Goal: Task Accomplishment & Management: Complete application form

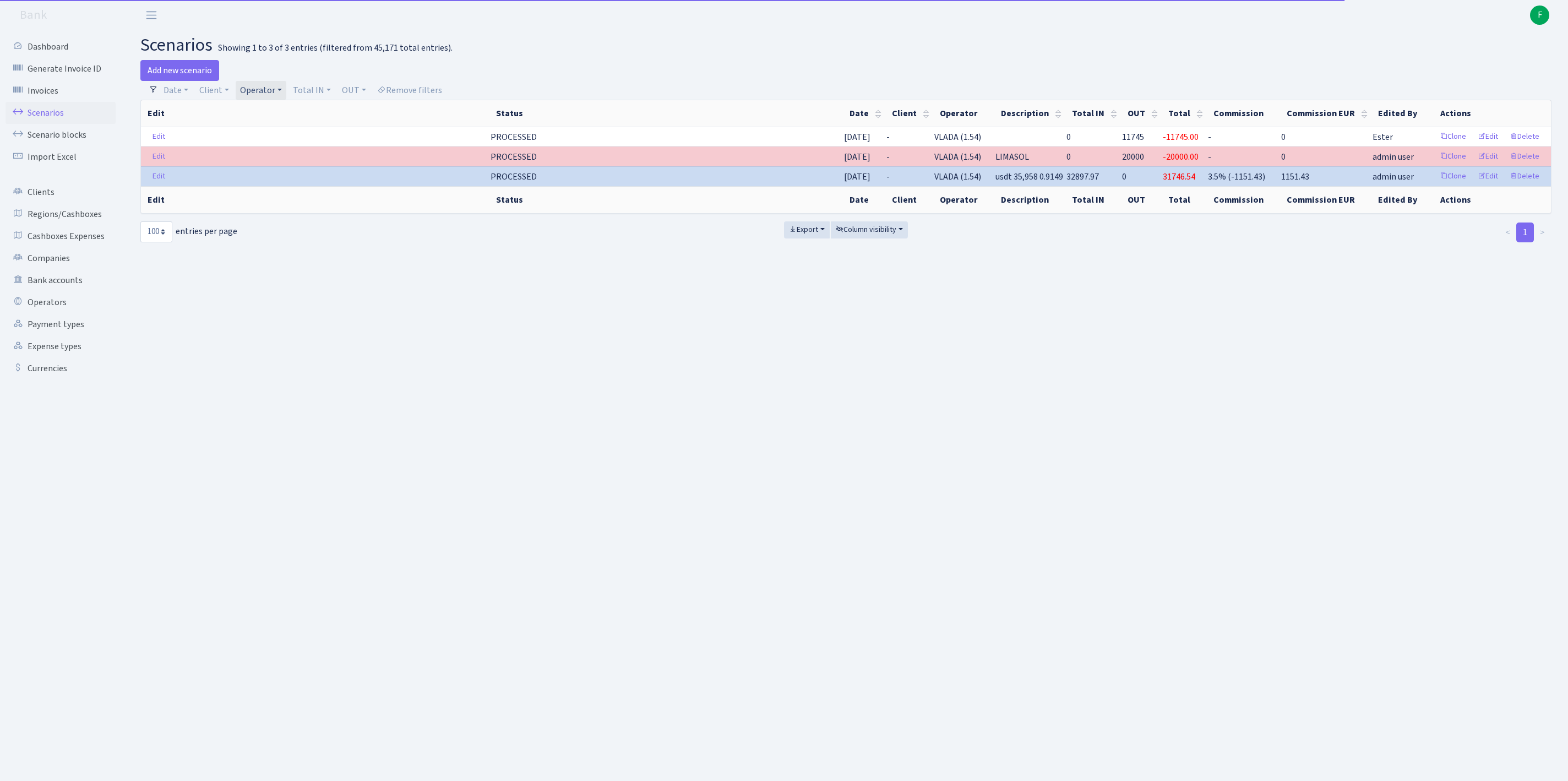
select select "100"
click at [286, 94] on link "Operator" at bounding box center [261, 90] width 51 height 19
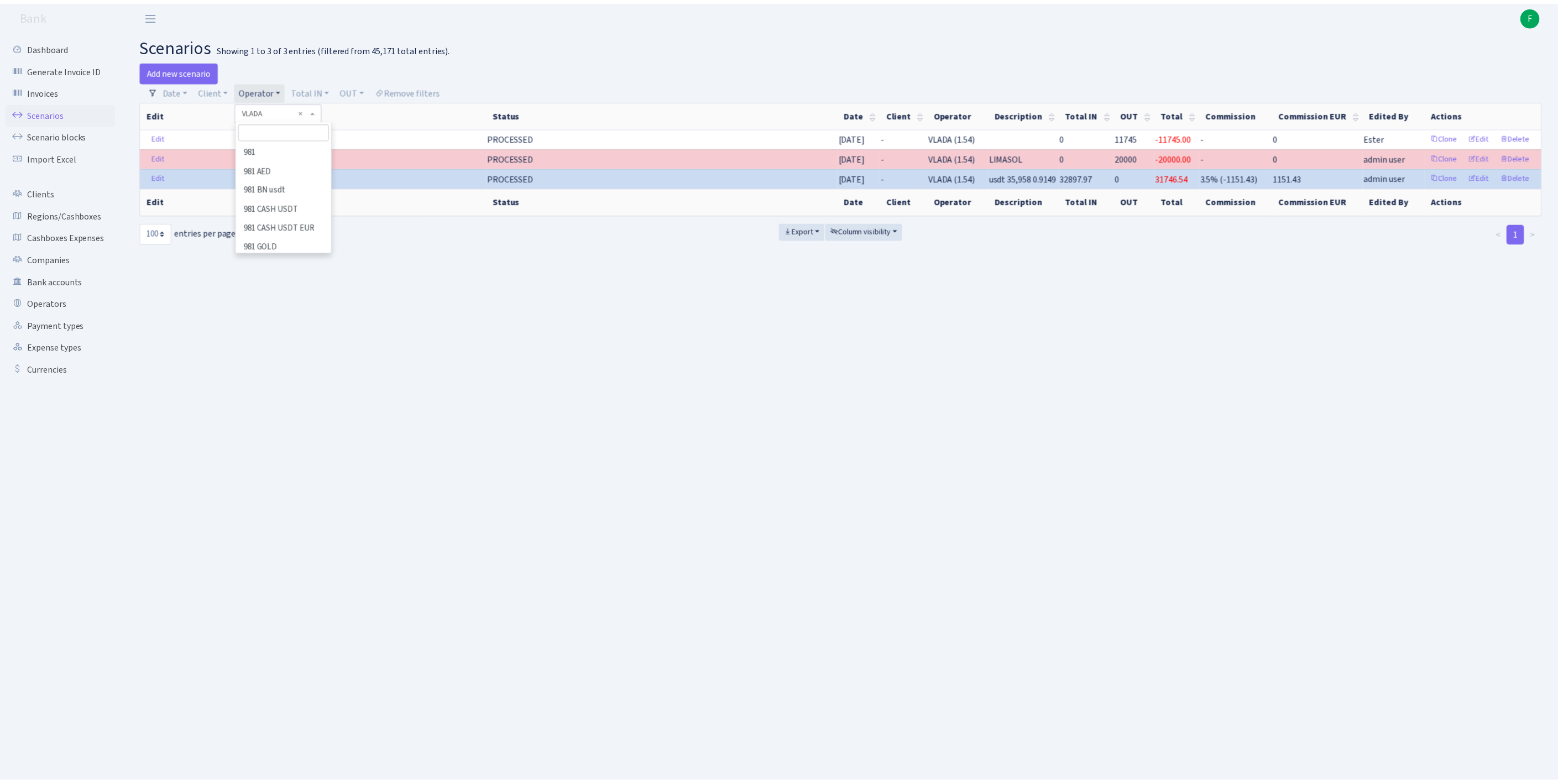
scroll to position [8645, 0]
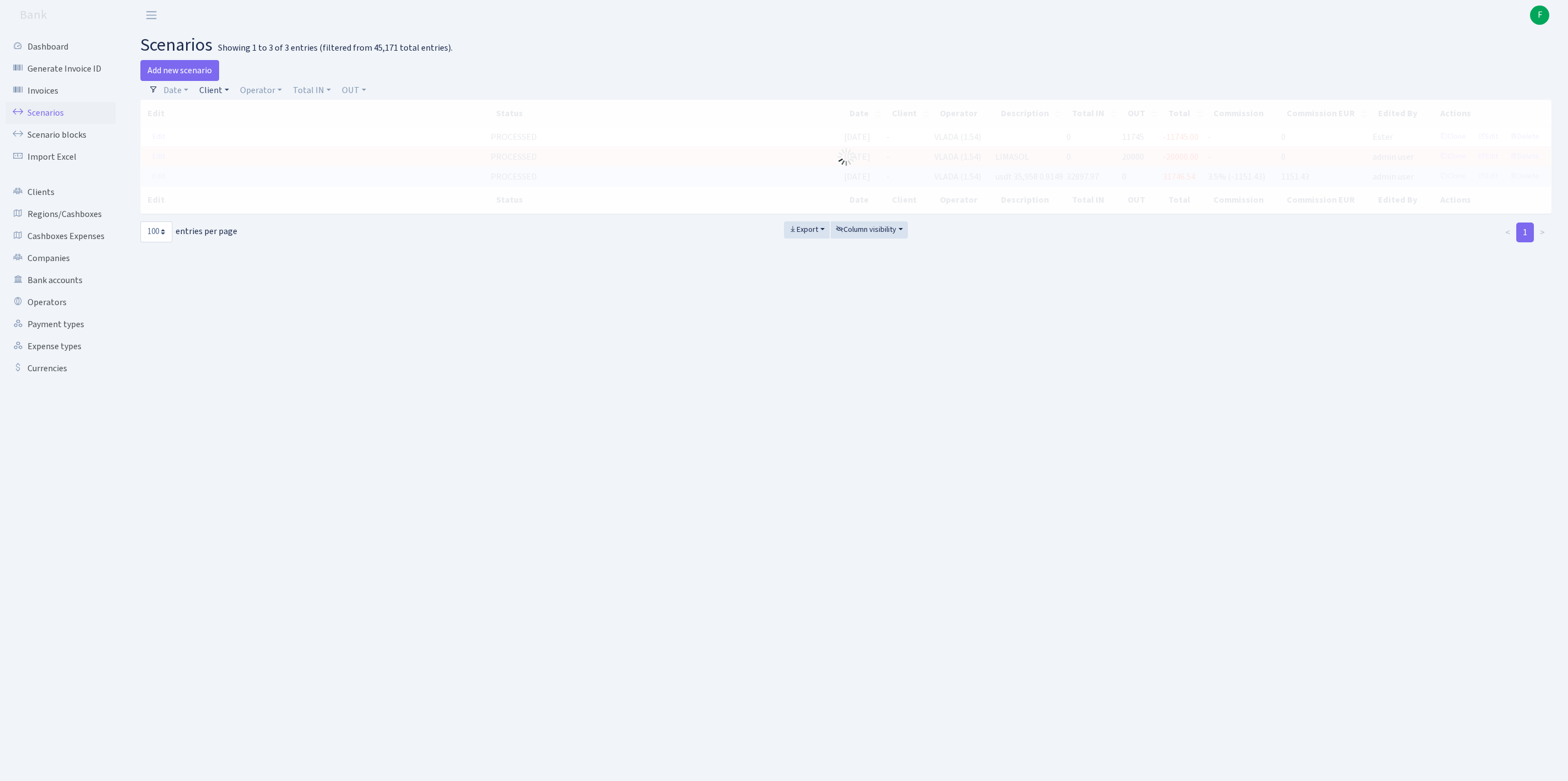
click at [220, 94] on link "Client" at bounding box center [214, 90] width 38 height 19
click at [233, 136] on input "search" at bounding box center [245, 130] width 91 height 17
type input "novatras"
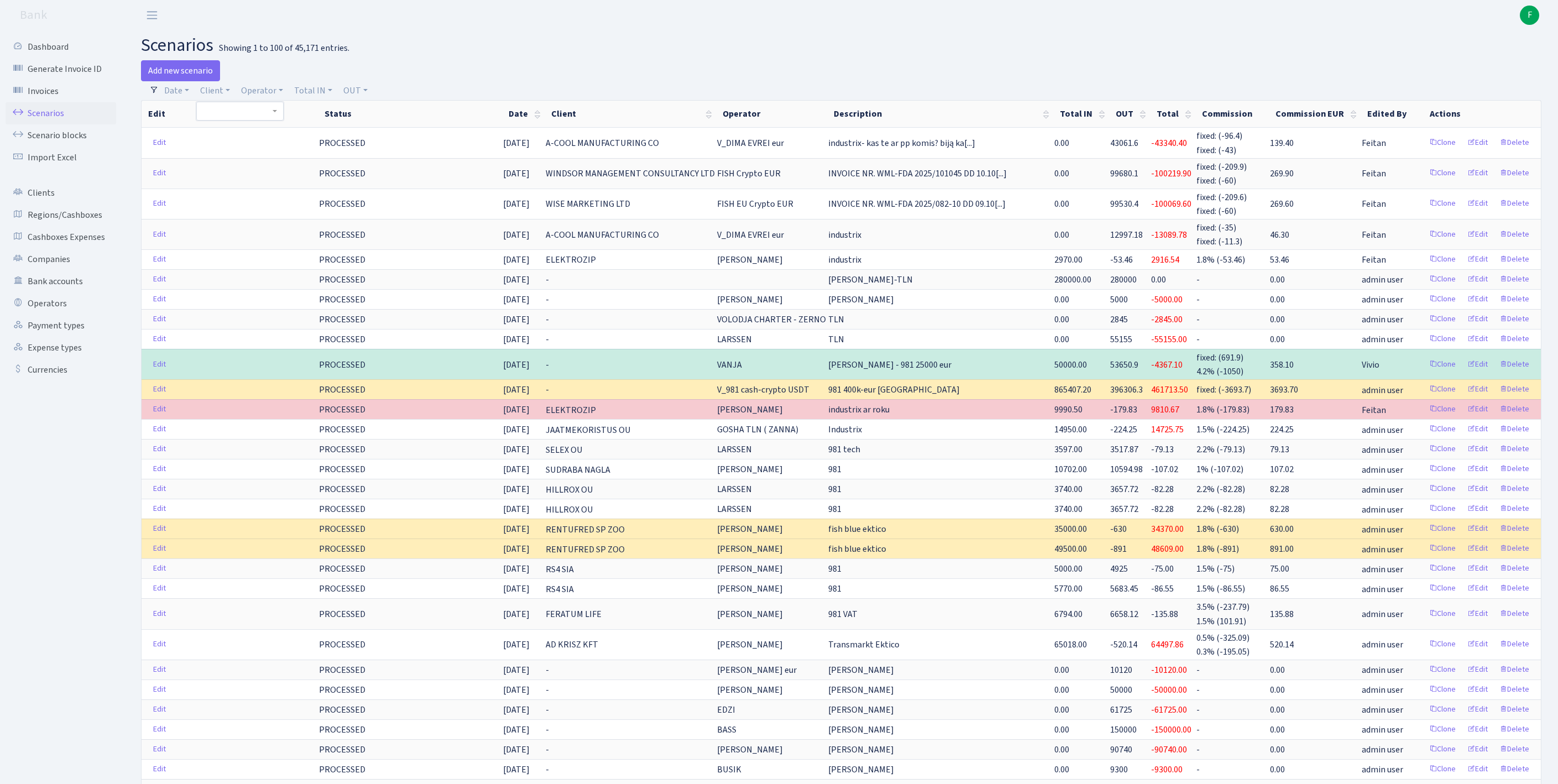
click at [344, 68] on div "Add new scenario" at bounding box center [487, 71] width 692 height 21
click at [222, 92] on link "Client" at bounding box center [215, 90] width 39 height 19
click at [227, 135] on input "search" at bounding box center [246, 130] width 92 height 17
type input "novatra"
click at [44, 204] on link "Clients" at bounding box center [61, 193] width 111 height 22
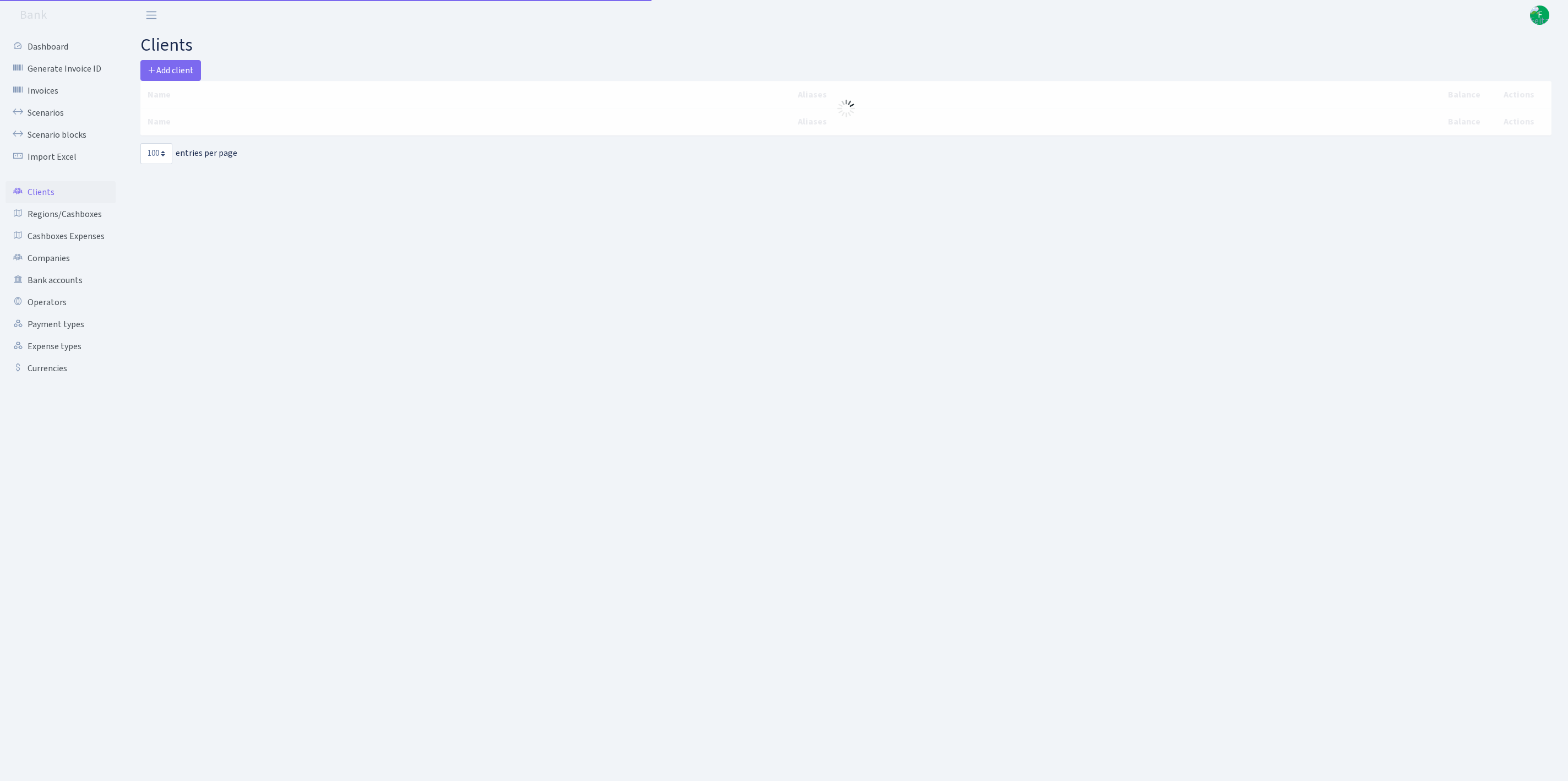
select select "100"
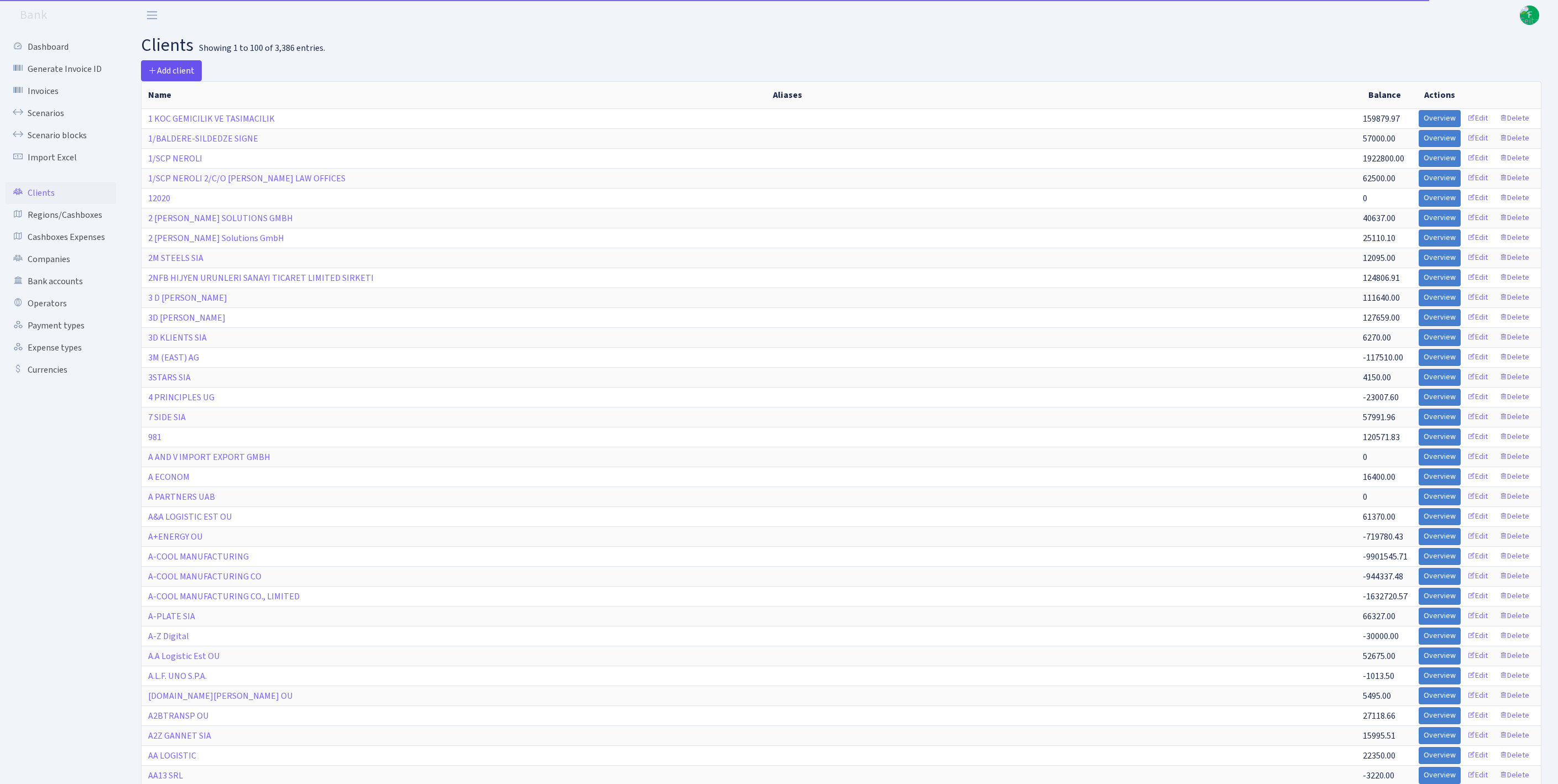
click at [175, 68] on span "Add client" at bounding box center [171, 71] width 46 height 12
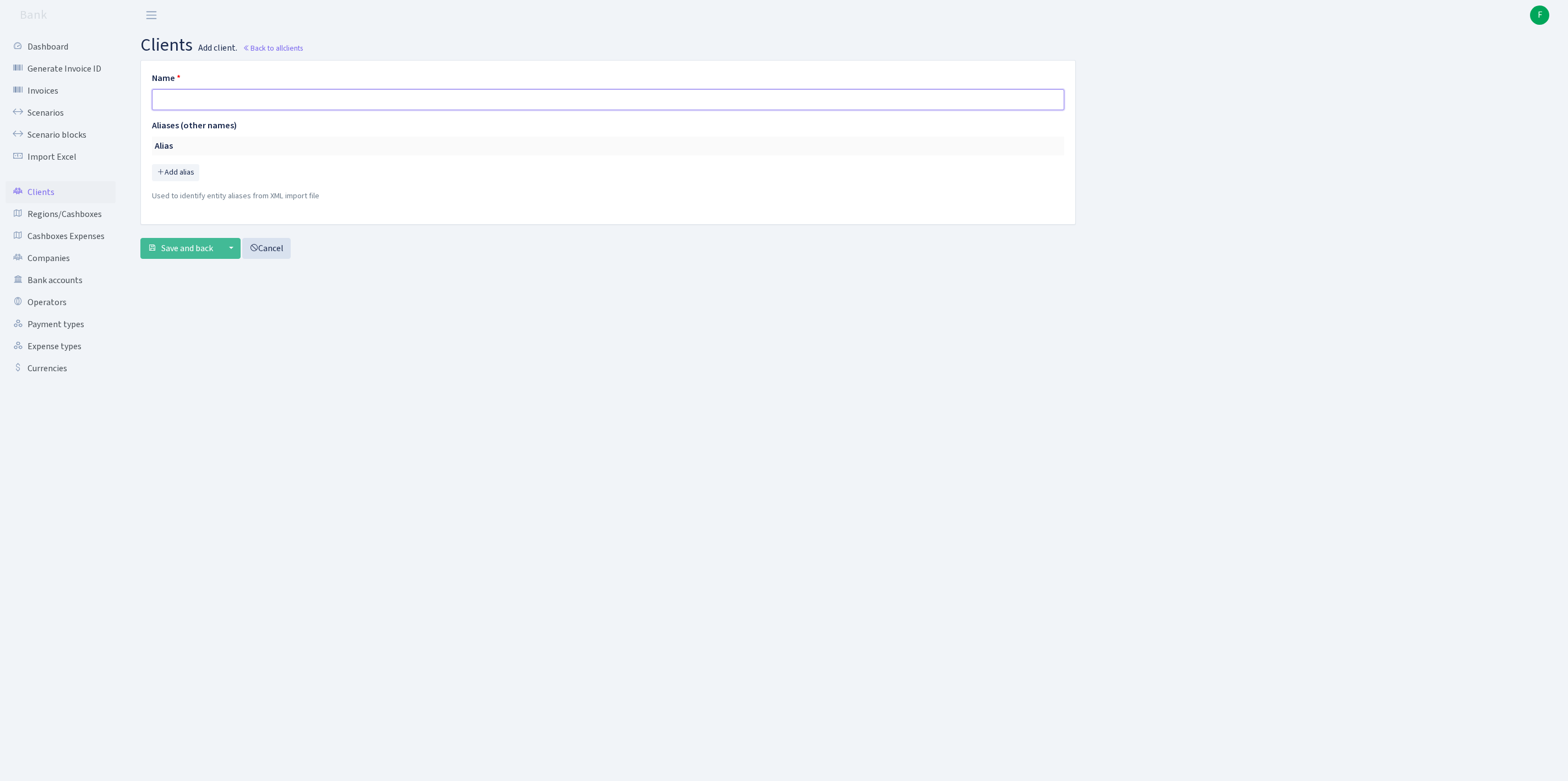
click at [169, 106] on input "text" at bounding box center [608, 100] width 912 height 21
paste input "NOVATRAS, SIA"
type input "NOVATRAS, SIA"
click at [199, 254] on span "Save and back" at bounding box center [187, 248] width 52 height 12
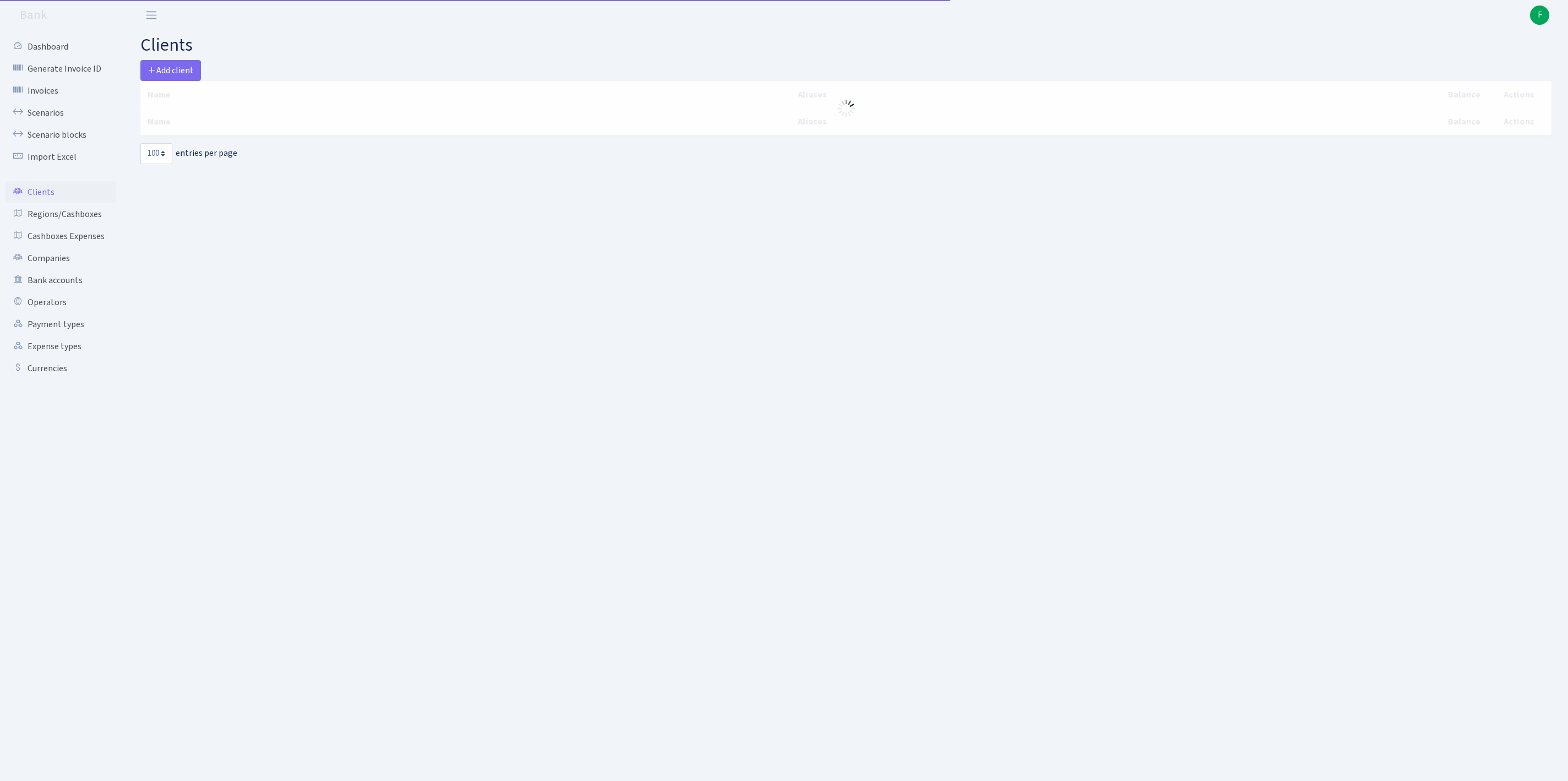
select select "100"
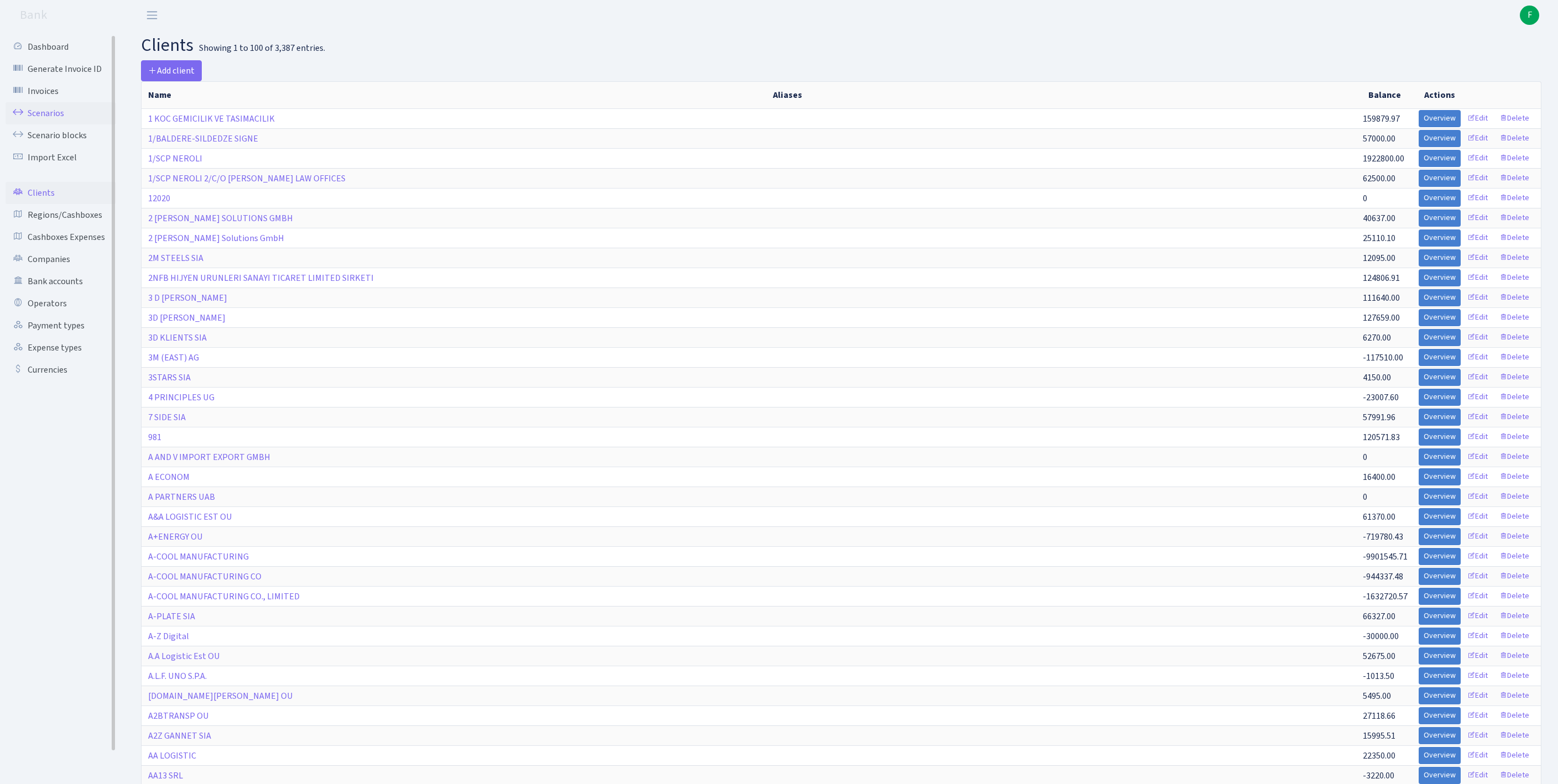
click at [53, 123] on link "Scenarios" at bounding box center [61, 113] width 111 height 22
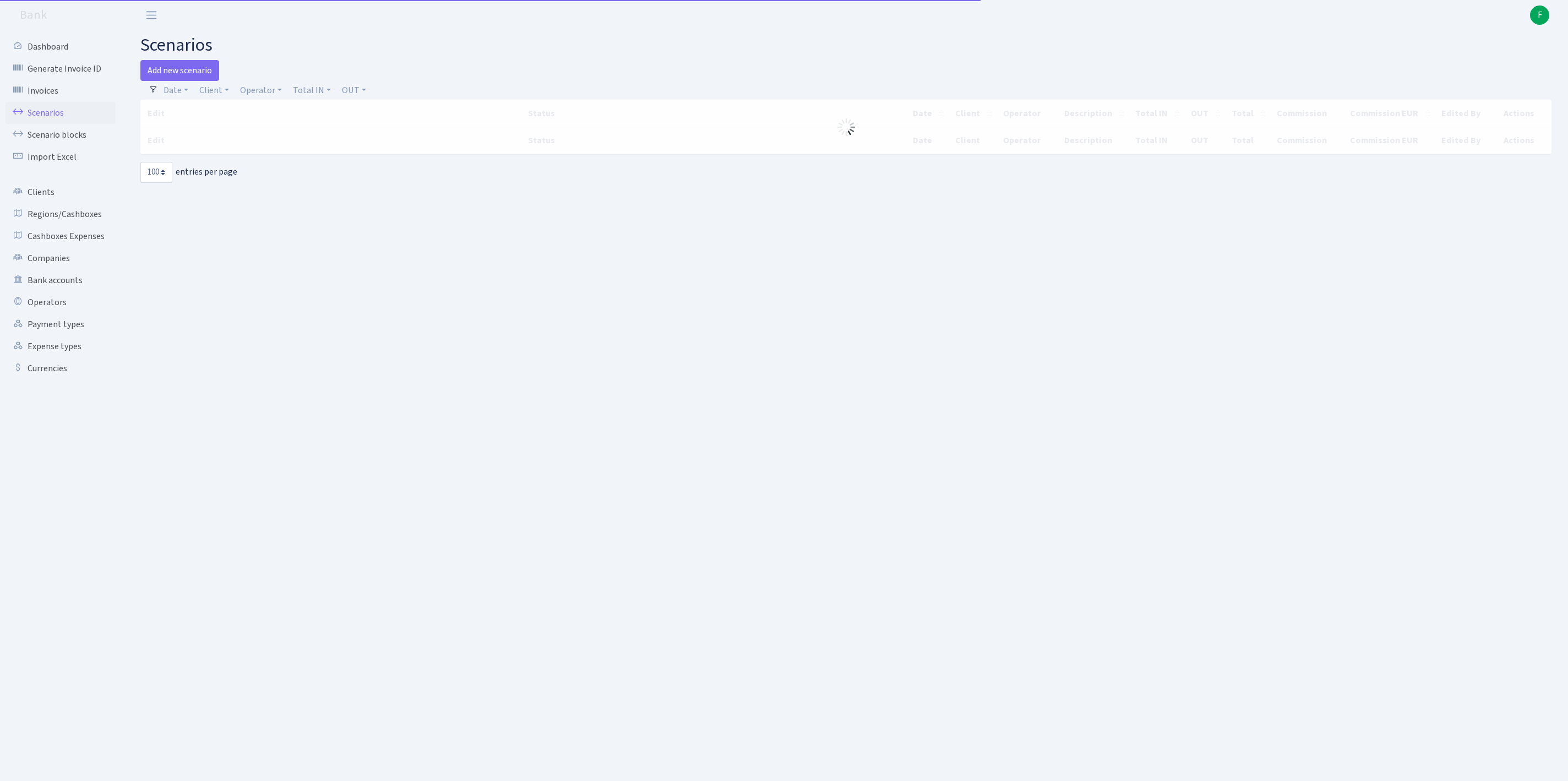
select select "100"
click at [186, 69] on link "Add new scenario" at bounding box center [180, 71] width 79 height 21
select select "100"
click at [281, 93] on link "Operator" at bounding box center [261, 90] width 51 height 19
click at [297, 136] on input "search" at bounding box center [285, 130] width 91 height 17
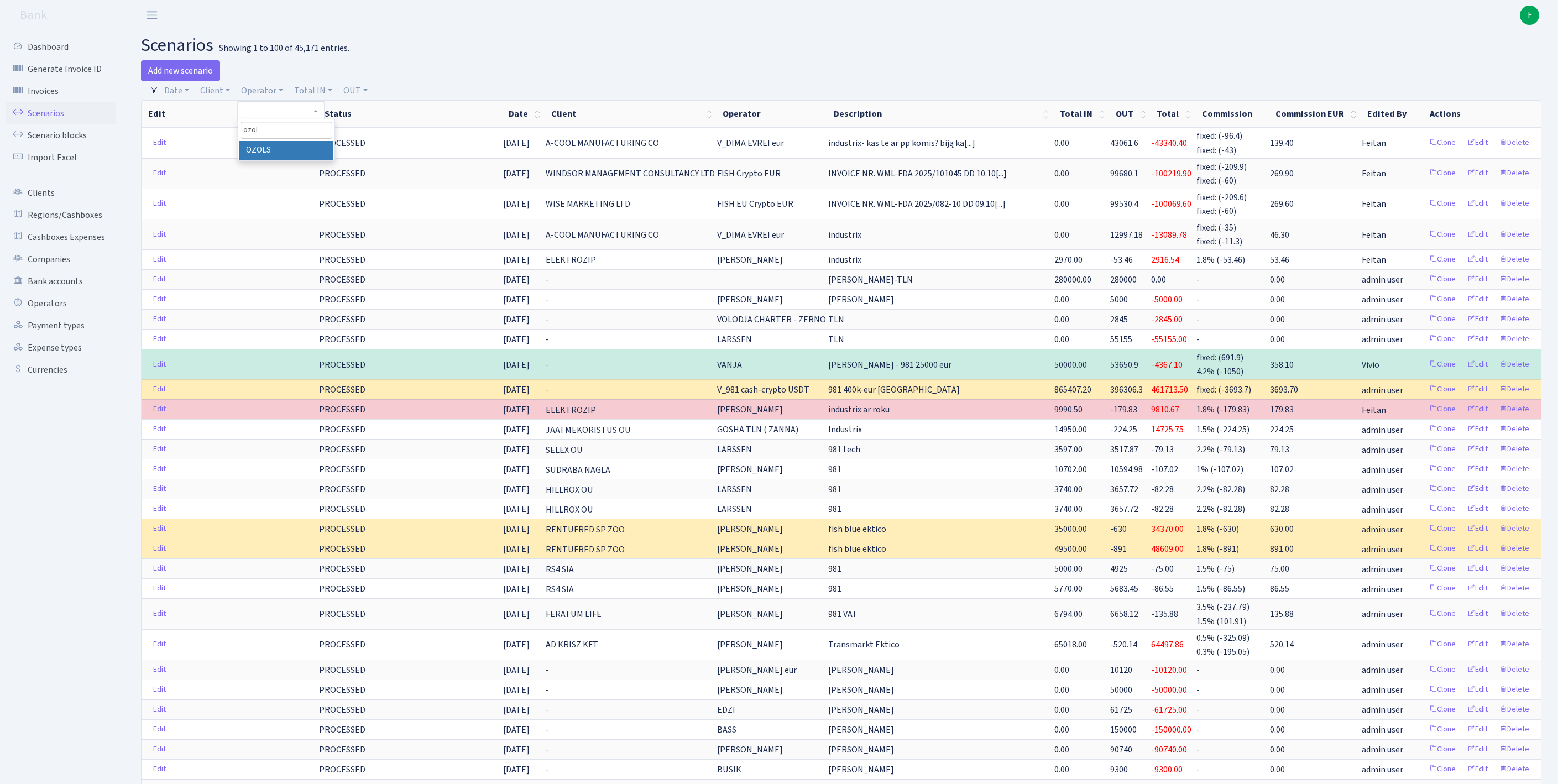
type input "ozol"
click at [303, 160] on li "OZOLS" at bounding box center [287, 151] width 94 height 20
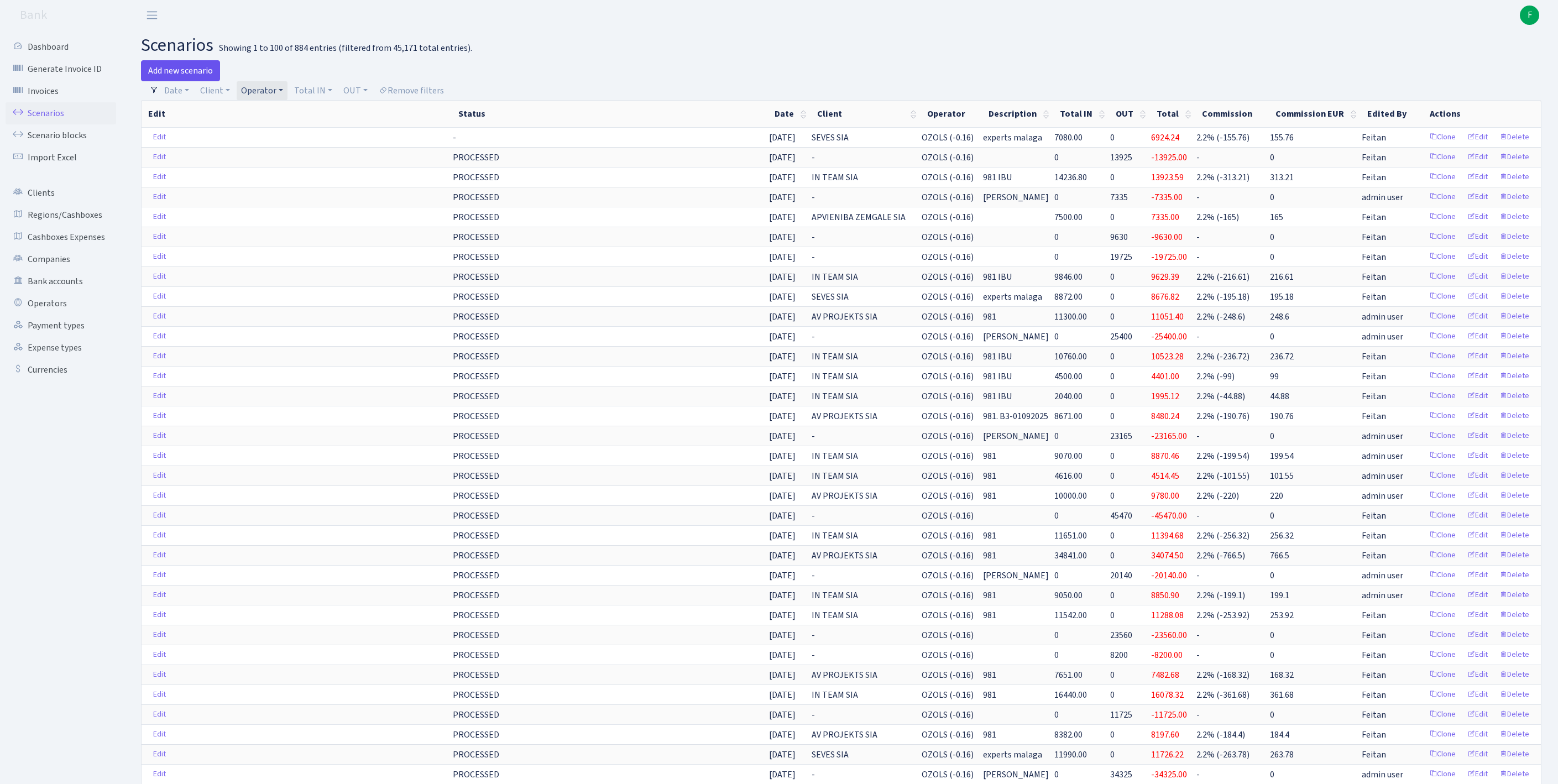
click at [174, 74] on link "Add new scenario" at bounding box center [180, 71] width 79 height 21
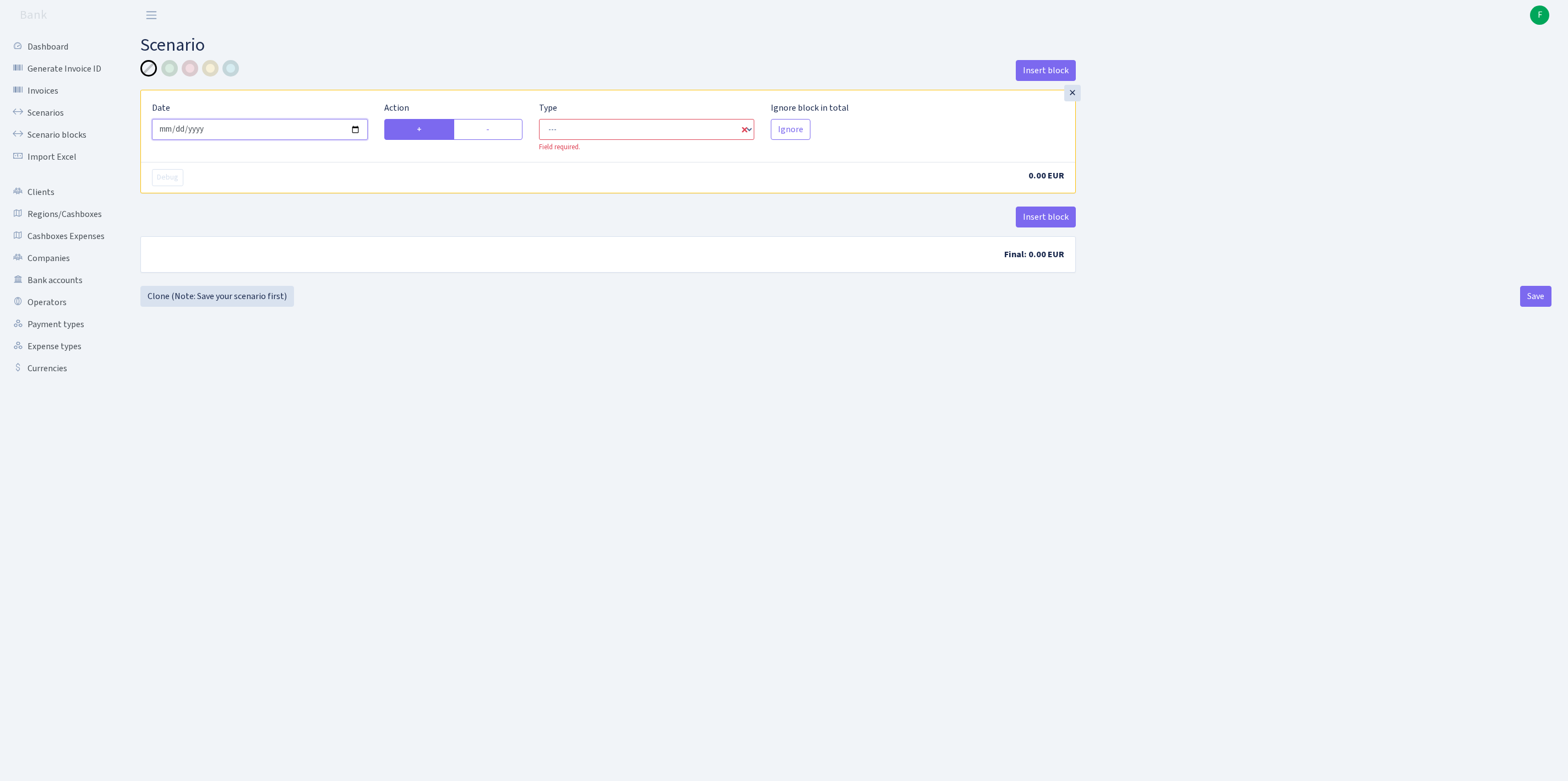
click at [279, 140] on input "[DATE]" at bounding box center [260, 129] width 216 height 21
select select "in"
select select "1"
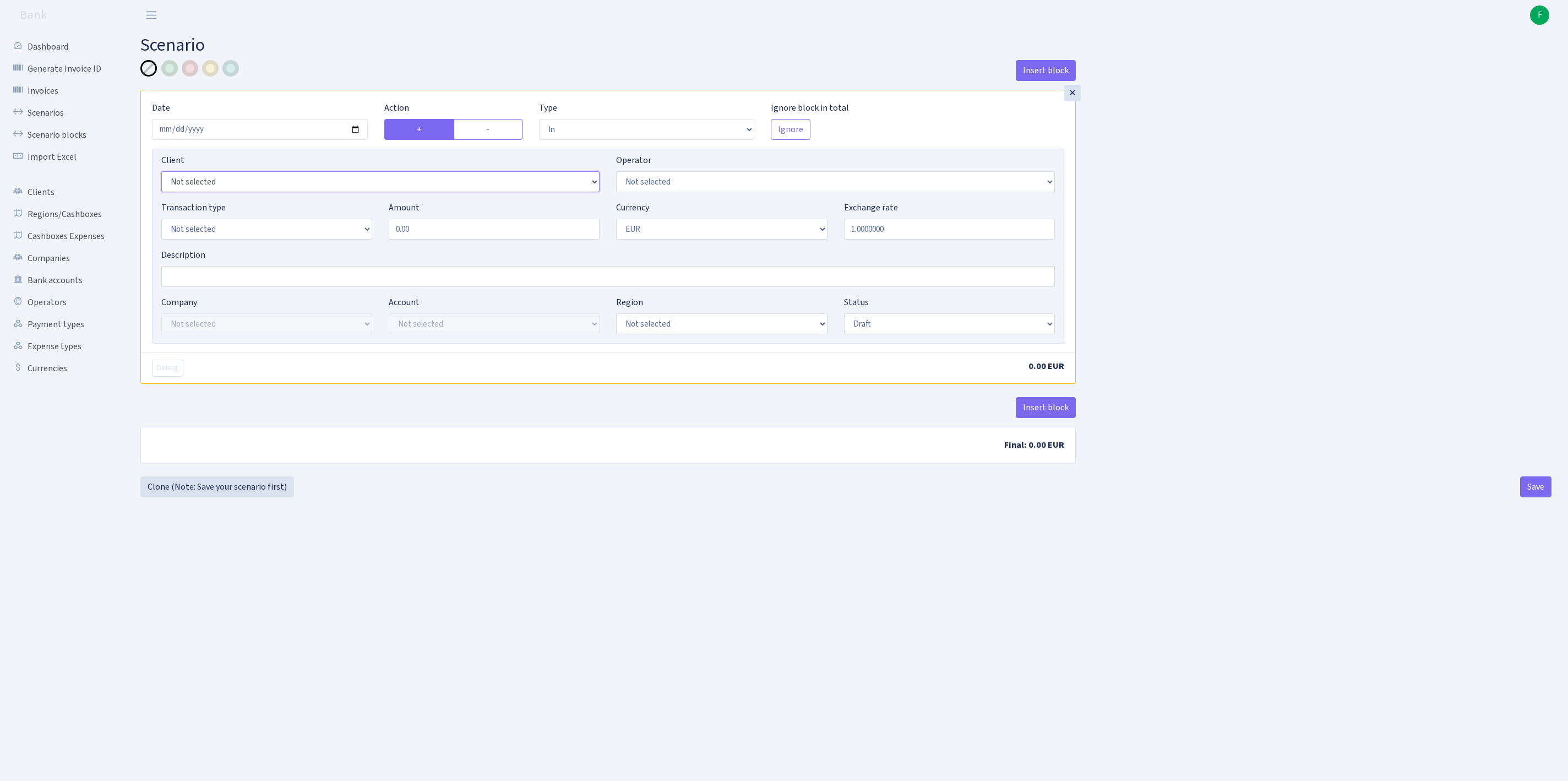
select select "3412"
select select "23"
select select "8"
drag, startPoint x: 458, startPoint y: 253, endPoint x: 365, endPoint y: 249, distance: 93.1
click at [365, 248] on div "Transaction type Not selected 981 ELF FISH crypto GIRT IVO dekl MM-BALTIC eur U…" at bounding box center [607, 225] width 910 height 47
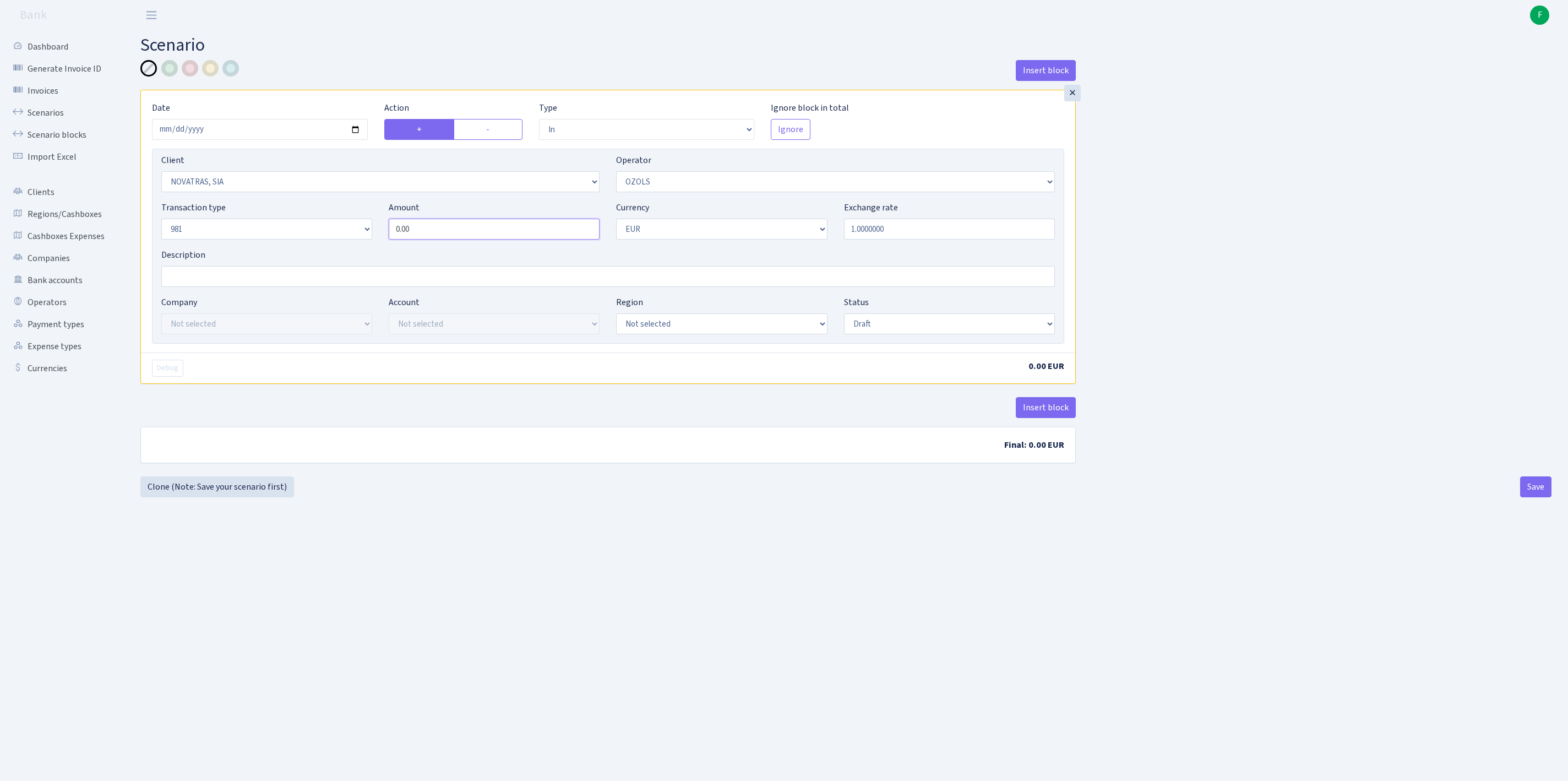
paste input "14870.2"
type input "14,870.20"
select select "processed"
click at [1048, 418] on button "Insert block" at bounding box center [1046, 407] width 60 height 21
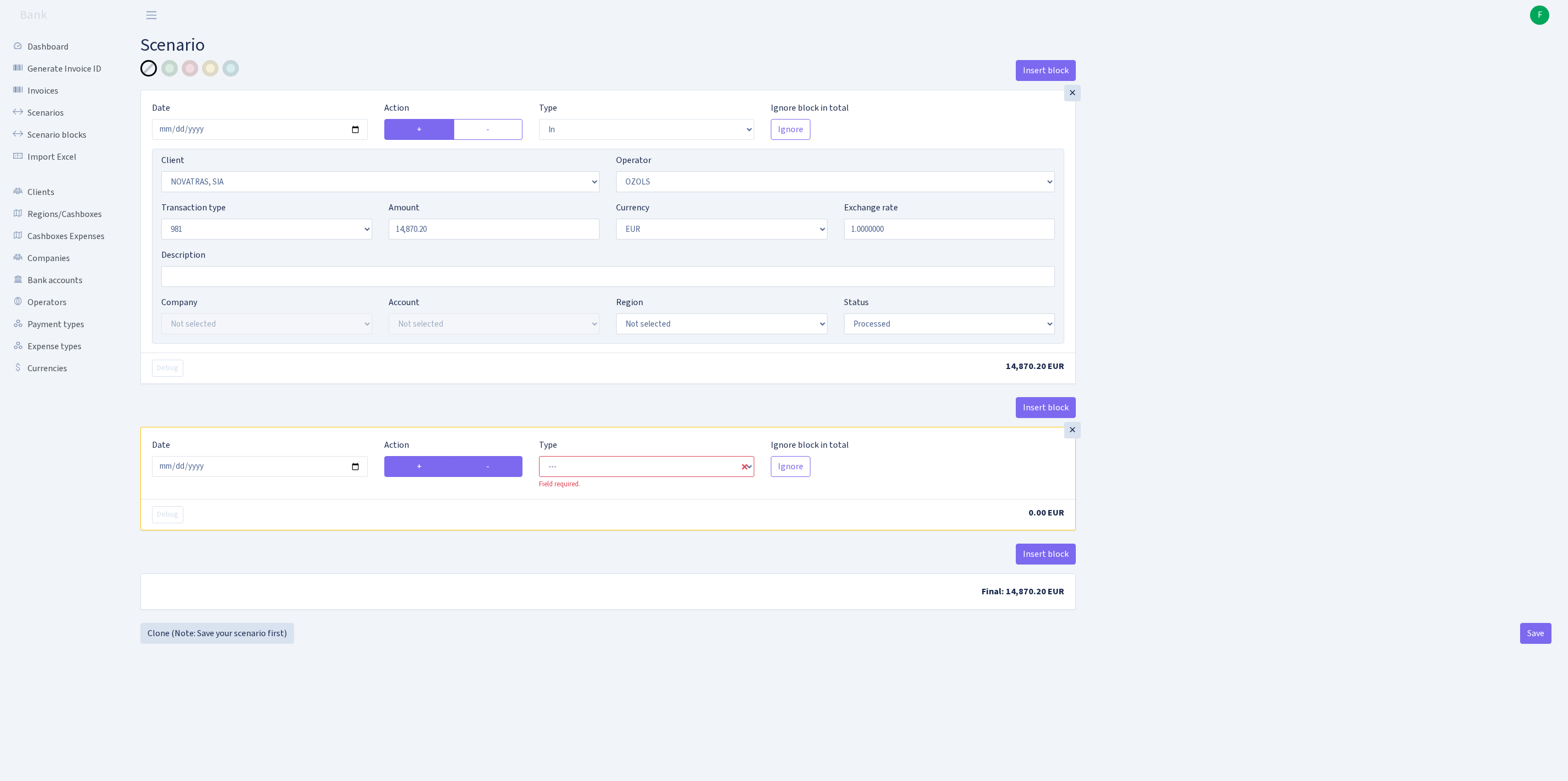
click at [491, 477] on label "-" at bounding box center [488, 466] width 69 height 21
click at [491, 467] on input "-" at bounding box center [490, 463] width 7 height 7
radio input "true"
radio input "false"
select select "commission"
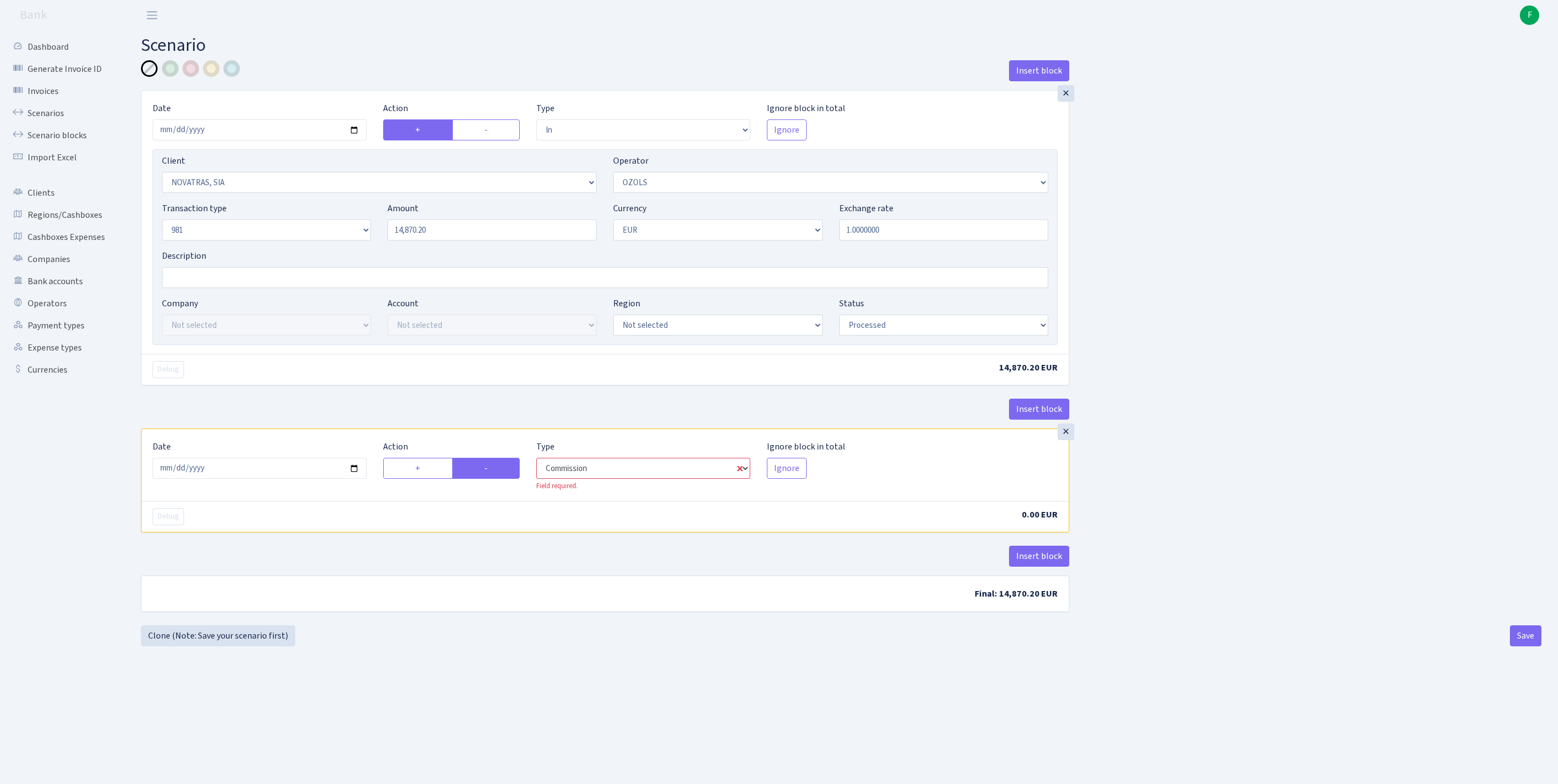
select select "23"
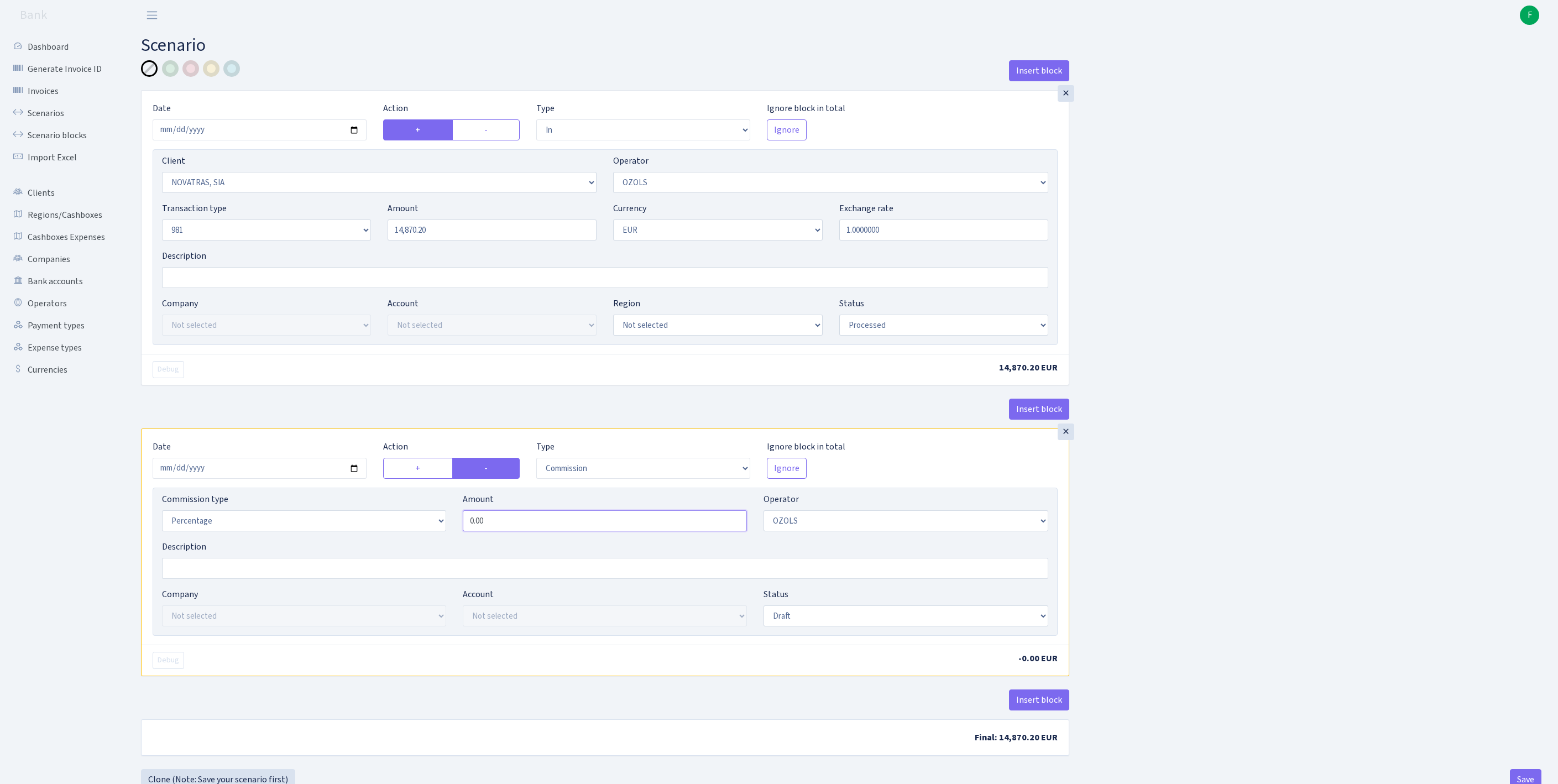
drag, startPoint x: 551, startPoint y: 585, endPoint x: 317, endPoint y: 576, distance: 234.2
click at [317, 540] on div "Commission type Percentage Fixed Bank Amount 0.00 Operator Not selected 981 981…" at bounding box center [604, 516] width 903 height 48
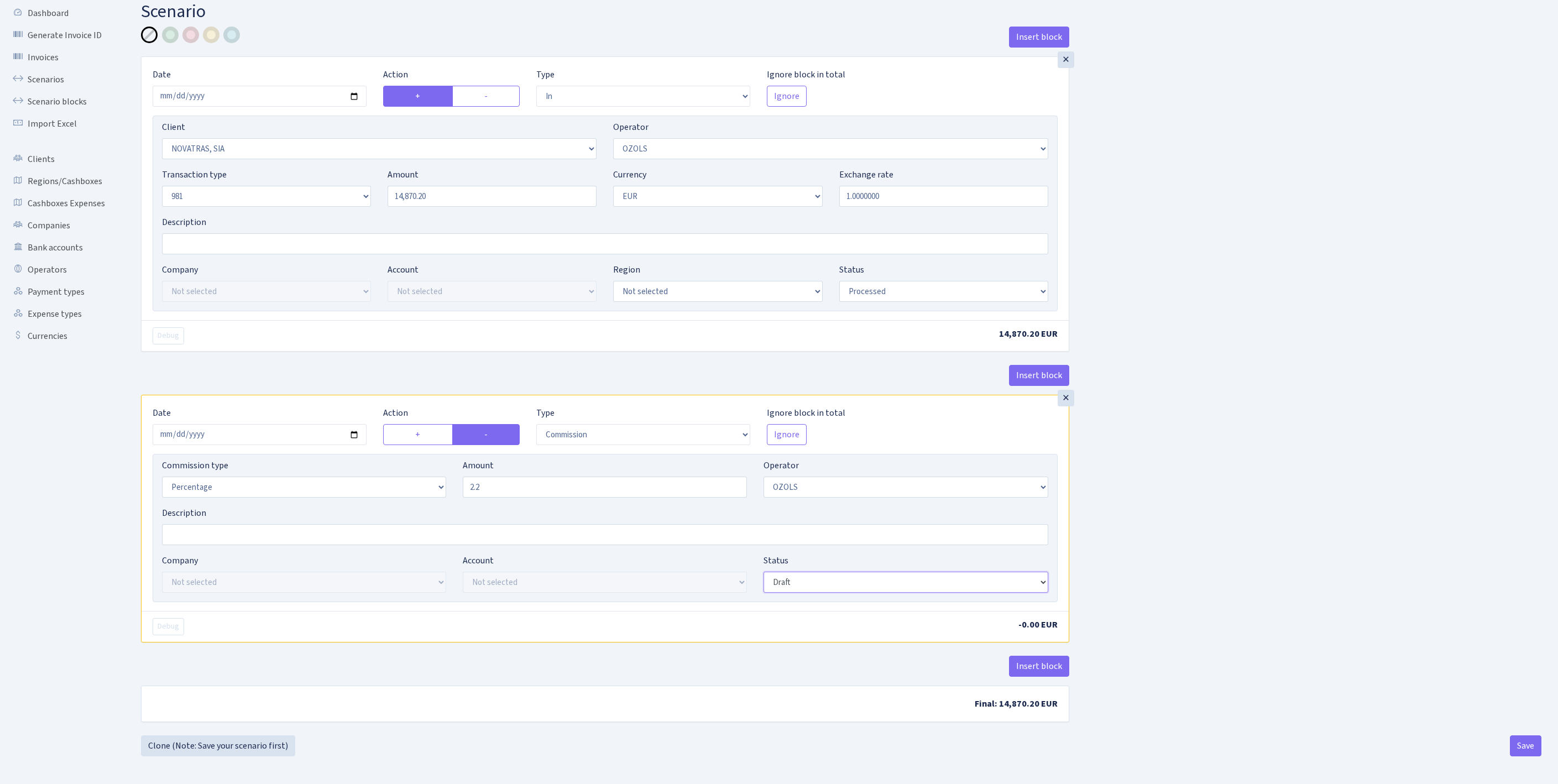
type input "2.20"
select select "processed"
click at [1051, 656] on button "Insert block" at bounding box center [1039, 666] width 61 height 21
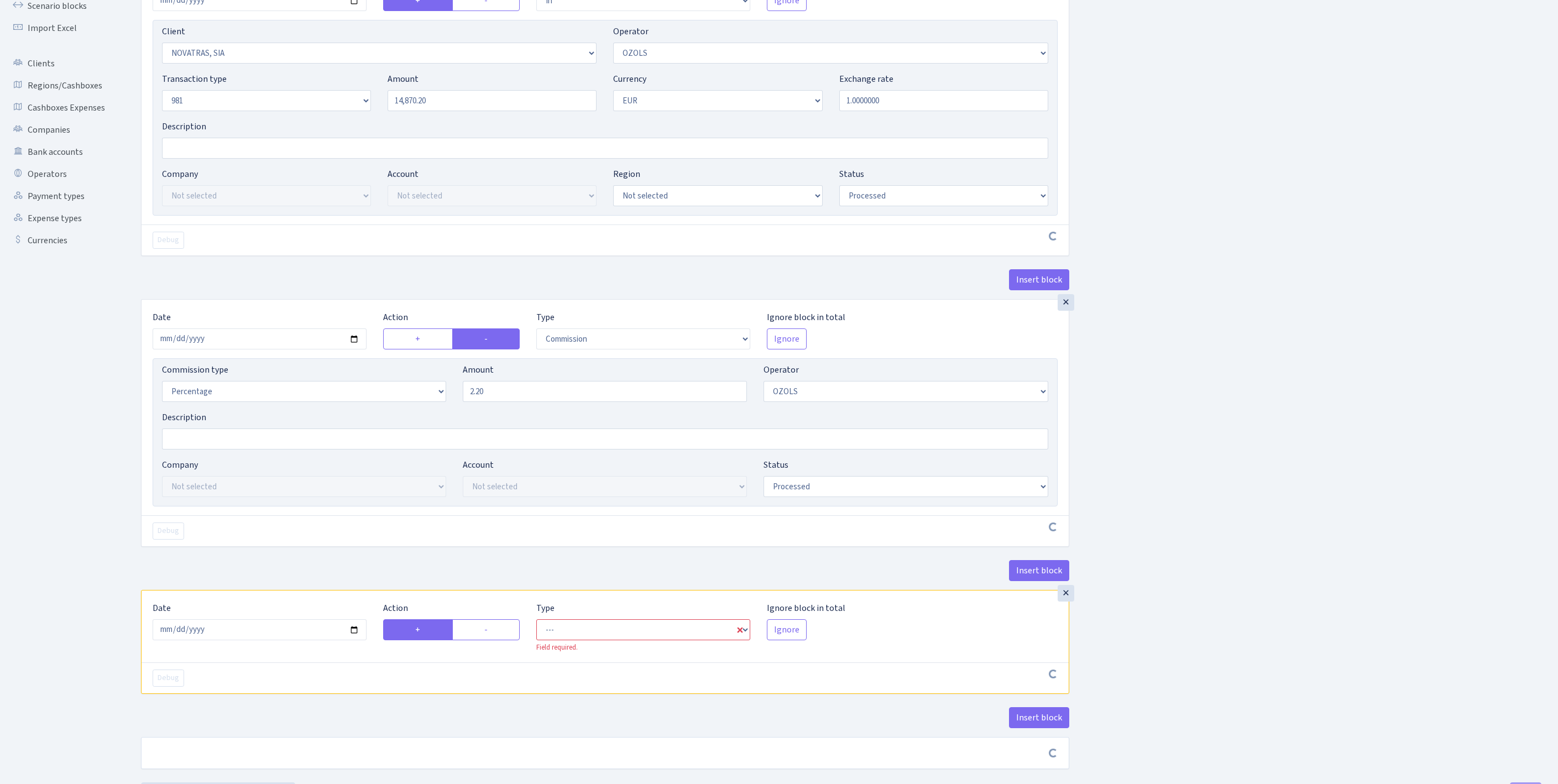
scroll to position [299, 0]
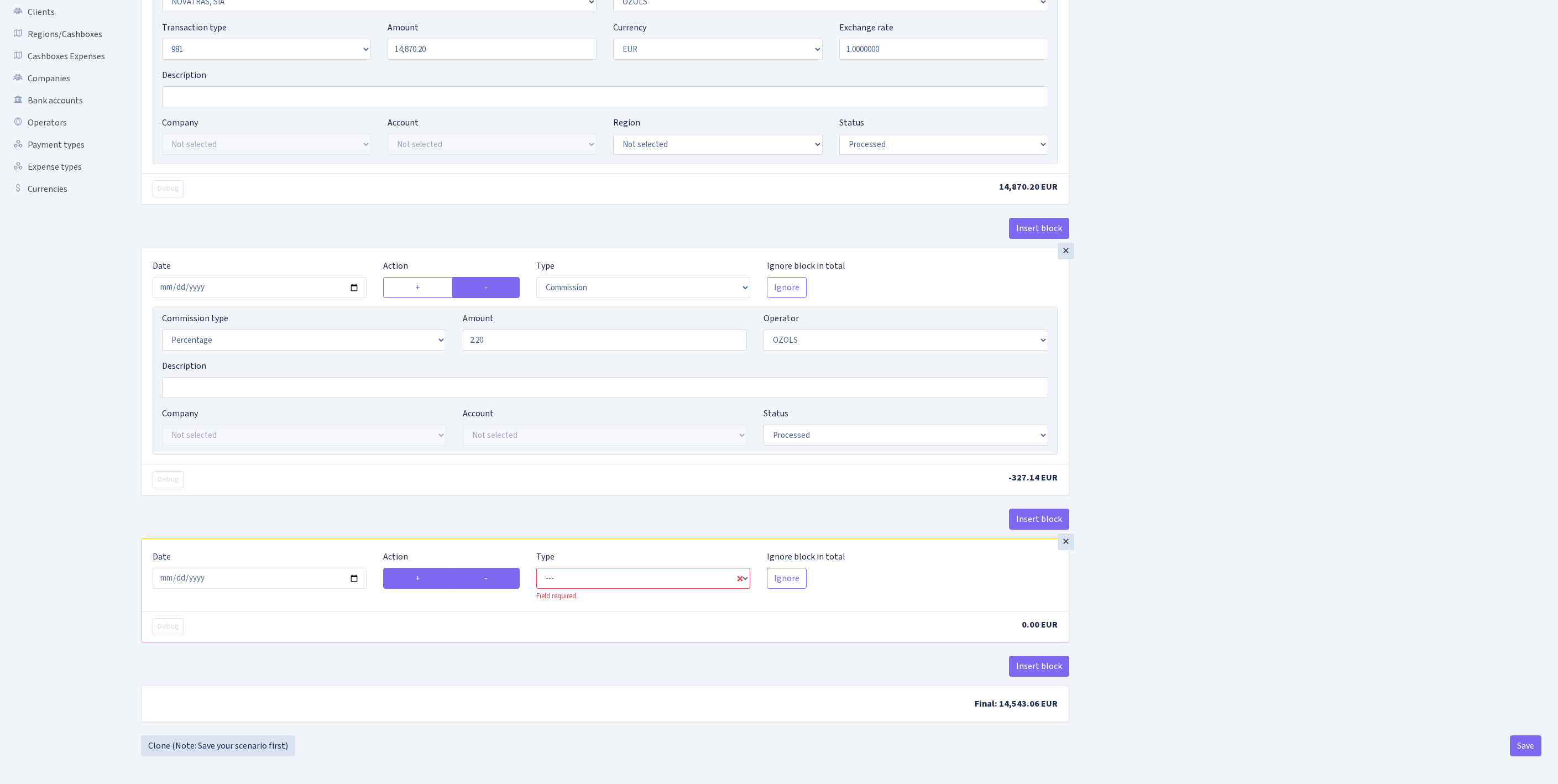
click at [482, 568] on label "-" at bounding box center [486, 578] width 68 height 21
click at [484, 571] on input "-" at bounding box center [488, 575] width 7 height 7
radio input "true"
radio input "false"
select select "out"
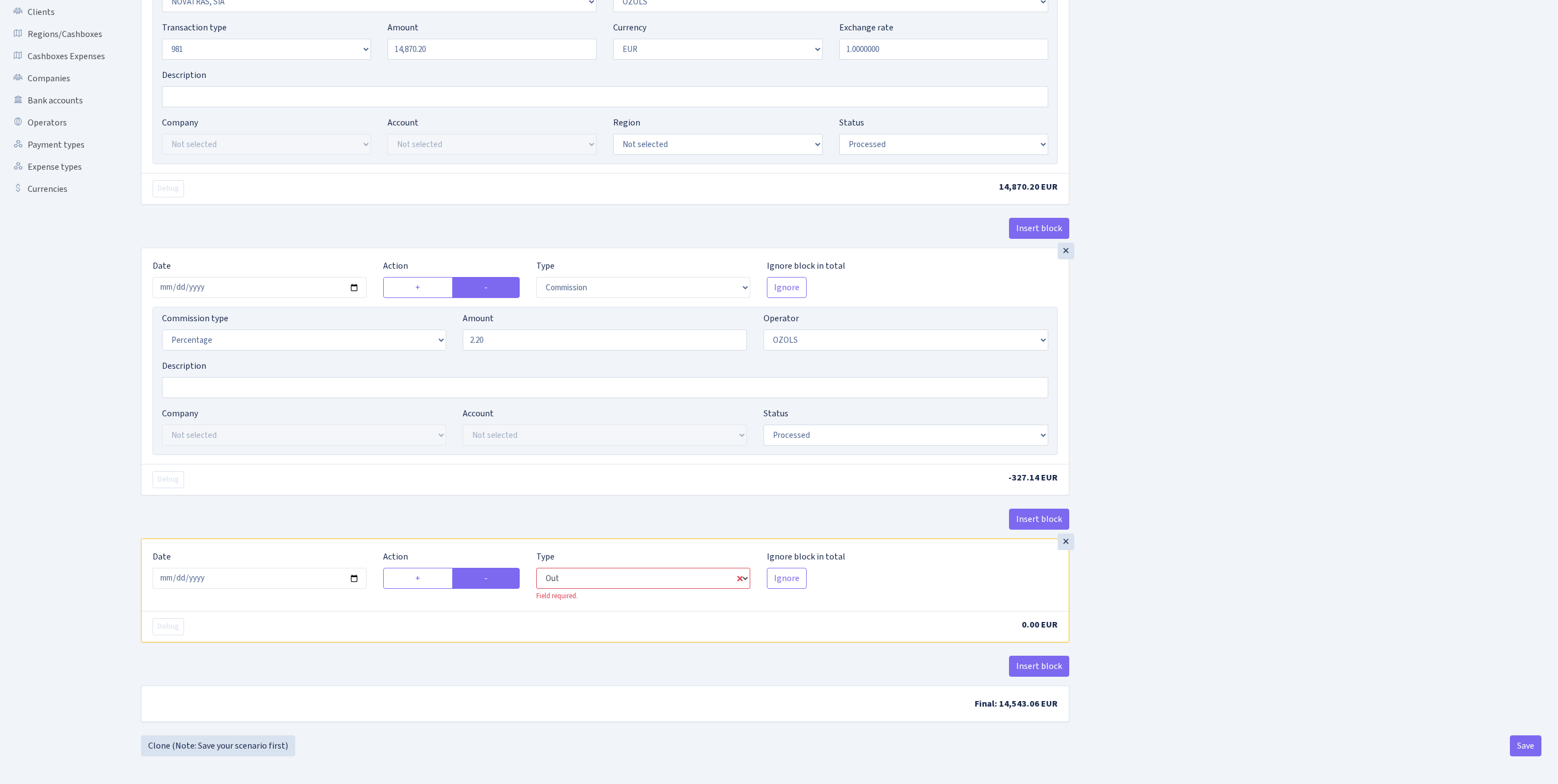
select select "23"
select select "1"
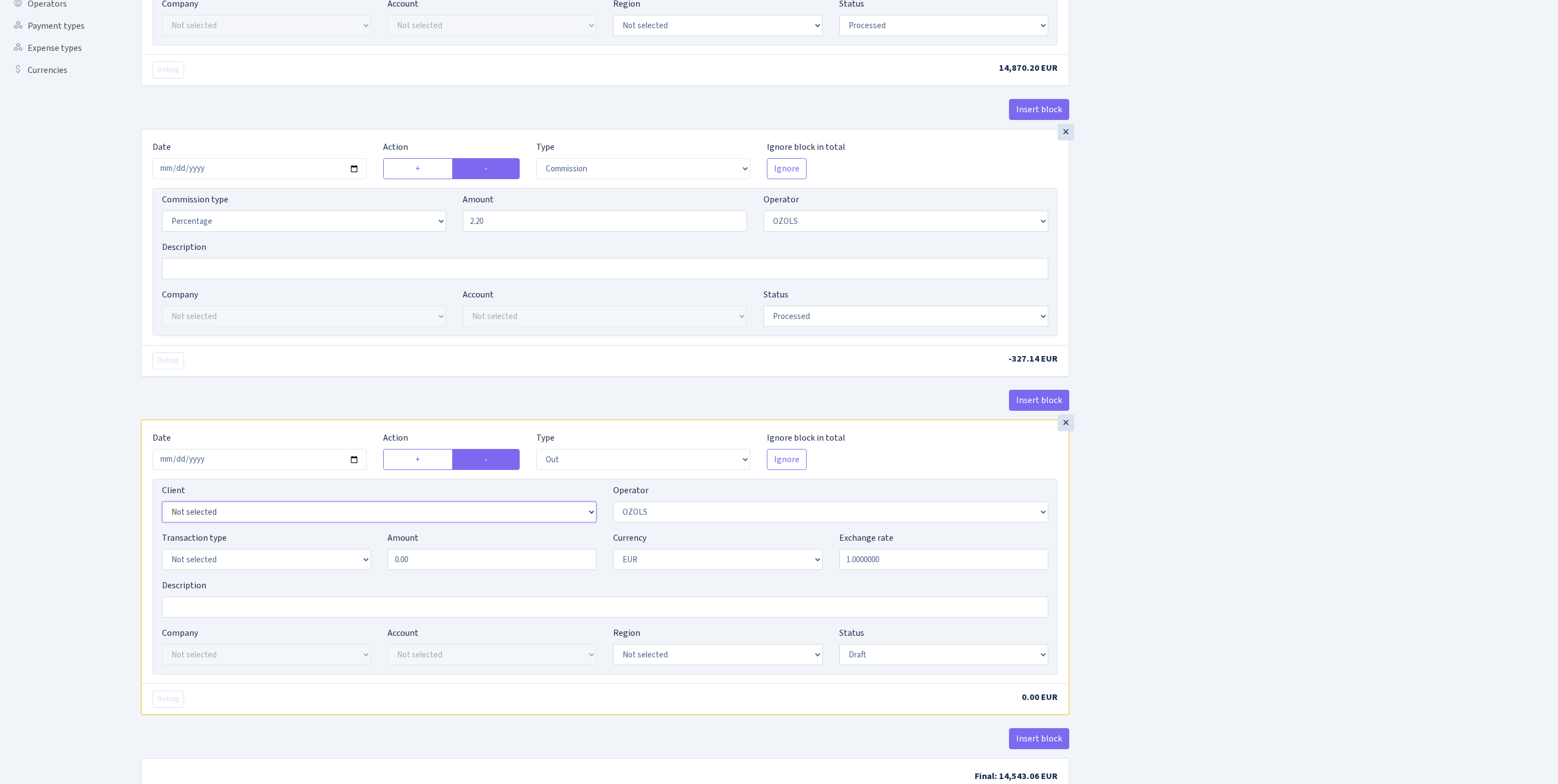
select select "2442"
select select "61"
select select "8"
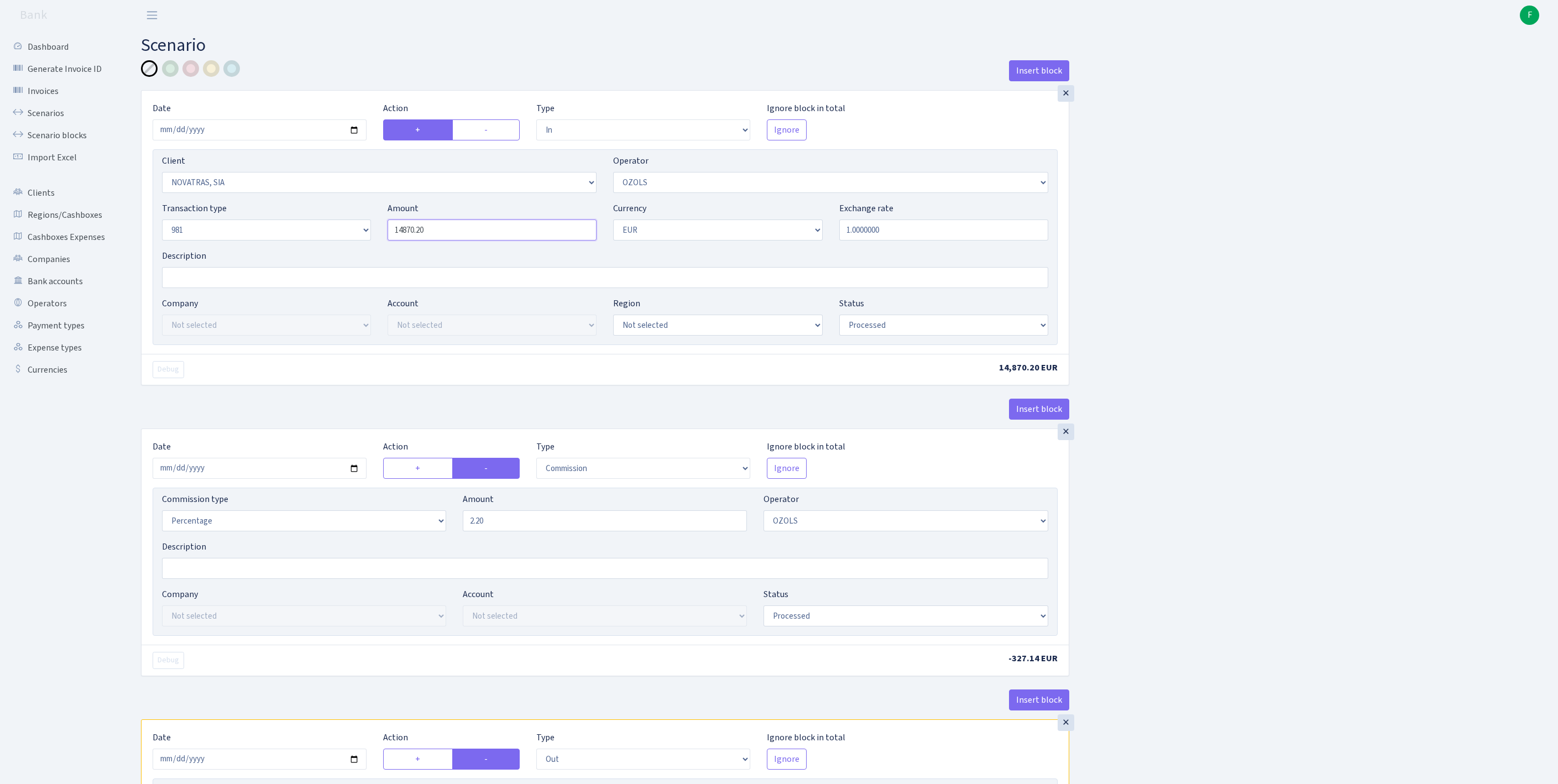
drag, startPoint x: 473, startPoint y: 261, endPoint x: 359, endPoint y: 252, distance: 114.4
click at [359, 249] on div "Transaction type Not selected 981 ELF FISH crypto GIRT IVO dekl MM-BALTIC eur U…" at bounding box center [604, 225] width 903 height 48
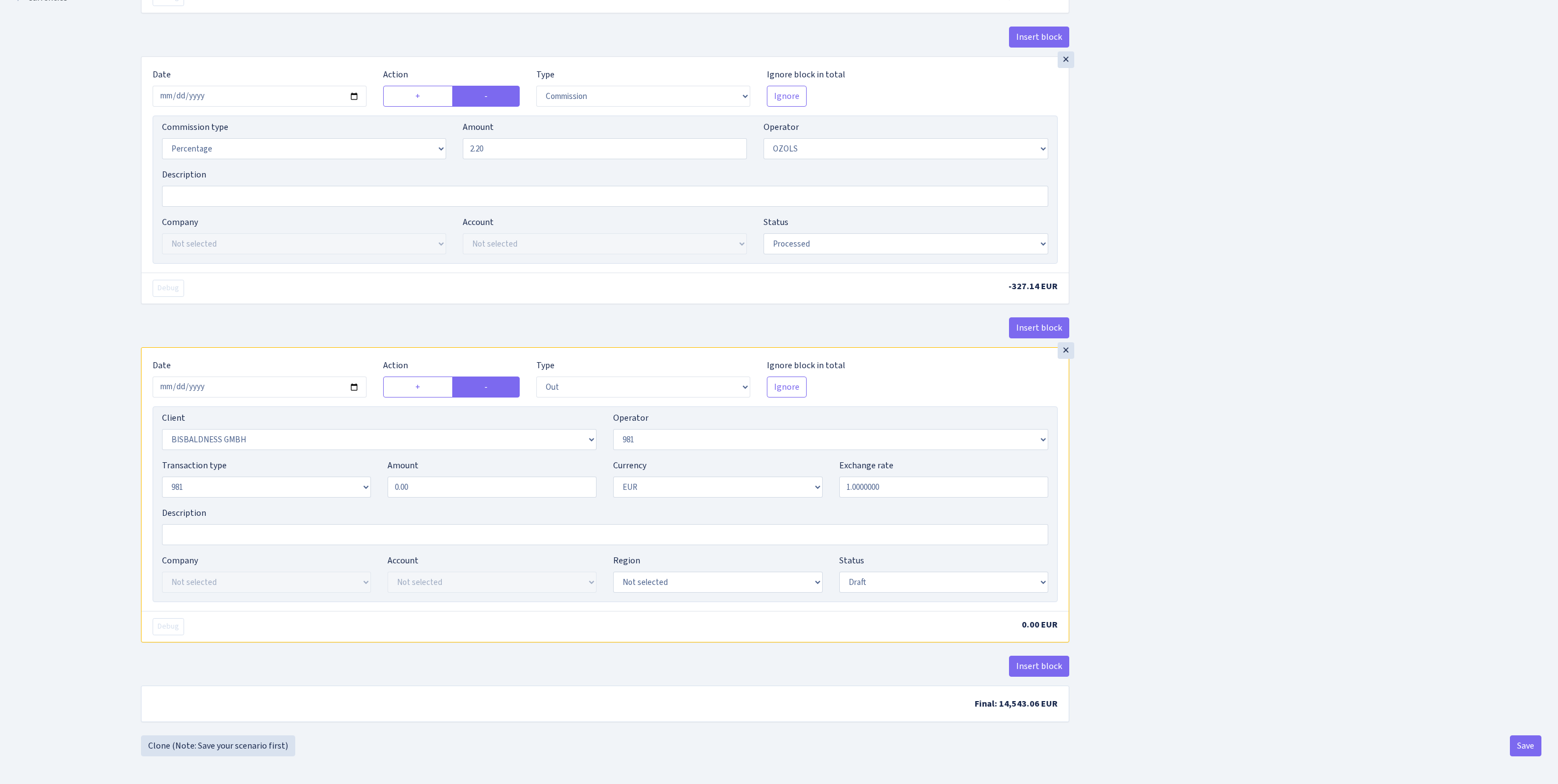
type input "14,870.20"
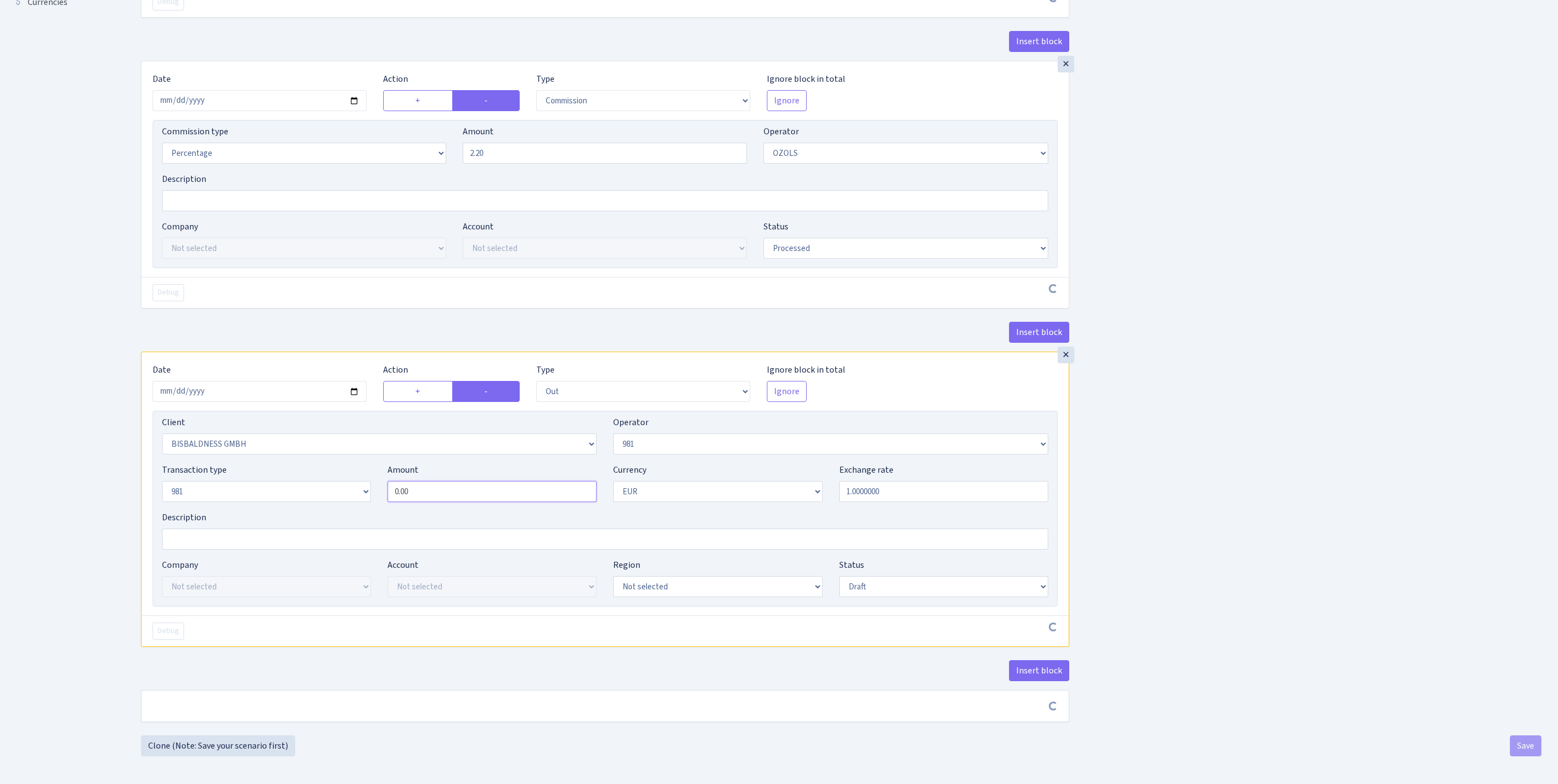
drag, startPoint x: 448, startPoint y: 448, endPoint x: 354, endPoint y: 450, distance: 94.0
click at [334, 463] on div "Transaction type Not selected 981 ELF FISH crypto GIRT IVO dekl MM-BALTIC eur U…" at bounding box center [604, 487] width 903 height 48
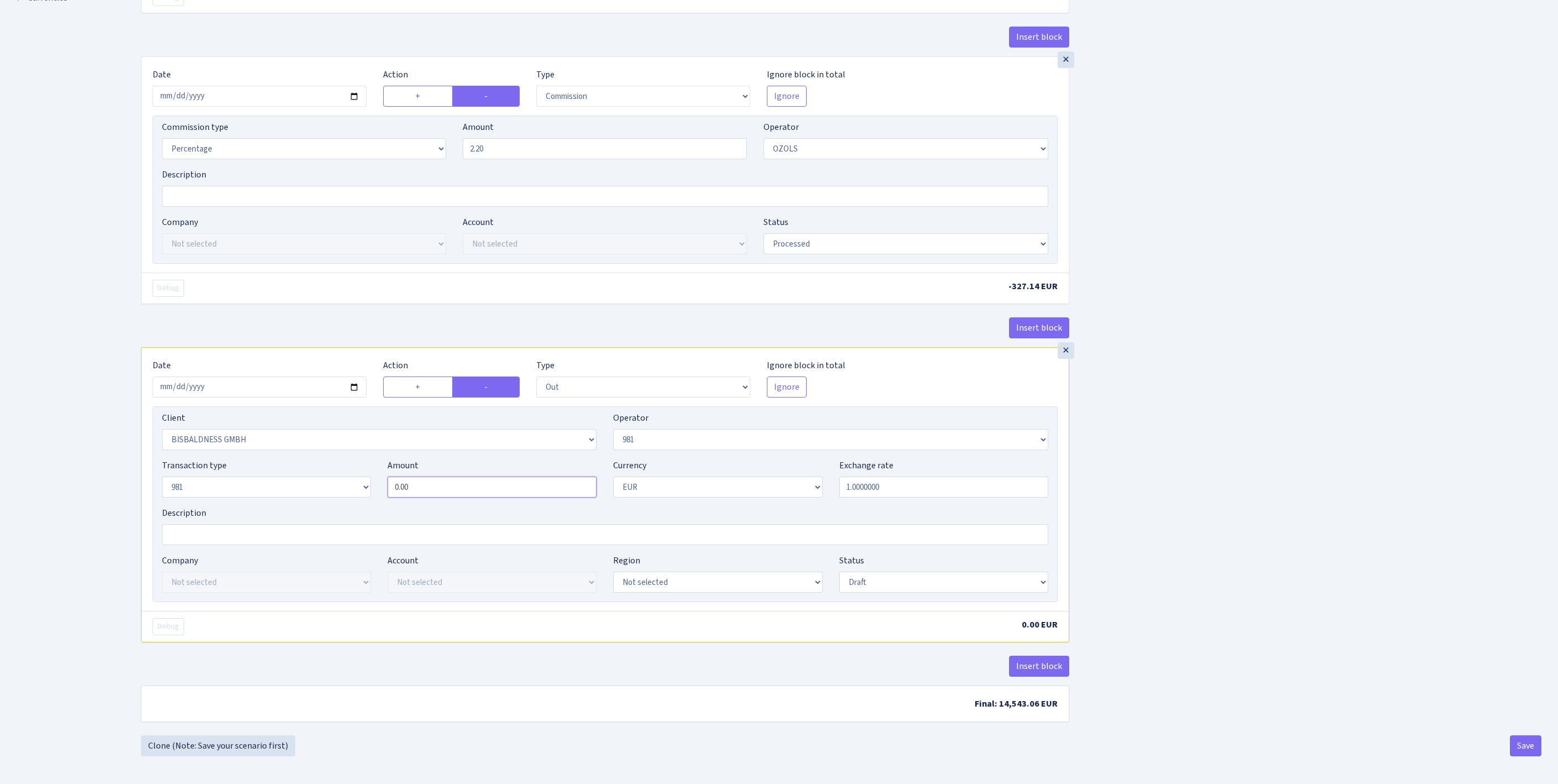
paste input "14870.2"
type input "14,870.20"
select select "processed"
click at [1523, 743] on button "Save" at bounding box center [1526, 746] width 32 height 21
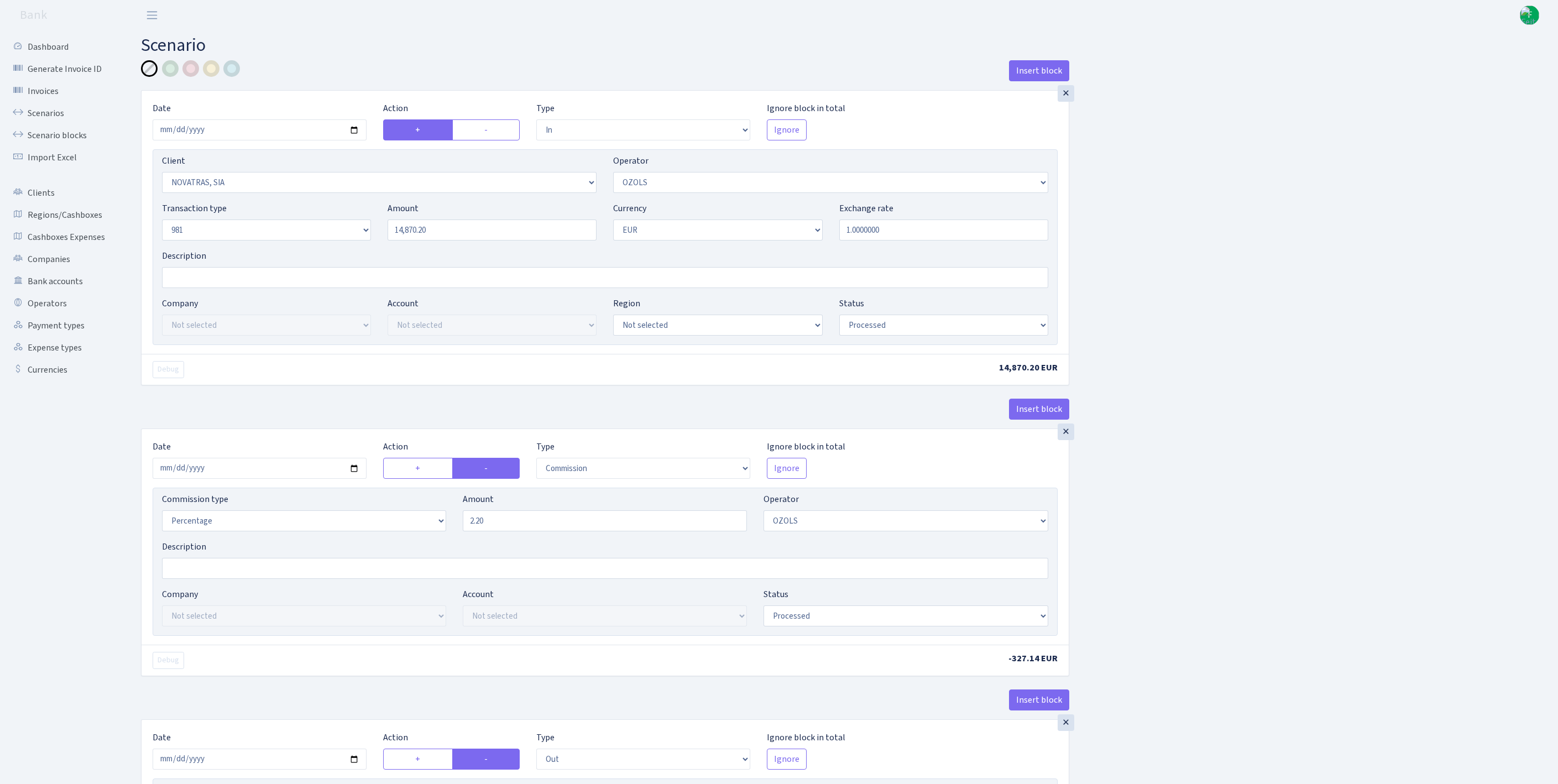
select select "in"
select select "3412"
select select "23"
select select "8"
select select "1"
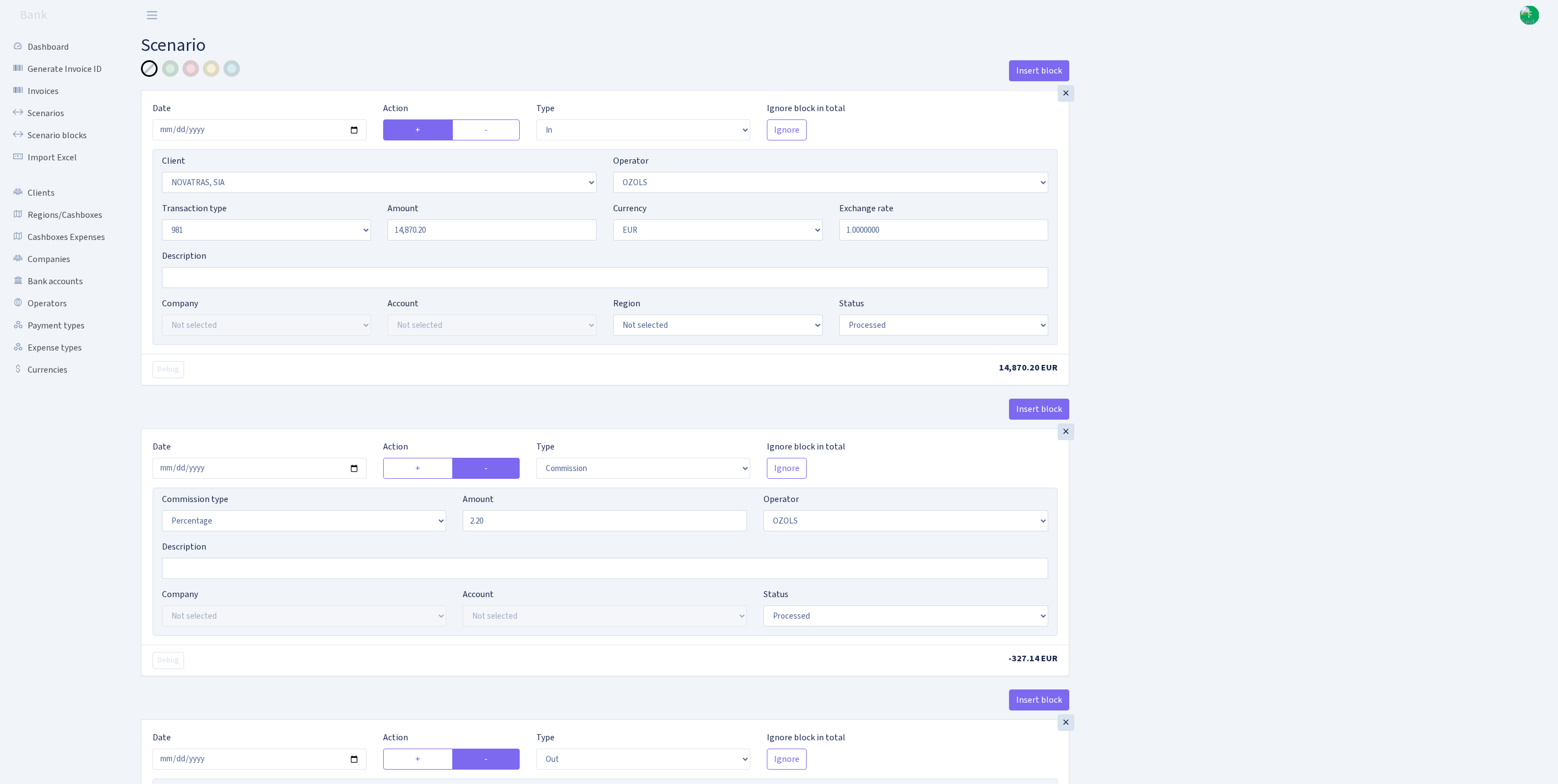
select select "processed"
select select "commission"
select select "23"
select select "processed"
select select "out"
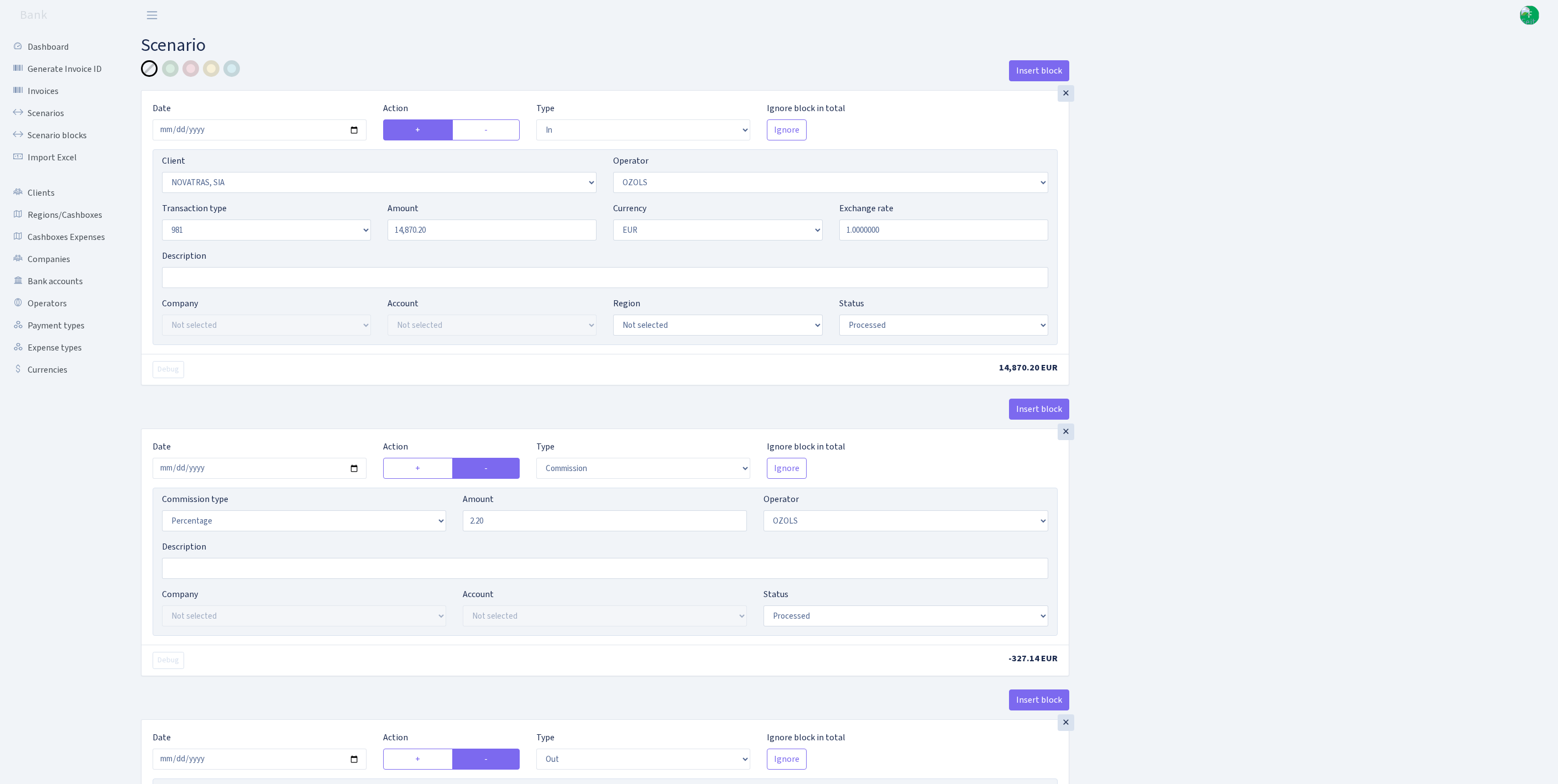
select select "2442"
select select "61"
select select "8"
select select "1"
select select "processed"
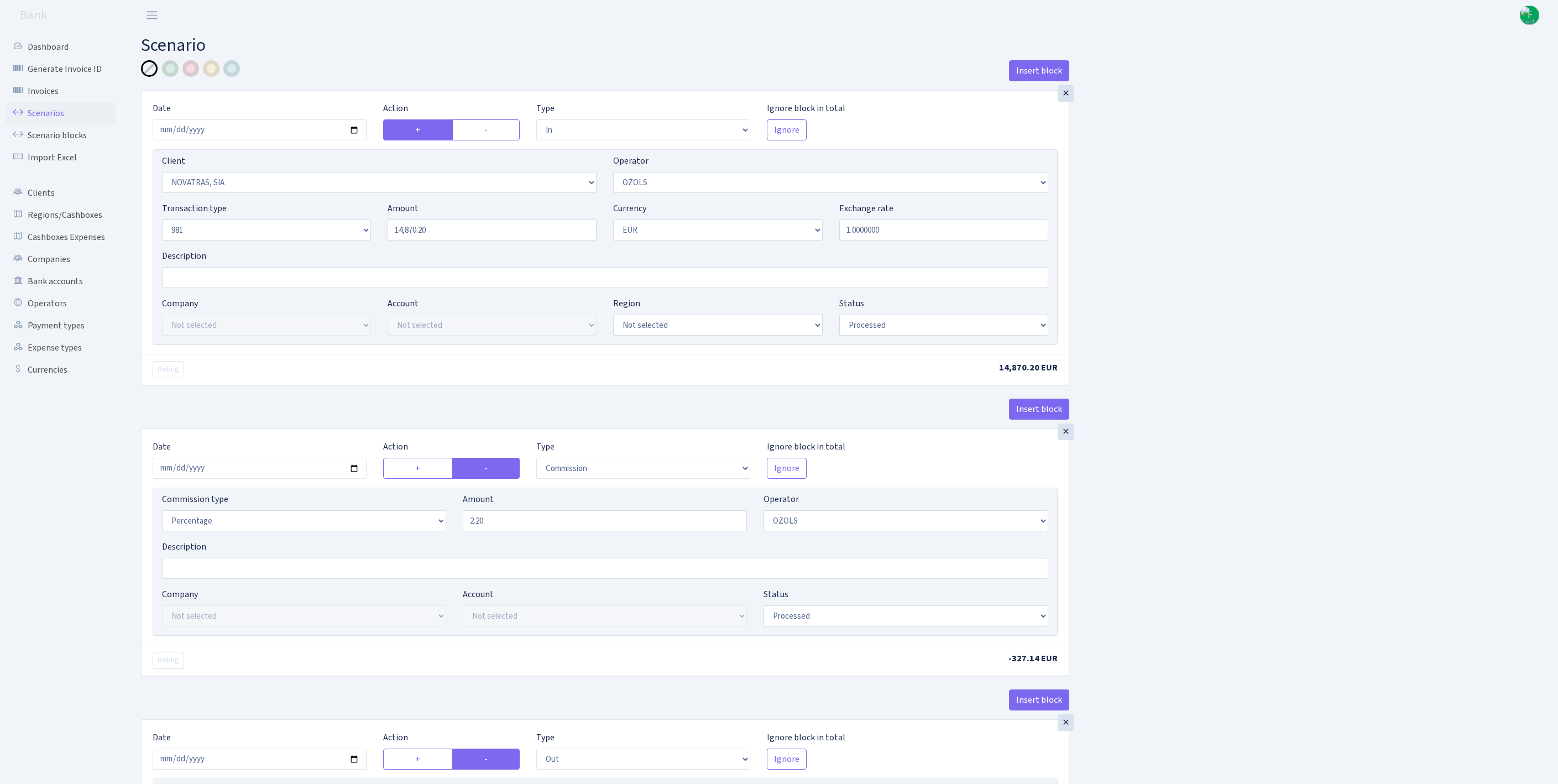
click at [46, 120] on link "Scenarios" at bounding box center [61, 113] width 111 height 22
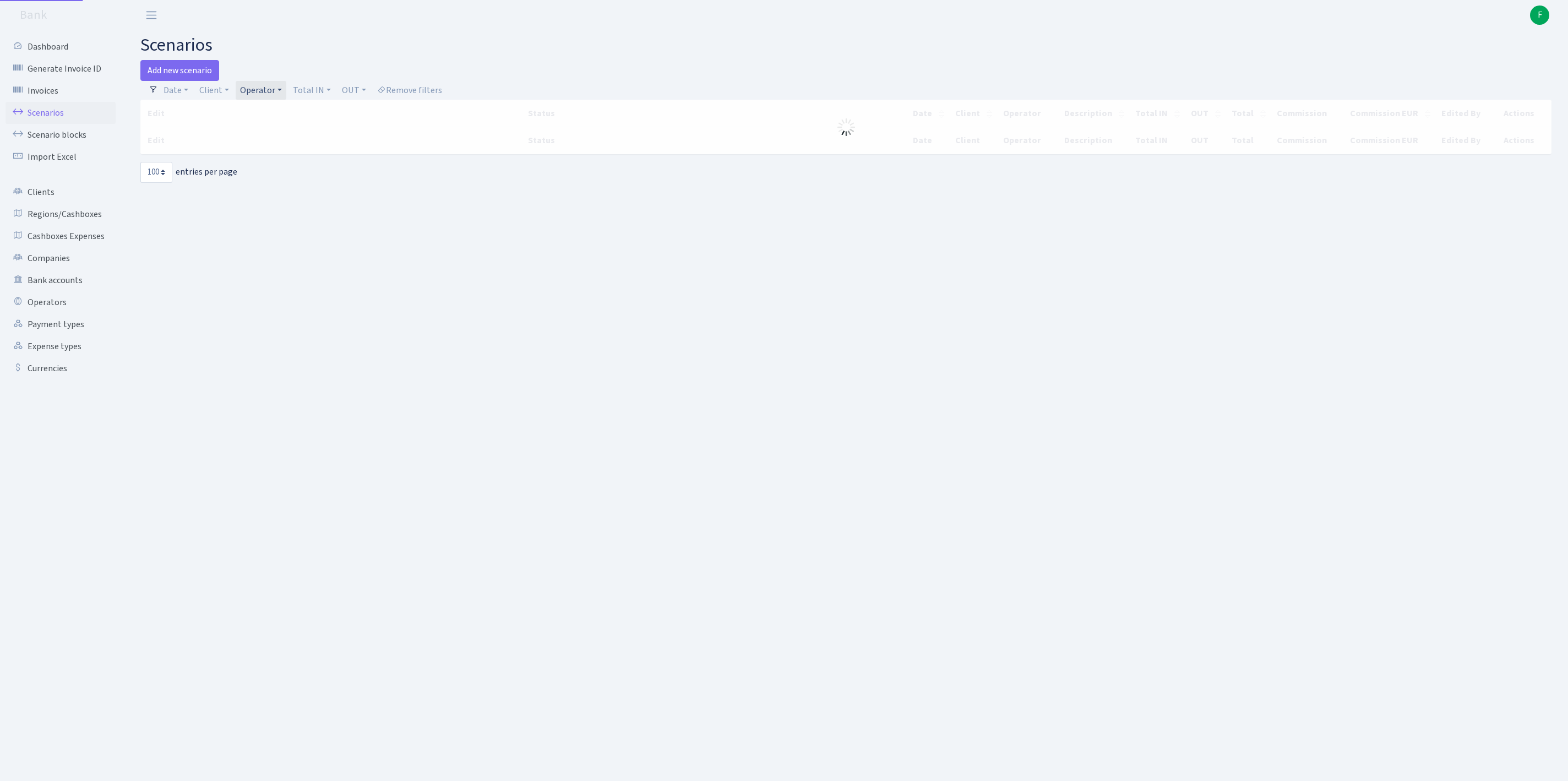
select select "100"
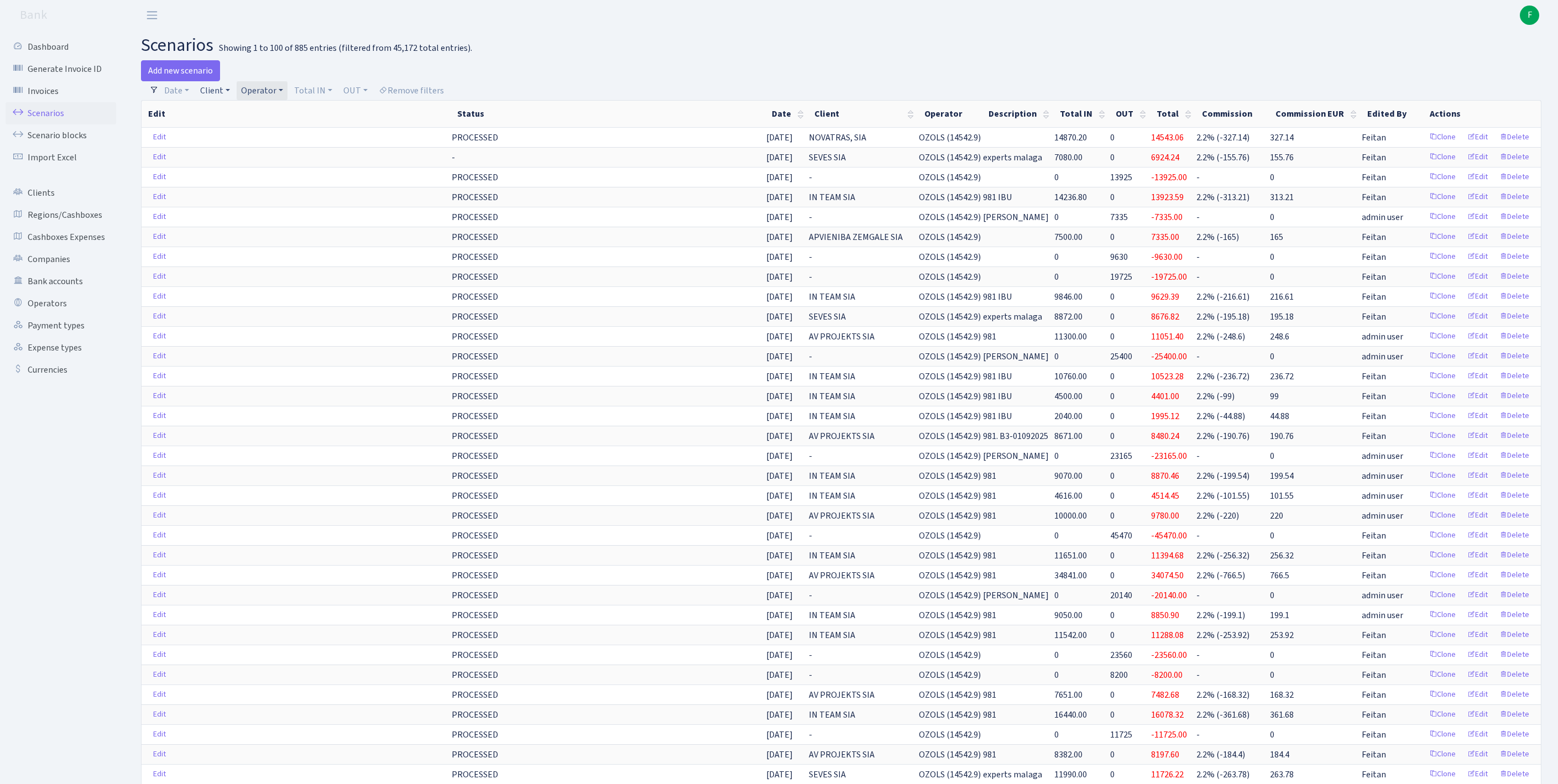
click at [222, 96] on link "Client" at bounding box center [215, 90] width 39 height 19
click at [228, 136] on input "search" at bounding box center [246, 130] width 92 height 17
type input "st solutio"
click at [52, 204] on link "Clients" at bounding box center [61, 193] width 111 height 22
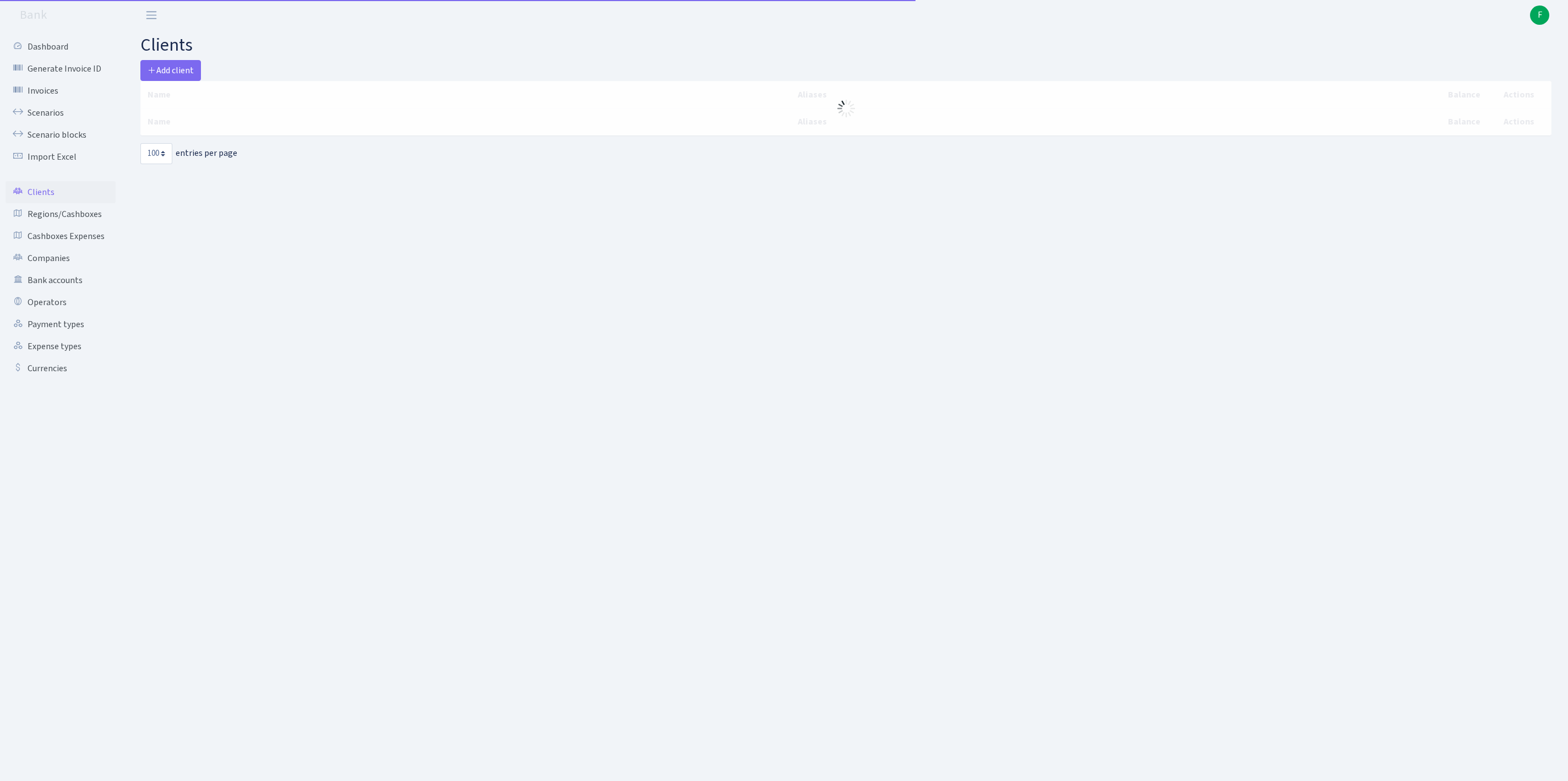
select select "100"
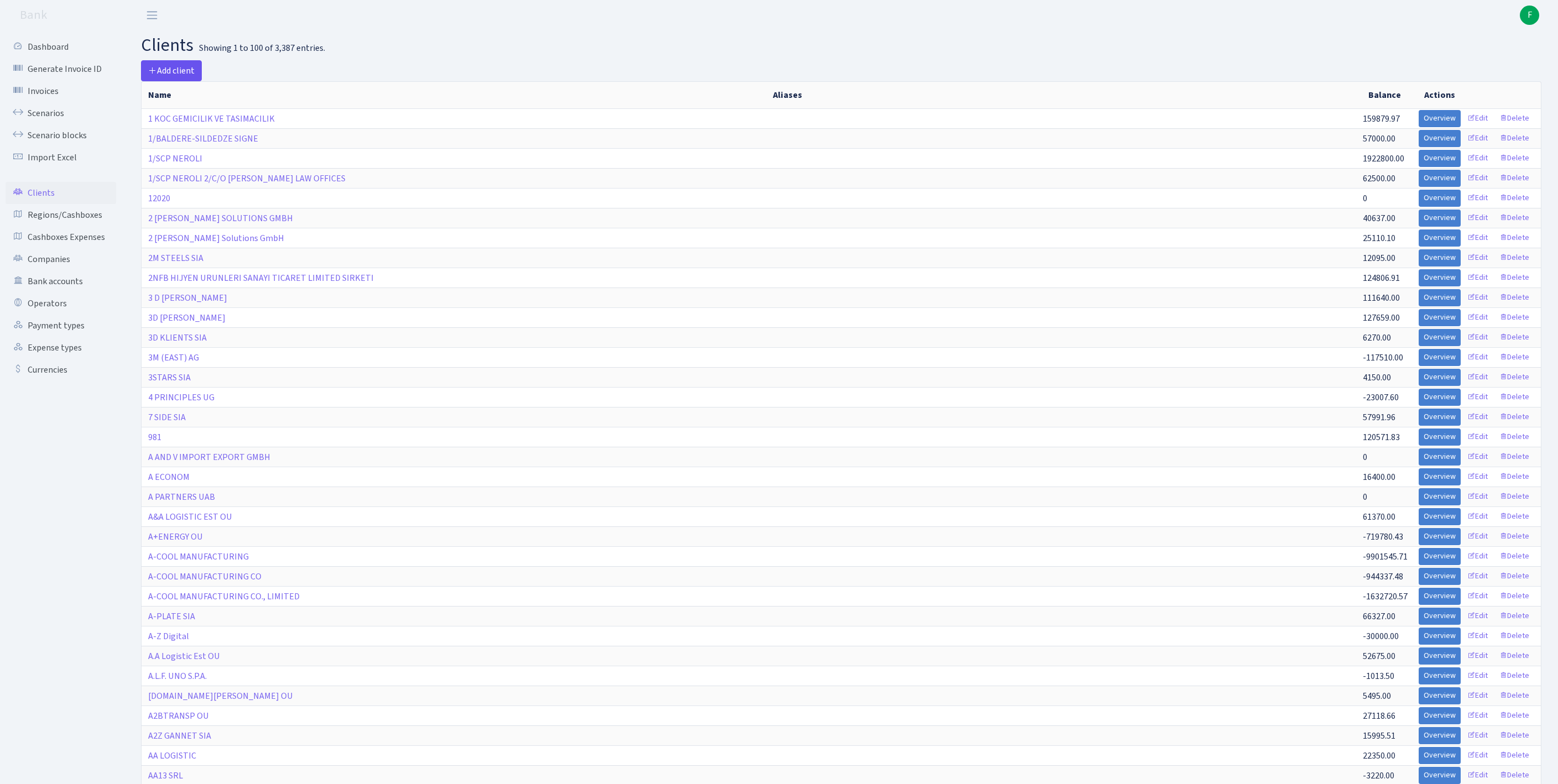
click at [174, 76] on span "Add client" at bounding box center [171, 71] width 46 height 12
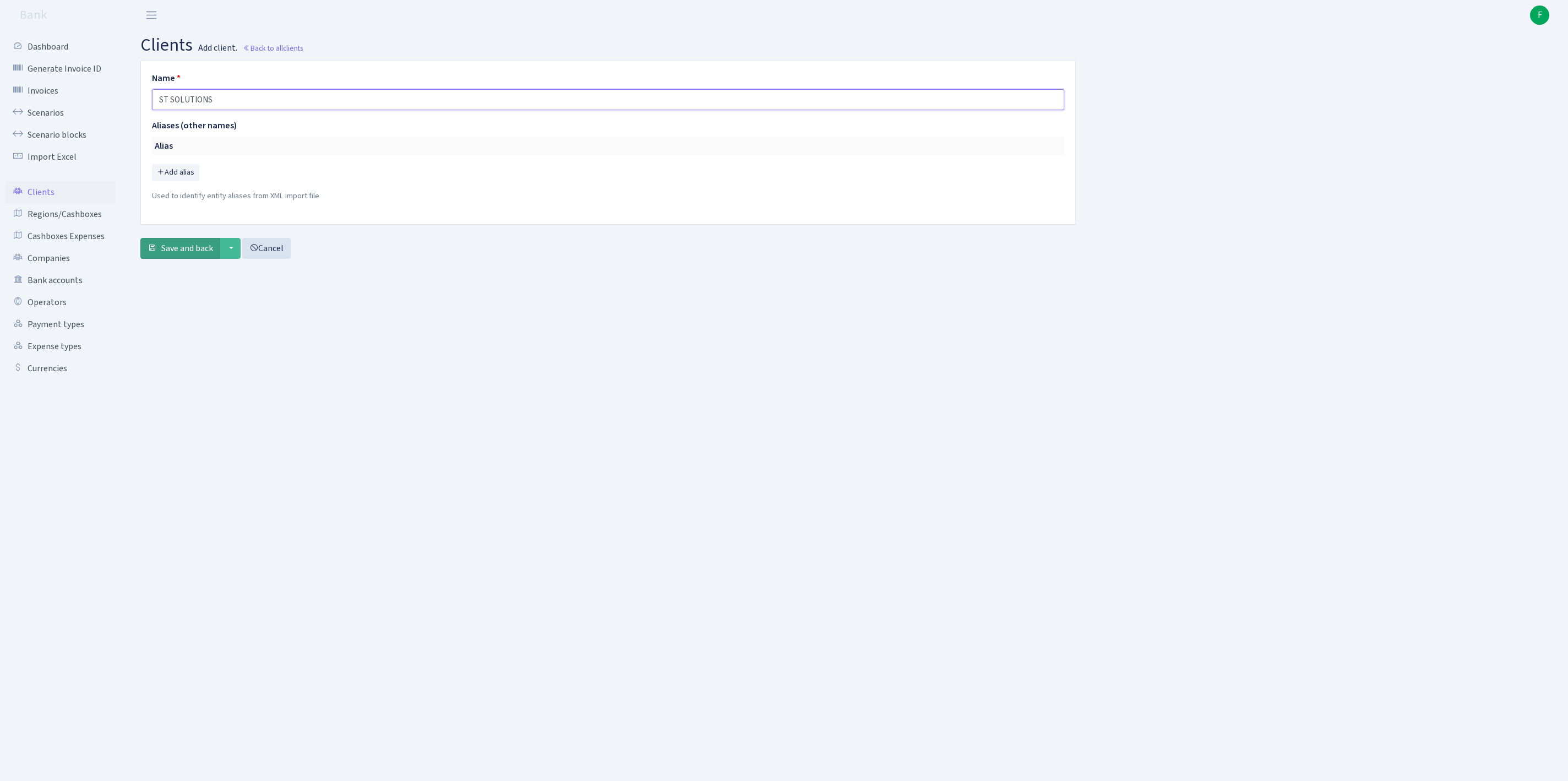
type input "ST SOLUTIONS"
click at [186, 254] on span "Save and back" at bounding box center [187, 248] width 52 height 12
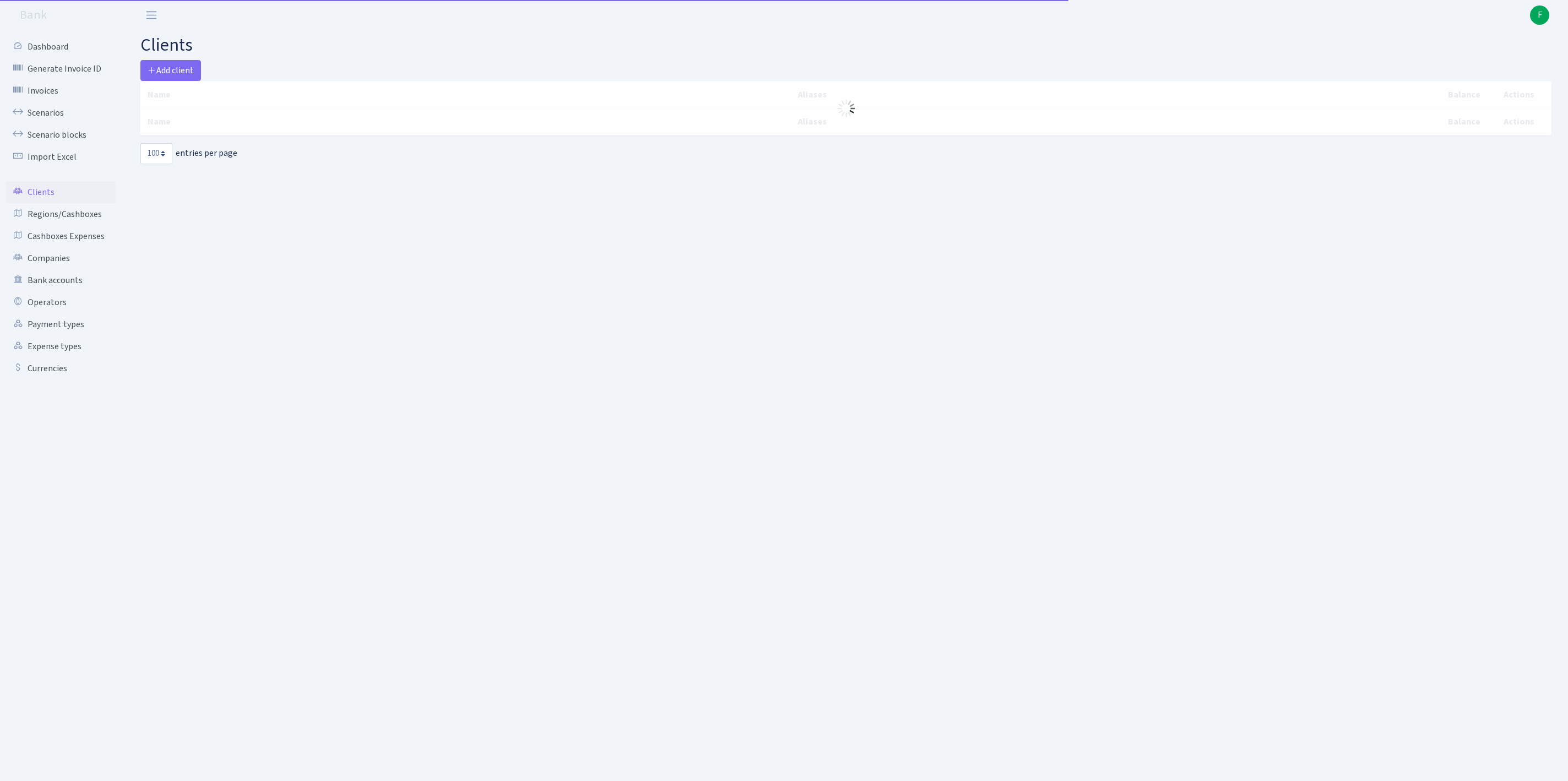
select select "100"
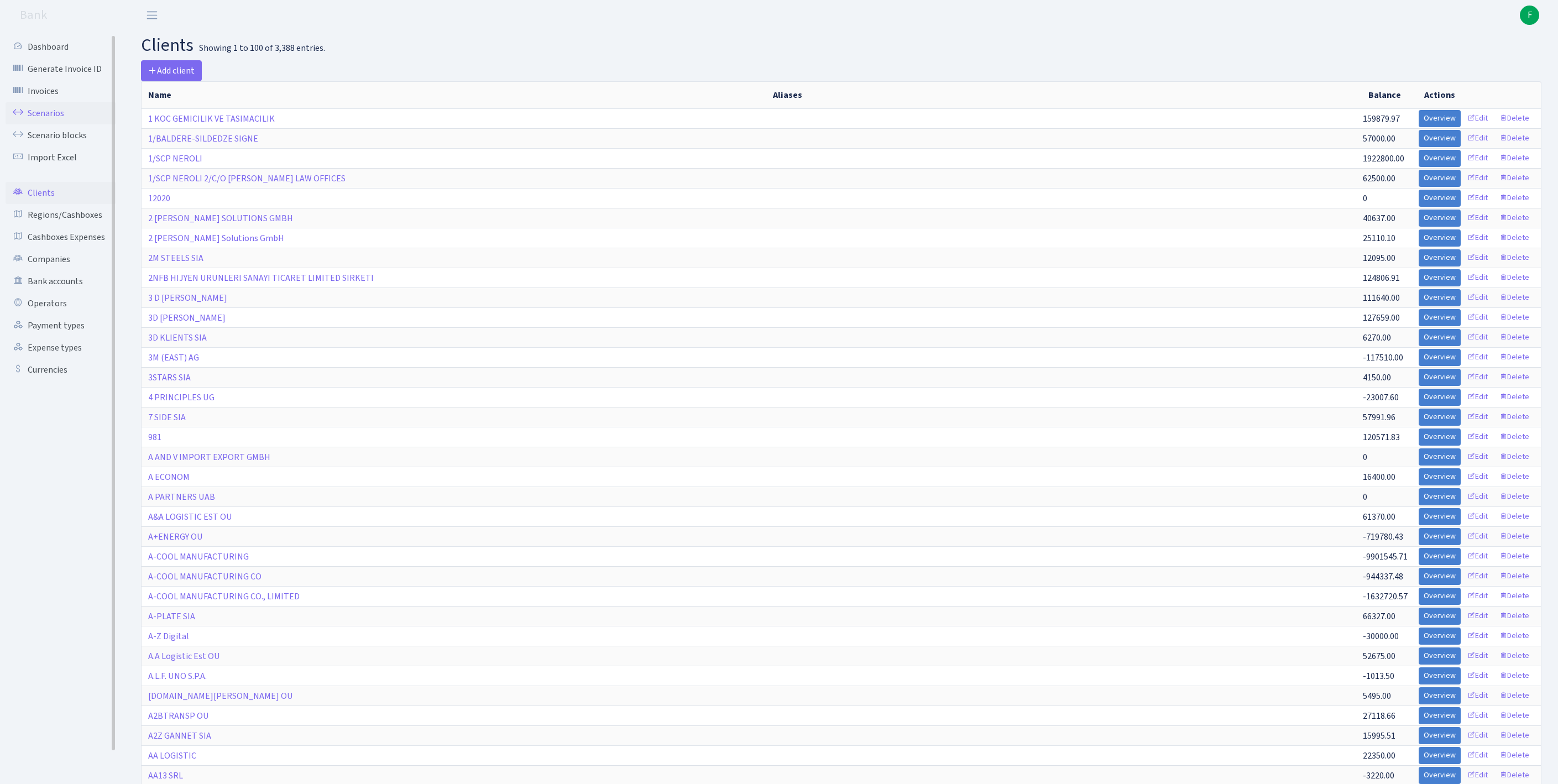
click at [52, 119] on link "Scenarios" at bounding box center [61, 113] width 111 height 22
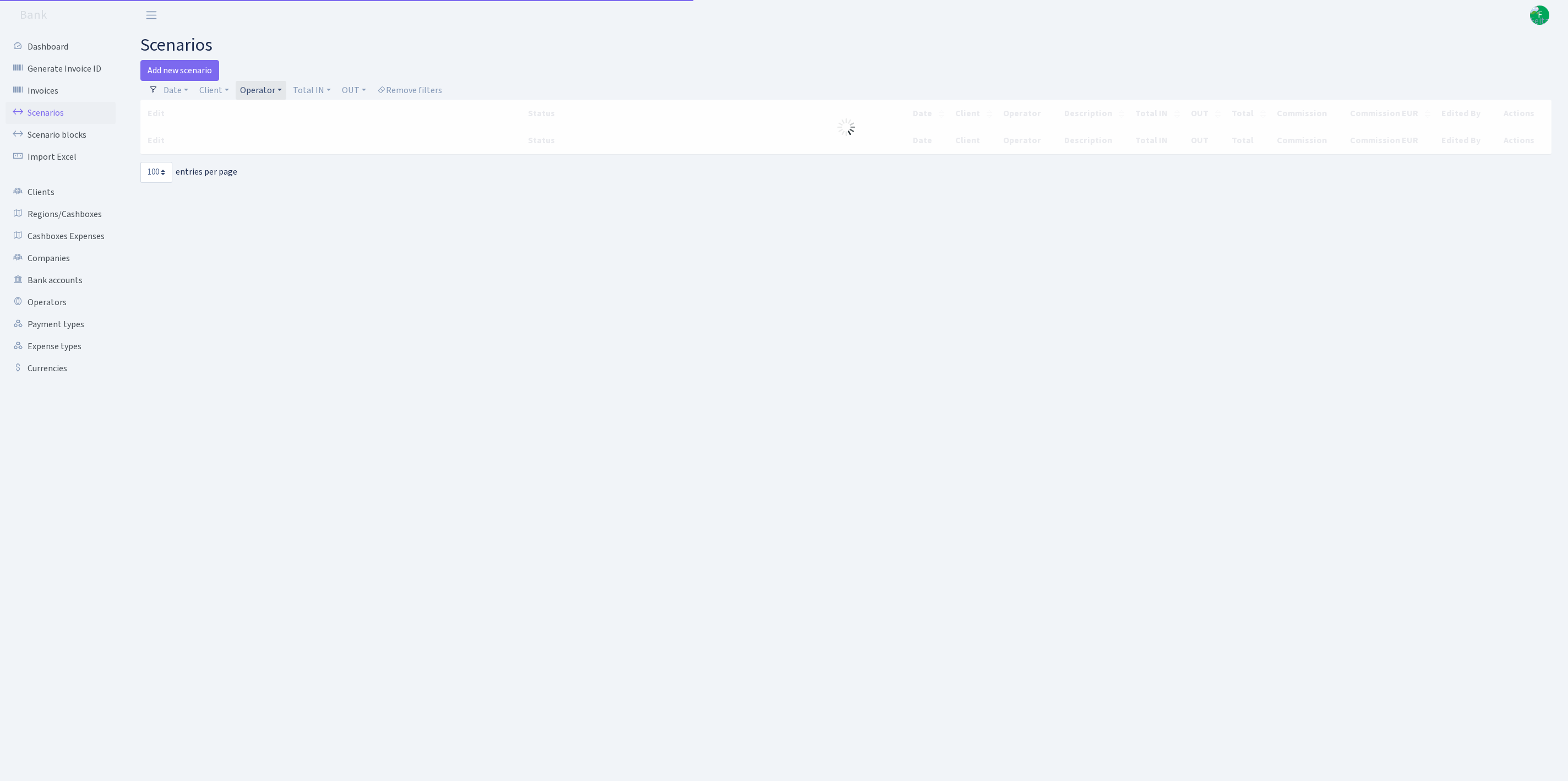
select select "100"
click at [274, 94] on link "Operator" at bounding box center [261, 90] width 51 height 19
click at [287, 135] on input "search" at bounding box center [285, 130] width 91 height 17
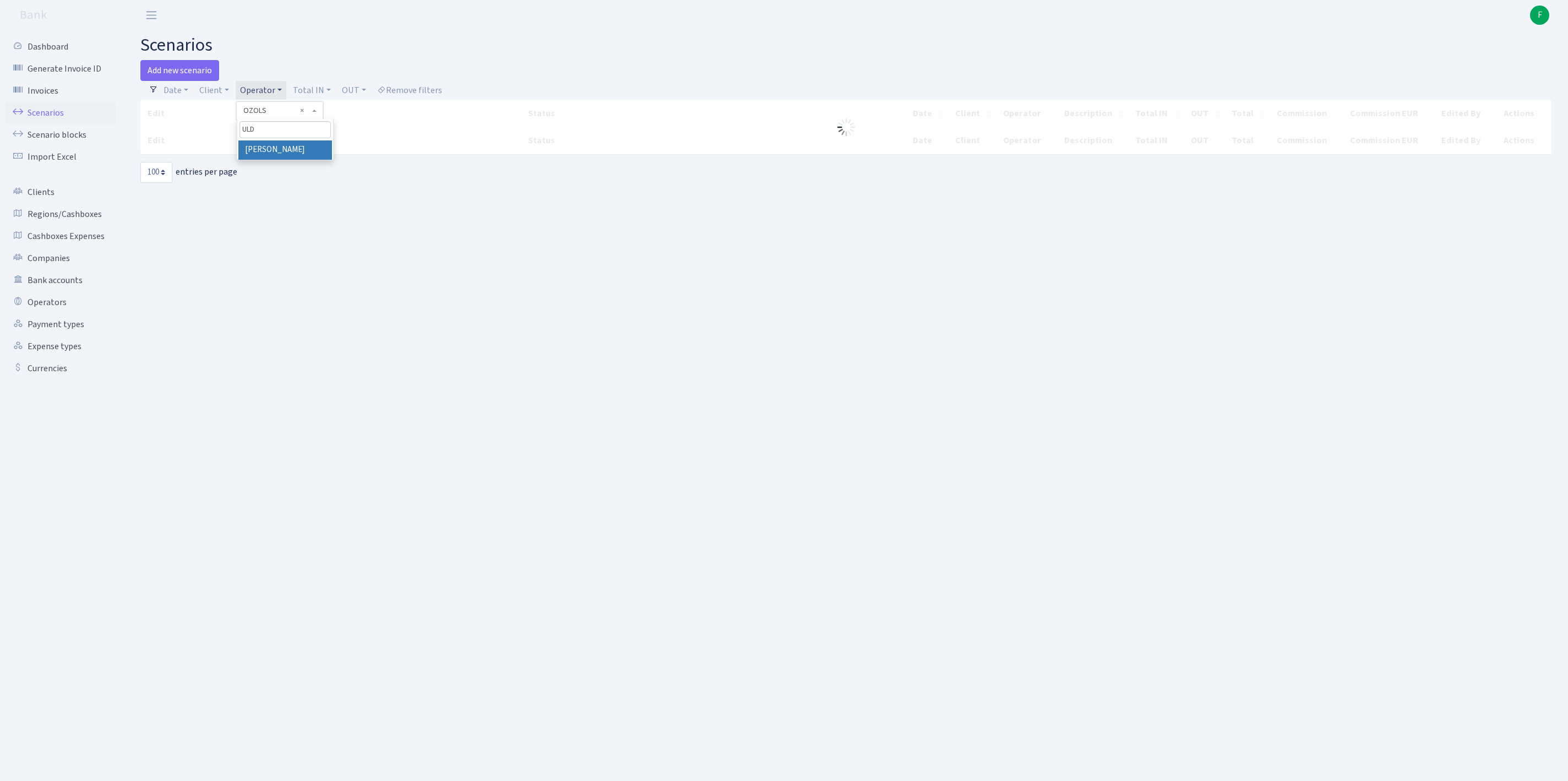
type input "ULD"
click at [310, 158] on li "[PERSON_NAME]" at bounding box center [285, 150] width 94 height 19
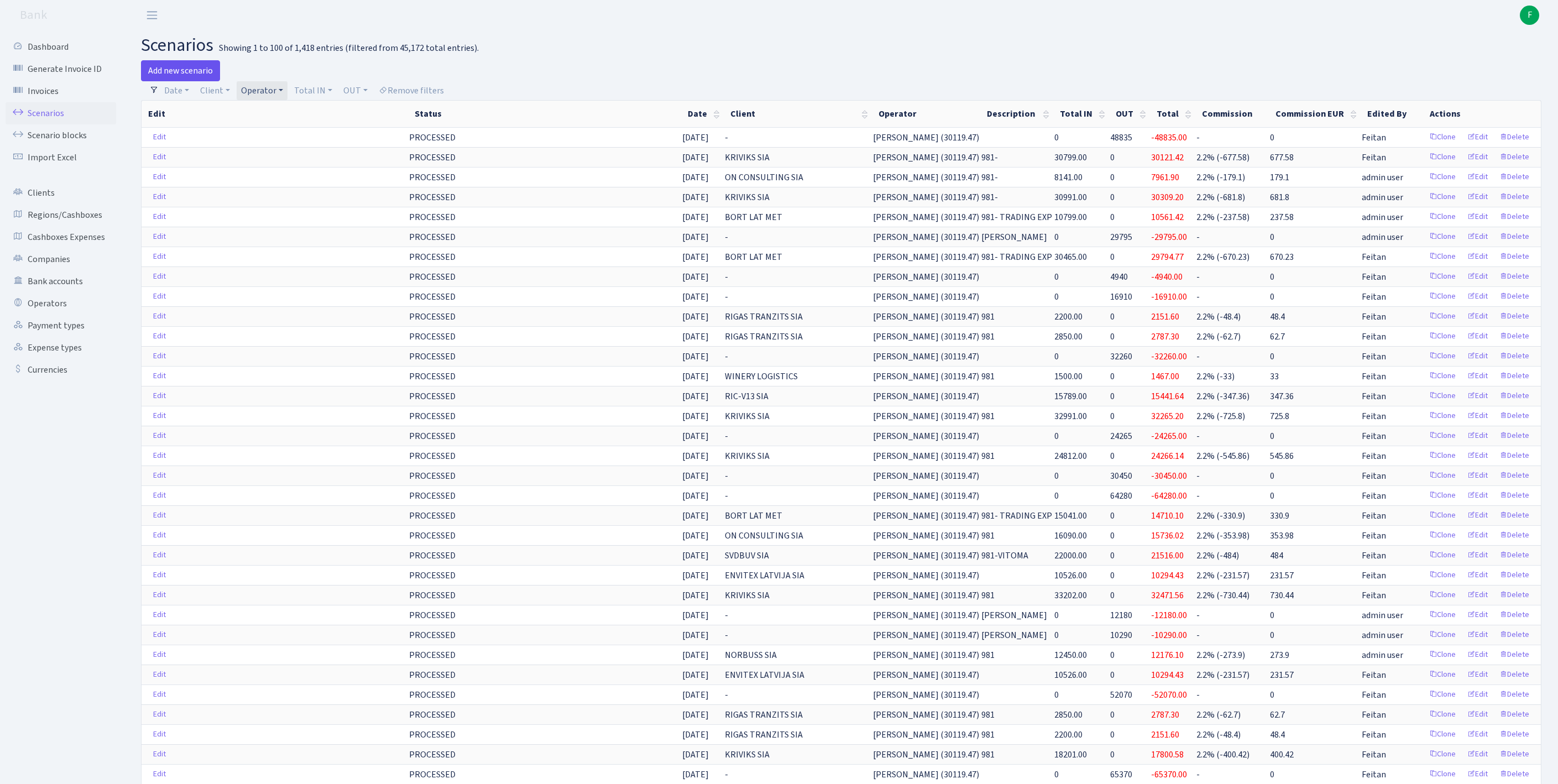
click at [179, 72] on link "Add new scenario" at bounding box center [180, 71] width 79 height 21
click at [178, 70] on link "Add new scenario" at bounding box center [180, 71] width 79 height 21
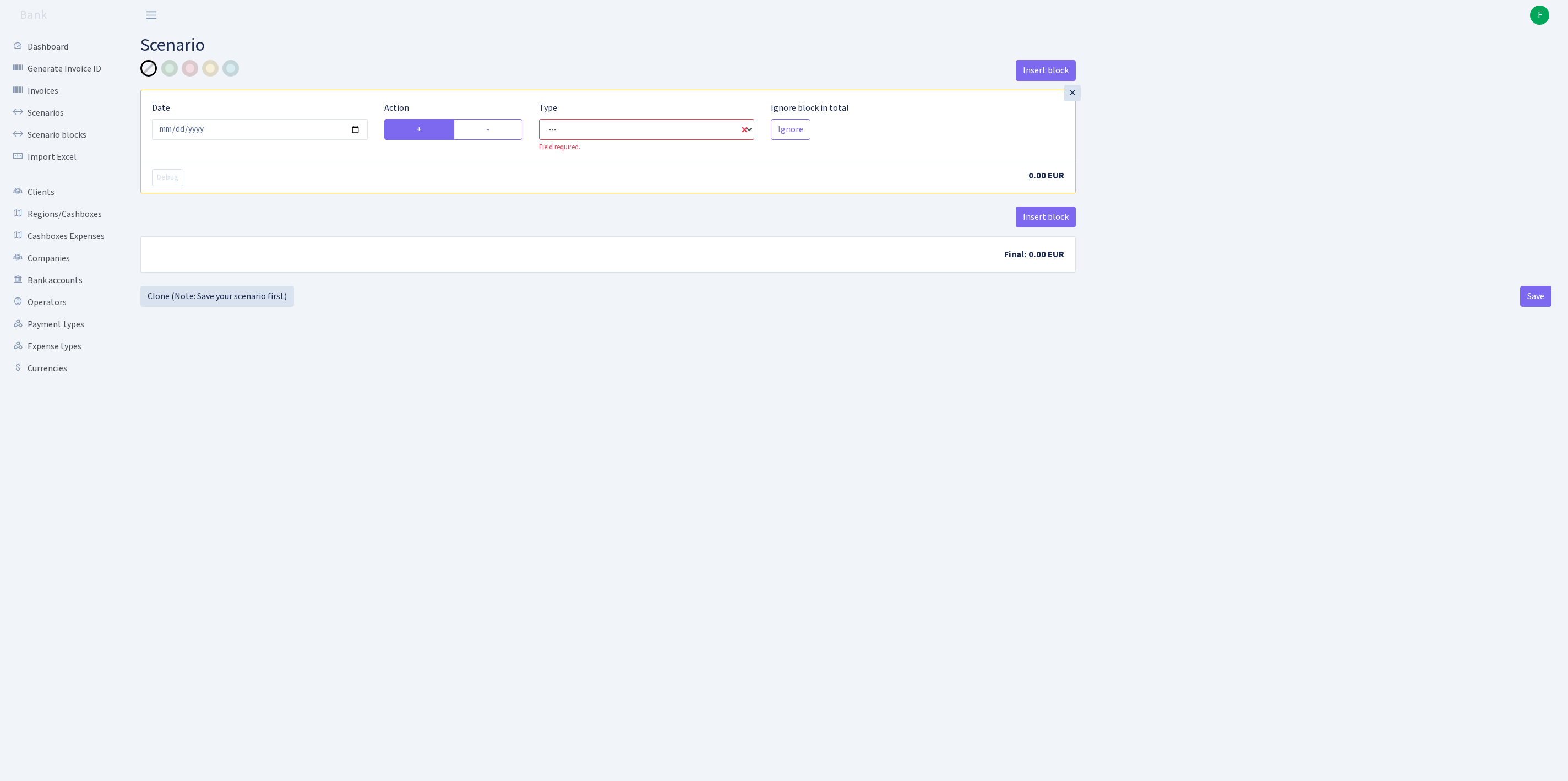
select select "in"
select select "1"
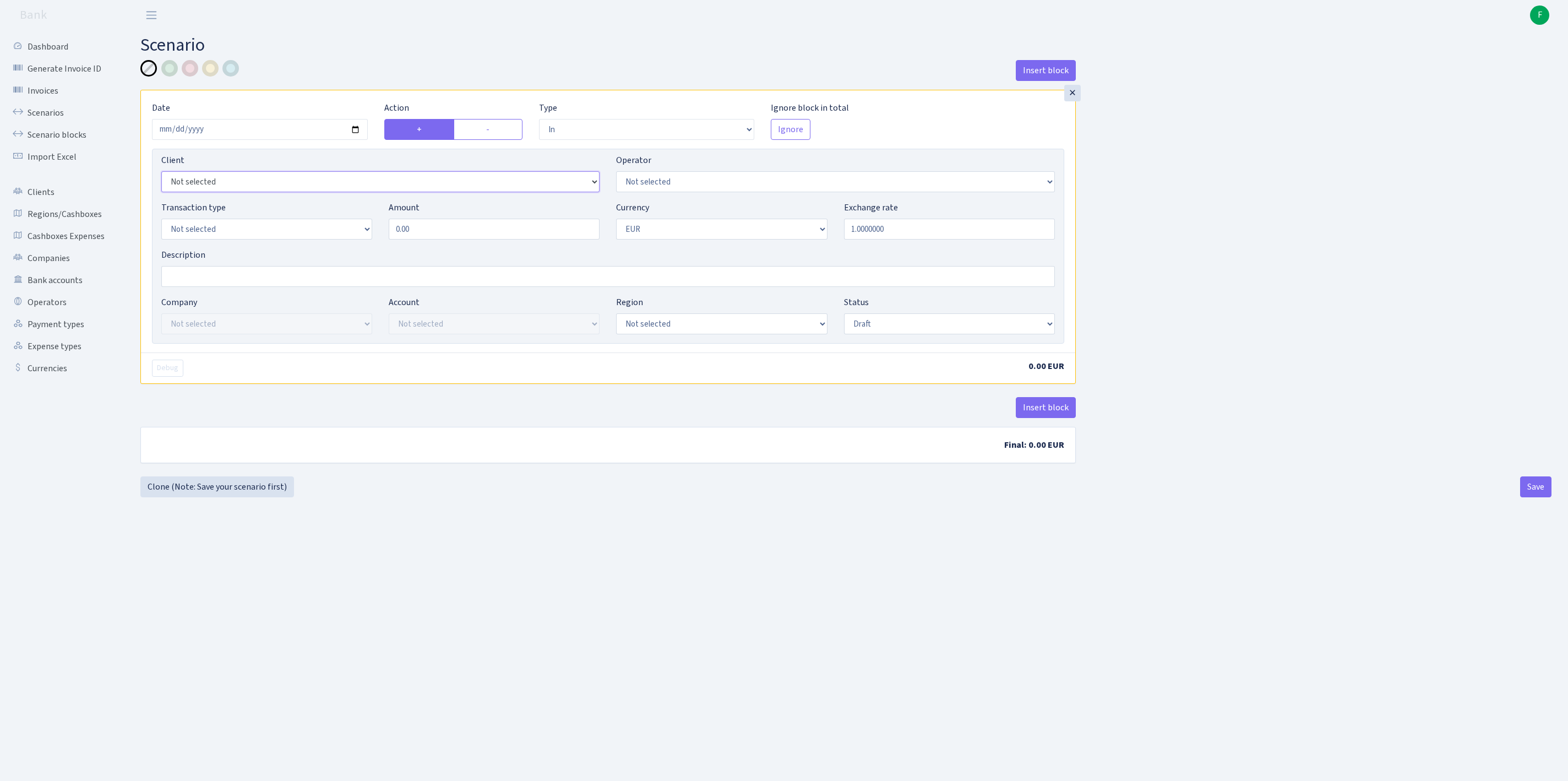
select select "3413"
select select "14"
select select "8"
drag, startPoint x: 441, startPoint y: 252, endPoint x: 352, endPoint y: 239, distance: 89.9
click at [352, 239] on div "Transaction type Not selected 981 ELF FISH crypto [PERSON_NAME] MM-BALTIC eur U…" at bounding box center [607, 225] width 910 height 47
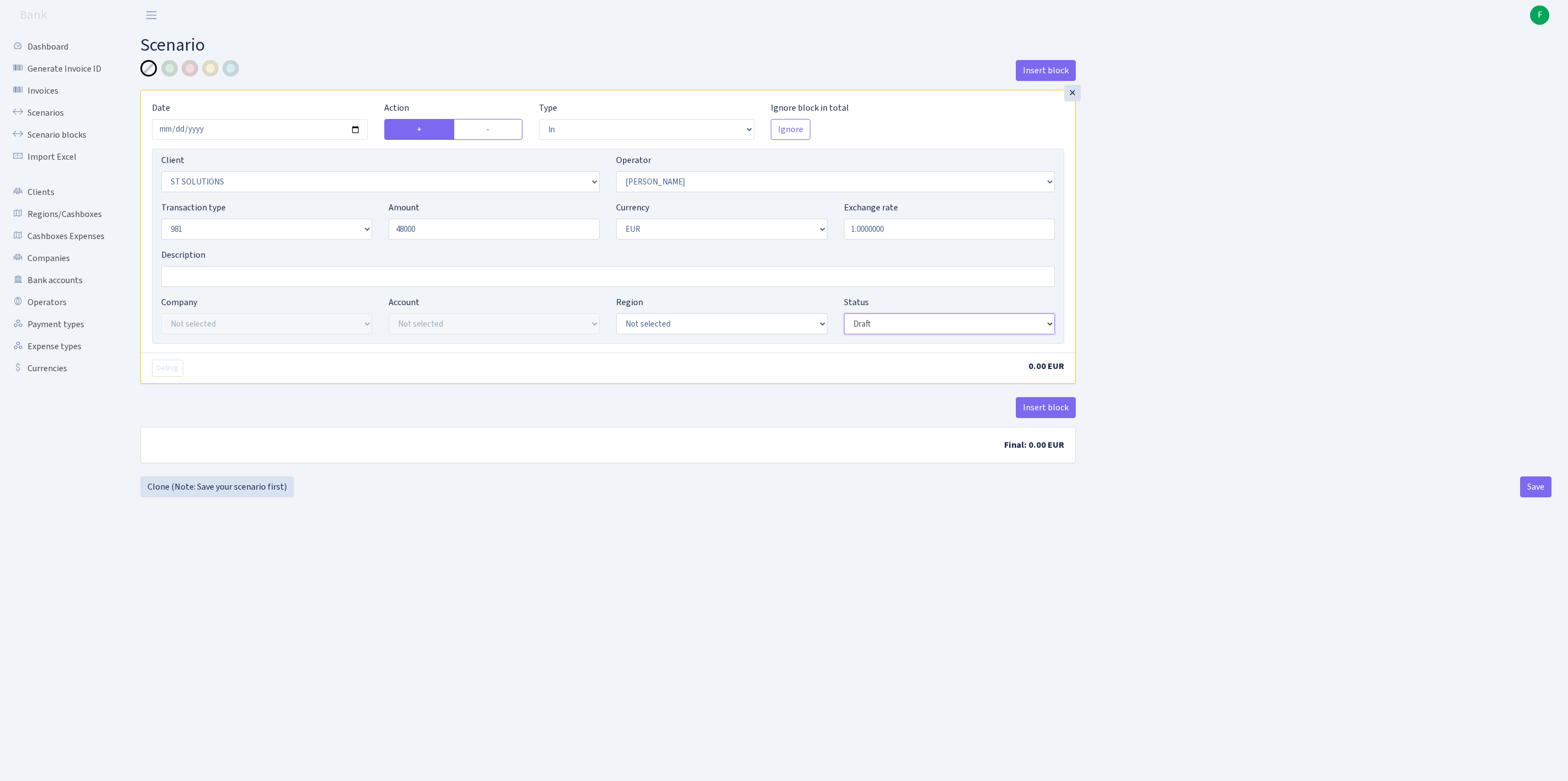
type input "48,000.00"
select select "processed"
click at [1055, 418] on button "Insert block" at bounding box center [1046, 407] width 60 height 21
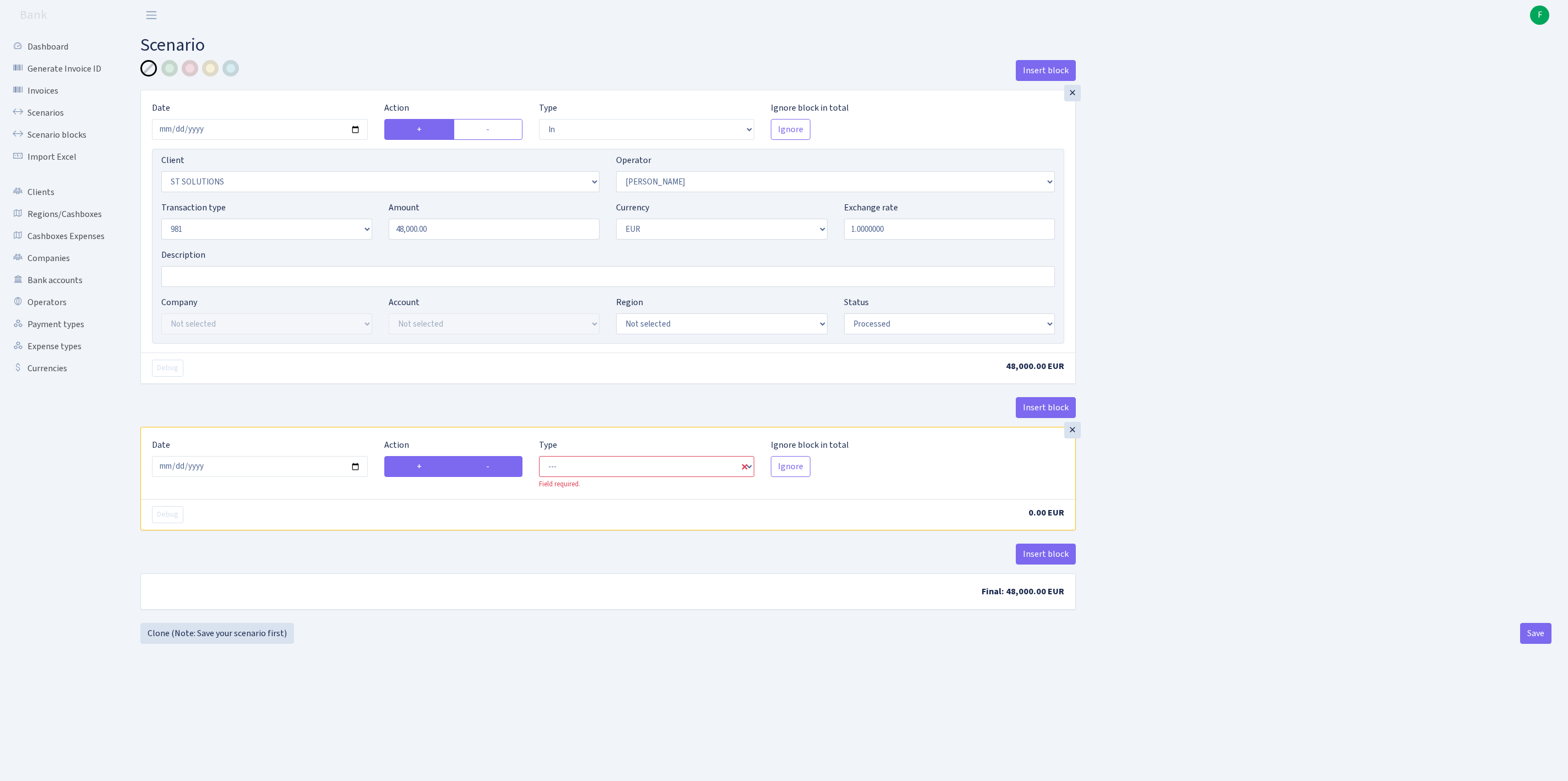
click at [500, 477] on label "-" at bounding box center [488, 466] width 69 height 21
click at [493, 467] on input "-" at bounding box center [490, 463] width 7 height 7
radio input "true"
radio input "false"
select select "commission"
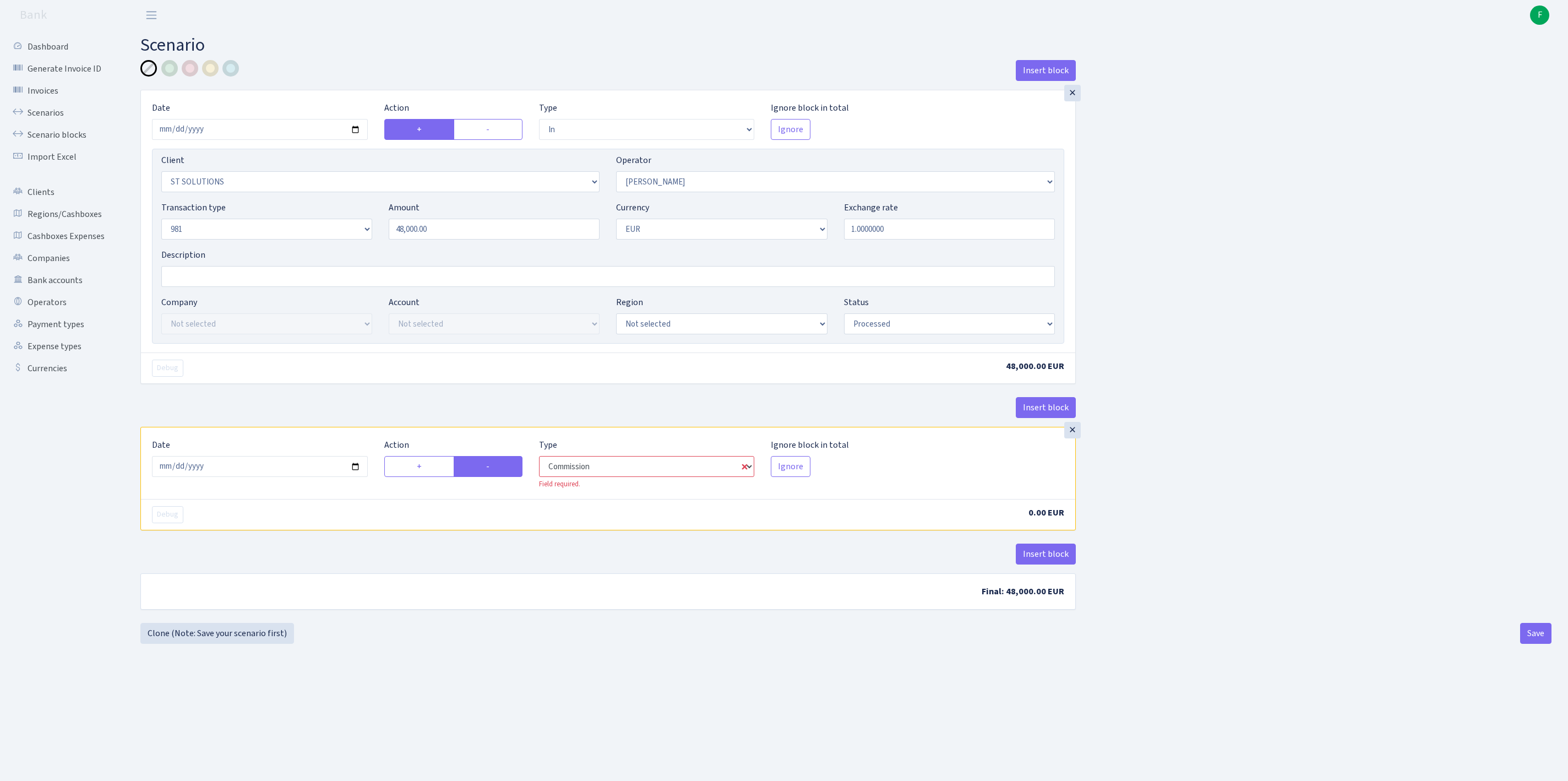
select select "14"
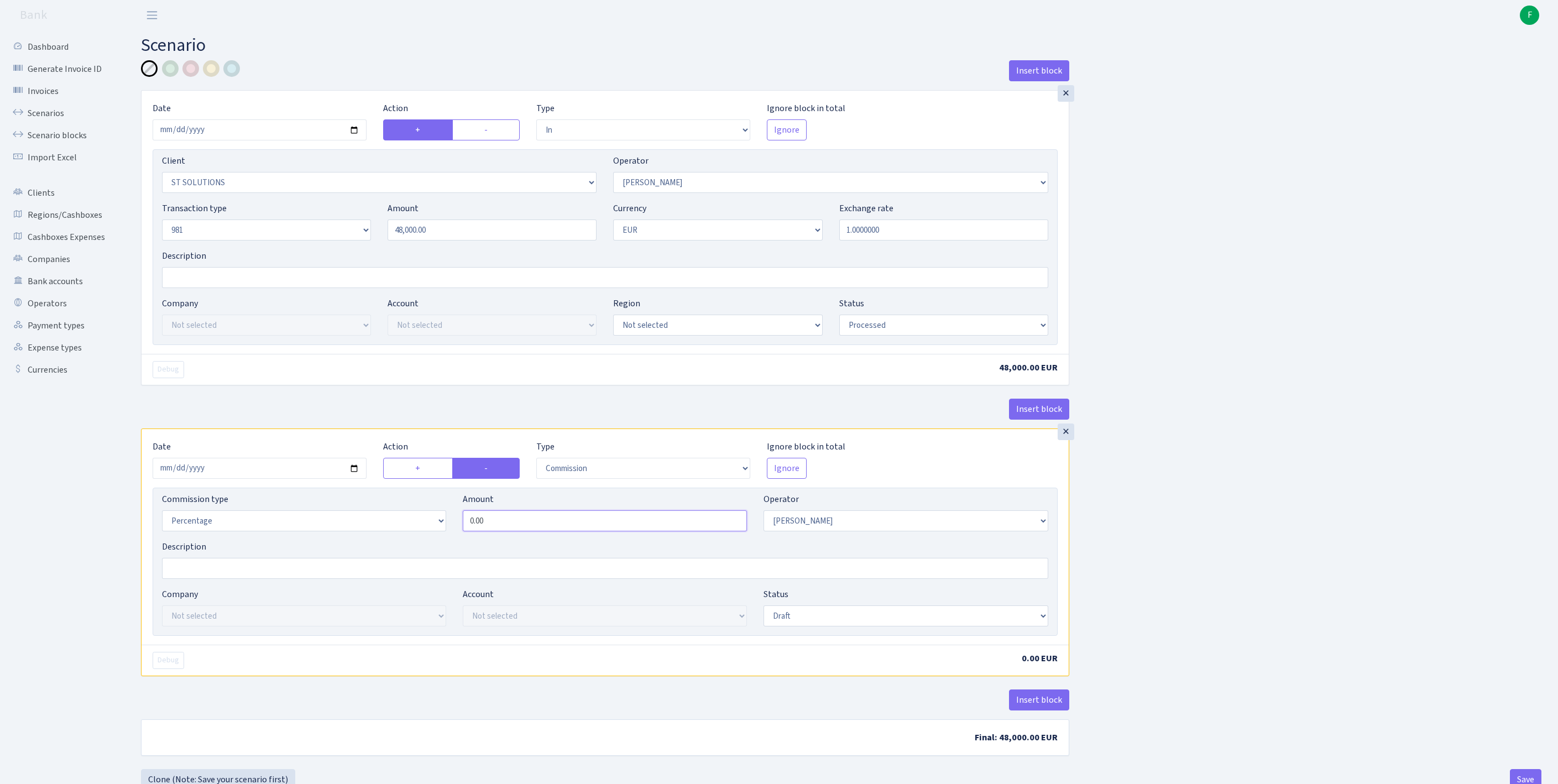
drag, startPoint x: 494, startPoint y: 582, endPoint x: 356, endPoint y: 578, distance: 138.1
click at [357, 540] on div "Commission type Percentage Fixed Bank Amount 0.00 Operator Not selected 981 981…" at bounding box center [604, 516] width 903 height 48
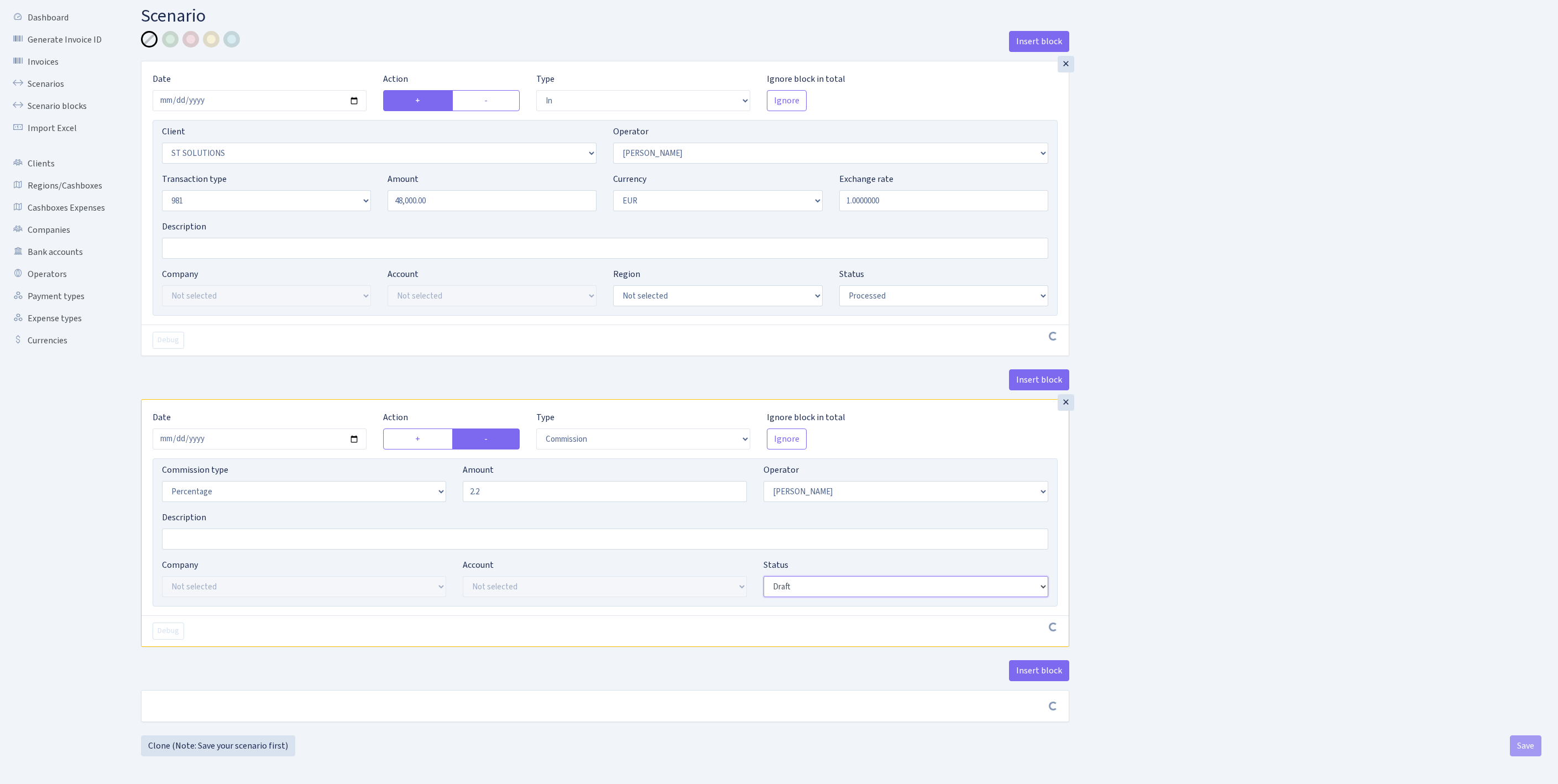
type input "2.20"
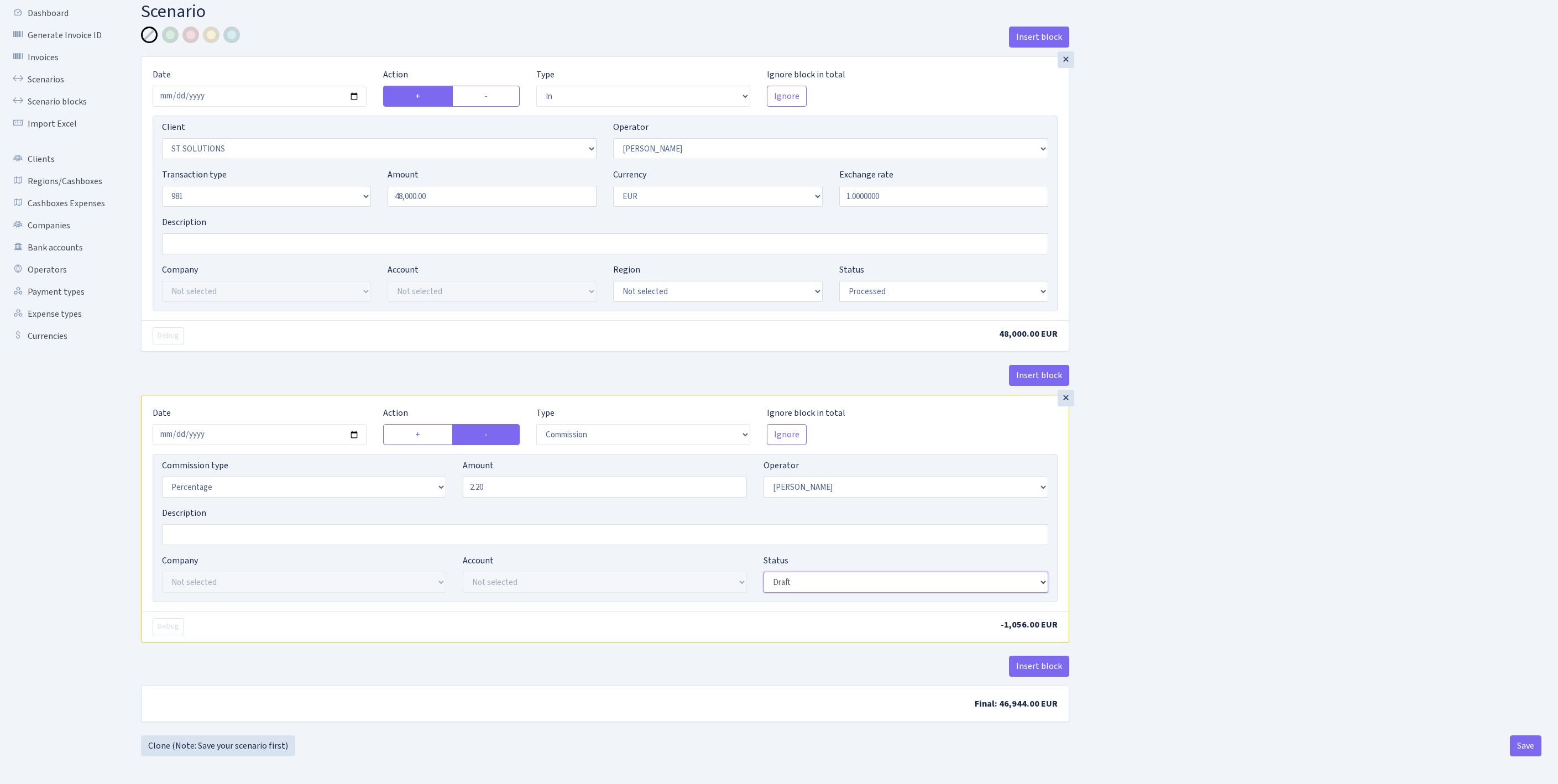
select select "processed"
click at [1040, 656] on button "Insert block" at bounding box center [1039, 666] width 61 height 21
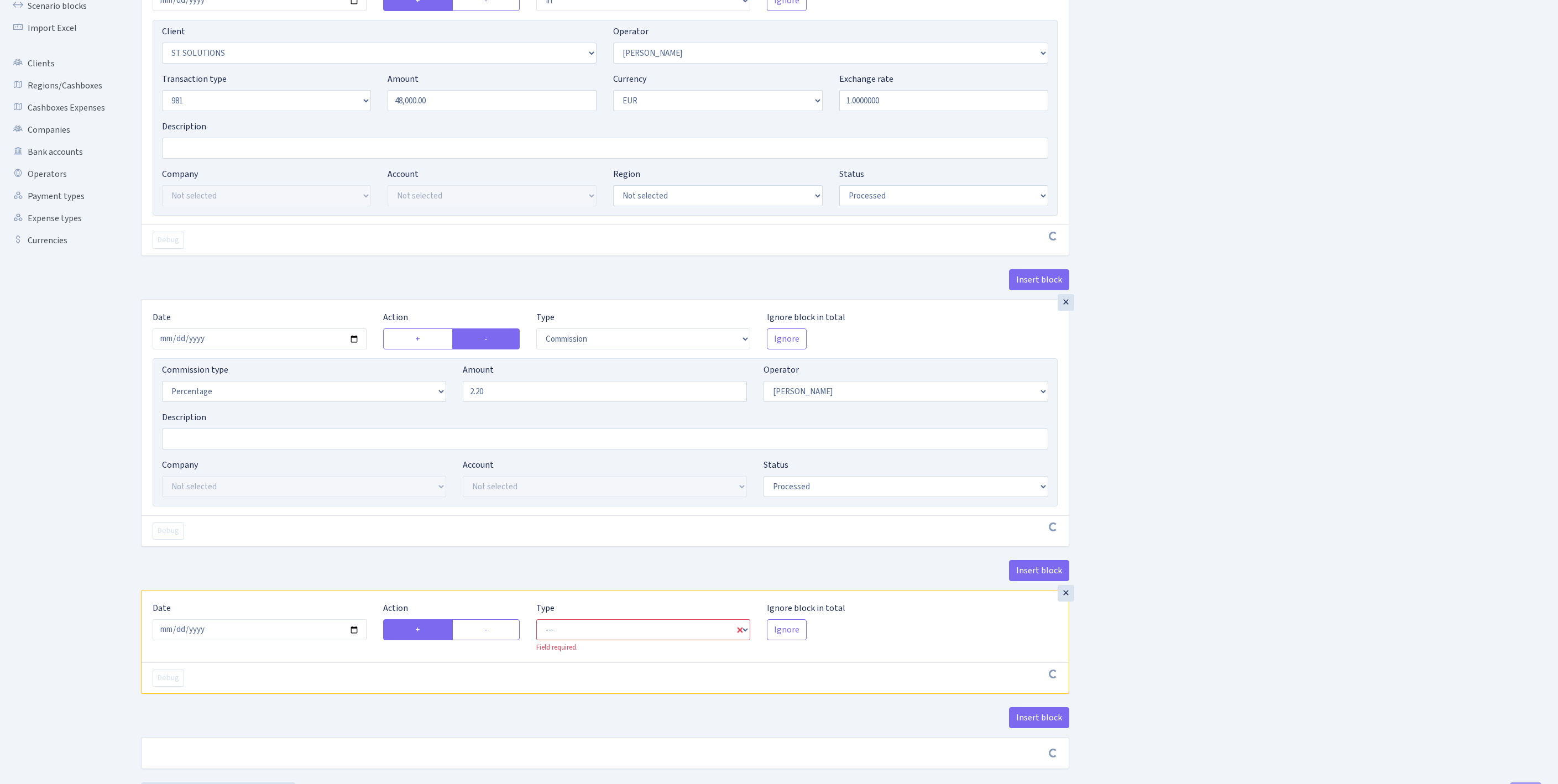
scroll to position [304, 0]
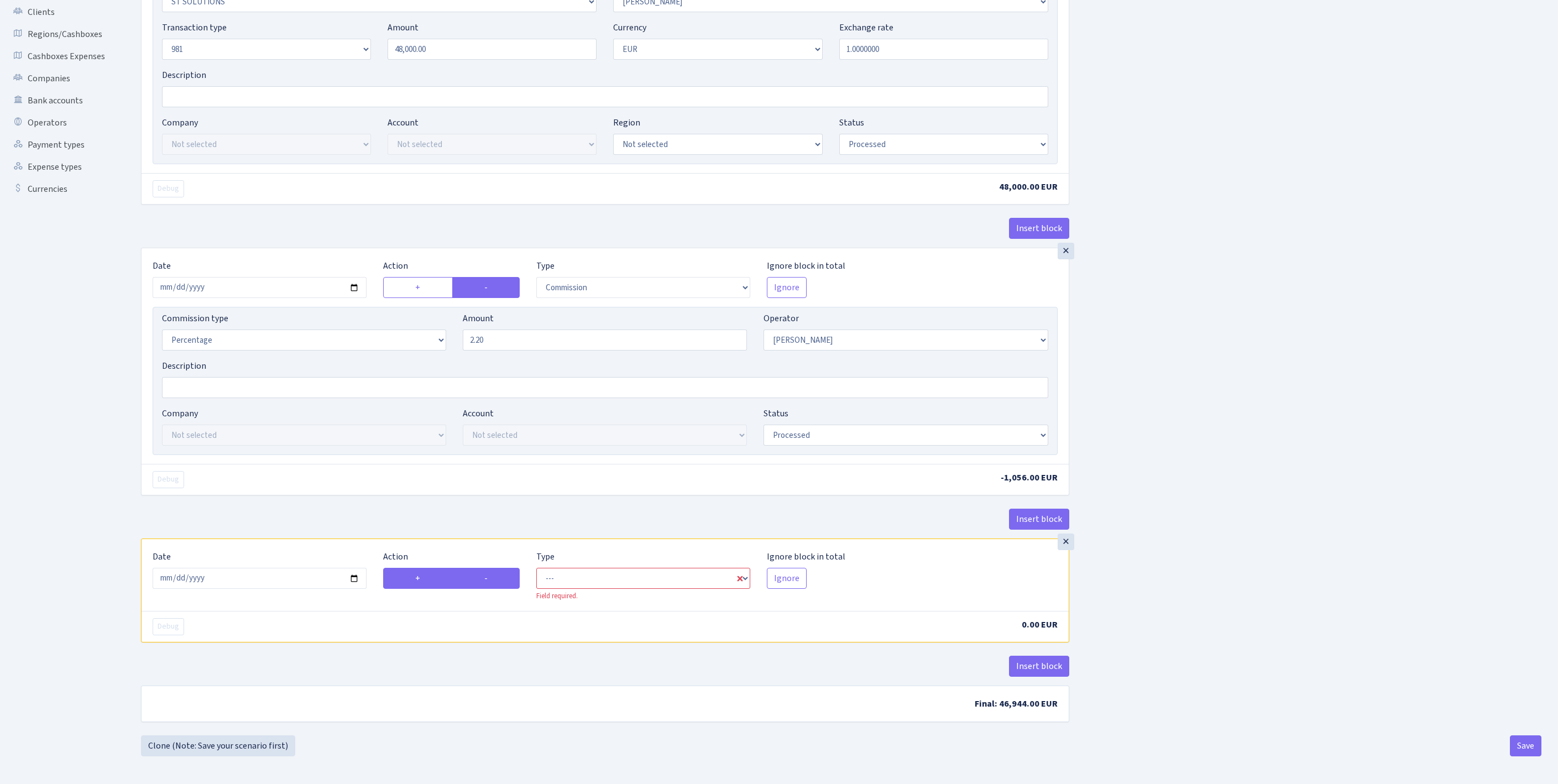
click at [476, 568] on label "-" at bounding box center [486, 578] width 68 height 21
click at [484, 571] on input "-" at bounding box center [488, 575] width 7 height 7
radio input "true"
radio input "false"
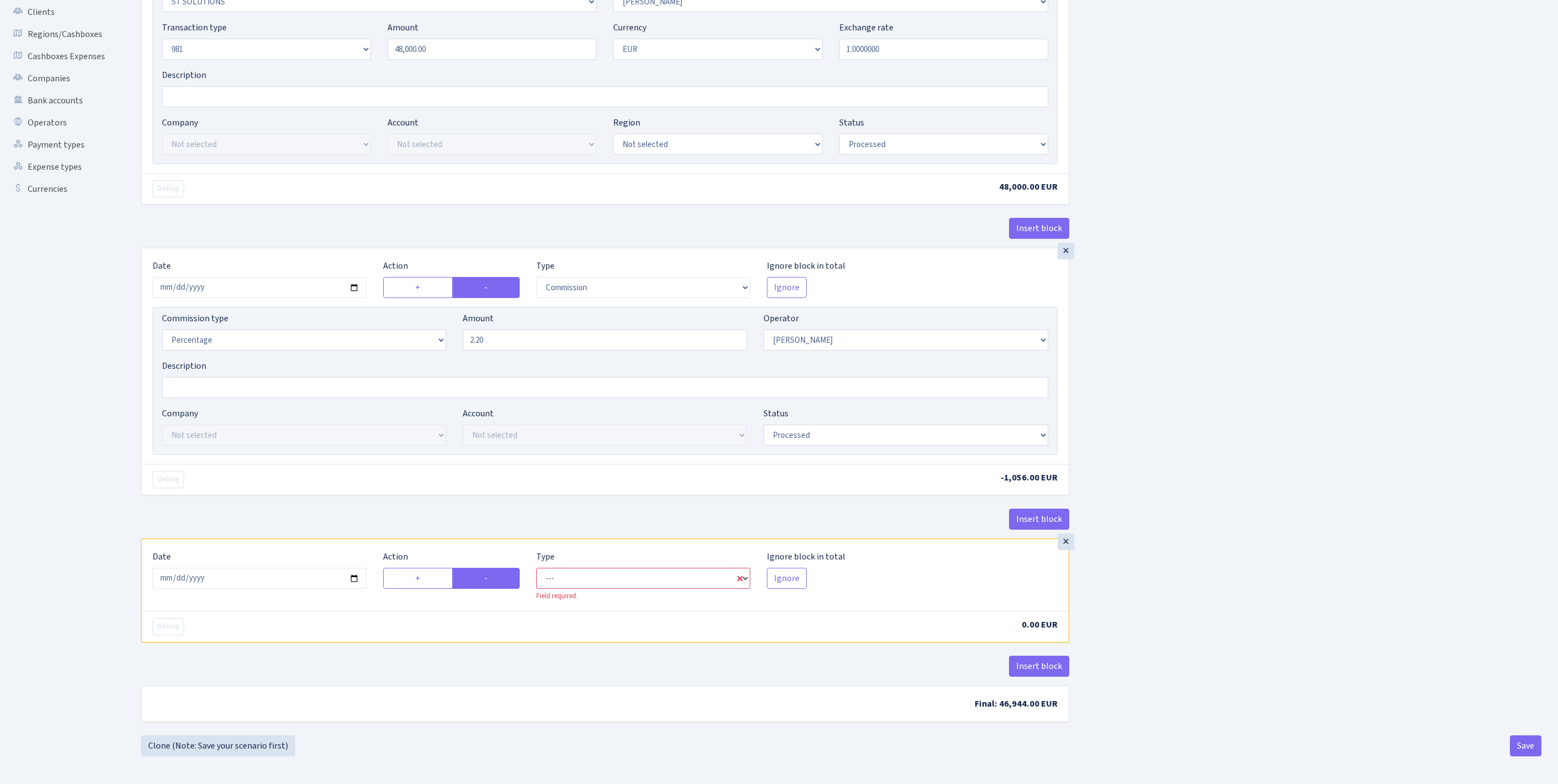
select select "out"
select select "14"
select select "1"
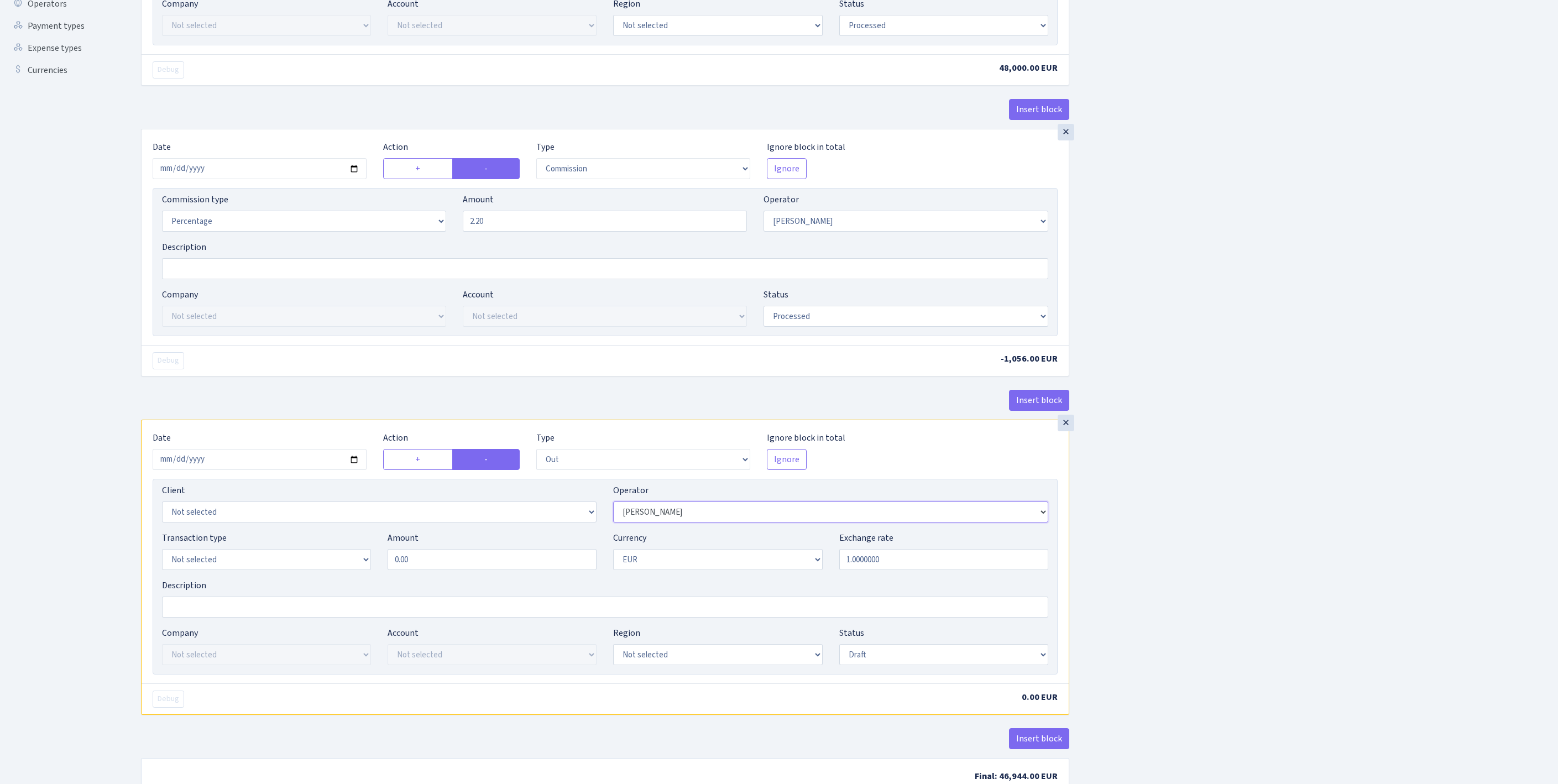
select select "61"
select select "3139"
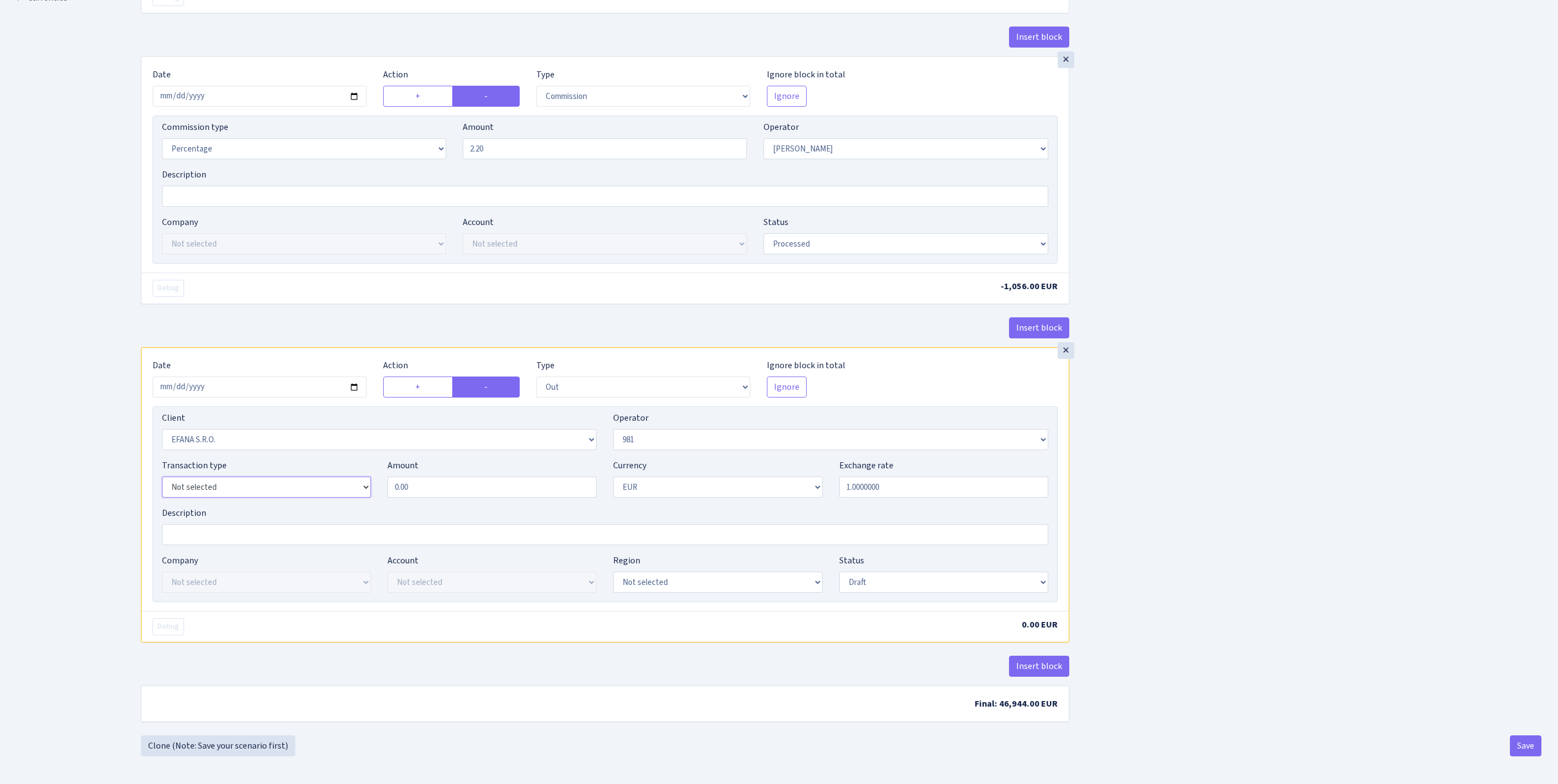
select select "8"
drag, startPoint x: 446, startPoint y: 456, endPoint x: 365, endPoint y: 445, distance: 81.7
click at [365, 459] on div "Transaction type Not selected 981 ELF FISH crypto GIRT IVO dekl MM-BALTIC eur U…" at bounding box center [604, 483] width 903 height 48
type input "48,000.00"
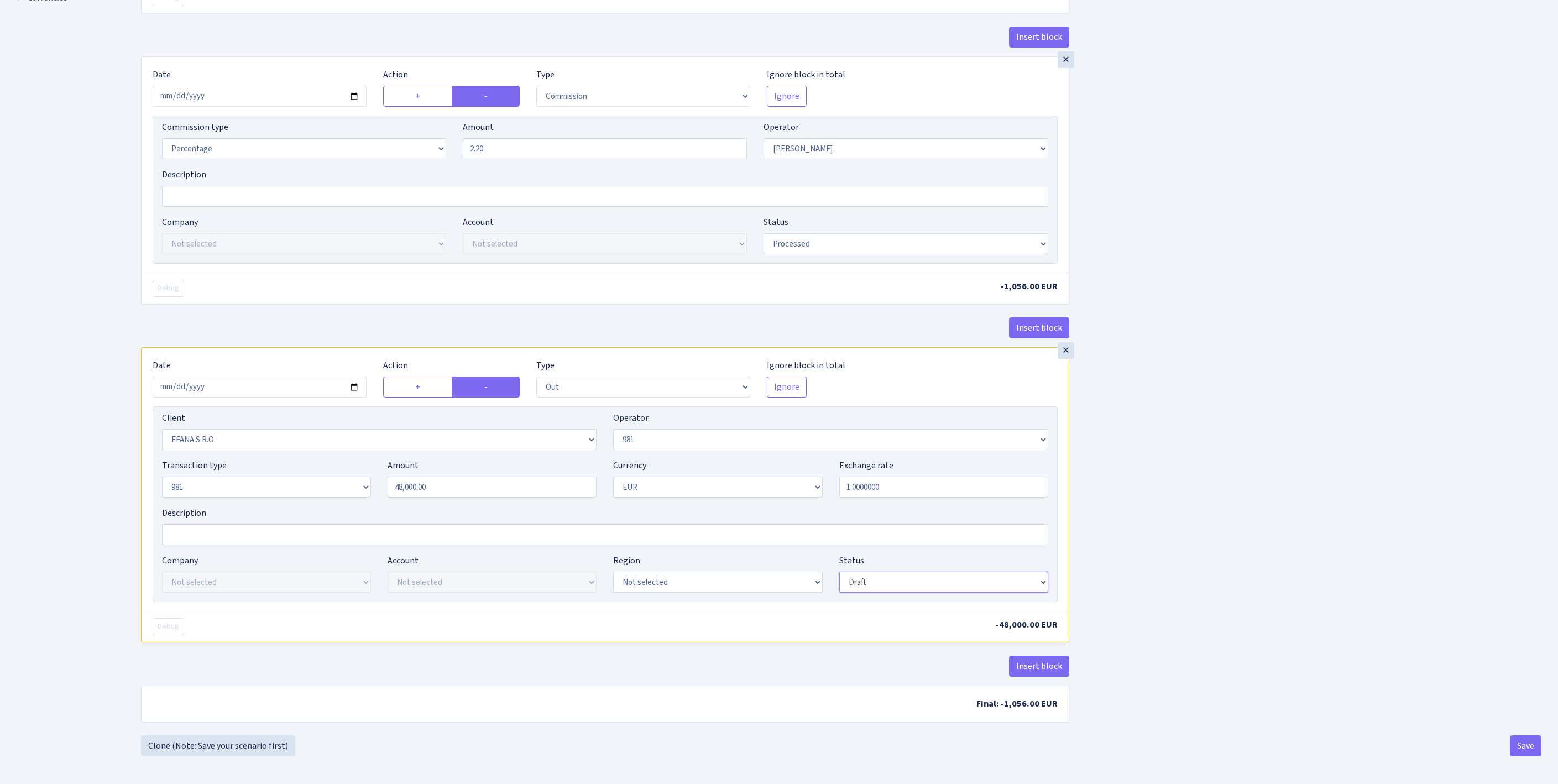
select select "processed"
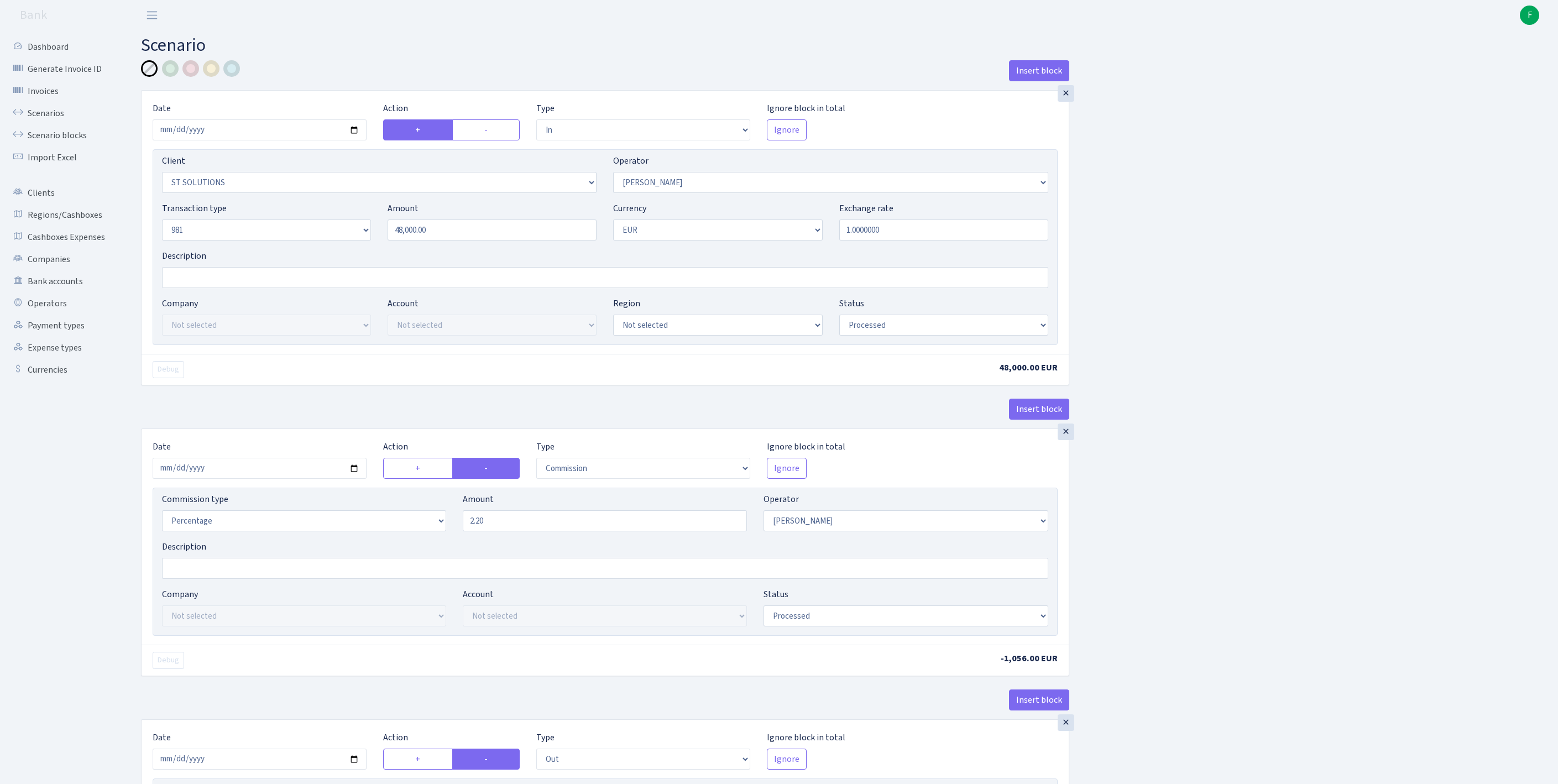
scroll to position [516, 0]
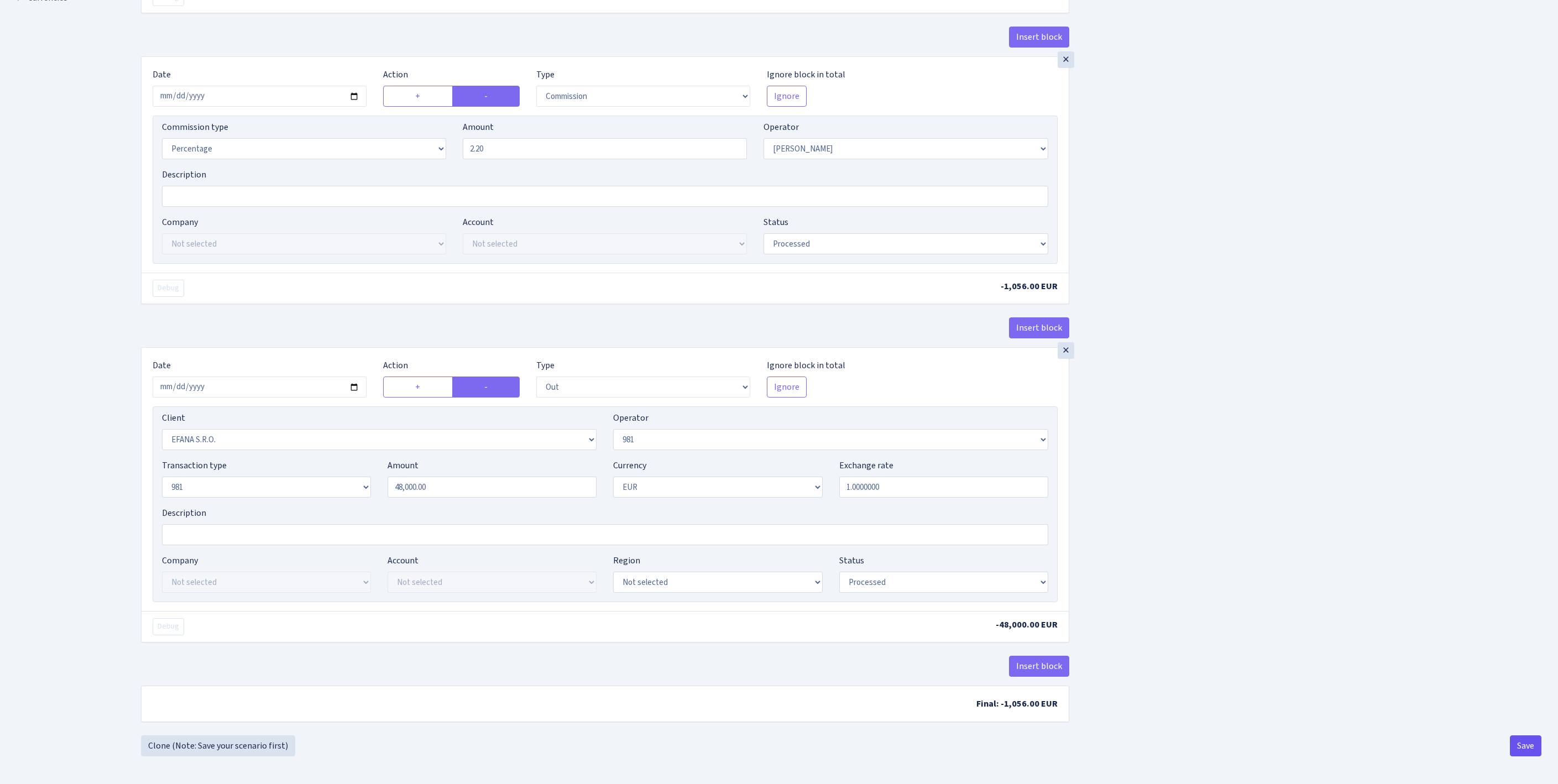
click at [1521, 738] on button "Save" at bounding box center [1526, 746] width 32 height 21
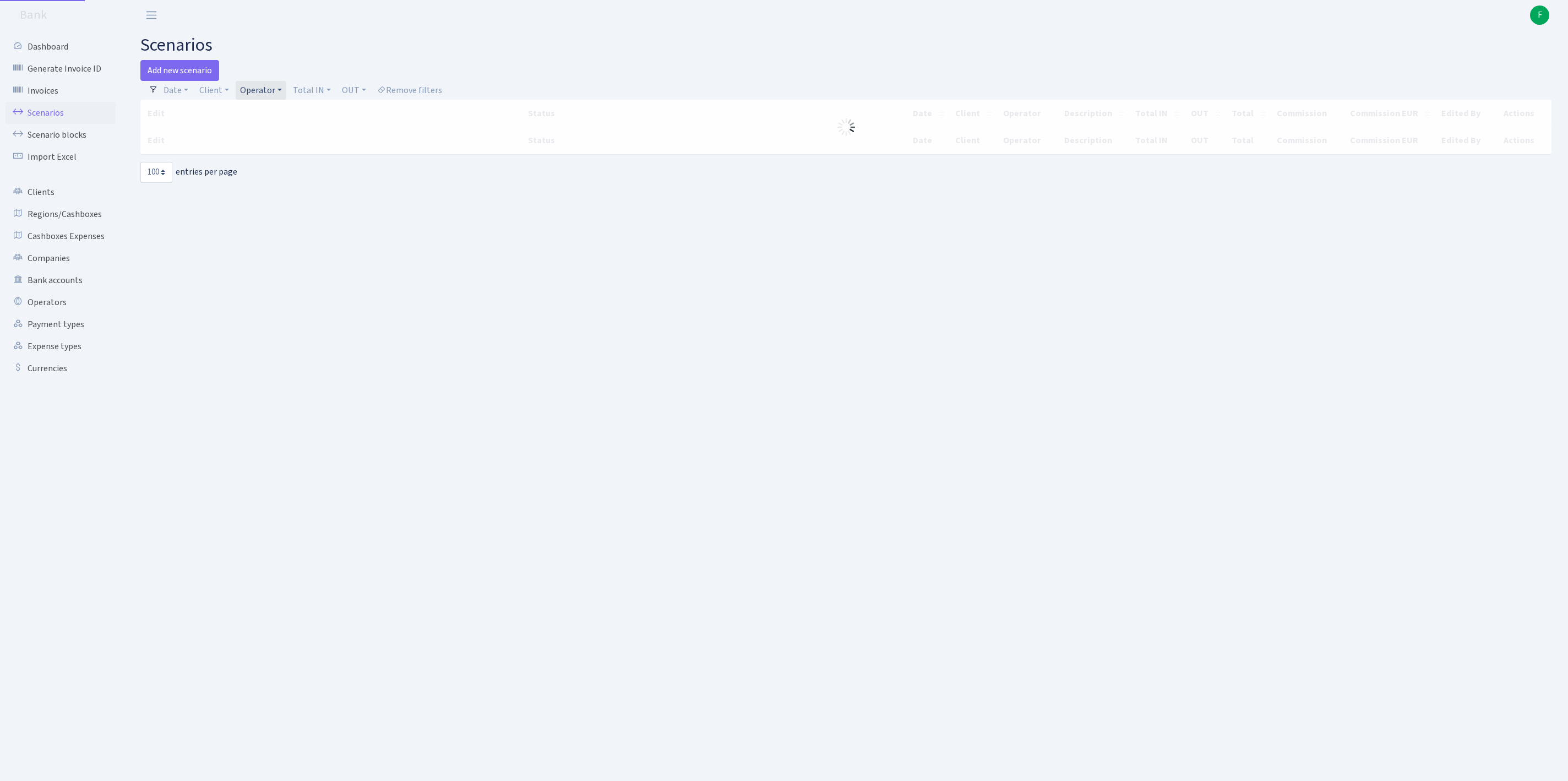
select select "100"
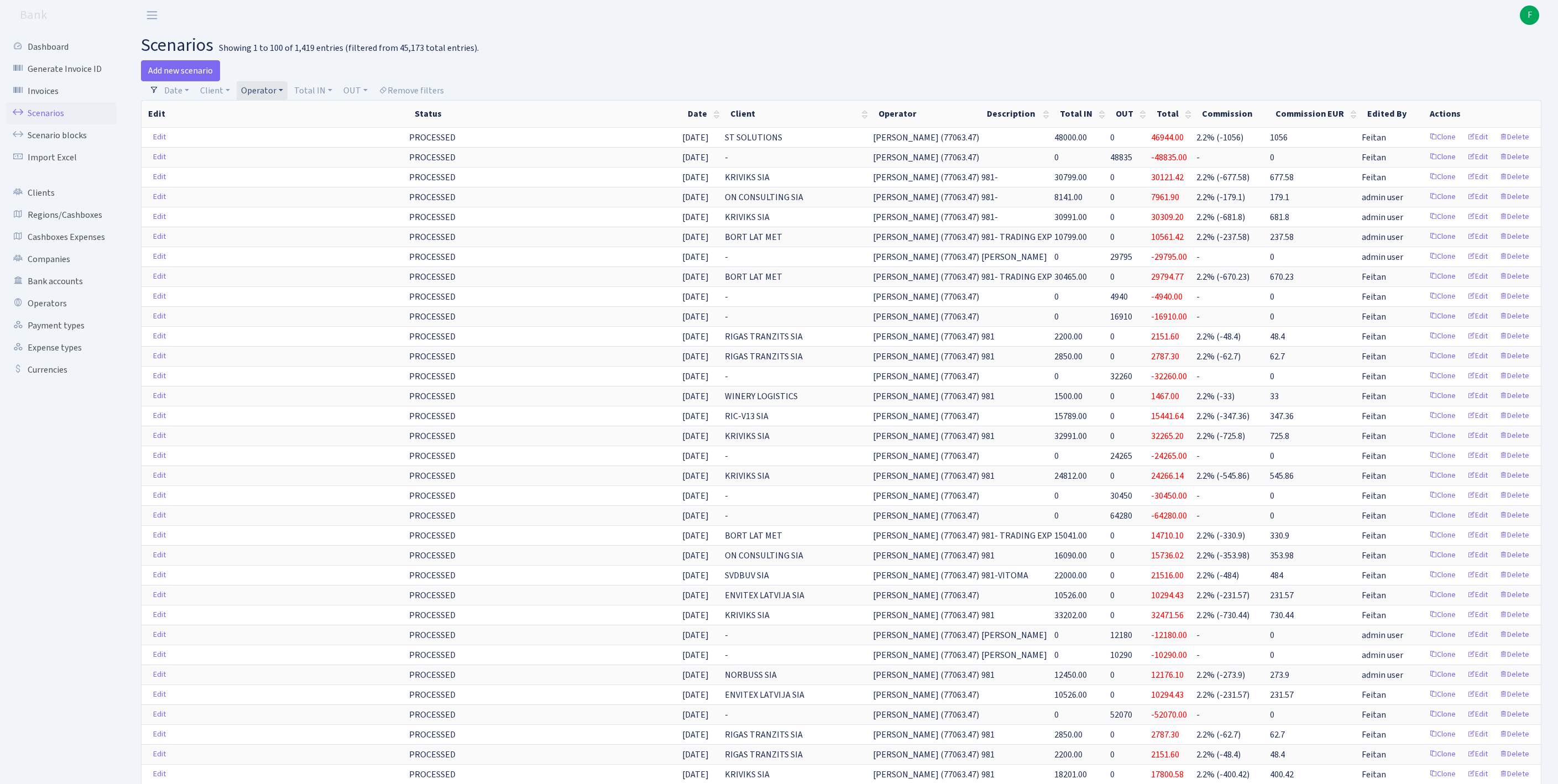
click at [287, 94] on link "Operator" at bounding box center [262, 90] width 51 height 19
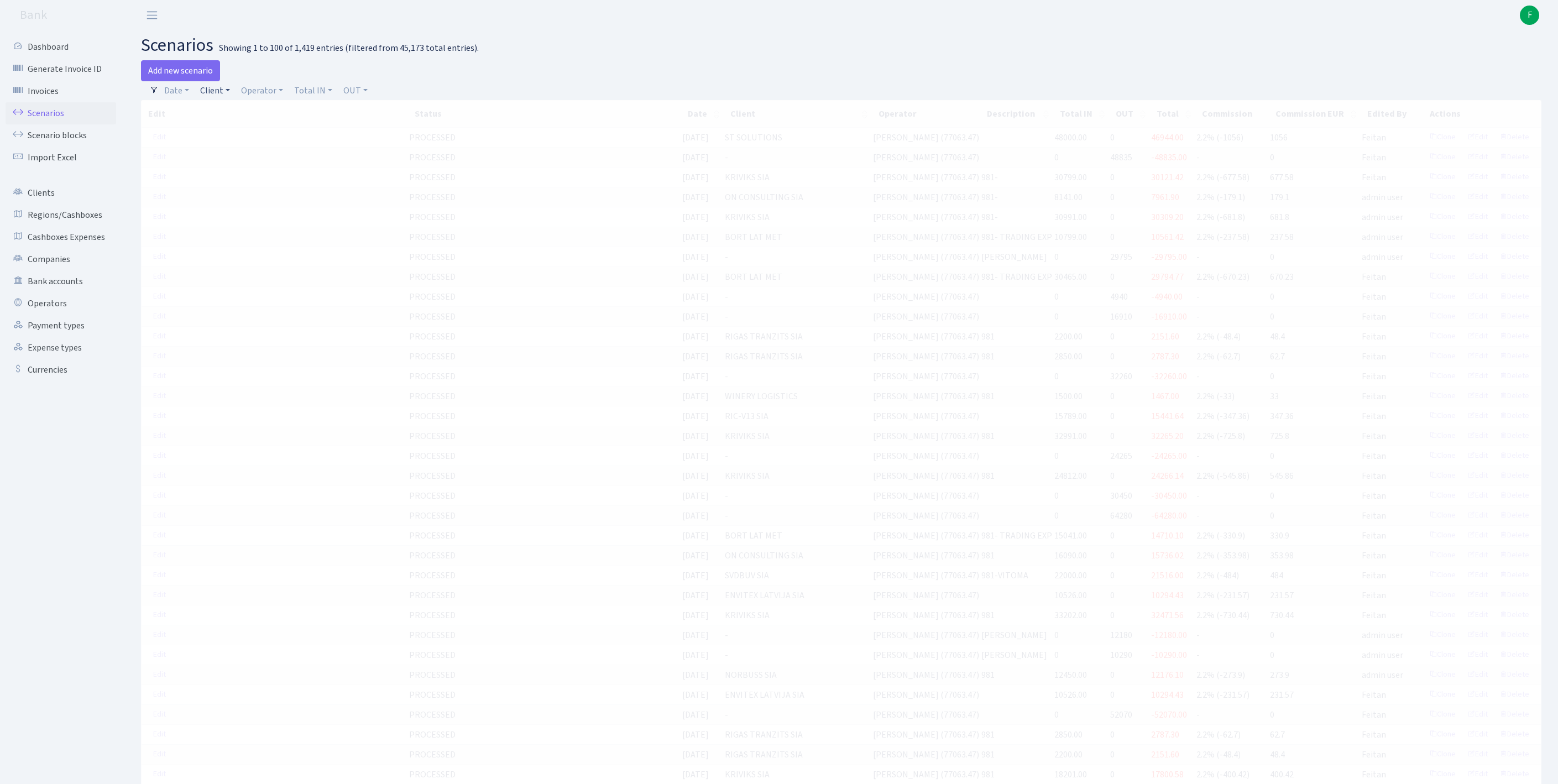
click at [229, 94] on link "Client" at bounding box center [215, 90] width 39 height 19
click at [248, 138] on input "search" at bounding box center [246, 130] width 92 height 17
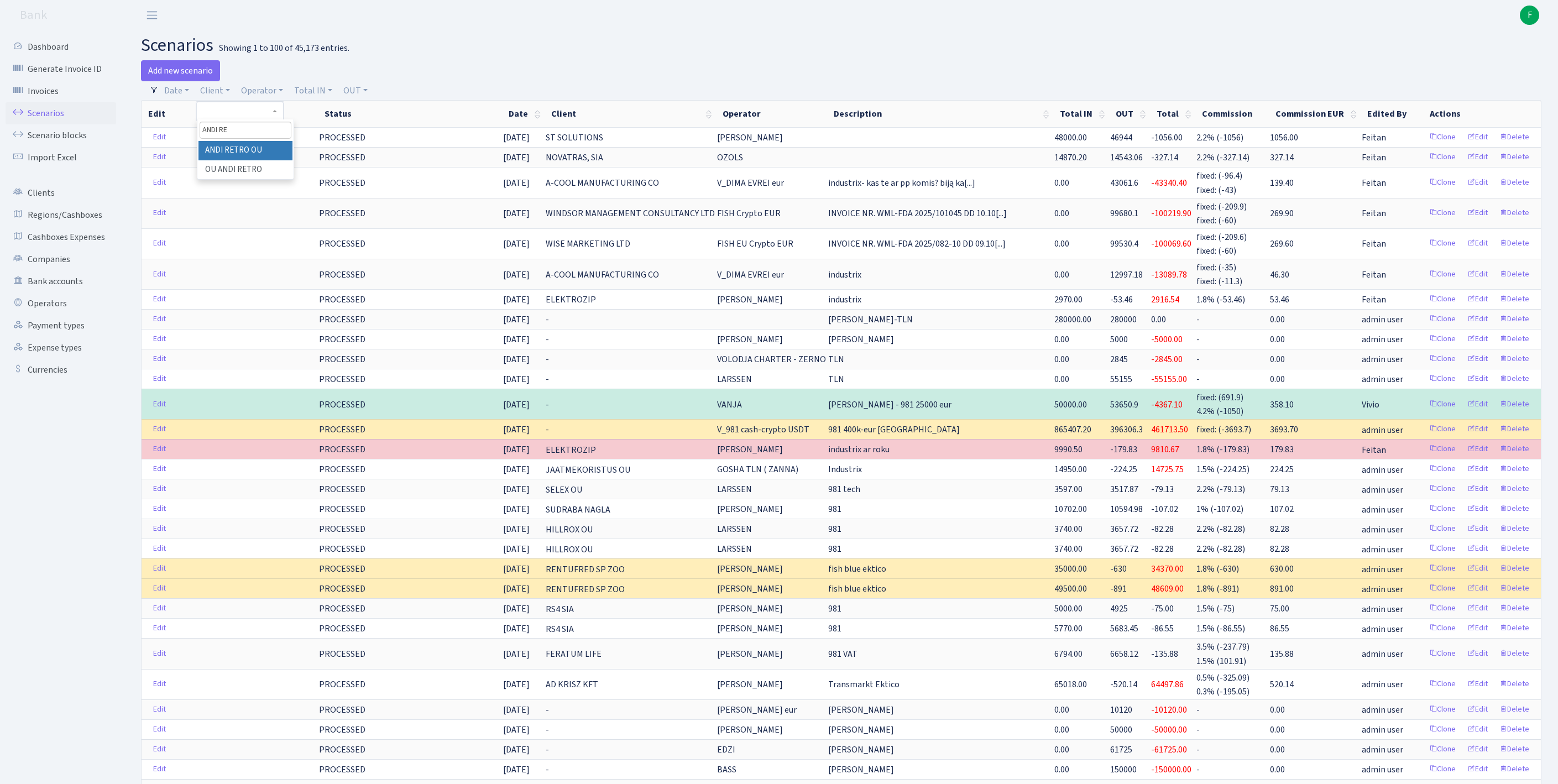
type input "ANDI RE"
click at [270, 159] on li "ANDI RETRO OU" at bounding box center [246, 151] width 94 height 20
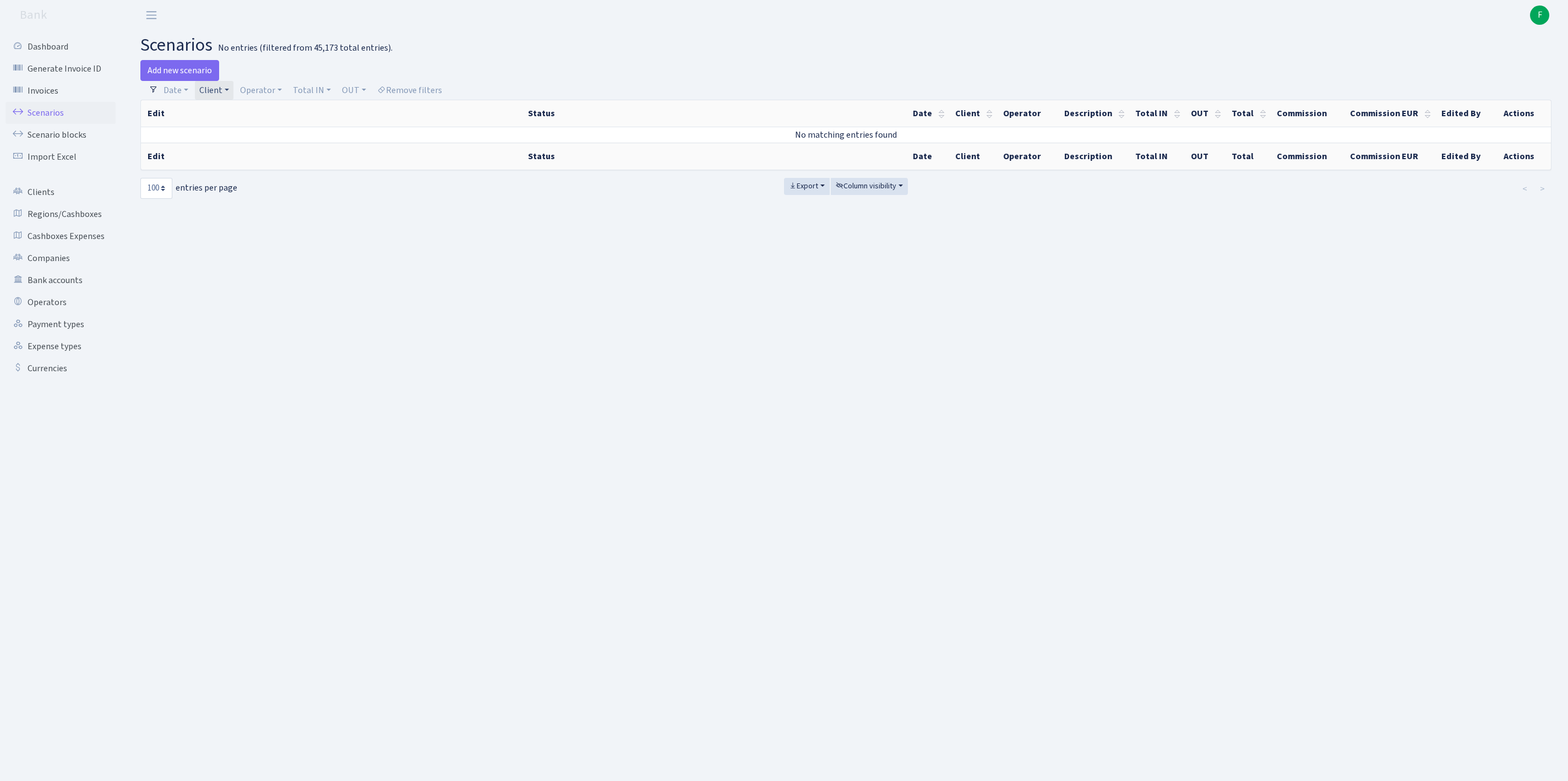
click at [234, 96] on link "Client" at bounding box center [214, 90] width 38 height 19
click at [245, 133] on input "search" at bounding box center [245, 130] width 91 height 17
type input "ANDI RETR"
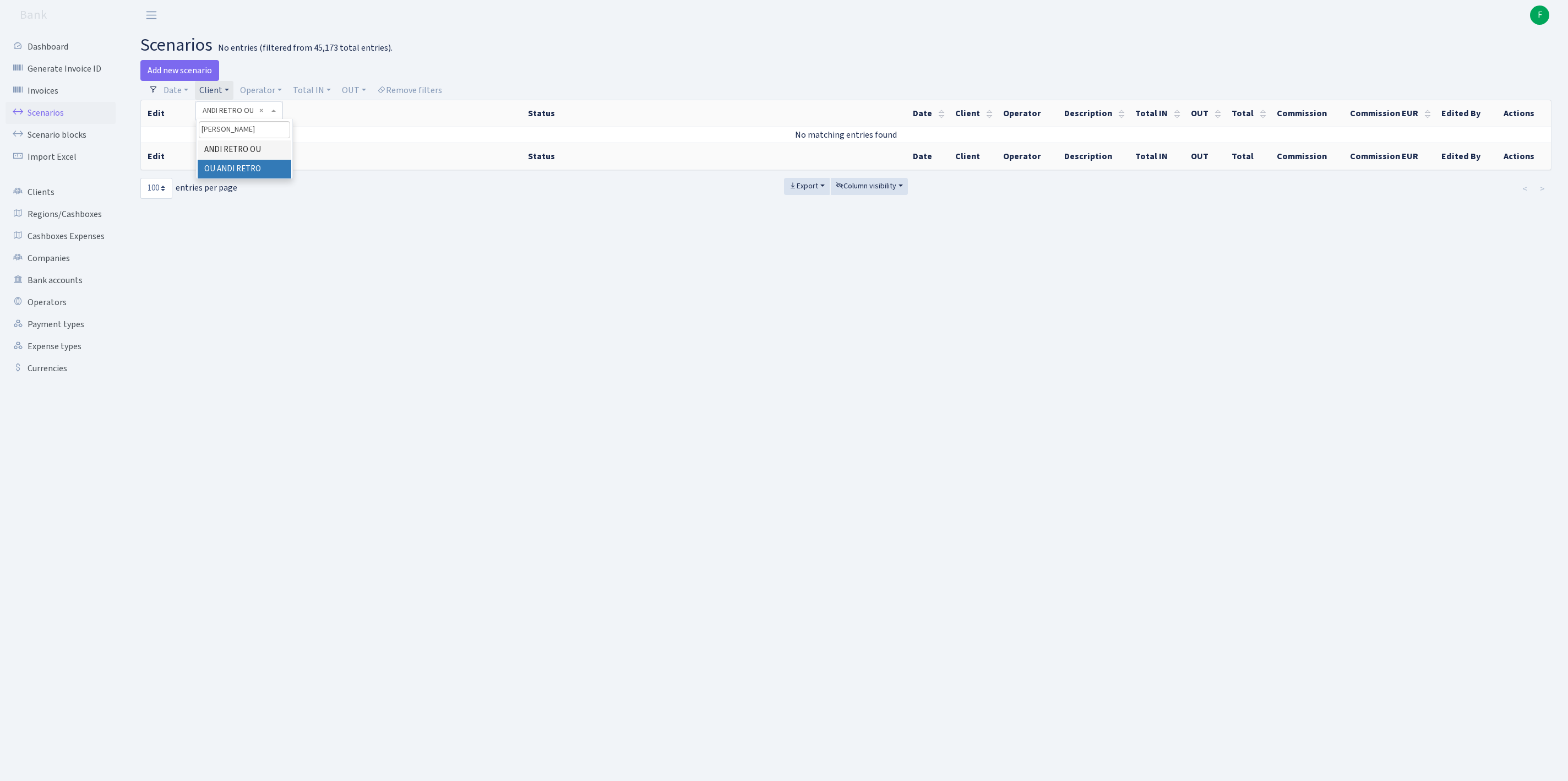
click at [256, 179] on li "OU ANDI RETRO" at bounding box center [245, 169] width 94 height 19
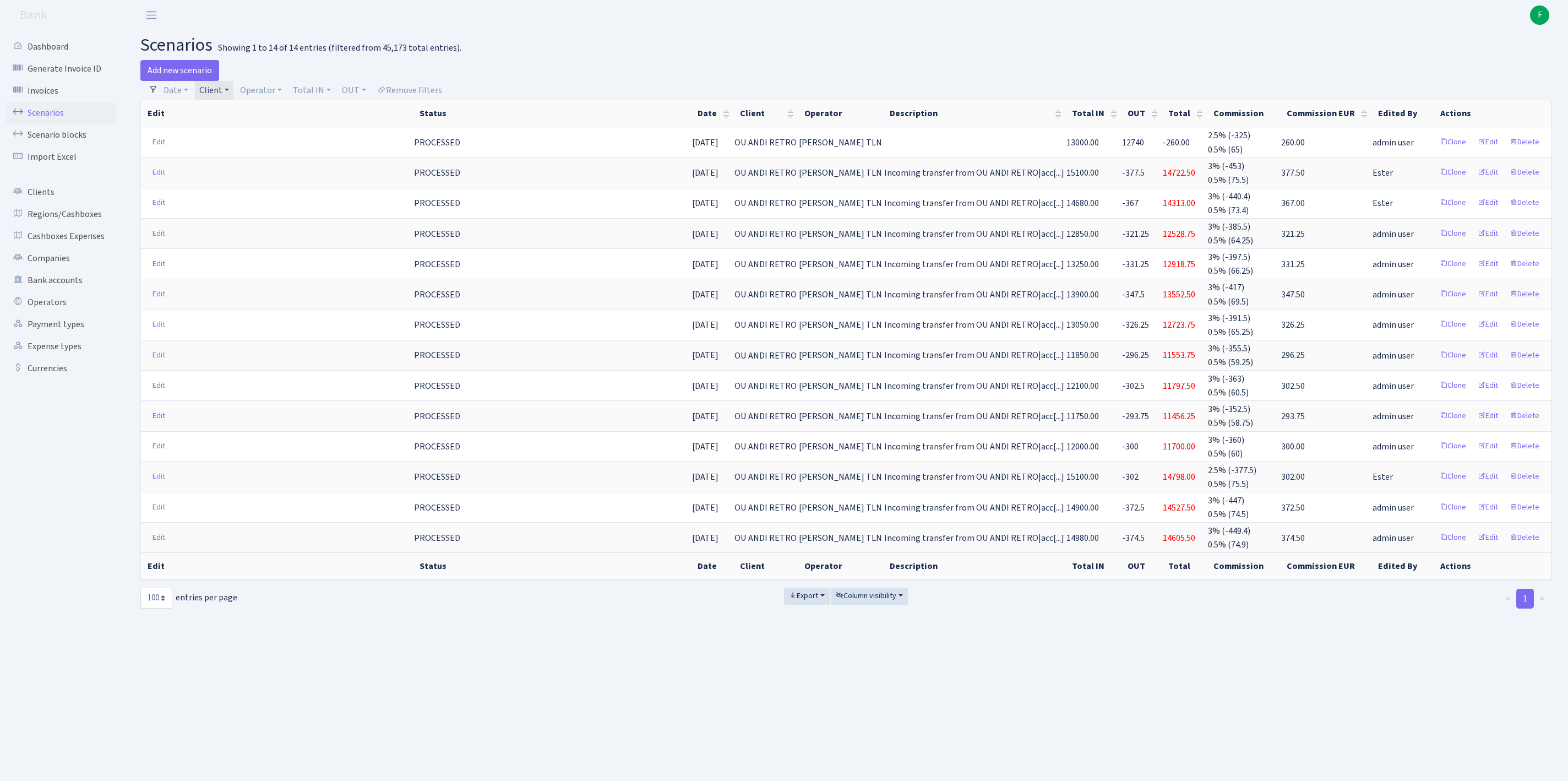
click at [234, 94] on link "Client" at bounding box center [214, 90] width 38 height 19
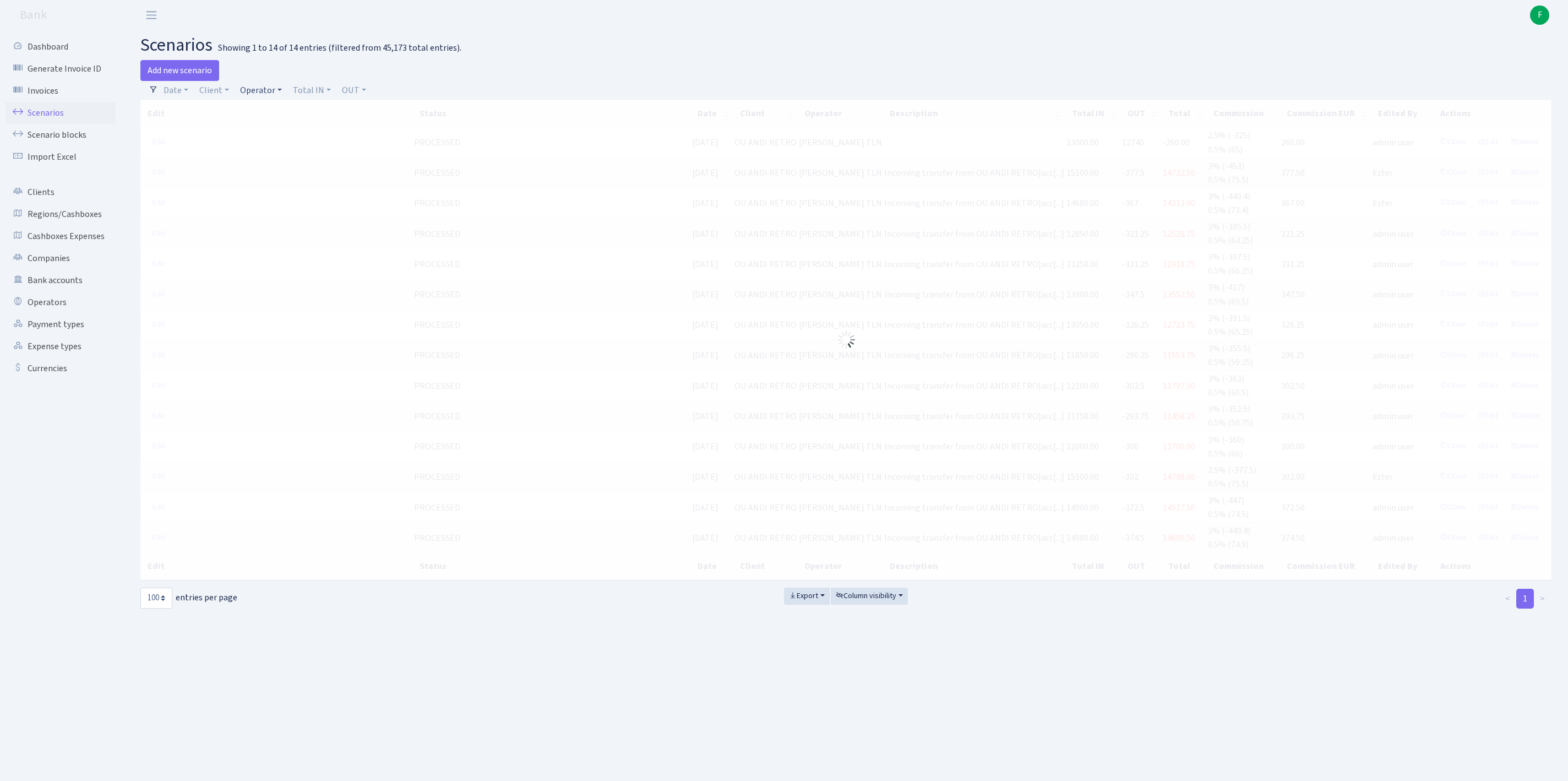
click at [284, 93] on link "Operator" at bounding box center [261, 90] width 51 height 19
click at [279, 138] on input "search" at bounding box center [285, 130] width 91 height 17
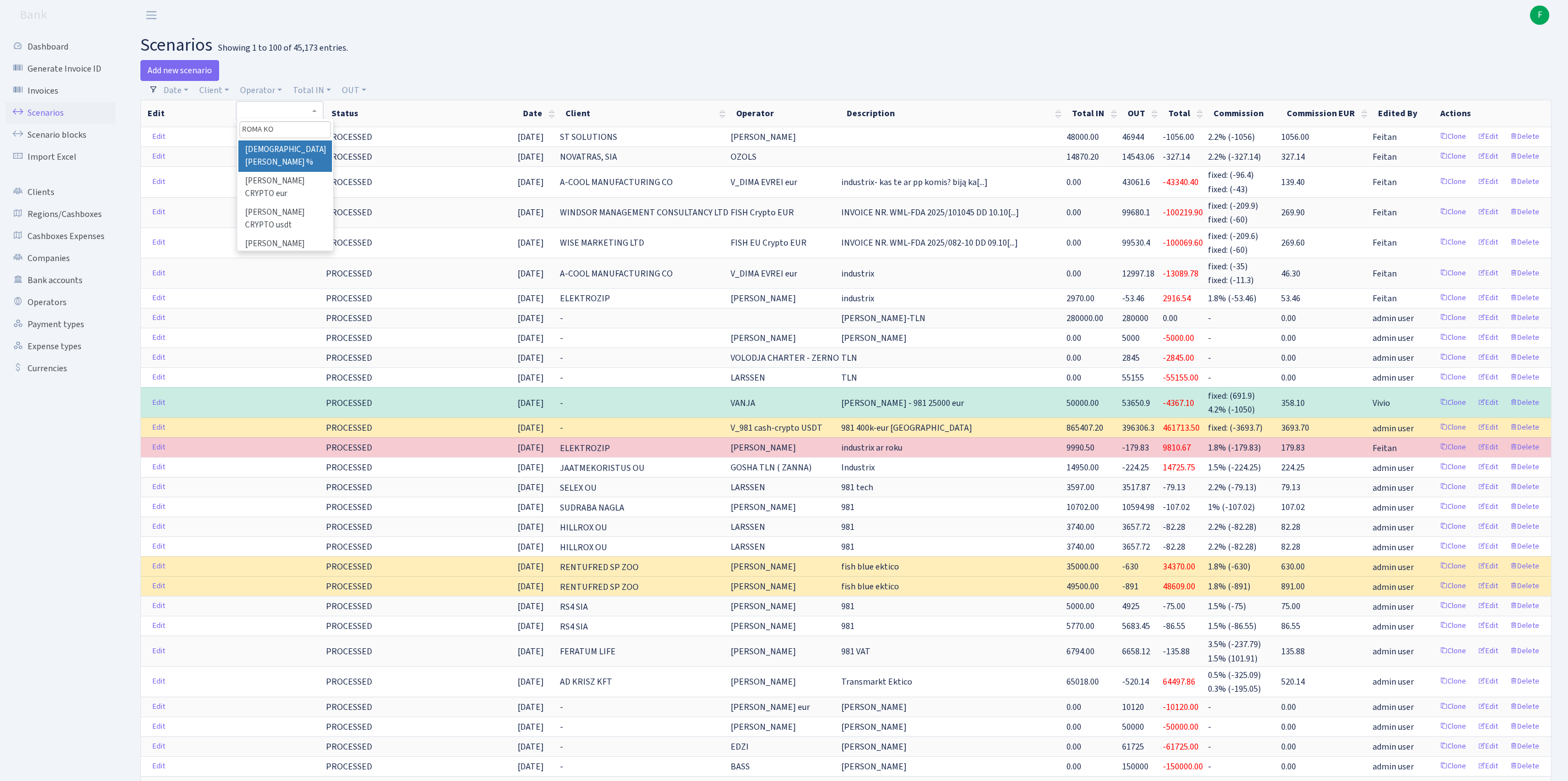
type input "ROMA KOG"
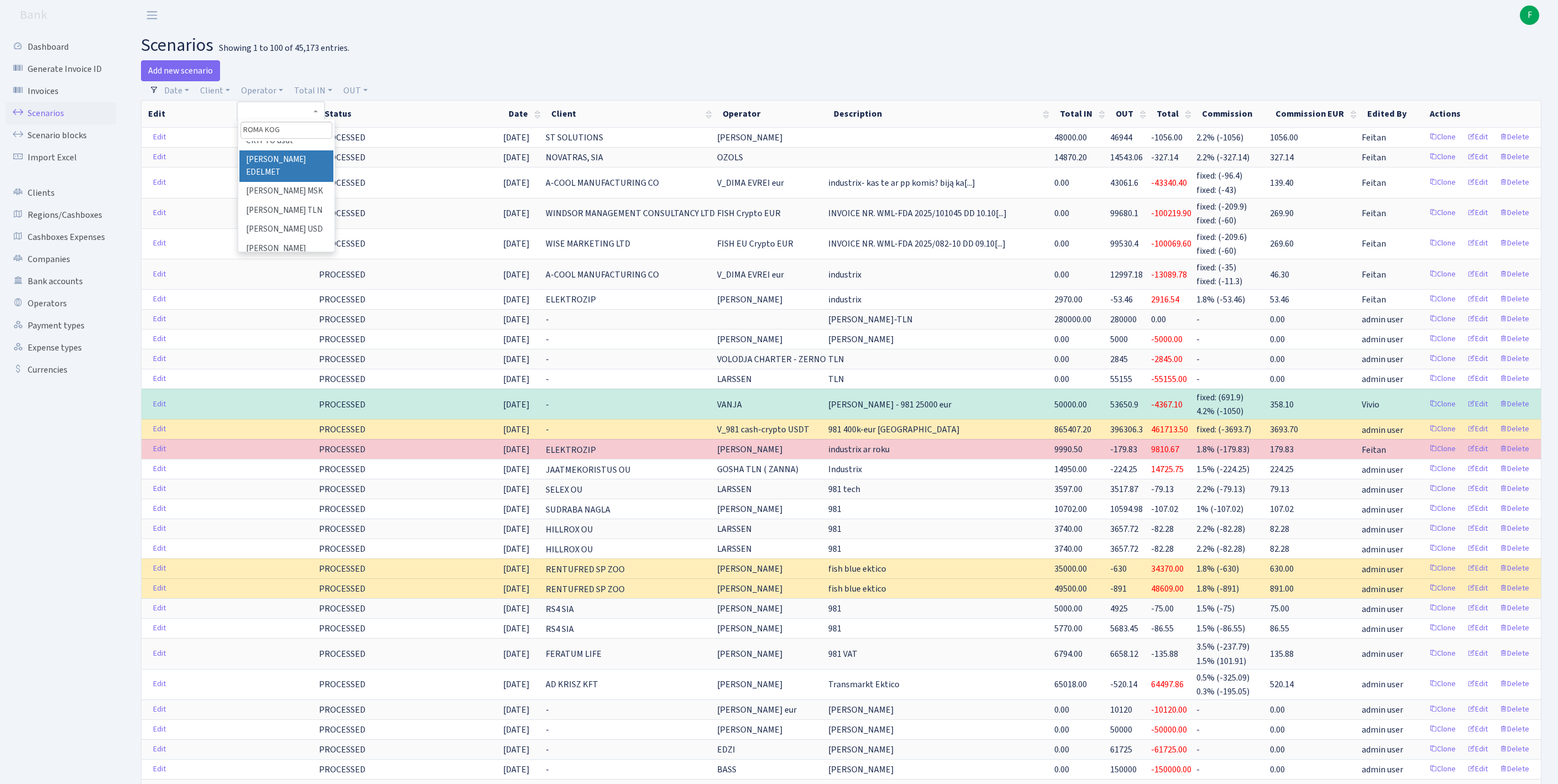
scroll to position [115, 0]
click at [292, 201] on li "[PERSON_NAME] TLN" at bounding box center [287, 192] width 94 height 20
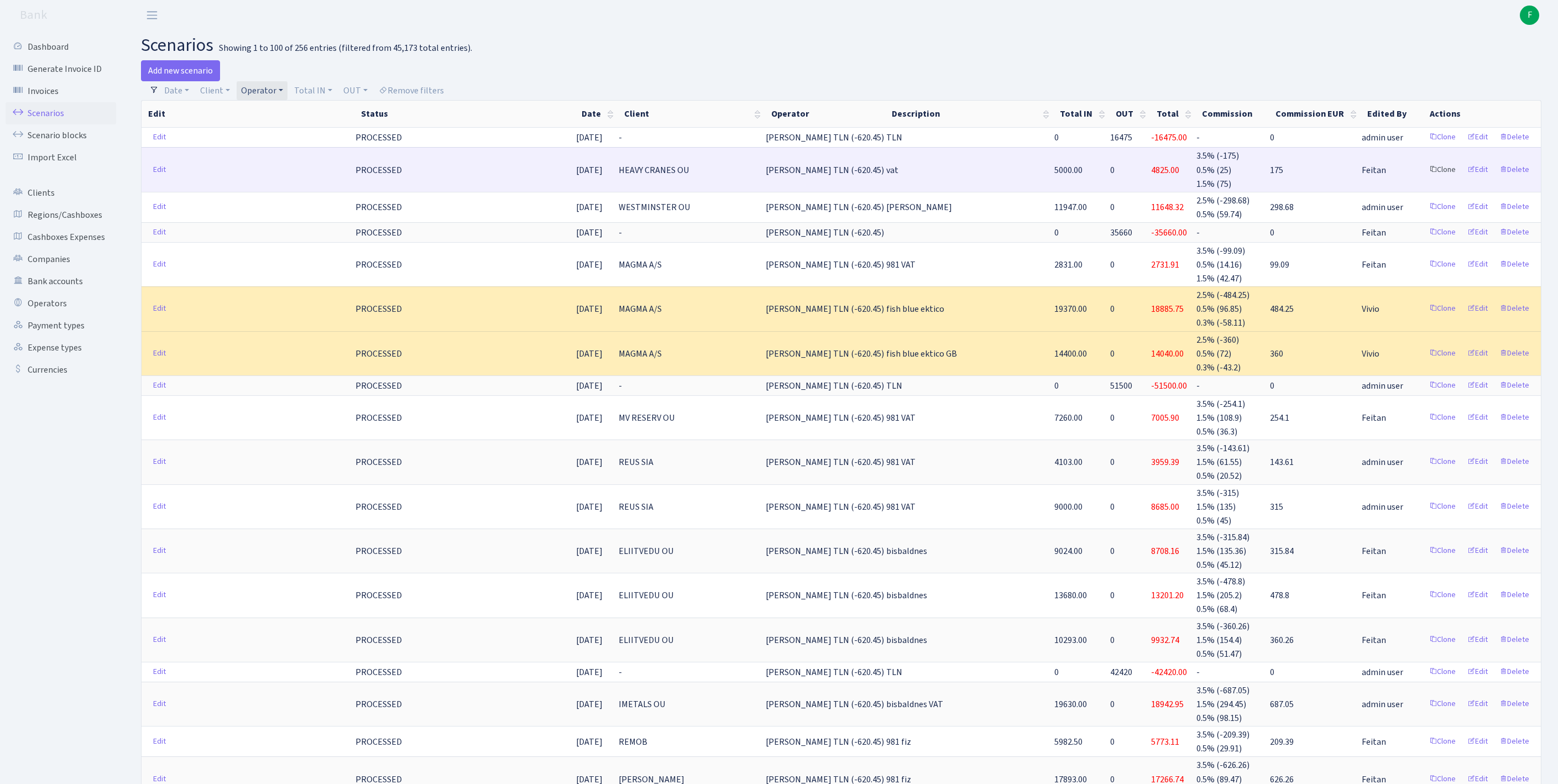
click at [1424, 178] on link "Clone" at bounding box center [1442, 170] width 37 height 17
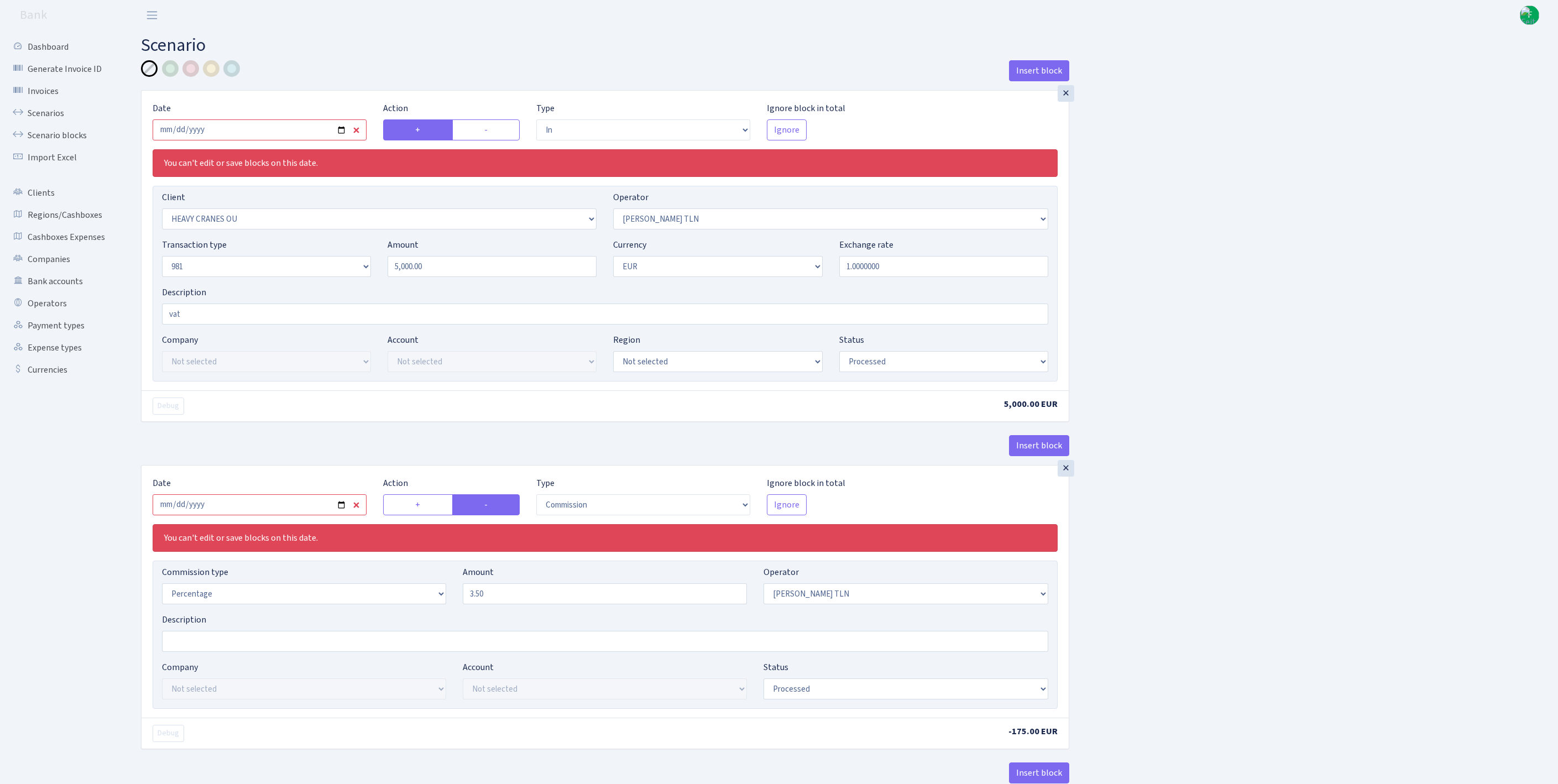
select select "in"
select select "3370"
select select "213"
select select "8"
select select "1"
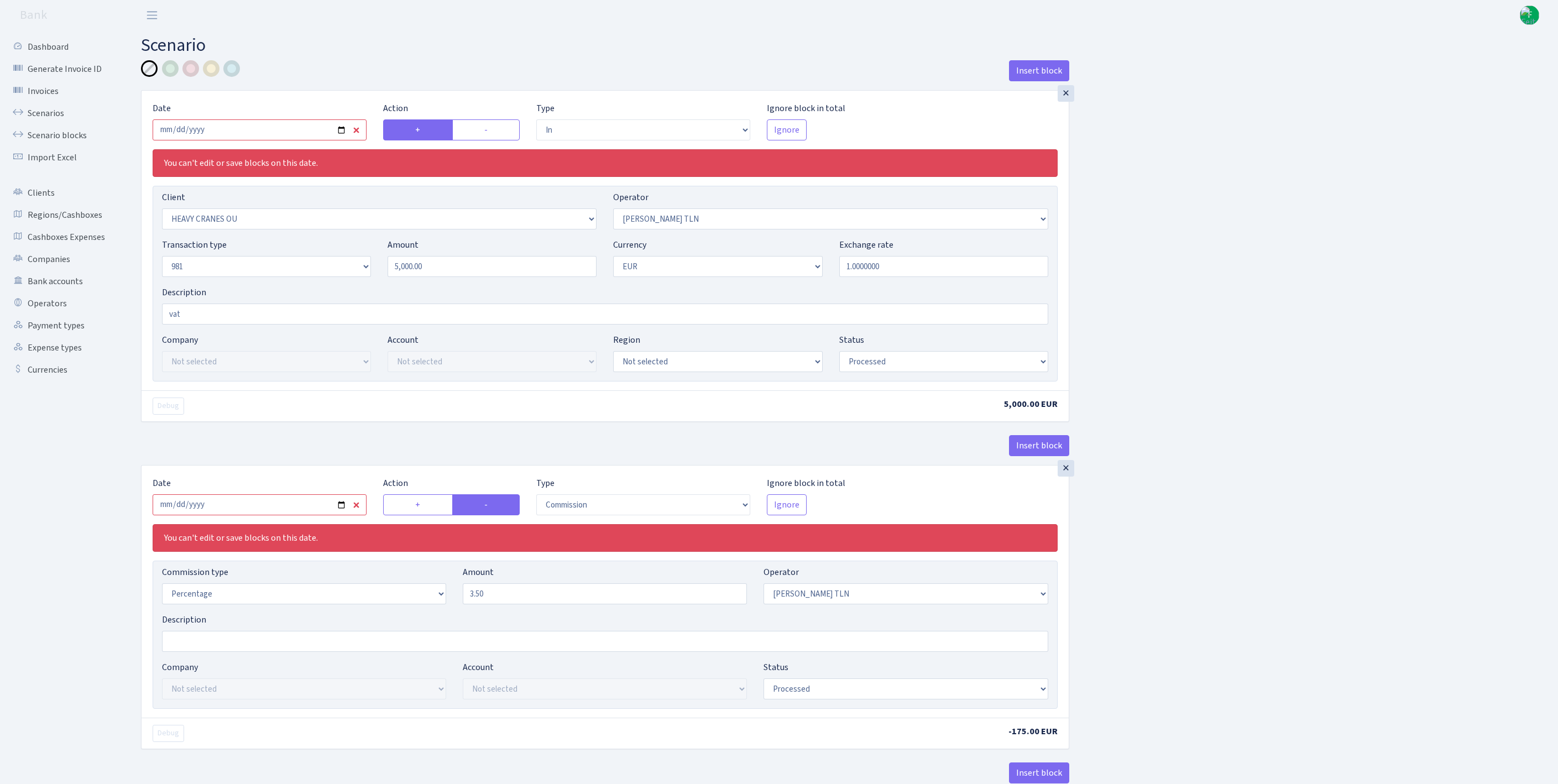
select select "processed"
select select "commission"
select select "213"
select select "processed"
select select "commission"
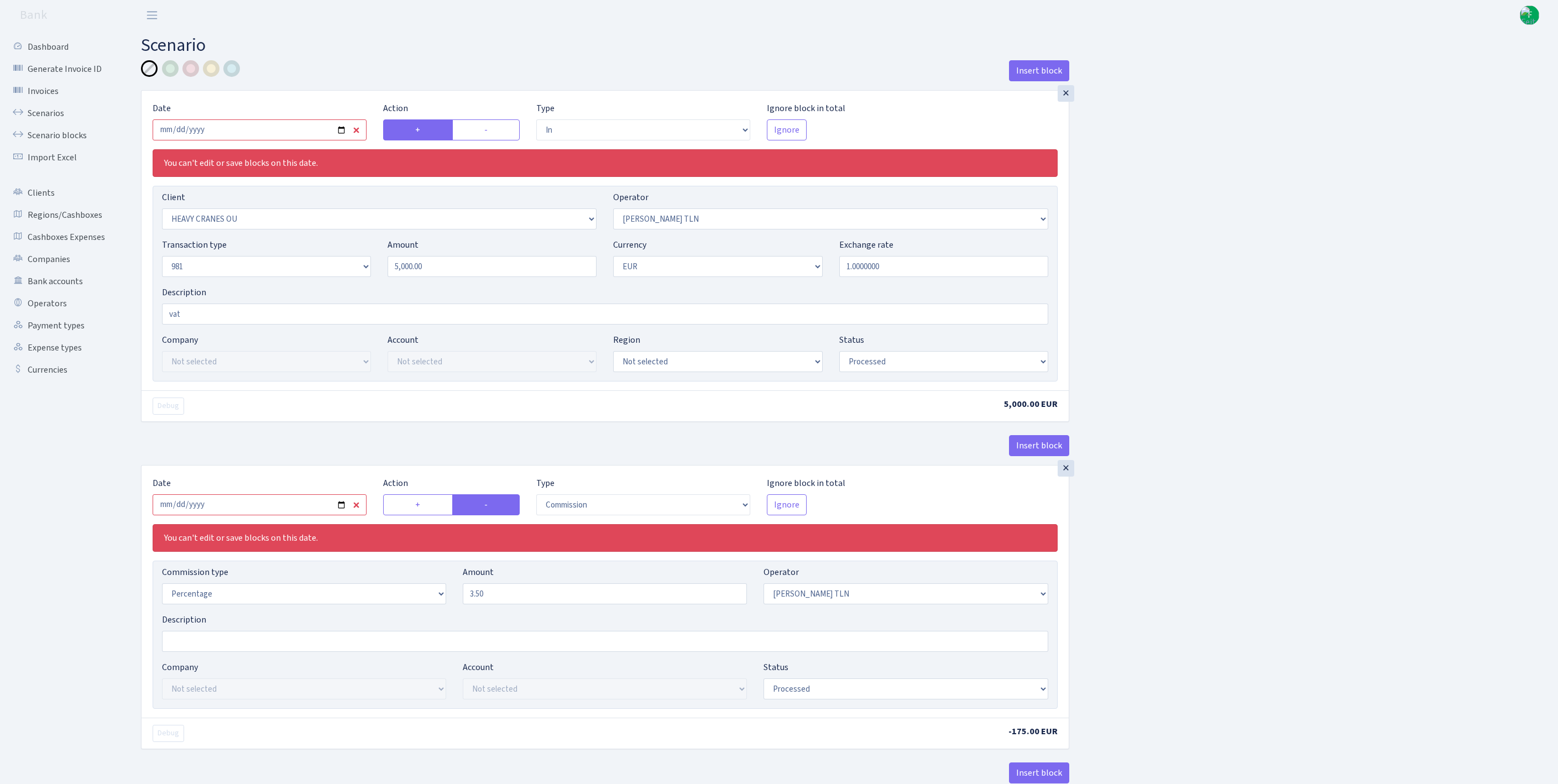
select select "248"
select select "processed"
select select "out"
select select "3139"
select select "61"
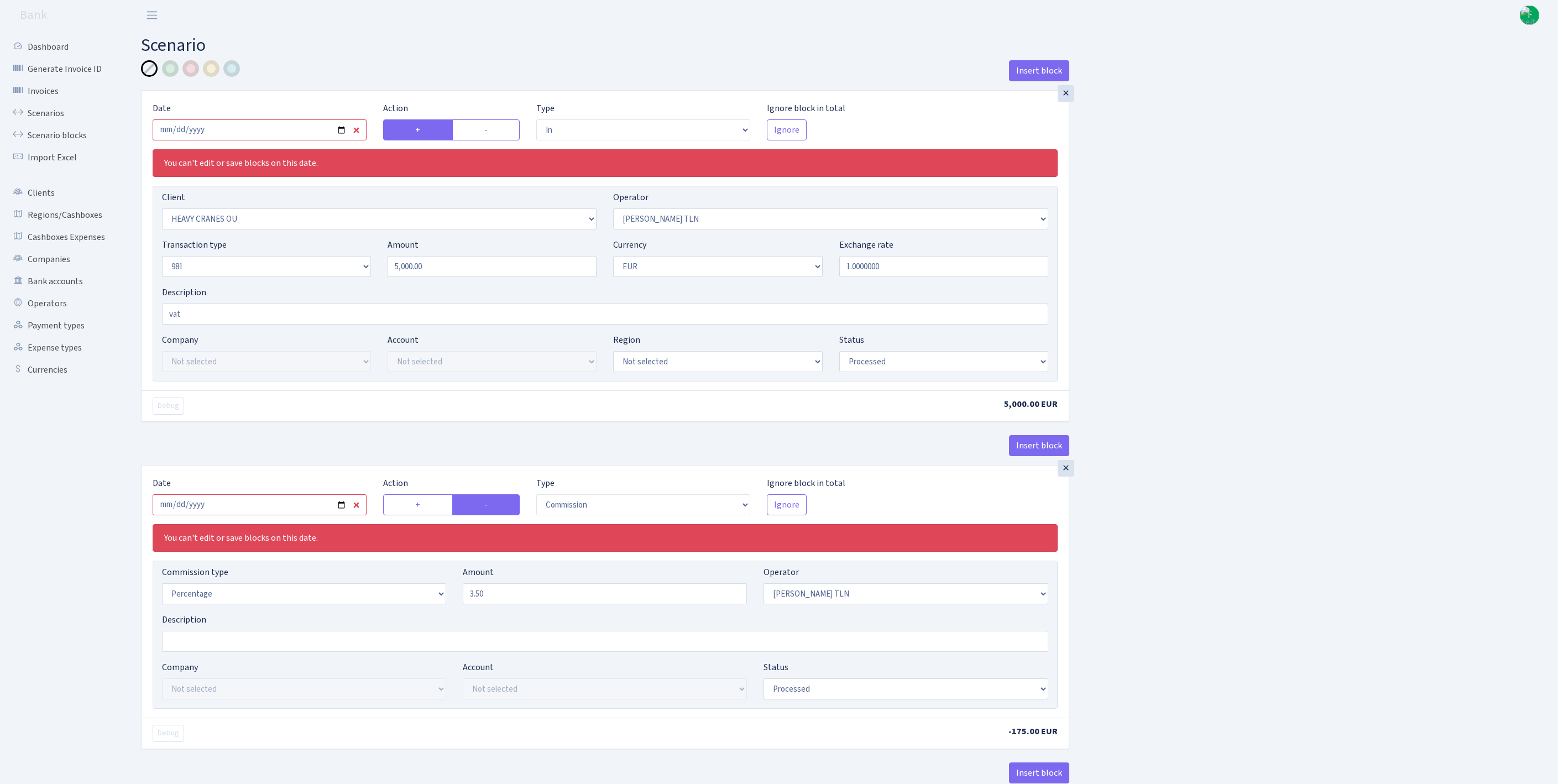
select select "8"
select select "1"
select select "processed"
select select "commission"
select select "61"
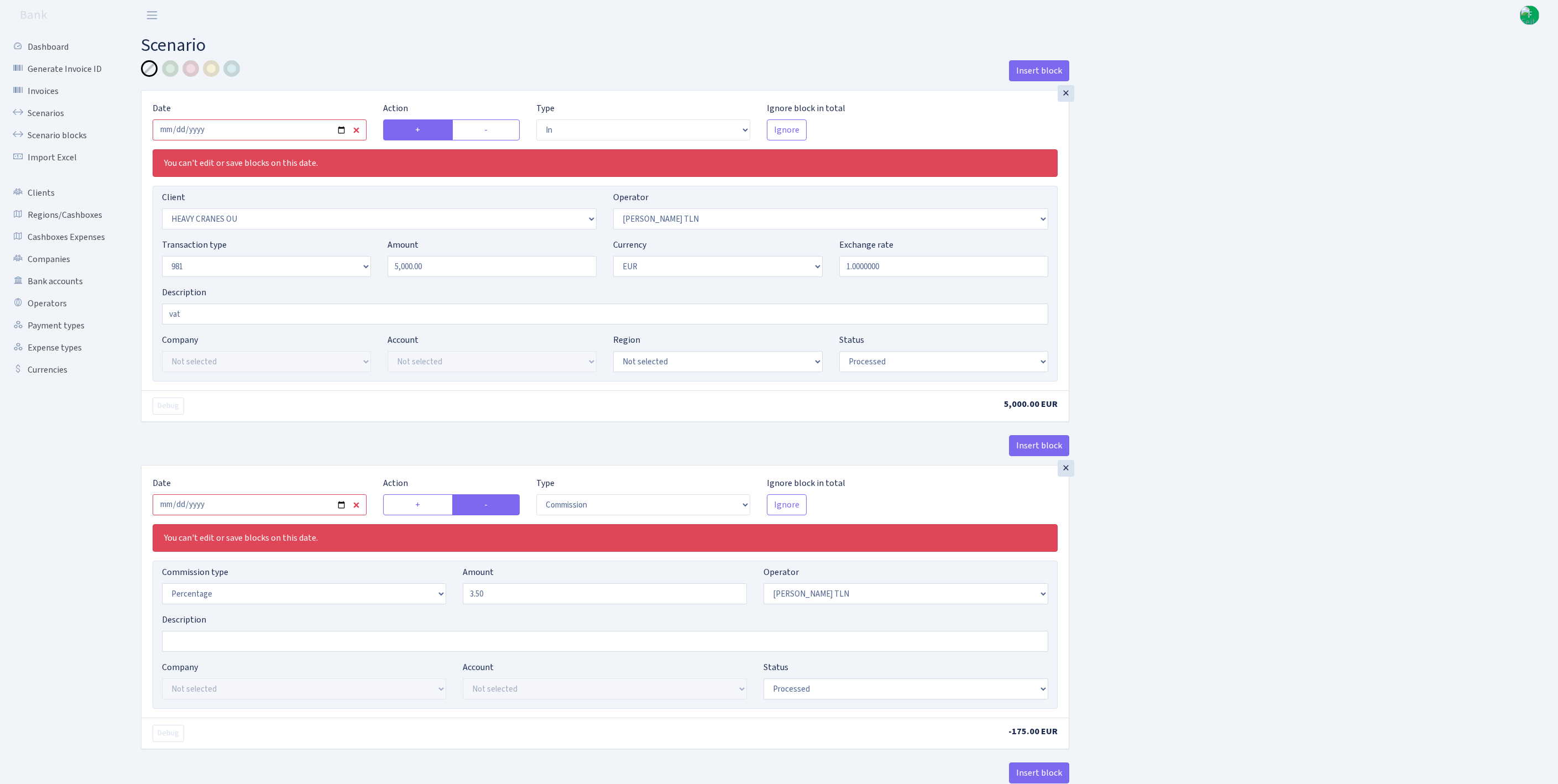
select select "processed"
click at [287, 137] on input "2025-09-22" at bounding box center [260, 130] width 214 height 21
type input "[DATE]"
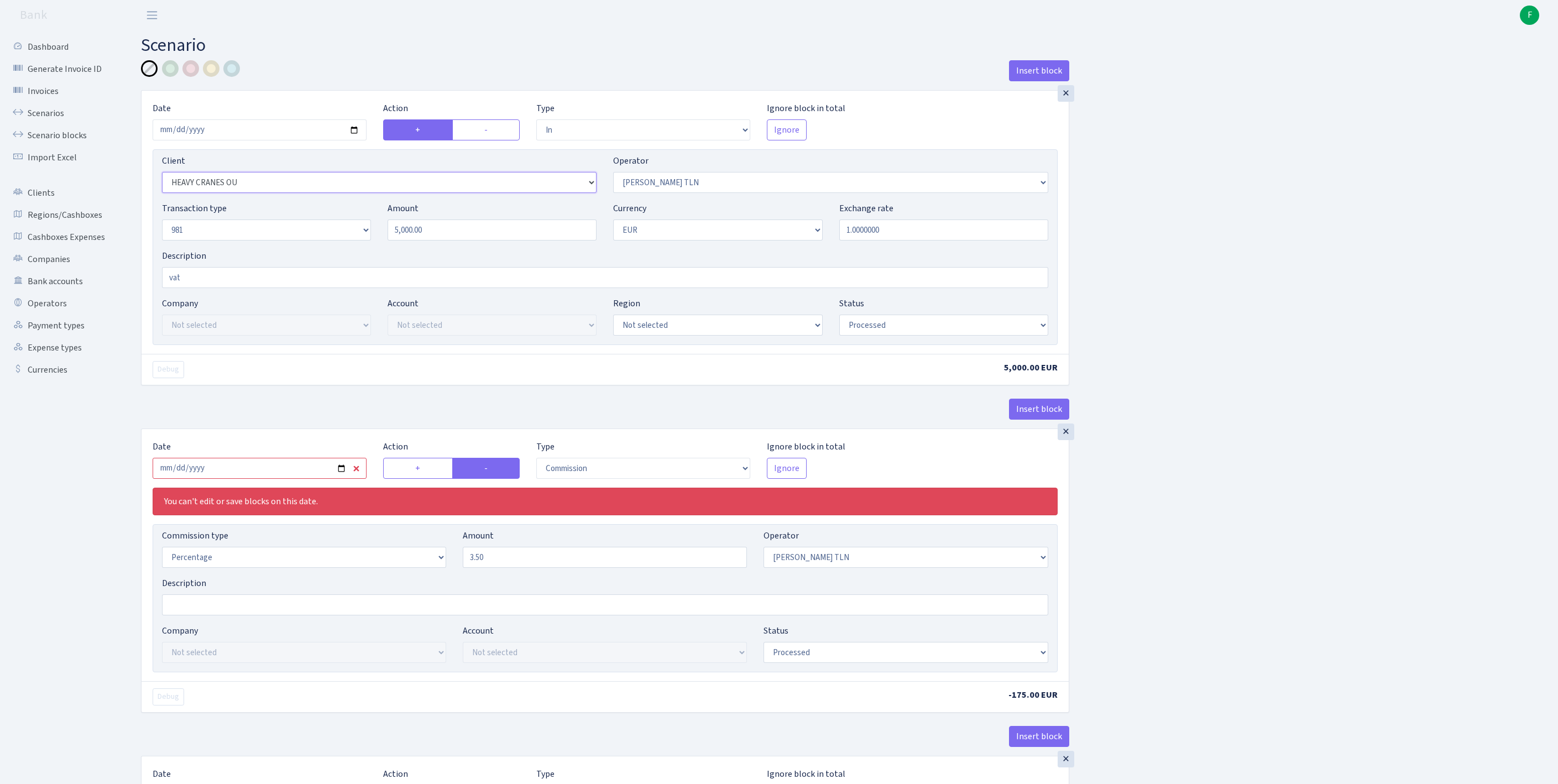
select select "1700"
drag, startPoint x: 443, startPoint y: 253, endPoint x: 279, endPoint y: 242, distance: 164.4
click at [279, 242] on div "Transaction type Not selected 981 ELF FISH crypto GIRT IVO dekl MM-BALTIC eur U…" at bounding box center [604, 225] width 903 height 48
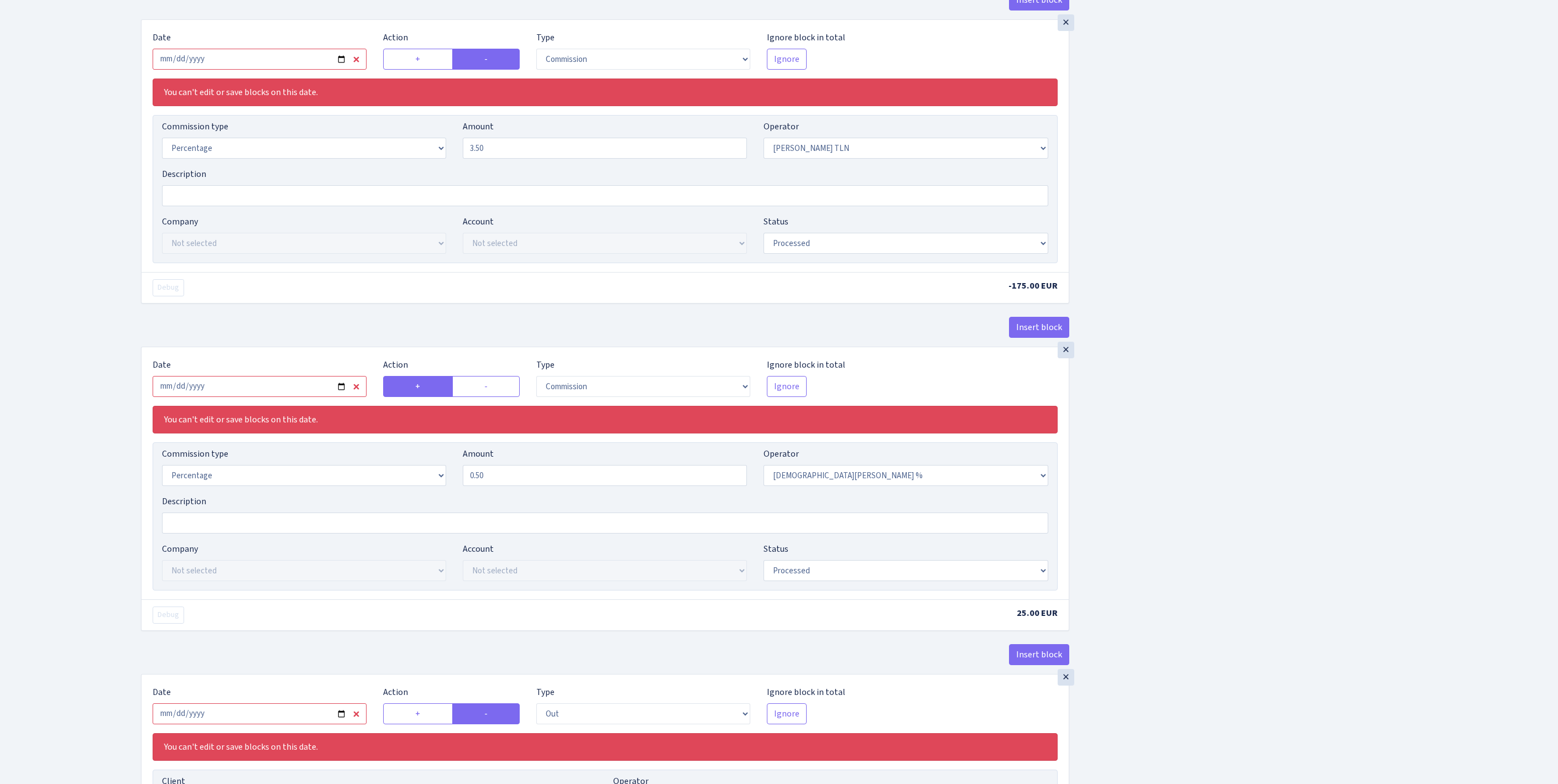
scroll to position [369, 0]
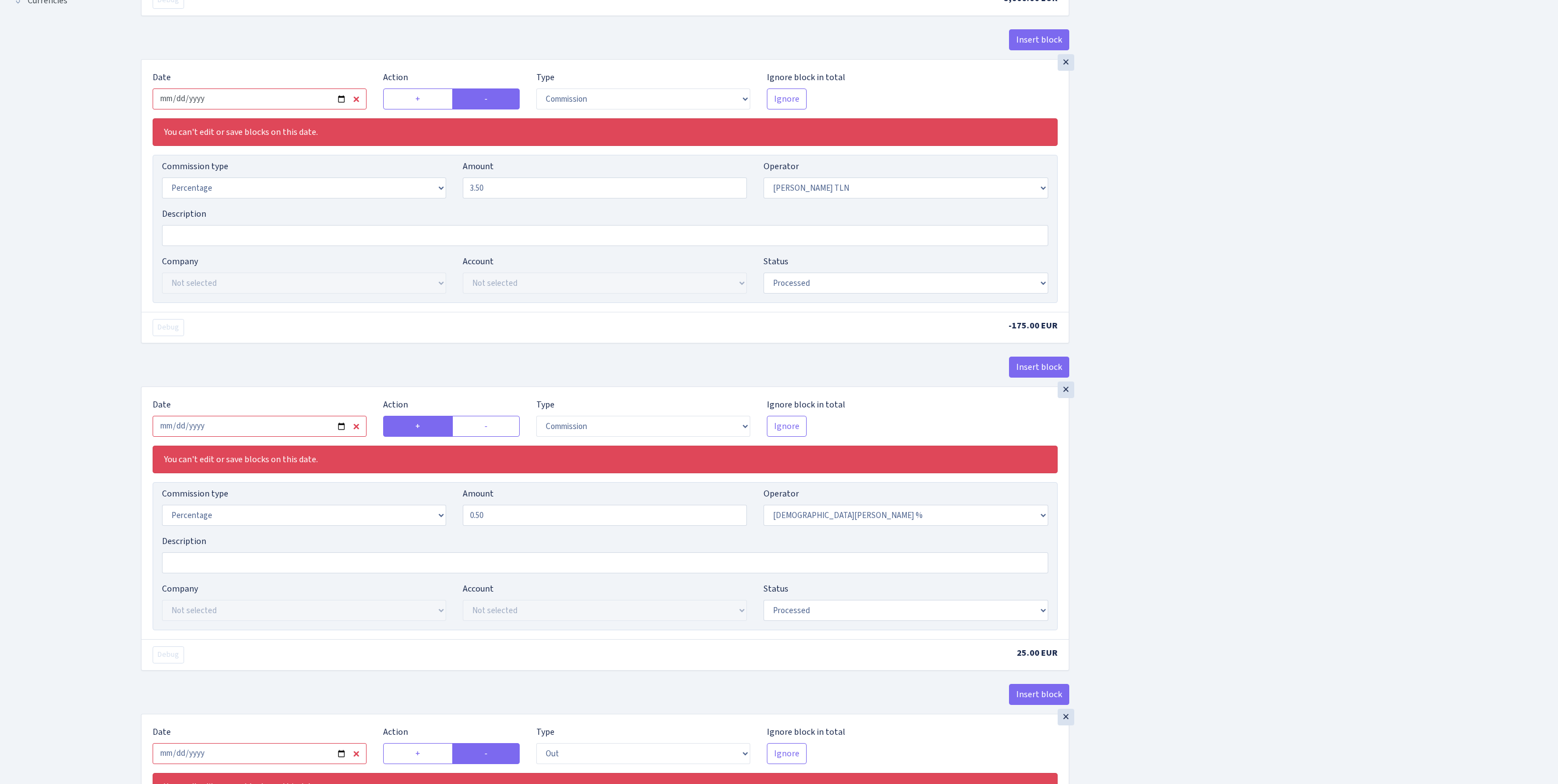
type input "8,250.00"
click at [293, 109] on input "2025-09-22" at bounding box center [260, 99] width 214 height 21
type input "2025-10-13"
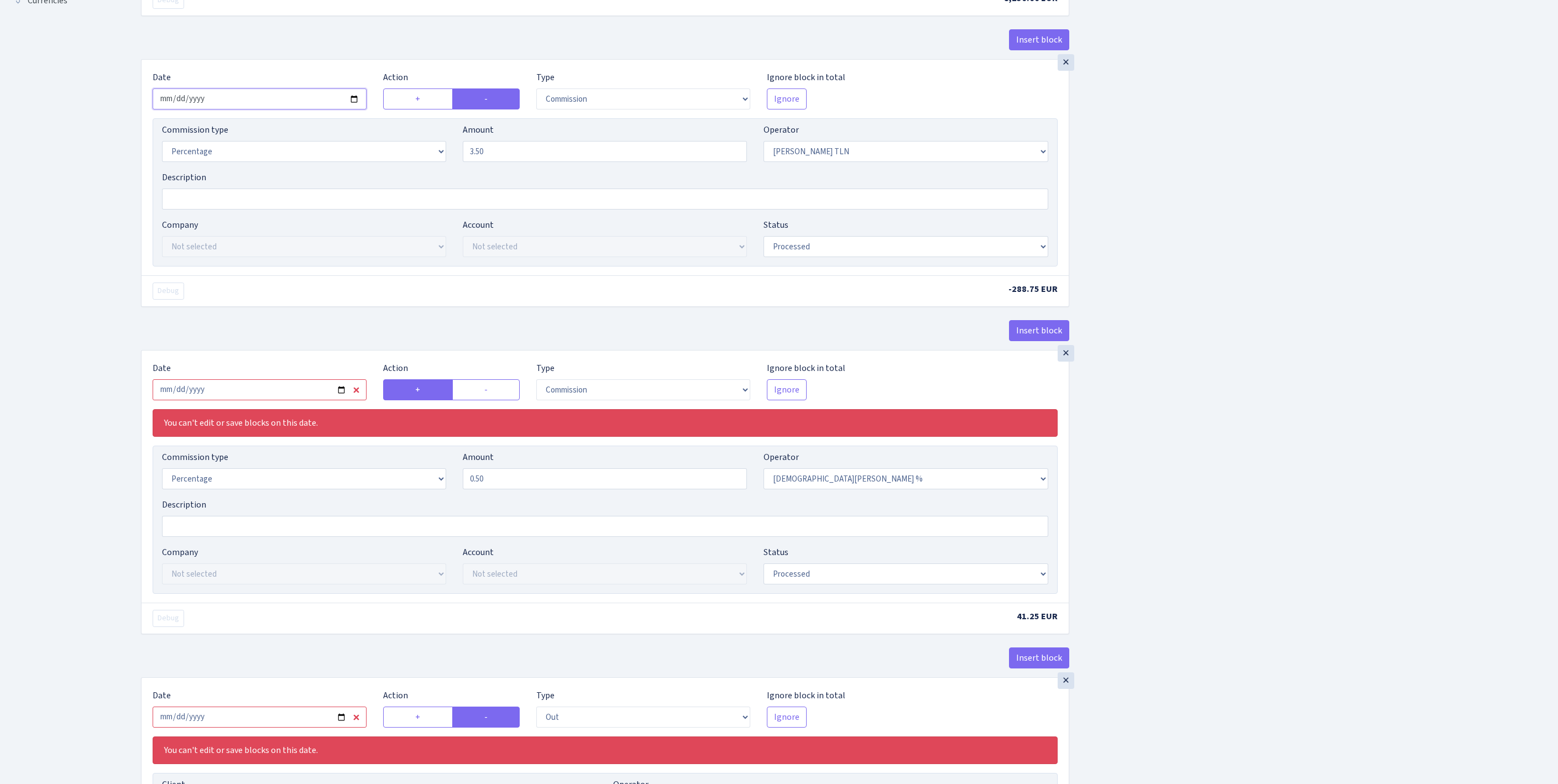
scroll to position [414, 0]
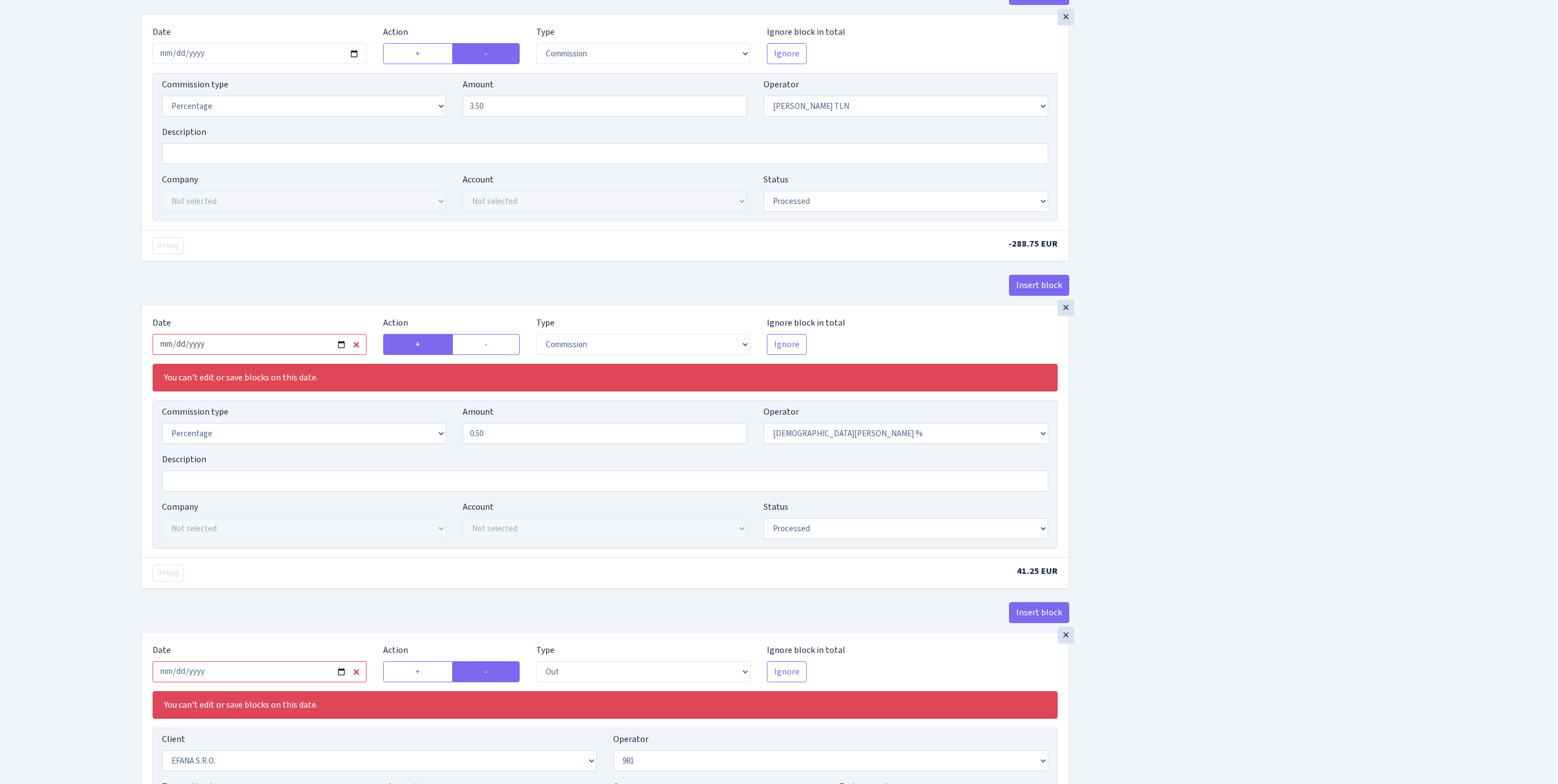
click at [266, 355] on input "2025-09-22" at bounding box center [260, 344] width 214 height 21
type input "2025-10-13"
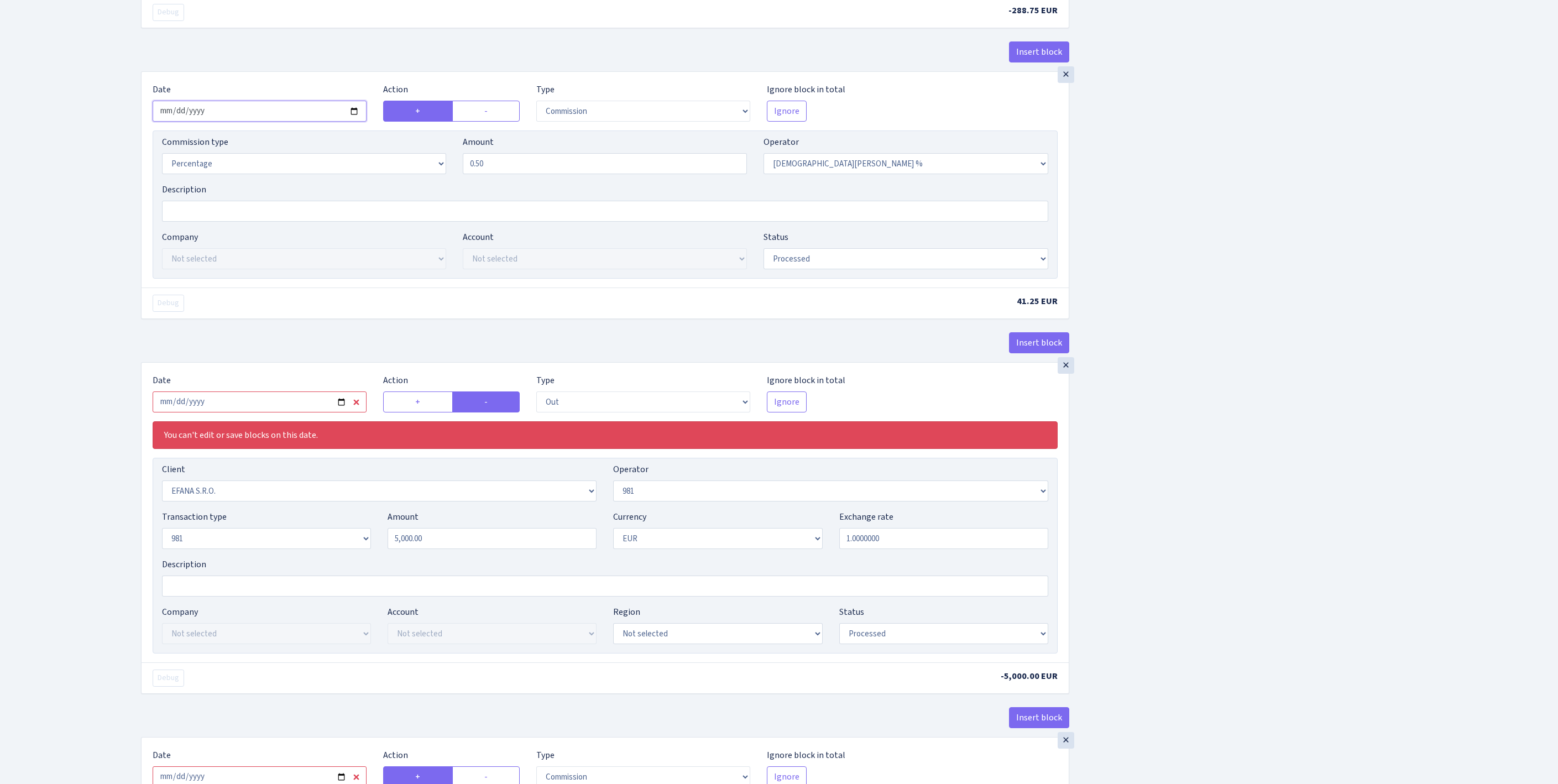
scroll to position [761, 0]
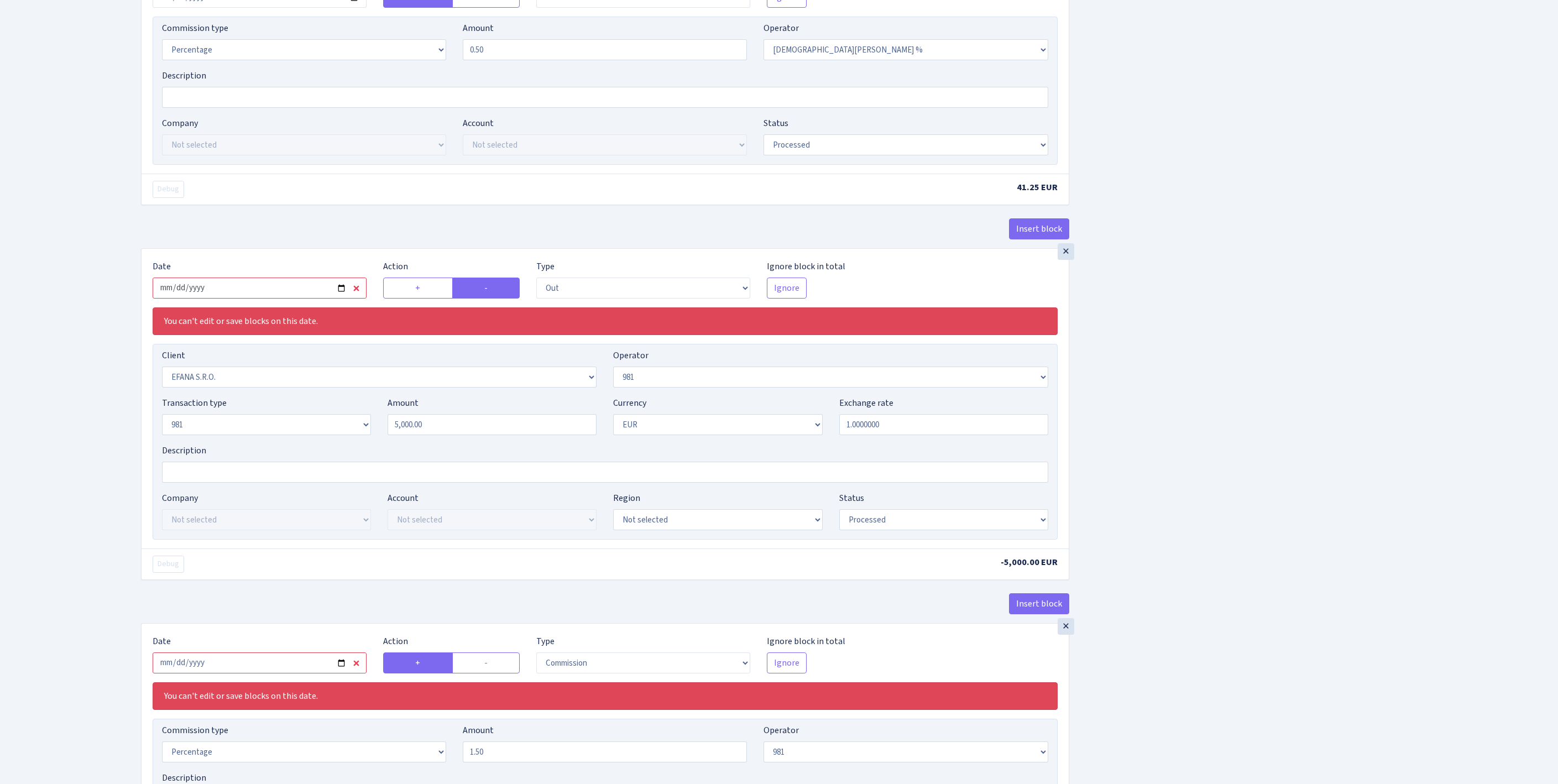
click at [257, 298] on input "2025-09-22" at bounding box center [260, 288] width 214 height 21
type input "2025-10-13"
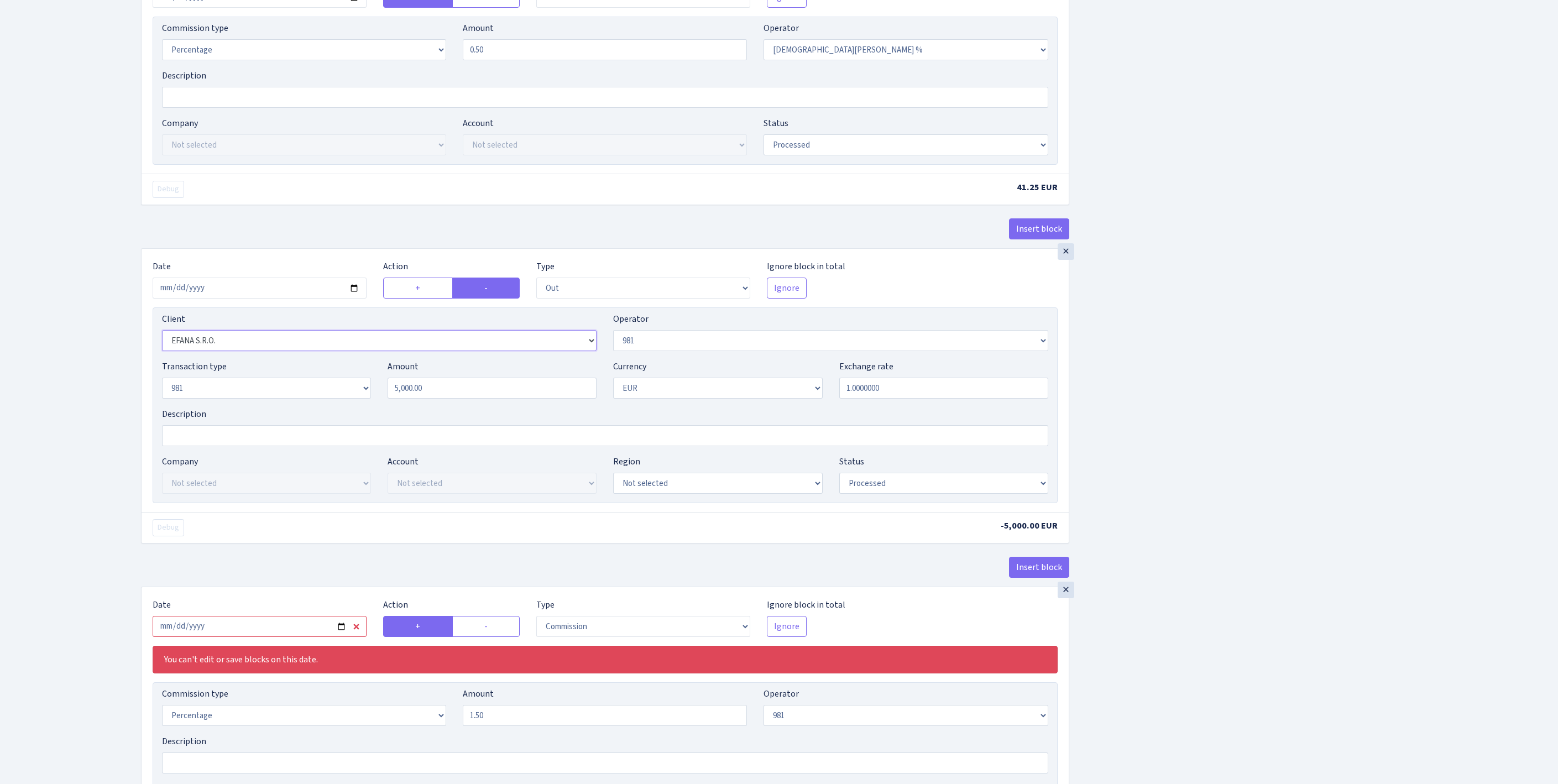
select select "2129"
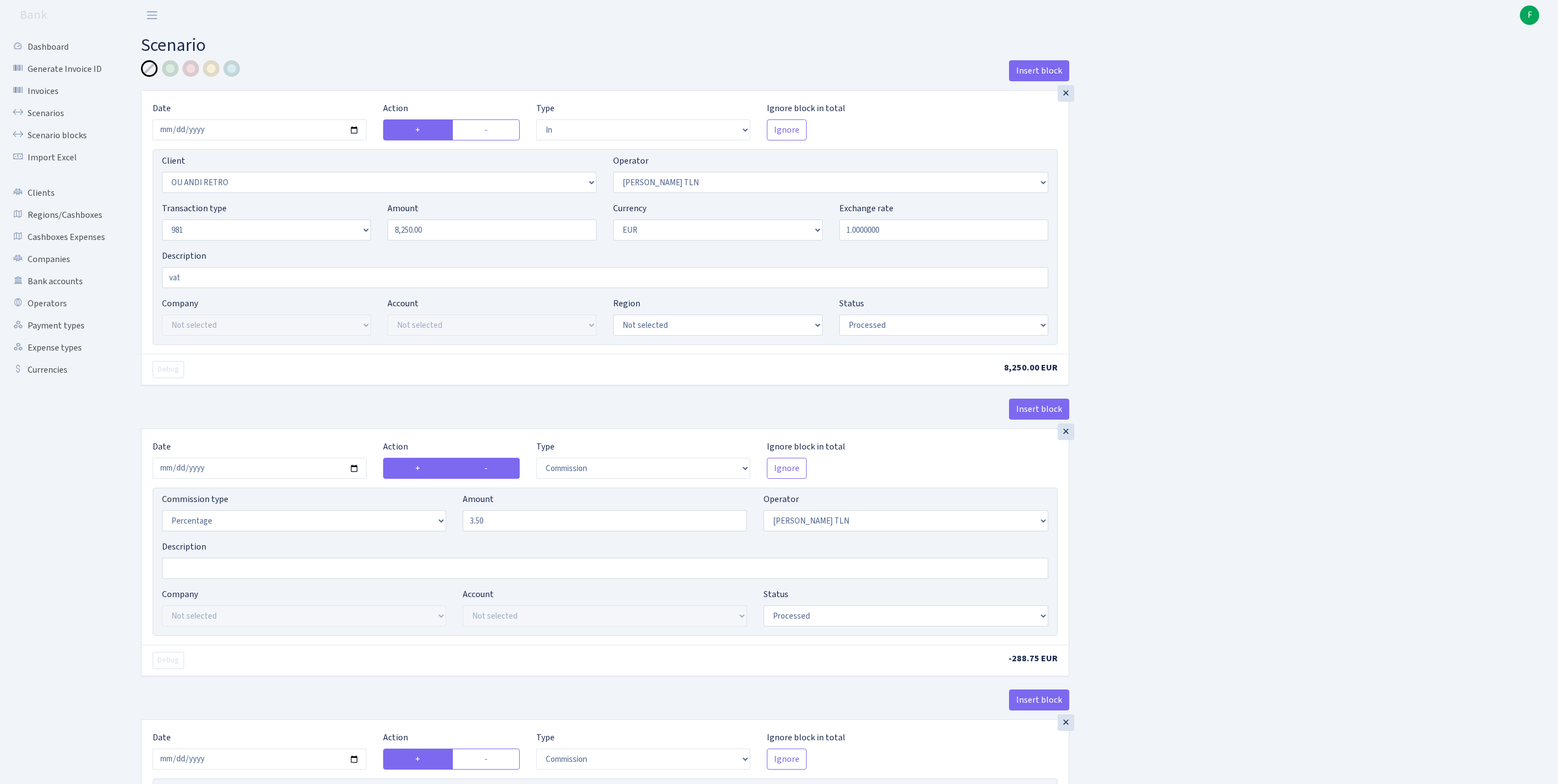
scroll to position [1143, 0]
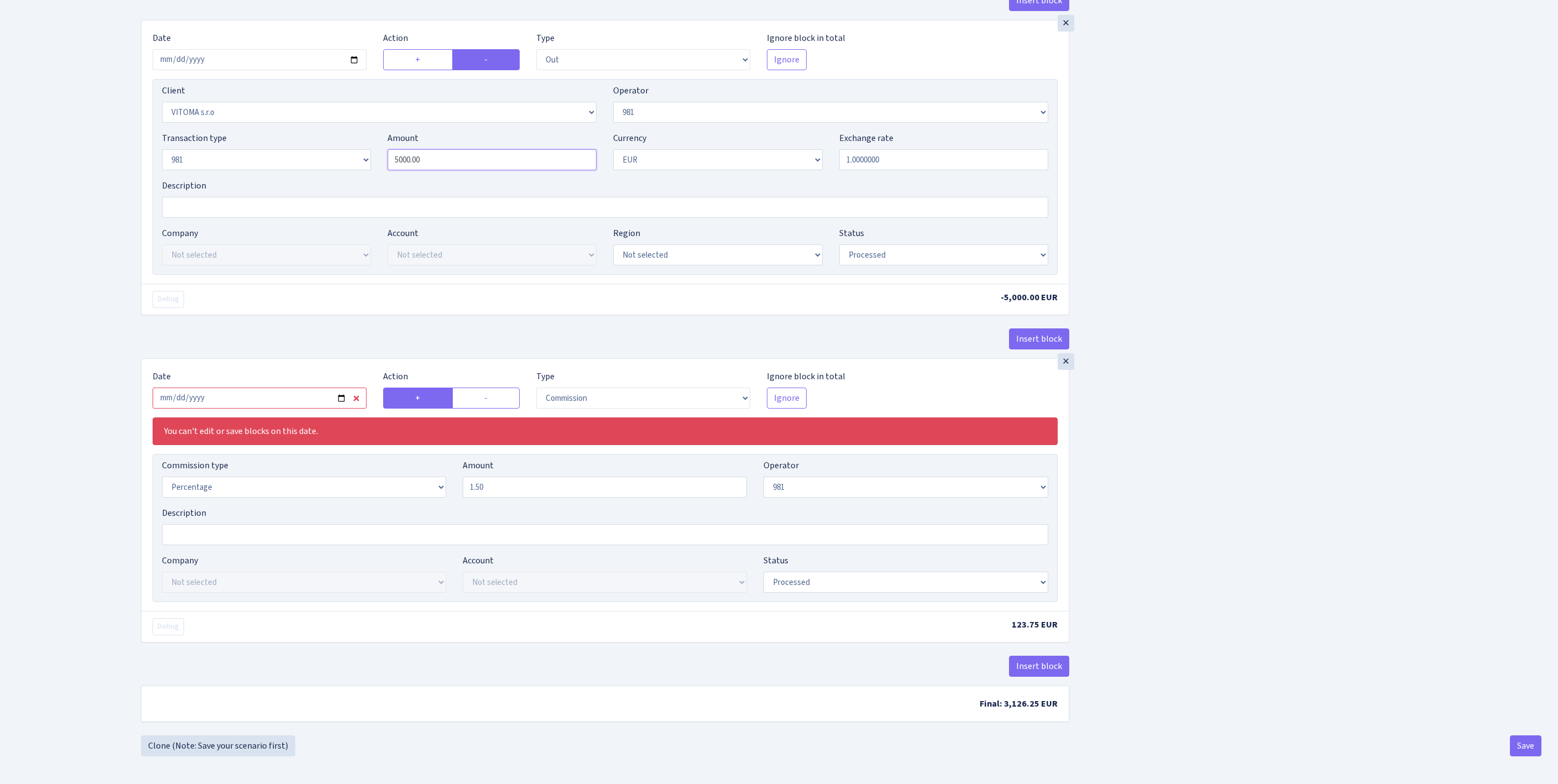
drag, startPoint x: 457, startPoint y: 156, endPoint x: 313, endPoint y: 136, distance: 145.4
click at [313, 136] on div "Transaction type Not selected 981 ELF FISH crypto GIRT IVO dekl MM-BALTIC eur U…" at bounding box center [604, 155] width 903 height 48
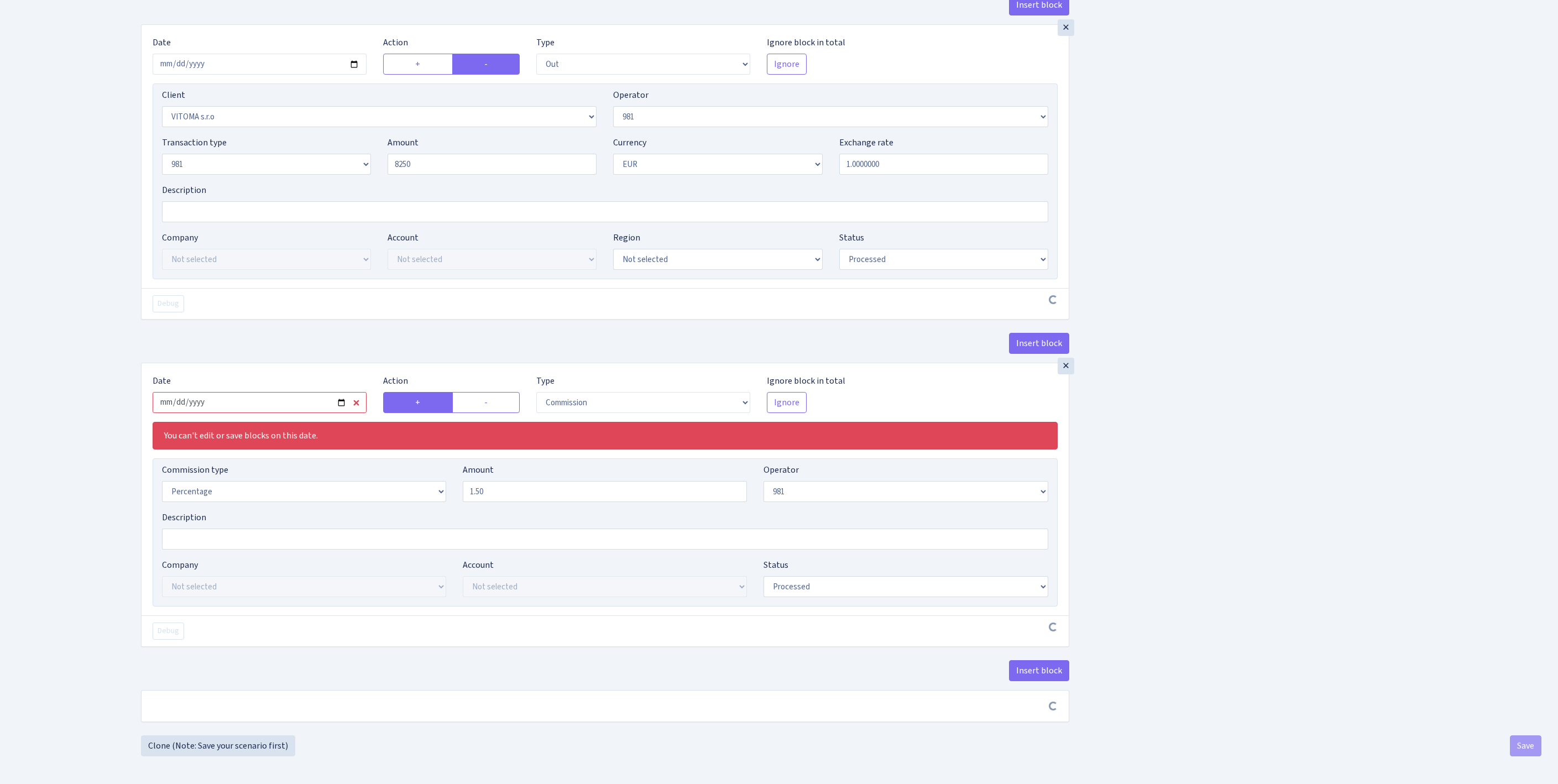
type input "8,250.00"
click at [255, 413] on input "2025-09-22" at bounding box center [260, 402] width 214 height 21
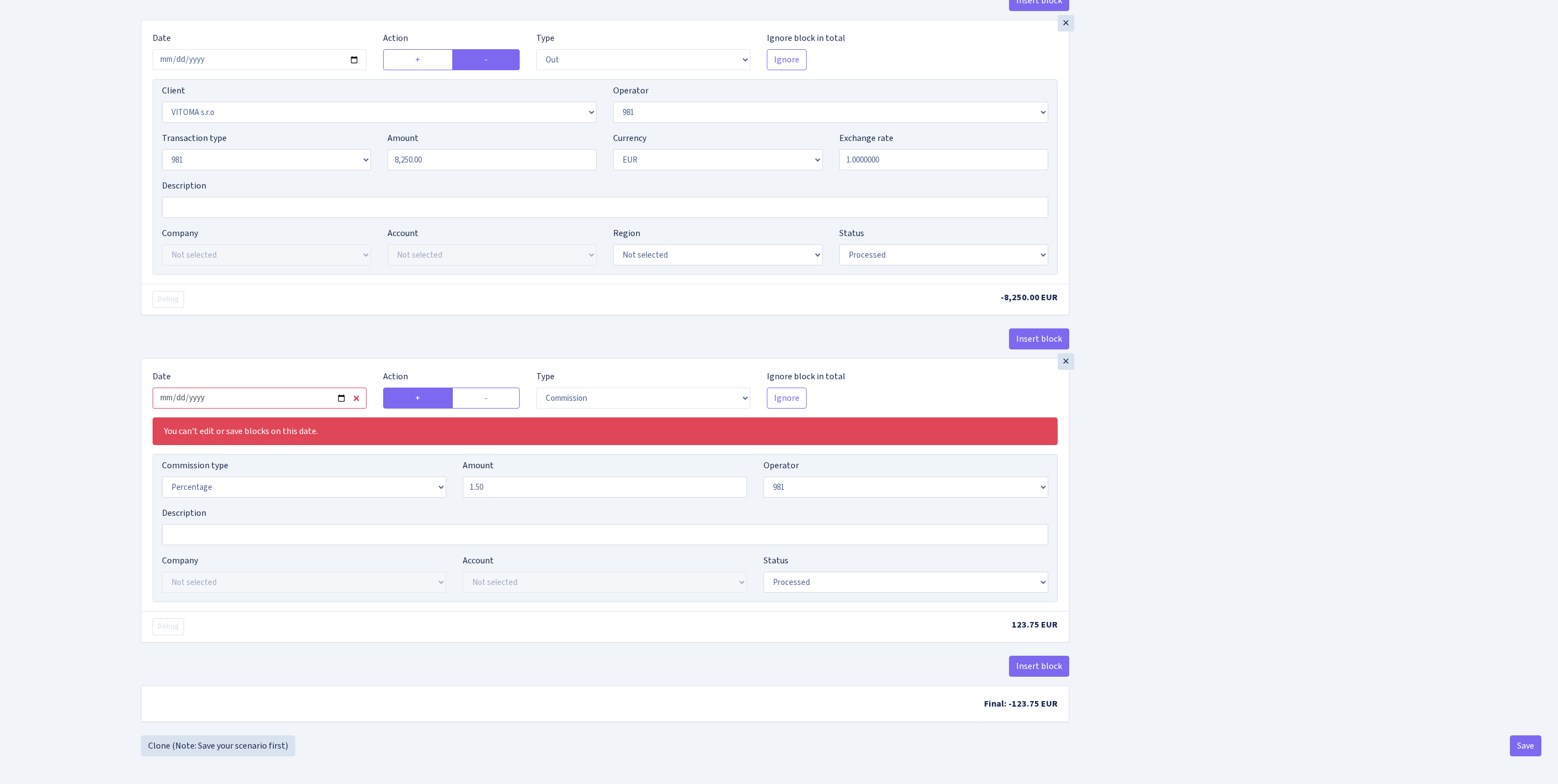
type input "[DATE]"
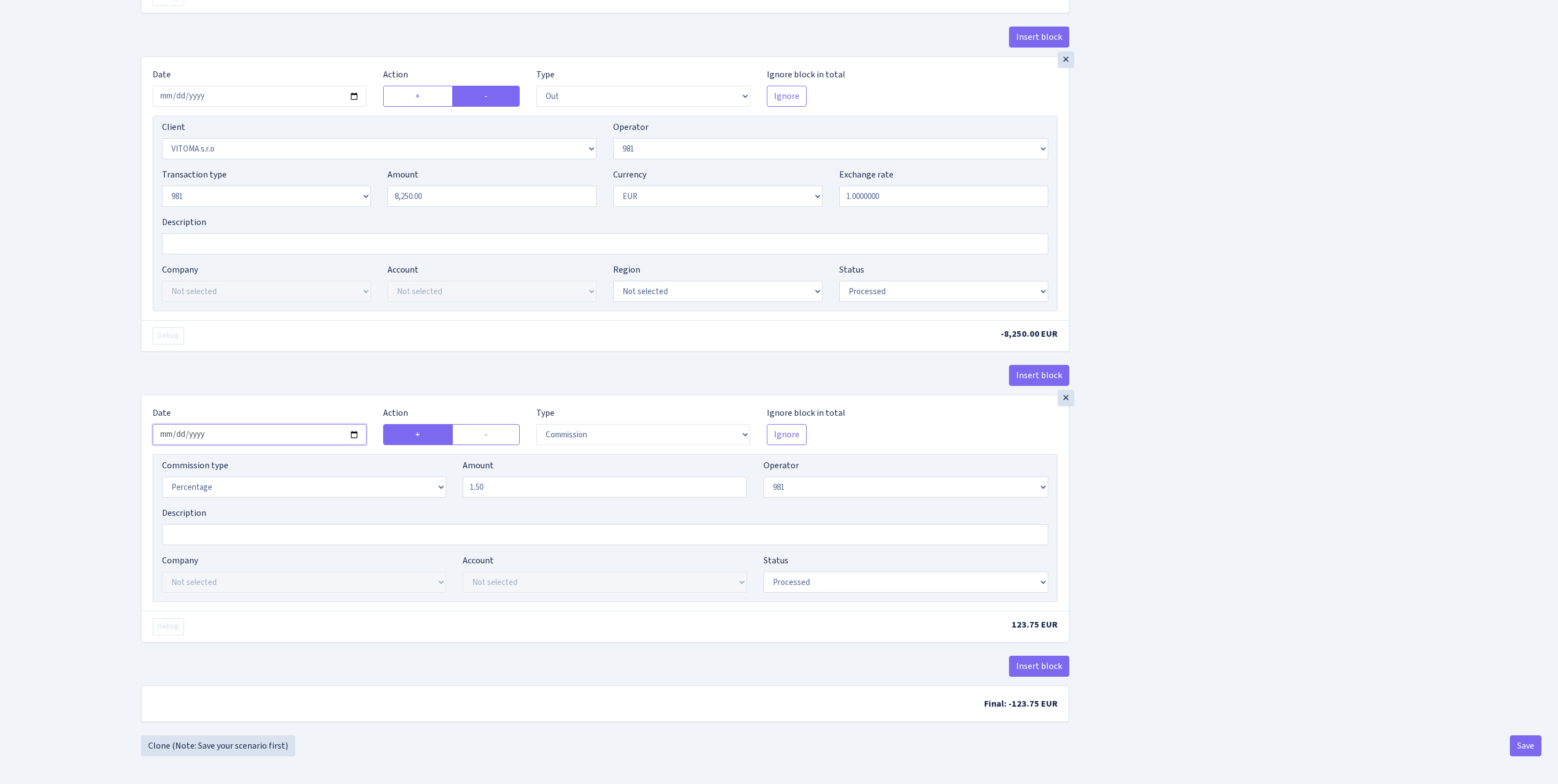
scroll to position [1178, 0]
click at [1520, 736] on button "Save" at bounding box center [1526, 746] width 32 height 21
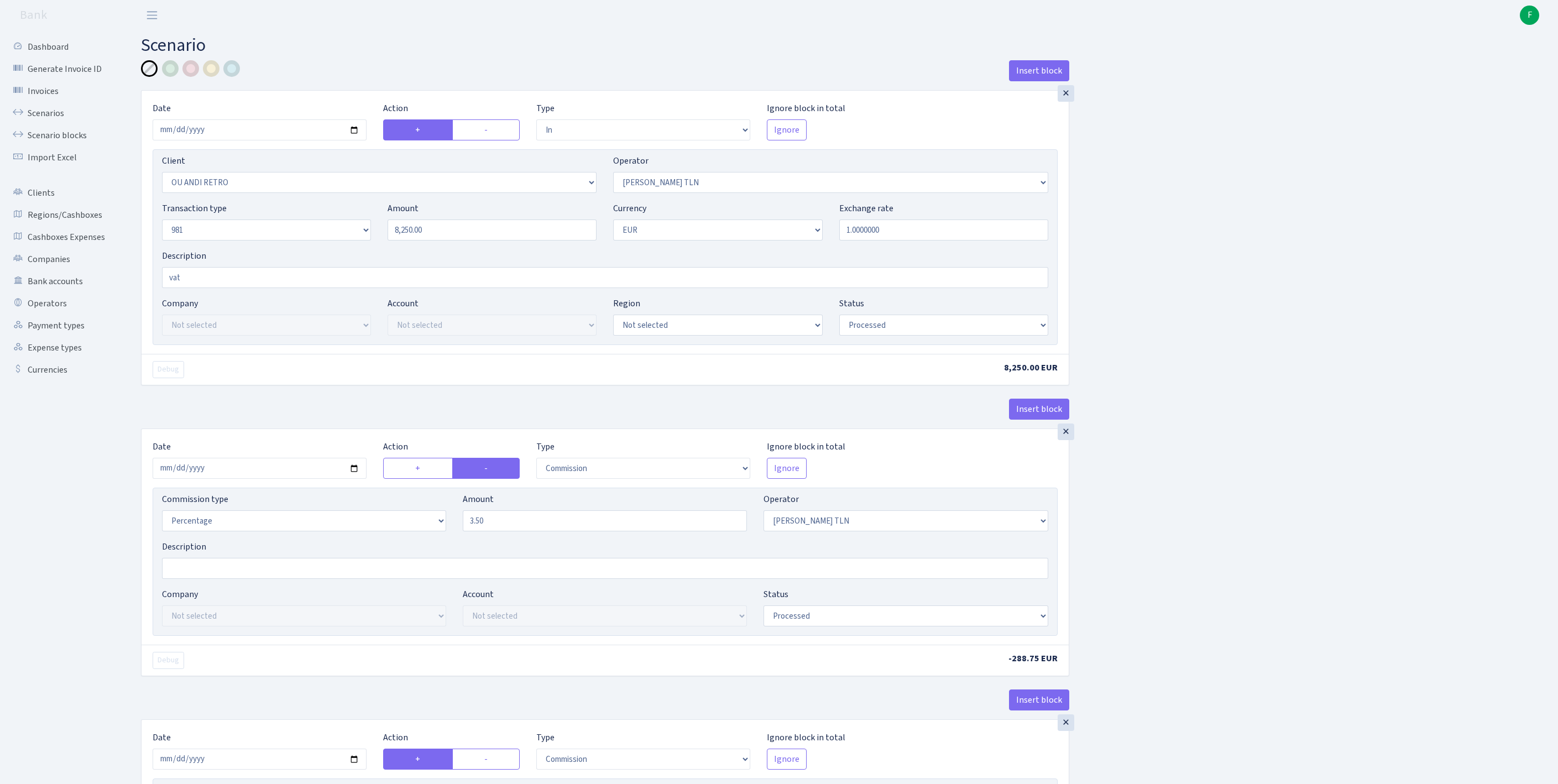
select select "in"
select select "1700"
select select "213"
select select "8"
select select "1"
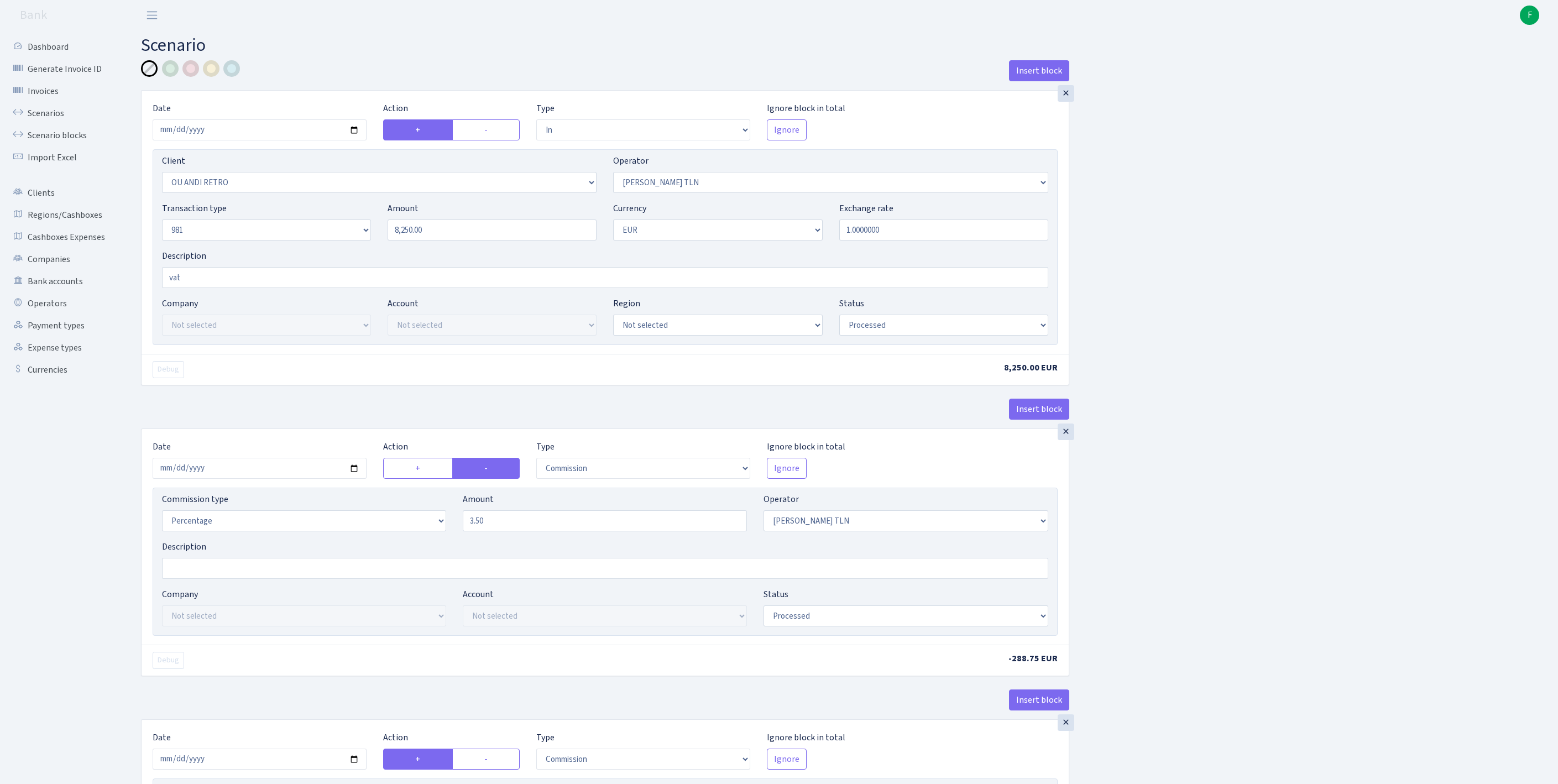
select select "processed"
select select "commission"
select select "213"
select select "processed"
select select "commission"
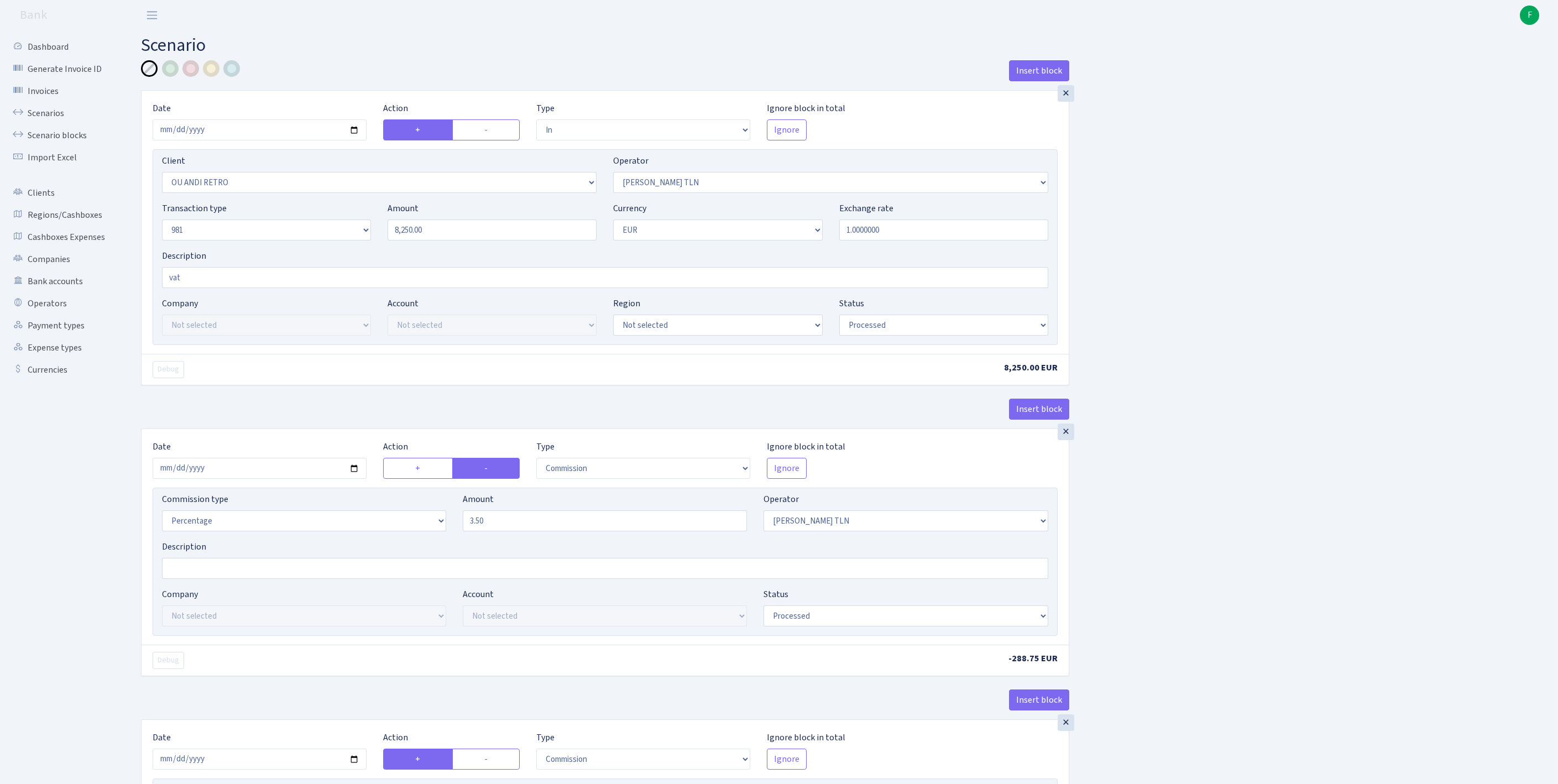
select select "248"
select select "processed"
select select "out"
select select "2129"
select select "61"
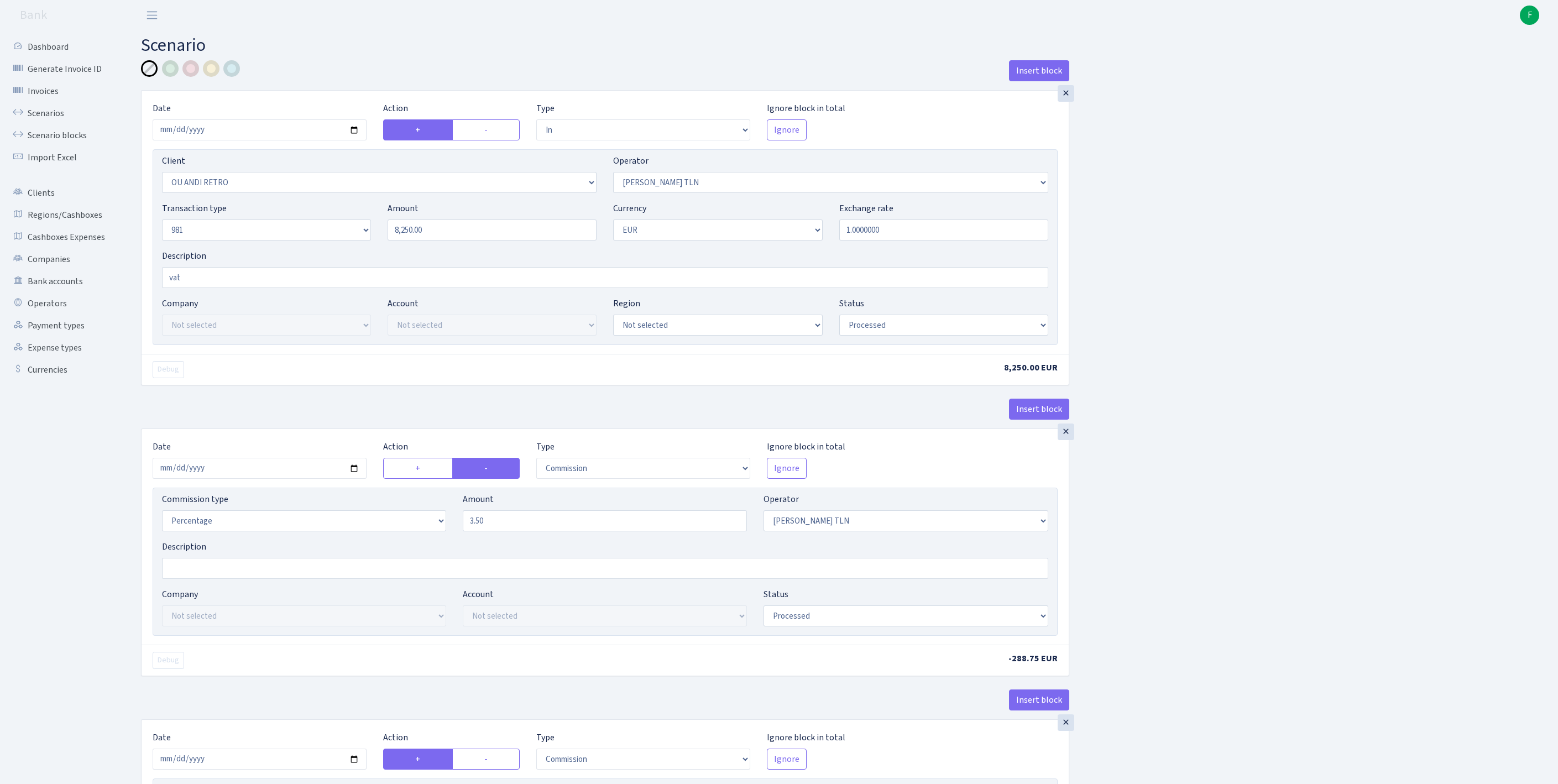
select select "8"
select select "1"
select select "processed"
select select "commission"
select select "61"
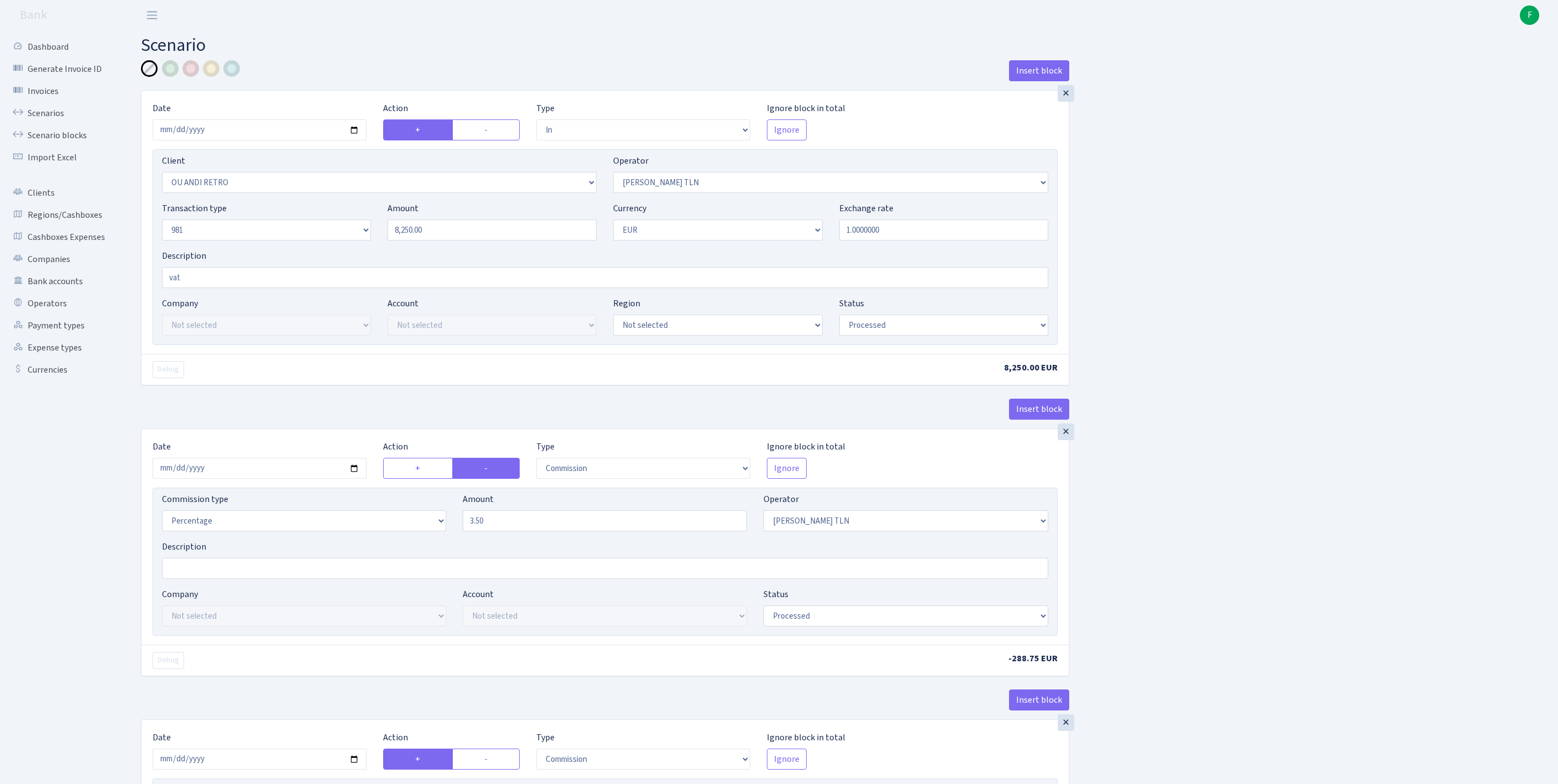
select select "processed"
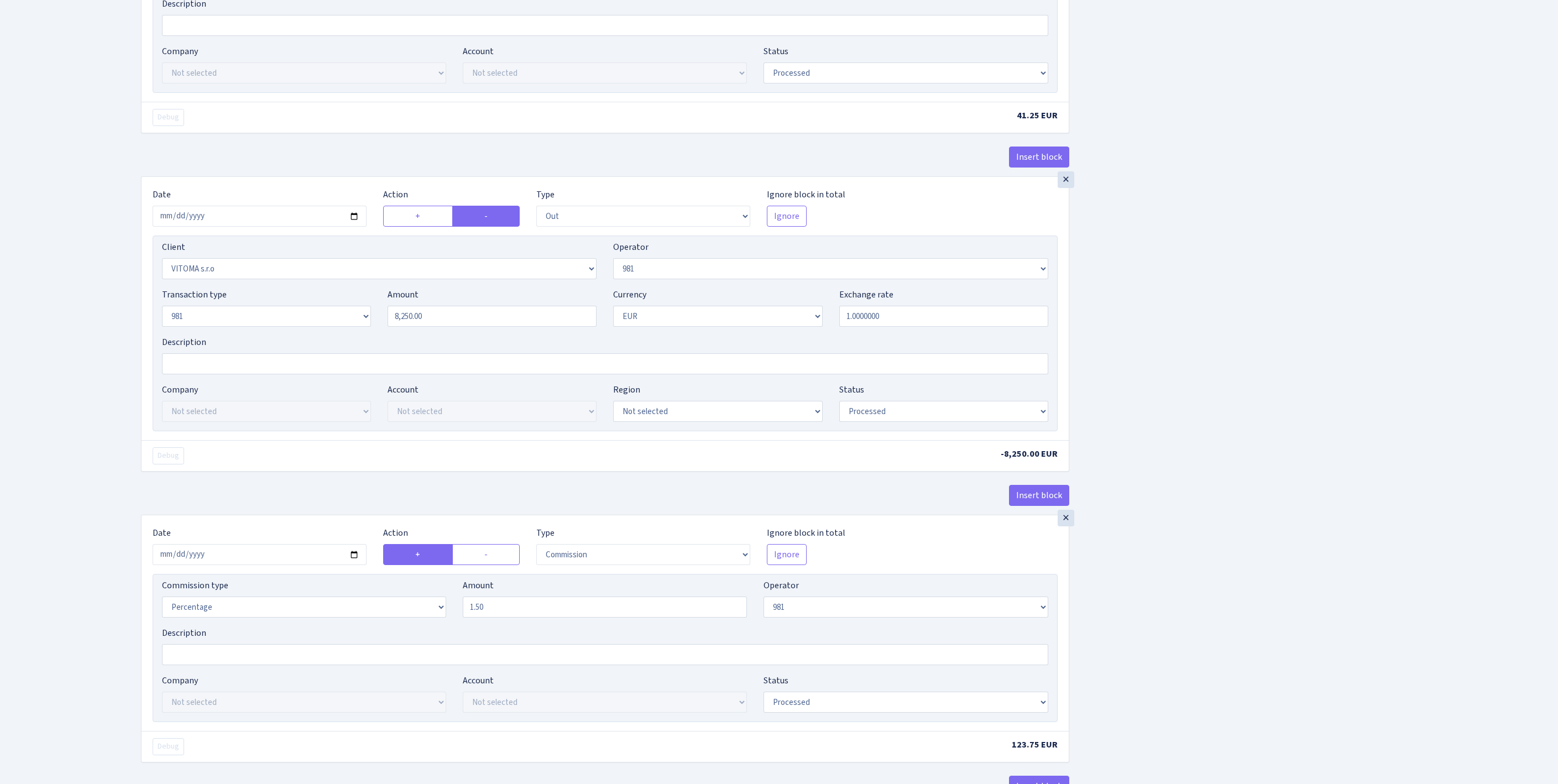
scroll to position [1178, 0]
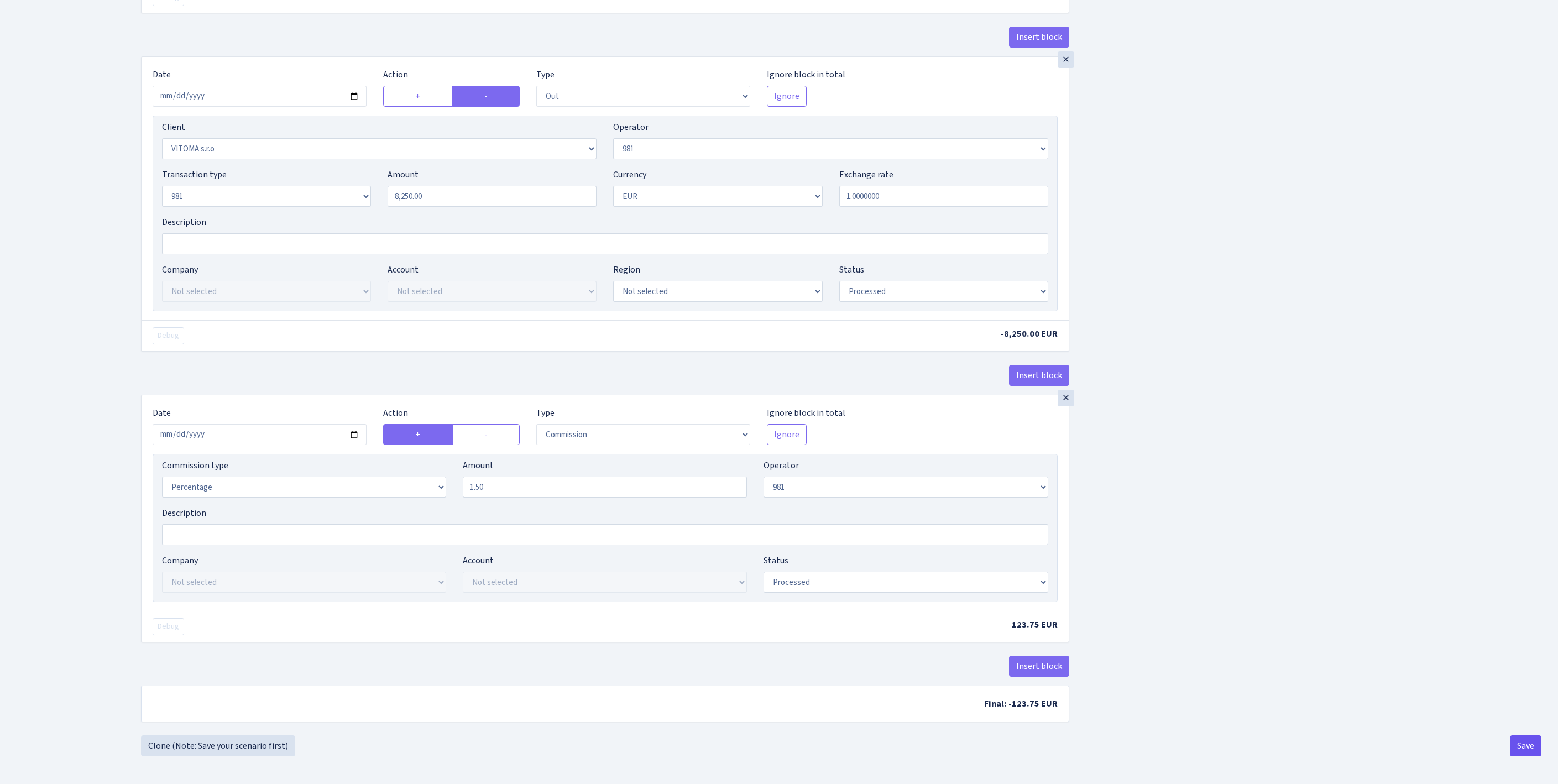
click at [1520, 745] on button "Save" at bounding box center [1526, 746] width 32 height 21
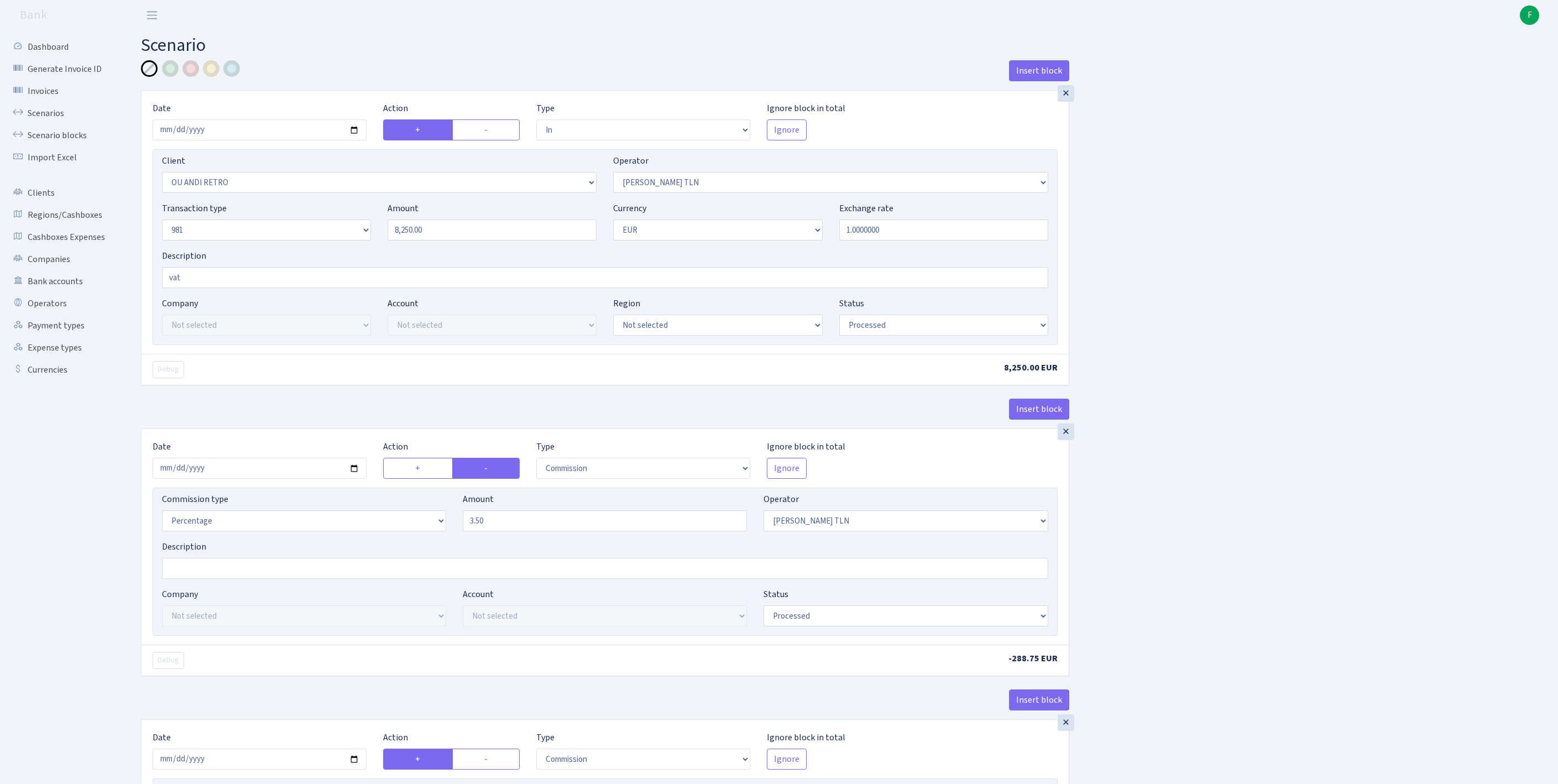
select select "in"
select select "1700"
select select "213"
select select "8"
select select "1"
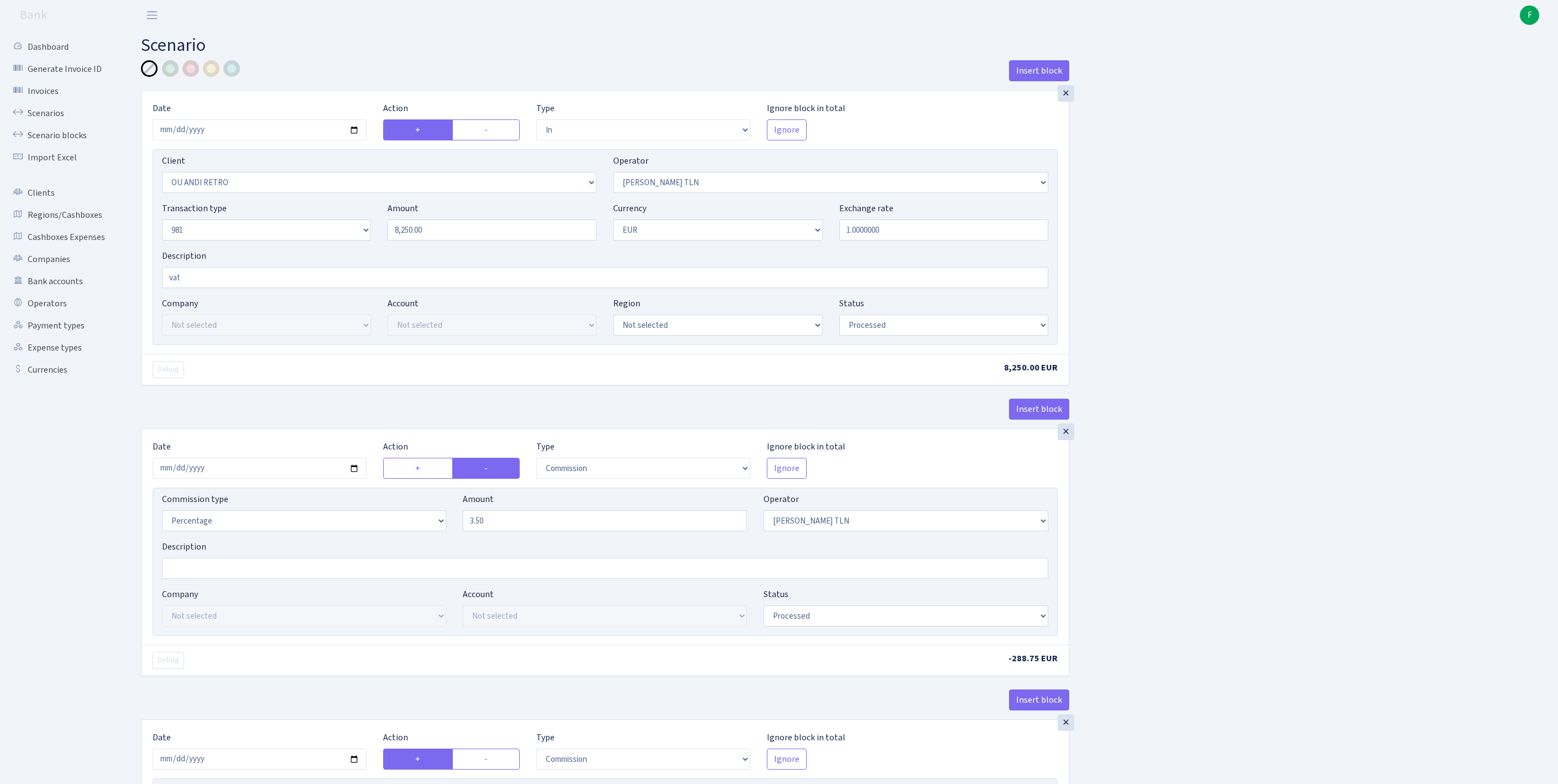
select select "processed"
select select "commission"
select select "213"
select select "processed"
select select "commission"
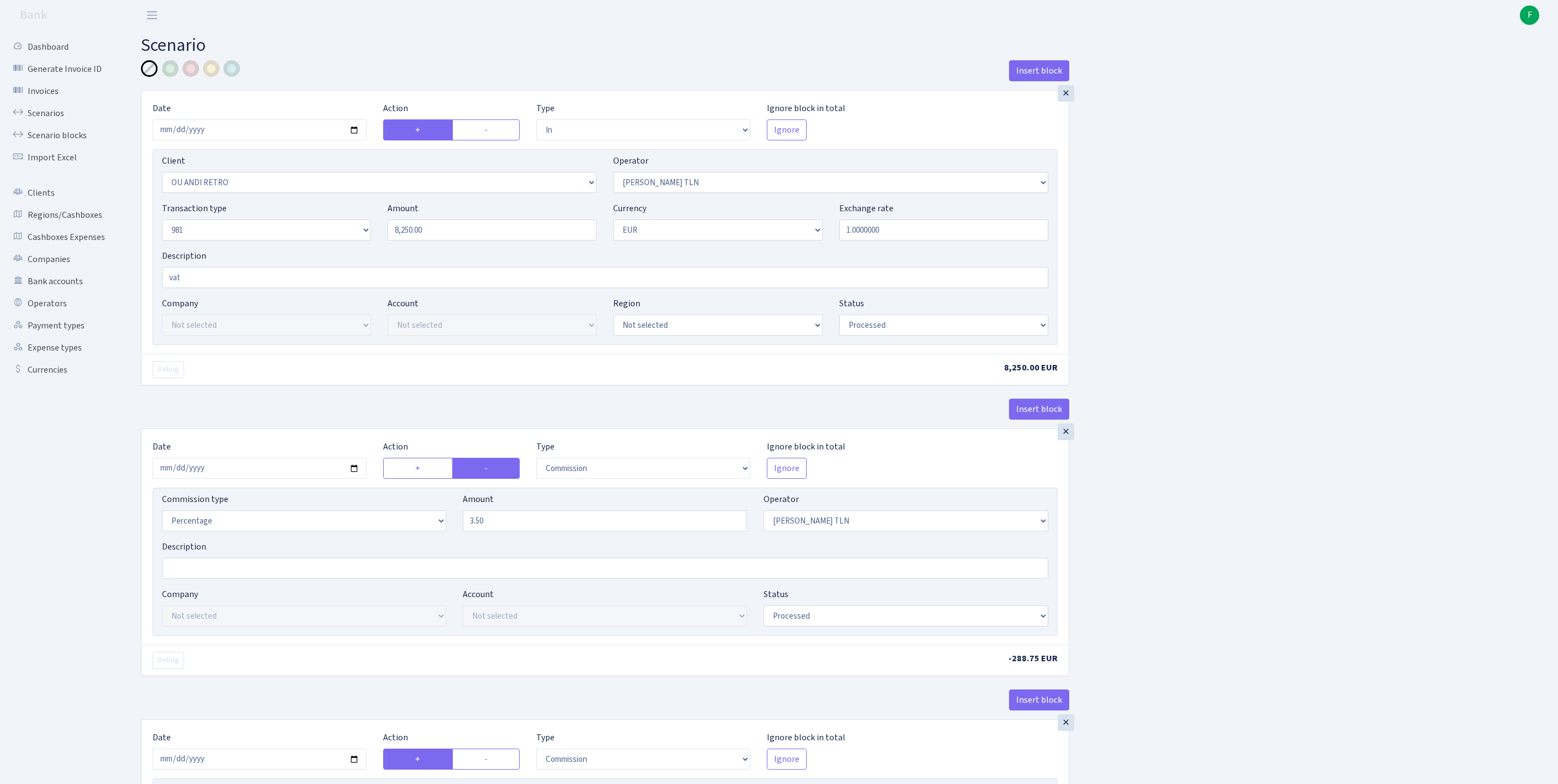
select select "248"
select select "processed"
select select "out"
select select "2129"
select select "61"
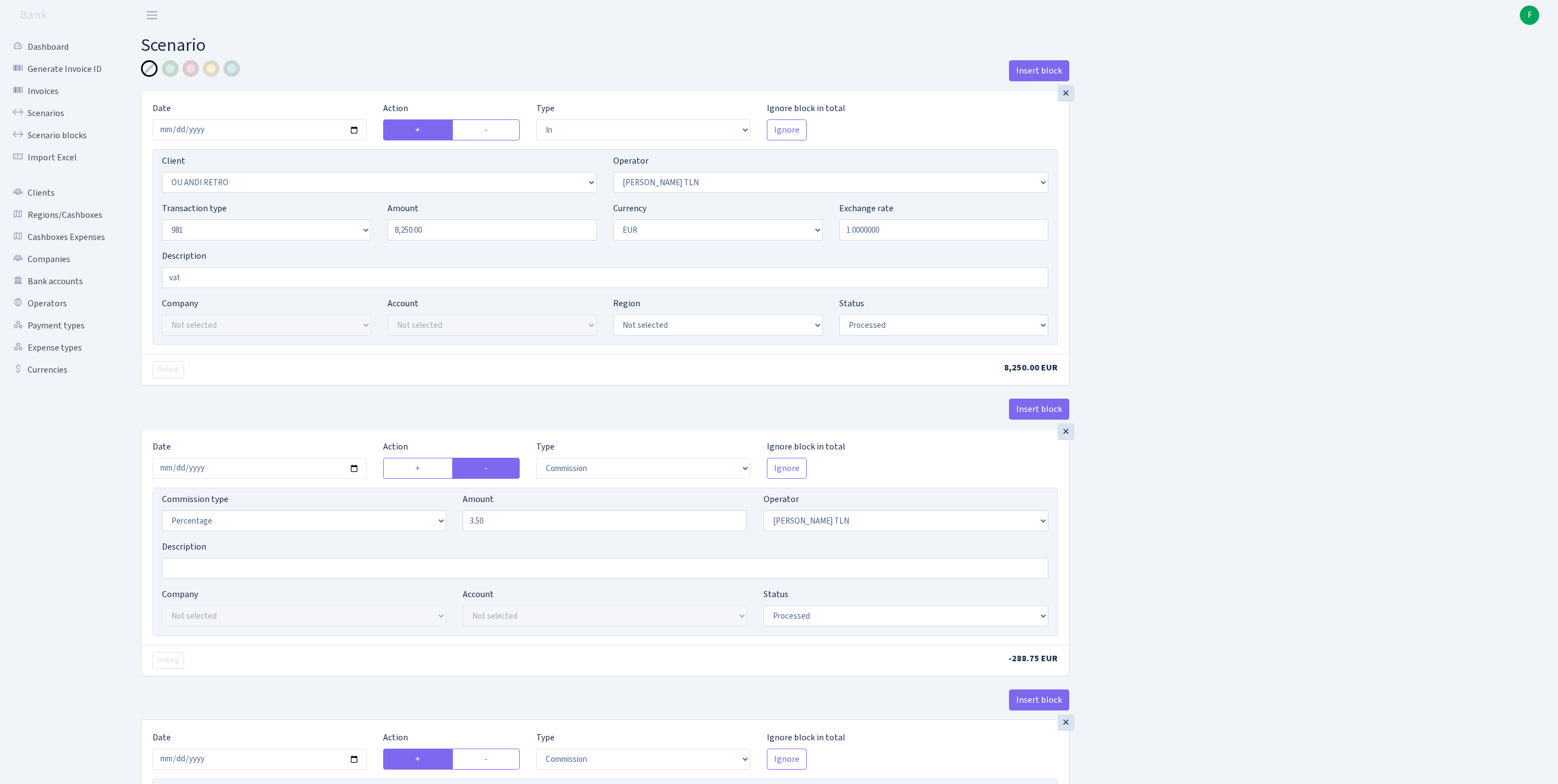
select select "8"
select select "1"
select select "processed"
select select "commission"
select select "61"
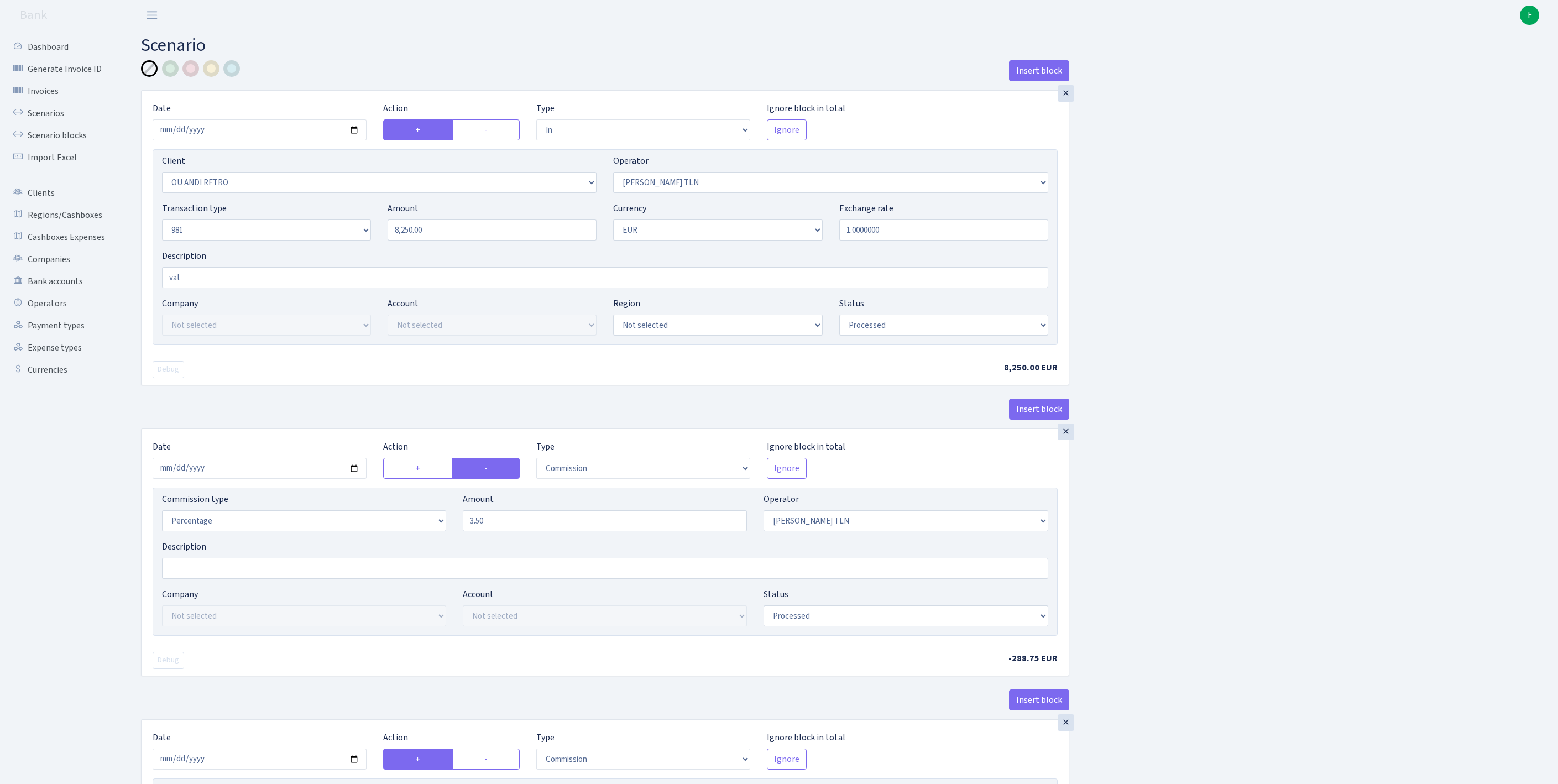
select select "processed"
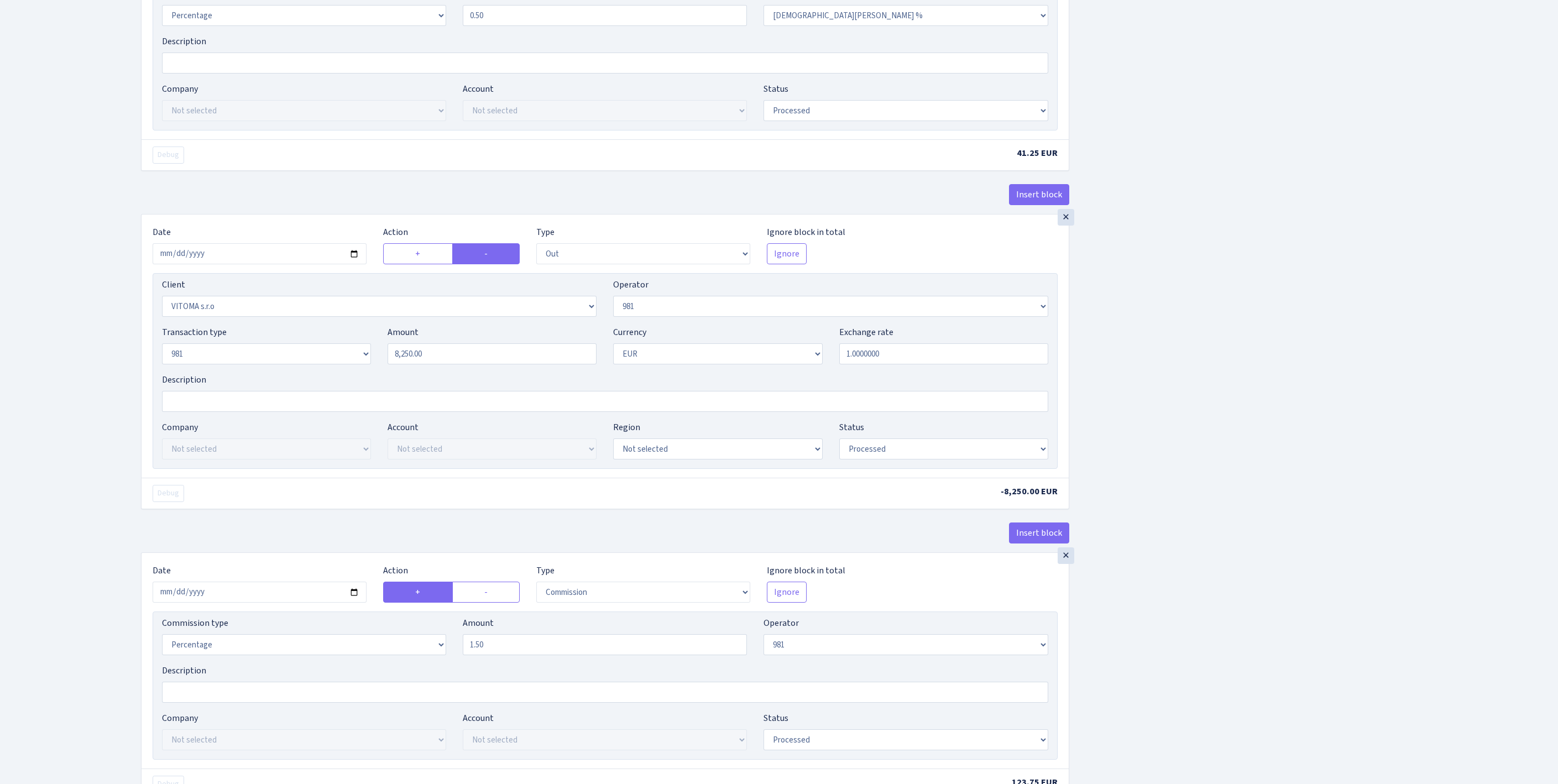
scroll to position [1178, 0]
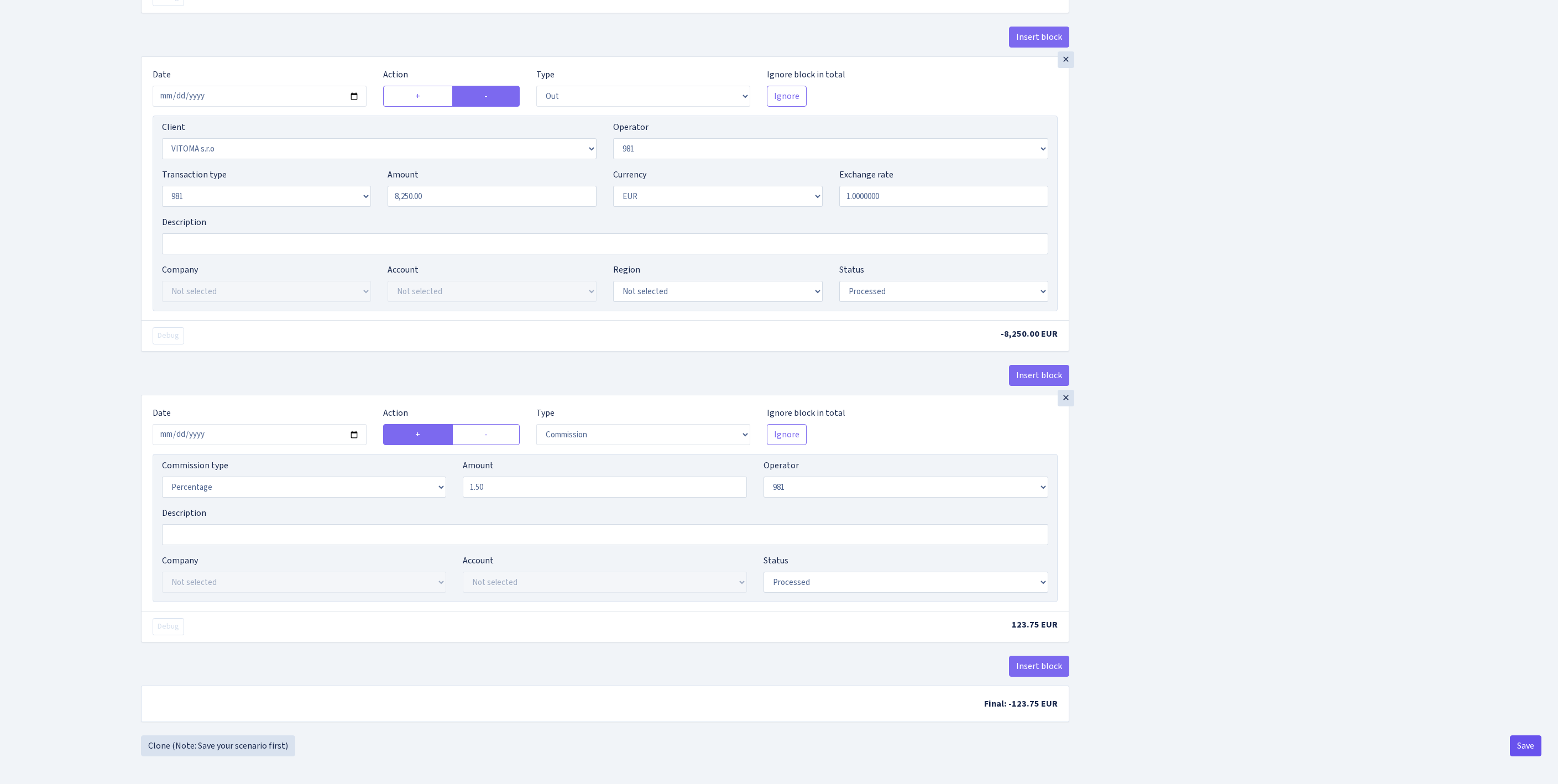
click at [1515, 738] on button "Save" at bounding box center [1526, 746] width 32 height 21
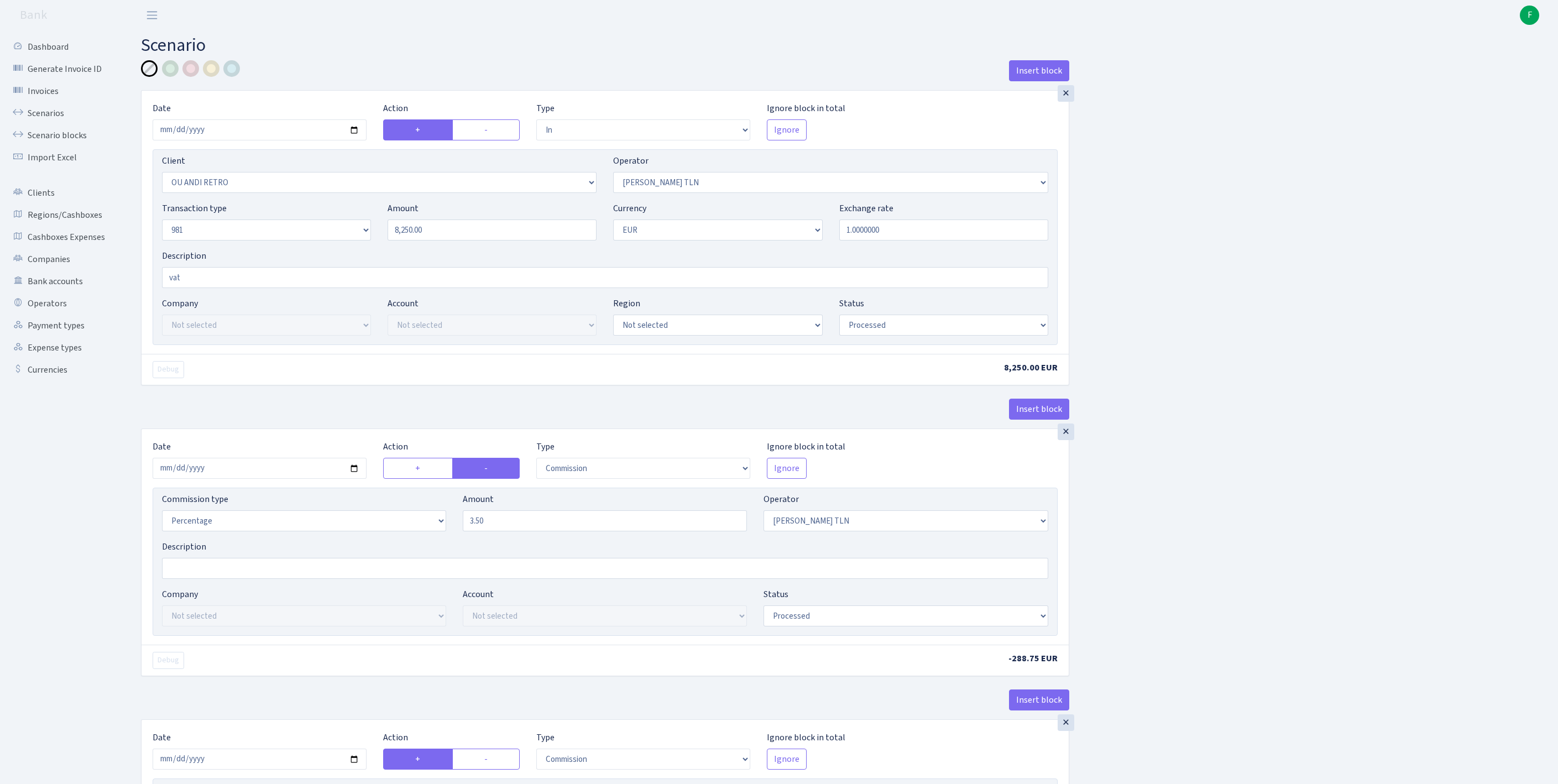
select select "in"
select select "1700"
select select "213"
select select "8"
select select "1"
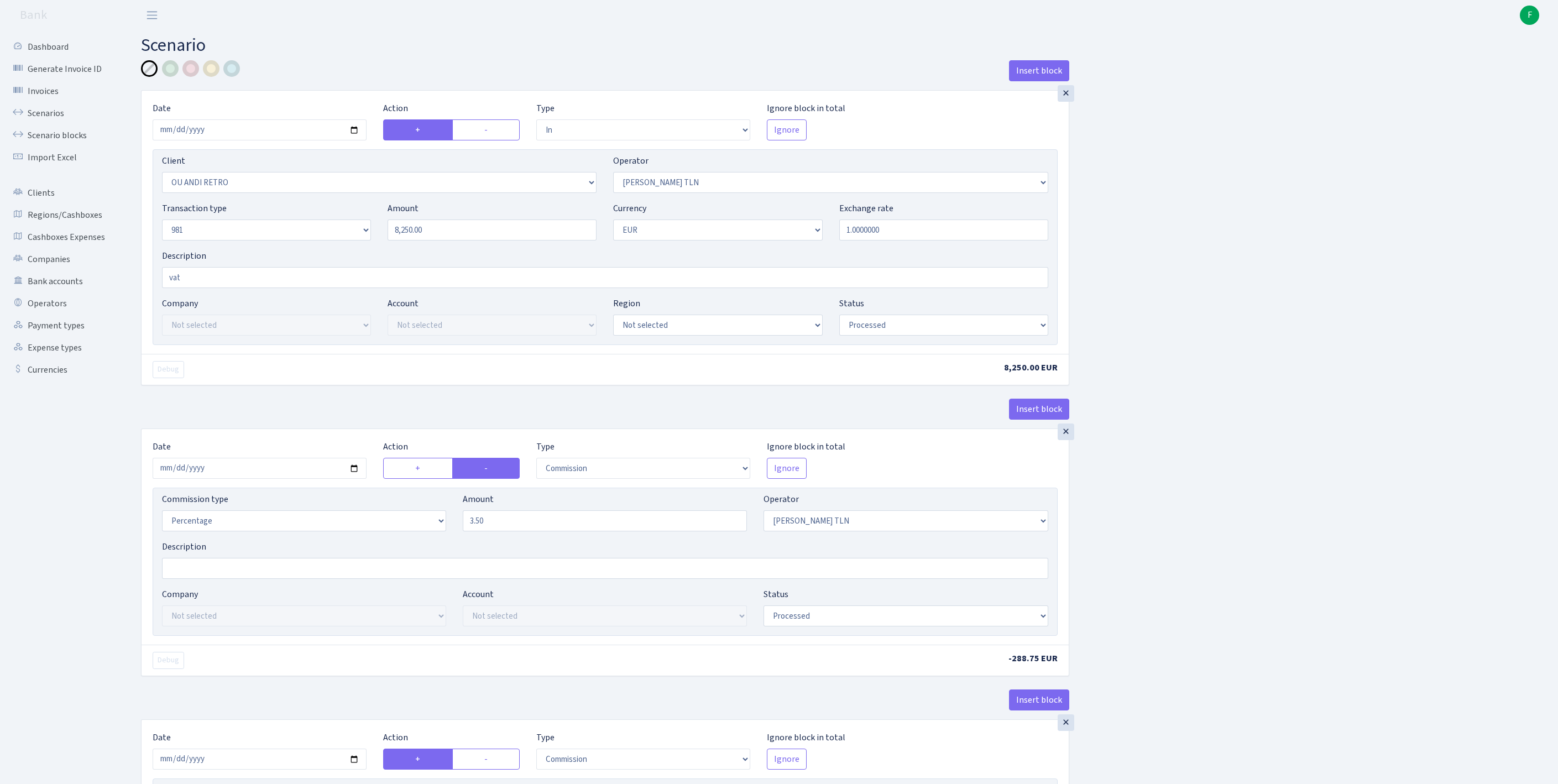
select select "processed"
select select "commission"
select select "213"
select select "processed"
select select "commission"
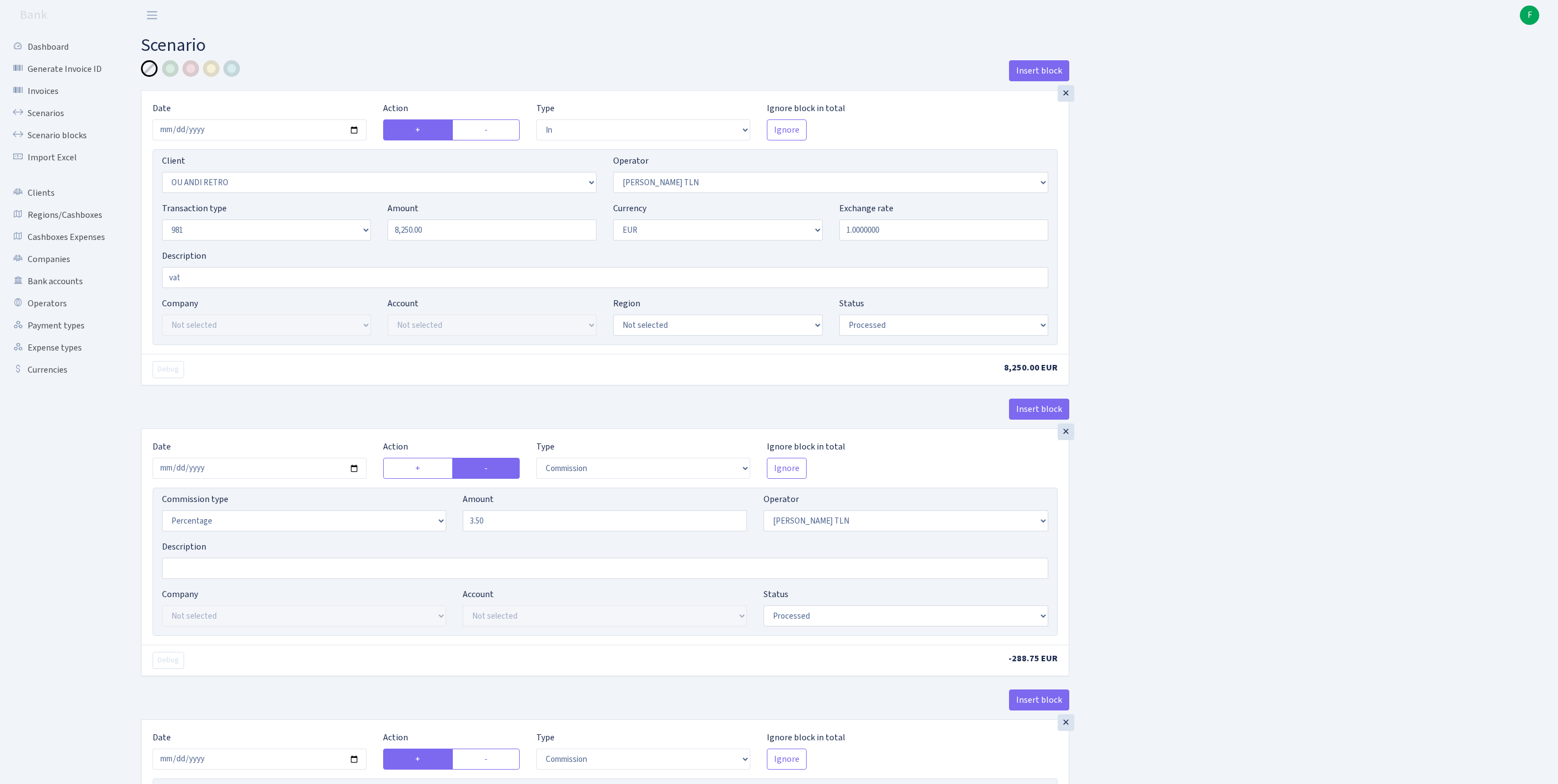
select select "248"
select select "processed"
select select "out"
select select "2129"
select select "61"
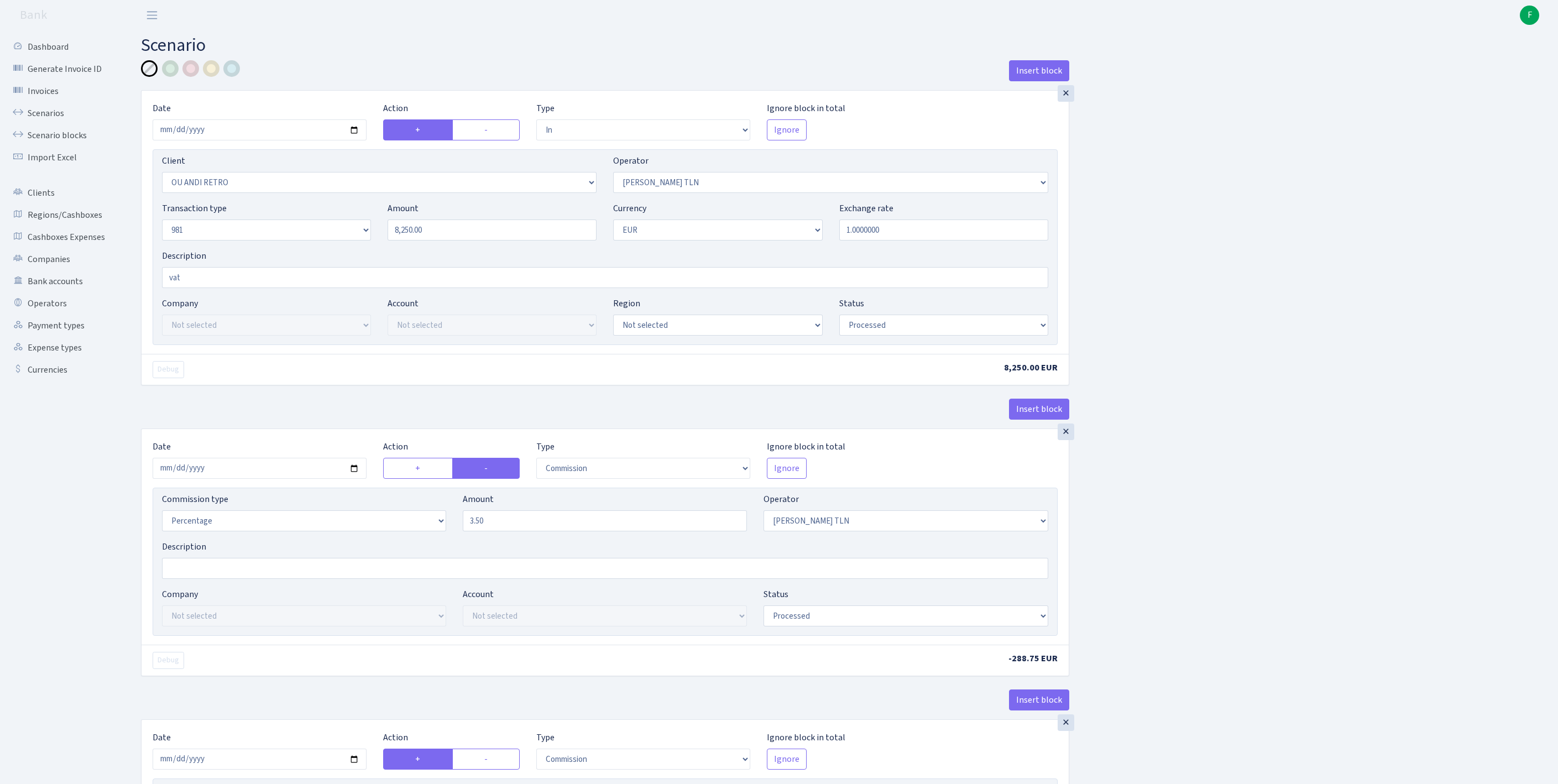
select select "8"
select select "1"
select select "processed"
select select "commission"
select select "61"
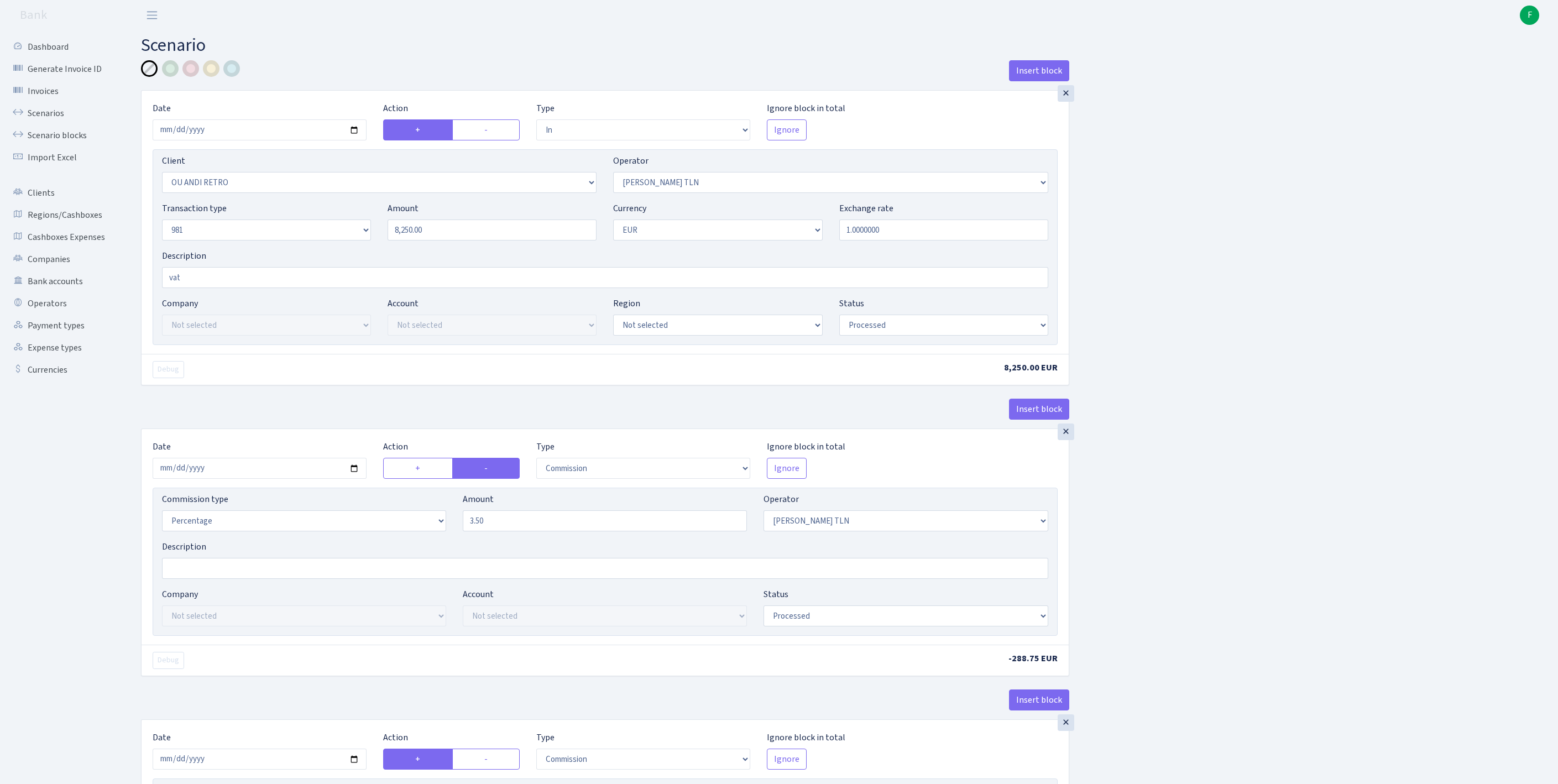
select select "processed"
click at [52, 120] on link "Scenarios" at bounding box center [61, 113] width 111 height 22
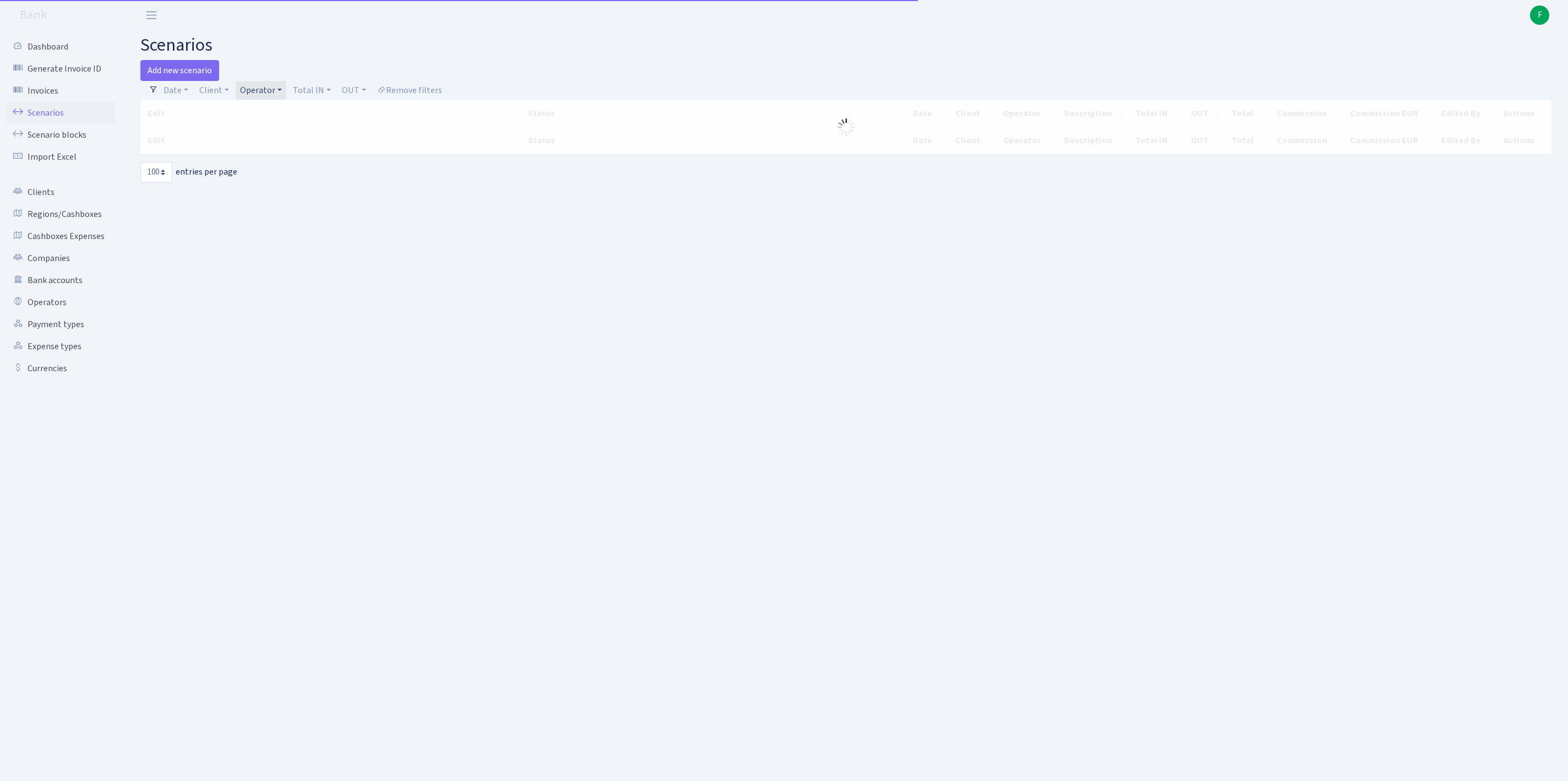
select select "100"
click at [216, 94] on link "Client" at bounding box center [214, 90] width 38 height 19
click at [230, 138] on input "search" at bounding box center [245, 130] width 91 height 17
type input "DARAM"
click at [268, 158] on li "DARAMVISU" at bounding box center [245, 150] width 94 height 19
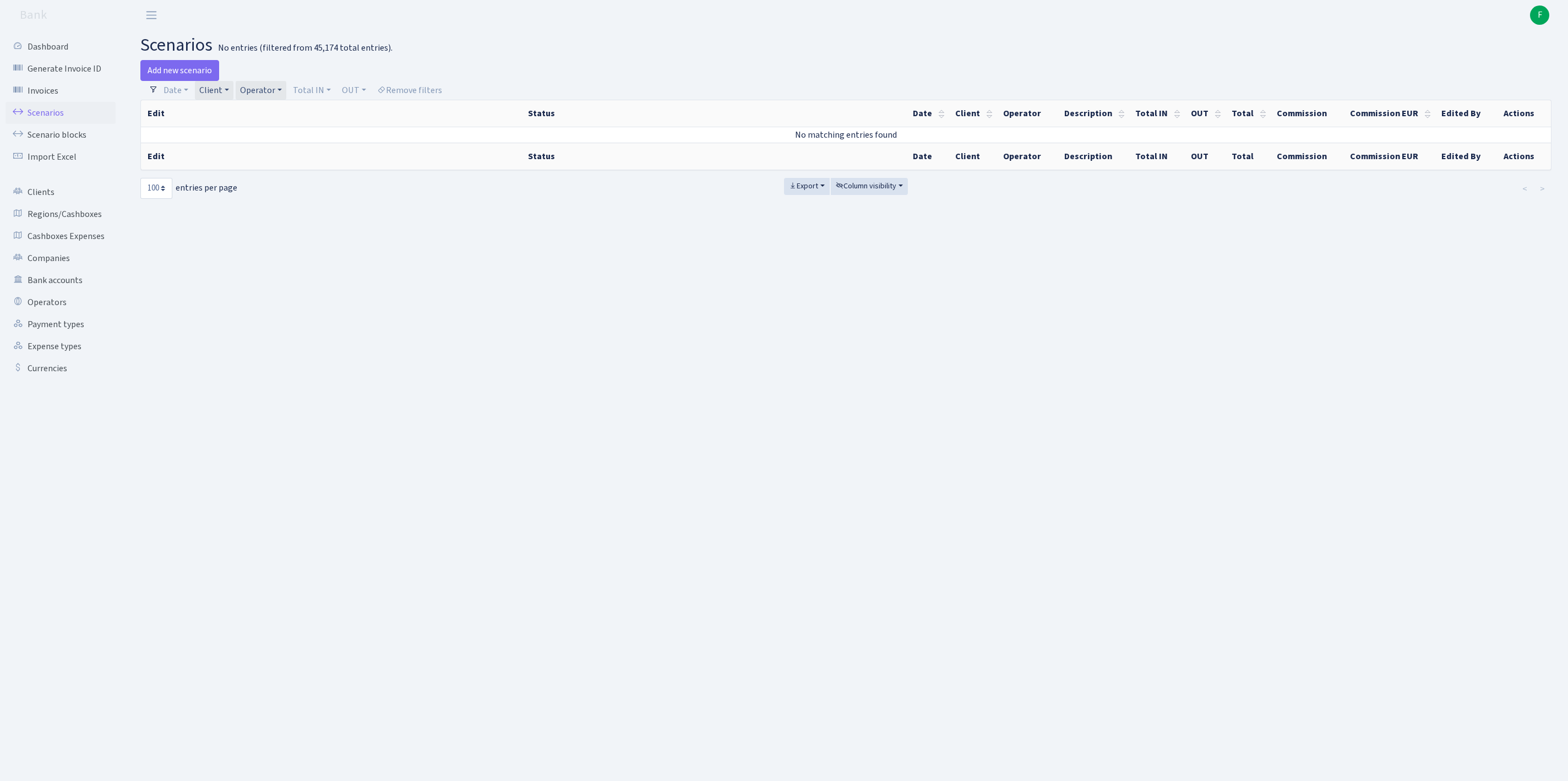
click at [286, 95] on link "Operator" at bounding box center [261, 90] width 51 height 19
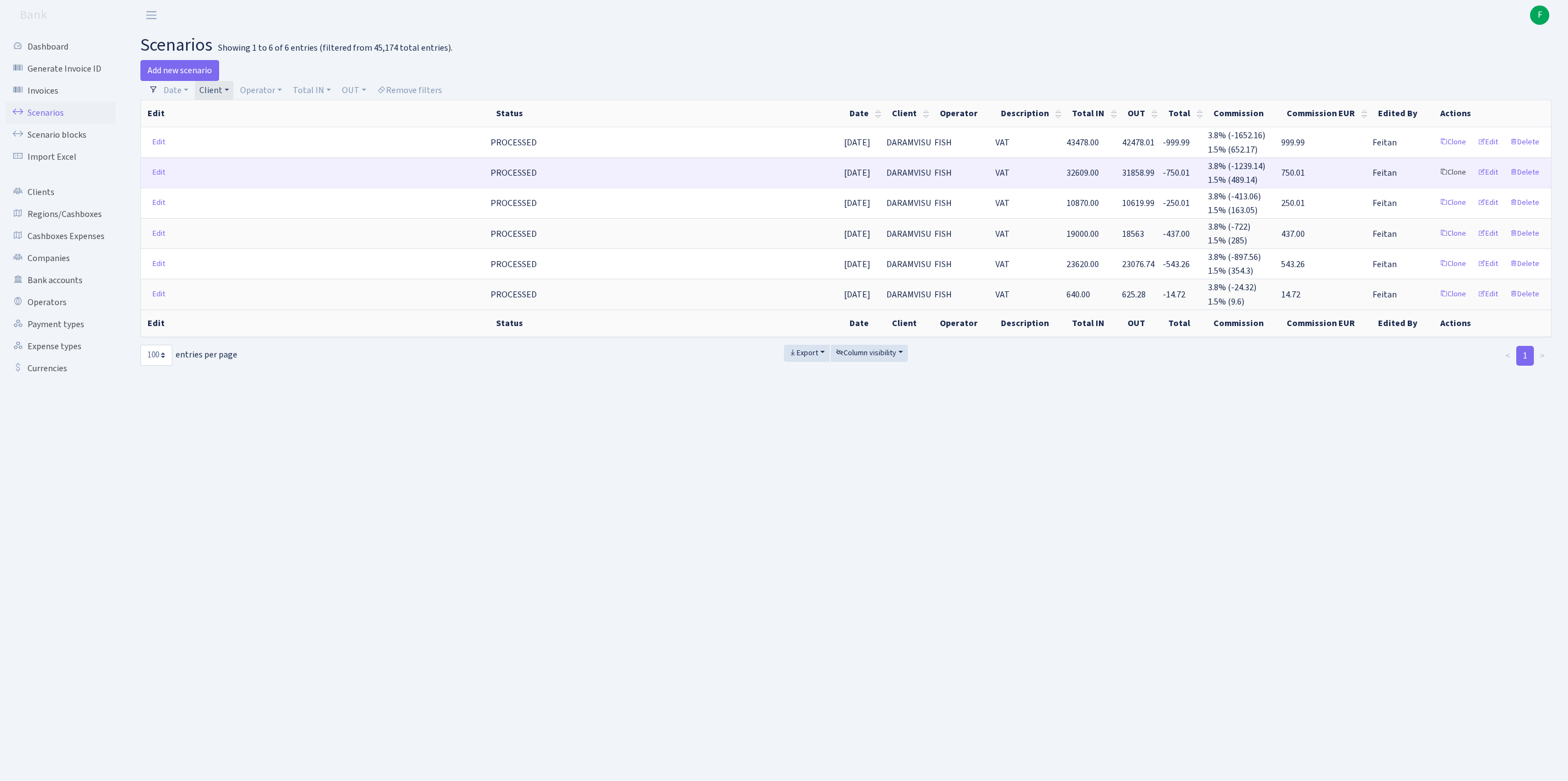
click at [1435, 181] on link "Clone" at bounding box center [1453, 173] width 37 height 17
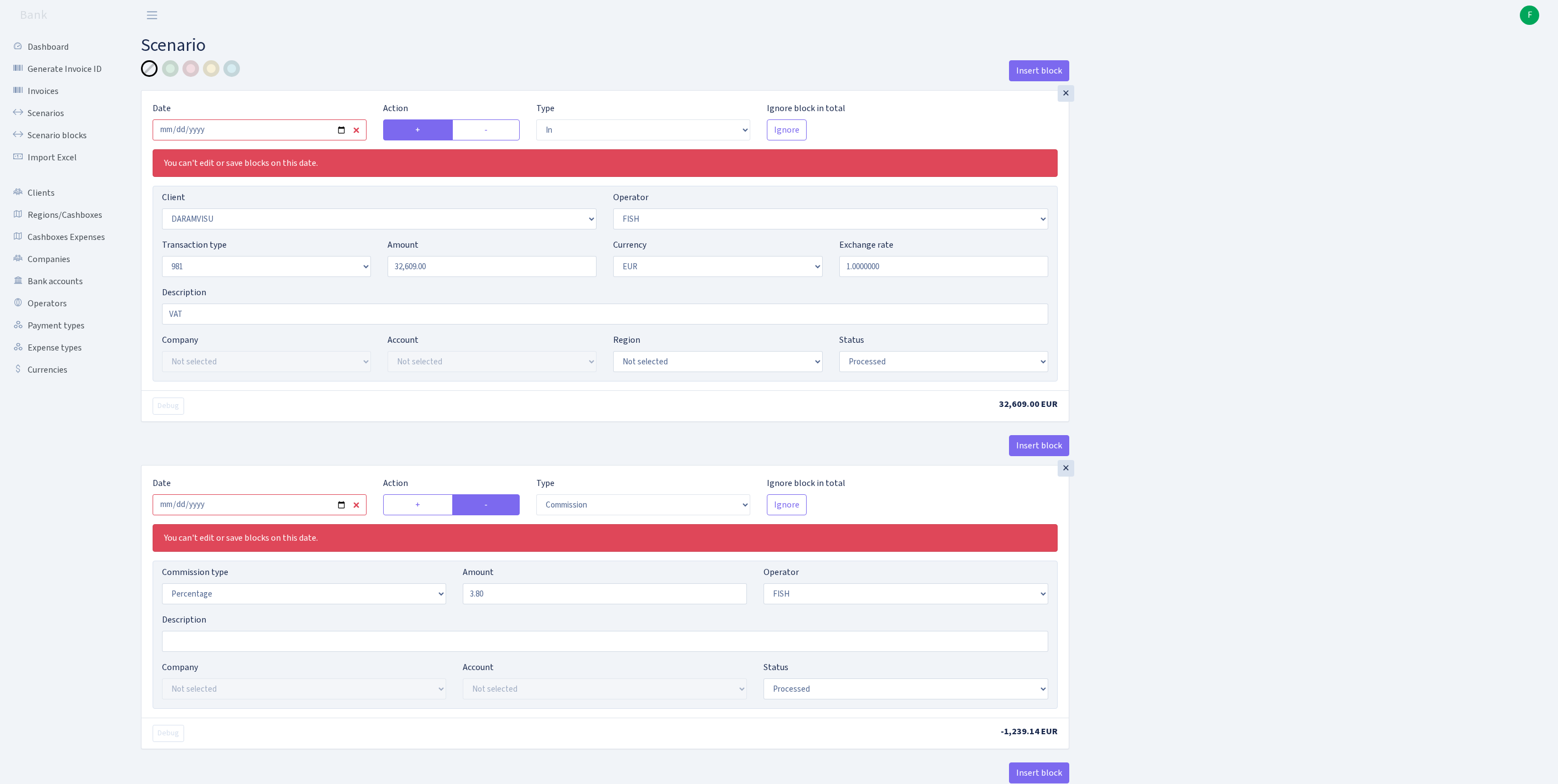
select select "in"
select select "3216"
select select "44"
select select "8"
select select "1"
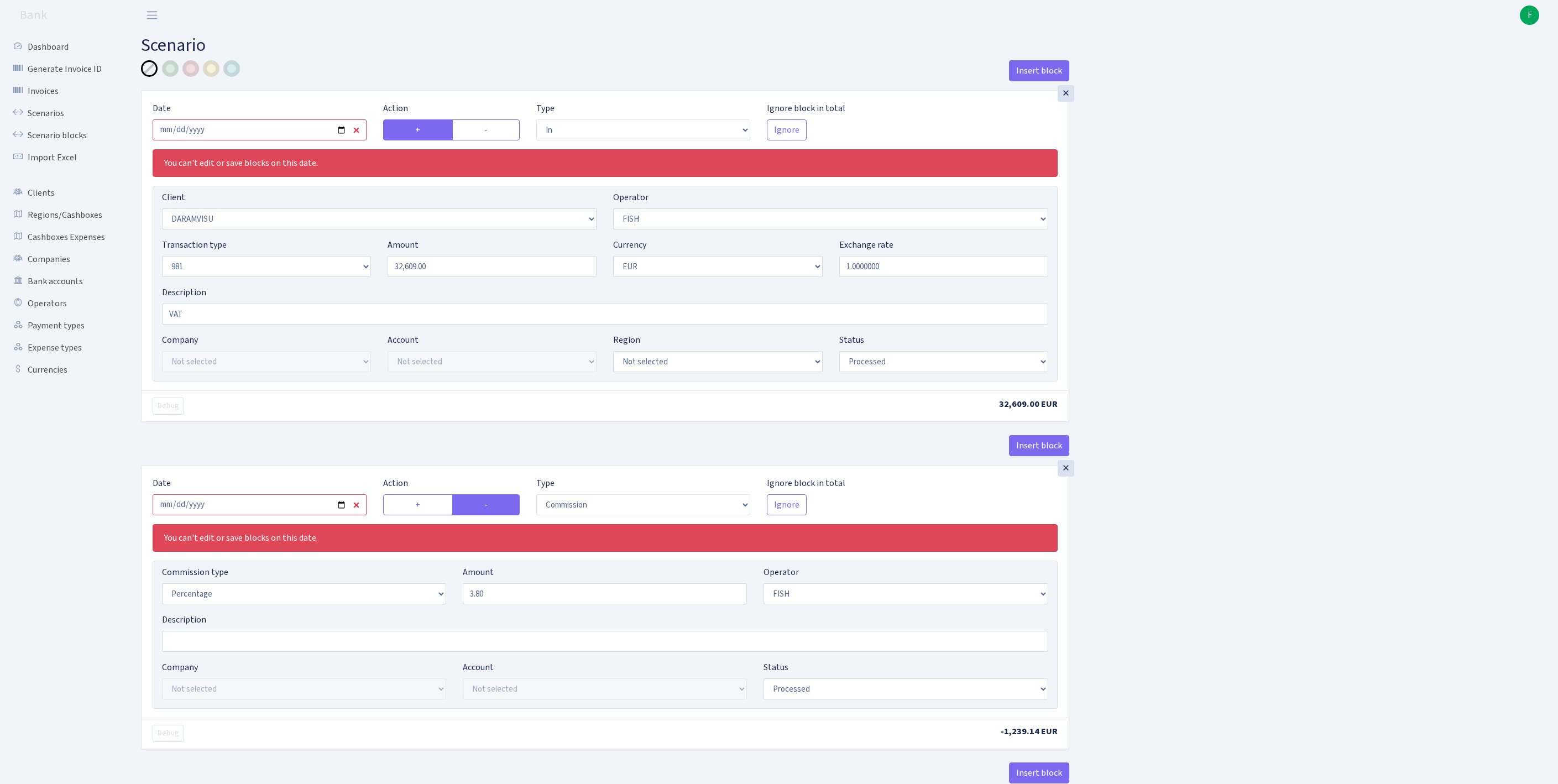
select select "processed"
select select "commission"
select select "44"
select select "processed"
select select "out"
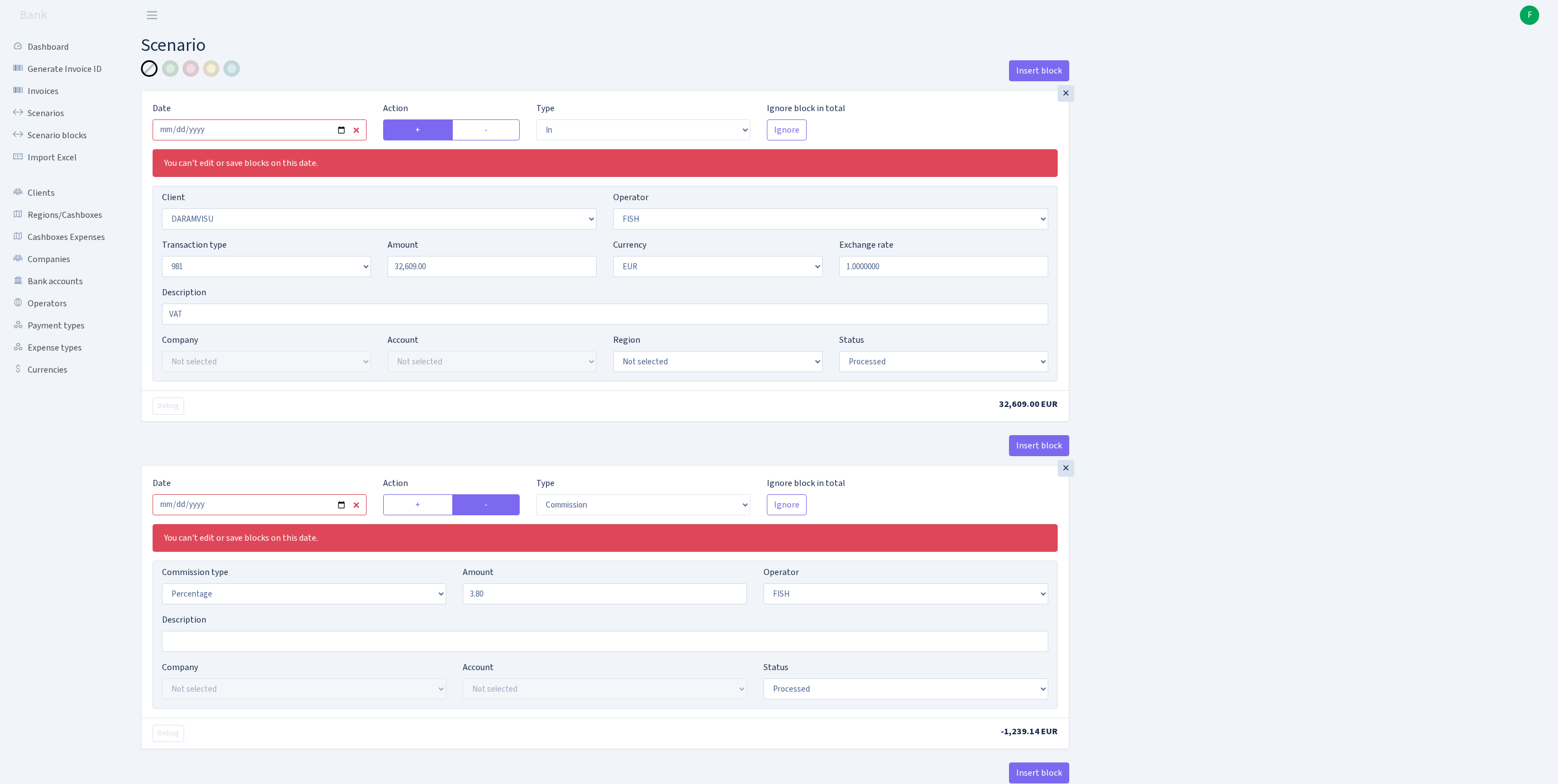
select select "2129"
select select "61"
select select "8"
select select "1"
select select "processed"
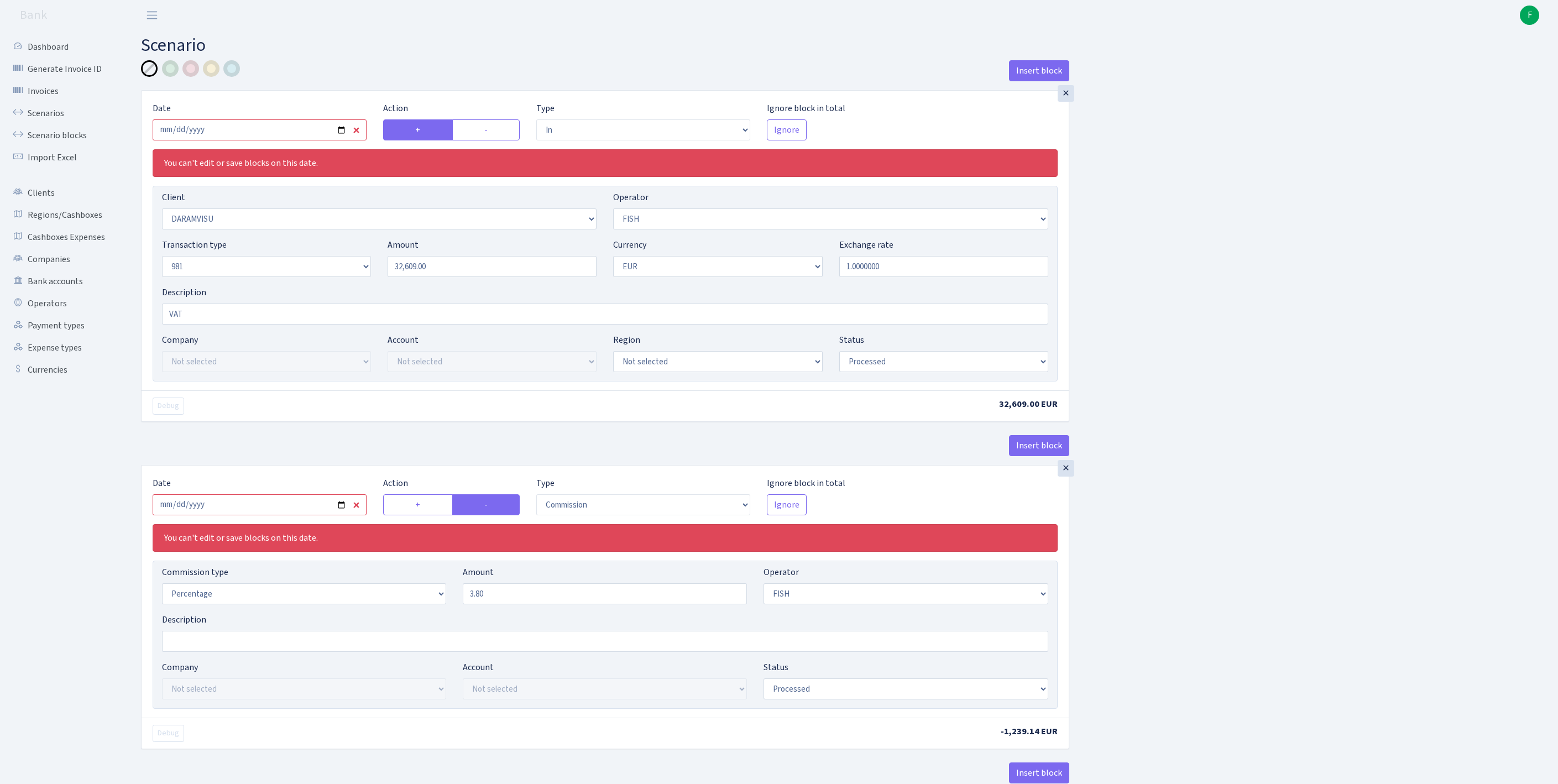
select select "commission"
select select "61"
select select "processed"
click at [290, 136] on input "2025-08-08" at bounding box center [260, 130] width 214 height 21
type input "2025-10-13"
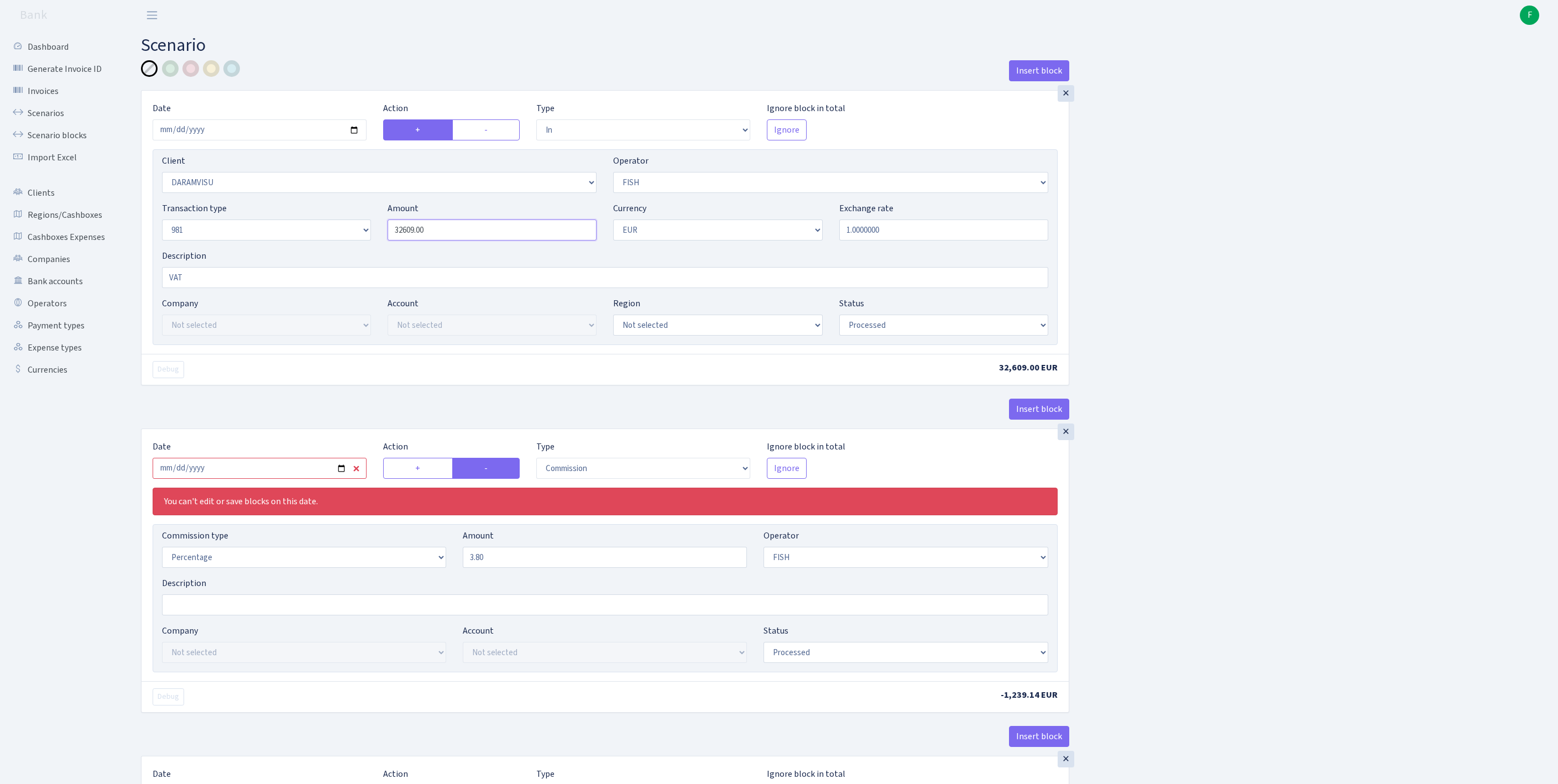
click at [346, 247] on div "Transaction type Not selected 981 ELF FISH crypto GIRT IVO dekl MM-BALTIC eur U…" at bounding box center [604, 225] width 903 height 48
paste input "5435"
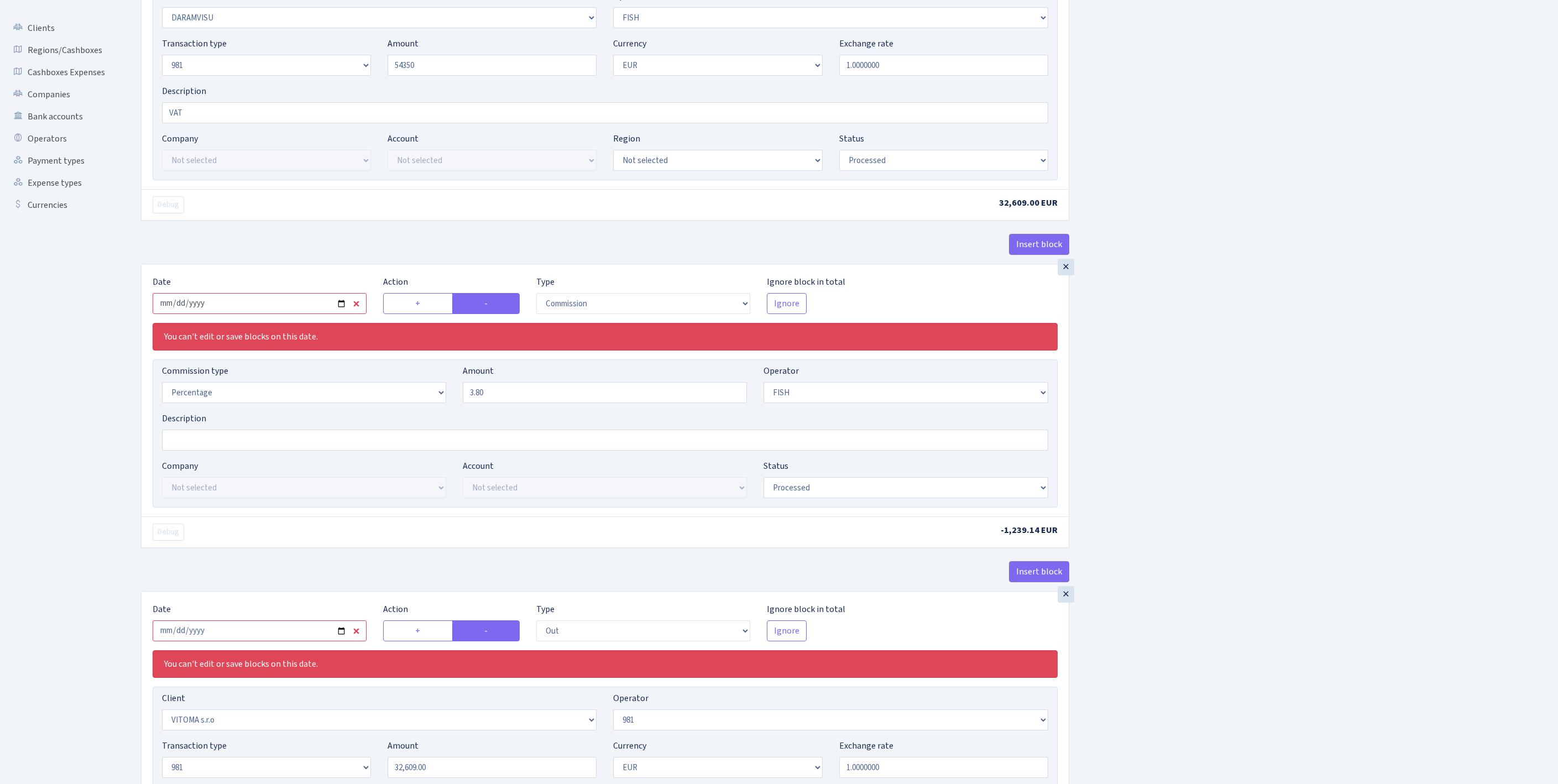
type input "54,350.00"
click at [310, 314] on input "2025-08-08" at bounding box center [260, 303] width 214 height 21
type input "2025-10-13"
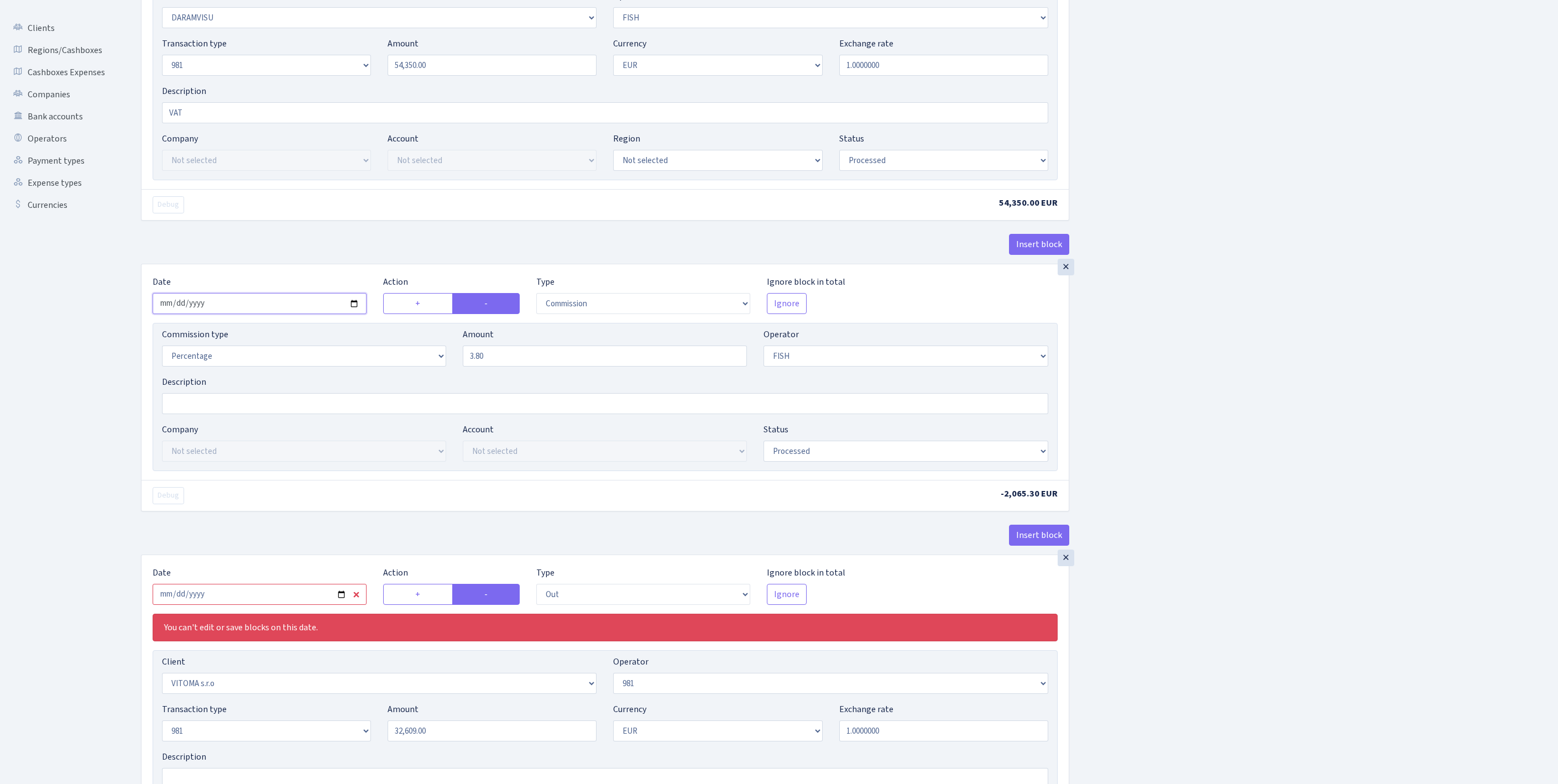
scroll to position [390, 0]
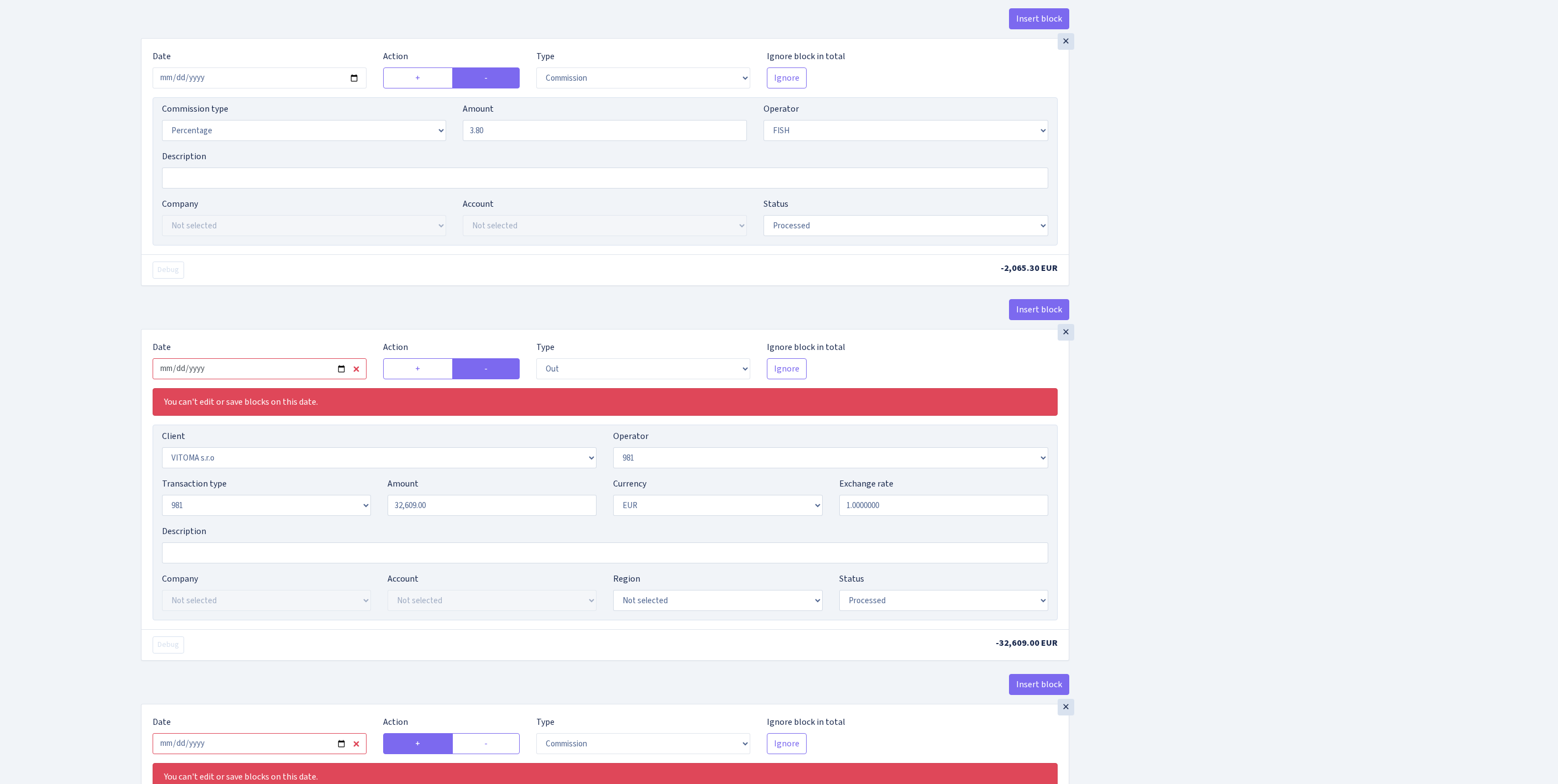
click at [306, 379] on input "2025-08-08" at bounding box center [260, 368] width 214 height 21
type input "2025-10-13"
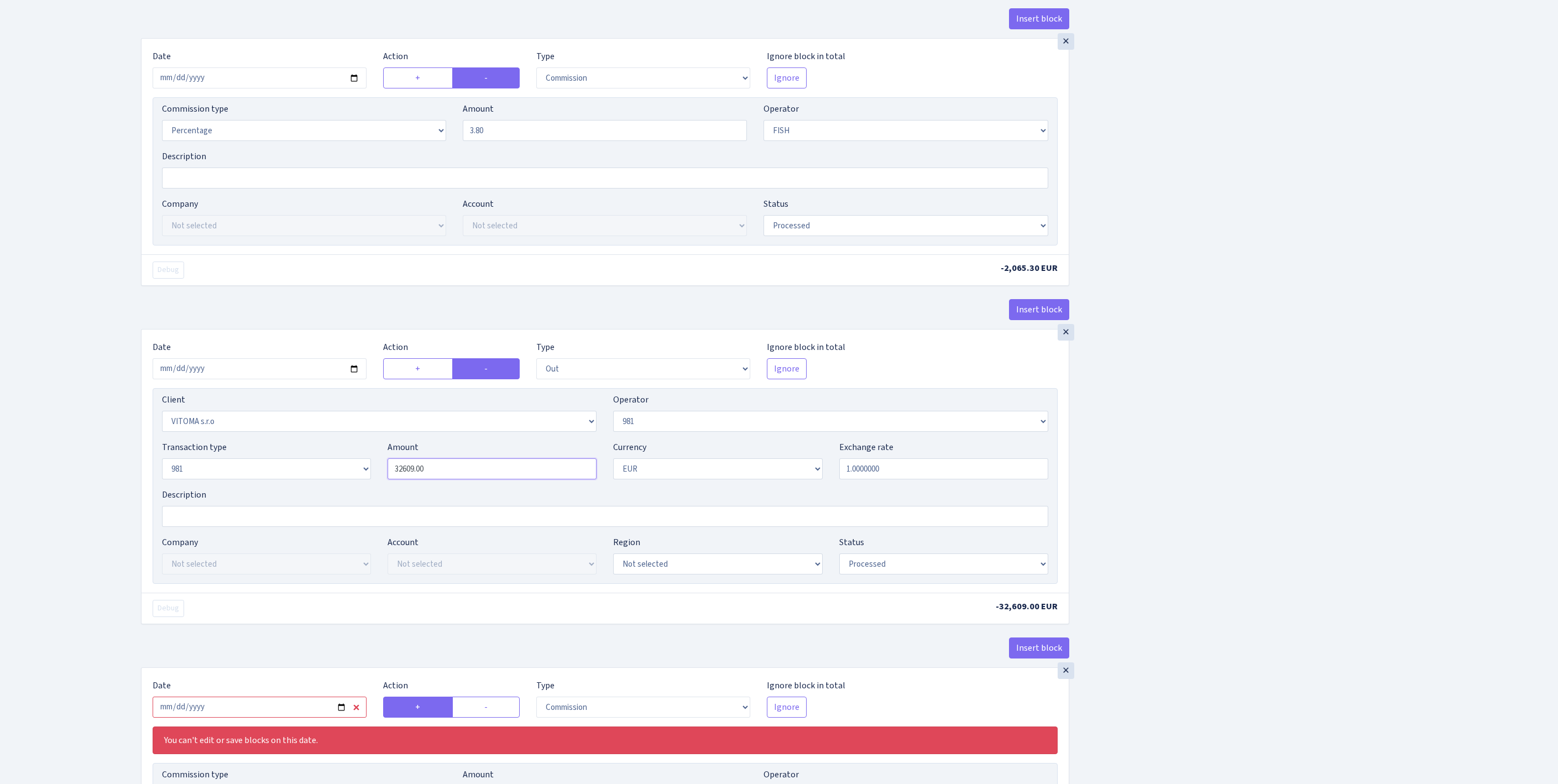
drag, startPoint x: 463, startPoint y: 575, endPoint x: 414, endPoint y: 577, distance: 49.0
click at [343, 488] on div "Transaction type Not selected 981 ELF FISH crypto GIRT IVO dekl MM-BALTIC eur U…" at bounding box center [604, 464] width 903 height 48
paste input "5435"
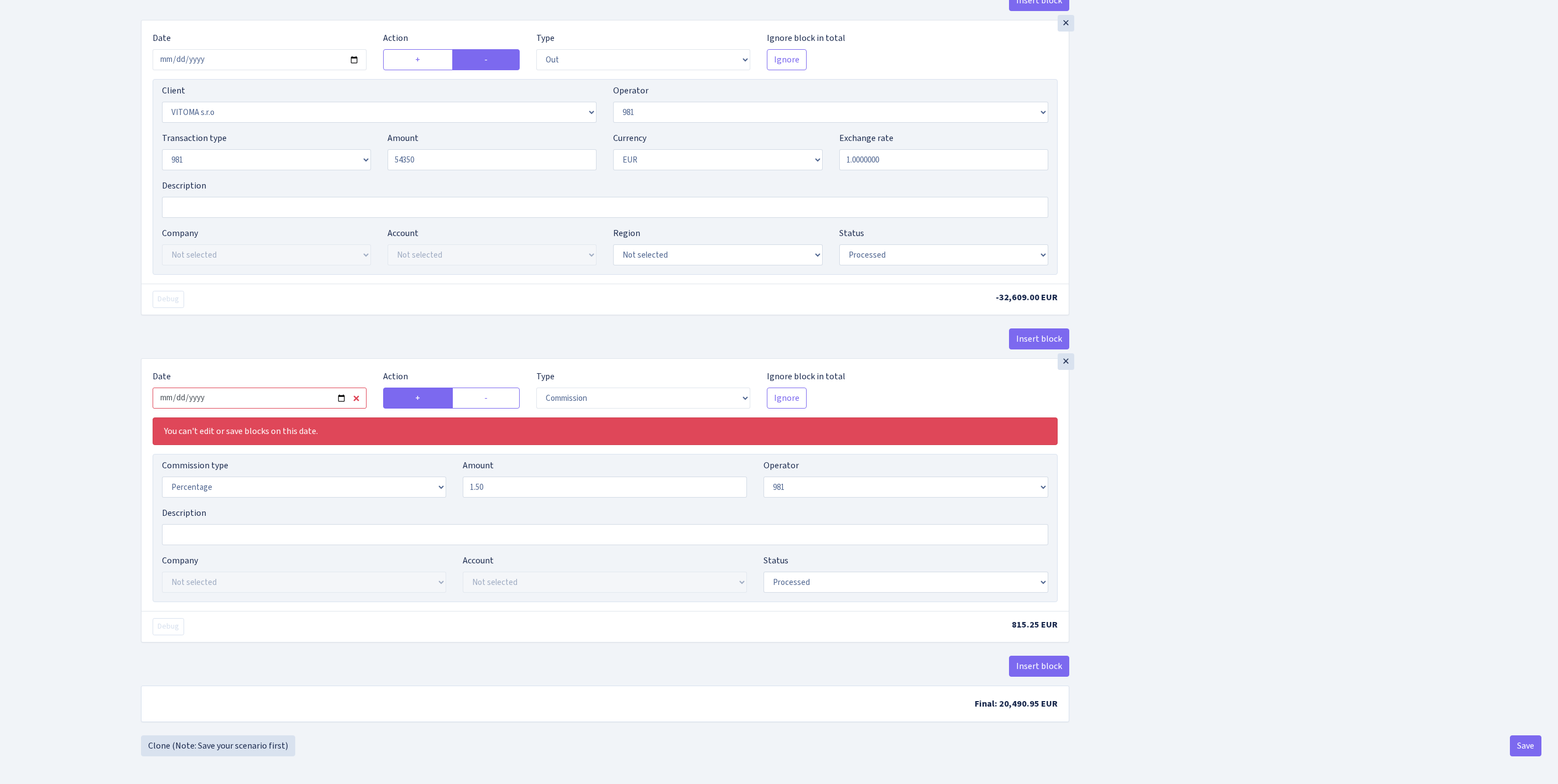
type input "54,350.00"
click at [320, 387] on input "2025-08-08" at bounding box center [260, 398] width 214 height 21
type input "[DATE]"
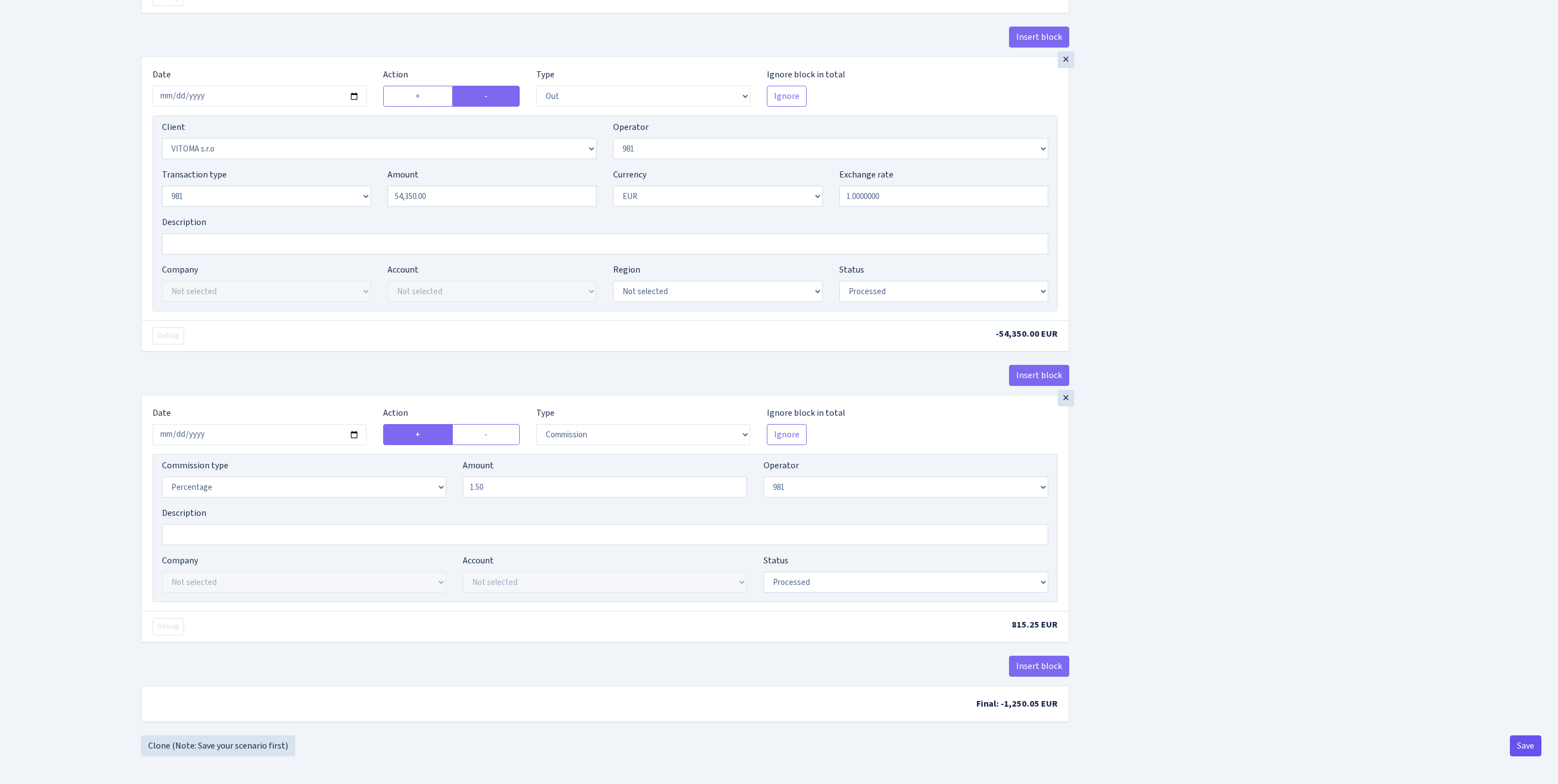
click at [1521, 743] on button "Save" at bounding box center [1526, 746] width 32 height 21
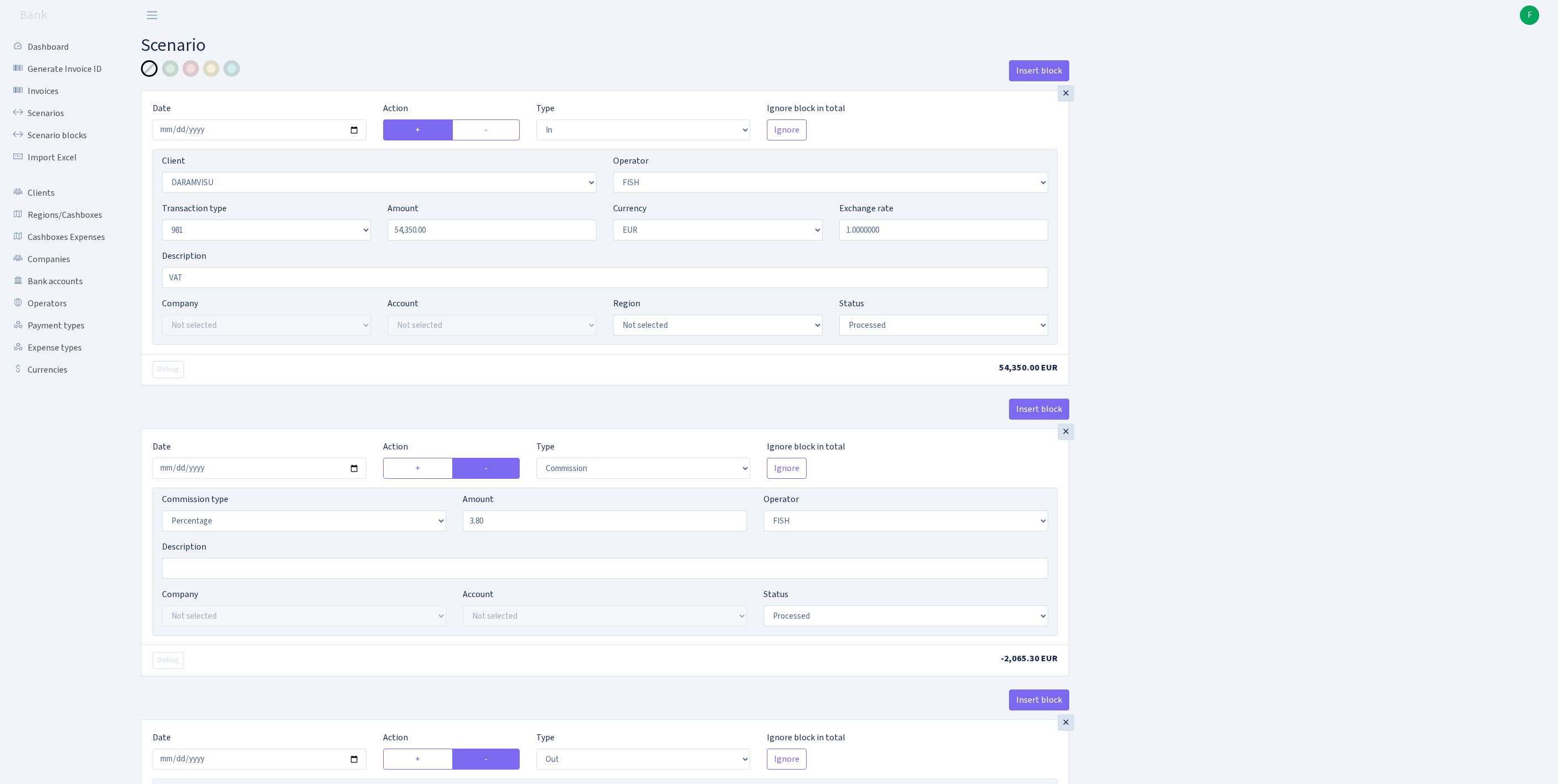
select select "in"
select select "3216"
select select "44"
select select "8"
select select "1"
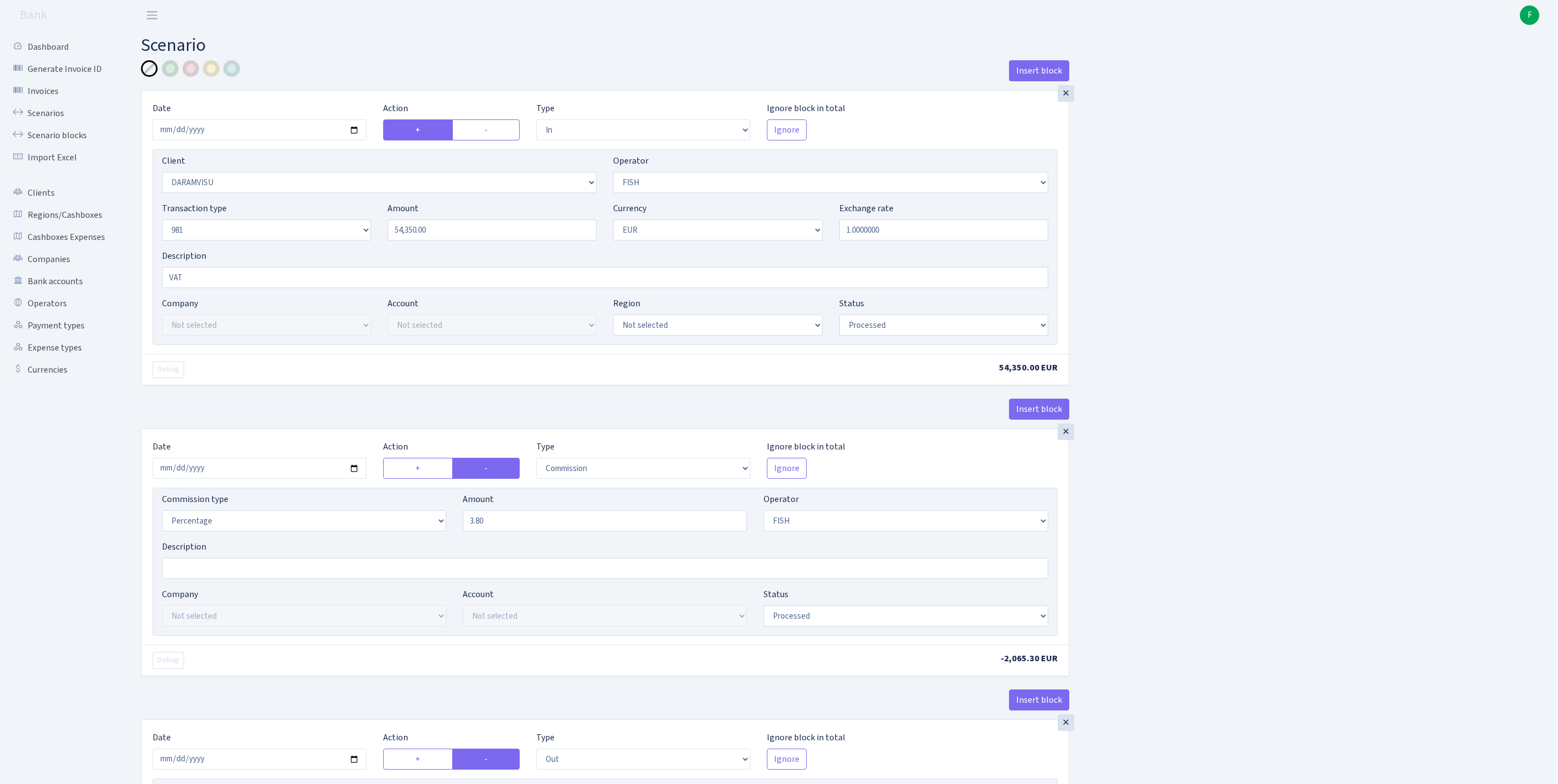
select select "processed"
select select "commission"
select select "44"
select select "processed"
select select "out"
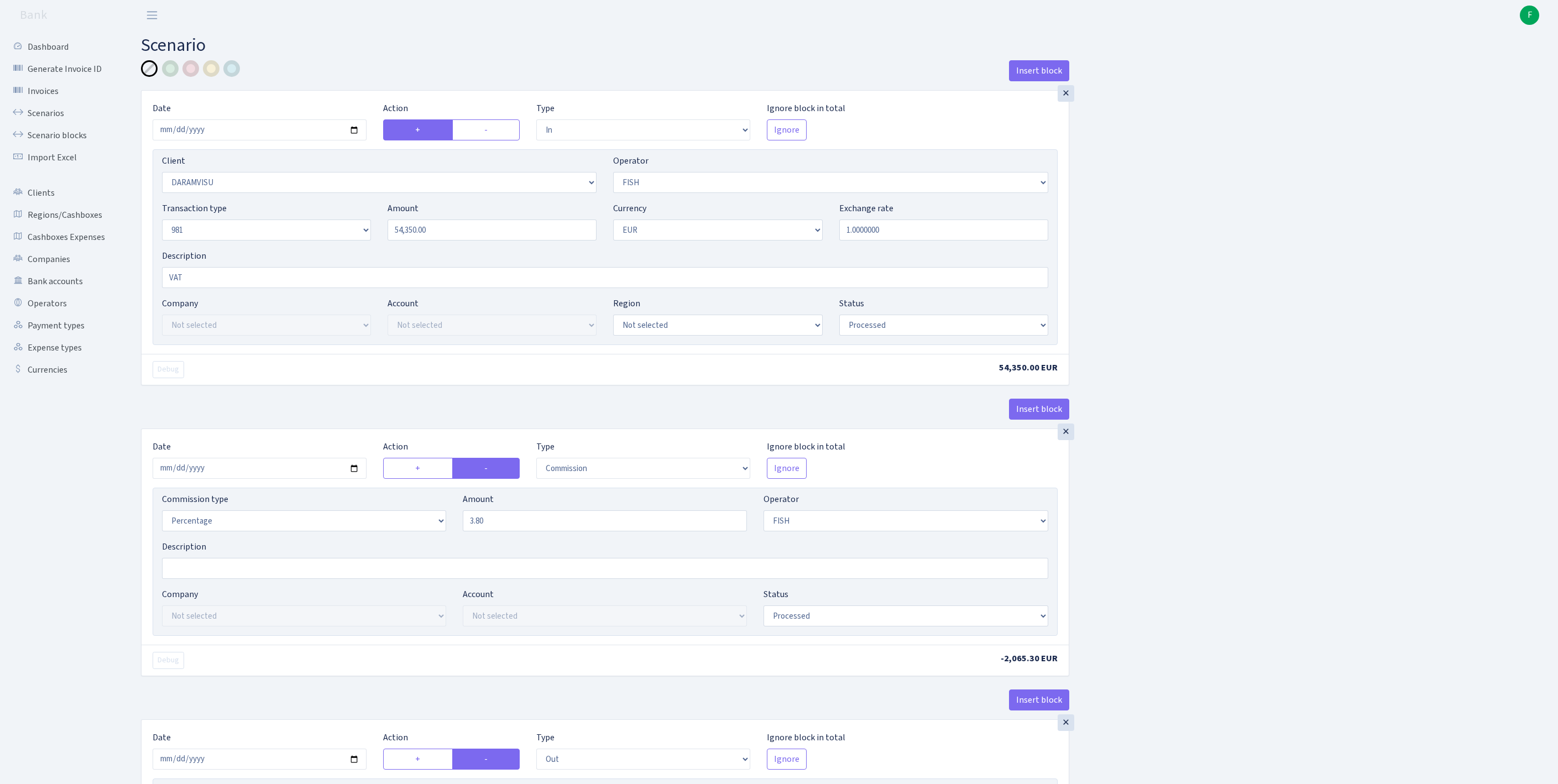
select select "2129"
select select "61"
select select "8"
select select "1"
select select "processed"
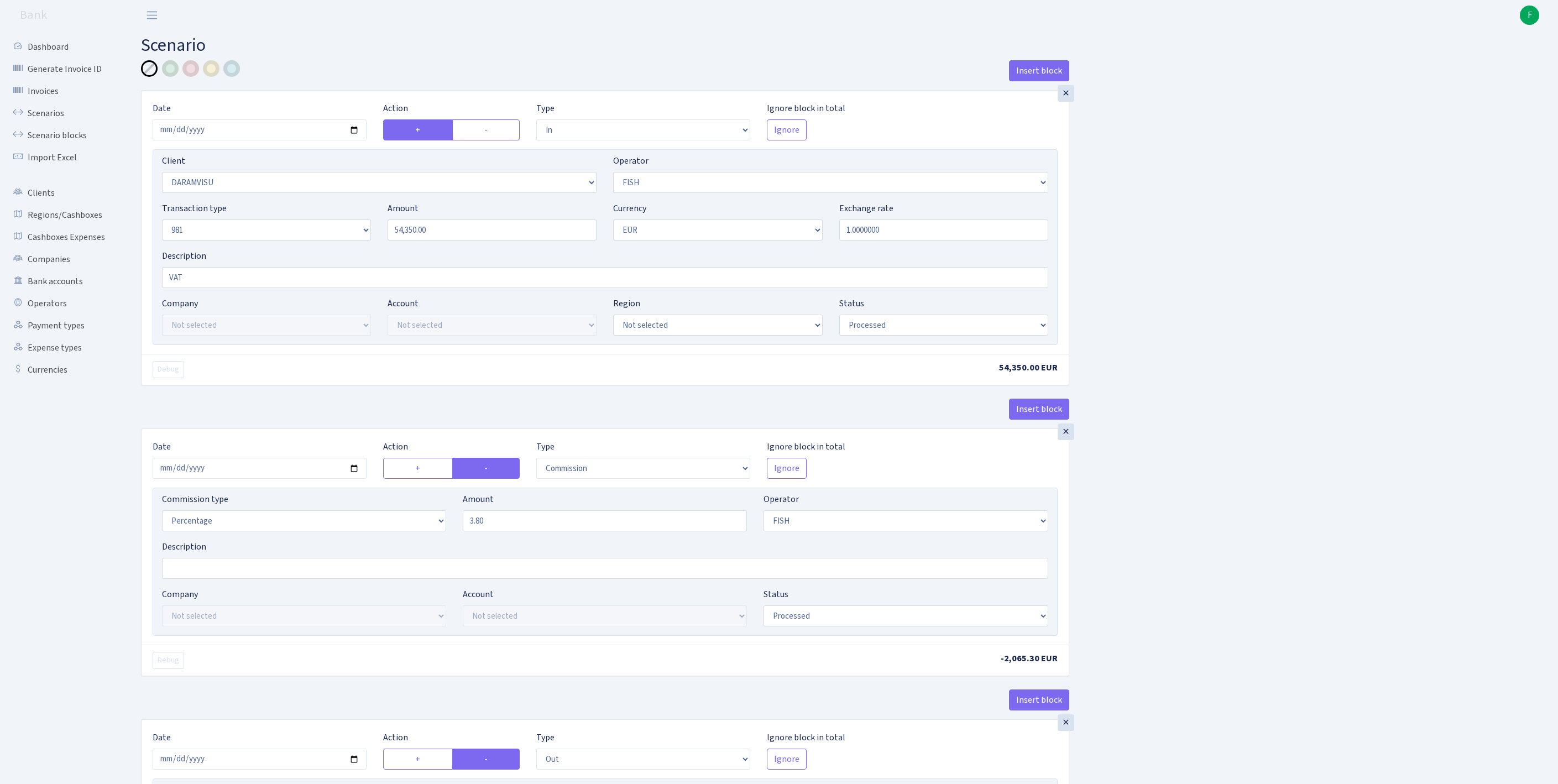
select select "commission"
select select "61"
select select "processed"
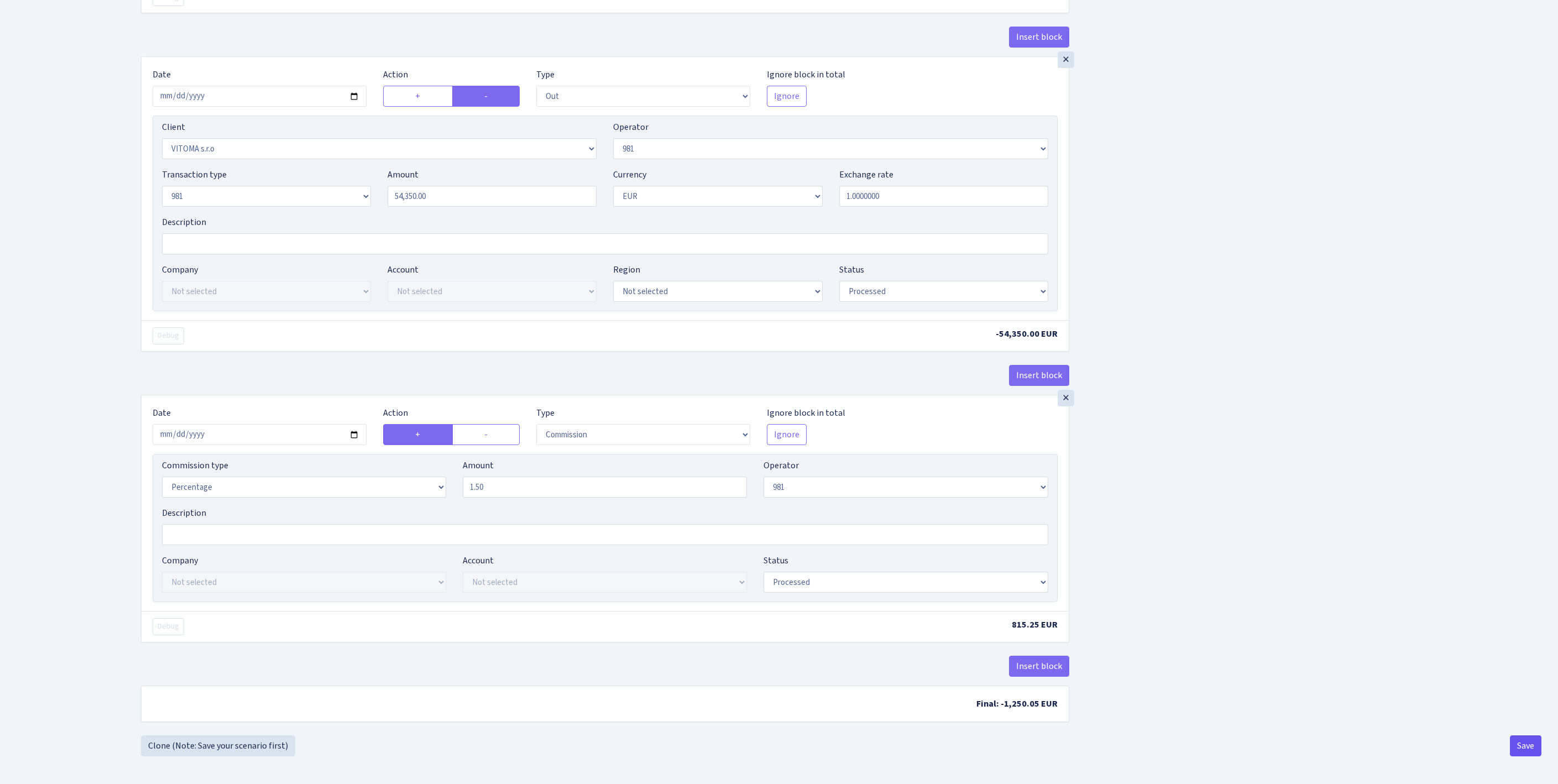
click at [1517, 745] on button "Save" at bounding box center [1526, 746] width 32 height 21
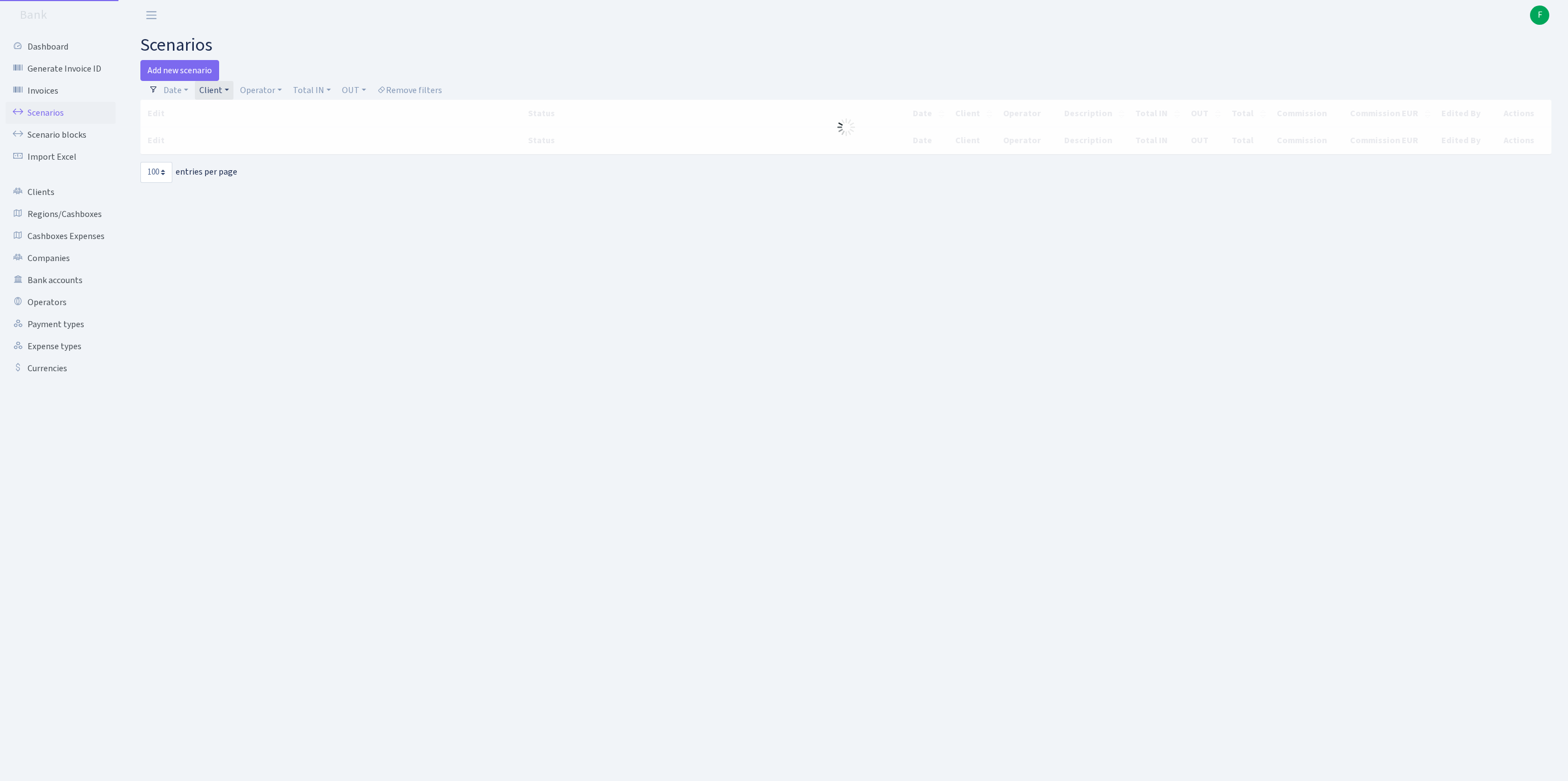
select select "100"
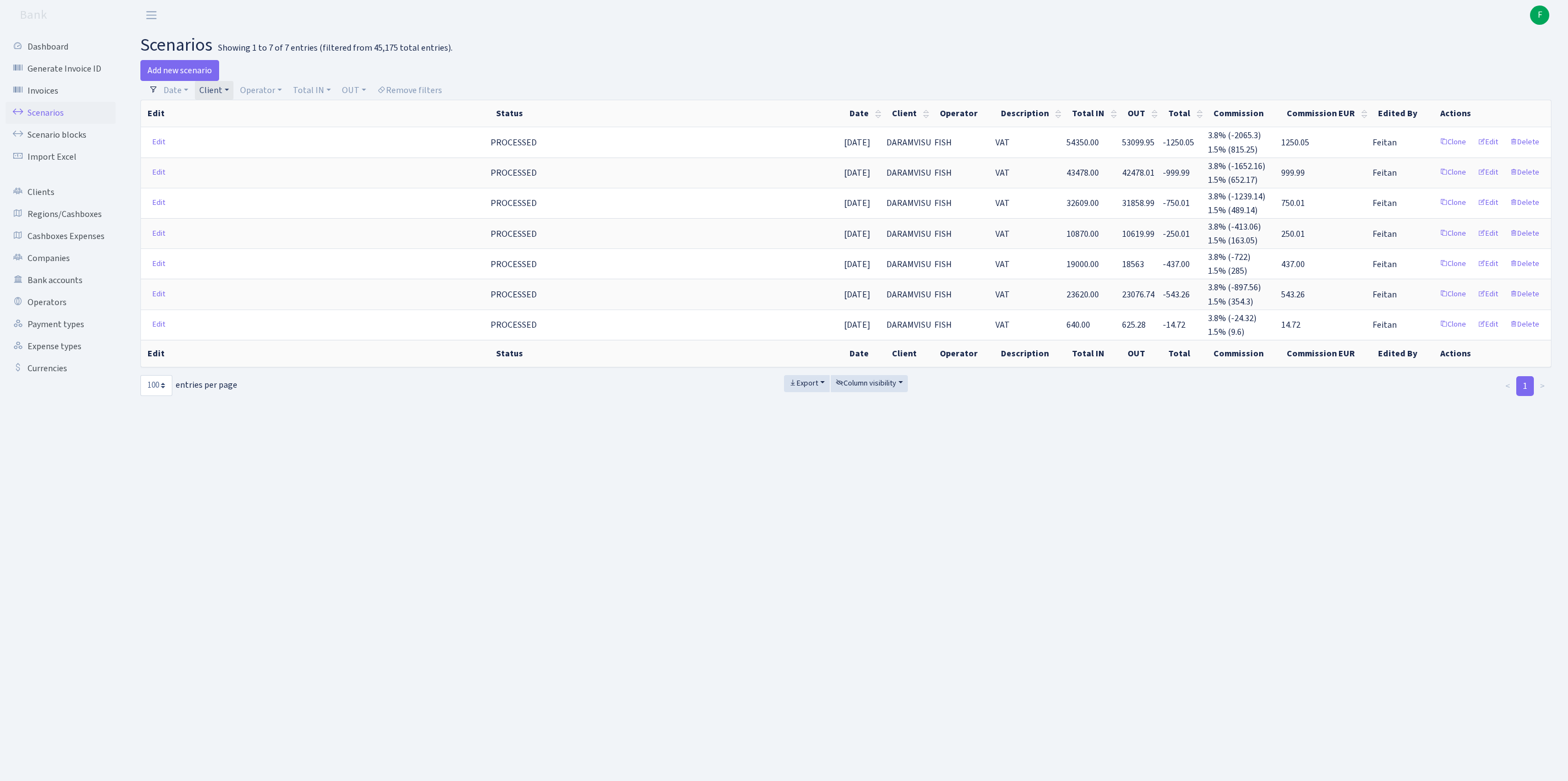
click at [234, 93] on link "Client" at bounding box center [214, 90] width 38 height 19
click at [233, 136] on input "search" at bounding box center [245, 130] width 91 height 17
type input "INTENSE"
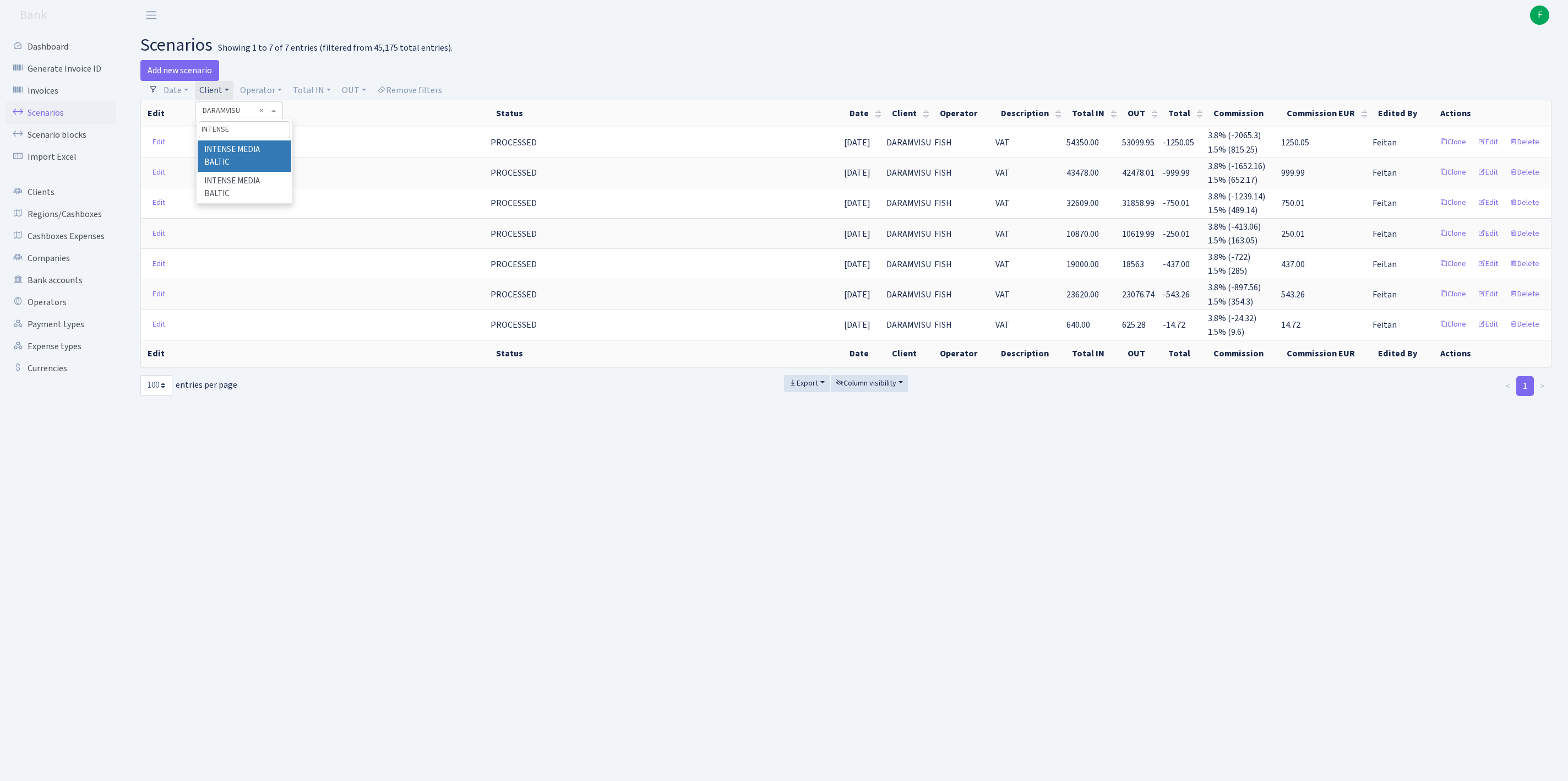
click at [276, 166] on li "INTENSE MEDIA BALTIC" at bounding box center [245, 156] width 94 height 32
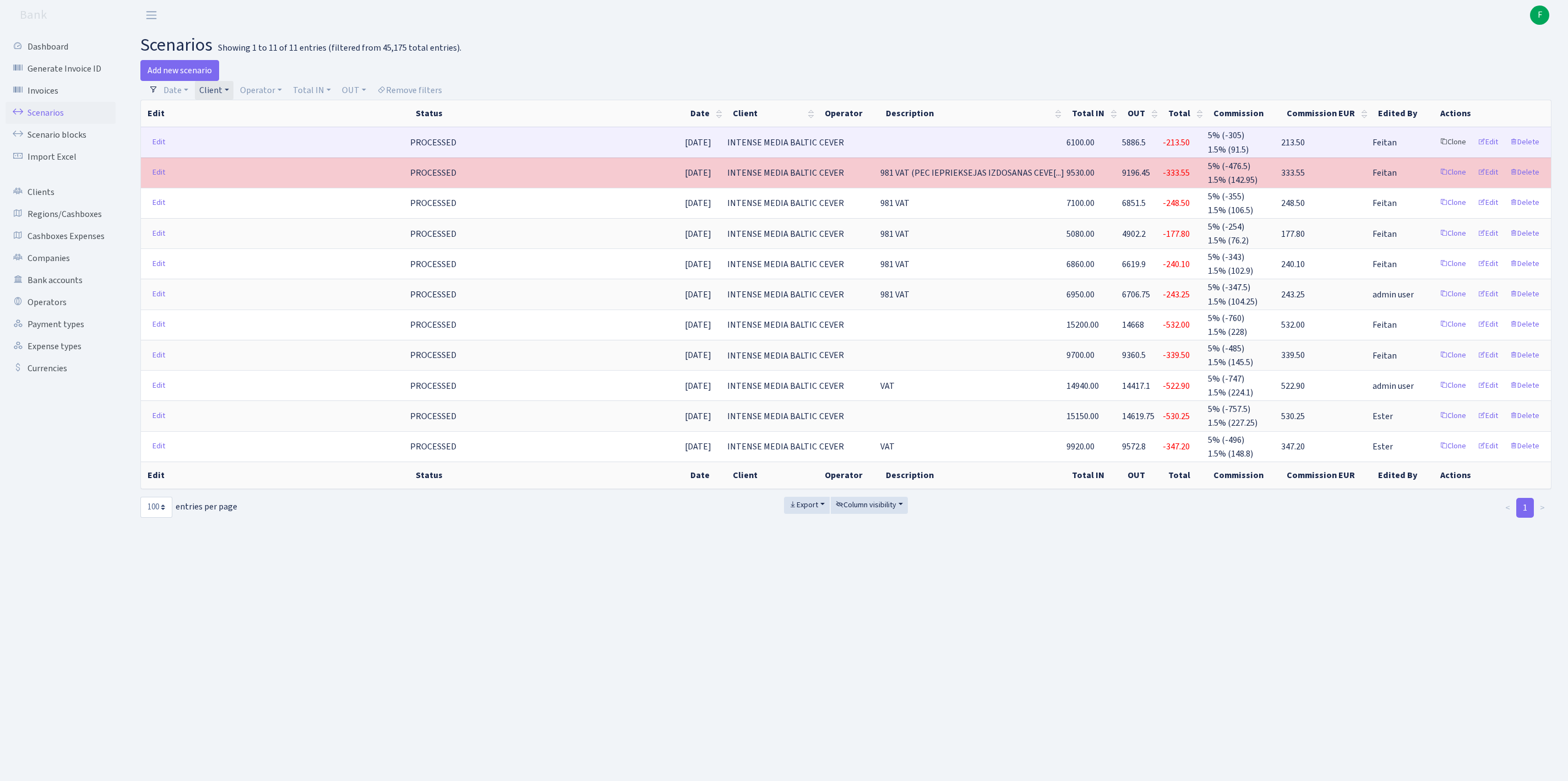
click at [1435, 151] on link "Clone" at bounding box center [1453, 142] width 37 height 17
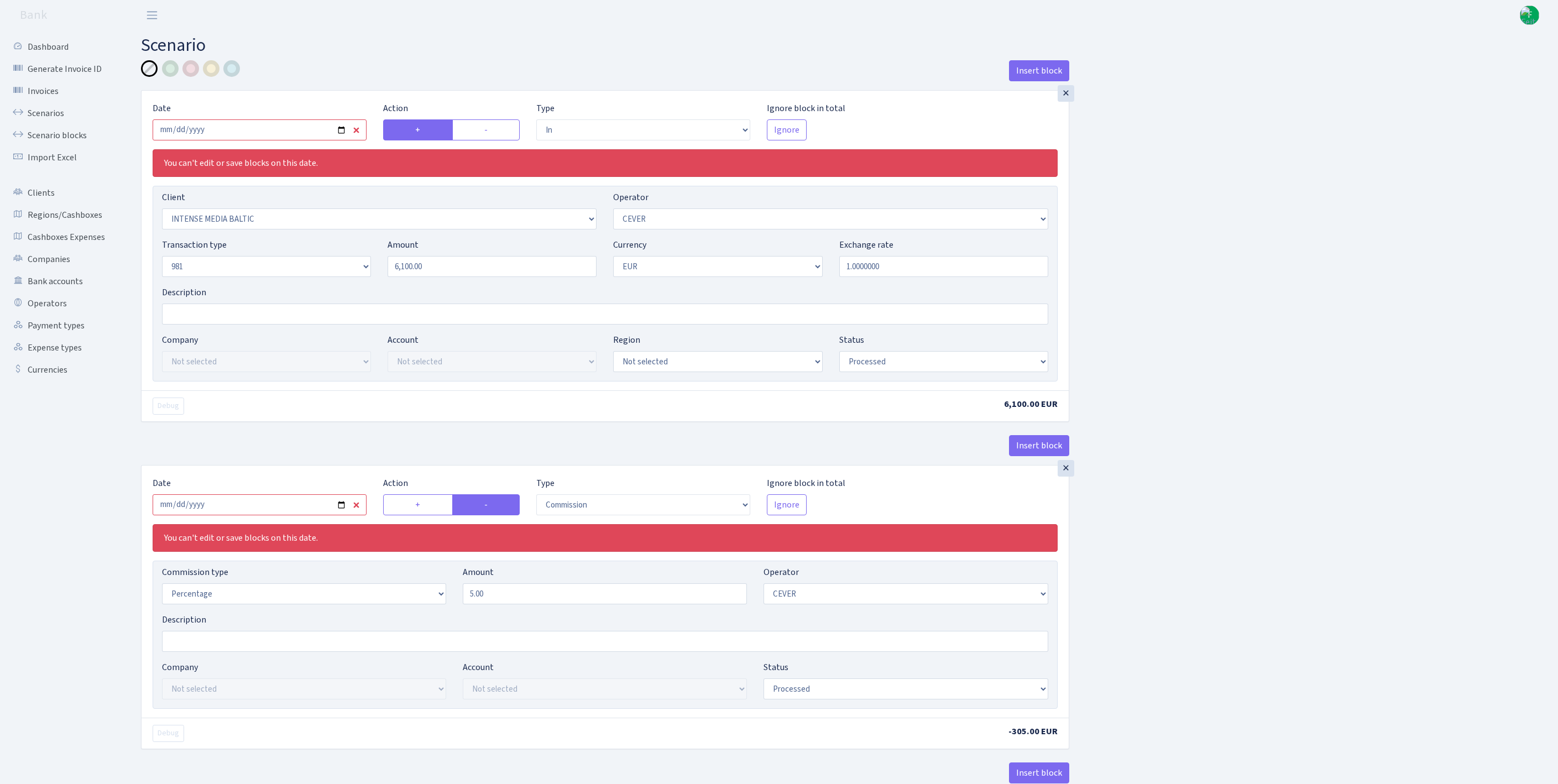
select select "in"
select select "2496"
select select "20"
select select "8"
select select "1"
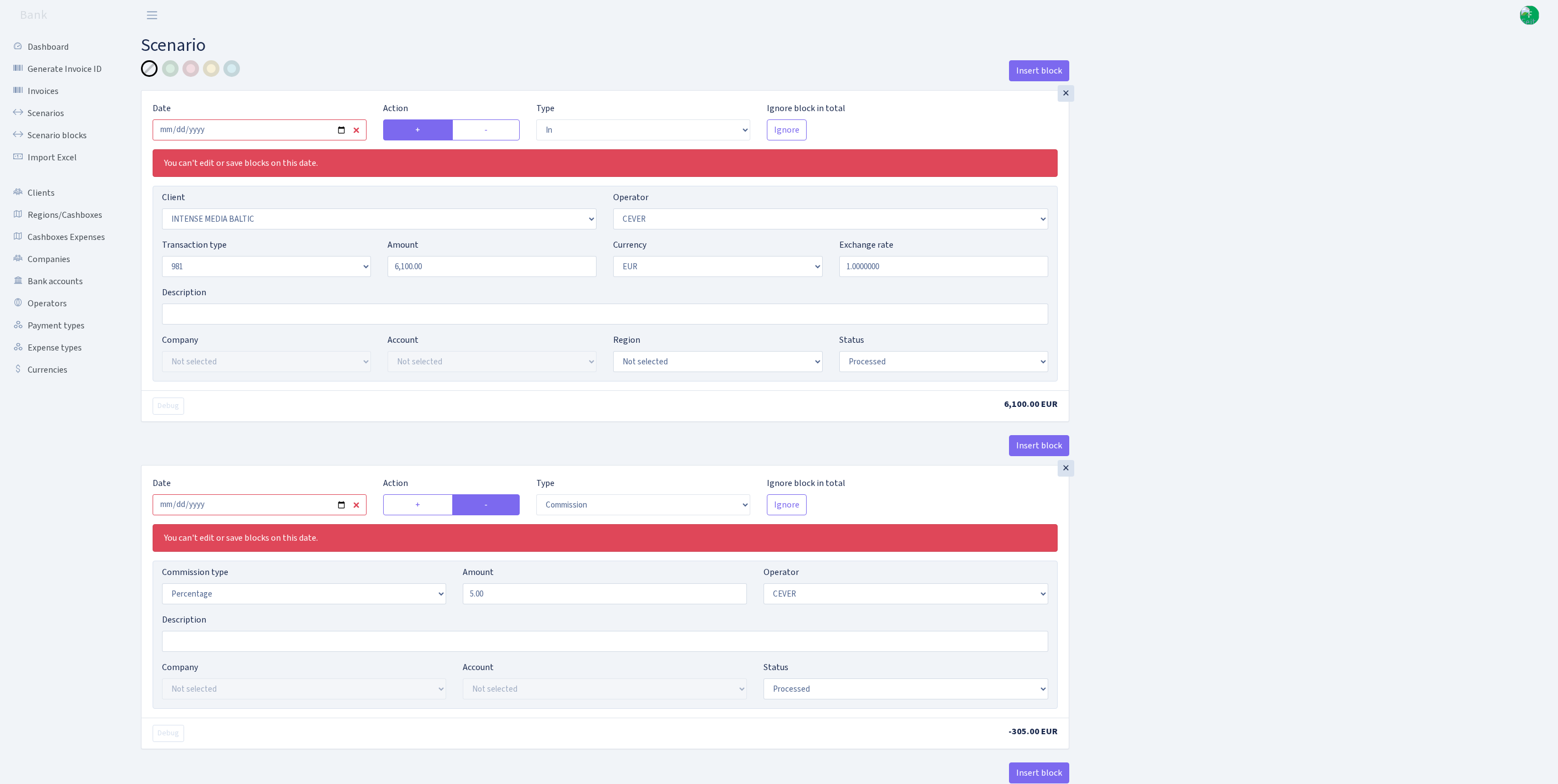
select select "processed"
select select "commission"
select select "20"
select select "processed"
select select "out"
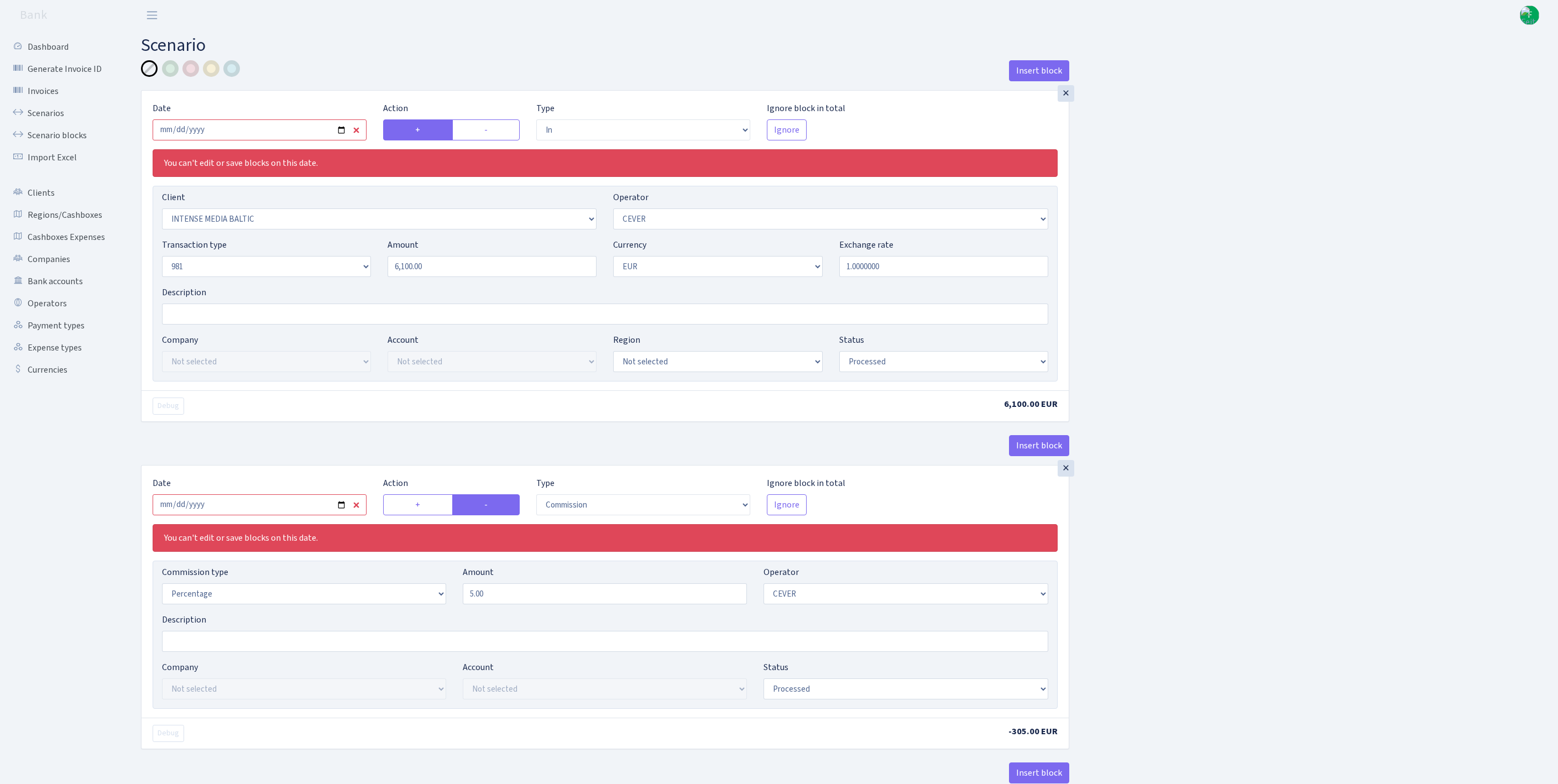
select select "2781"
select select "61"
select select "8"
select select "1"
select select "processed"
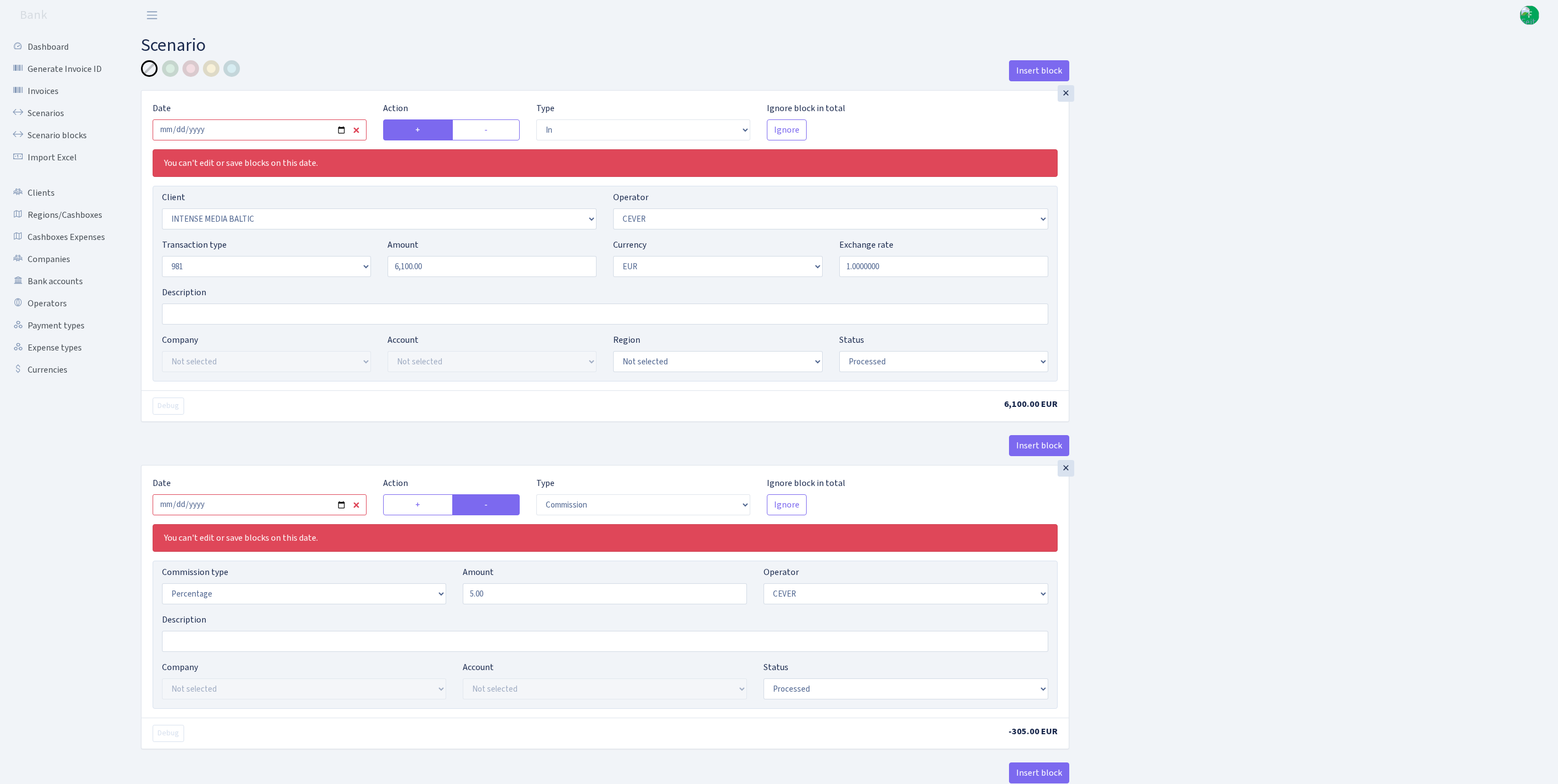
select select "commission"
select select "61"
select select "processed"
click at [298, 138] on input "2025-09-15" at bounding box center [260, 130] width 214 height 21
type input "[DATE]"
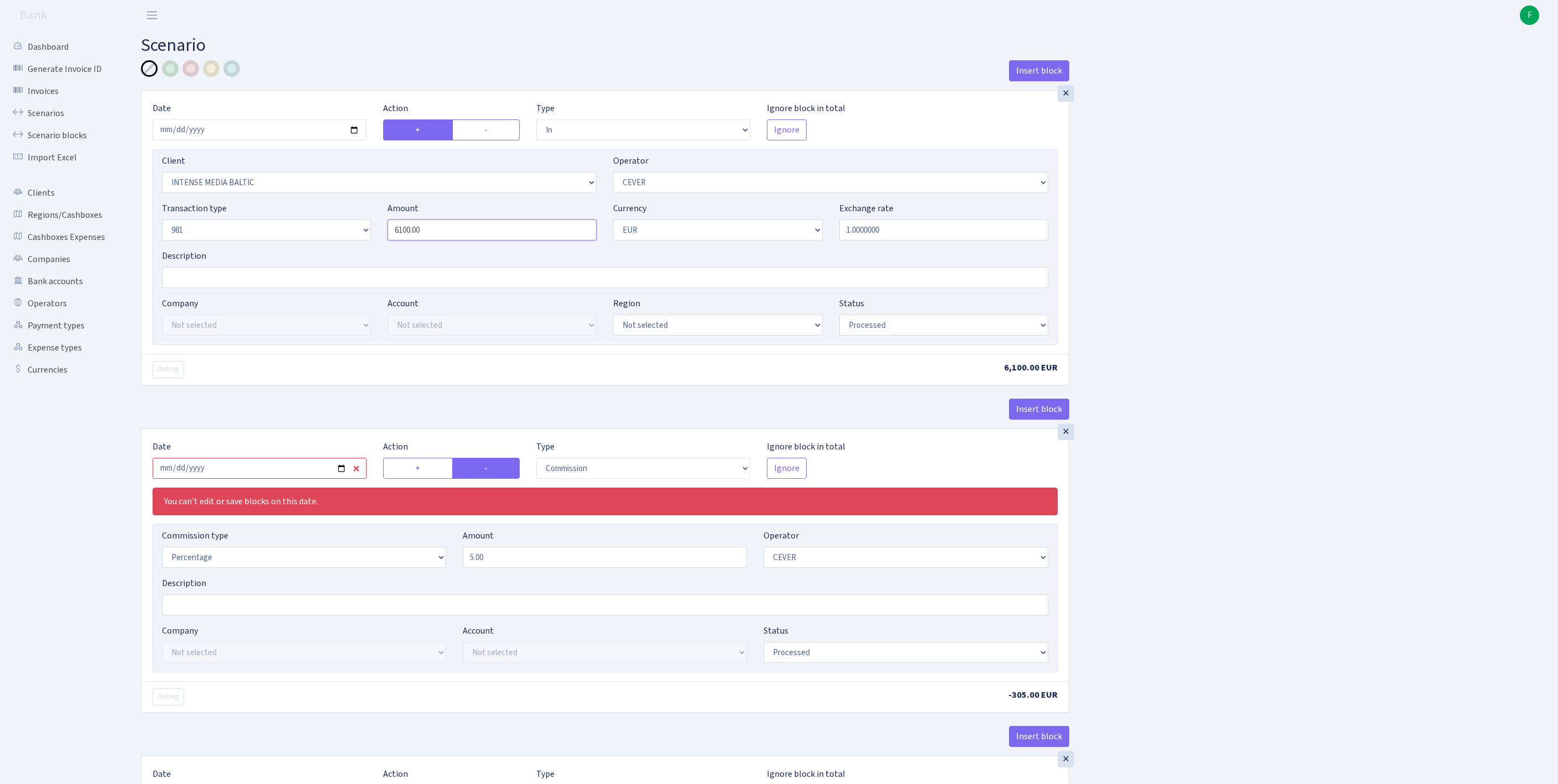
drag, startPoint x: 466, startPoint y: 247, endPoint x: 322, endPoint y: 240, distance: 144.2
click at [322, 240] on div "Transaction type Not selected 981 ELF FISH crypto GIRT IVO dekl MM-BALTIC eur U…" at bounding box center [604, 225] width 903 height 48
paste input "575"
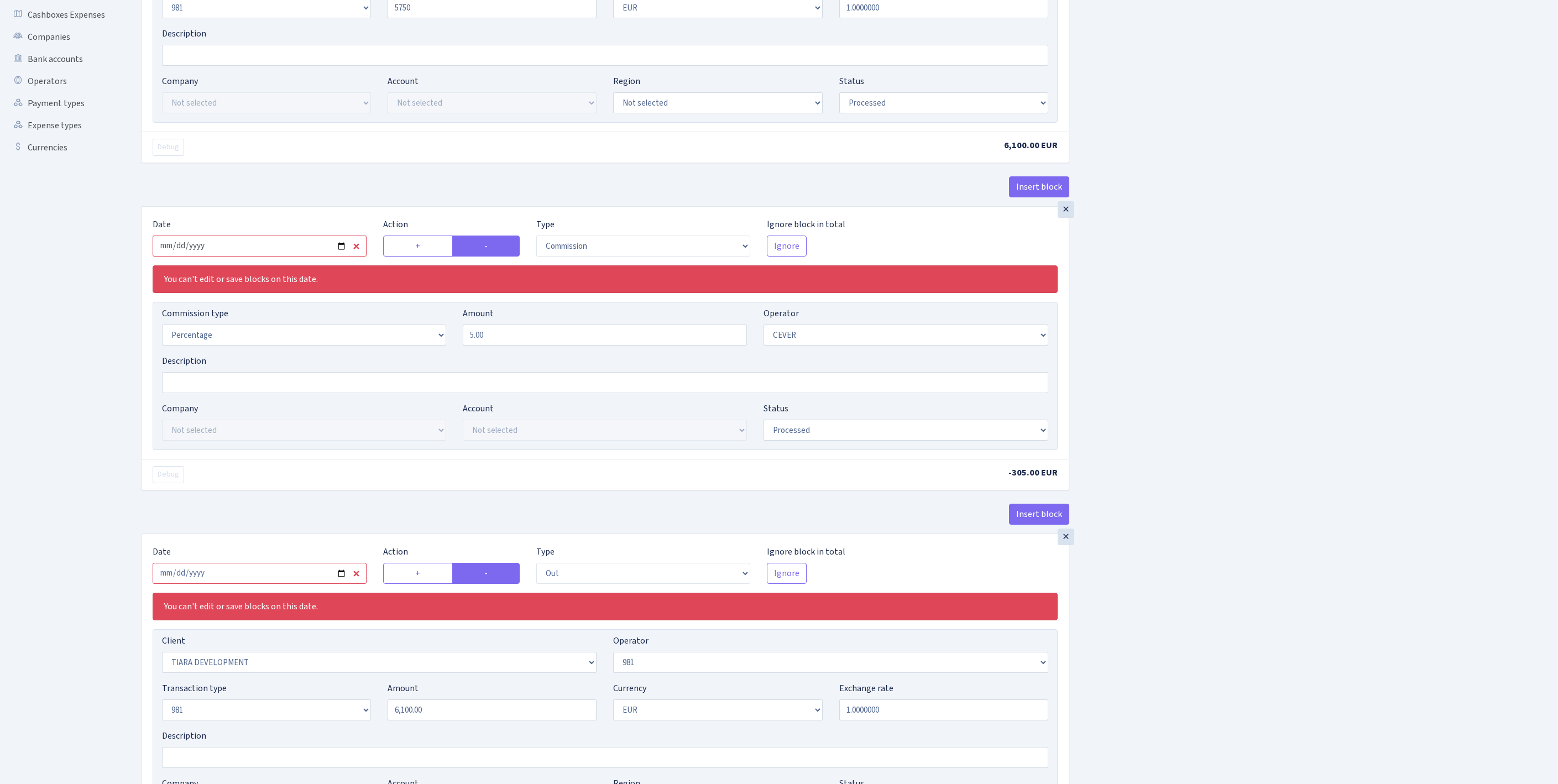
type input "5,750.00"
click at [307, 257] on input "2025-09-15" at bounding box center [260, 246] width 214 height 21
type input "[DATE]"
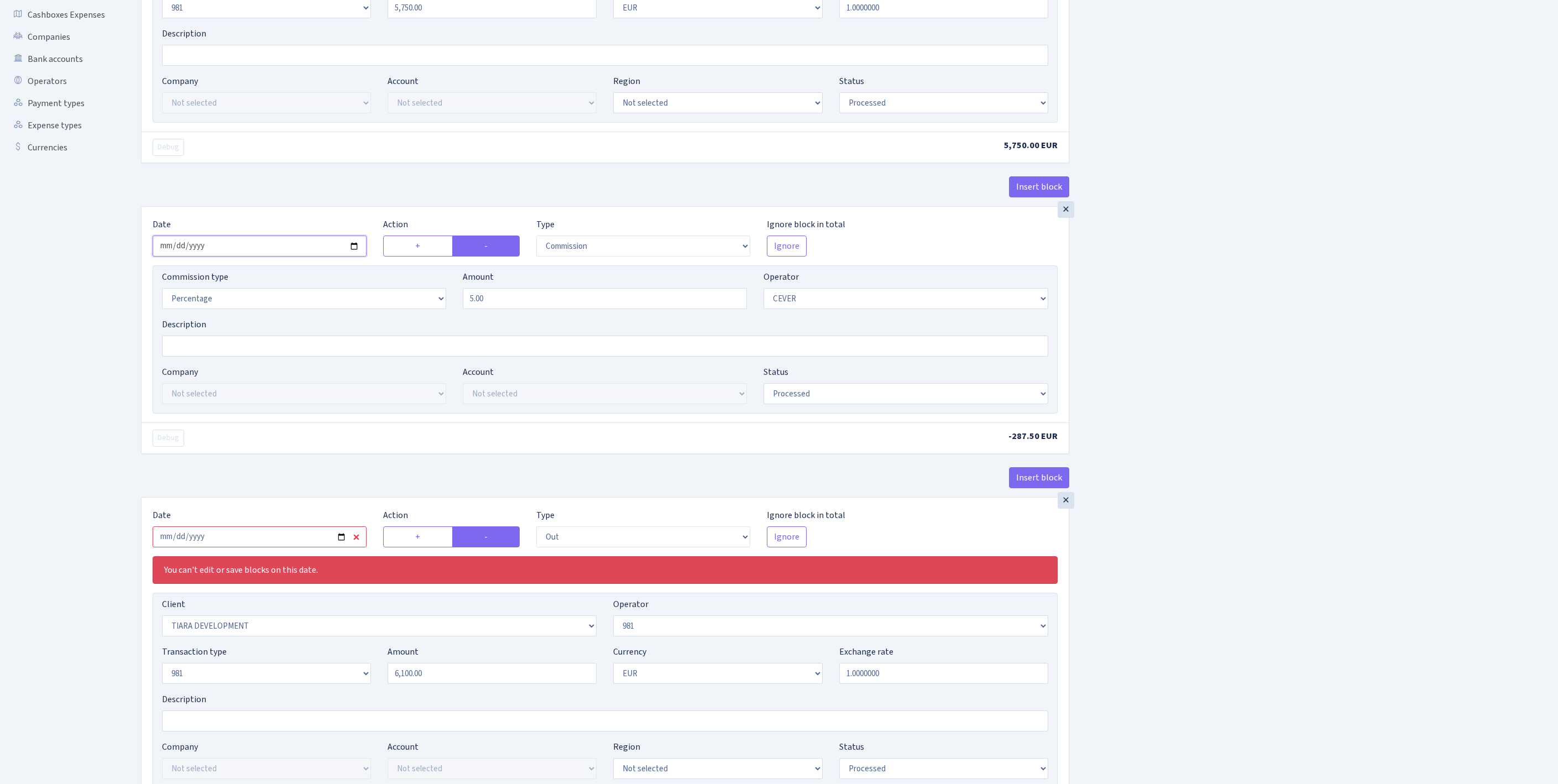
scroll to position [444, 0]
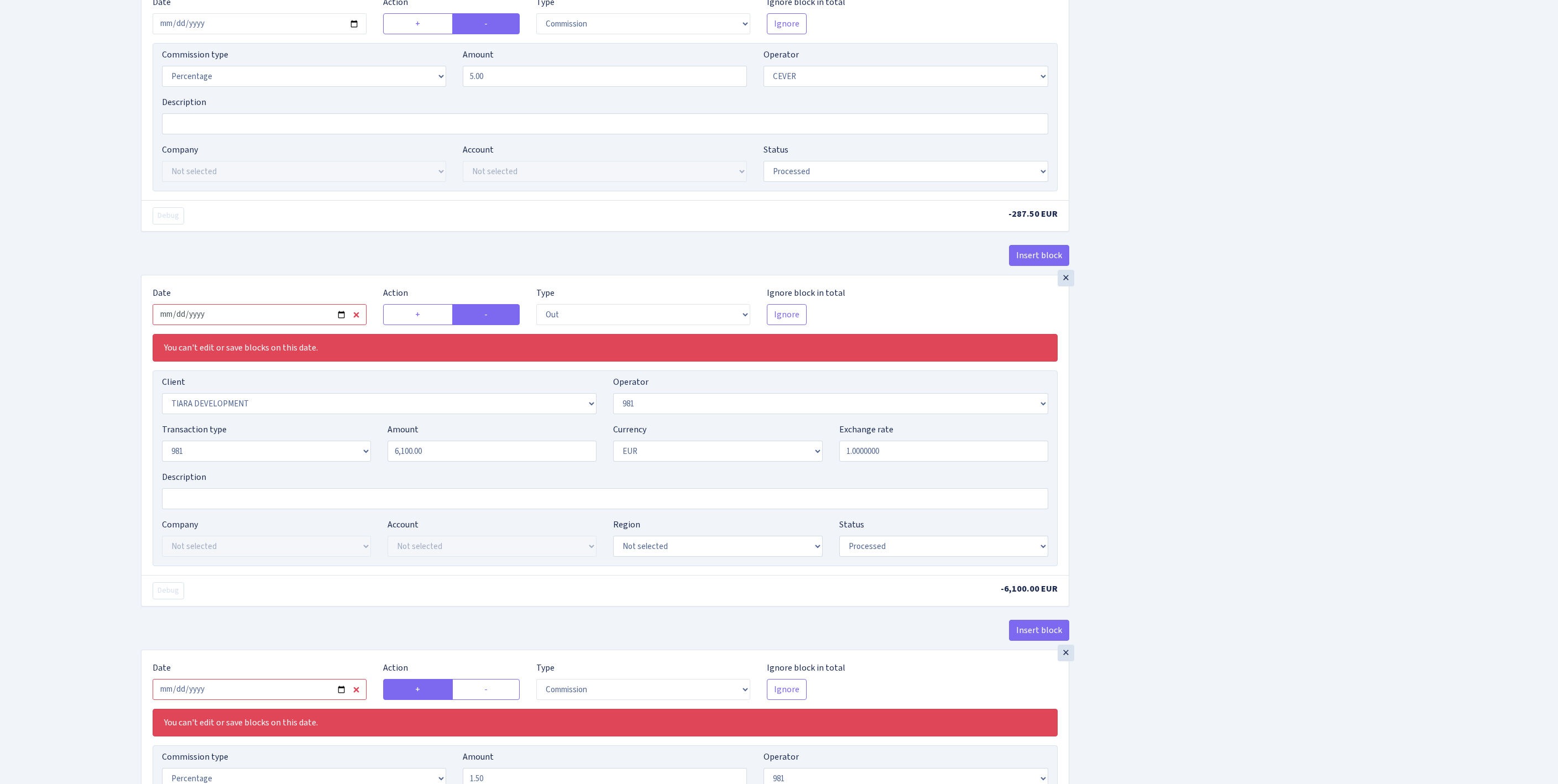
click at [329, 325] on input "2025-09-15" at bounding box center [260, 314] width 214 height 21
type input "[DATE]"
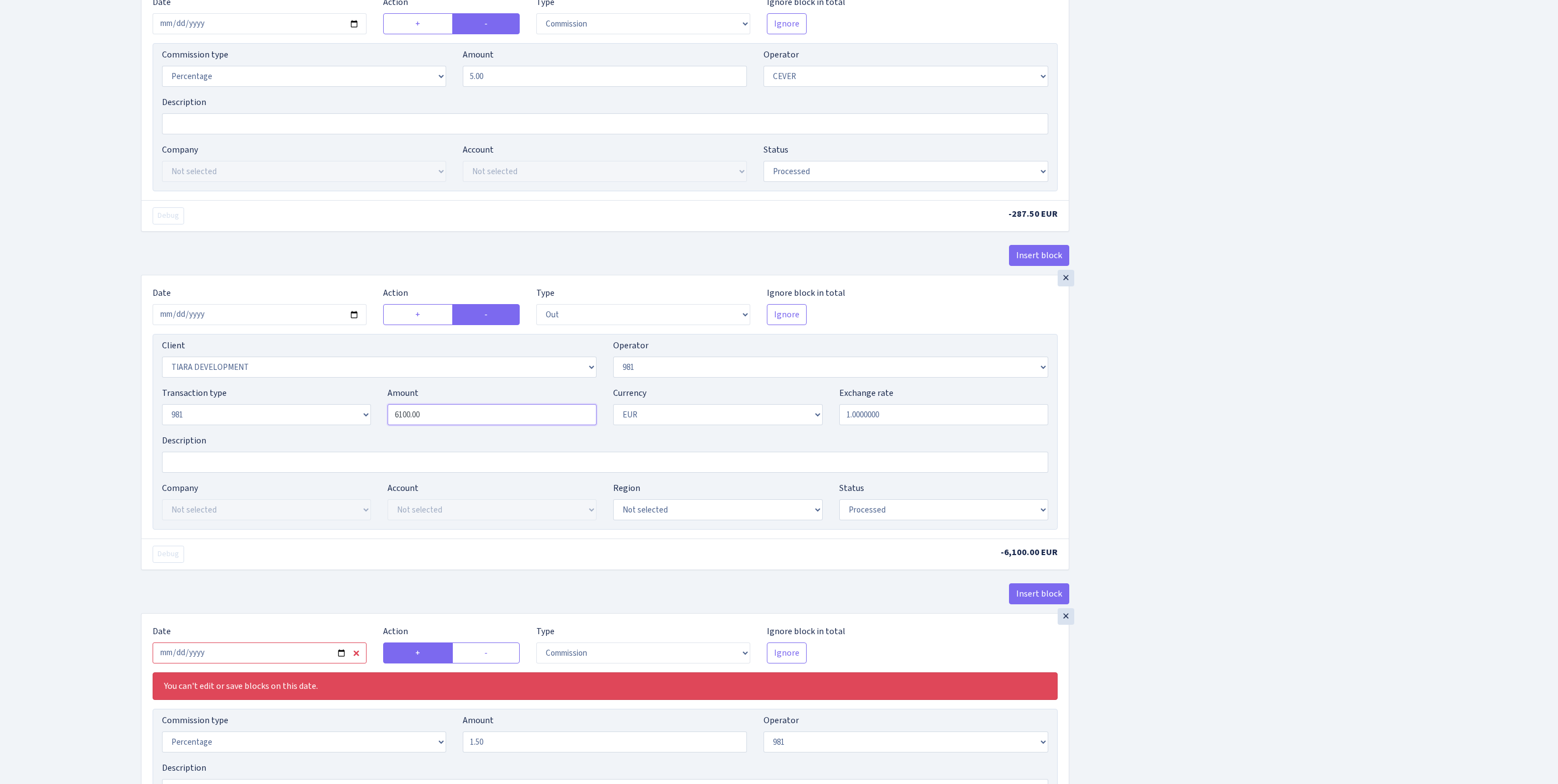
drag, startPoint x: 454, startPoint y: 524, endPoint x: 354, endPoint y: 525, distance: 100.0
click at [354, 434] on div "Transaction type Not selected 981 ELF FISH crypto GIRT IVO dekl MM-BALTIC eur U…" at bounding box center [604, 410] width 903 height 48
paste input "575"
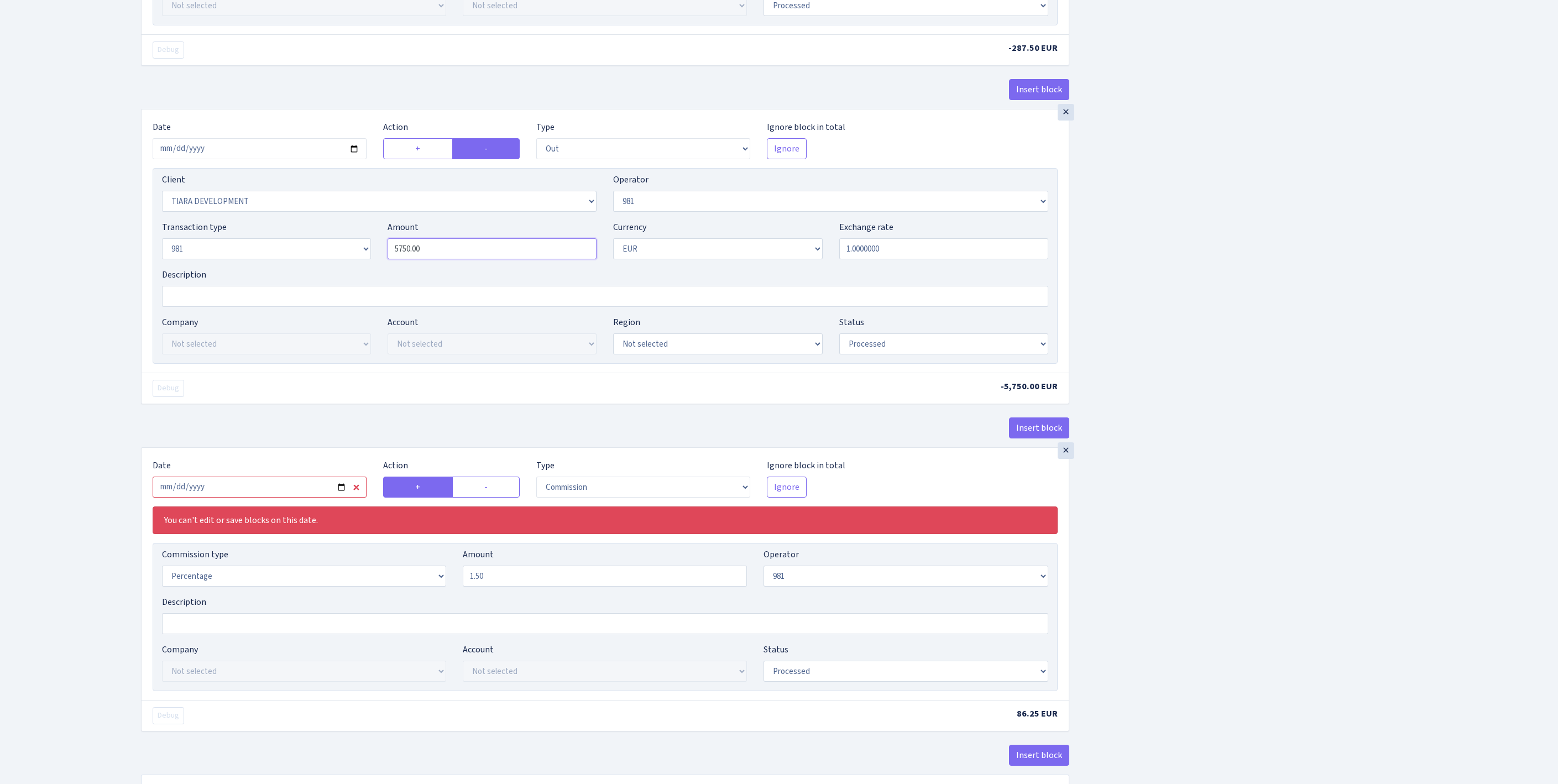
scroll to position [790, 0]
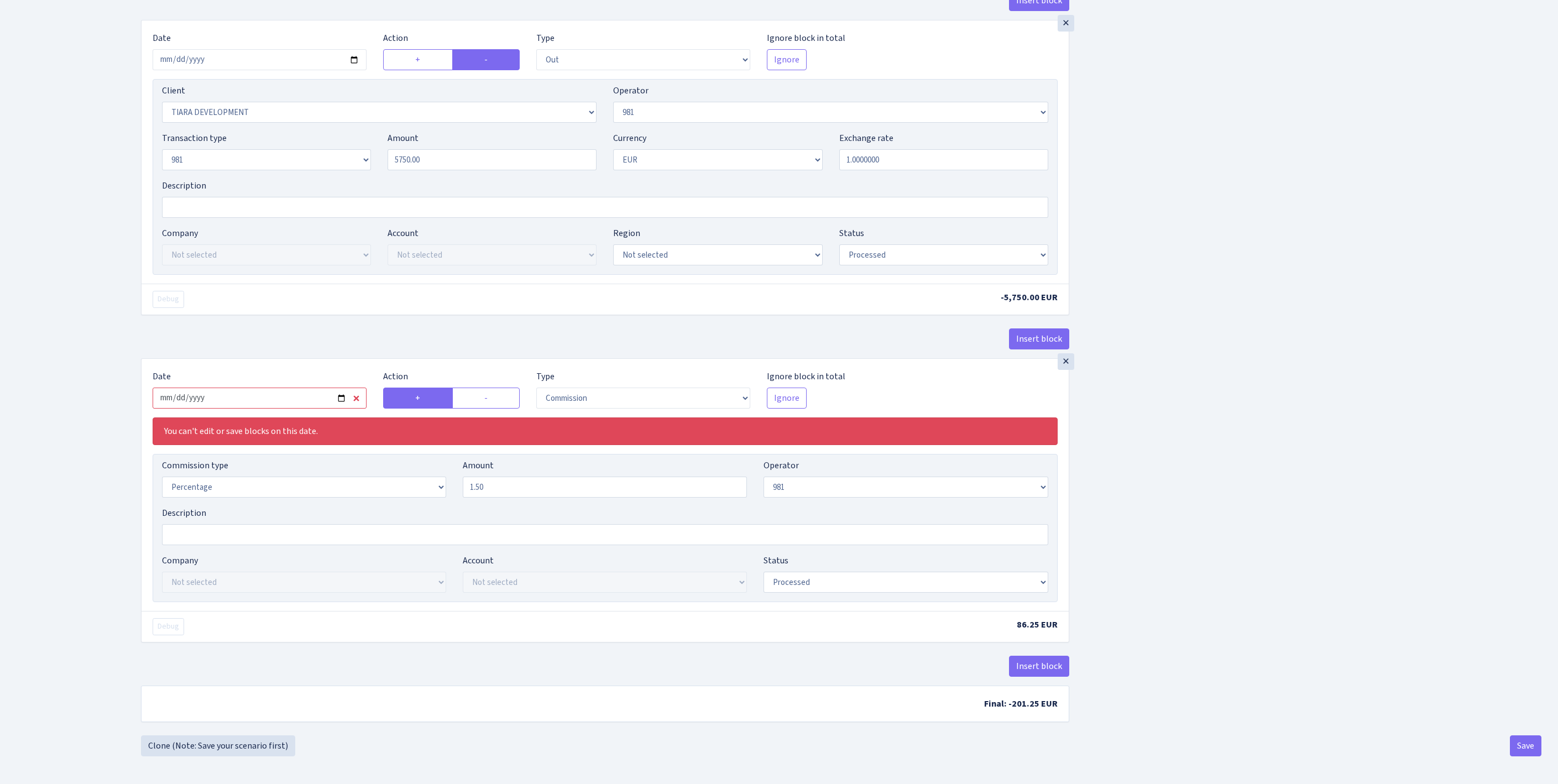
type input "5,750.00"
click at [296, 408] on input "2025-09-15" at bounding box center [260, 398] width 214 height 21
type input "[DATE]"
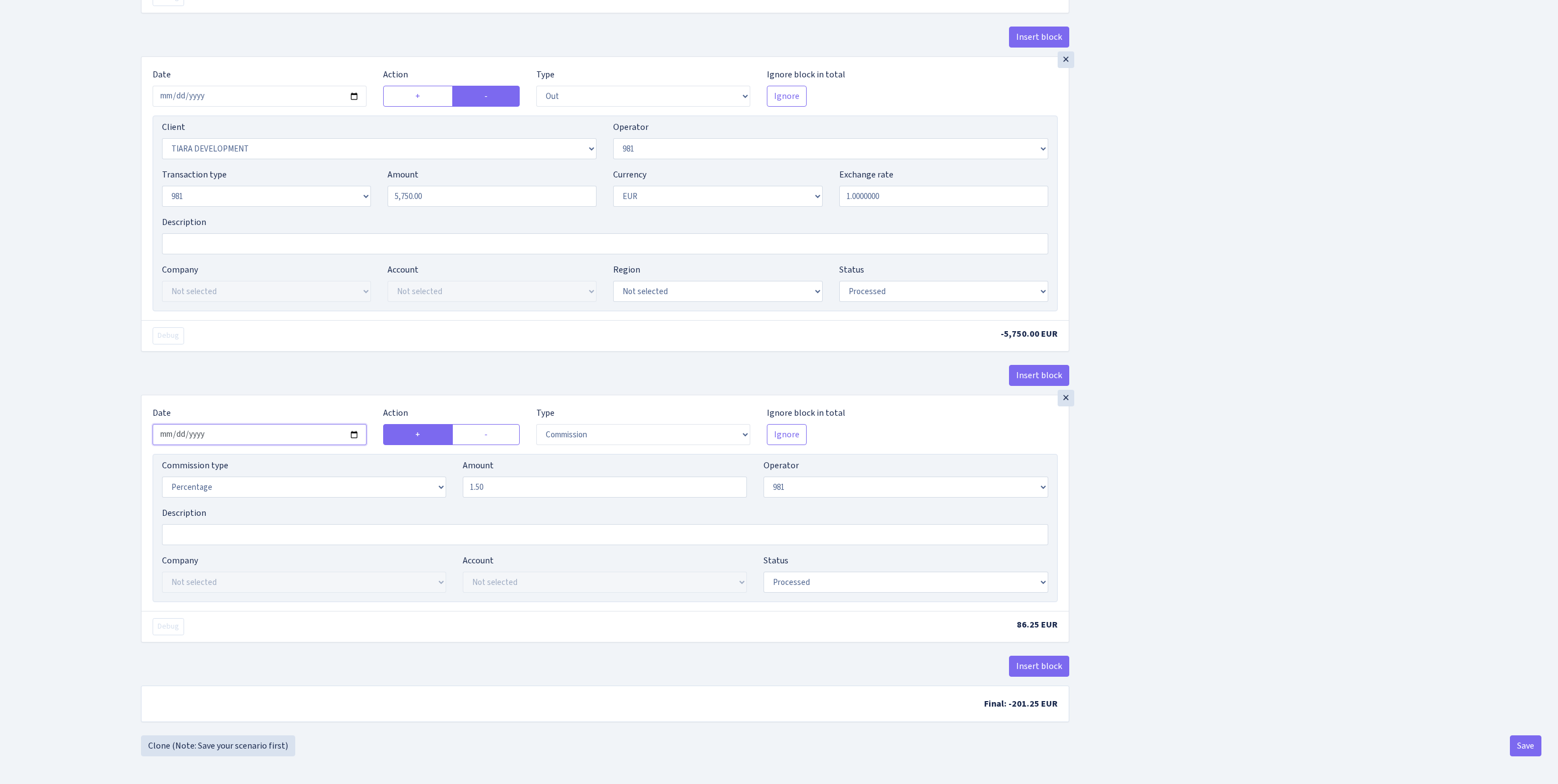
scroll to position [847, 0]
click at [1517, 746] on button "Save" at bounding box center [1526, 746] width 32 height 21
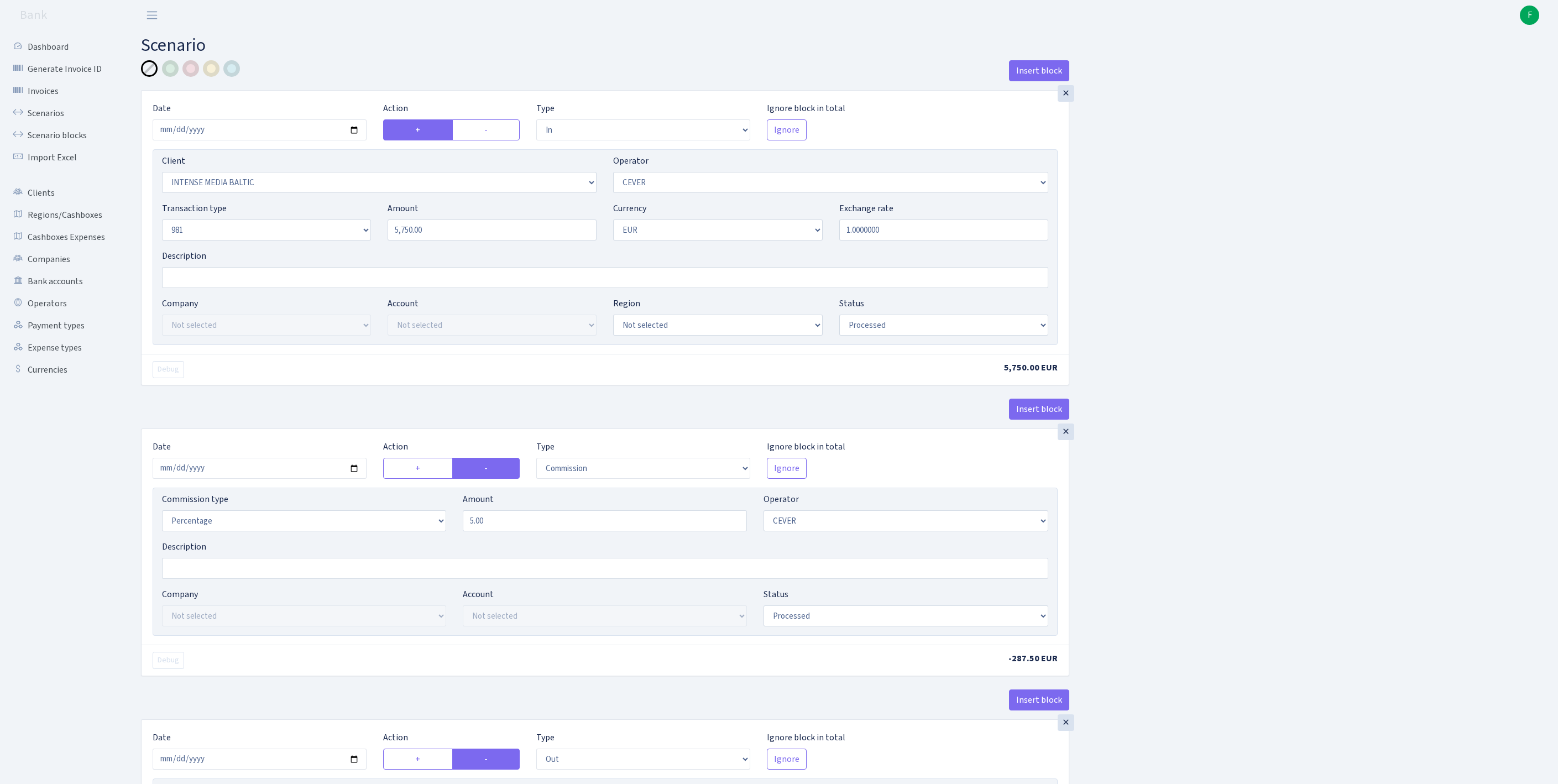
select select "in"
select select "2496"
select select "20"
select select "8"
select select "1"
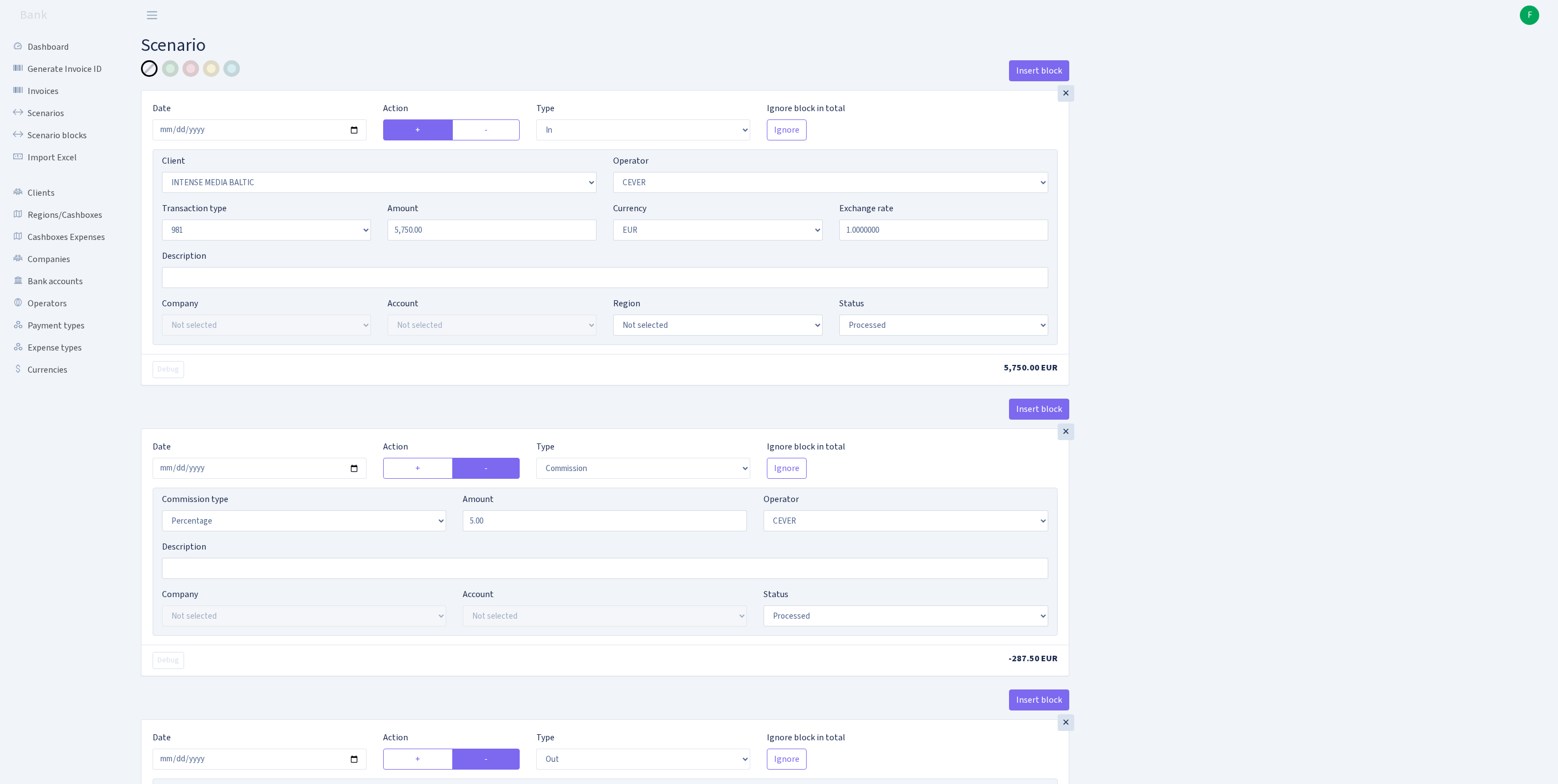
select select "processed"
select select "commission"
select select "20"
select select "processed"
select select "out"
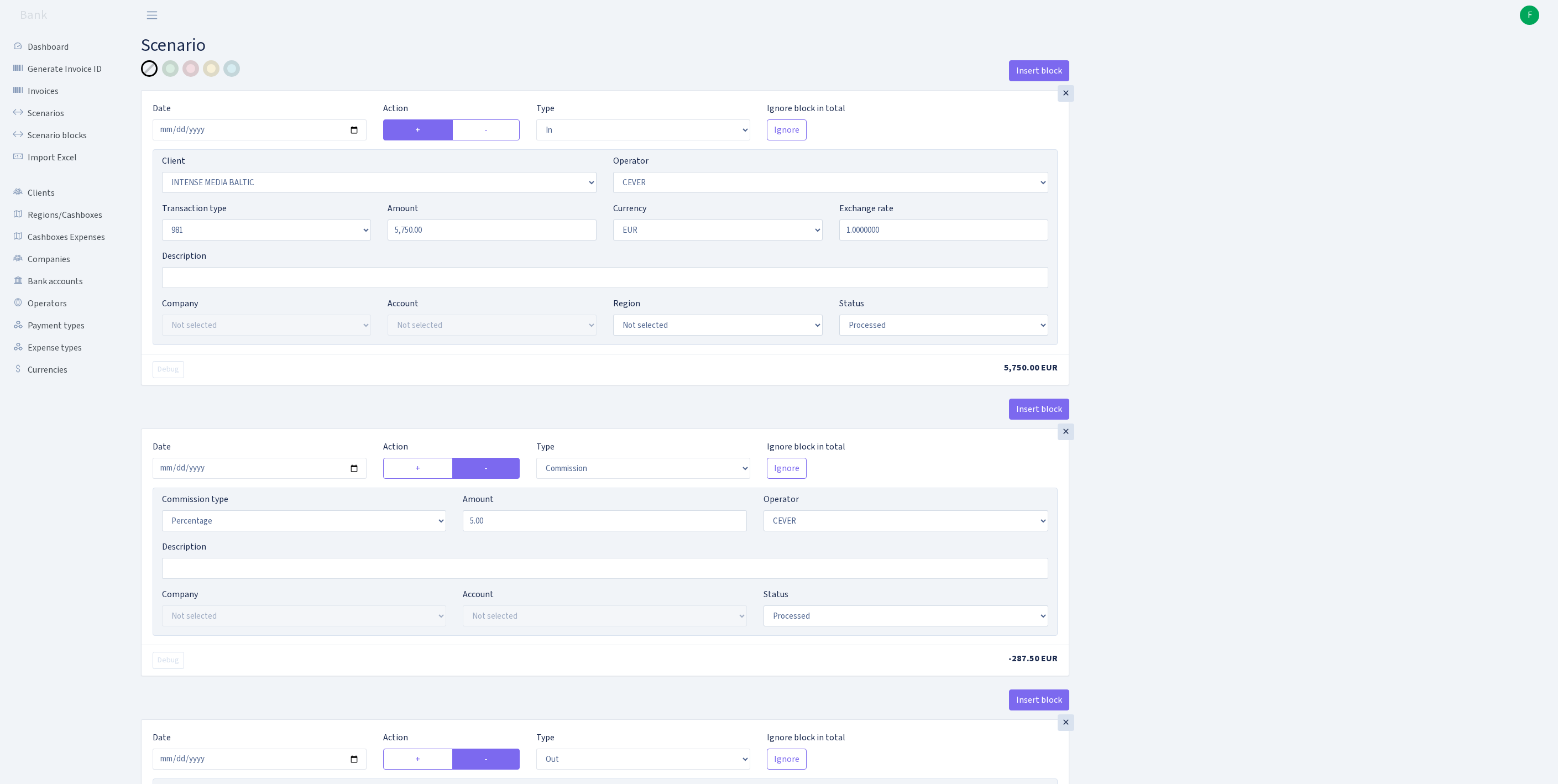
select select "2781"
select select "61"
select select "8"
select select "1"
select select "processed"
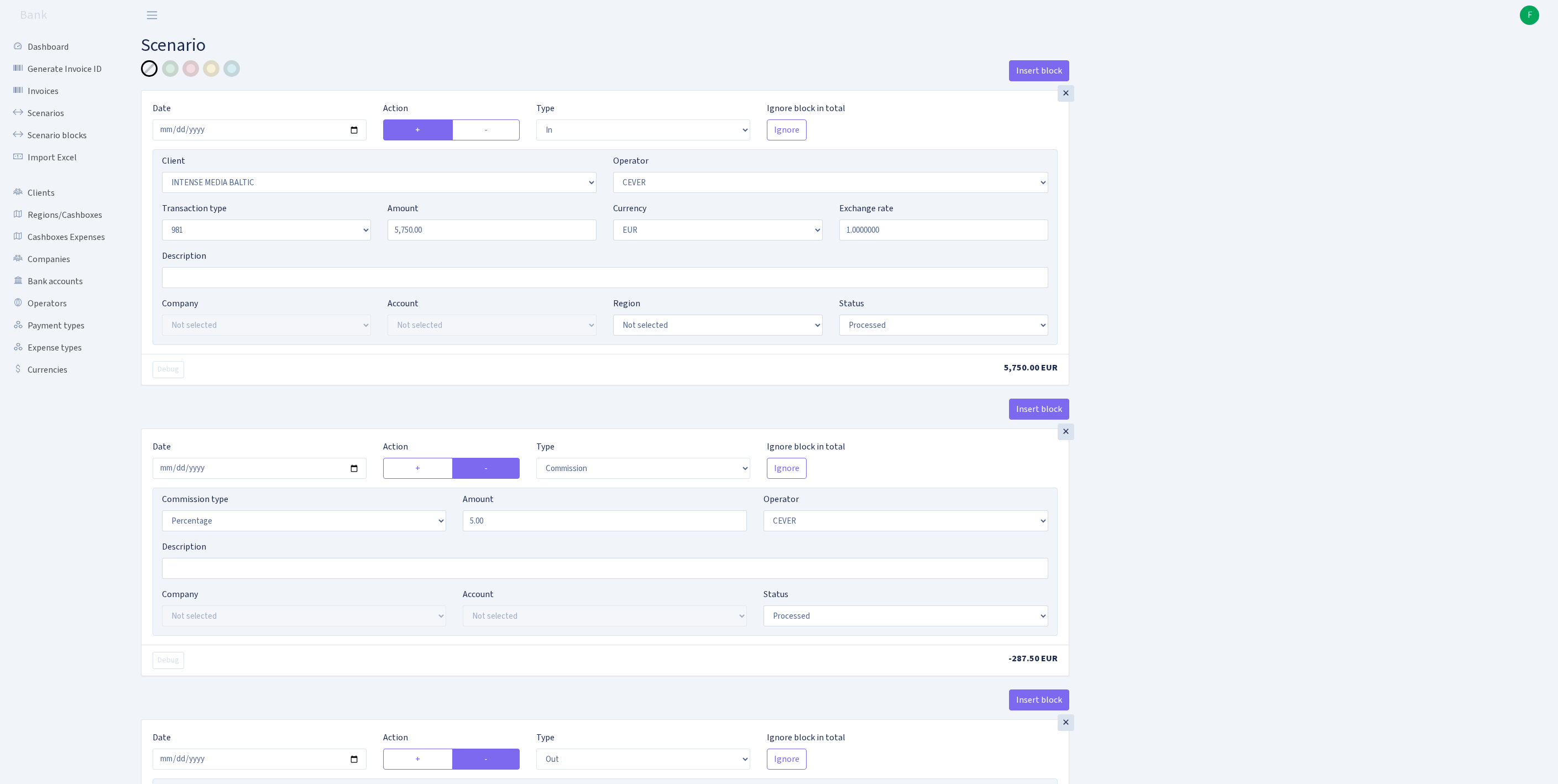
select select "commission"
select select "61"
select select "processed"
click at [53, 123] on link "Scenarios" at bounding box center [61, 113] width 111 height 22
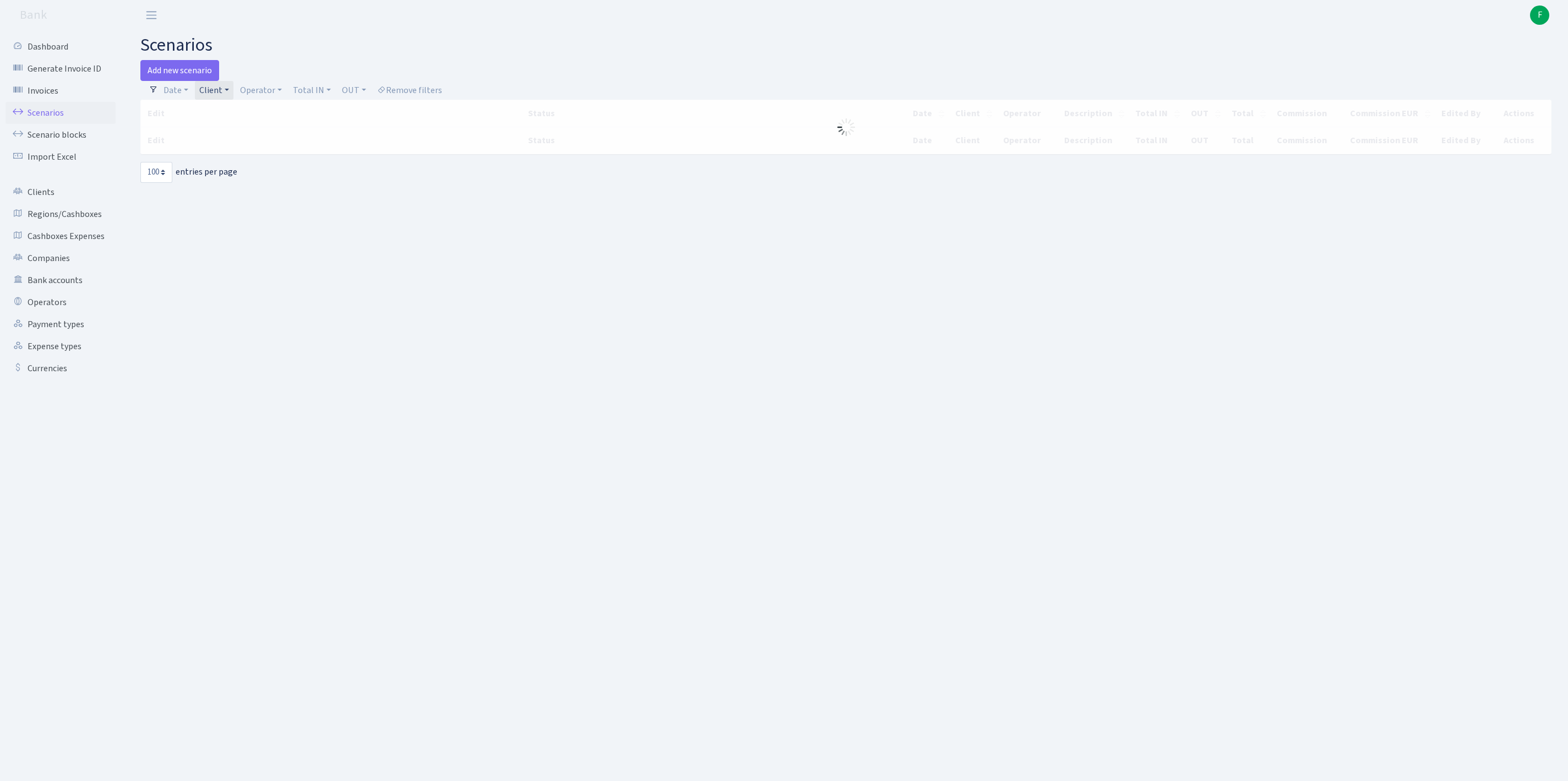
select select "100"
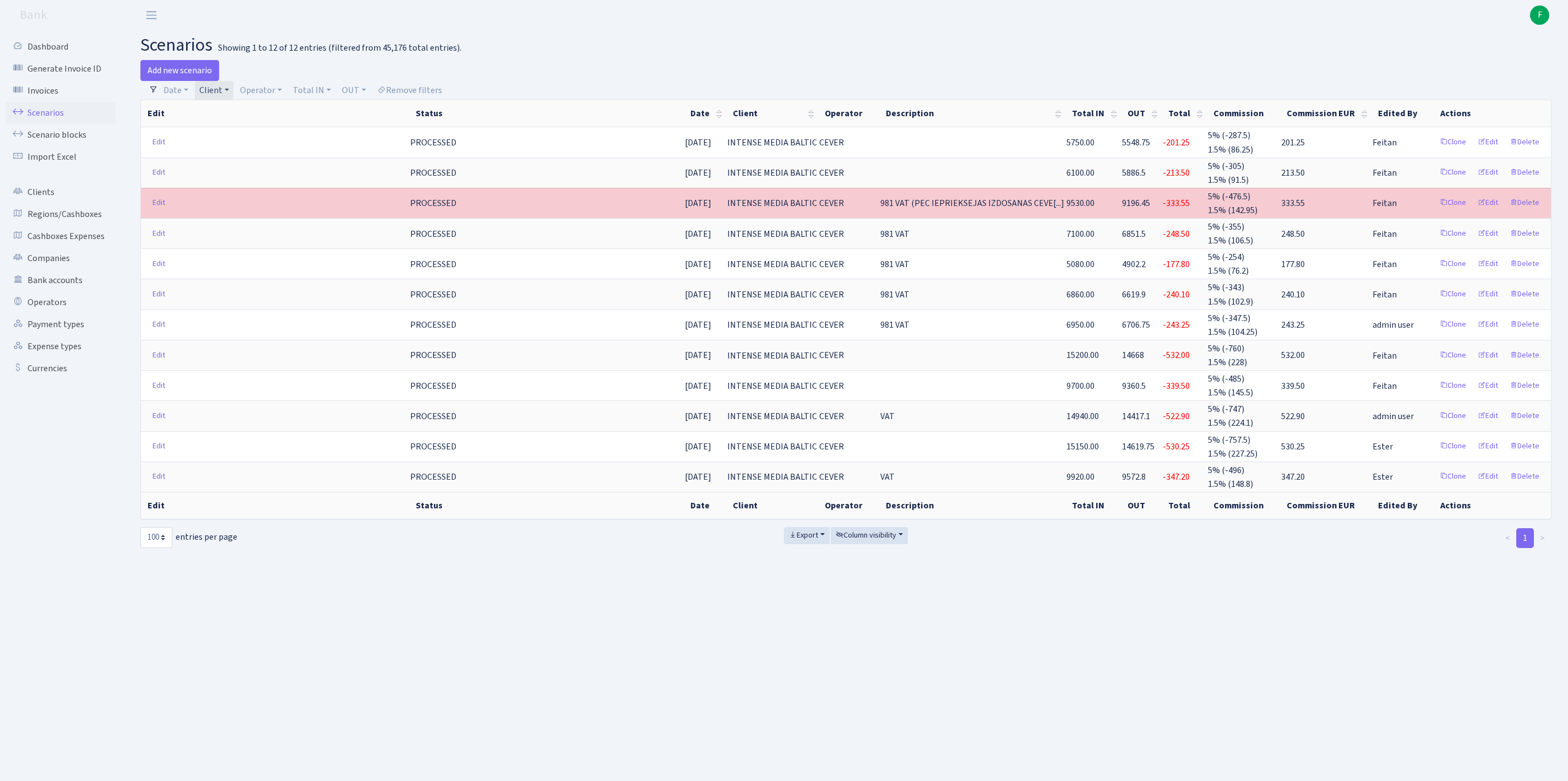
click at [234, 94] on link "Client" at bounding box center [214, 90] width 38 height 19
click at [245, 138] on input "search" at bounding box center [256, 130] width 114 height 17
type input "SUDRABA"
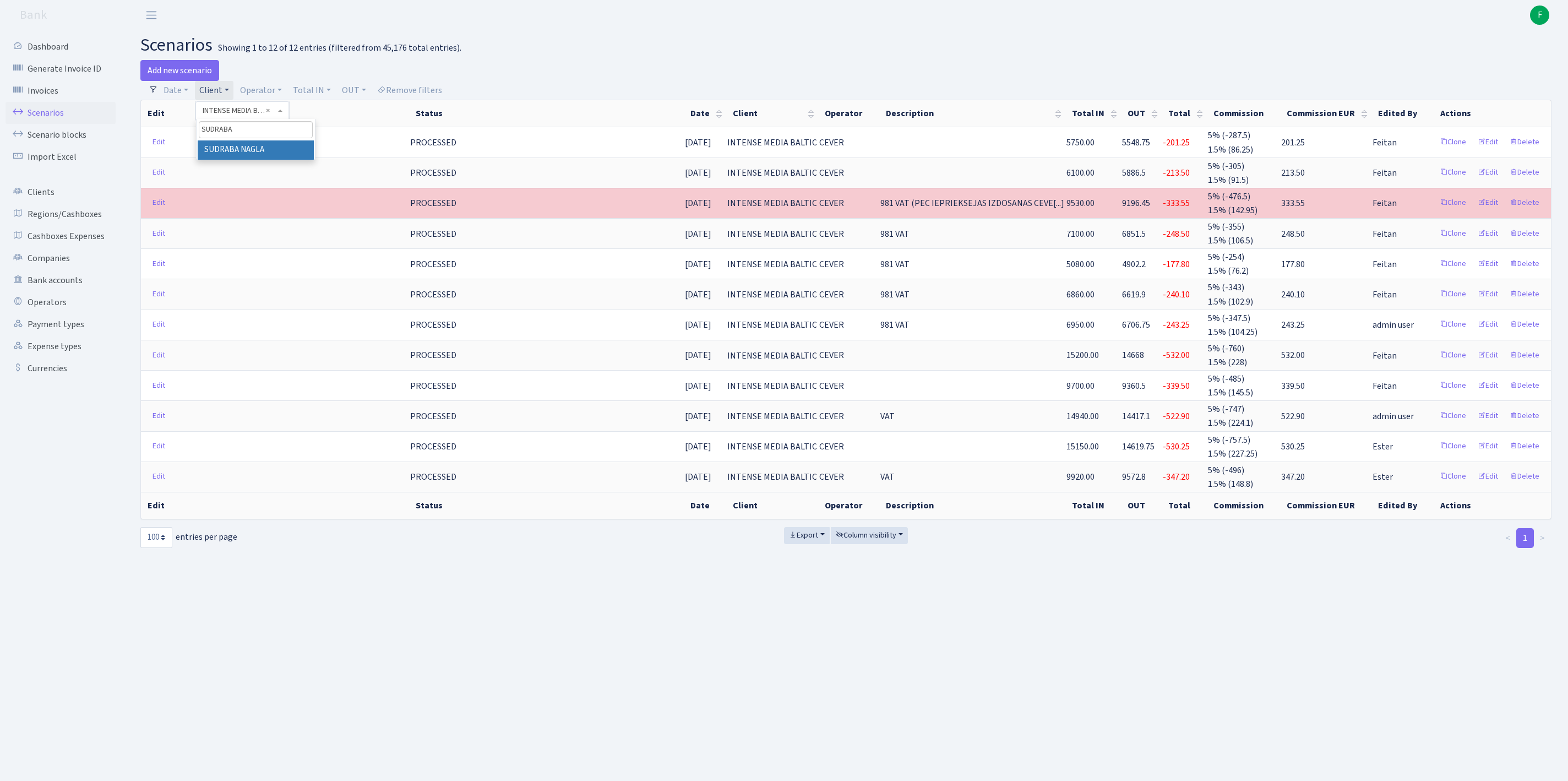
click at [286, 156] on li "SUDRABA NAGLA" at bounding box center [256, 150] width 116 height 19
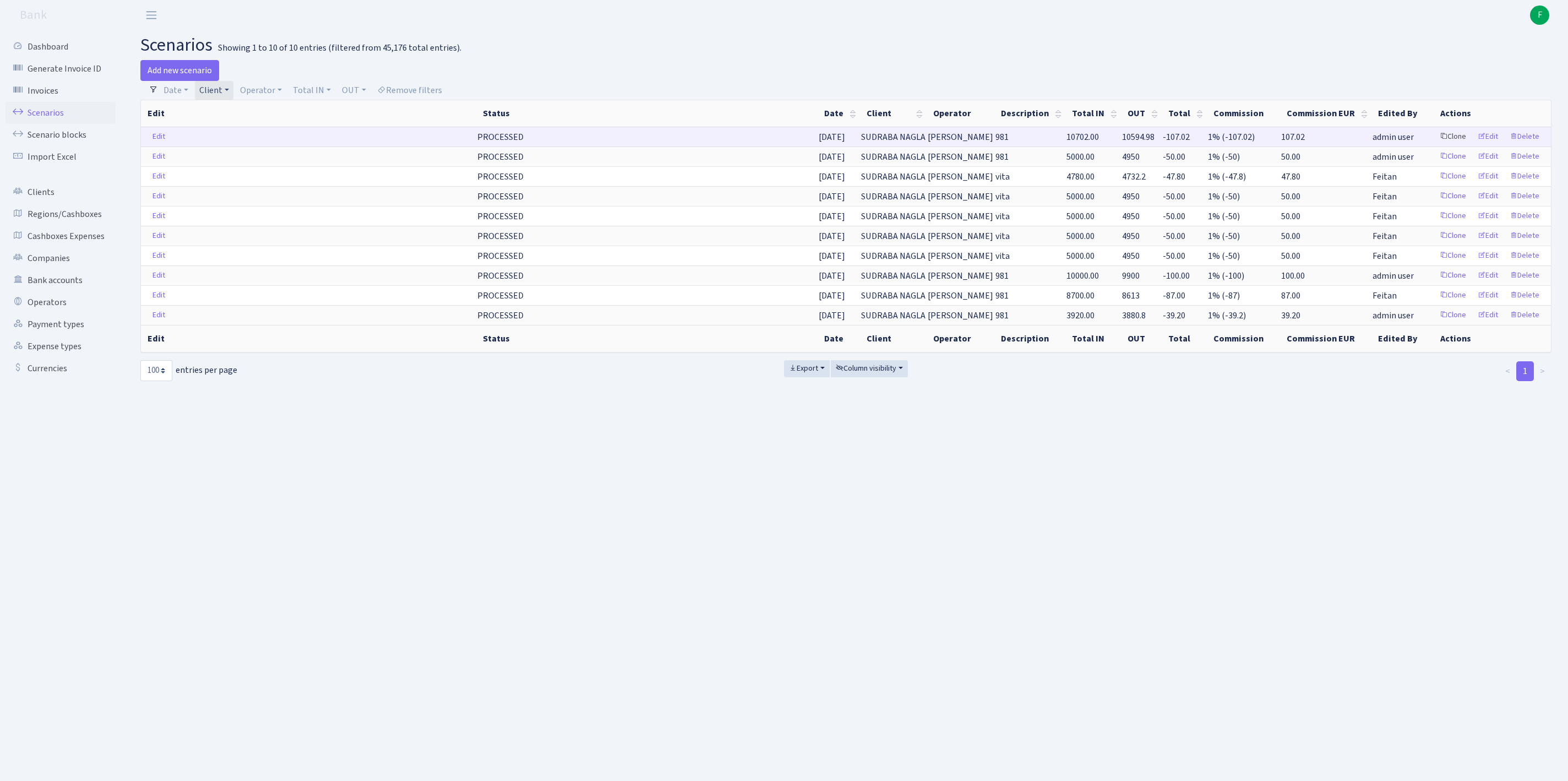
click at [1435, 145] on link "Clone" at bounding box center [1453, 137] width 37 height 17
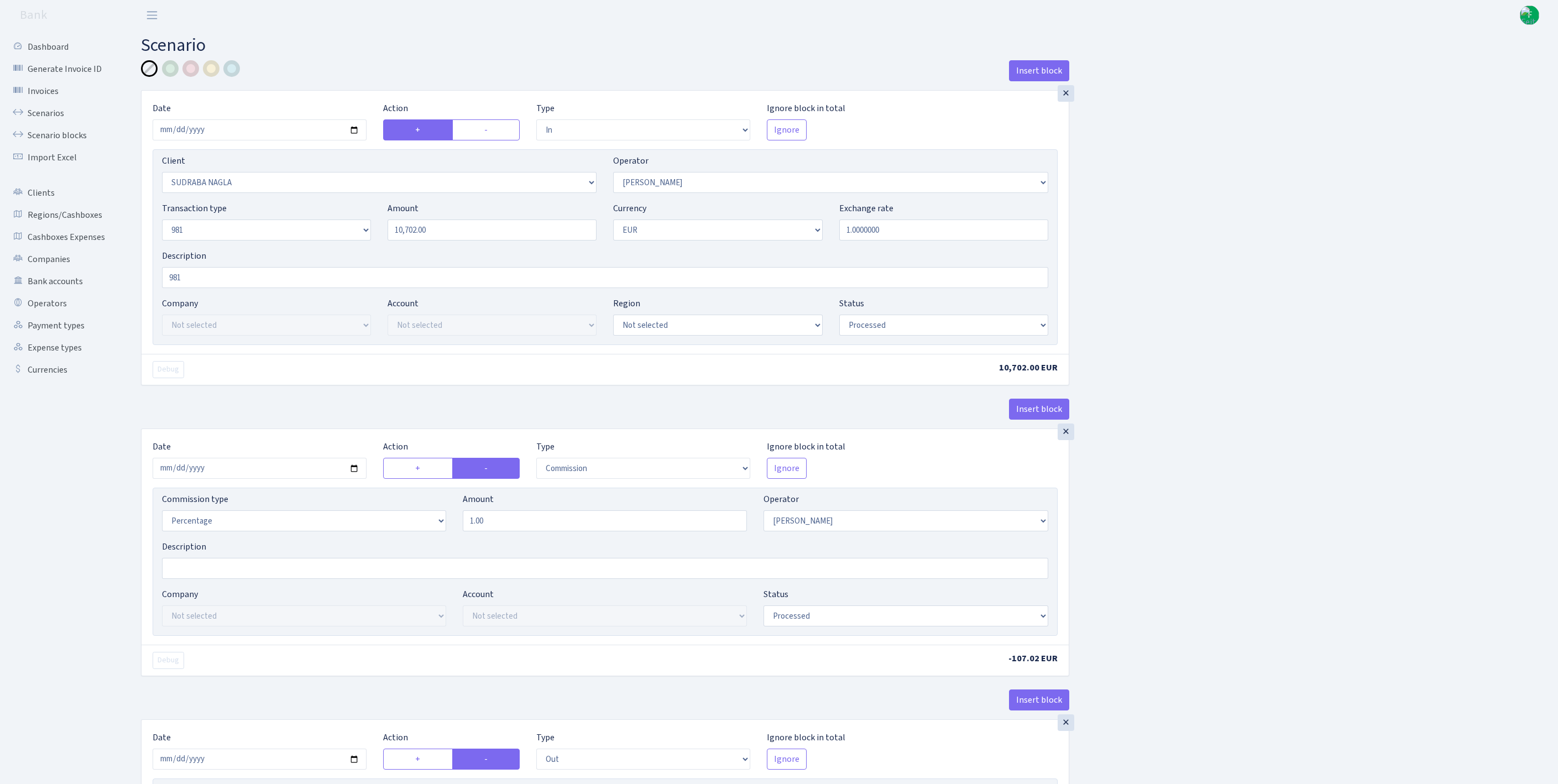
select select "in"
select select "3124"
select select "486"
select select "8"
select select "1"
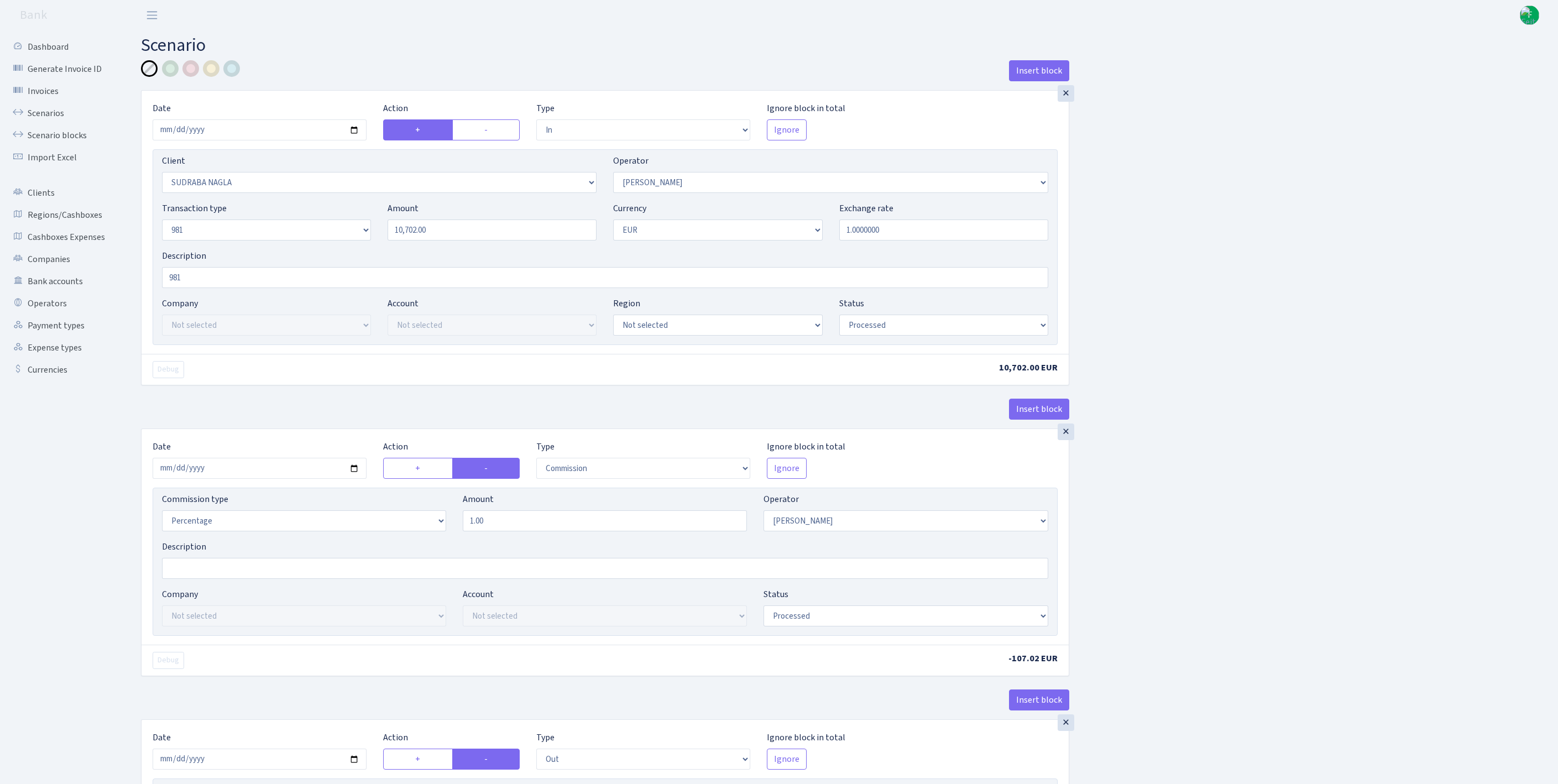
select select "processed"
select select "commission"
select select "486"
select select "processed"
select select "out"
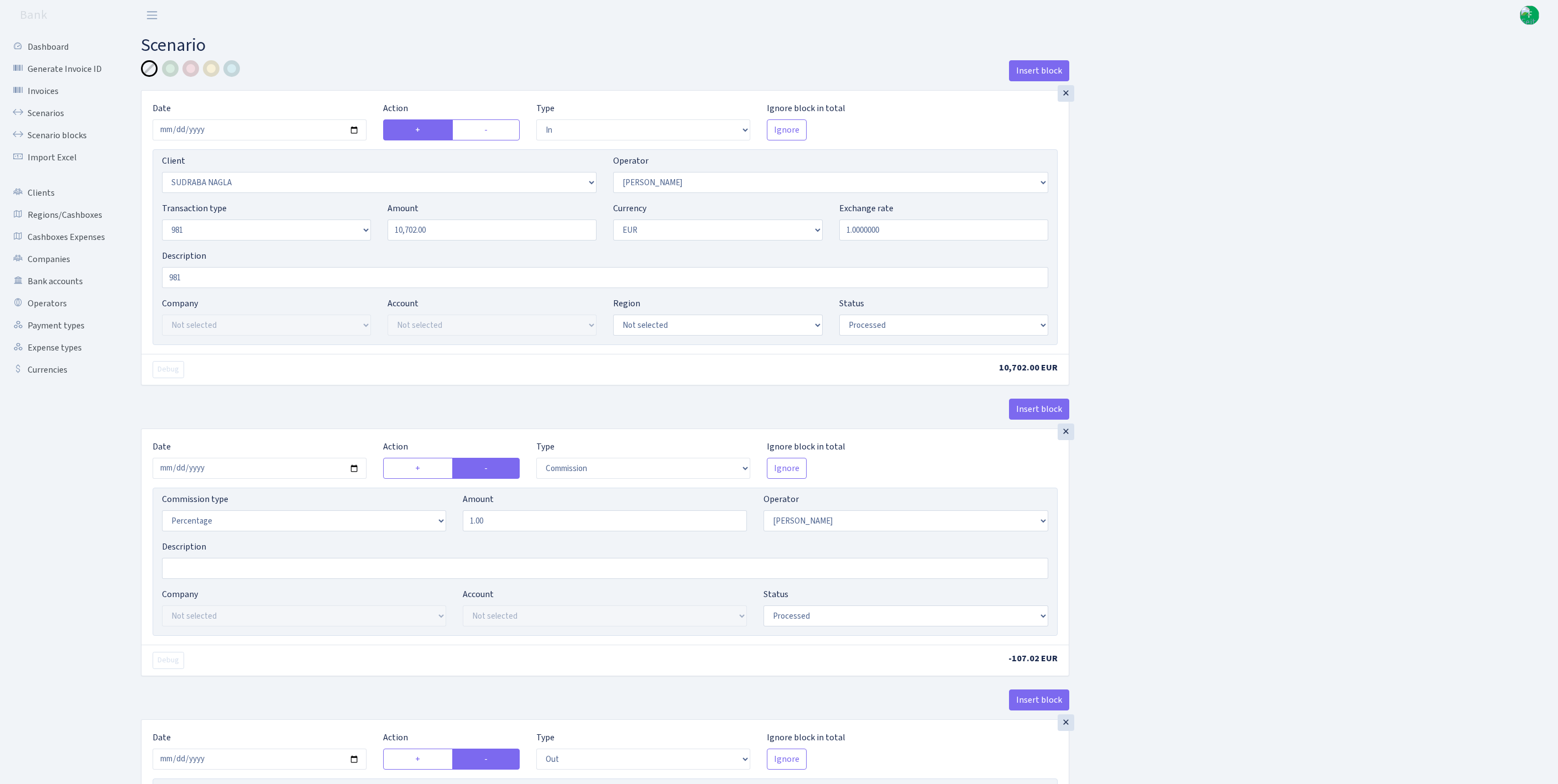
select select "2129"
select select "61"
select select "8"
select select "1"
select select "processed"
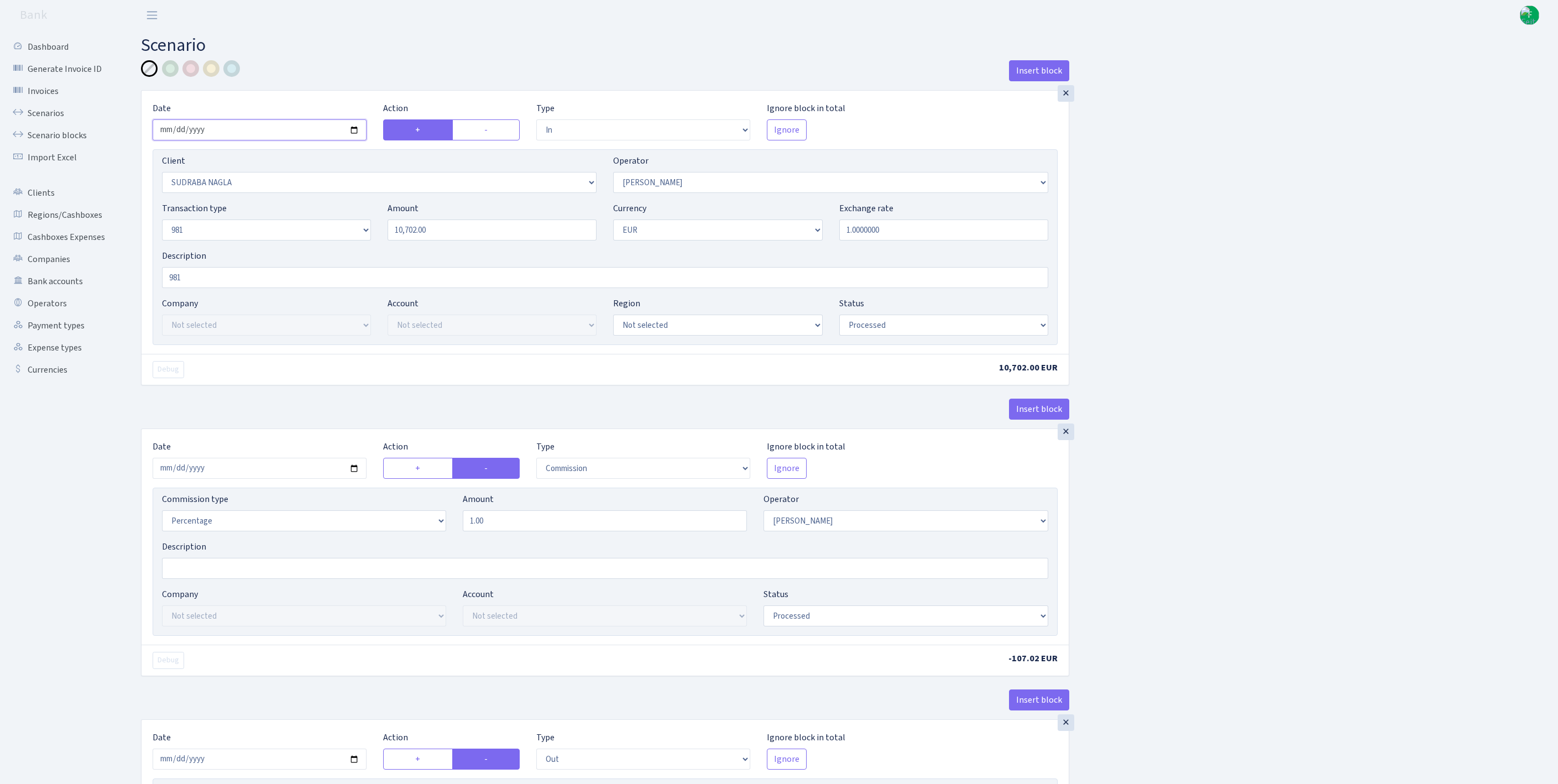
click at [305, 137] on input "2025-10-10" at bounding box center [260, 130] width 214 height 21
type input "[DATE]"
drag, startPoint x: 452, startPoint y: 249, endPoint x: 253, endPoint y: 241, distance: 199.2
click at [253, 241] on div "Transaction type Not selected 981 ELF FISH crypto GIRT IVO dekl MM-BALTIC eur U…" at bounding box center [604, 225] width 903 height 48
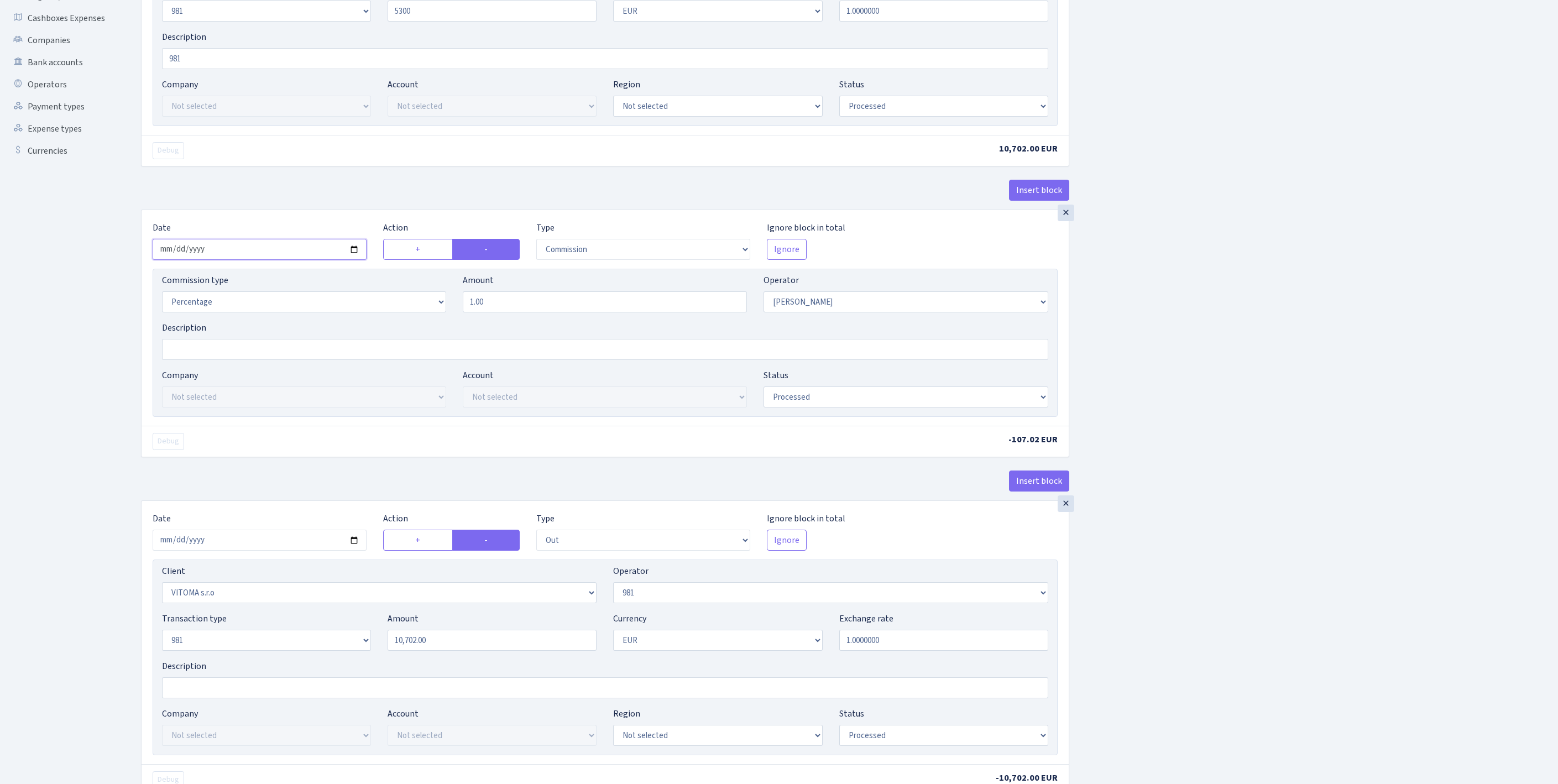
type input "5,300.00"
click at [282, 260] on input "2025-10-10" at bounding box center [260, 249] width 214 height 21
type input "[DATE]"
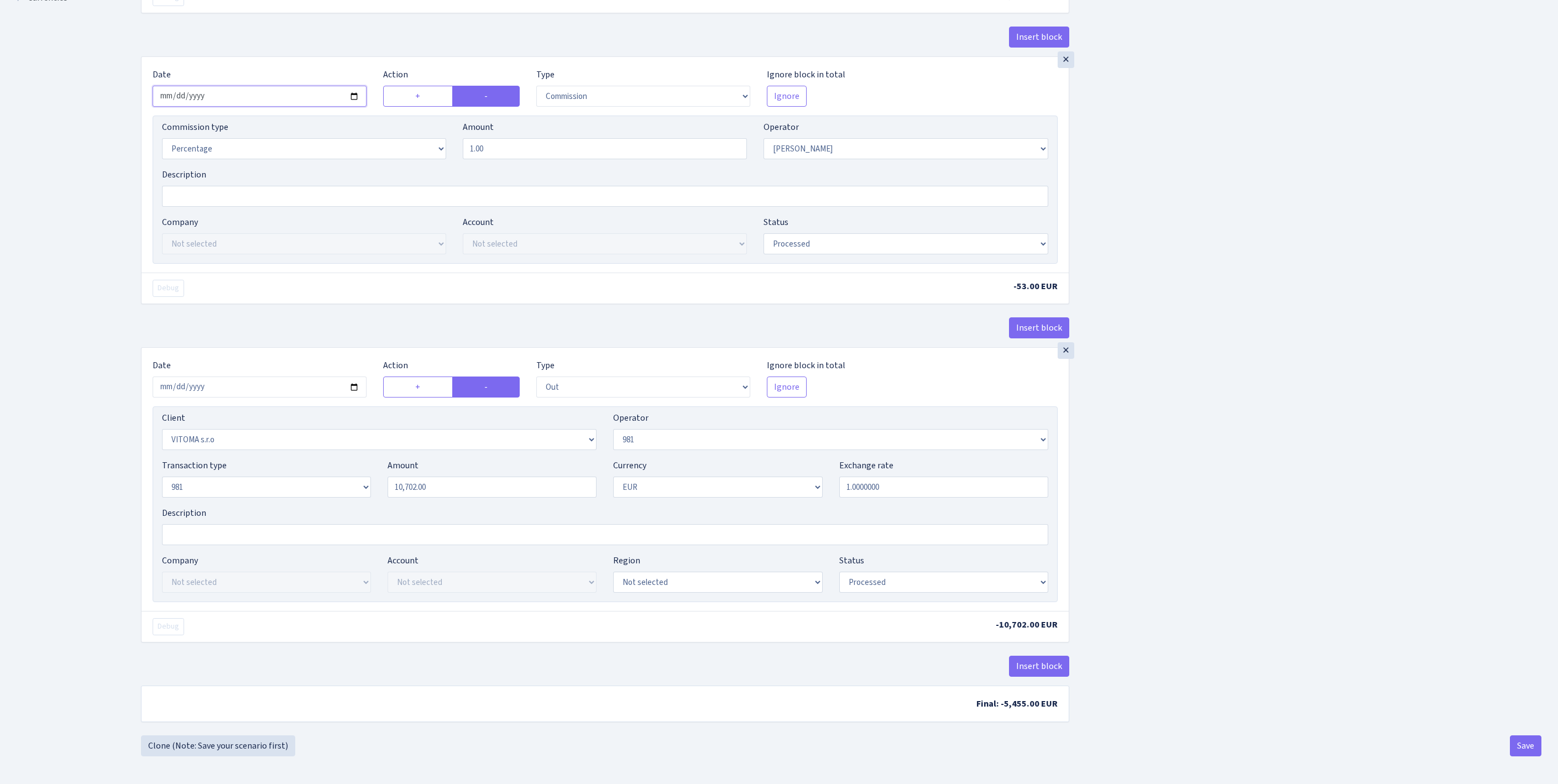
scroll to position [516, 0]
click at [321, 376] on input "2025-10-10" at bounding box center [260, 387] width 214 height 21
type input "[DATE]"
drag, startPoint x: 465, startPoint y: 452, endPoint x: 342, endPoint y: 445, distance: 123.2
click at [342, 459] on div "Transaction type Not selected 981 ELF FISH crypto GIRT IVO dekl MM-BALTIC eur U…" at bounding box center [604, 483] width 903 height 48
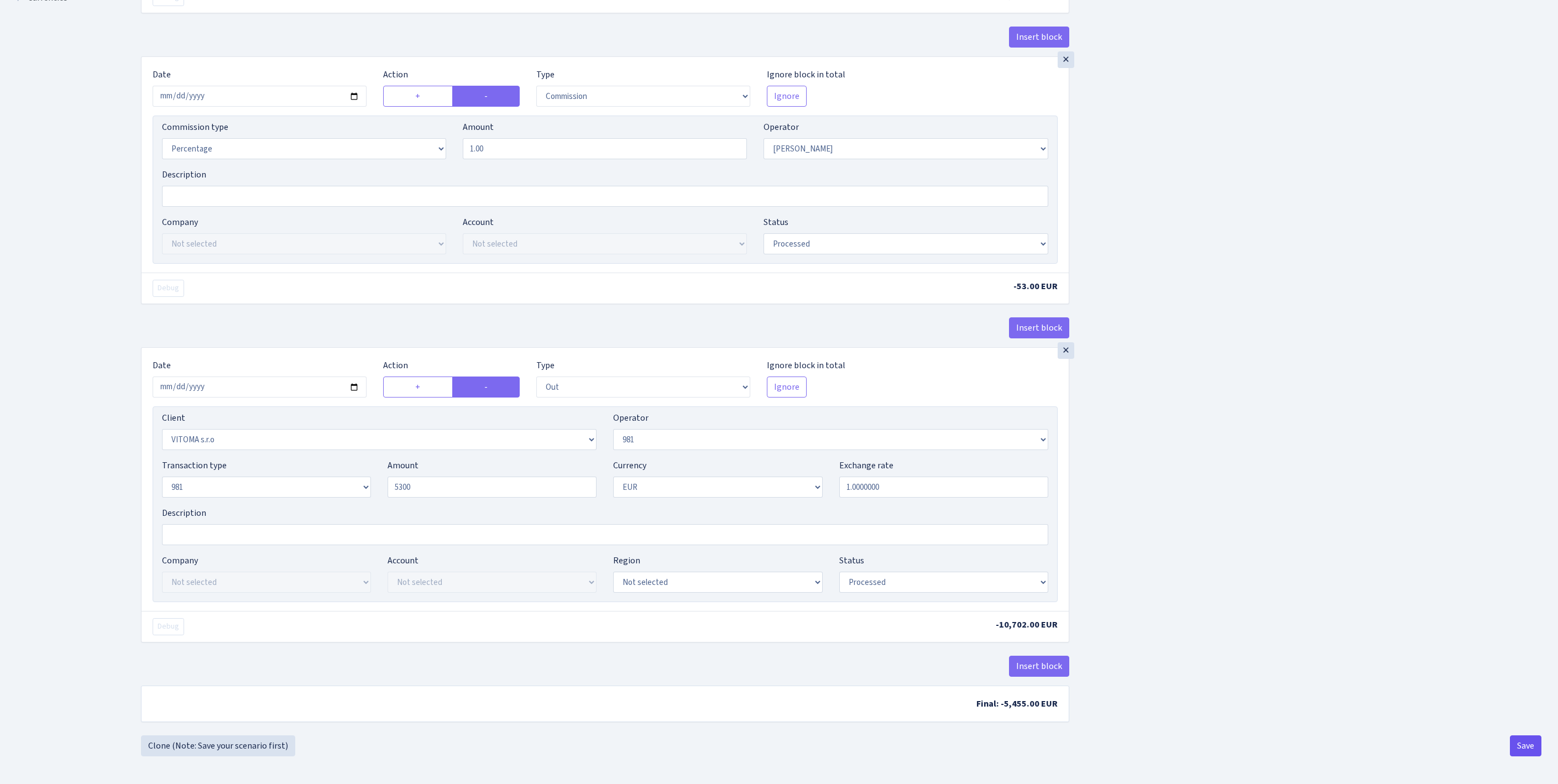
type input "5,300.00"
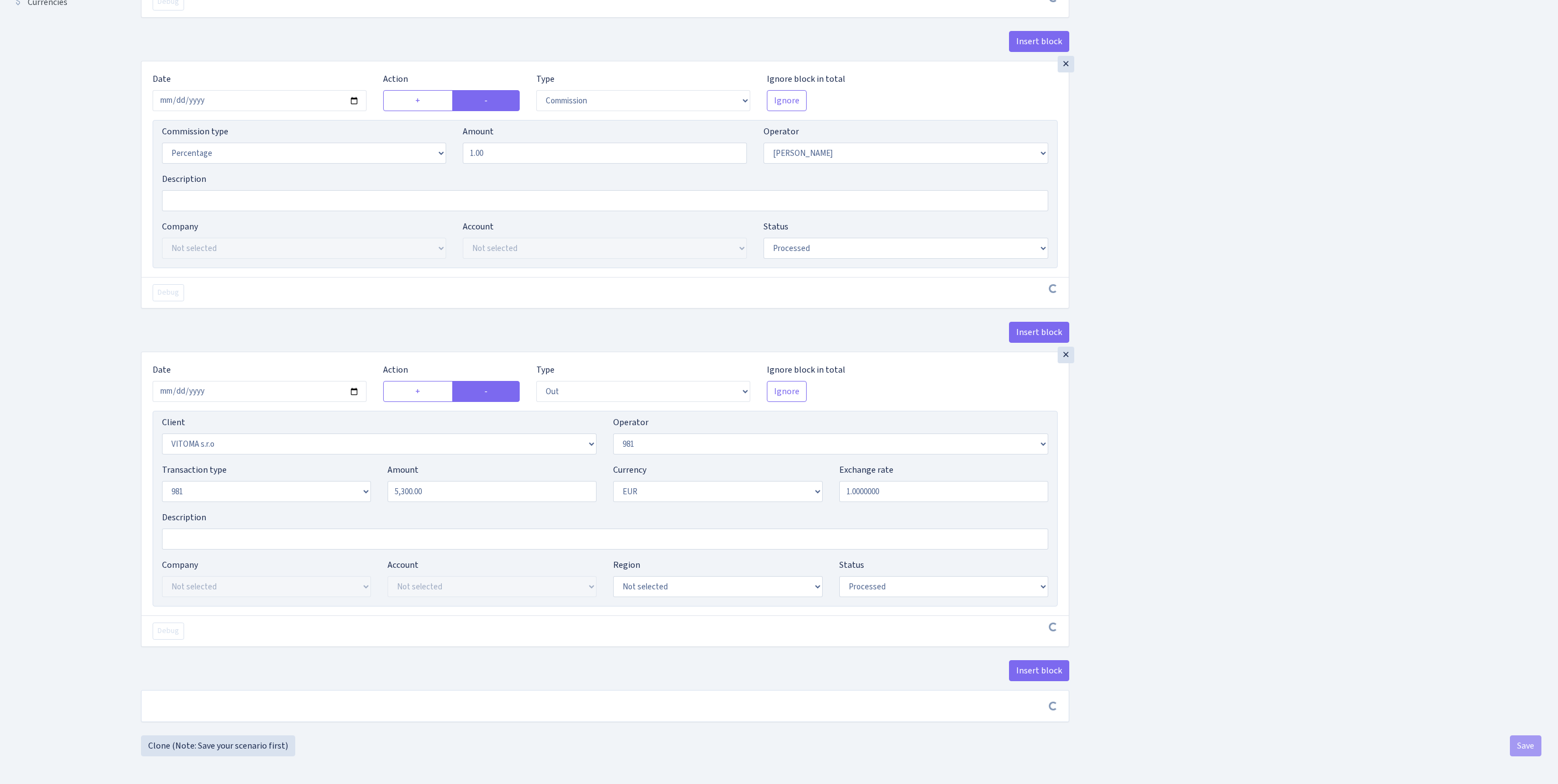
scroll to position [512, 0]
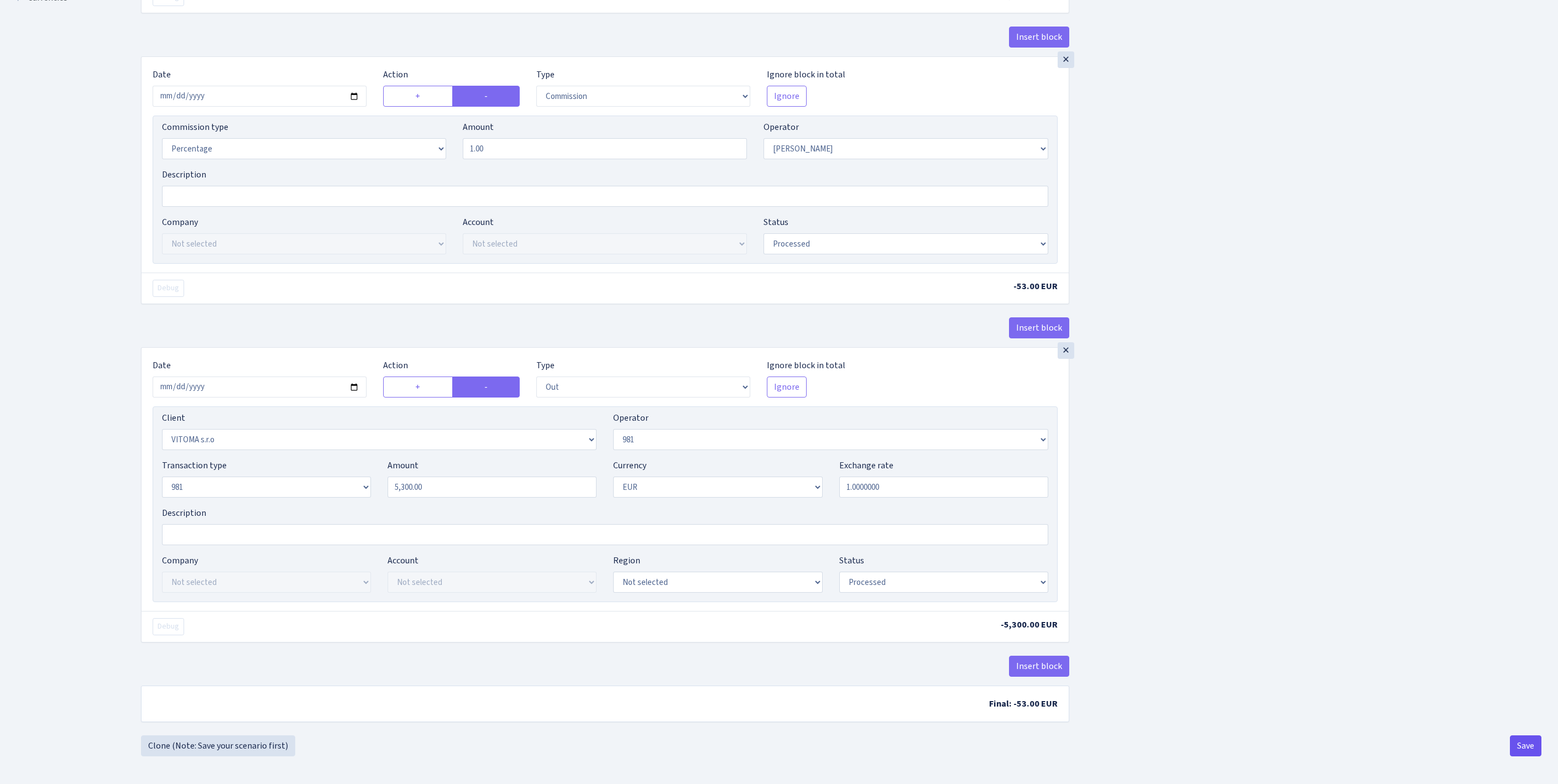
click at [1518, 745] on button "Save" at bounding box center [1526, 746] width 32 height 21
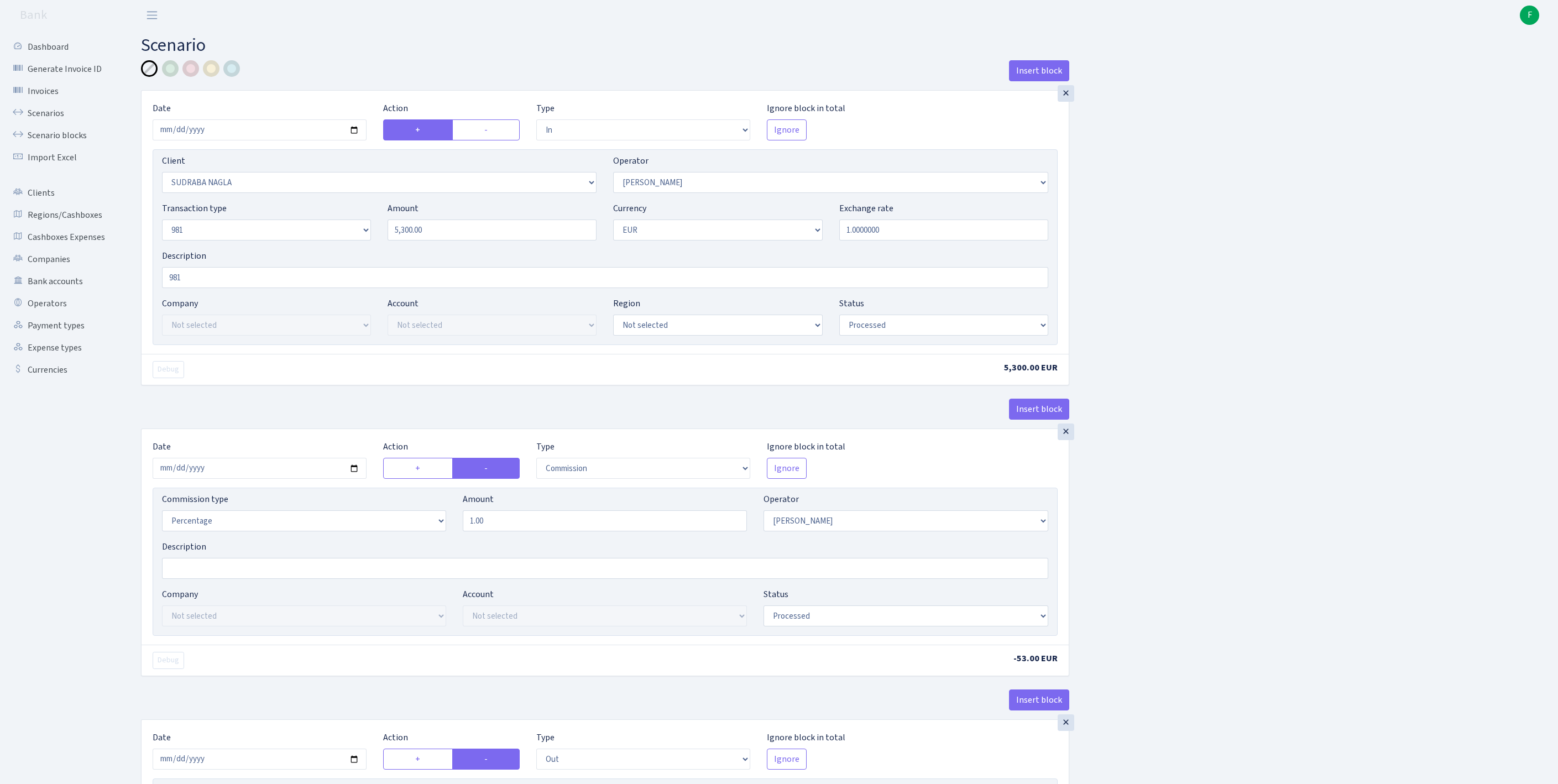
select select "in"
select select "3124"
select select "486"
select select "8"
select select "1"
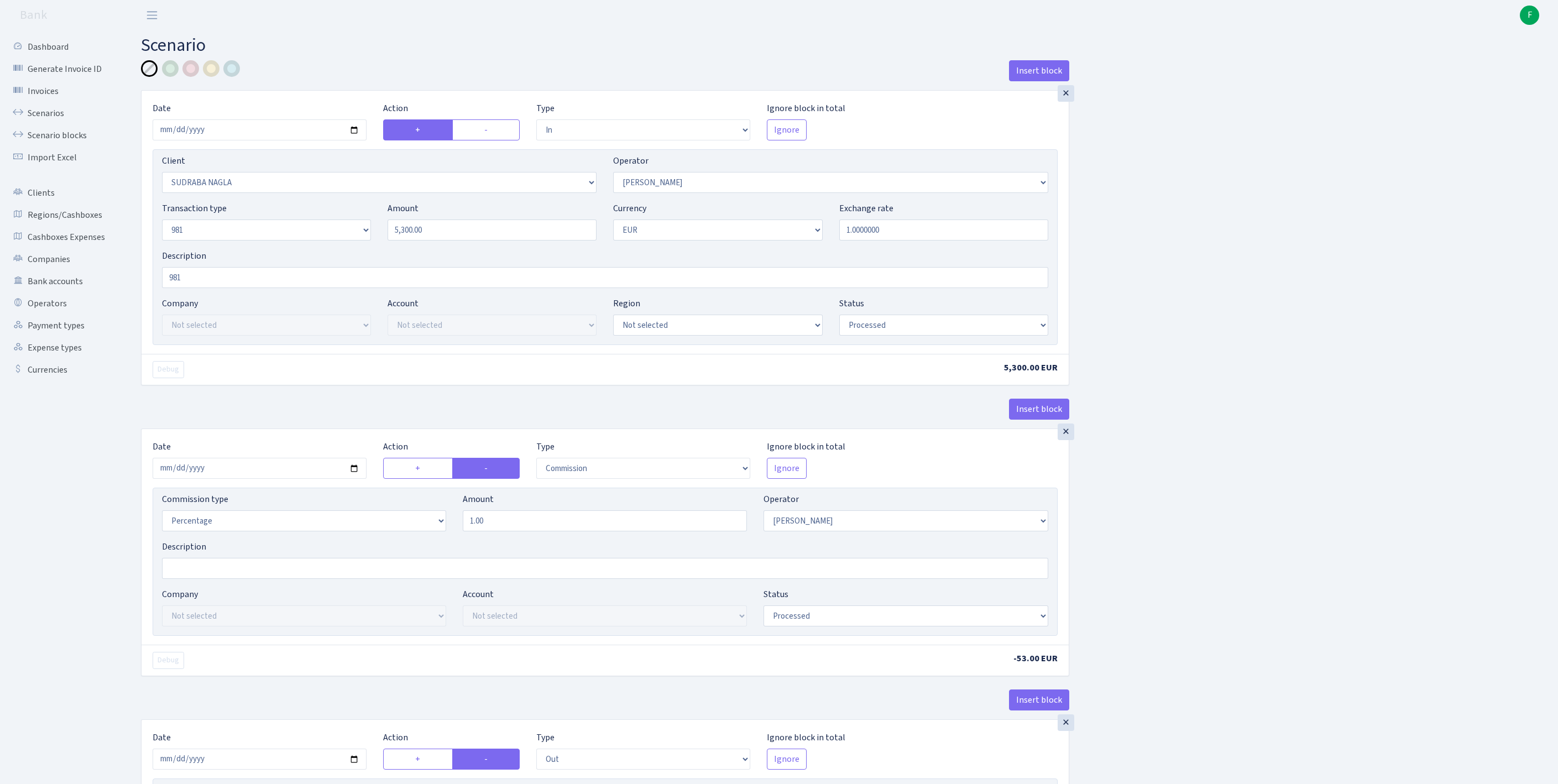
select select "processed"
select select "commission"
select select "486"
select select "processed"
select select "out"
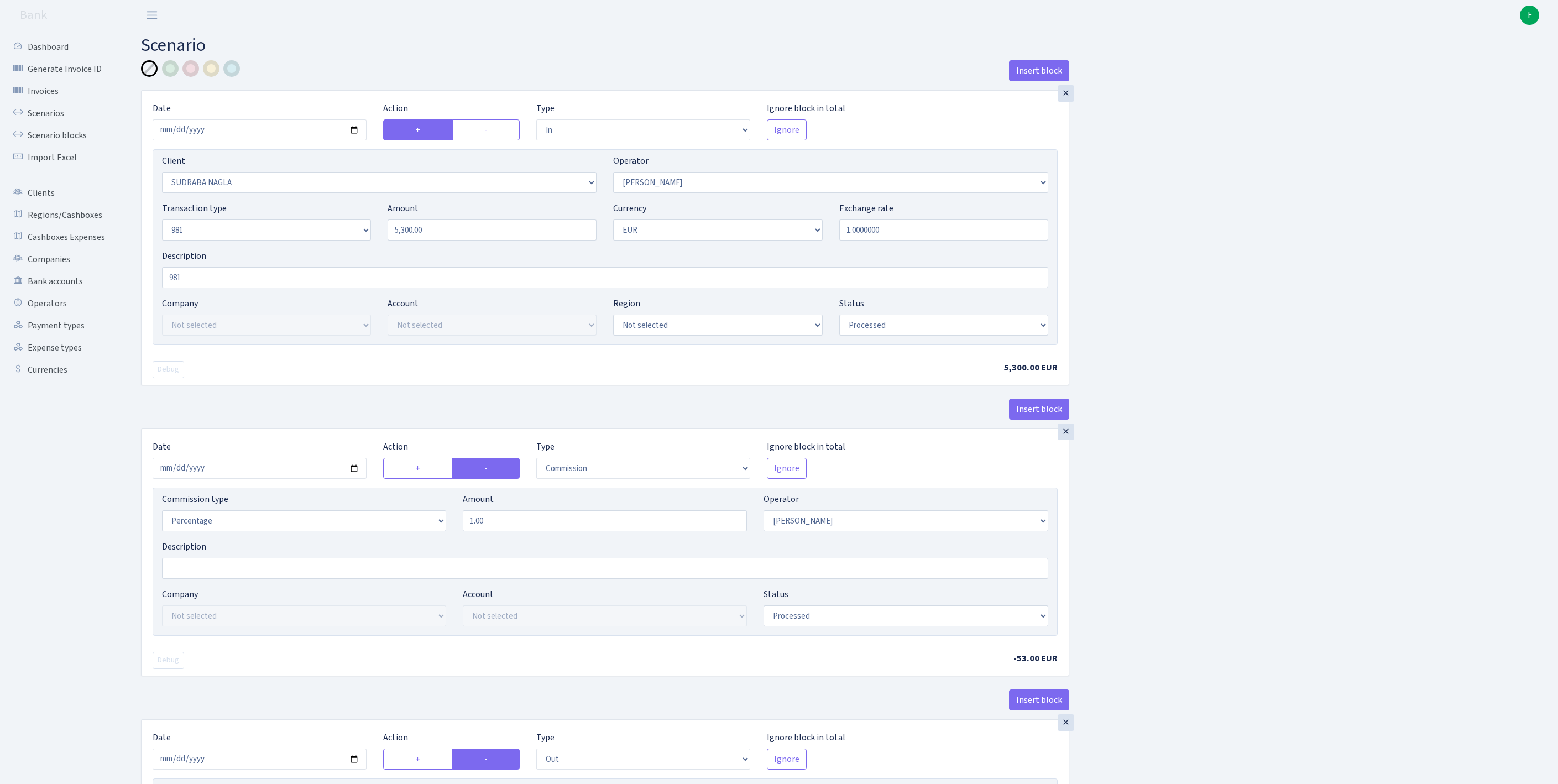
select select "2129"
select select "61"
select select "8"
select select "1"
select select "processed"
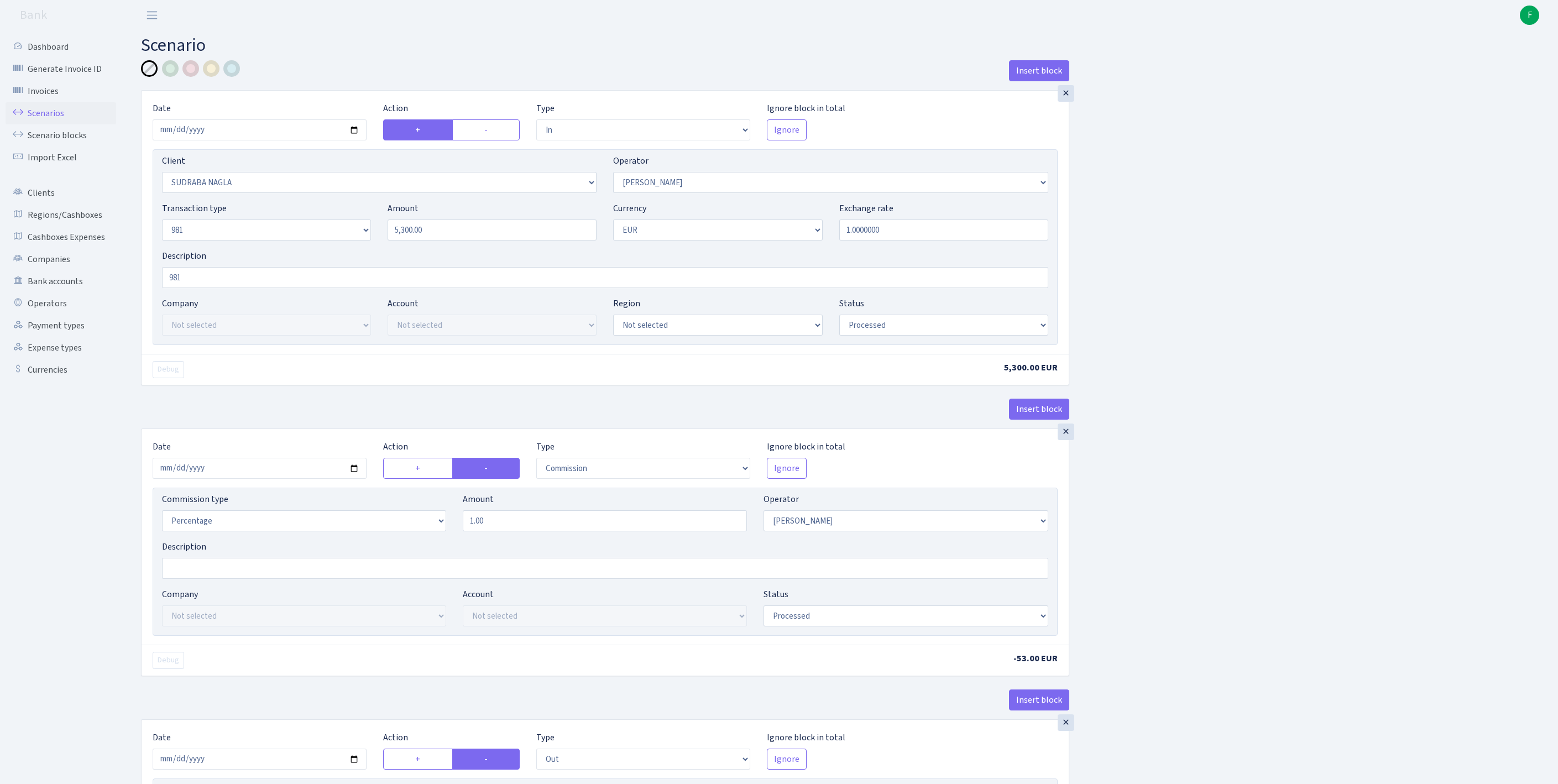
click at [48, 116] on link "Scenarios" at bounding box center [61, 113] width 111 height 22
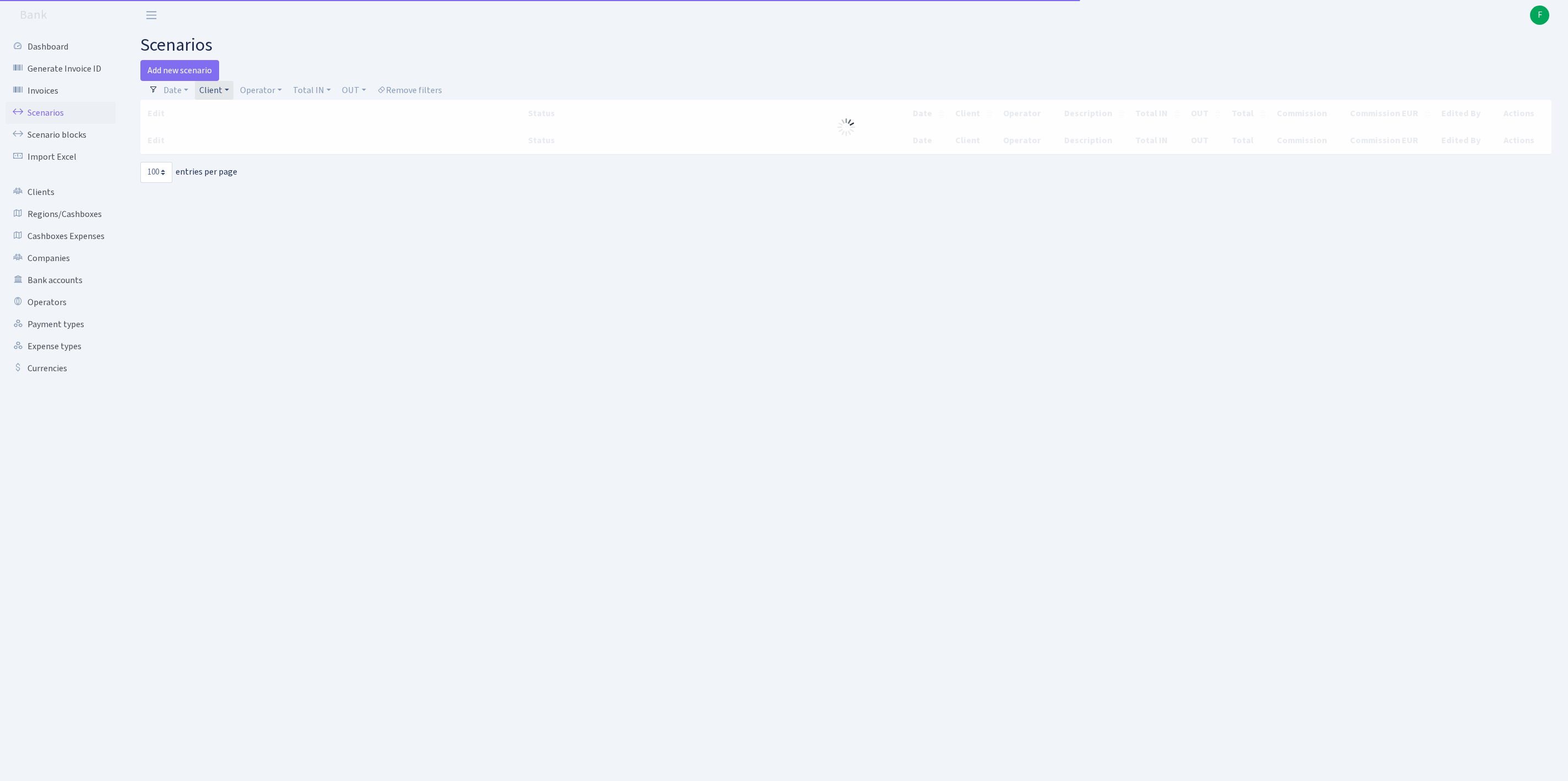
select select "100"
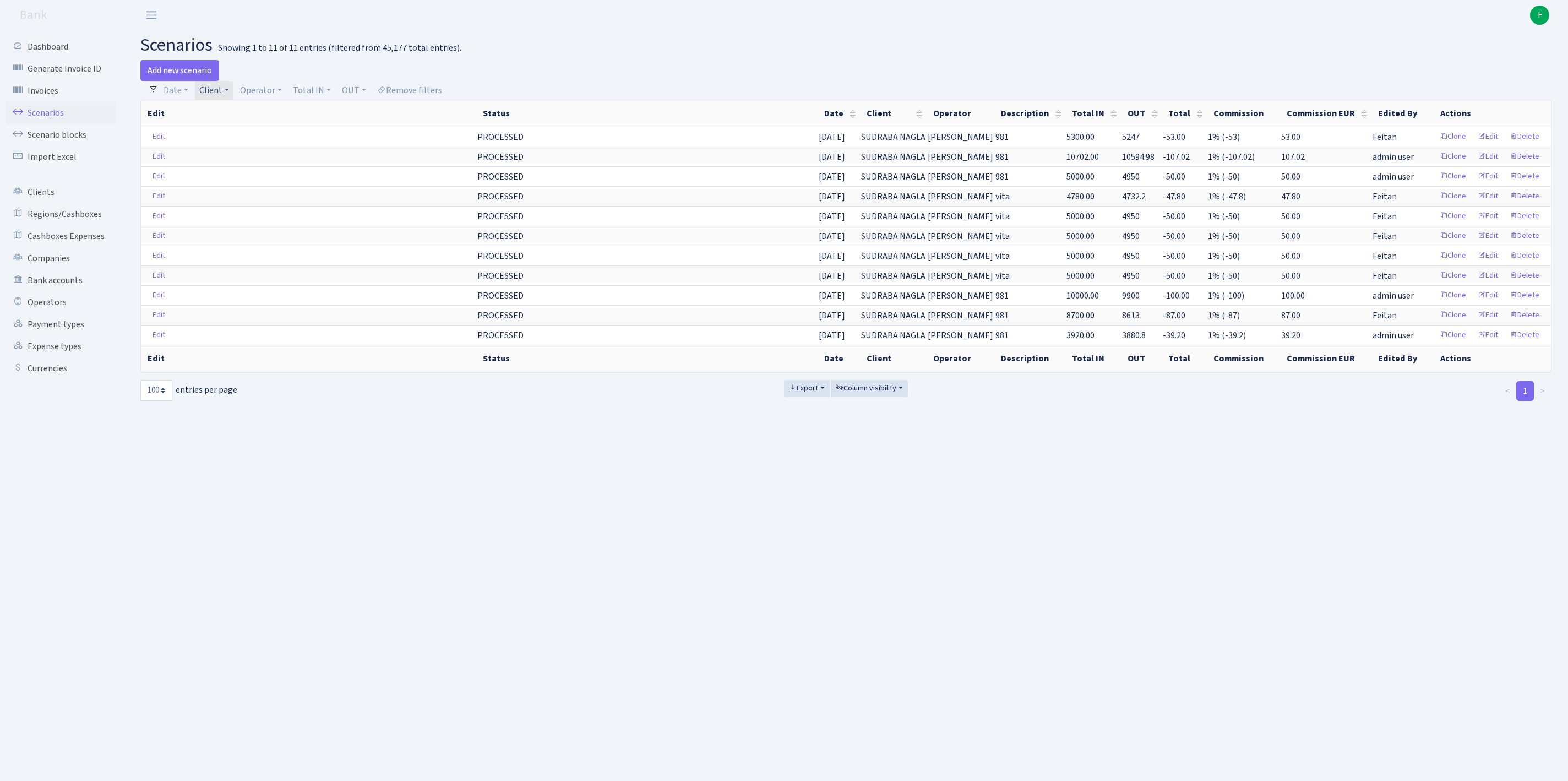
click at [234, 89] on link "Client" at bounding box center [214, 90] width 38 height 19
click at [254, 136] on input "search" at bounding box center [245, 130] width 91 height 17
type input "GOODS TRA"
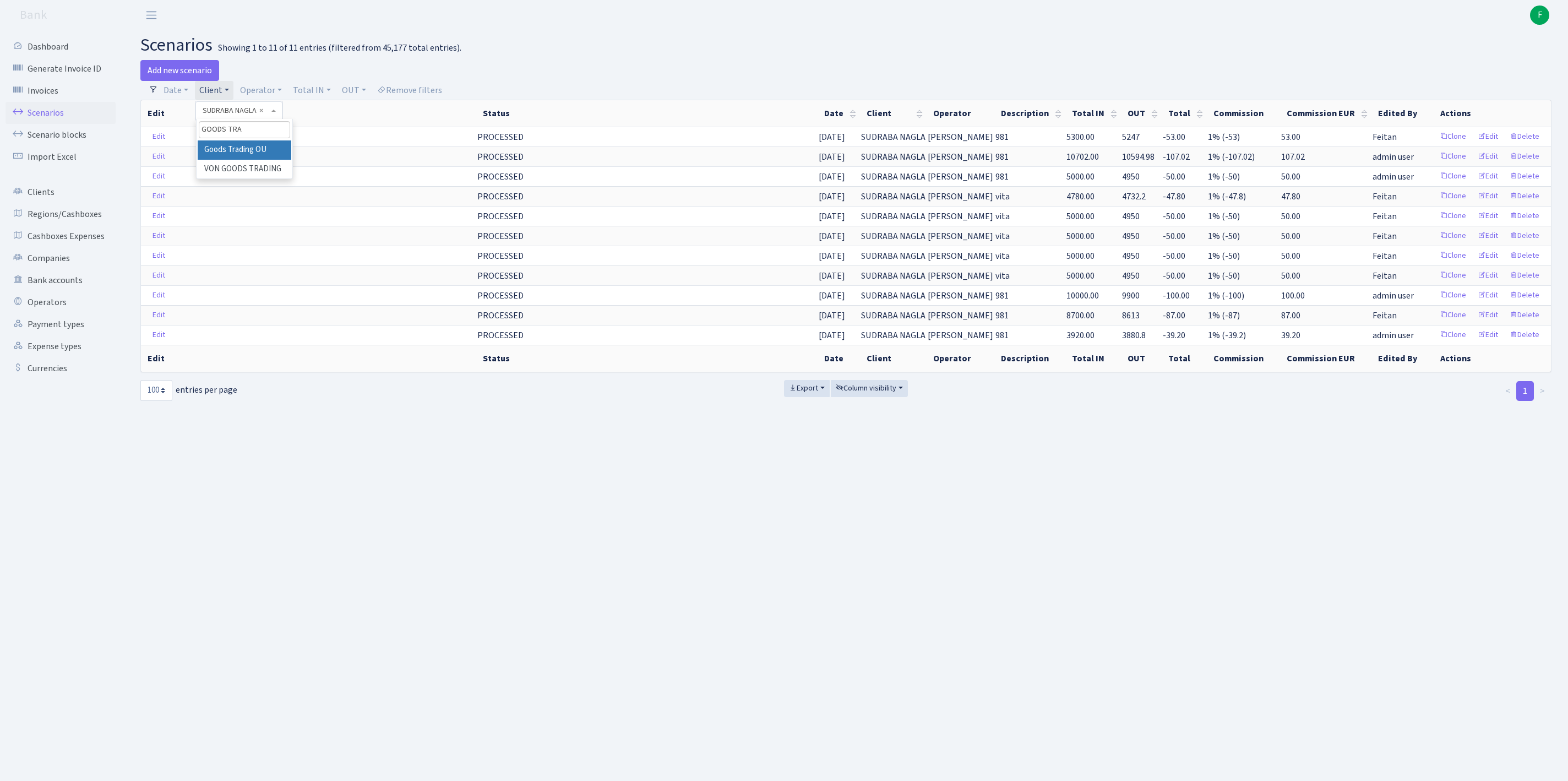
click at [236, 158] on li "Goods Trading OU" at bounding box center [245, 150] width 94 height 19
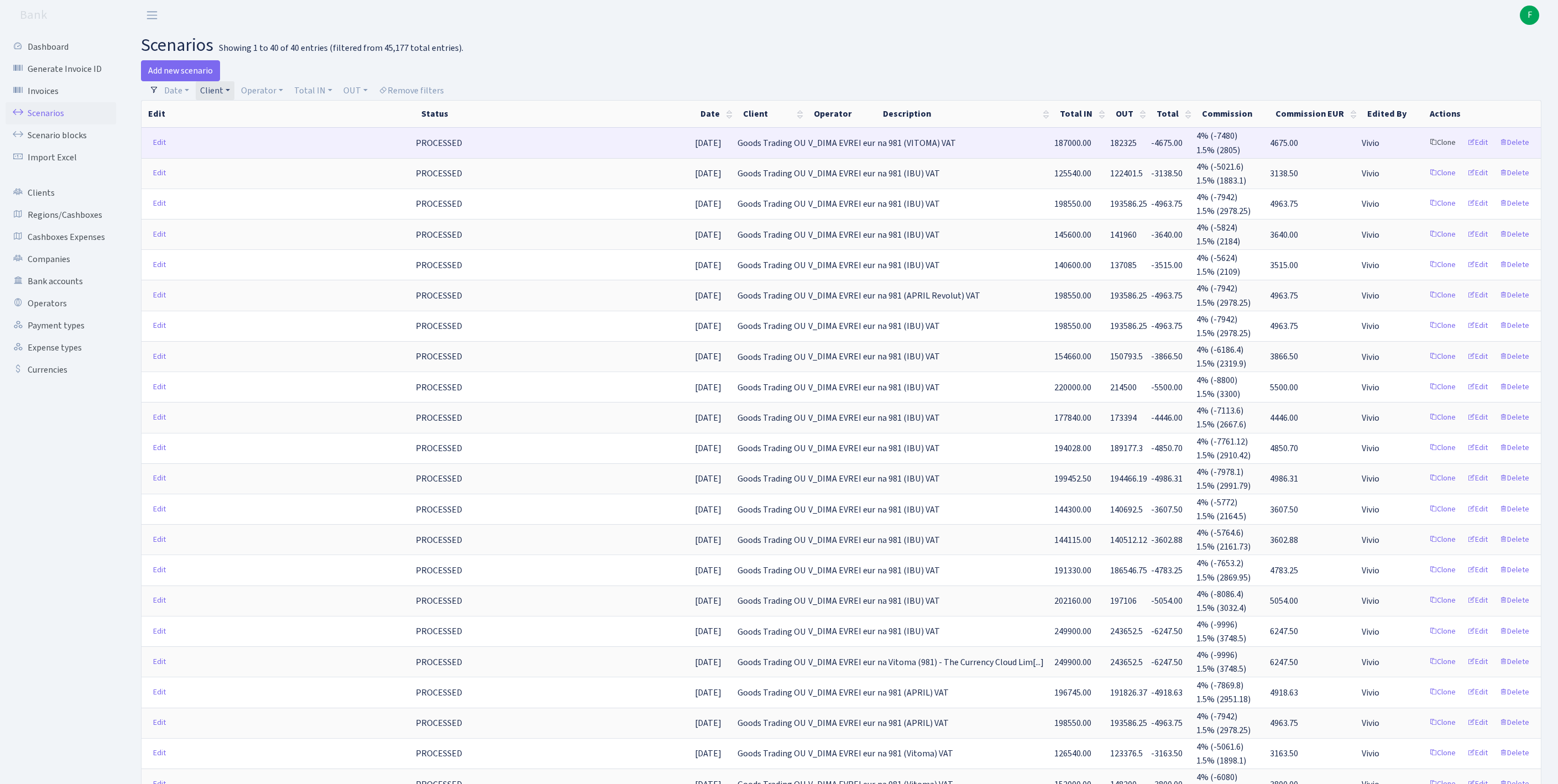
click at [1424, 152] on link "Clone" at bounding box center [1442, 143] width 37 height 17
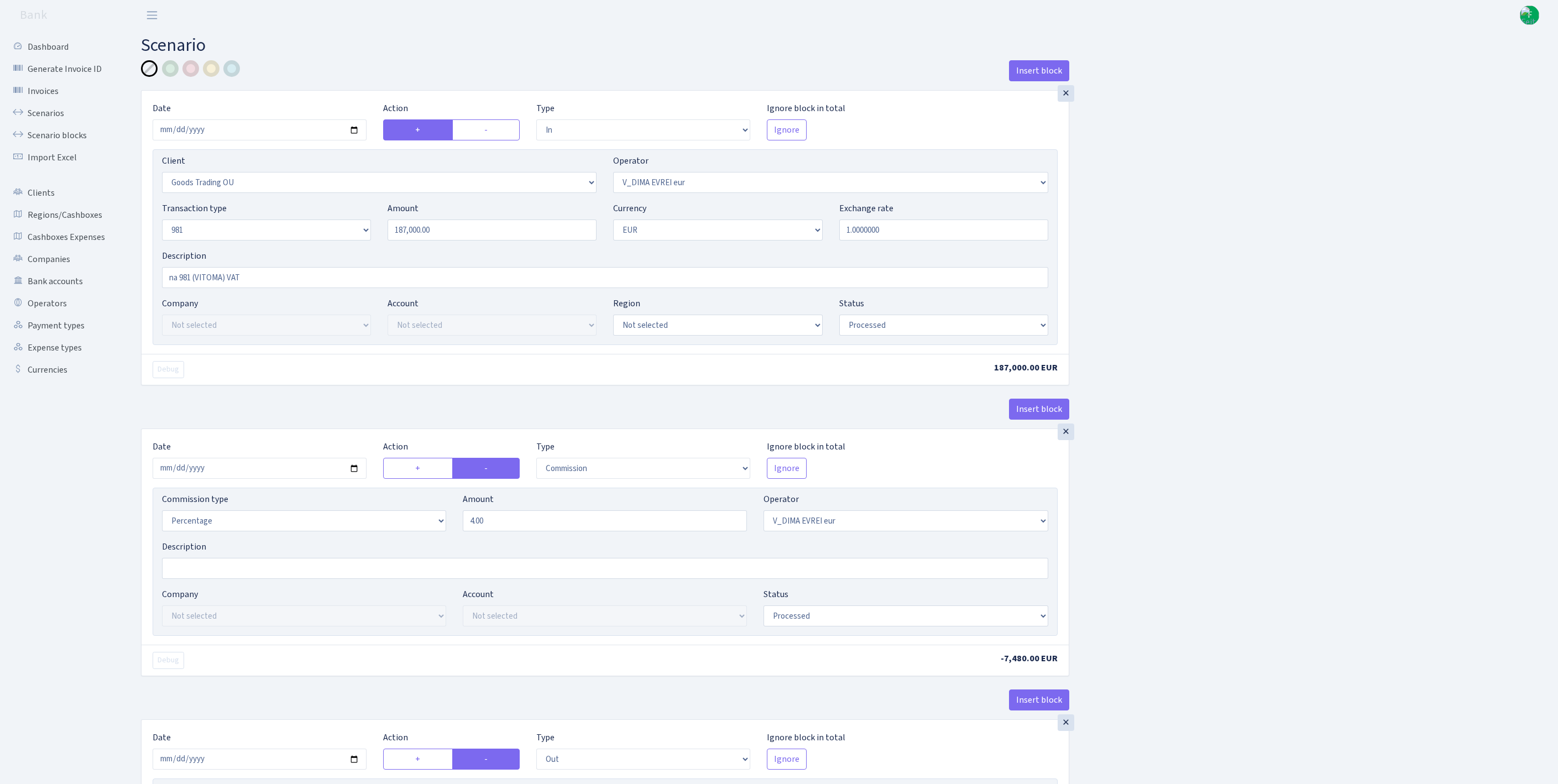
select select "in"
select select "1676"
select select "431"
select select "8"
select select "1"
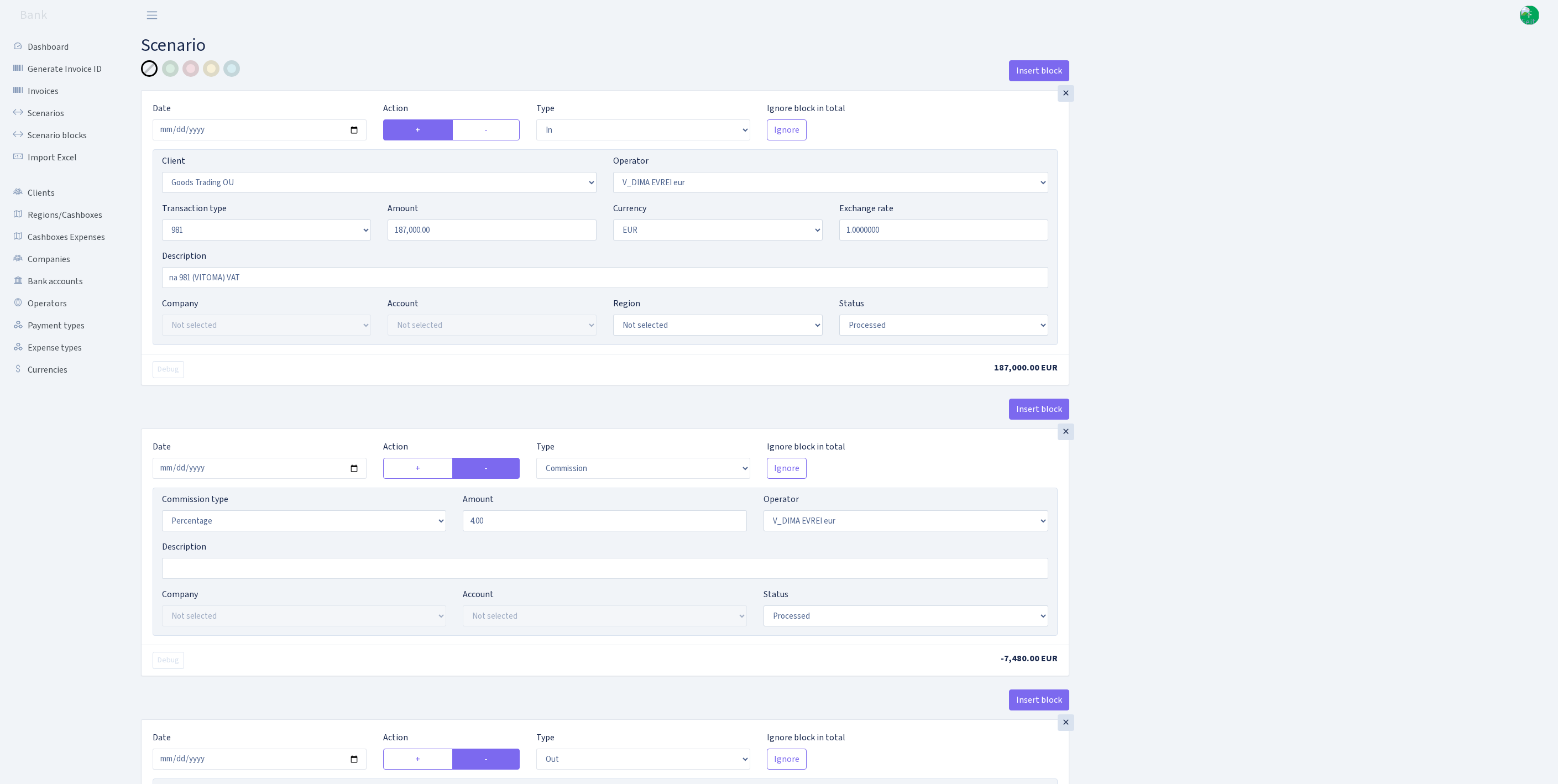
select select "processed"
select select "commission"
select select "431"
select select "processed"
select select "out"
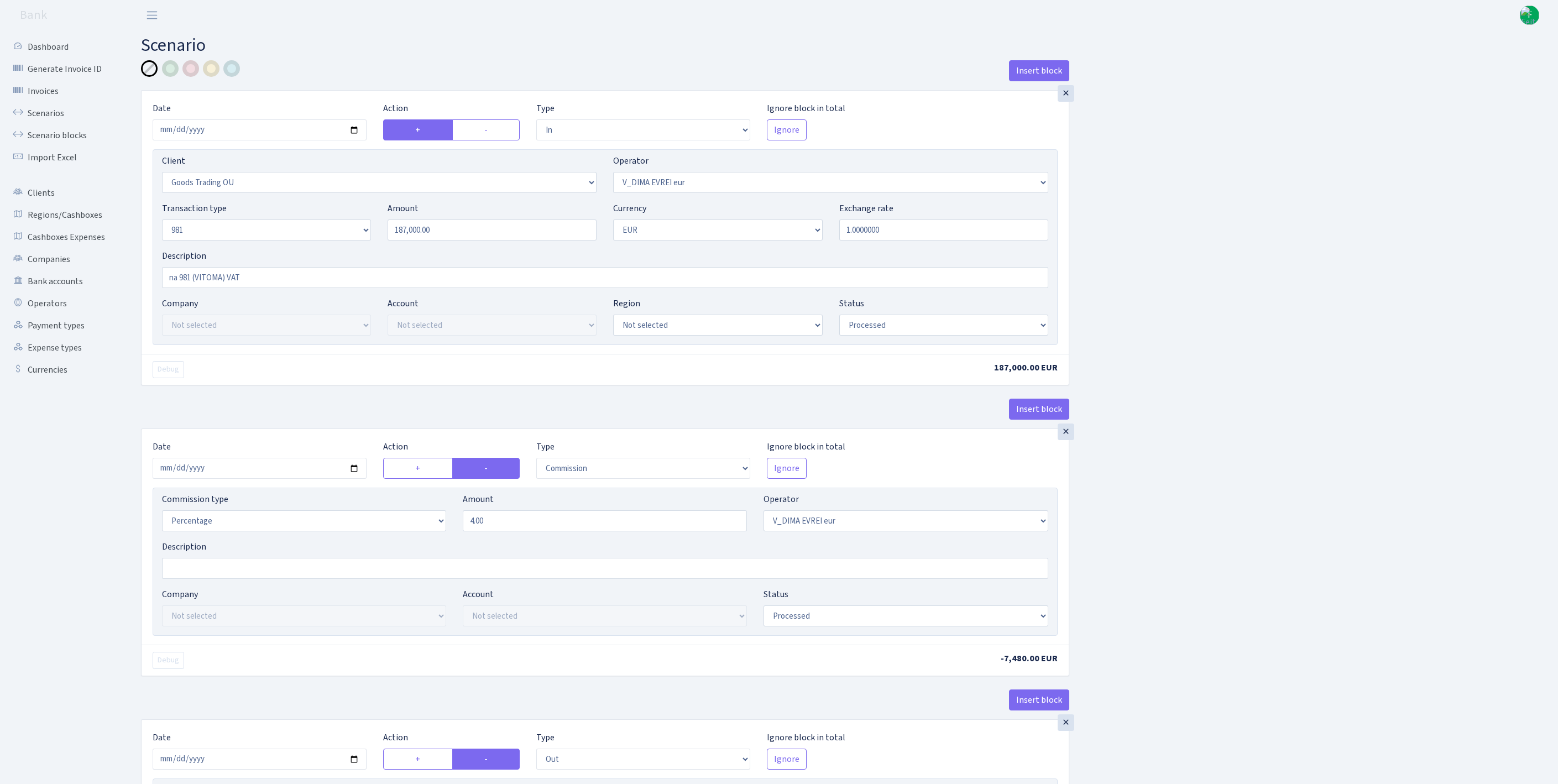
select select "2129"
select select "61"
select select "5"
select select "1"
select select "processed"
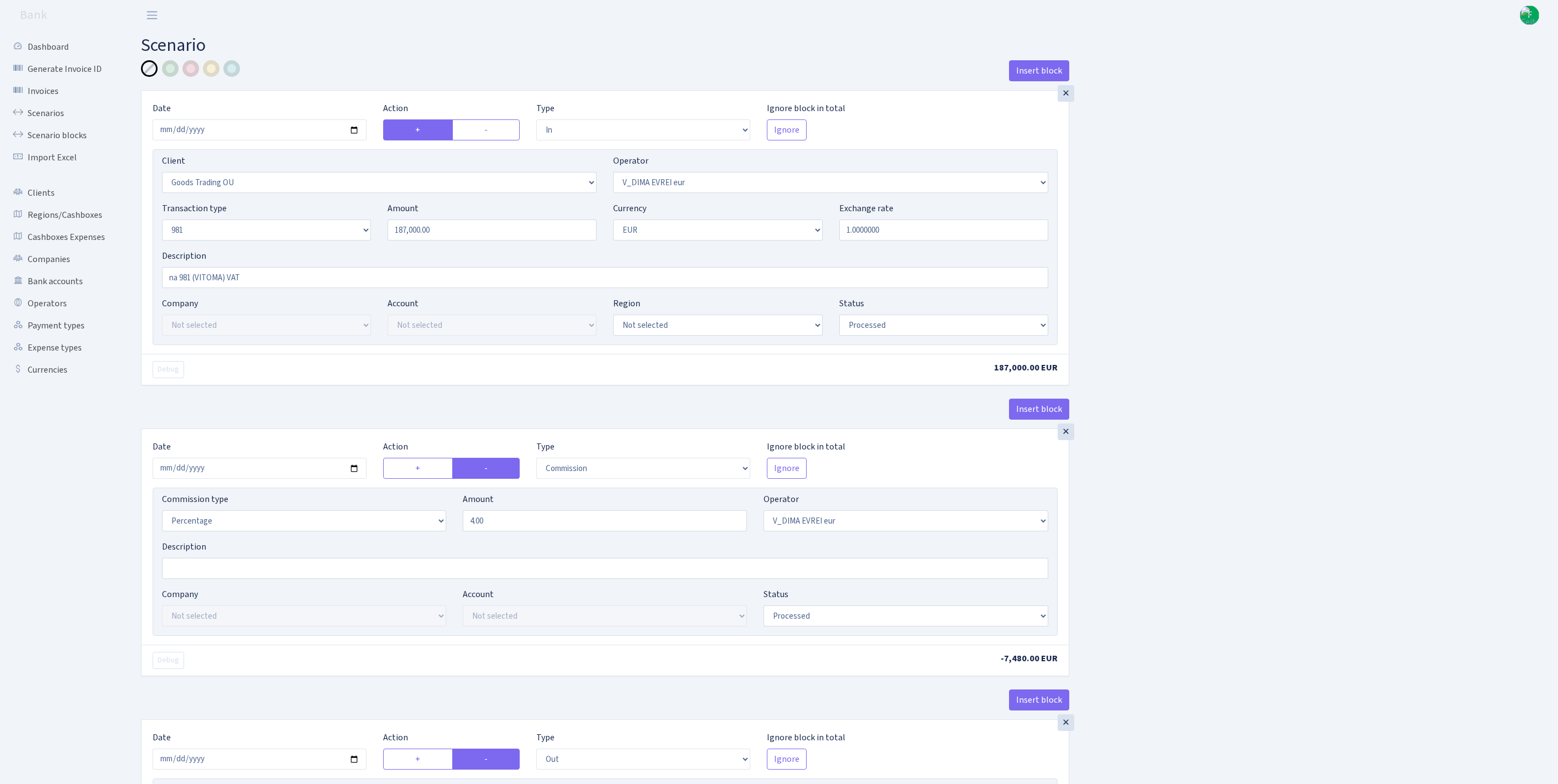
select select "commission"
select select "61"
select select "processed"
click at [292, 141] on input "[DATE]" at bounding box center [260, 130] width 214 height 21
type input "[DATE]"
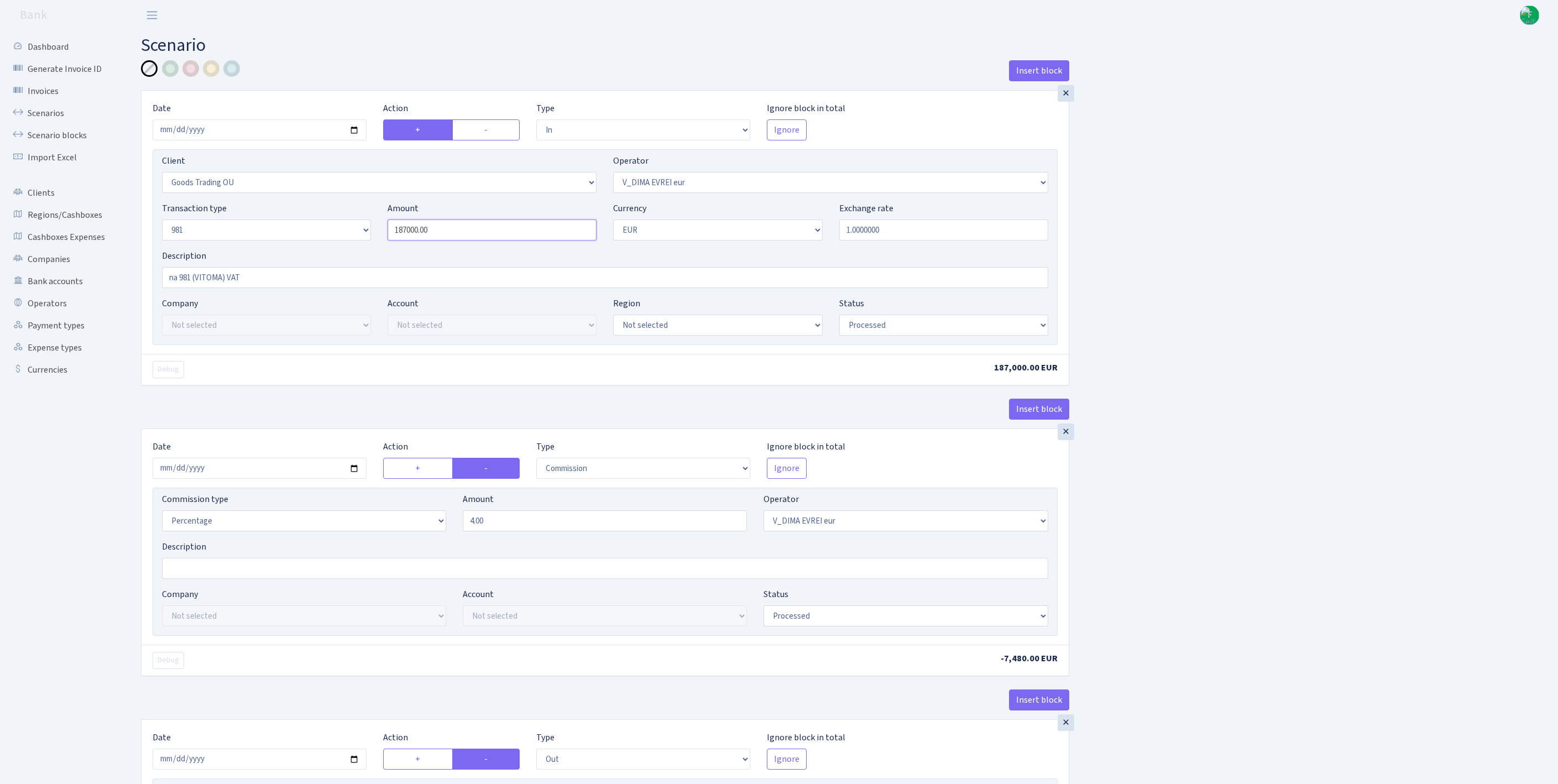
drag, startPoint x: 463, startPoint y: 255, endPoint x: 303, endPoint y: 239, distance: 160.8
click at [303, 239] on div "Transaction type Not selected 981 ELF FISH crypto GIRT IVO dekl MM-BALTIC eur U…" at bounding box center [604, 225] width 903 height 48
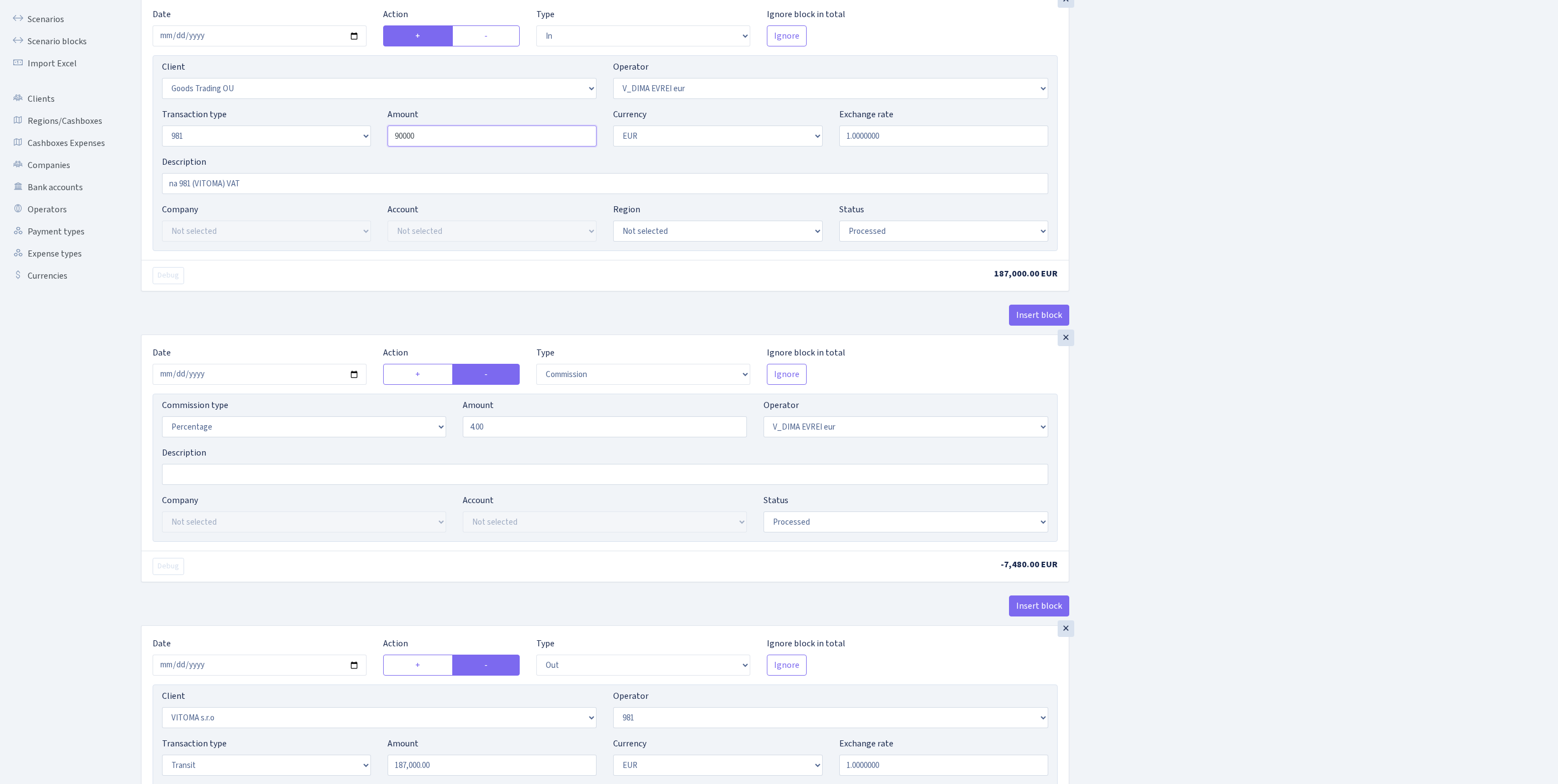
scroll to position [141, 0]
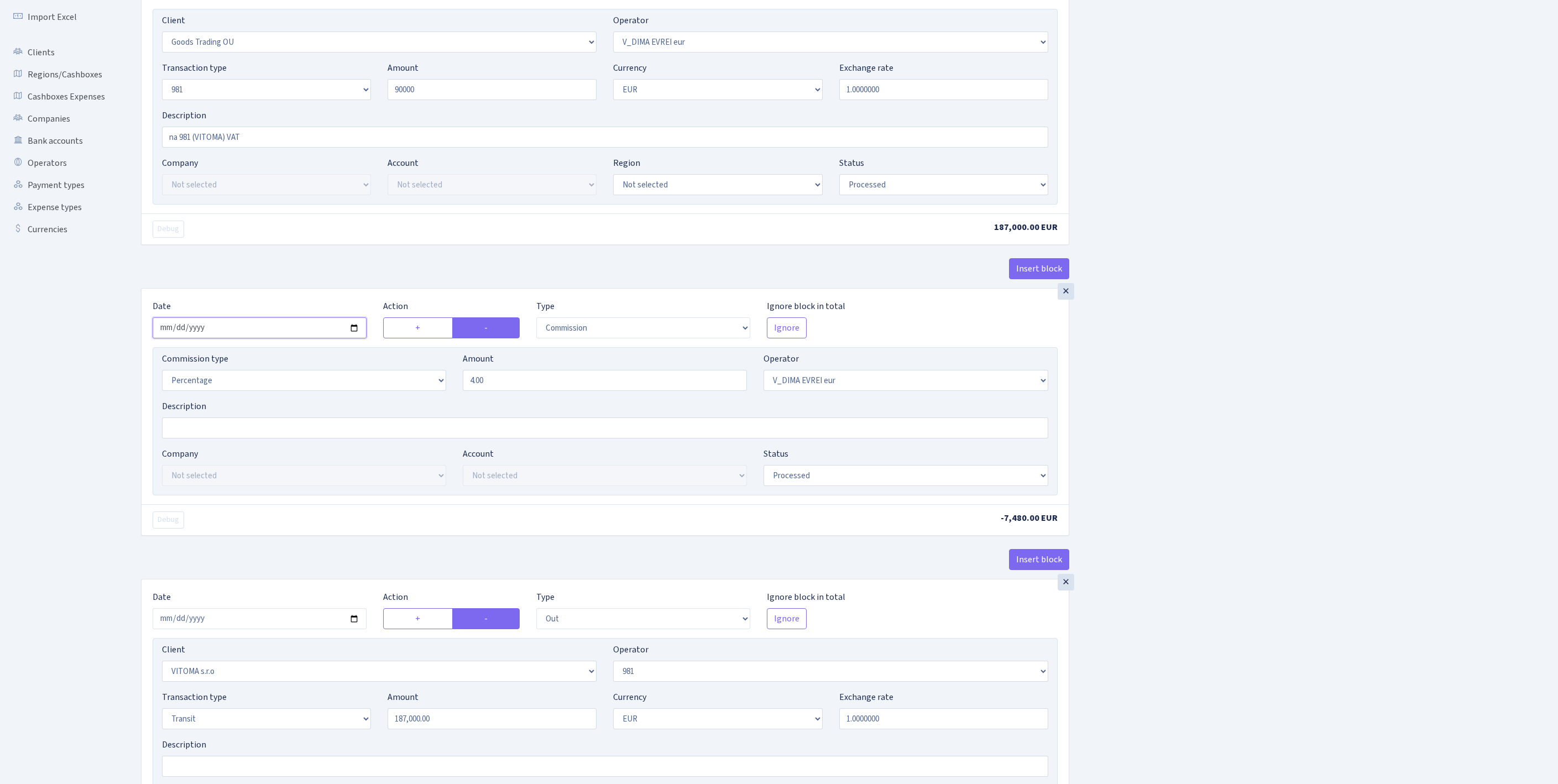
type input "90,000.00"
click at [276, 339] on input "2025-10-09" at bounding box center [260, 328] width 214 height 21
type input "2025-10-13"
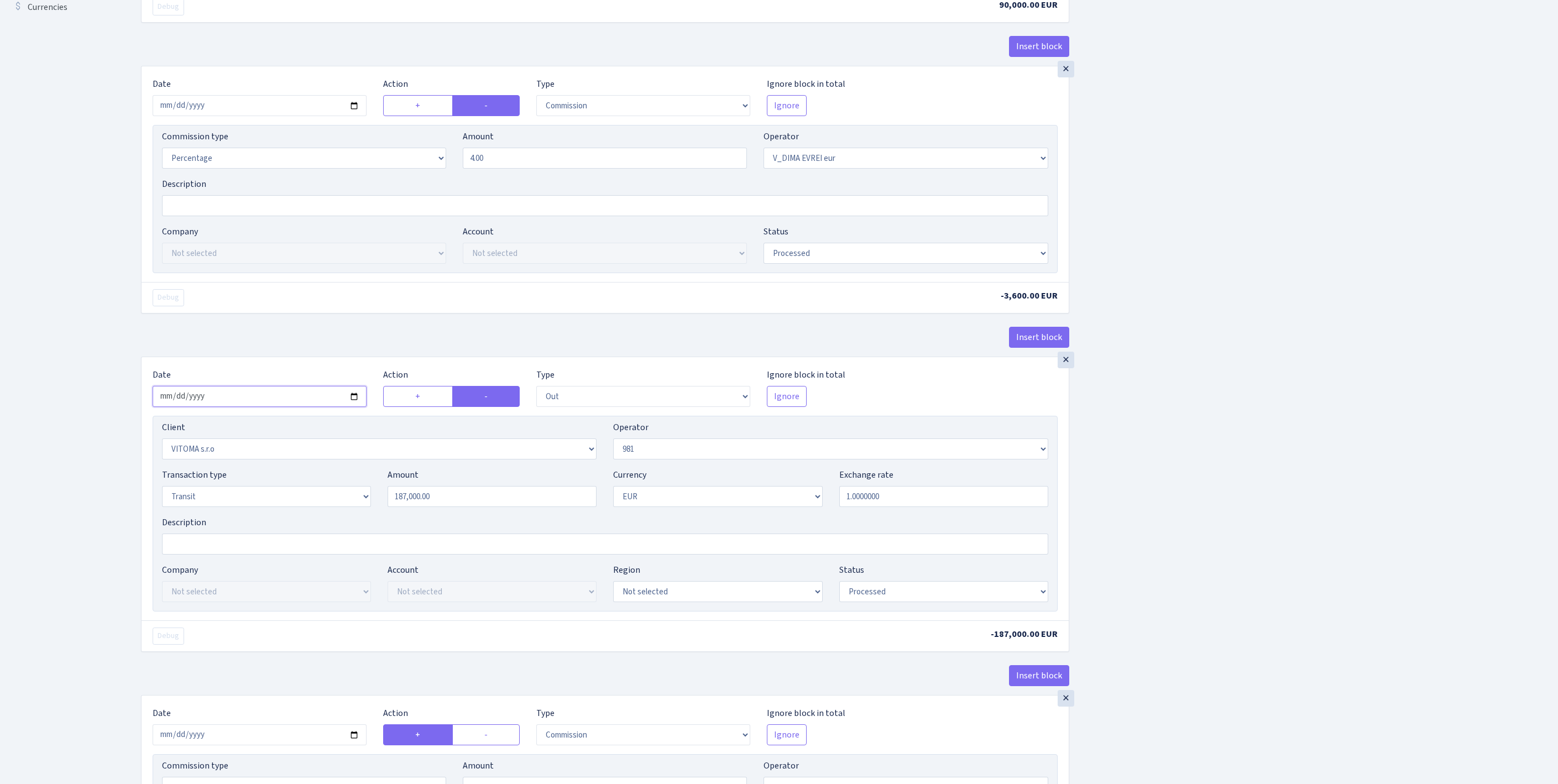
drag, startPoint x: 304, startPoint y: 489, endPoint x: 287, endPoint y: 511, distance: 27.8
click at [304, 407] on input "2025-10-09" at bounding box center [260, 396] width 214 height 21
type input "[DATE]"
drag, startPoint x: 463, startPoint y: 608, endPoint x: 323, endPoint y: 592, distance: 140.9
click at [323, 516] on div "Transaction type Not selected 981 ELF FISH crypto GIRT IVO dekl MM-BALTIC eur U…" at bounding box center [604, 492] width 903 height 48
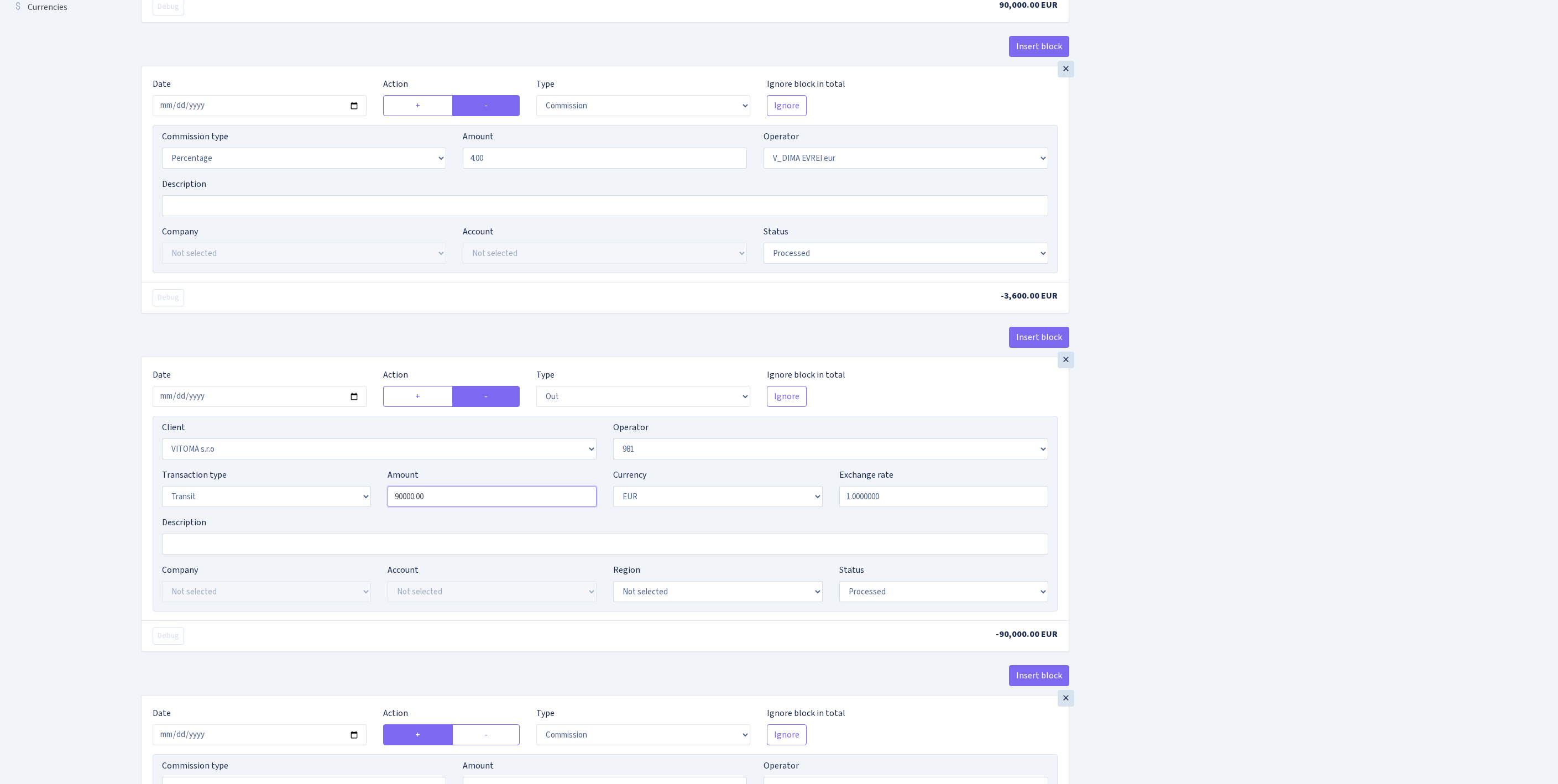
scroll to position [0, 0]
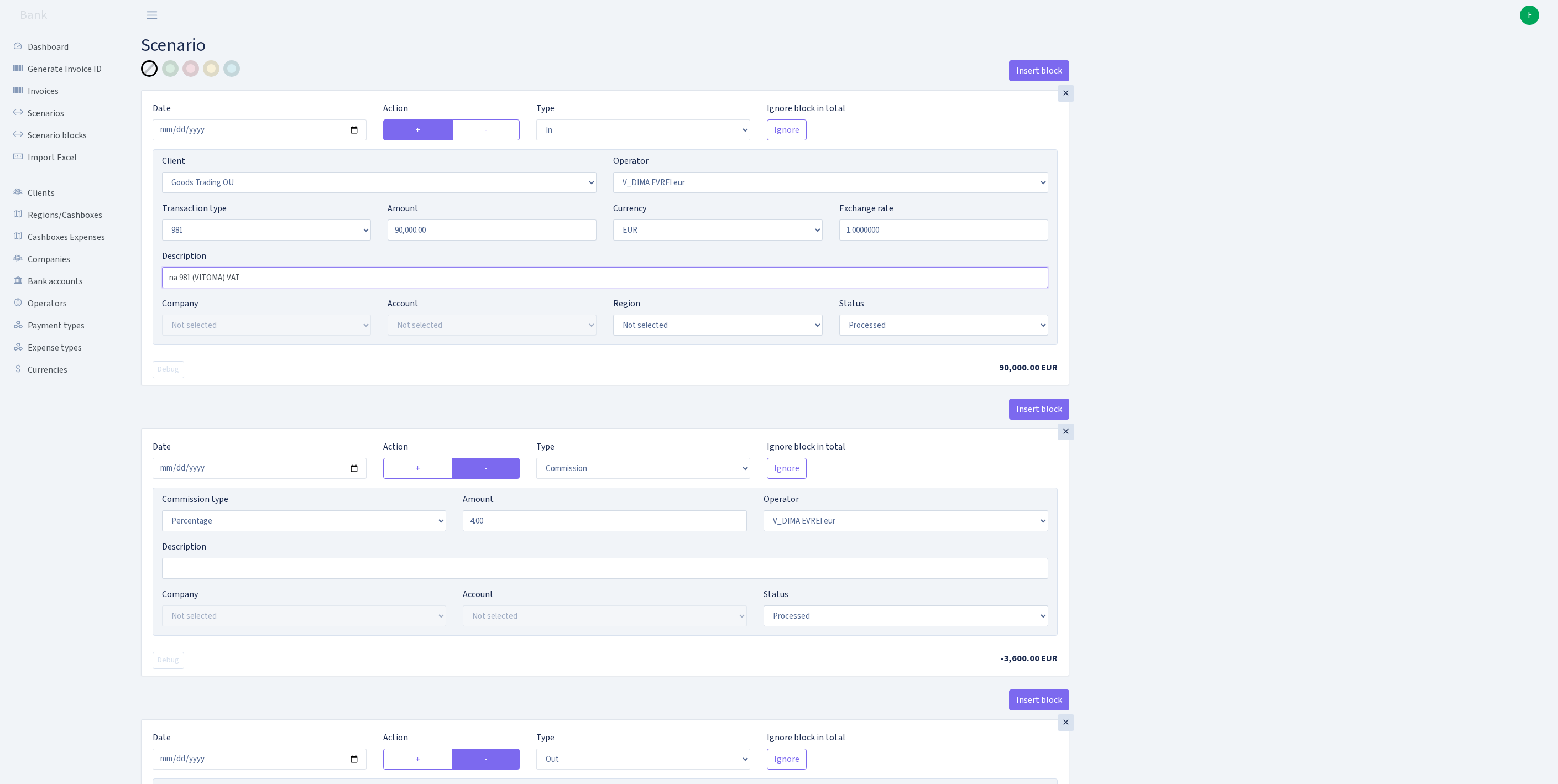
type input "90,000.00"
drag, startPoint x: 294, startPoint y: 310, endPoint x: 131, endPoint y: 305, distance: 163.1
click at [93, 306] on div "Dashboard Generate Invoice ID Invoices Scenarios Scenario blocks Import Excel C…" at bounding box center [779, 722] width 1558 height 1384
click at [329, 288] on input "na 981 (VITOMA) VAT" at bounding box center [605, 277] width 886 height 21
paste input "Invoice No V 2025-1310 6 partial"
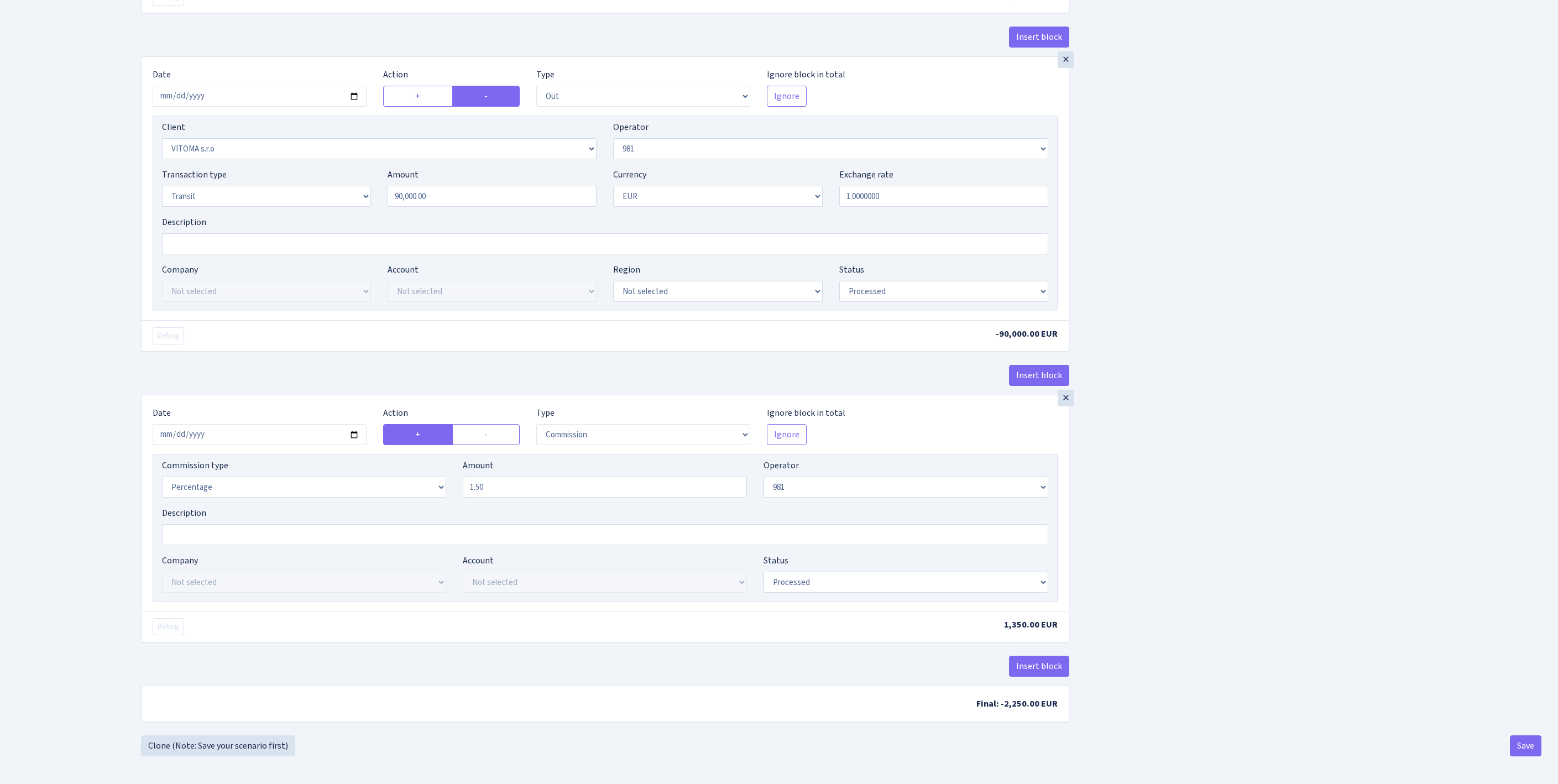
scroll to position [847, 0]
type input "na 981 (VITOMA) VATInvoice No V 2025-1310 6 partial"
click at [1515, 745] on button "Save" at bounding box center [1526, 746] width 32 height 21
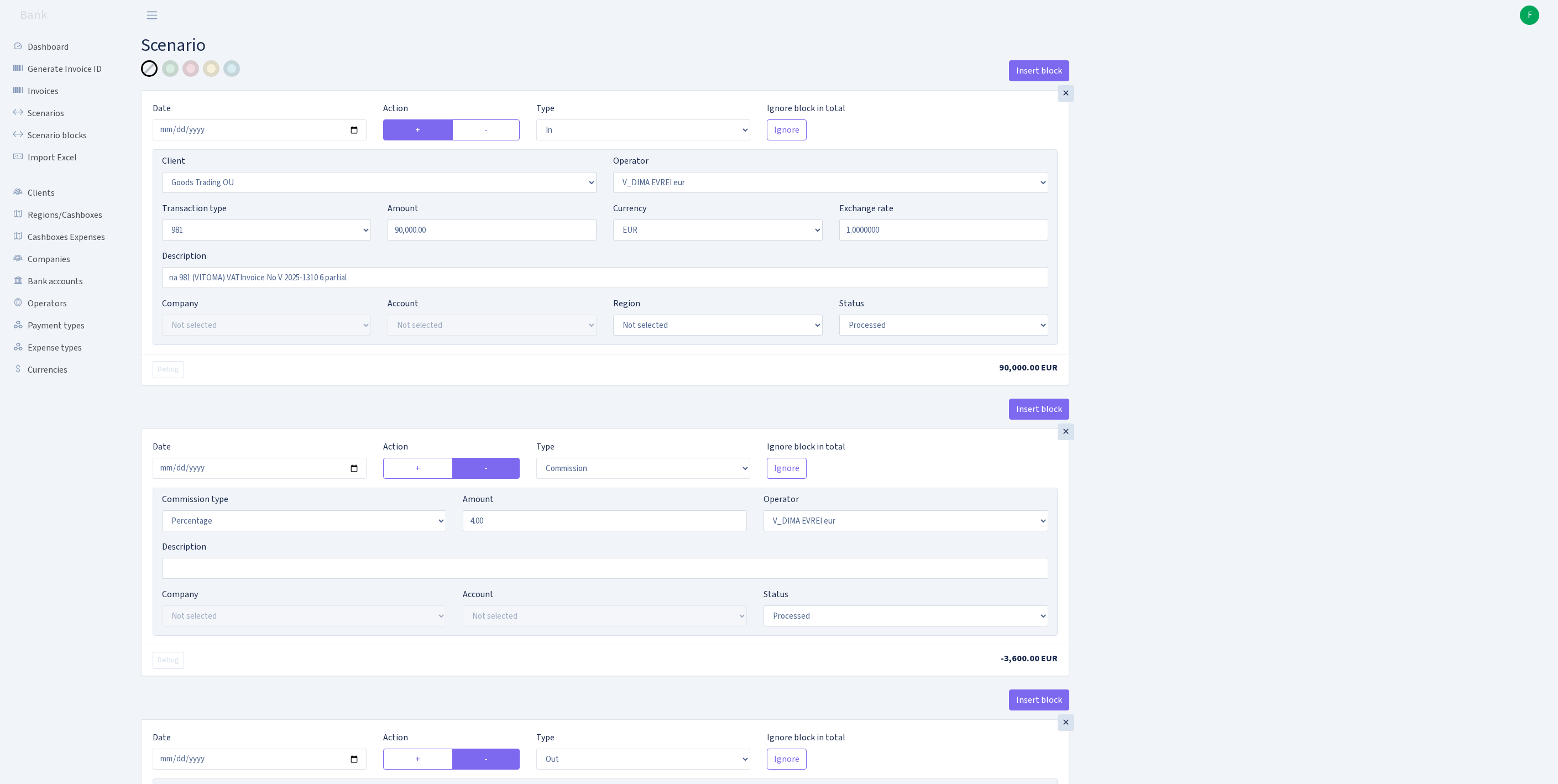
select select "in"
select select "1676"
select select "431"
select select "8"
select select "1"
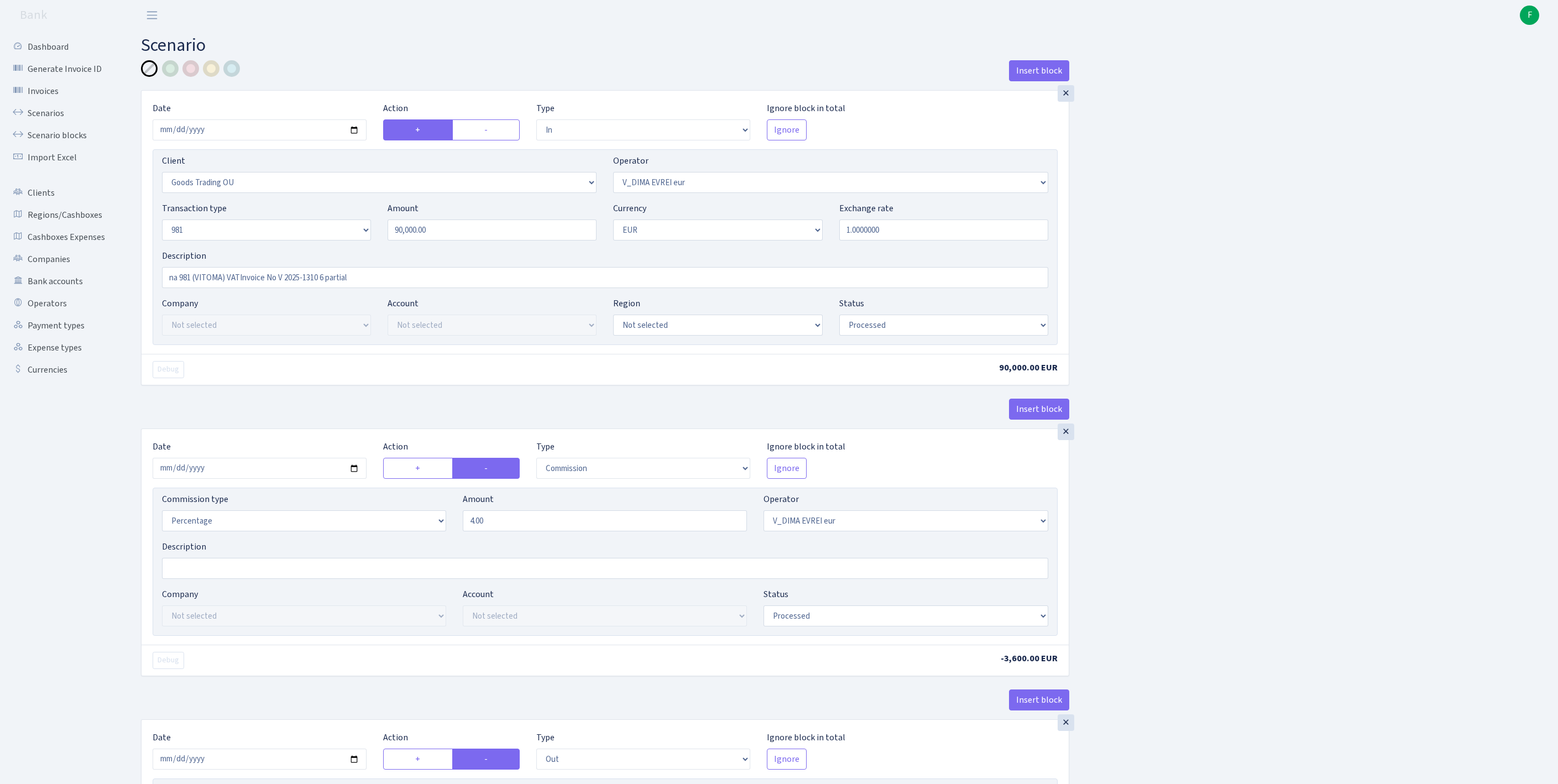
select select "processed"
select select "commission"
select select "431"
select select "processed"
select select "out"
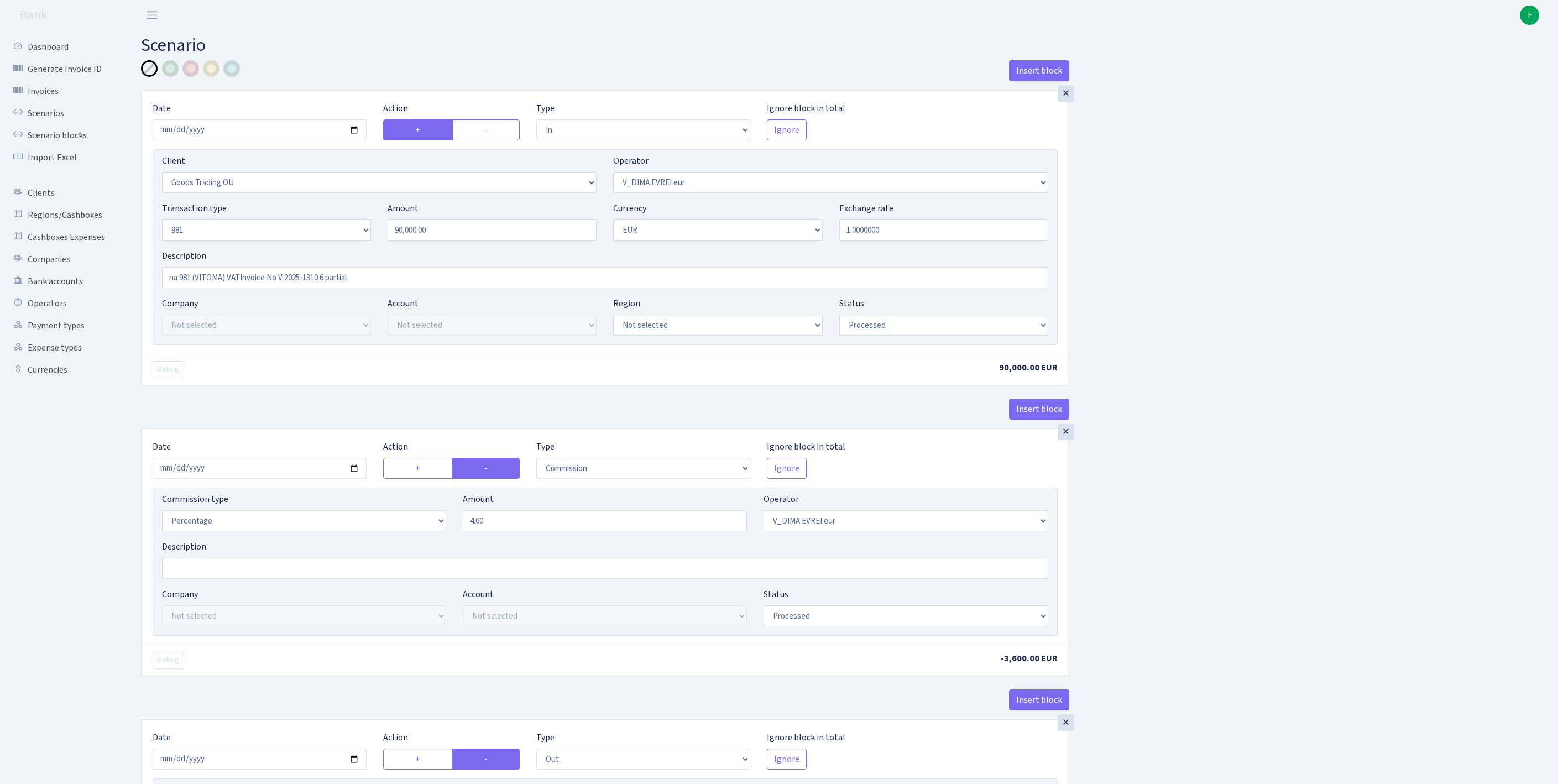
select select "2129"
select select "61"
select select "5"
select select "1"
select select "processed"
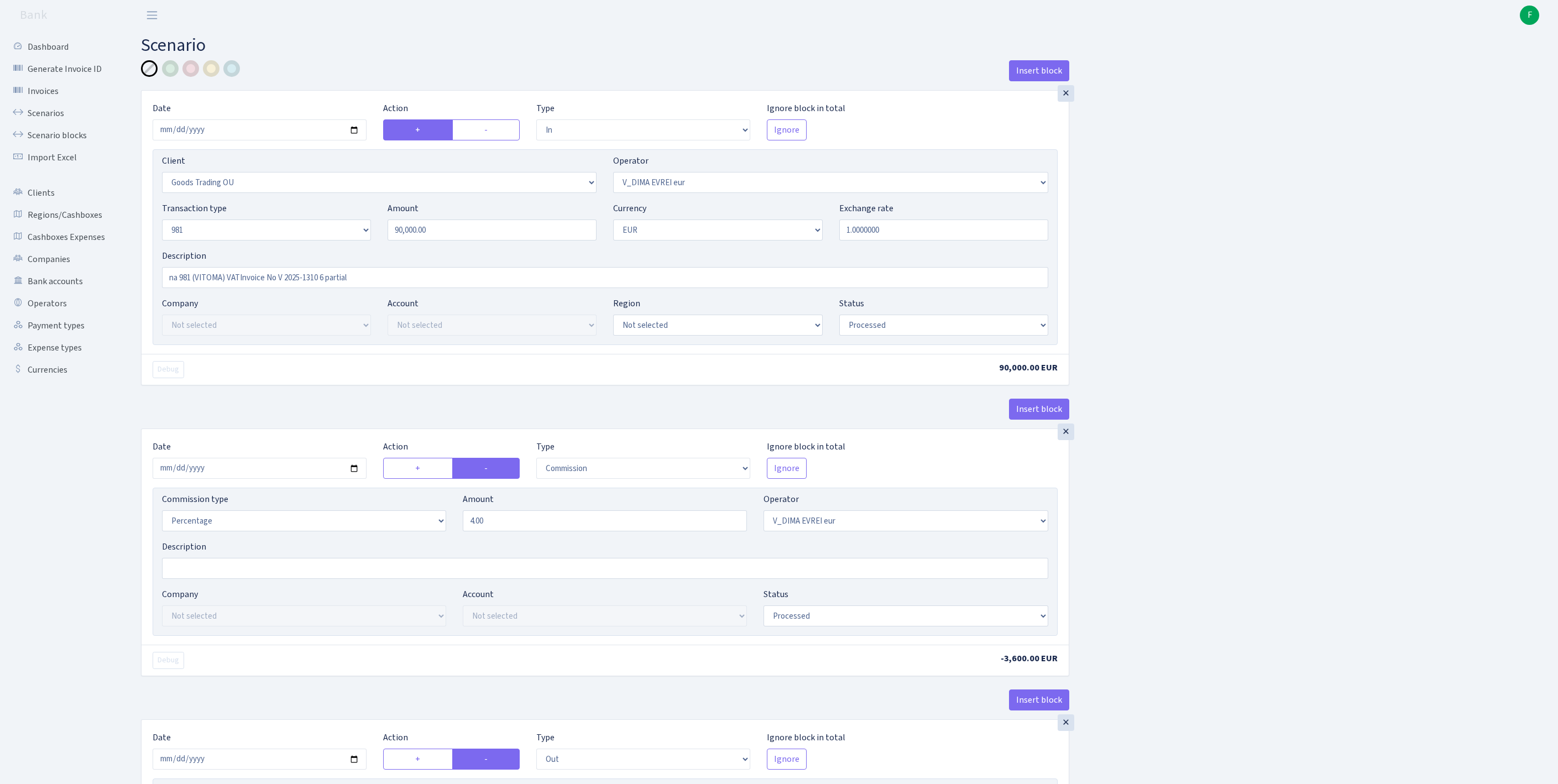
select select "commission"
select select "61"
select select "processed"
click at [48, 119] on link "Scenarios" at bounding box center [61, 113] width 111 height 22
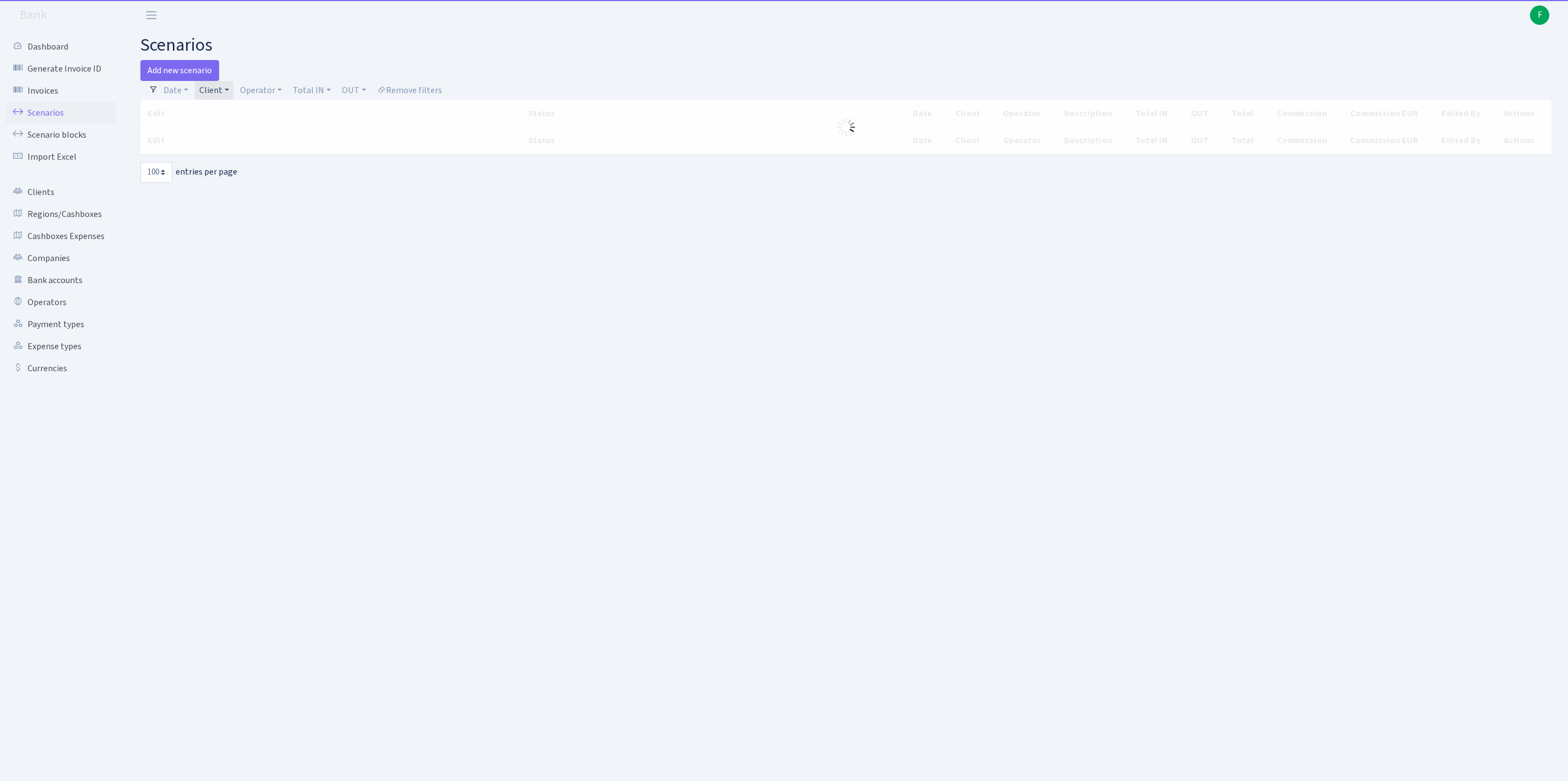
select select "100"
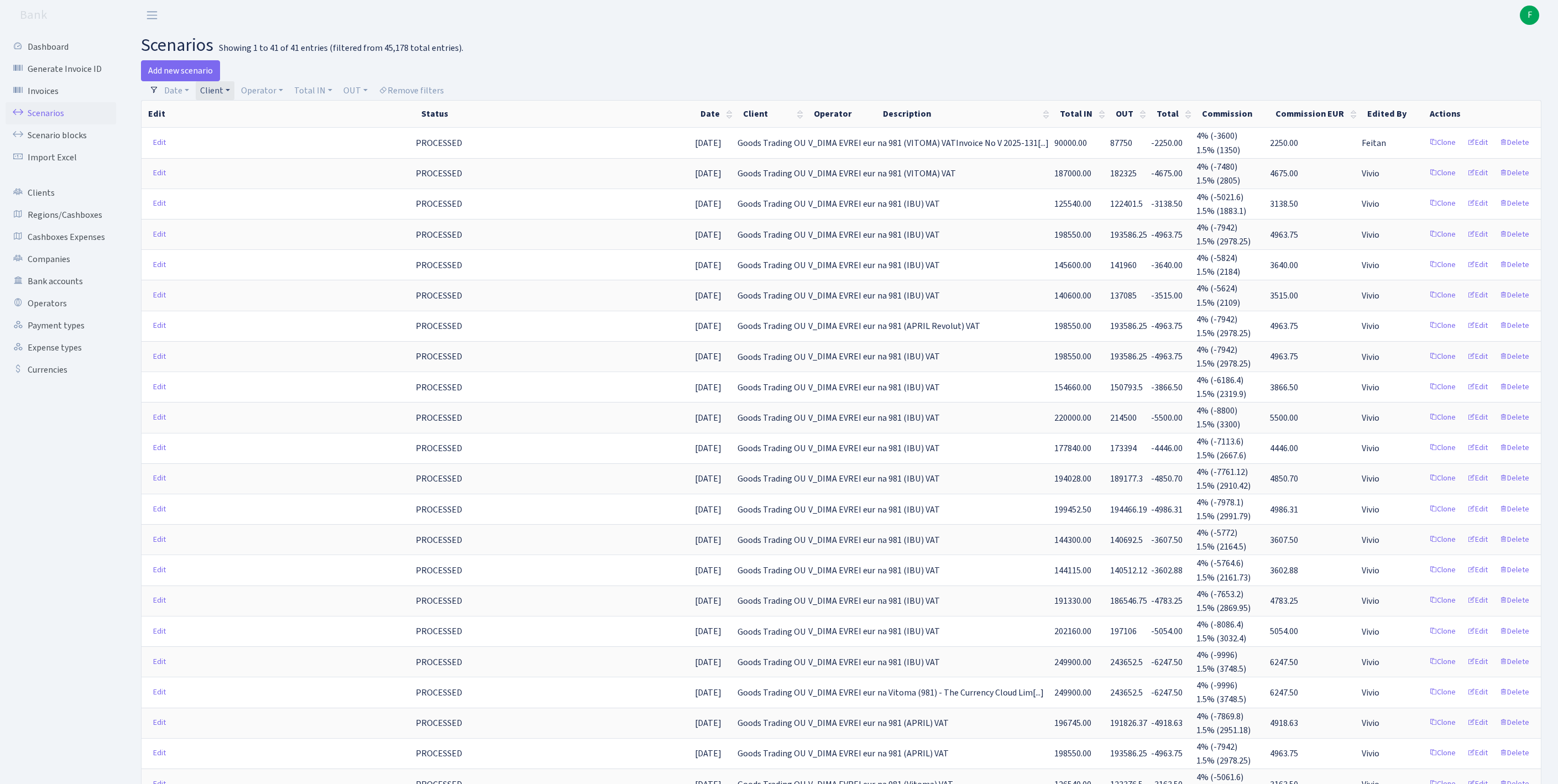
click at [235, 92] on link "Client" at bounding box center [215, 90] width 39 height 19
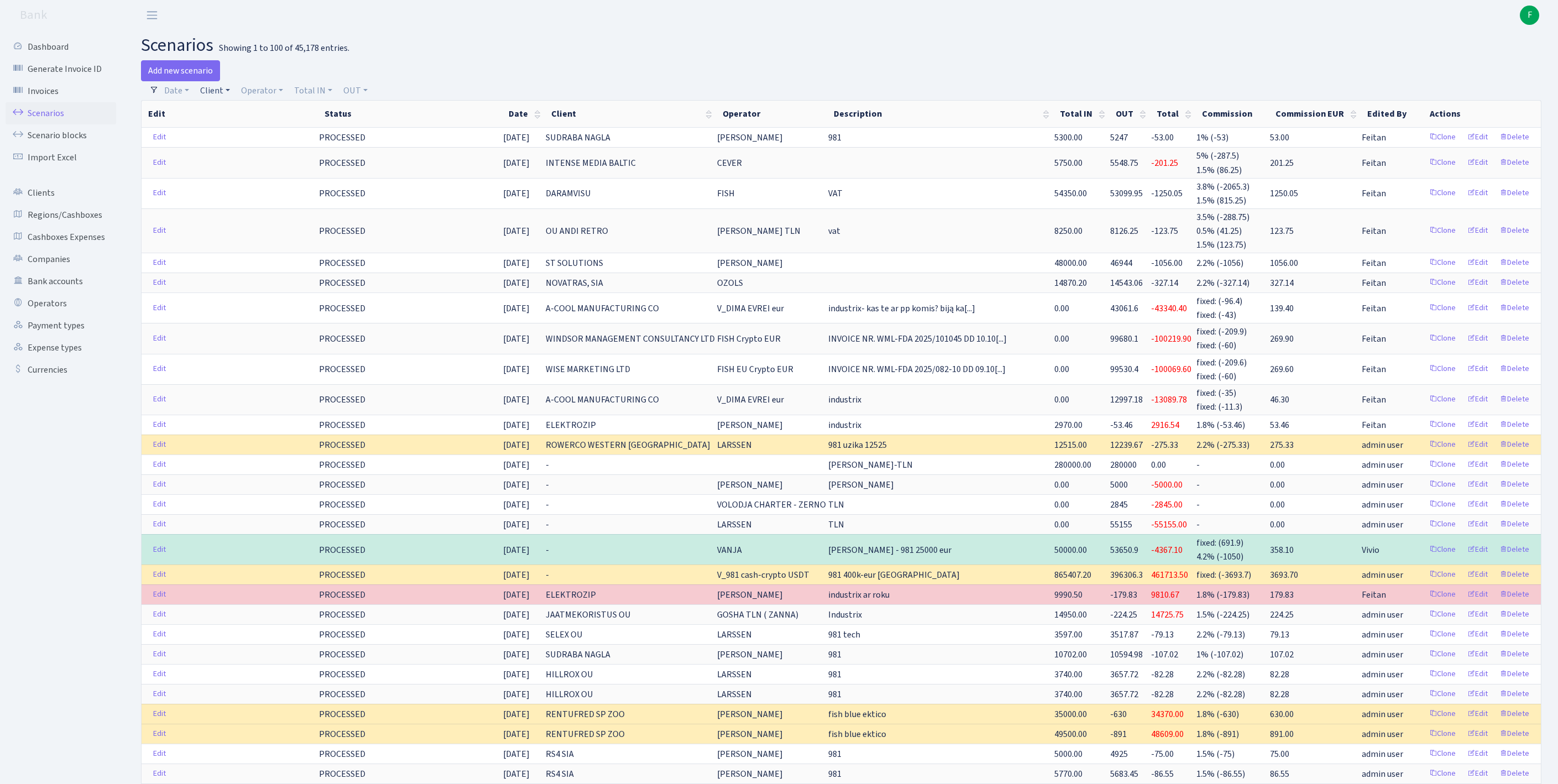
click at [220, 95] on link "Client" at bounding box center [215, 90] width 39 height 19
click at [242, 136] on input "search" at bounding box center [246, 130] width 92 height 17
type input "STRATEN"
click at [273, 172] on li "STRATENA SPOLKA Z OGRANICZONA ODPOWIEDZIALNOSCIA" at bounding box center [246, 163] width 94 height 44
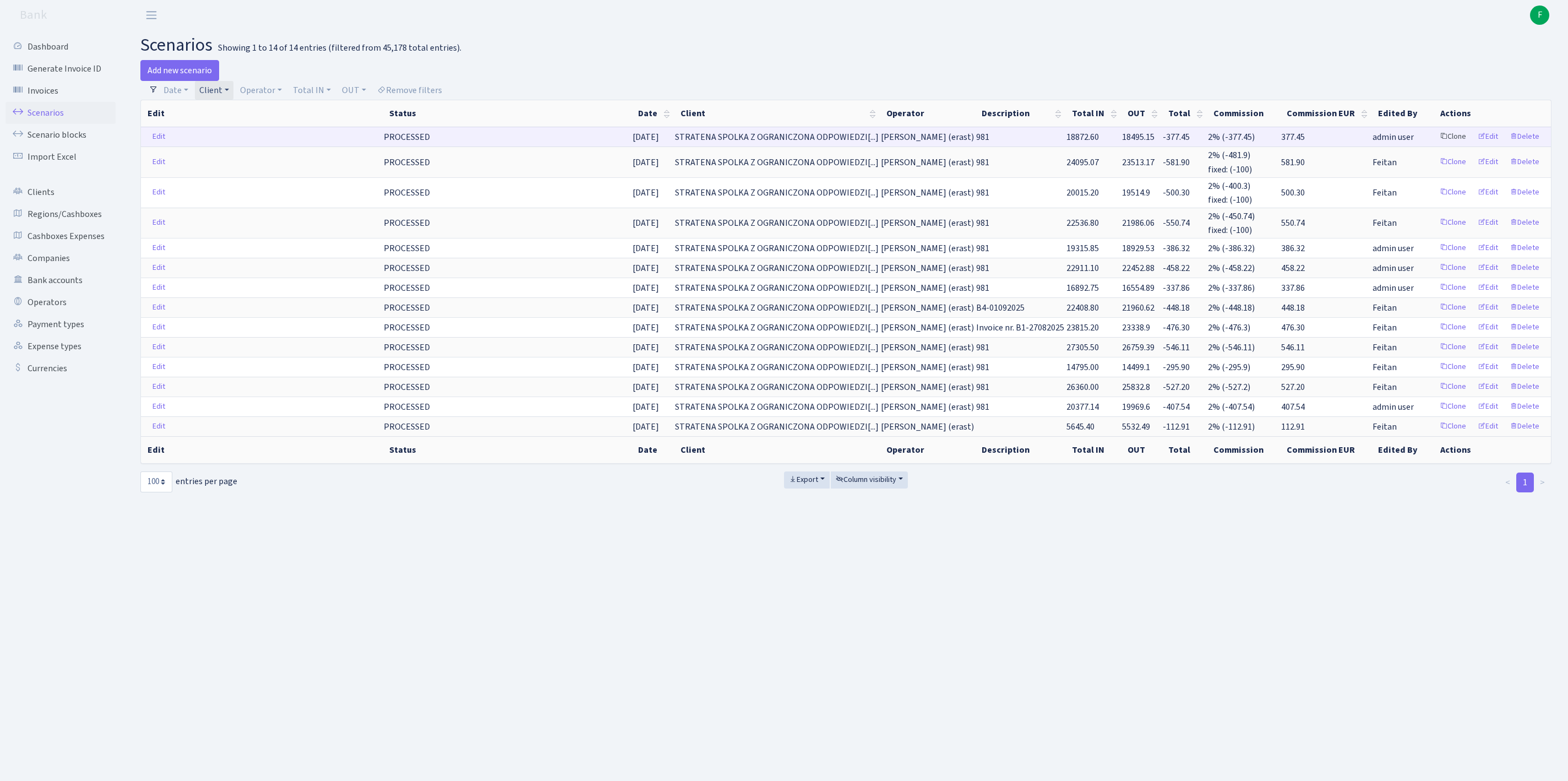
click at [1435, 145] on link "Clone" at bounding box center [1453, 137] width 37 height 17
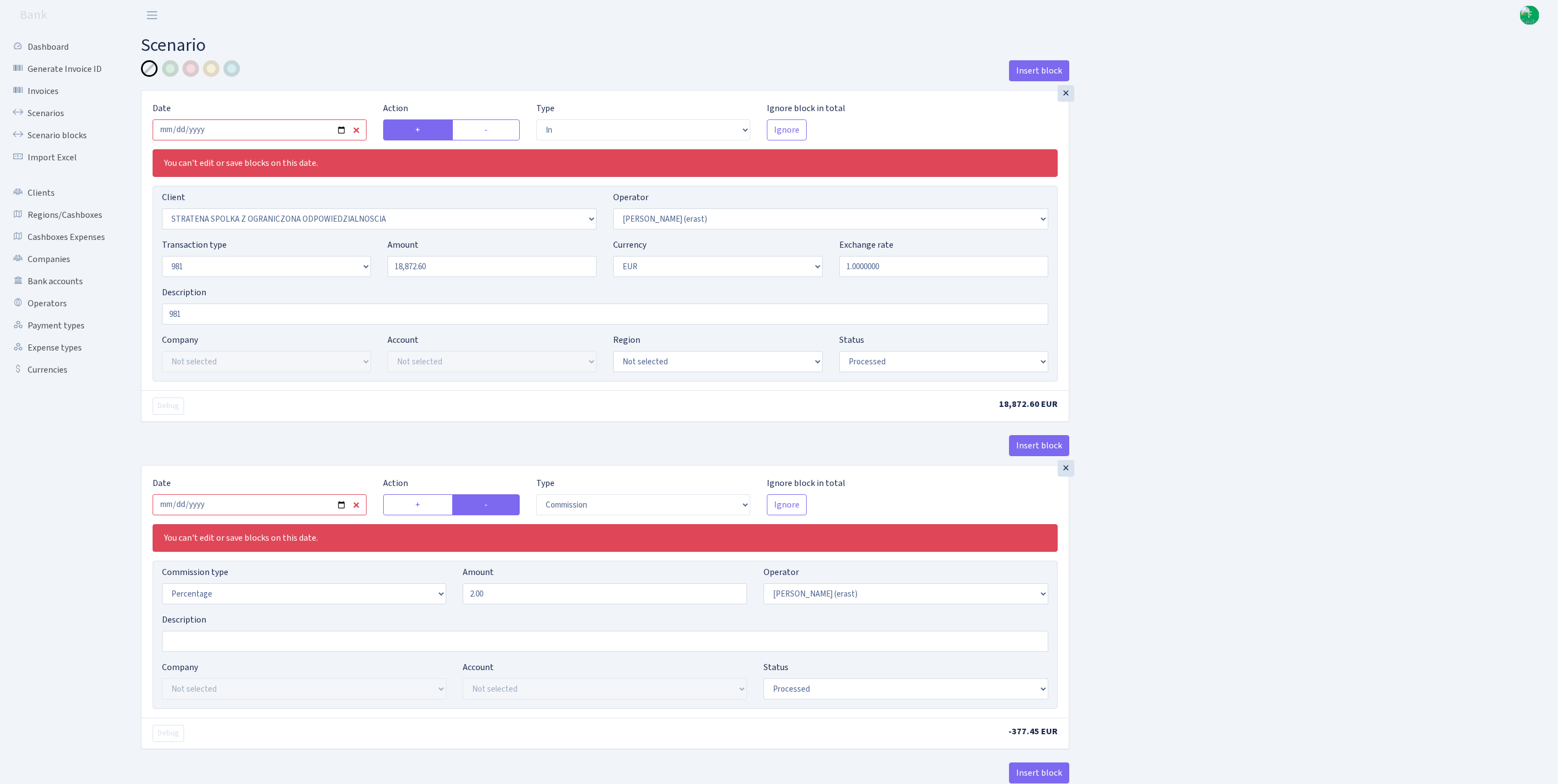
select select "in"
select select "3300"
select select "155"
select select "8"
select select "1"
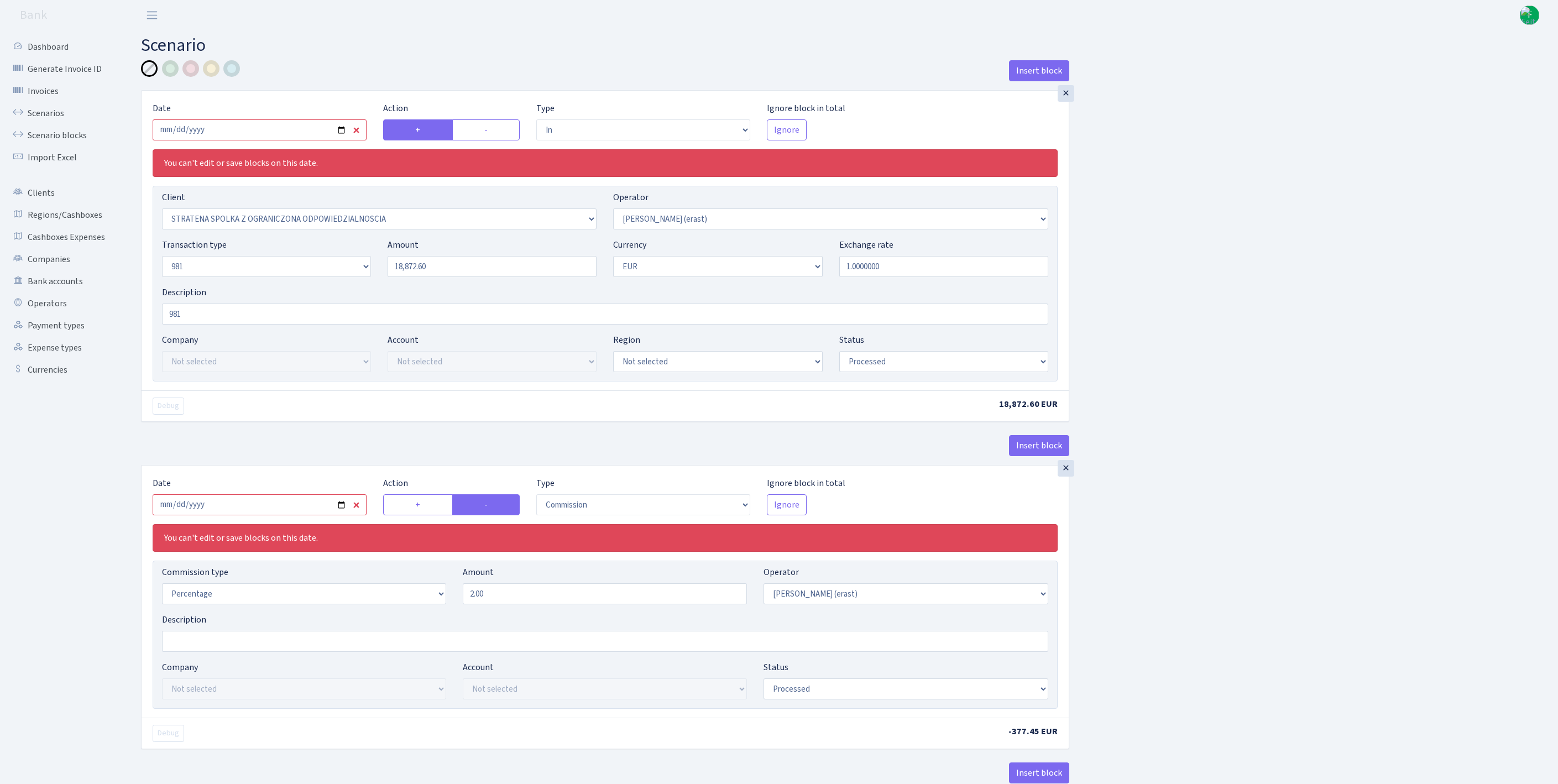
select select "processed"
select select "commission"
select select "155"
select select "processed"
select select "out"
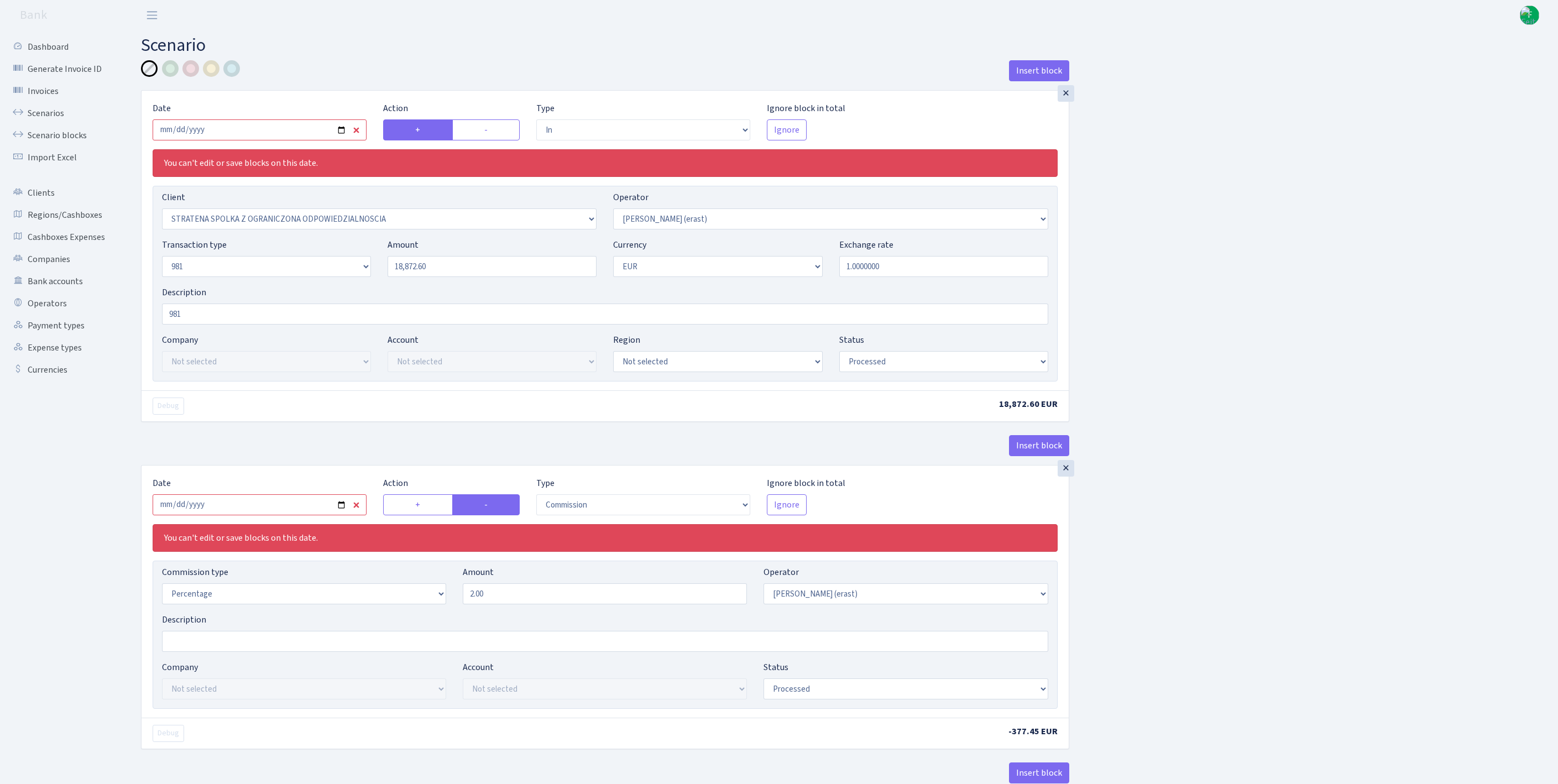
select select "2442"
select select "61"
select select "8"
select select "1"
select select "processed"
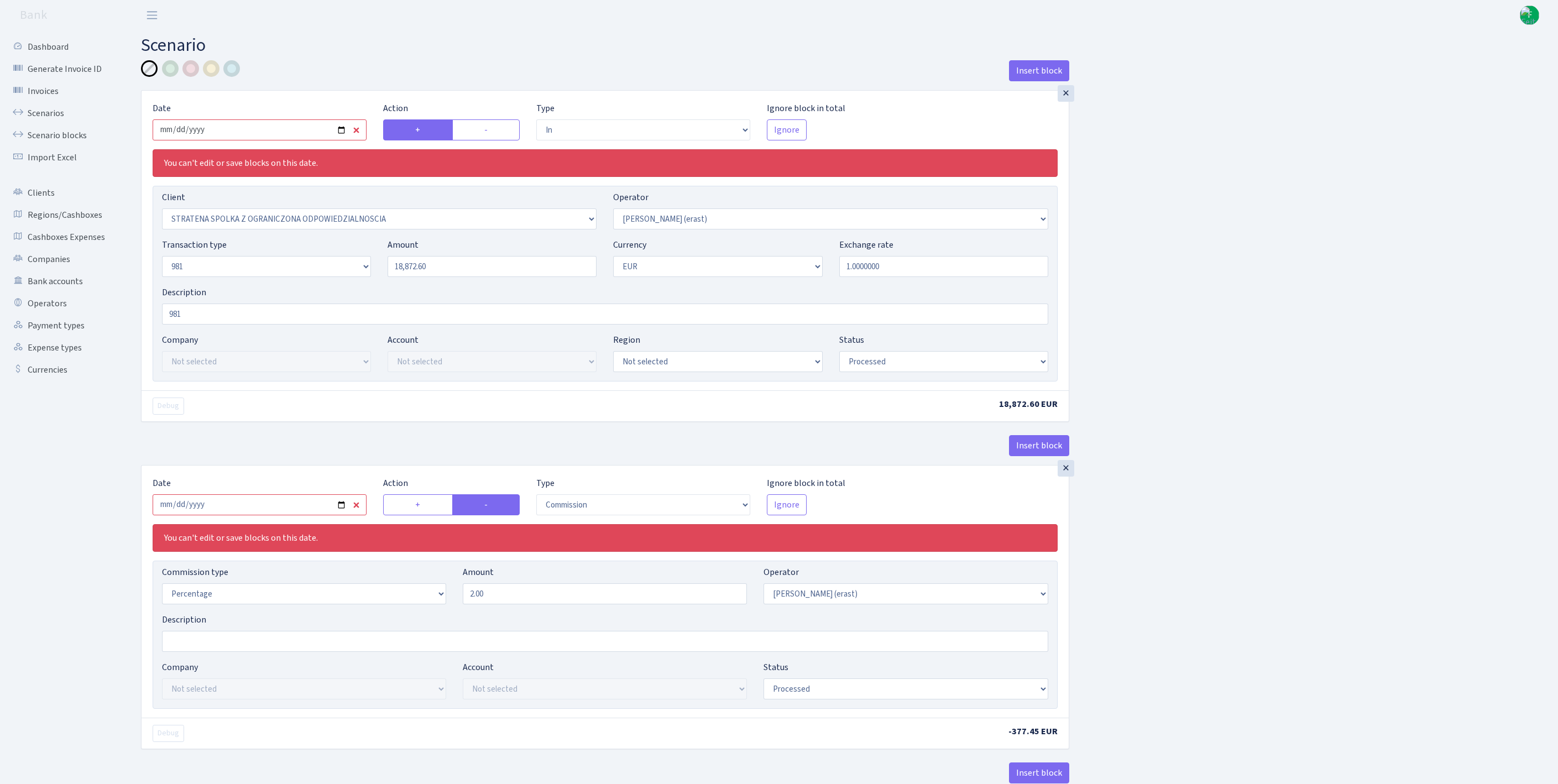
click at [282, 136] on input "2025-10-06" at bounding box center [260, 130] width 214 height 21
type input "[DATE]"
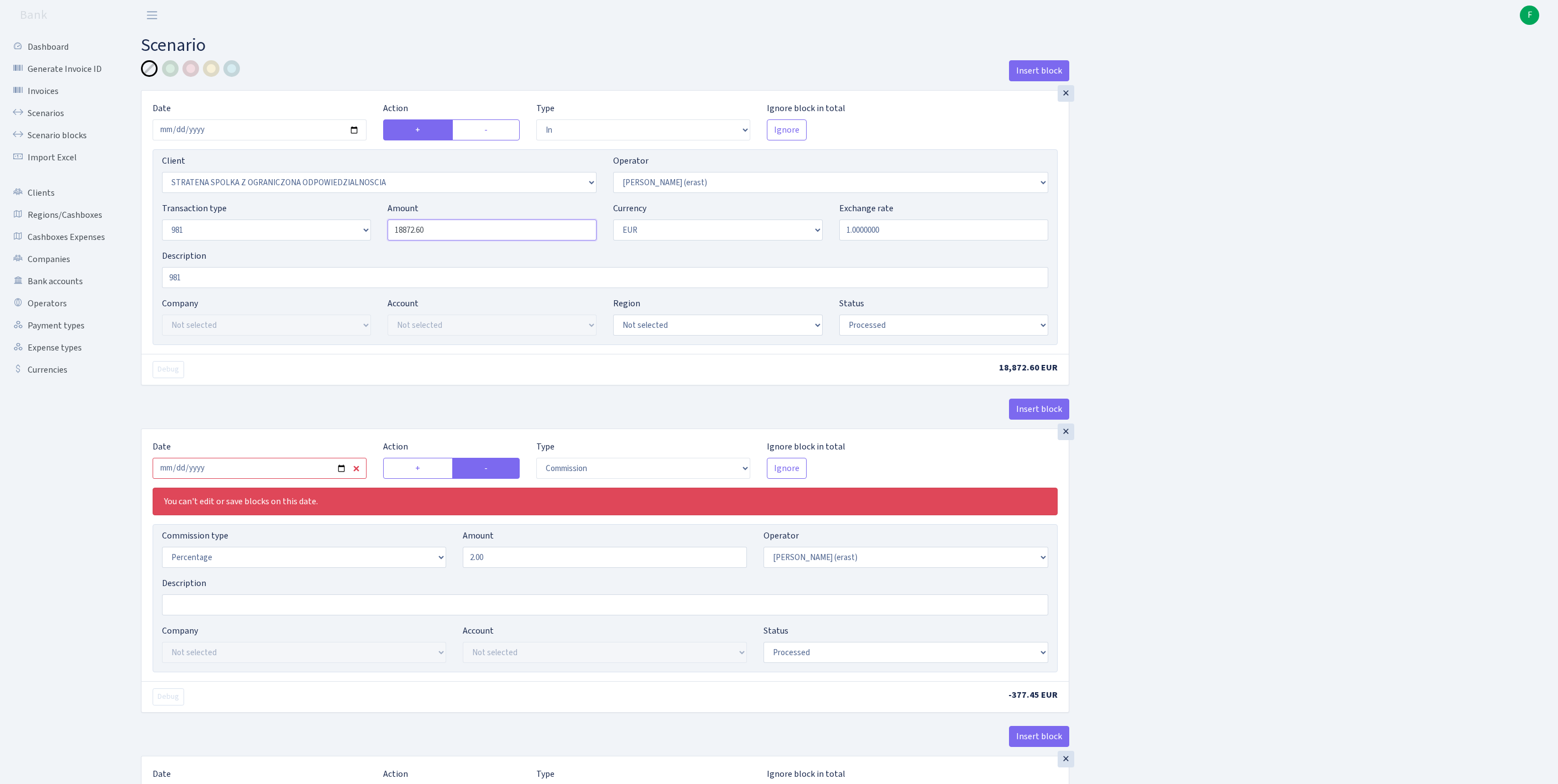
drag, startPoint x: 350, startPoint y: 250, endPoint x: 340, endPoint y: 249, distance: 10.0
click at [340, 249] on div "Transaction type Not selected 981 ELF FISH crypto GIRT IVO dekl MM-BALTIC eur U…" at bounding box center [604, 225] width 903 height 48
paste input "000"
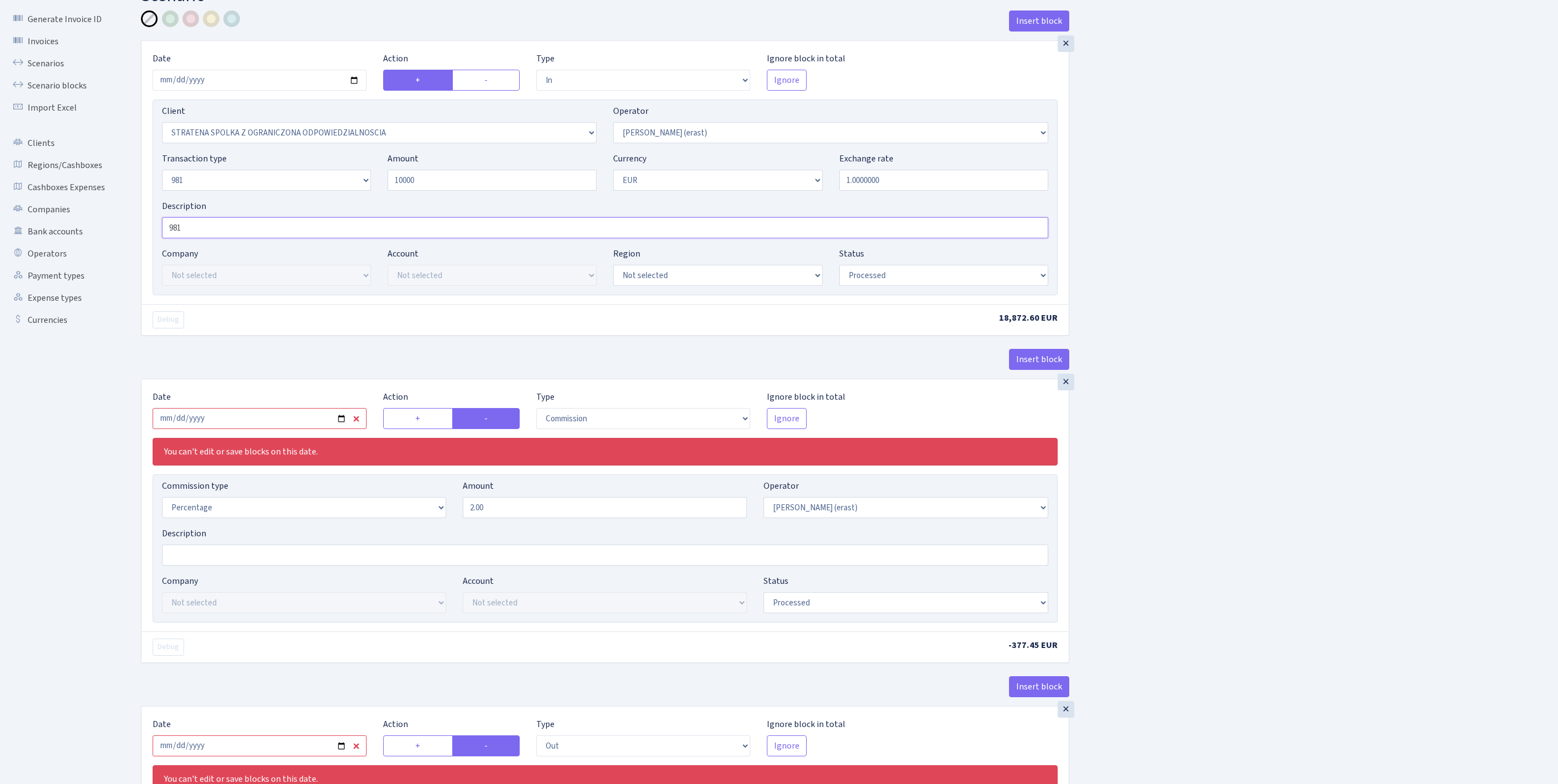
type input "10,000.00"
click at [213, 238] on input "981" at bounding box center [605, 227] width 886 height 21
type input "981 BIBALD"
click at [291, 429] on input "2025-10-06" at bounding box center [260, 419] width 214 height 21
type input "2025-10-13"
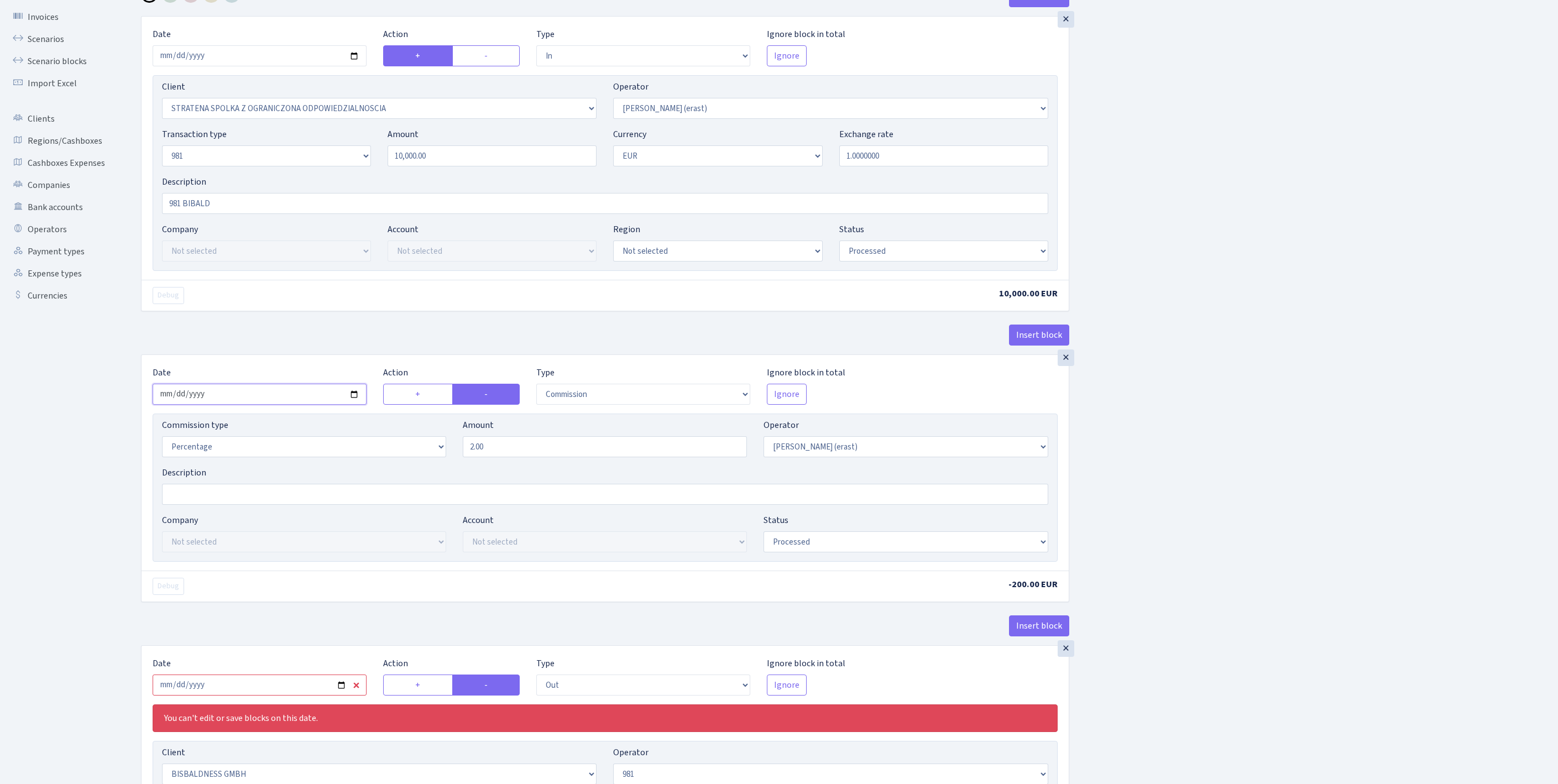
scroll to position [228, 0]
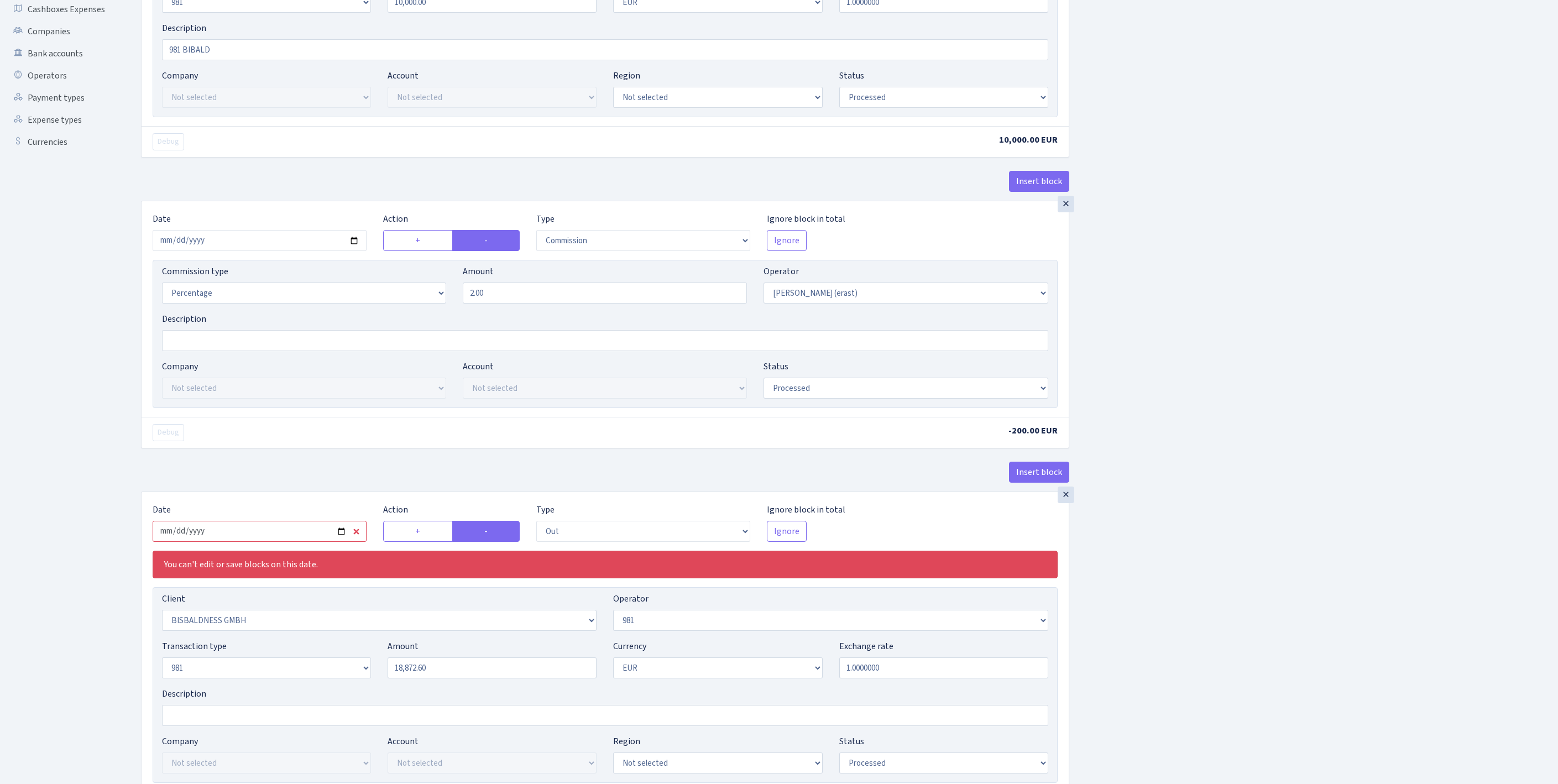
click at [252, 541] on input "2025-10-06" at bounding box center [260, 531] width 214 height 21
type input "2025-10-13"
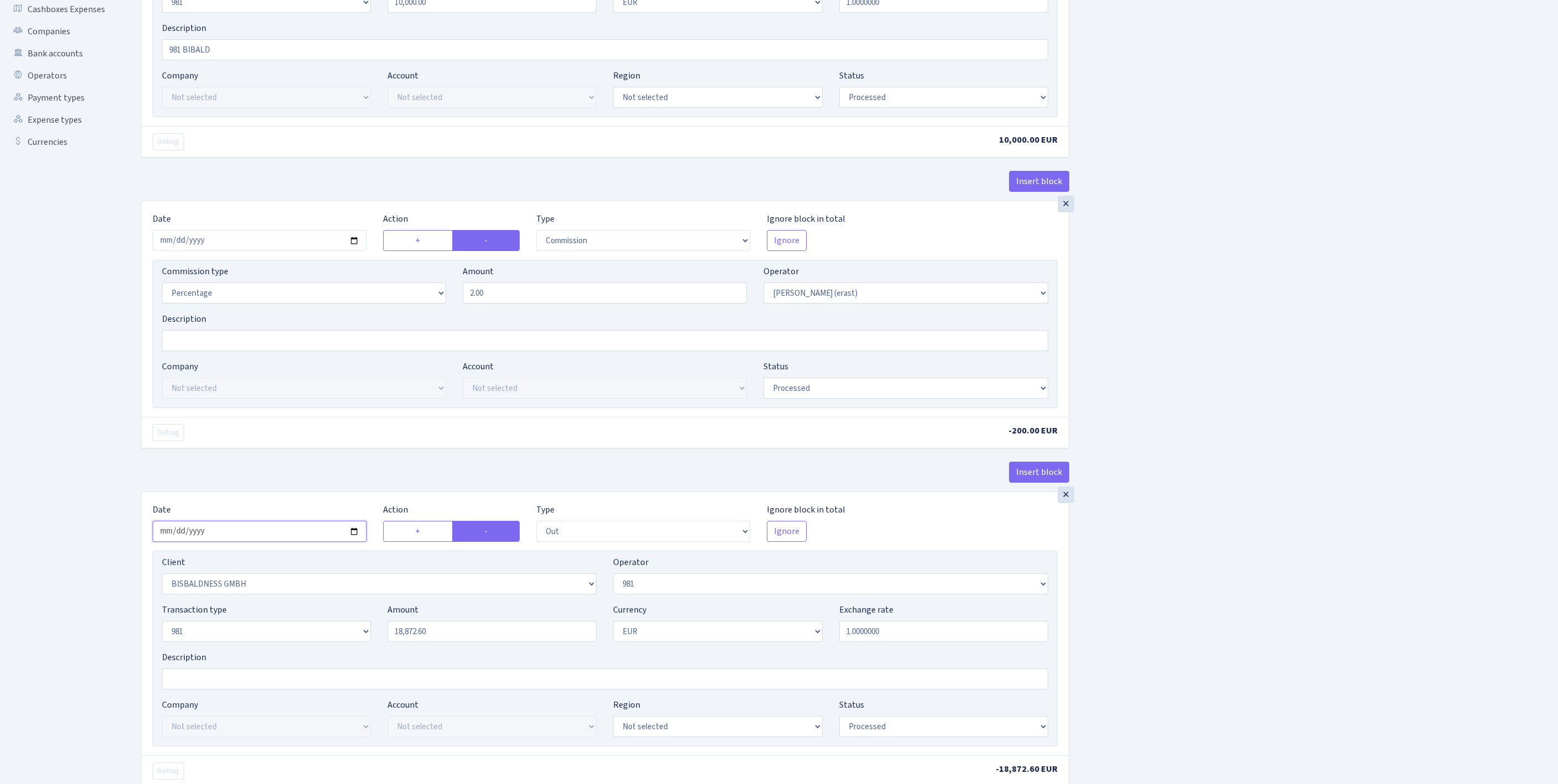
scroll to position [516, 0]
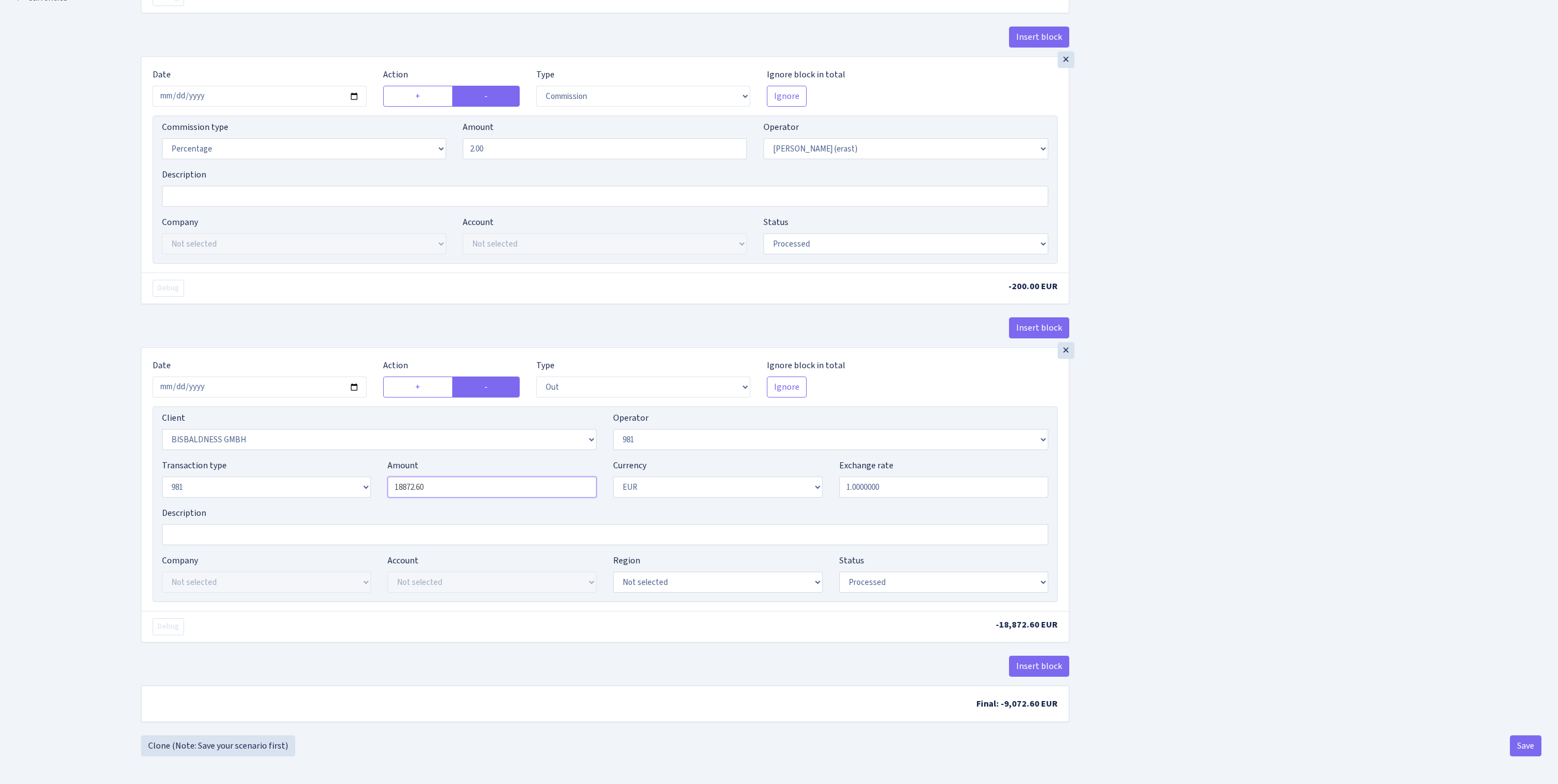
drag, startPoint x: 458, startPoint y: 445, endPoint x: 375, endPoint y: 449, distance: 83.1
click at [337, 459] on div "Transaction type Not selected 981 ELF FISH crypto GIRT IVO dekl MM-BALTIC eur U…" at bounding box center [604, 483] width 903 height 48
paste input "000"
type input "10,000.00"
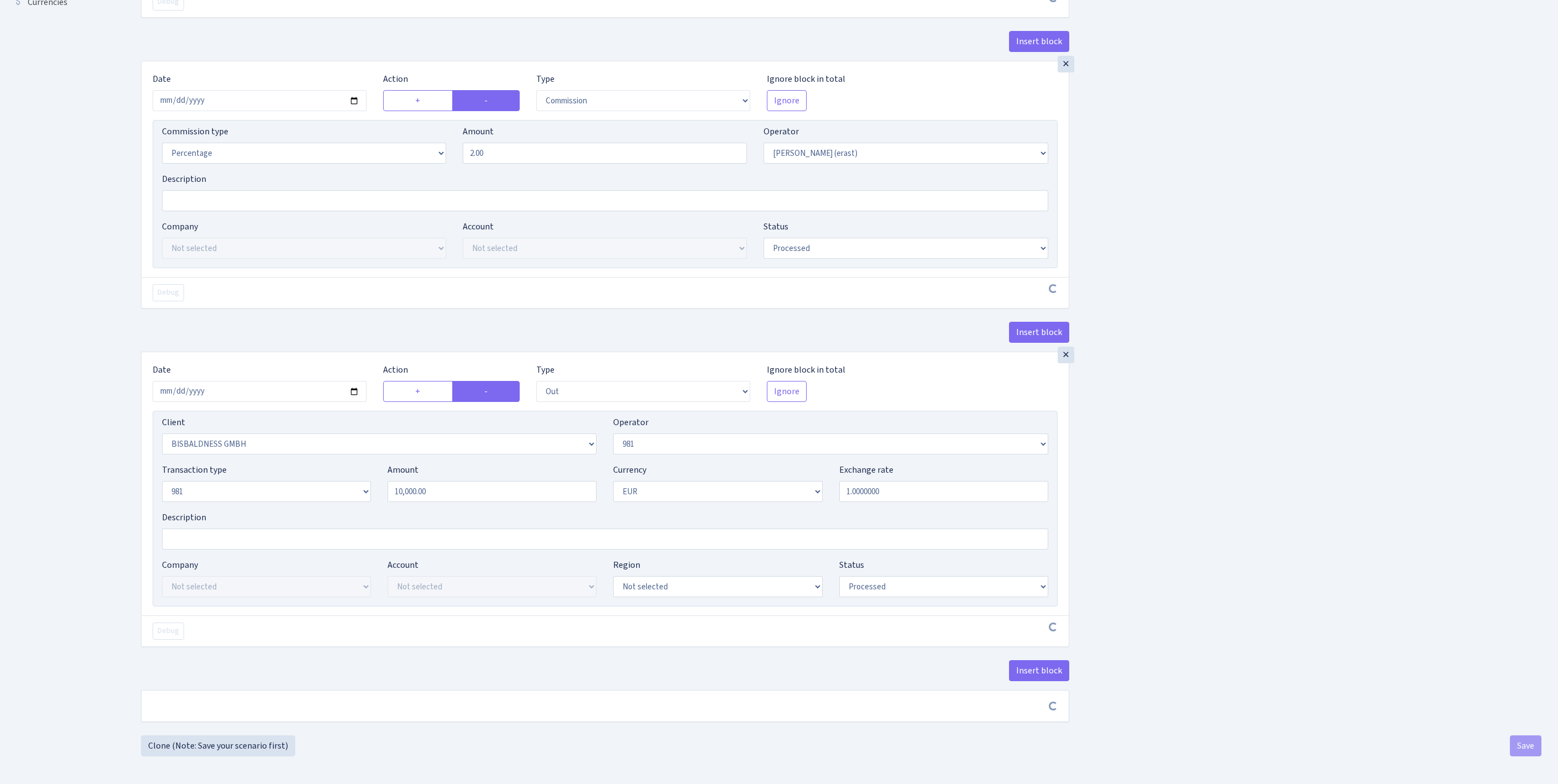
scroll to position [512, 0]
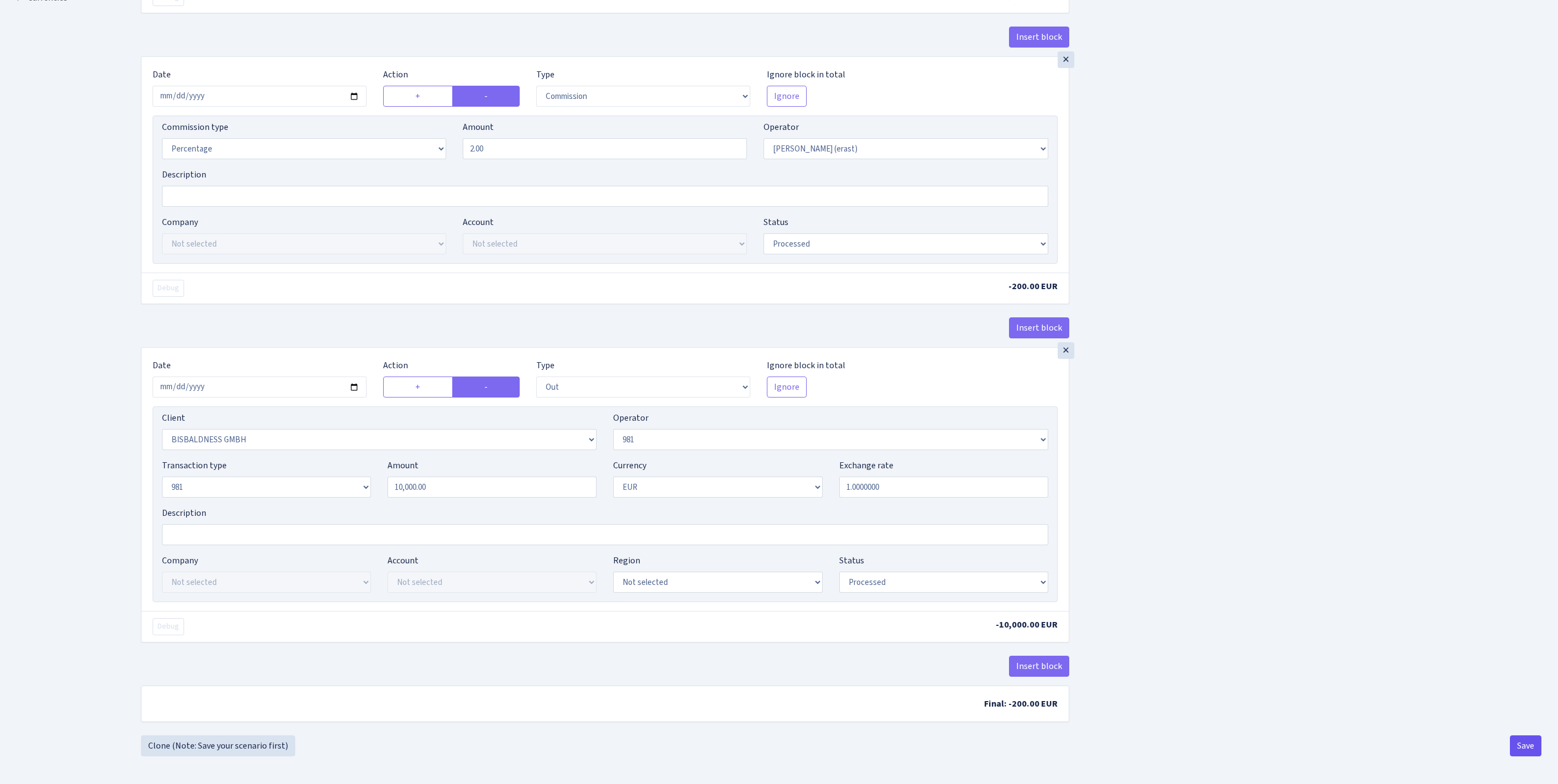
click at [1523, 745] on button "Save" at bounding box center [1526, 746] width 32 height 21
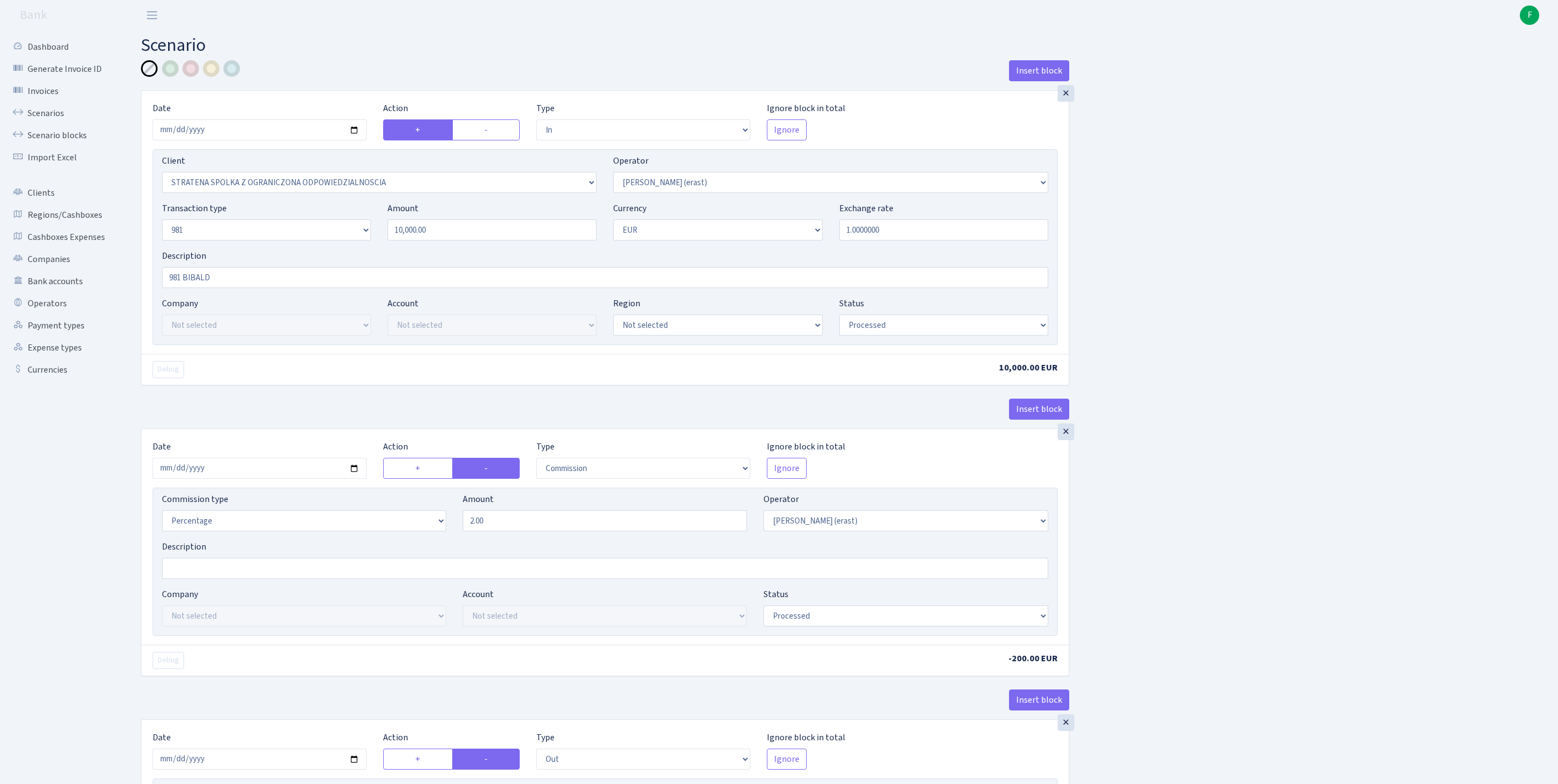
select select "in"
select select "3300"
select select "155"
select select "8"
select select "1"
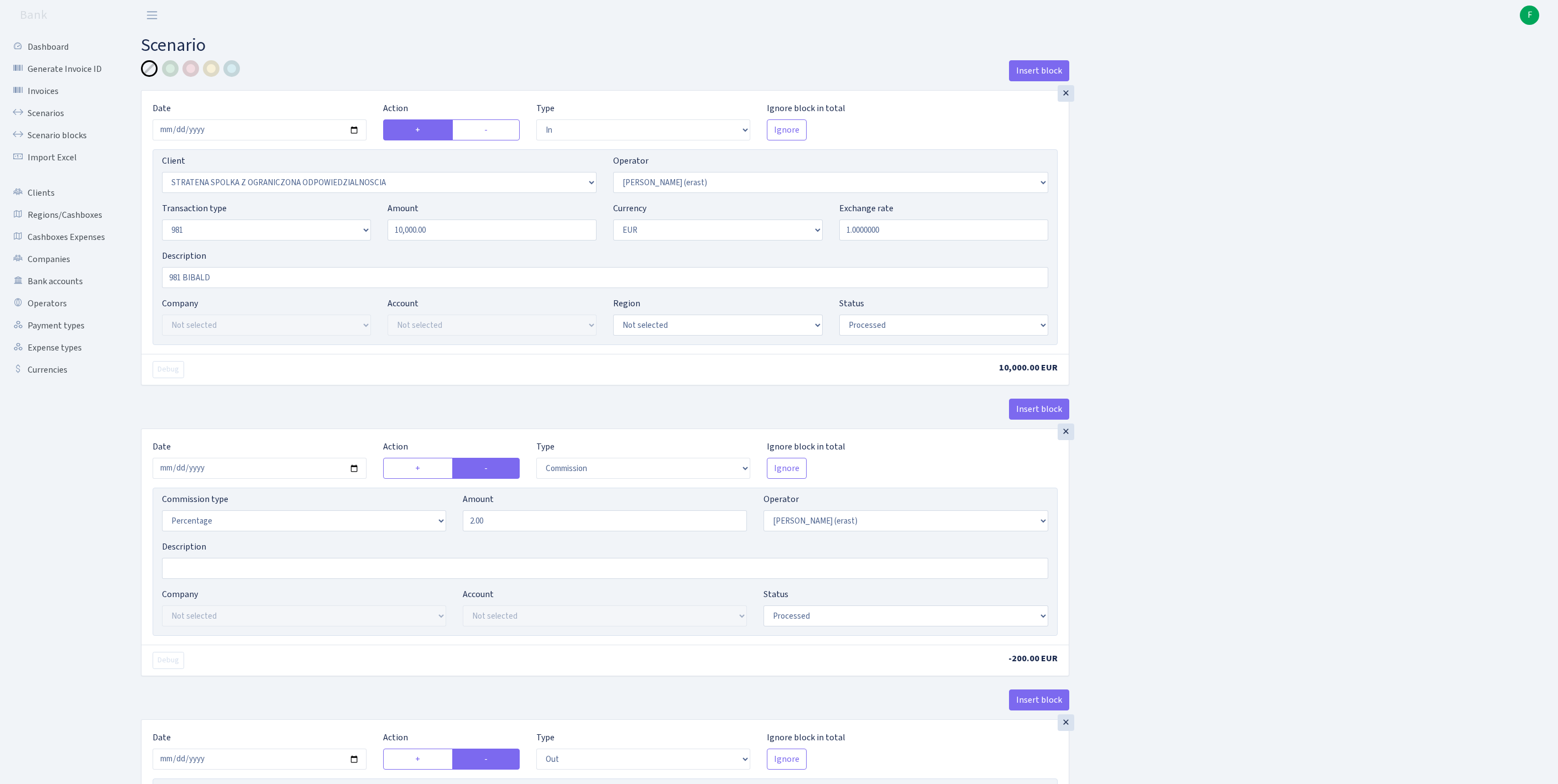
select select "processed"
select select "commission"
select select "155"
select select "processed"
select select "out"
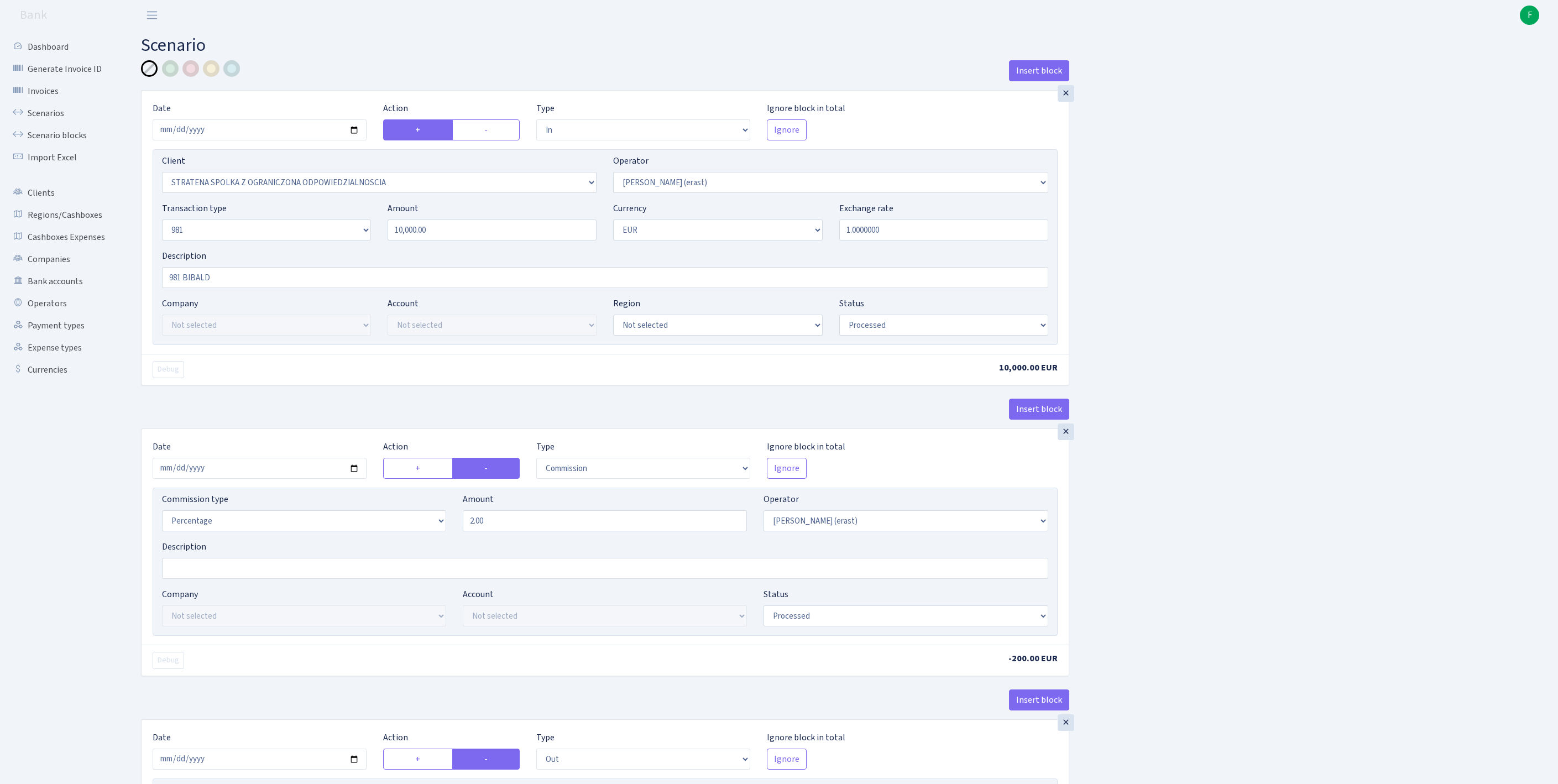
select select "2442"
select select "61"
select select "8"
select select "1"
select select "processed"
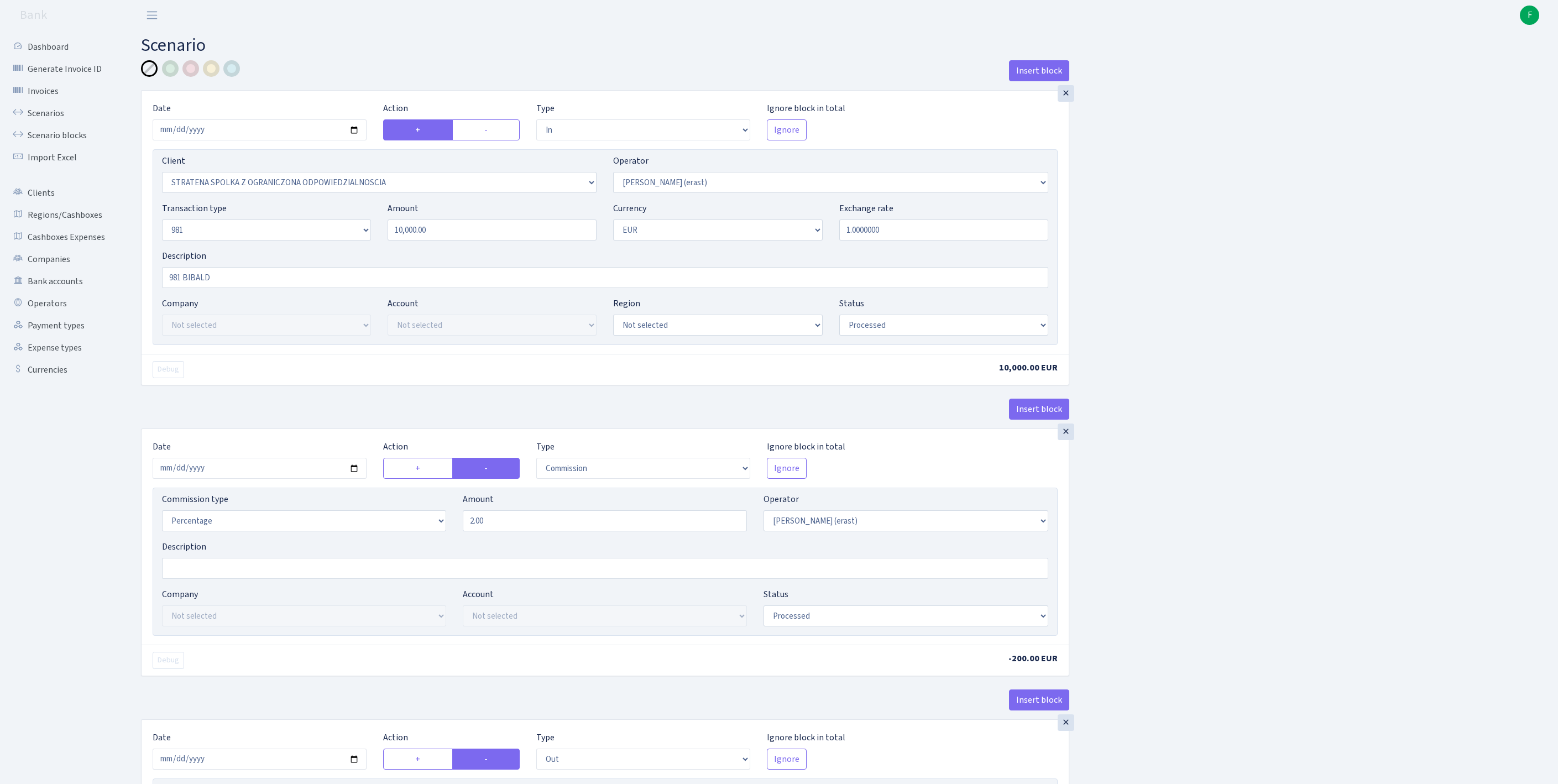
scroll to position [516, 0]
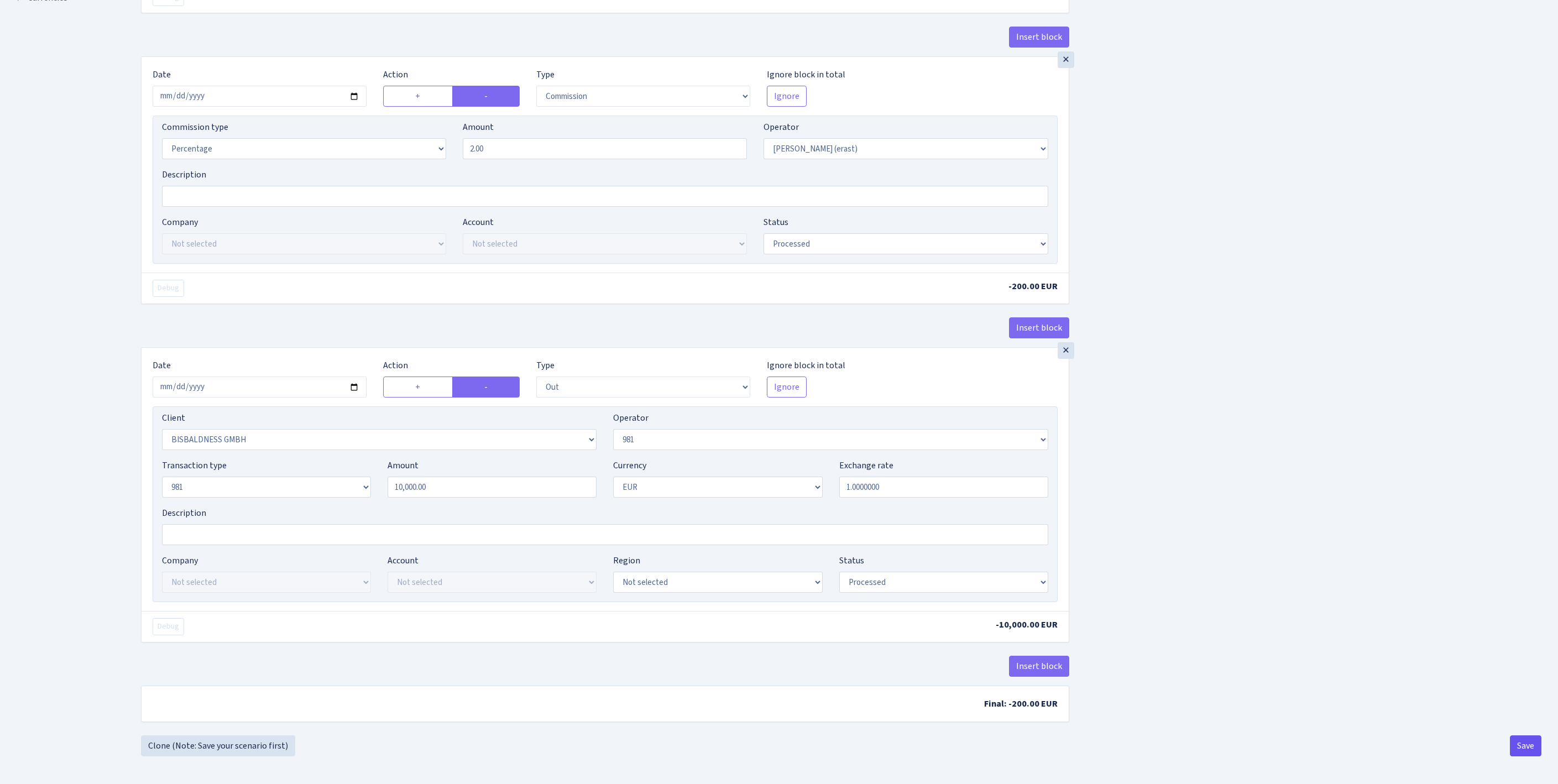
click at [1516, 743] on button "Save" at bounding box center [1526, 746] width 32 height 21
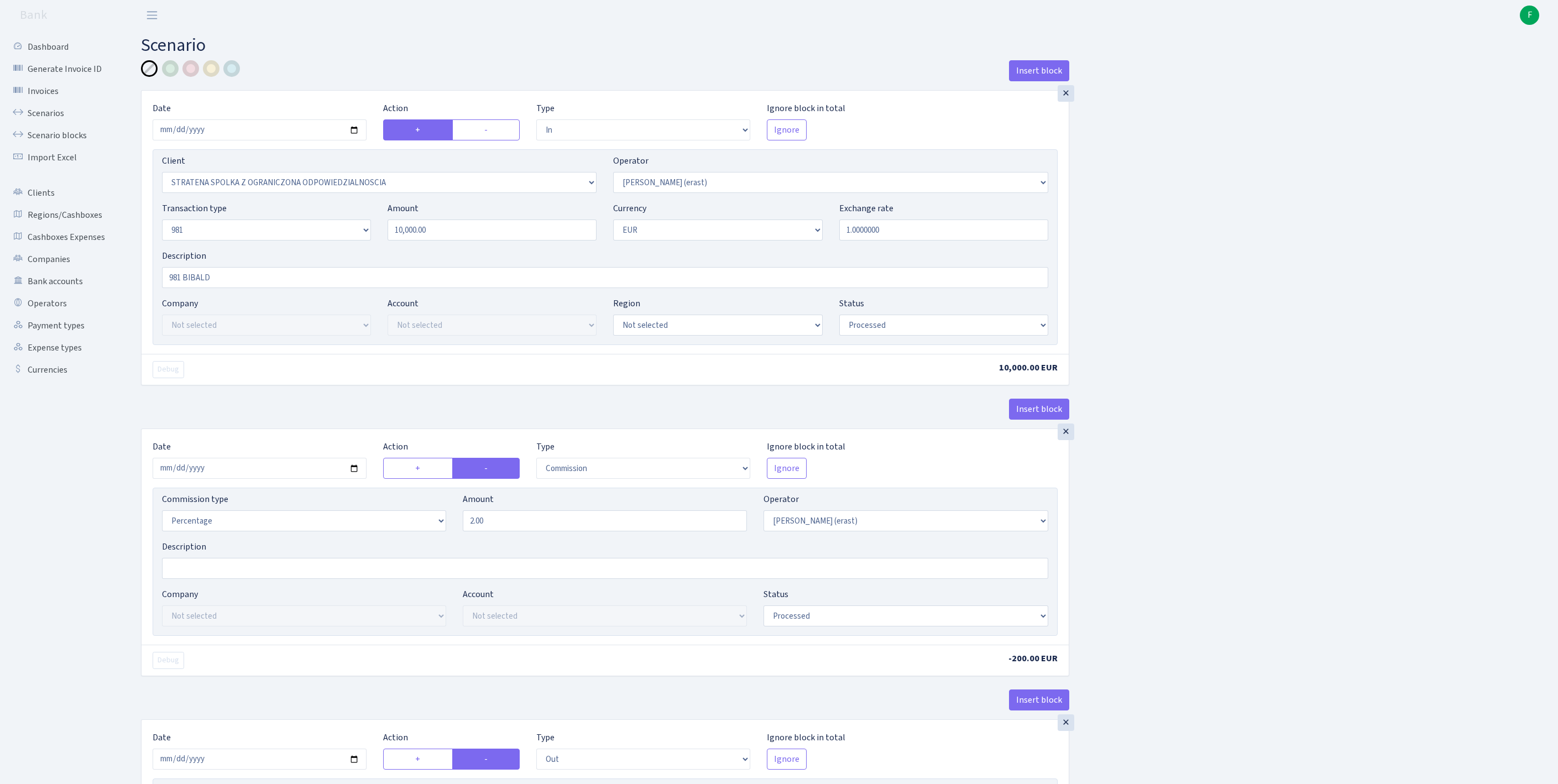
select select "in"
select select "3300"
select select "155"
select select "8"
select select "1"
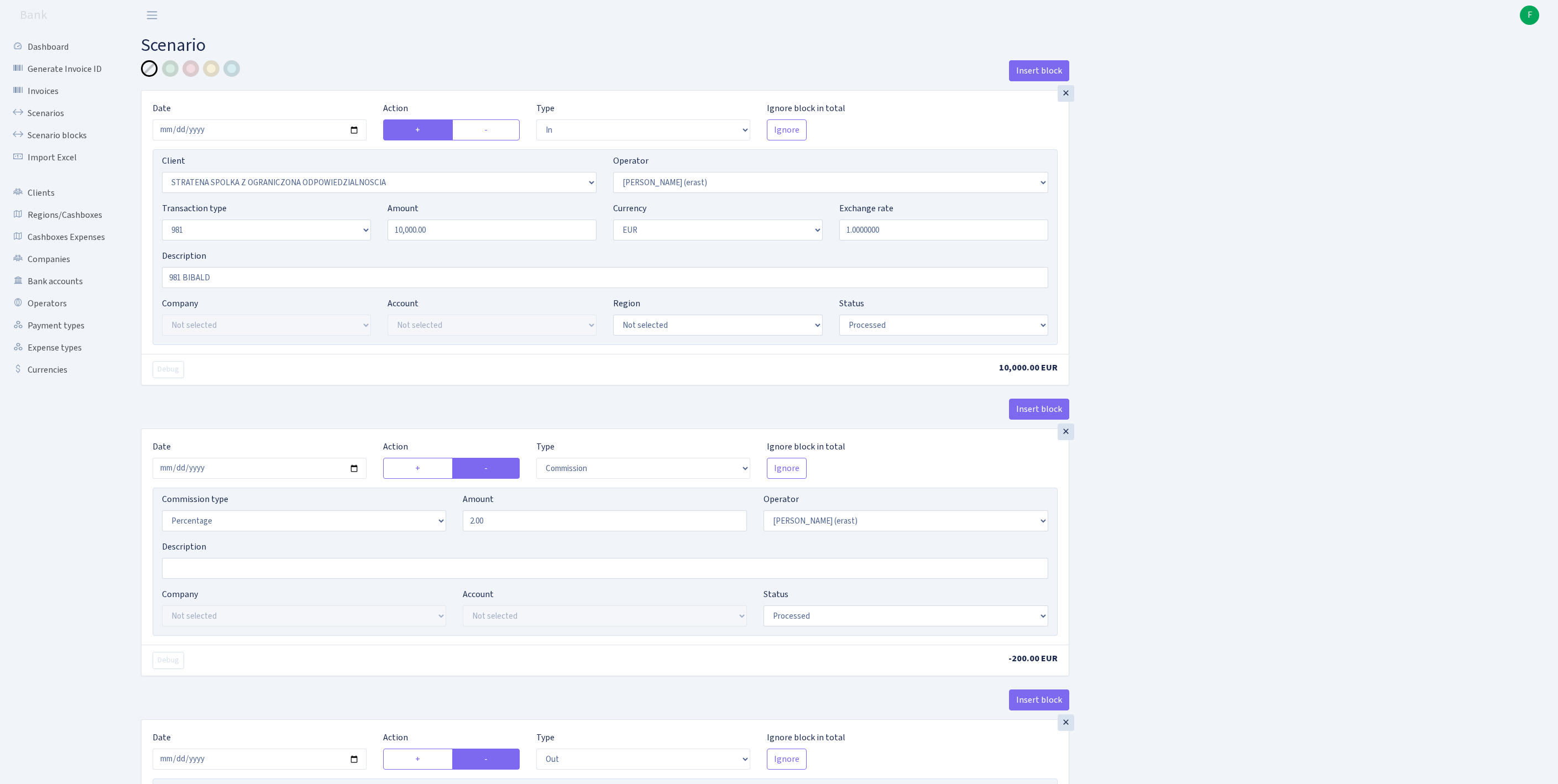
select select "processed"
select select "commission"
select select "155"
select select "processed"
select select "out"
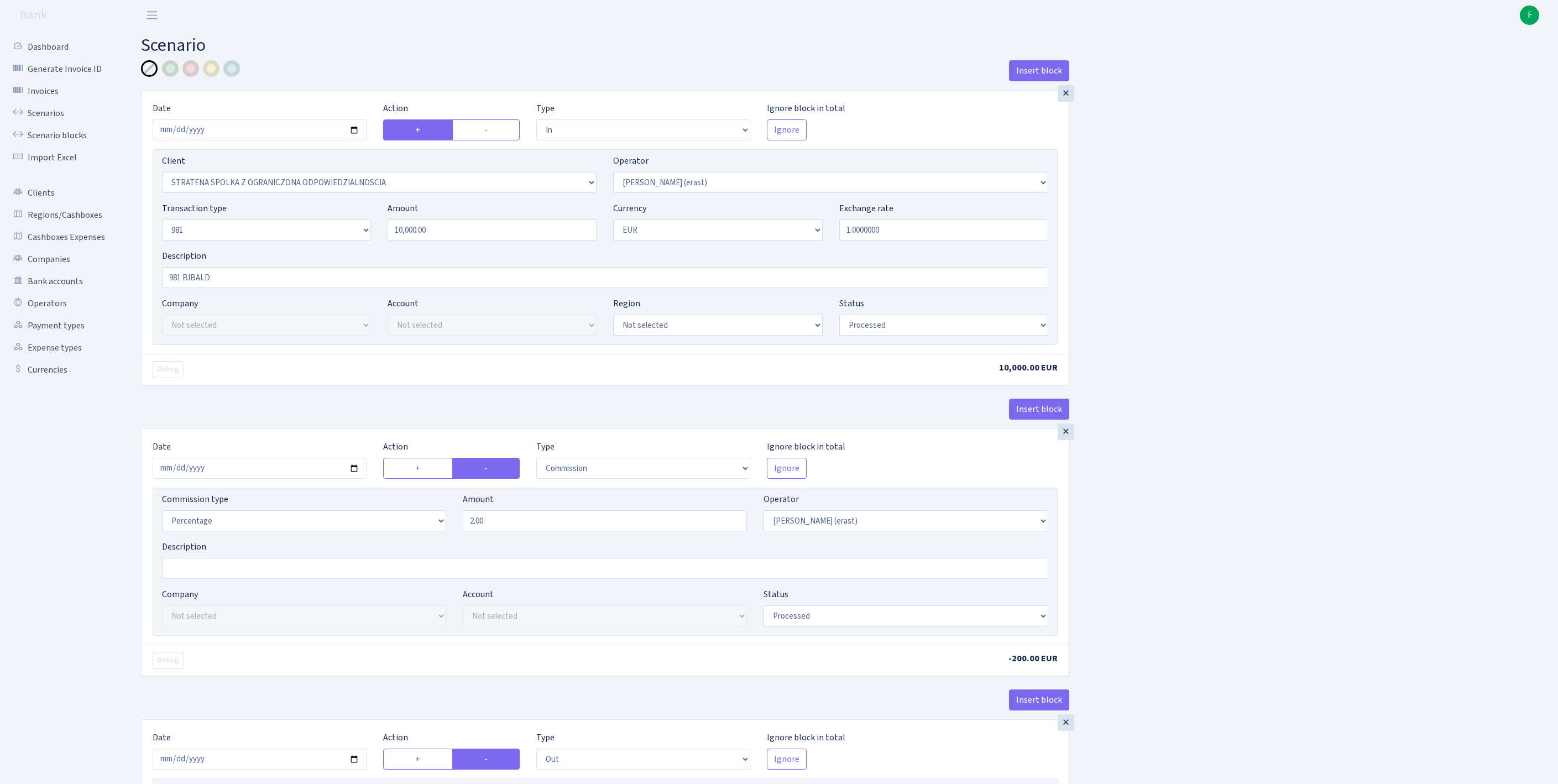
select select "2442"
select select "61"
select select "8"
select select "1"
select select "processed"
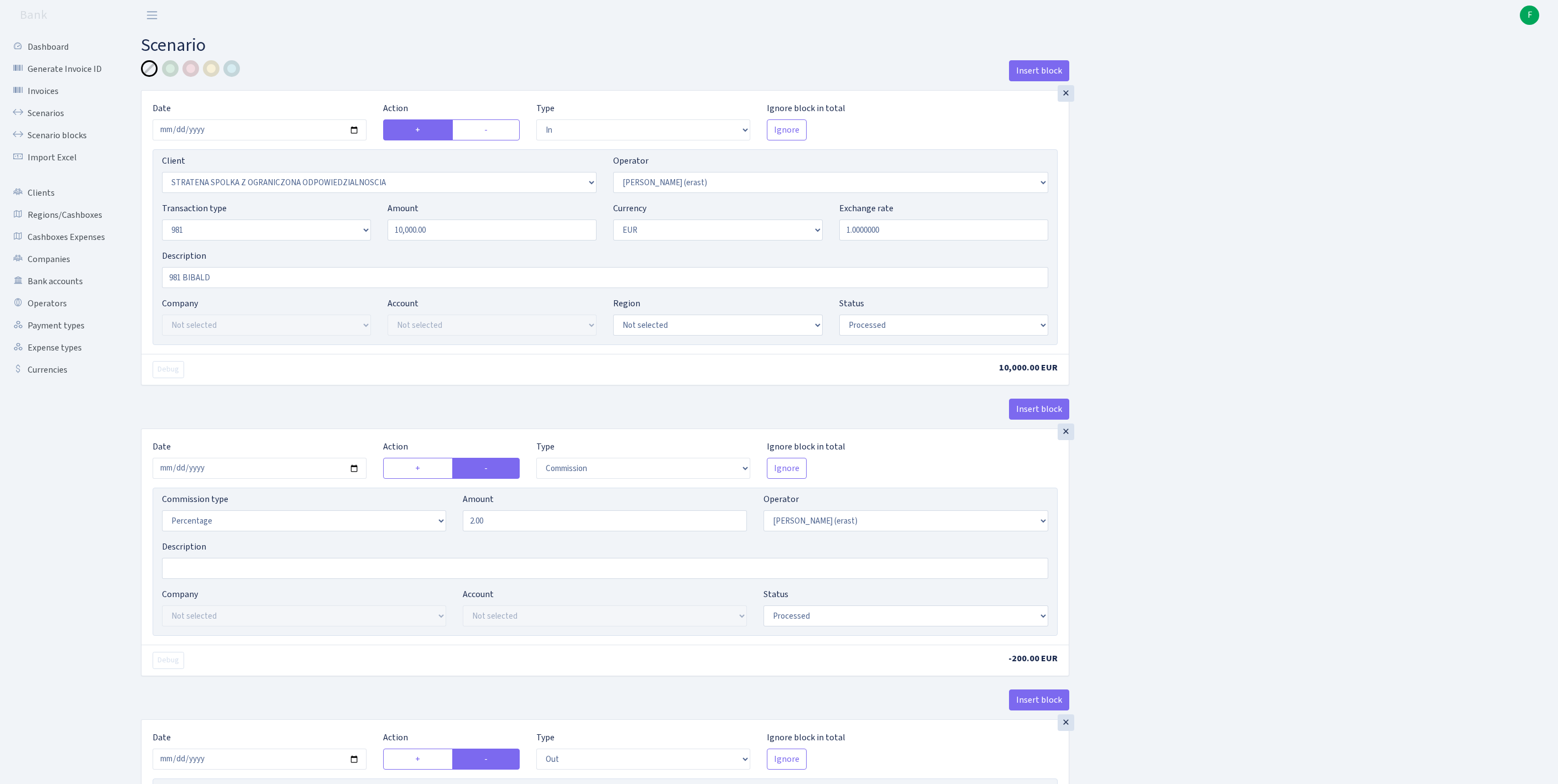
scroll to position [516, 0]
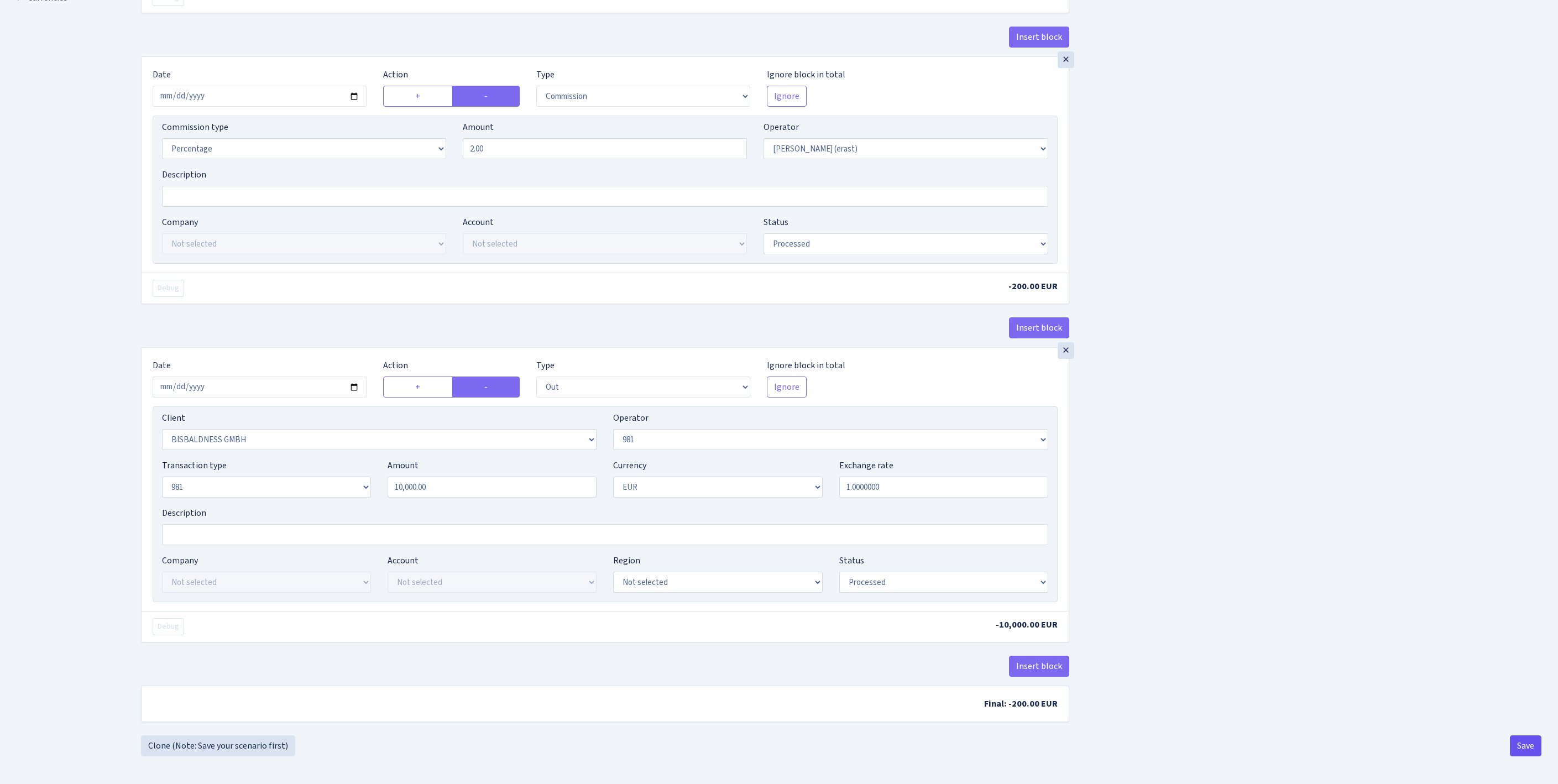
click at [1530, 739] on button "Save" at bounding box center [1526, 746] width 32 height 21
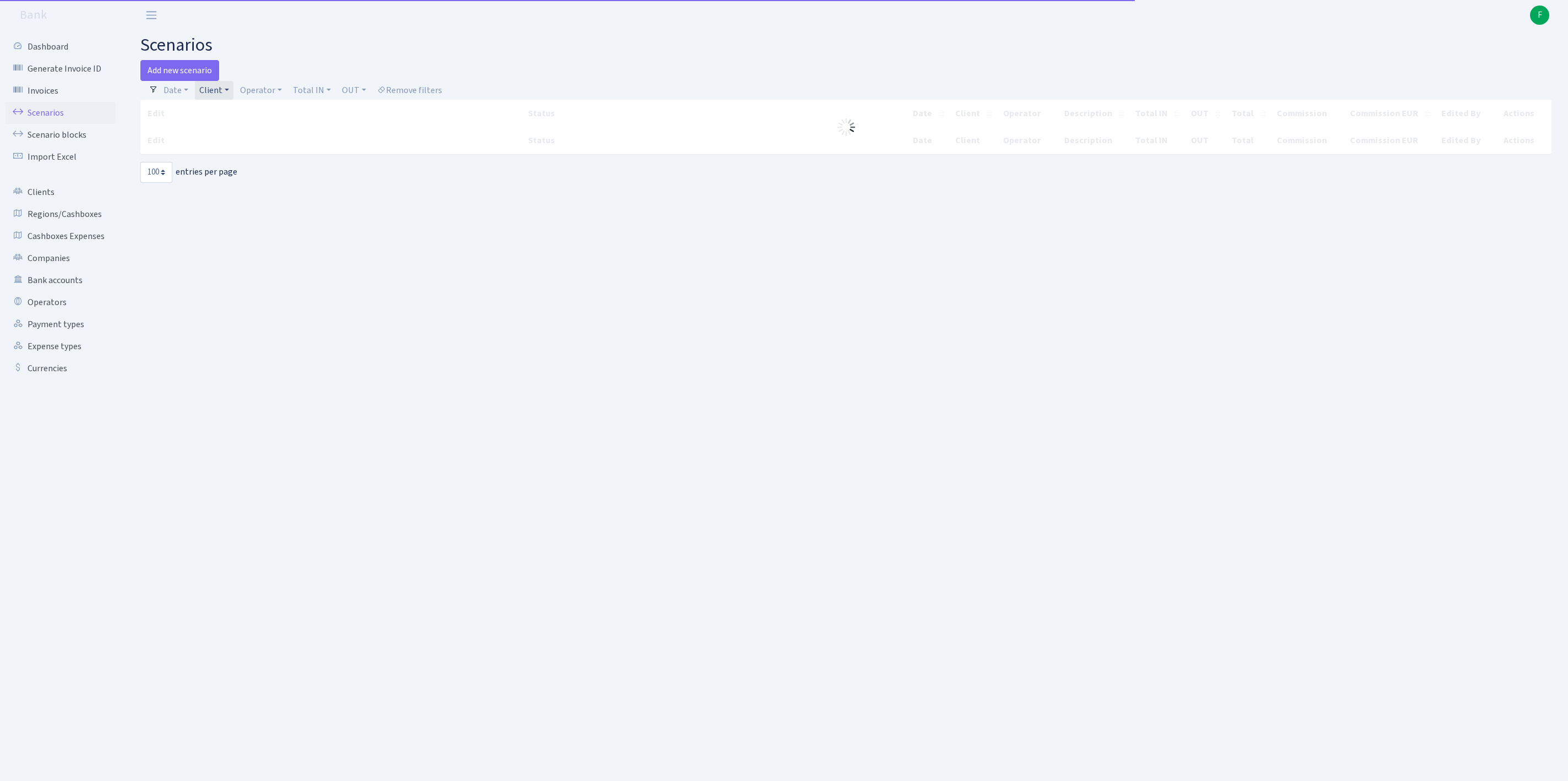
select select "100"
click at [234, 95] on link "Client" at bounding box center [214, 90] width 38 height 19
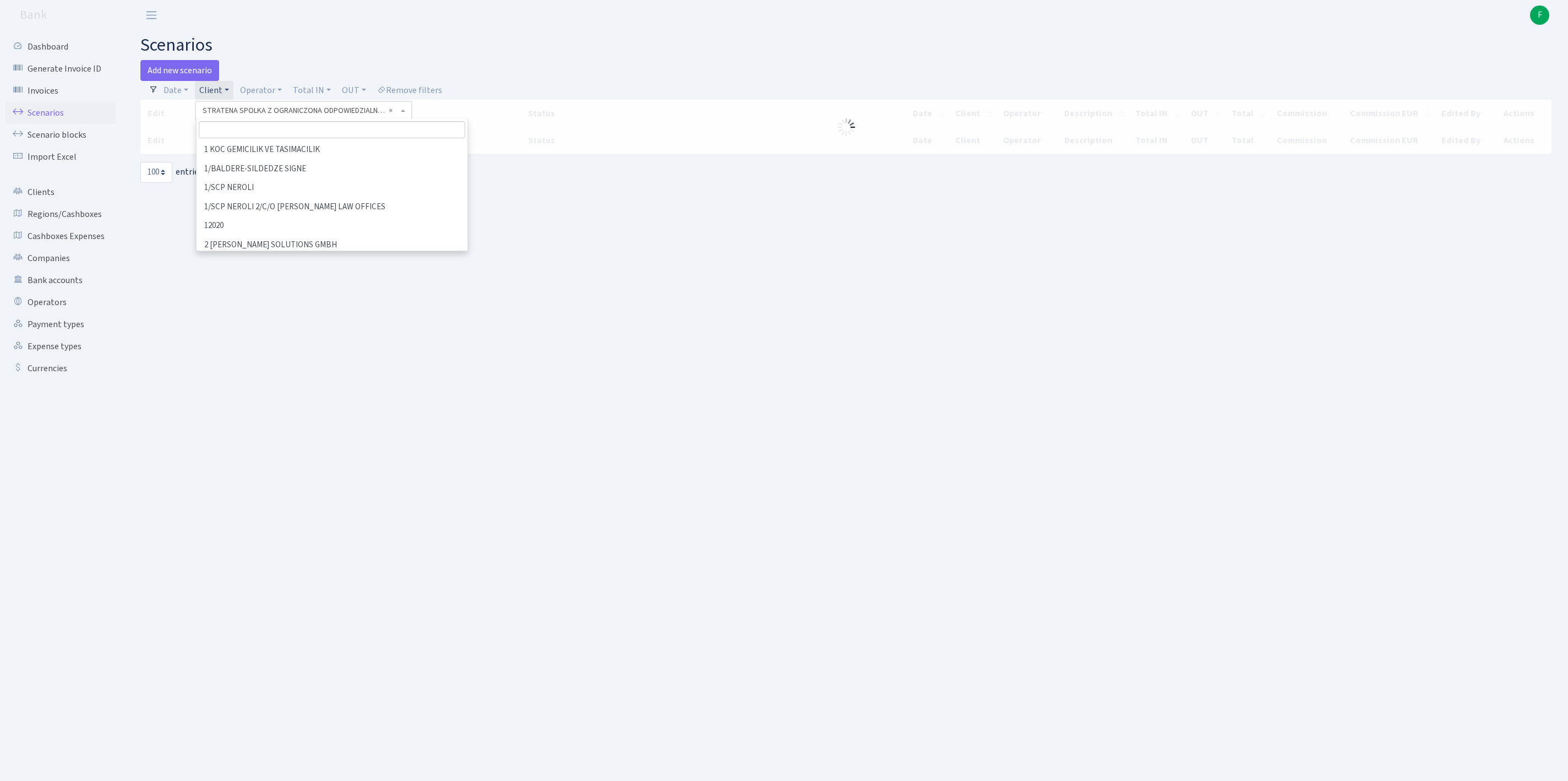
scroll to position [59049, 0]
click at [233, 138] on input "search" at bounding box center [332, 130] width 267 height 17
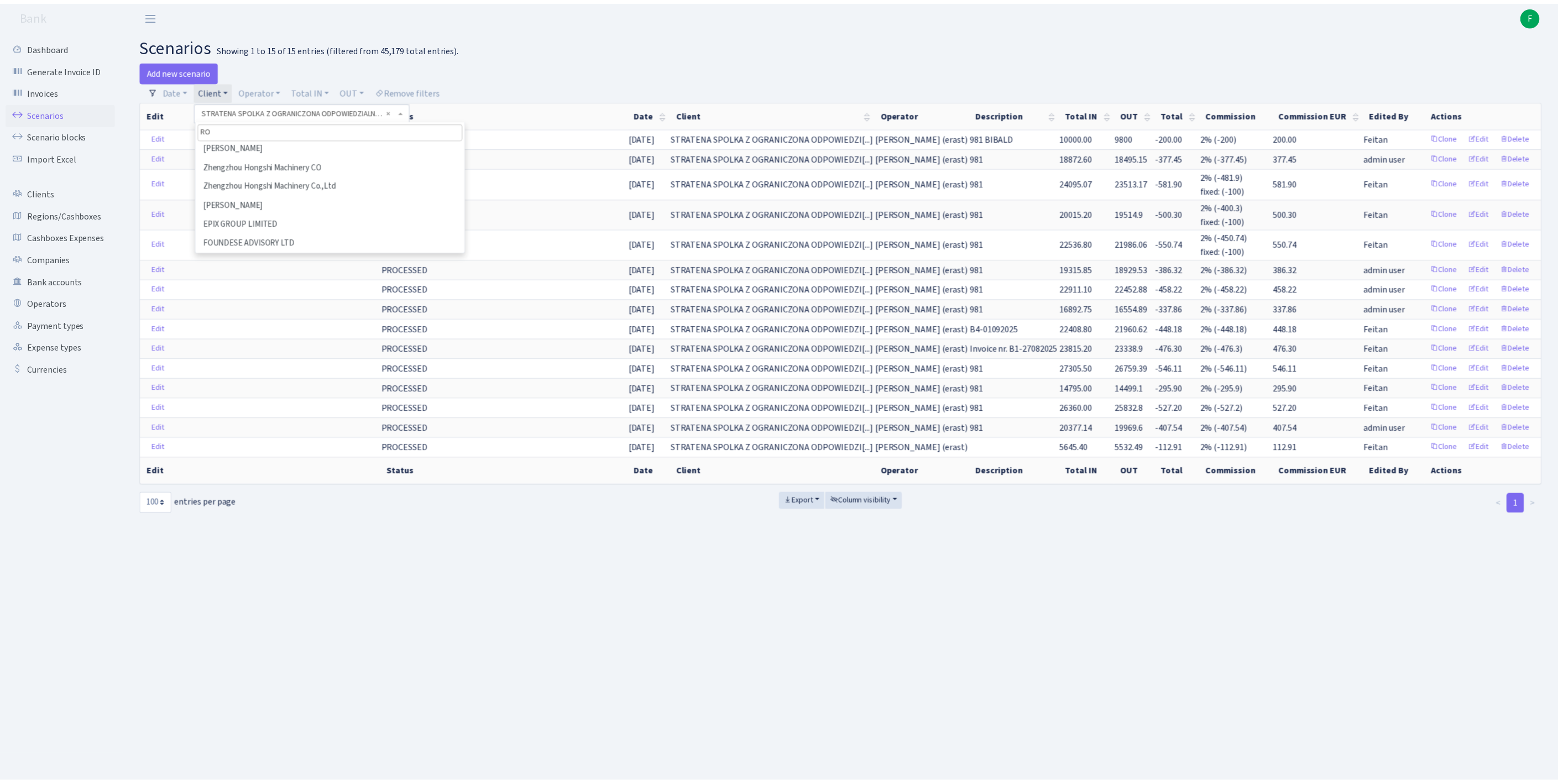
scroll to position [0, 0]
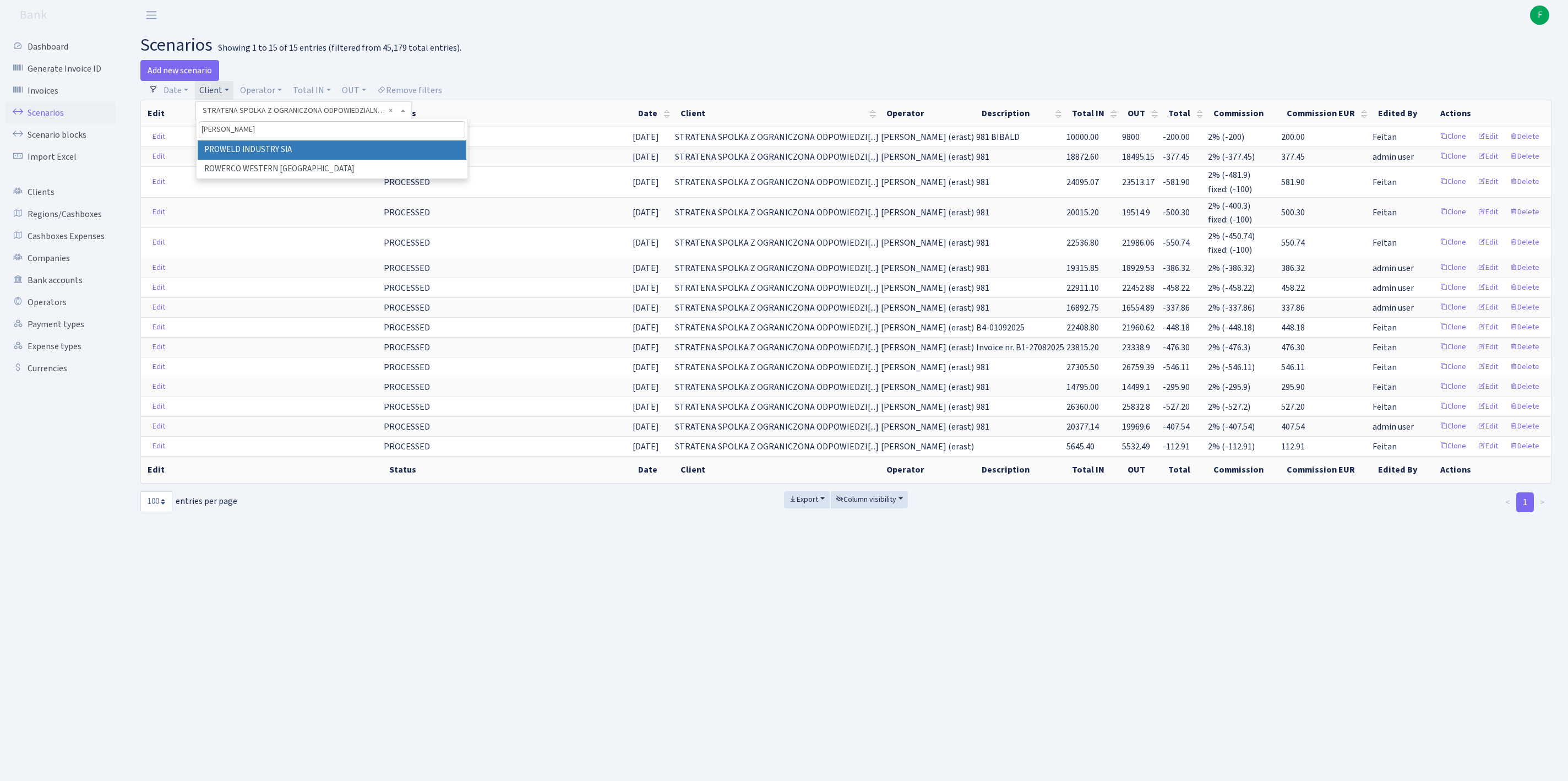
type input "ROWER"
click at [299, 158] on li "ROWERCO WESTERN [GEOGRAPHIC_DATA]" at bounding box center [332, 150] width 268 height 19
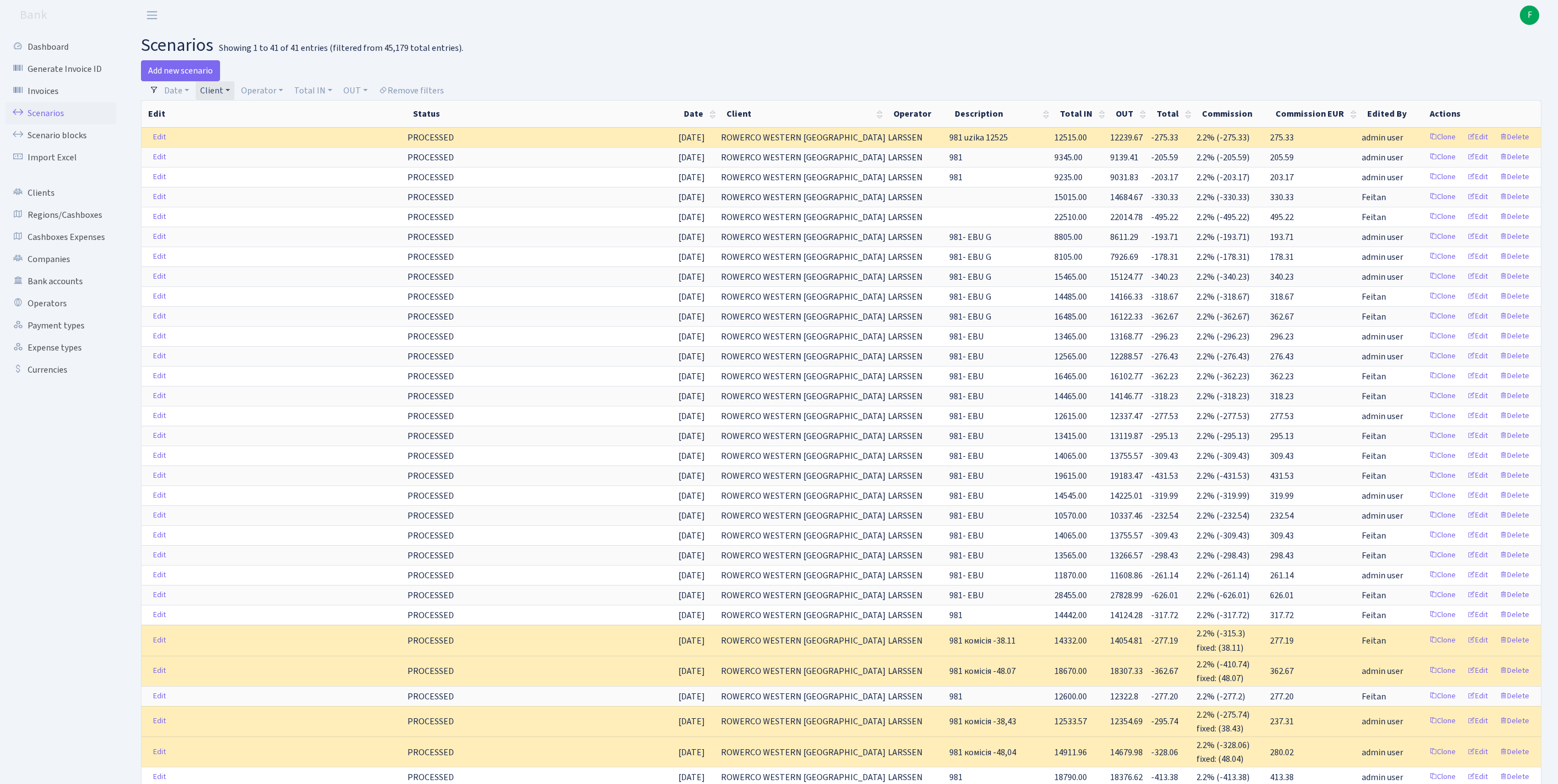
click at [235, 92] on link "Client" at bounding box center [215, 90] width 39 height 19
click at [229, 139] on input "search" at bounding box center [273, 130] width 145 height 17
type input "S.S.P"
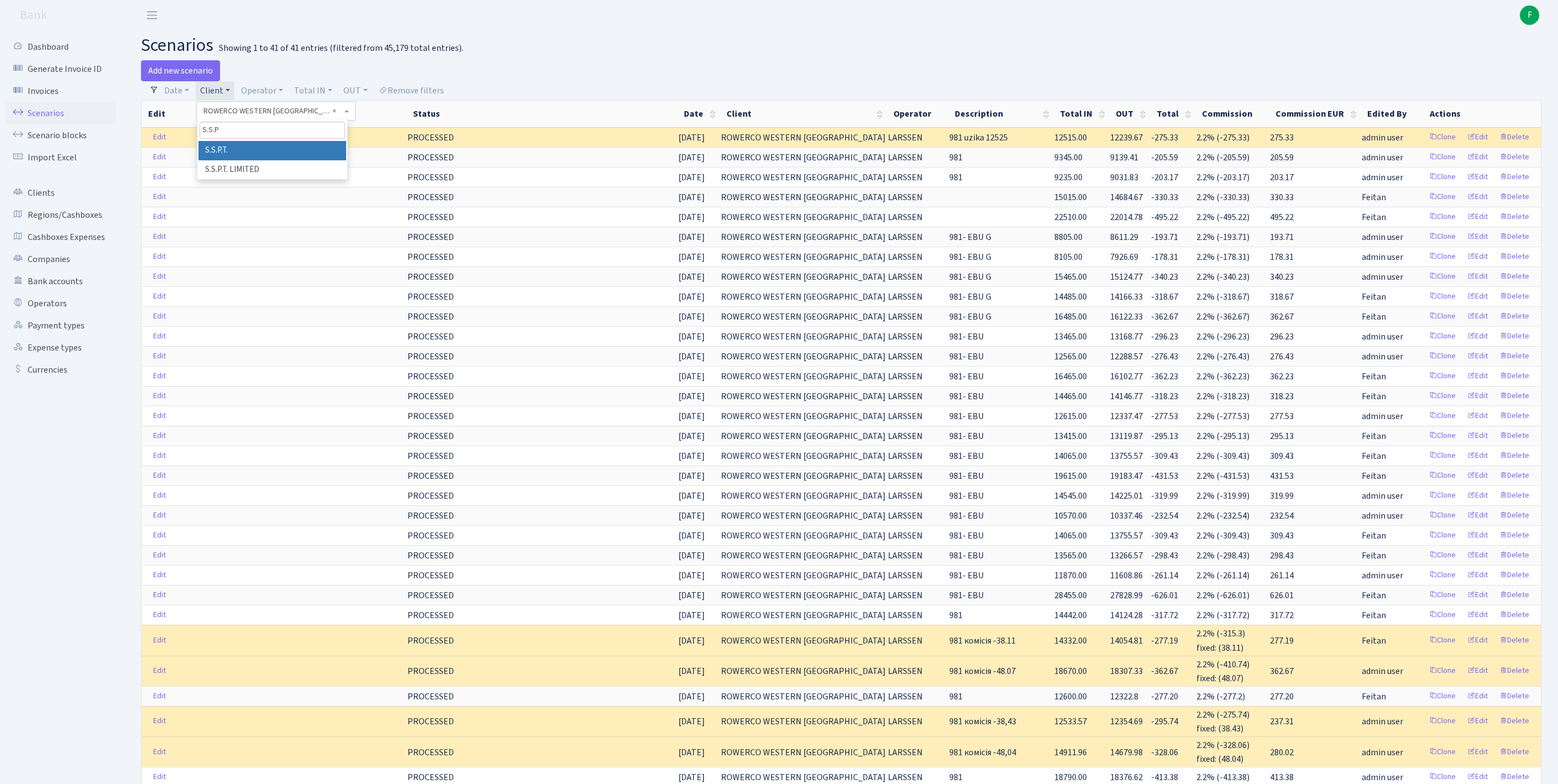
click at [271, 160] on li "S.S.P.T." at bounding box center [273, 151] width 148 height 20
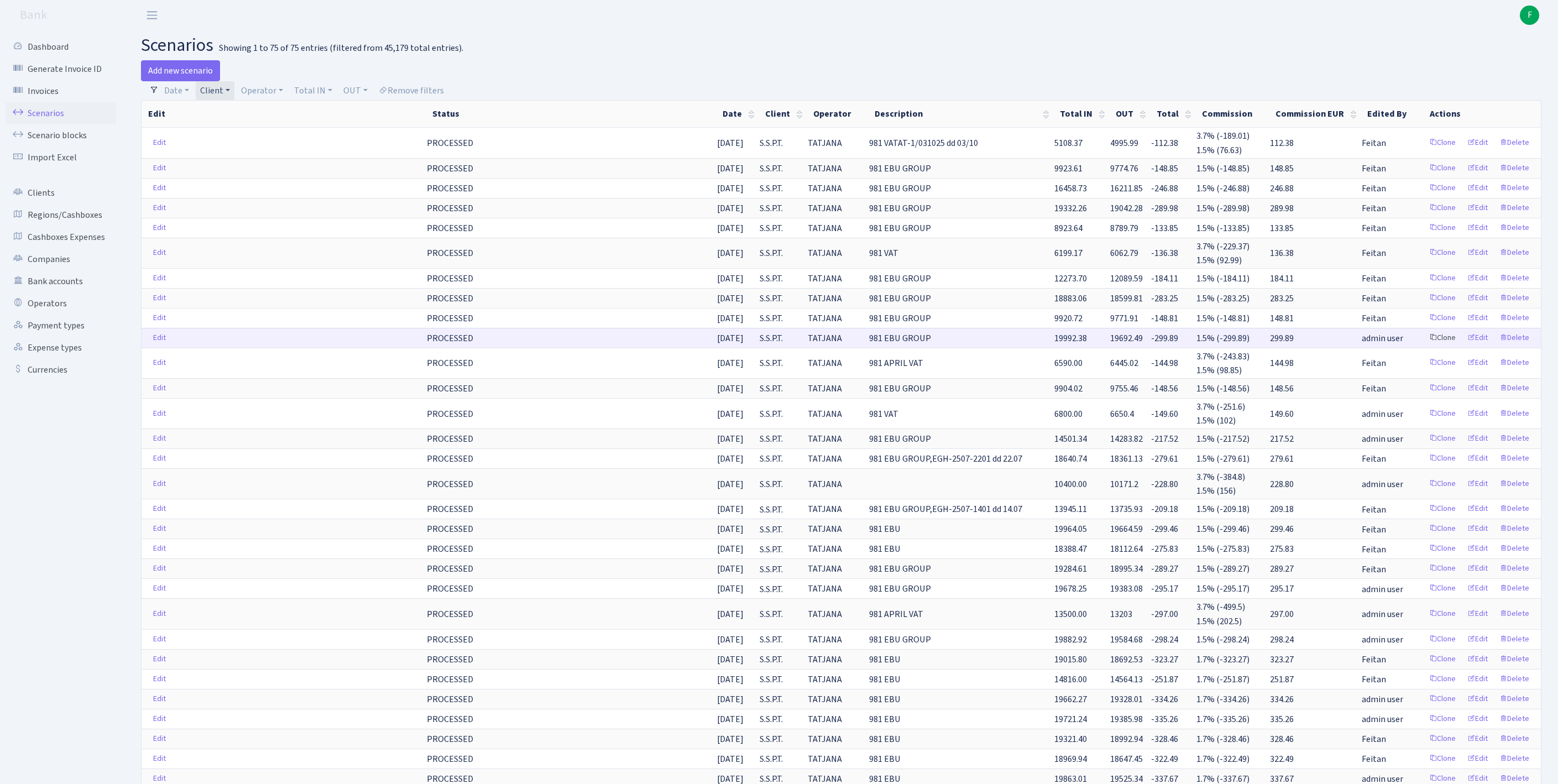
click at [1424, 346] on link "Clone" at bounding box center [1442, 338] width 37 height 17
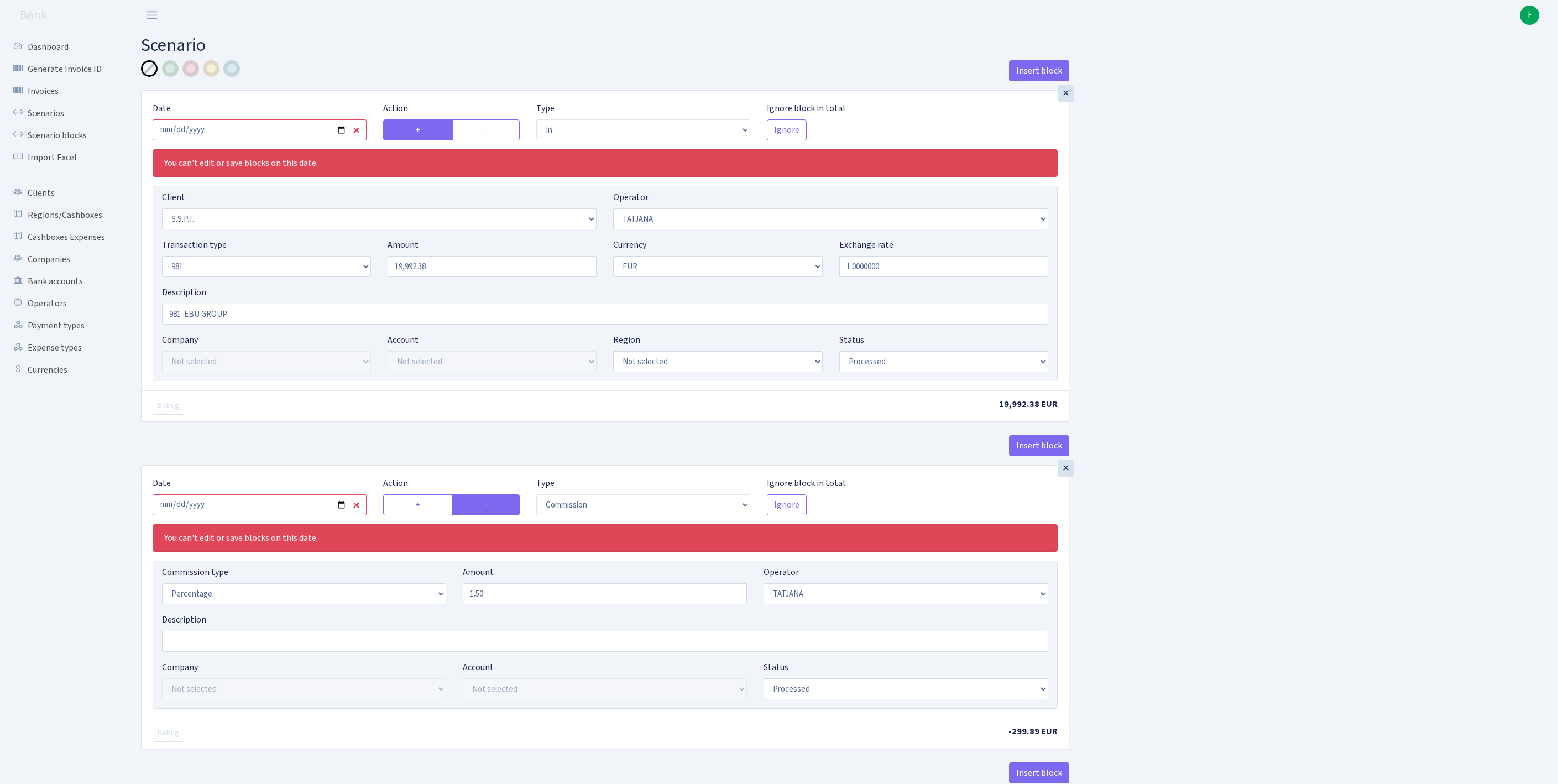
select select "in"
select select "2485"
select select "272"
select select "8"
select select "1"
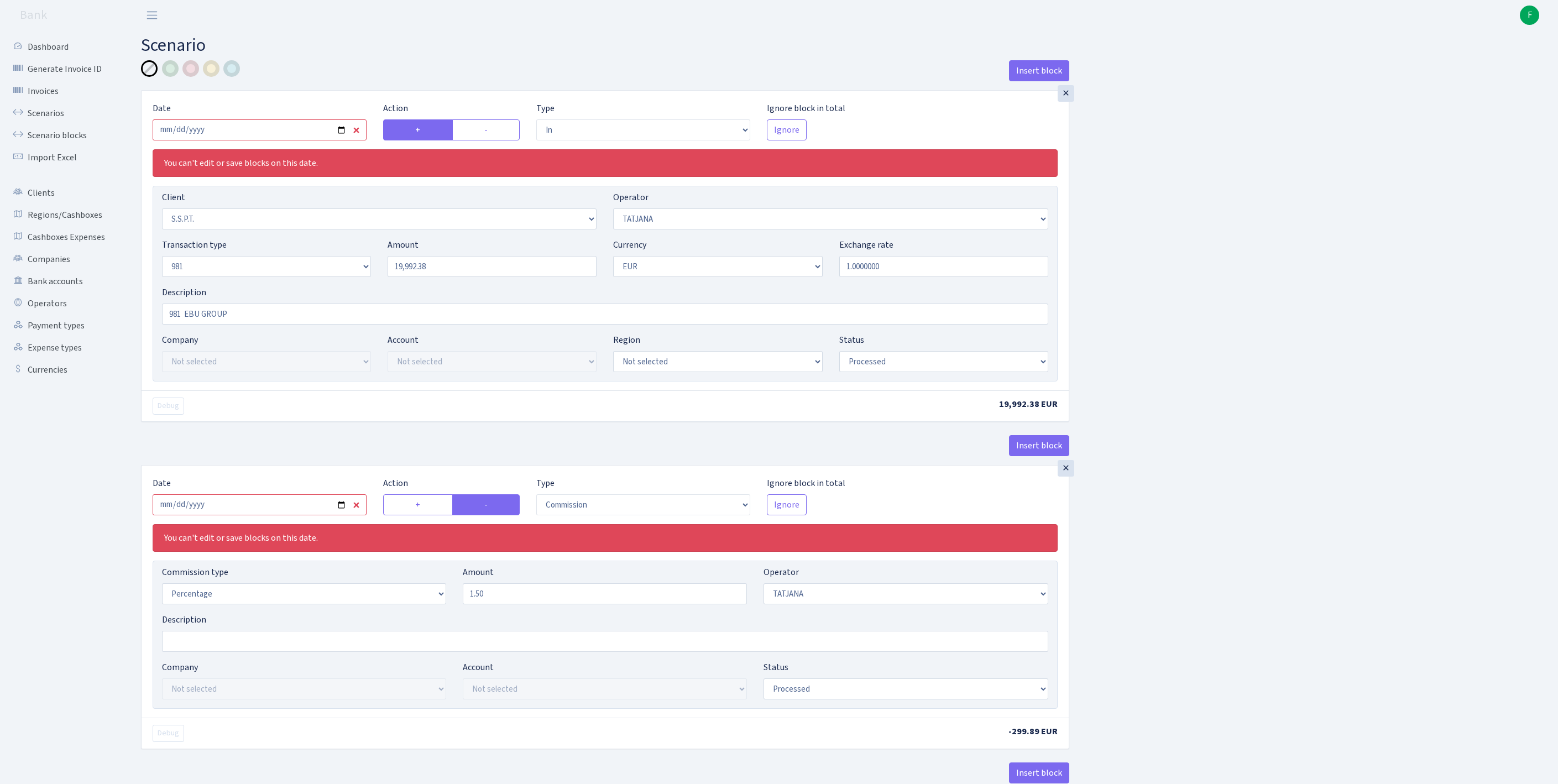
select select "processed"
select select "commission"
select select "272"
select select "processed"
select select "out"
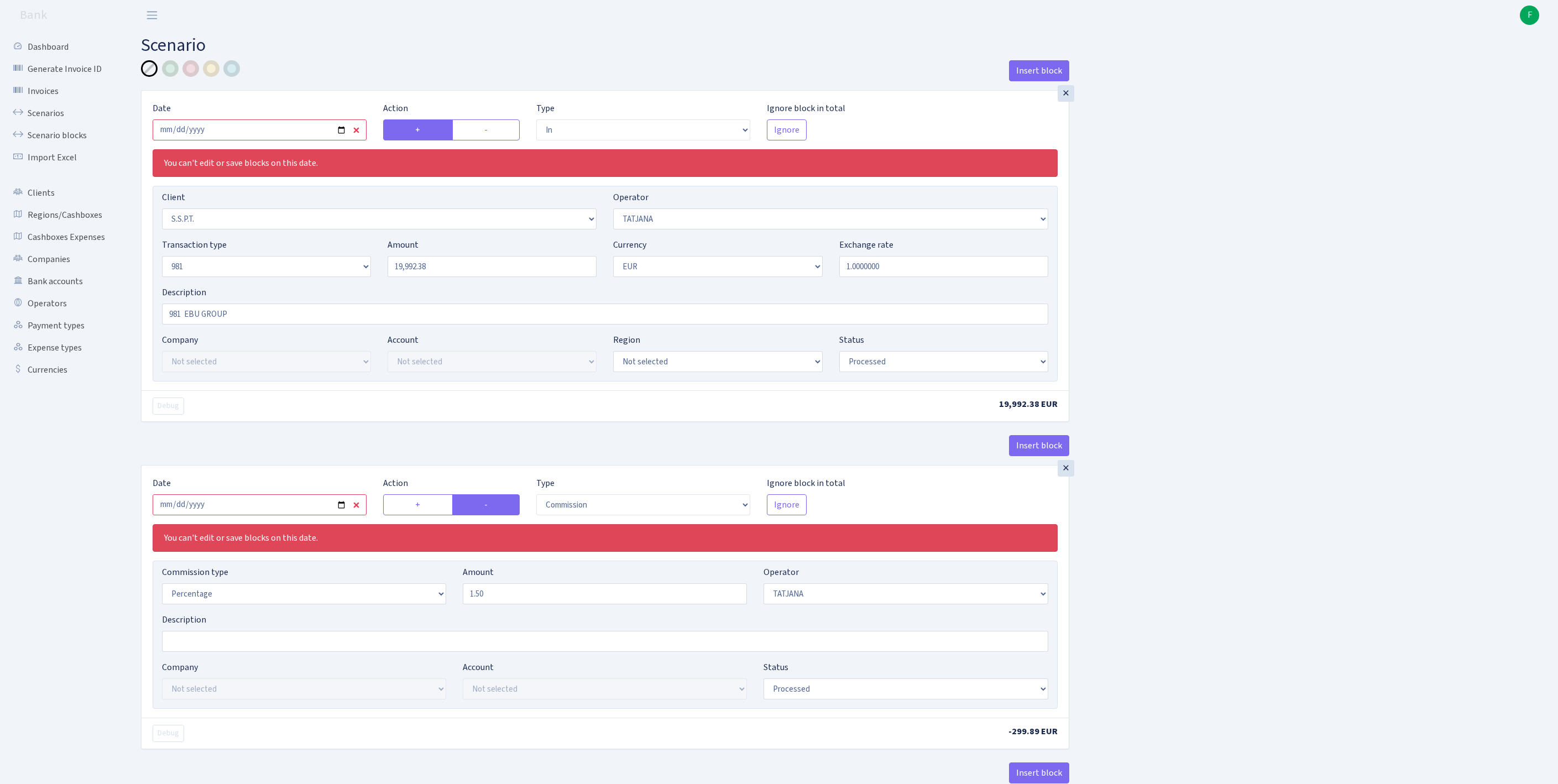
select select "2778"
select select "61"
select select "8"
select select "1"
select select "processed"
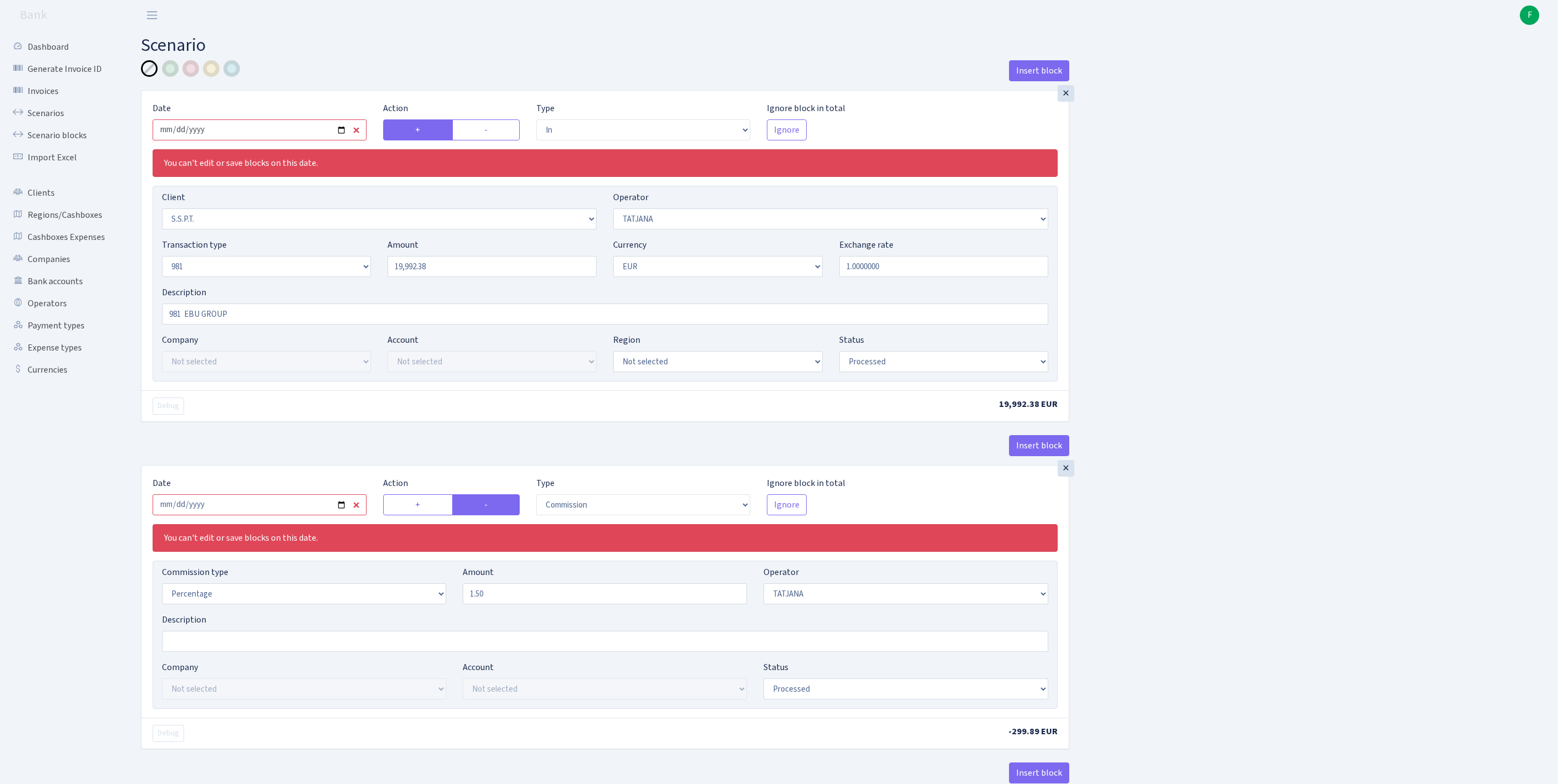
click at [274, 136] on input "2025-08-07" at bounding box center [260, 130] width 214 height 21
type input "[DATE]"
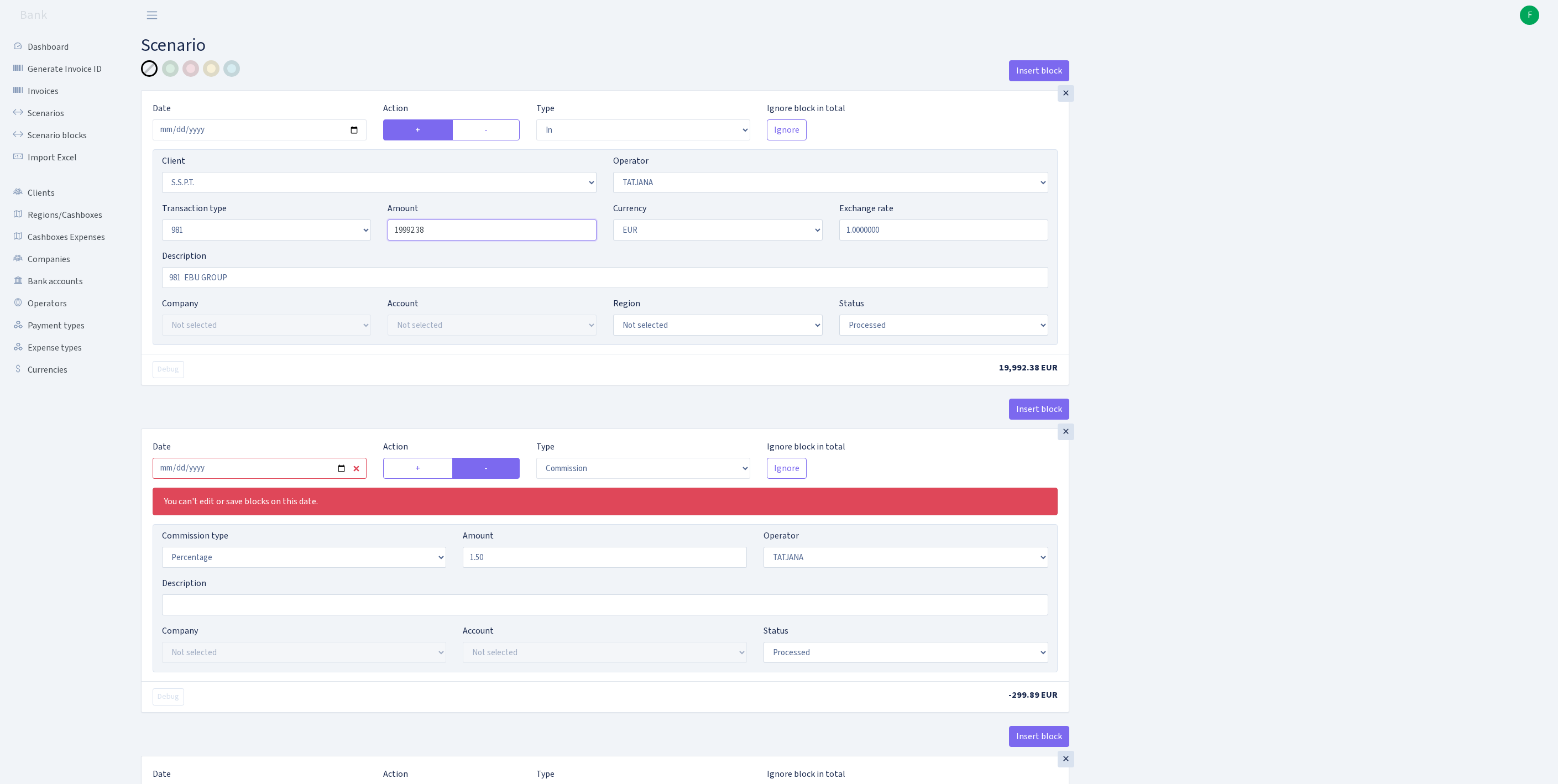
drag, startPoint x: 458, startPoint y: 251, endPoint x: 362, endPoint y: 241, distance: 96.5
click at [362, 241] on div "Transaction type Not selected 981 ELF FISH crypto GIRT IVO dekl MM-BALTIC eur U…" at bounding box center [604, 225] width 903 height 48
paste input "4783.56"
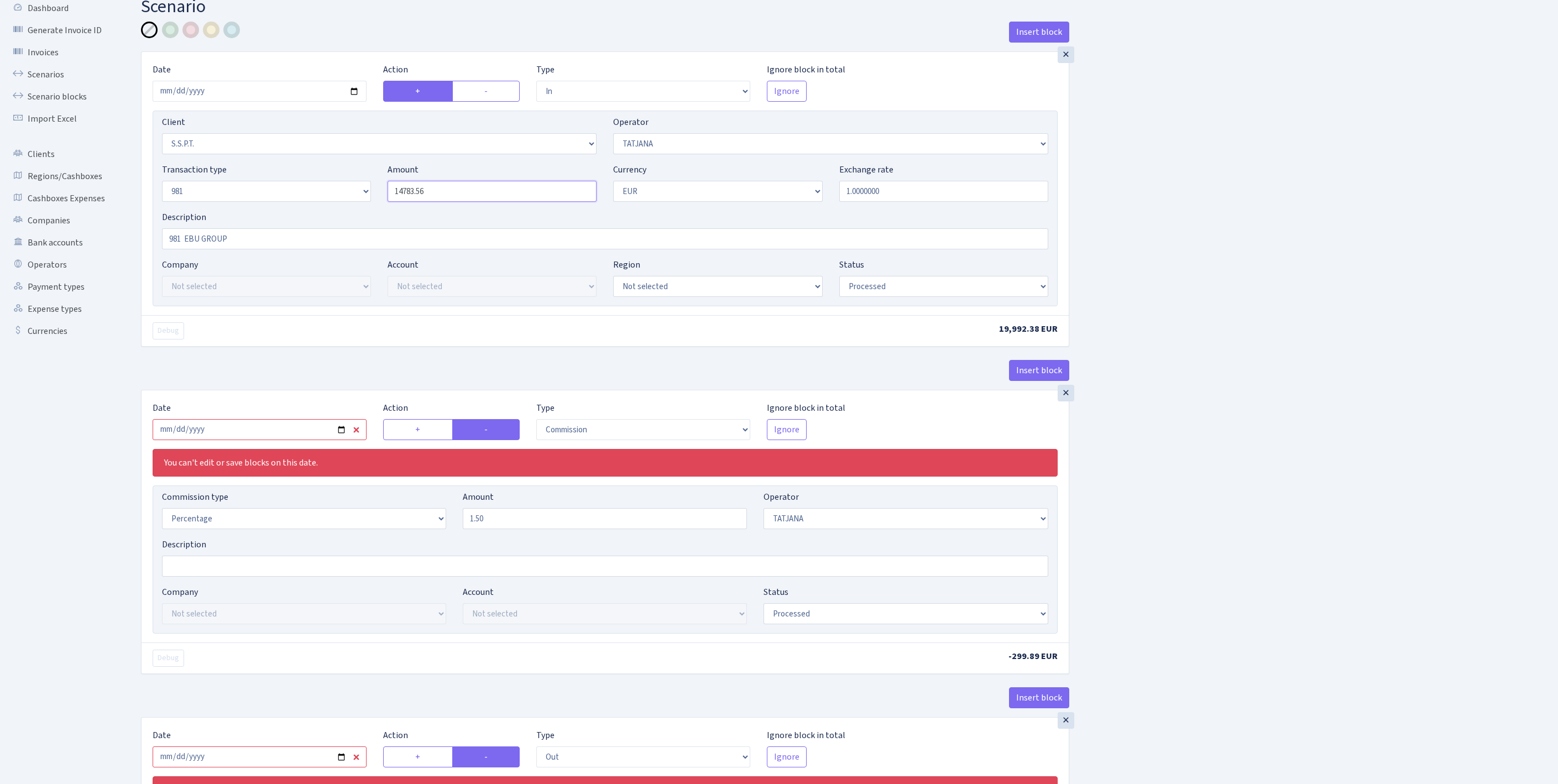
scroll to position [137, 0]
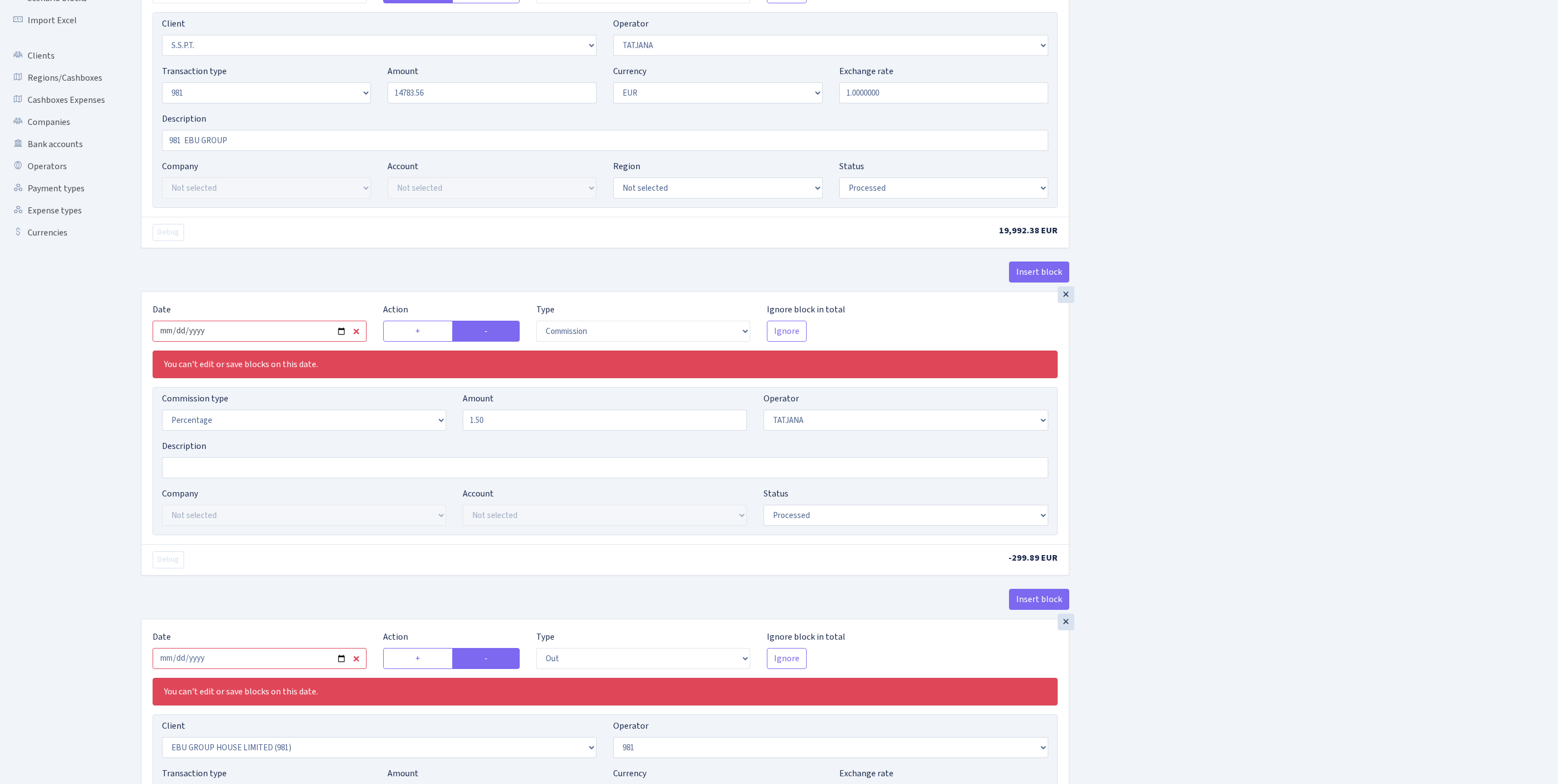
type input "14,783.56"
click at [283, 342] on input "2025-08-07" at bounding box center [260, 331] width 214 height 21
type input "[DATE]"
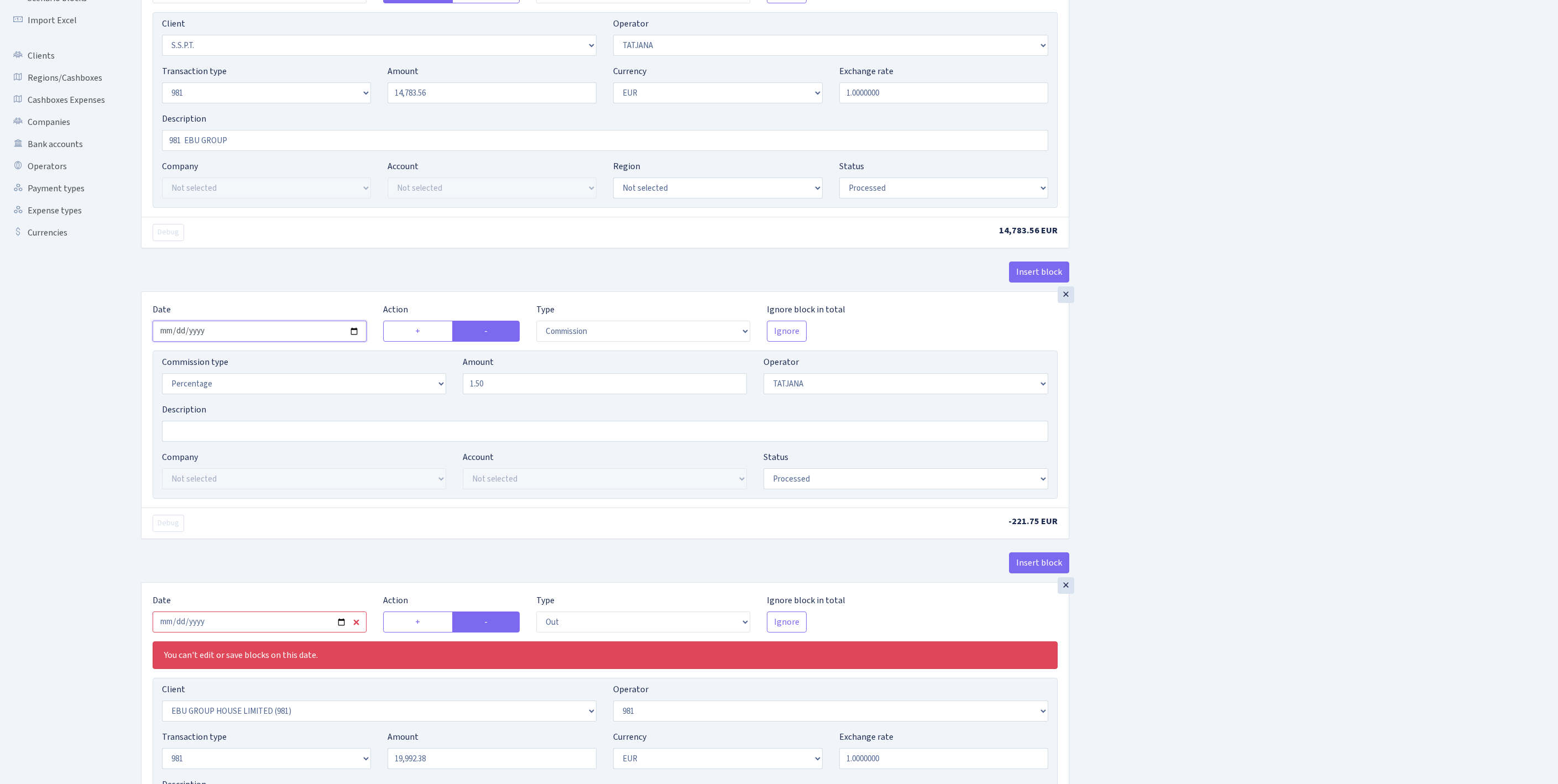
scroll to position [358, 0]
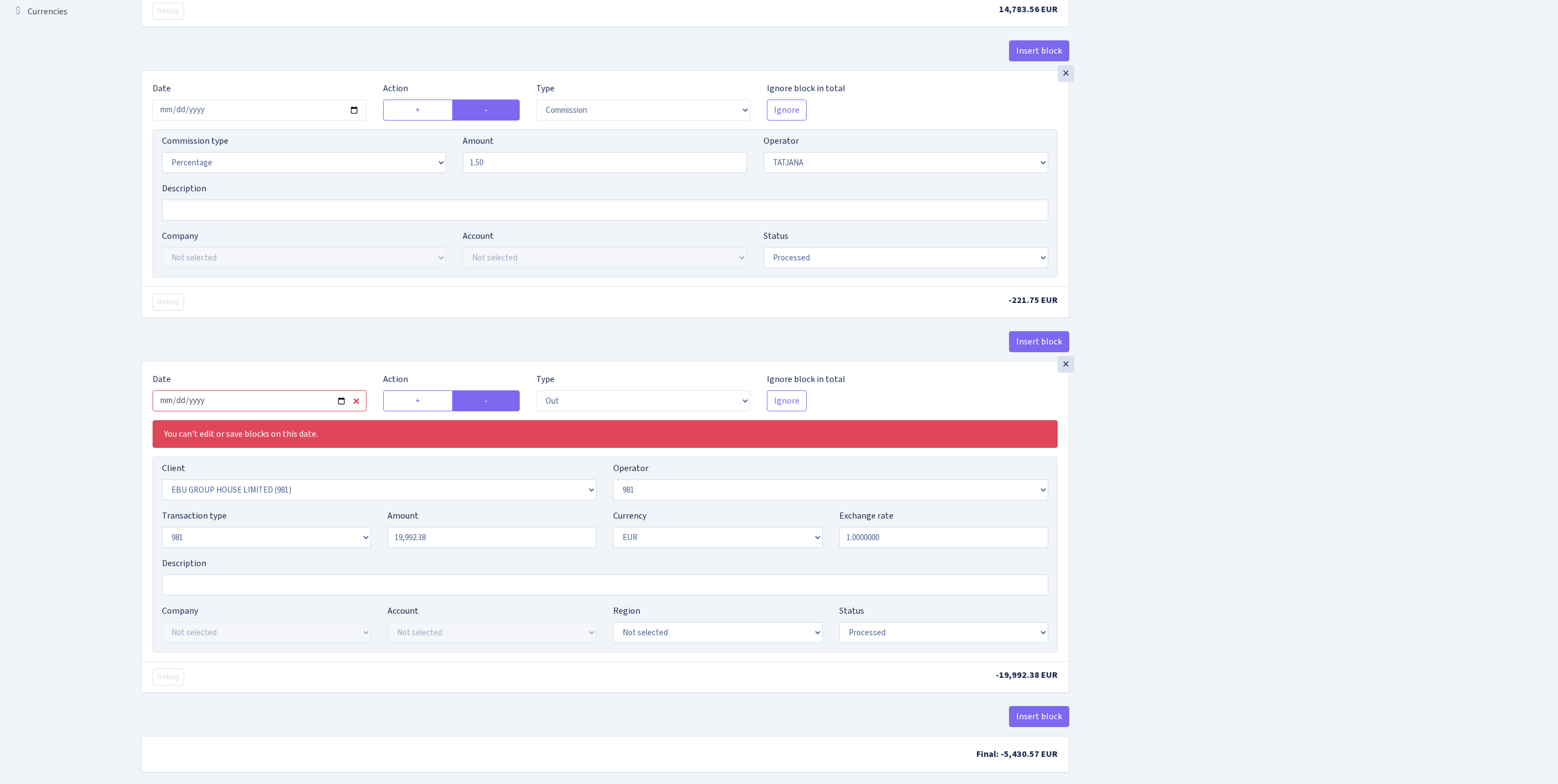
click at [288, 411] on input "2025-08-07" at bounding box center [260, 401] width 214 height 21
type input "[DATE]"
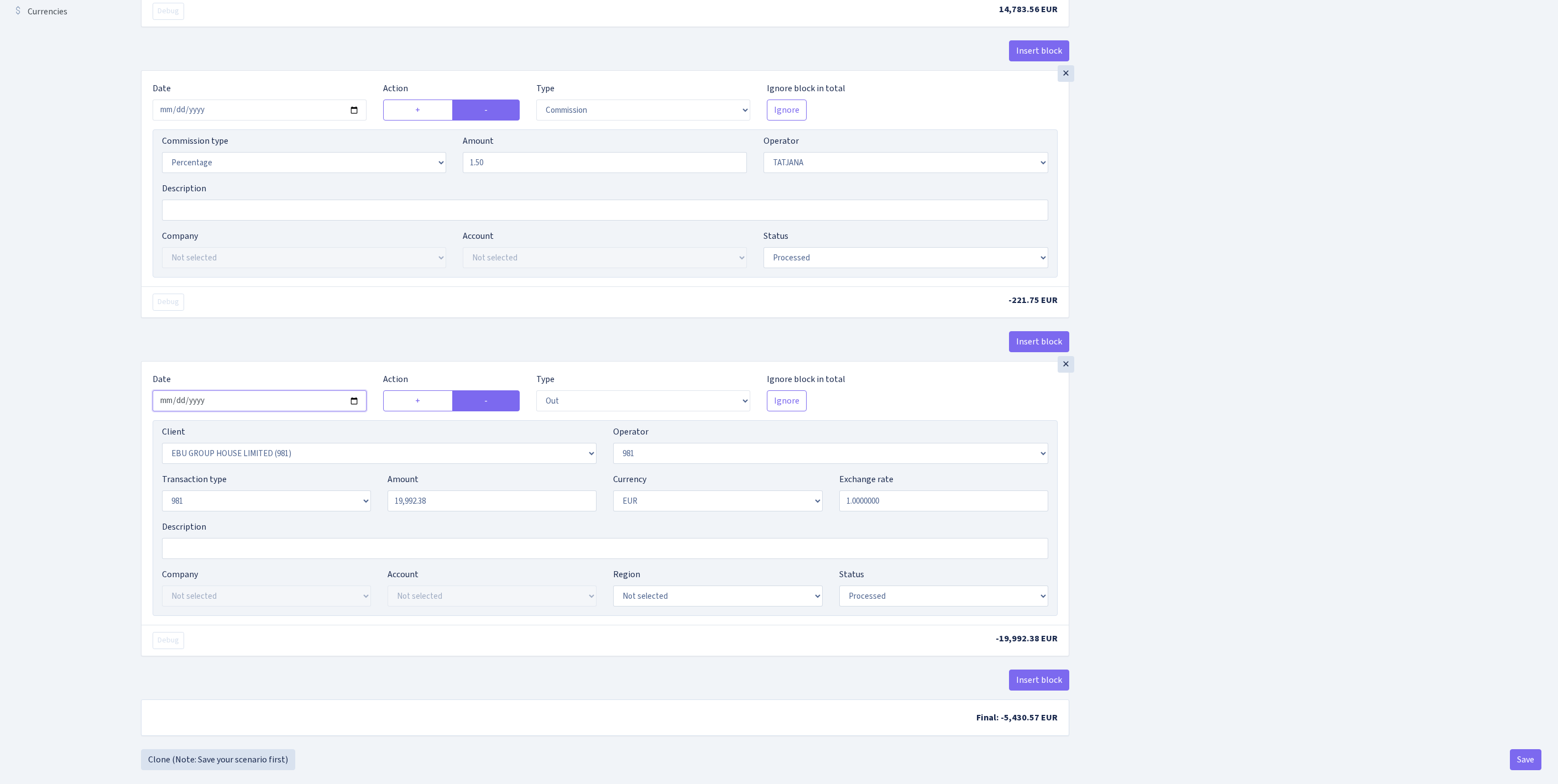
scroll to position [516, 0]
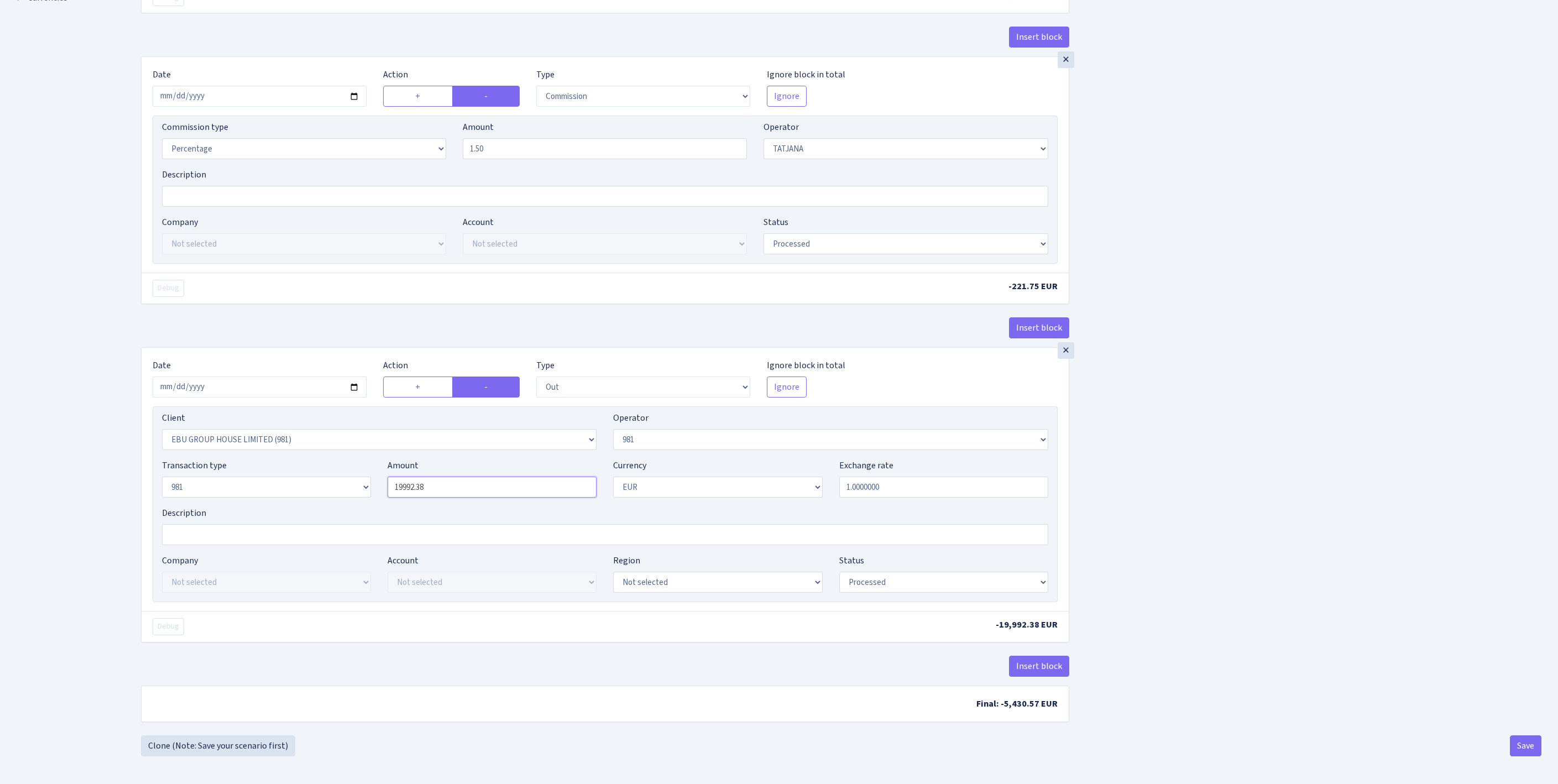
drag, startPoint x: 469, startPoint y: 449, endPoint x: 350, endPoint y: 449, distance: 119.0
click at [350, 459] on div "Transaction type Not selected 981 ELF FISH crypto GIRT IVO dekl MM-BALTIC eur U…" at bounding box center [604, 483] width 903 height 48
paste input "4783.56"
type input "14,783.56"
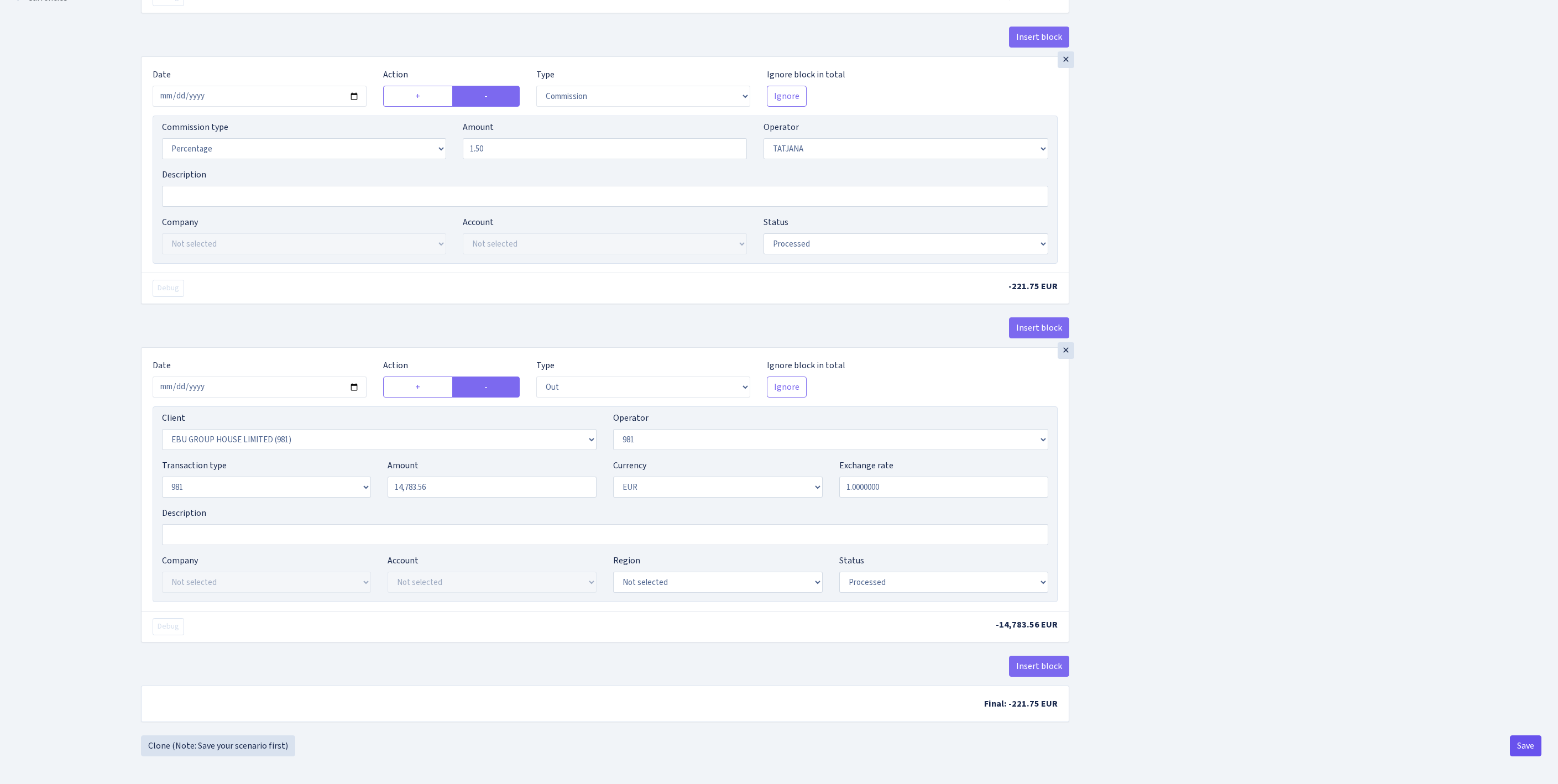
click at [1520, 746] on button "Save" at bounding box center [1526, 746] width 32 height 21
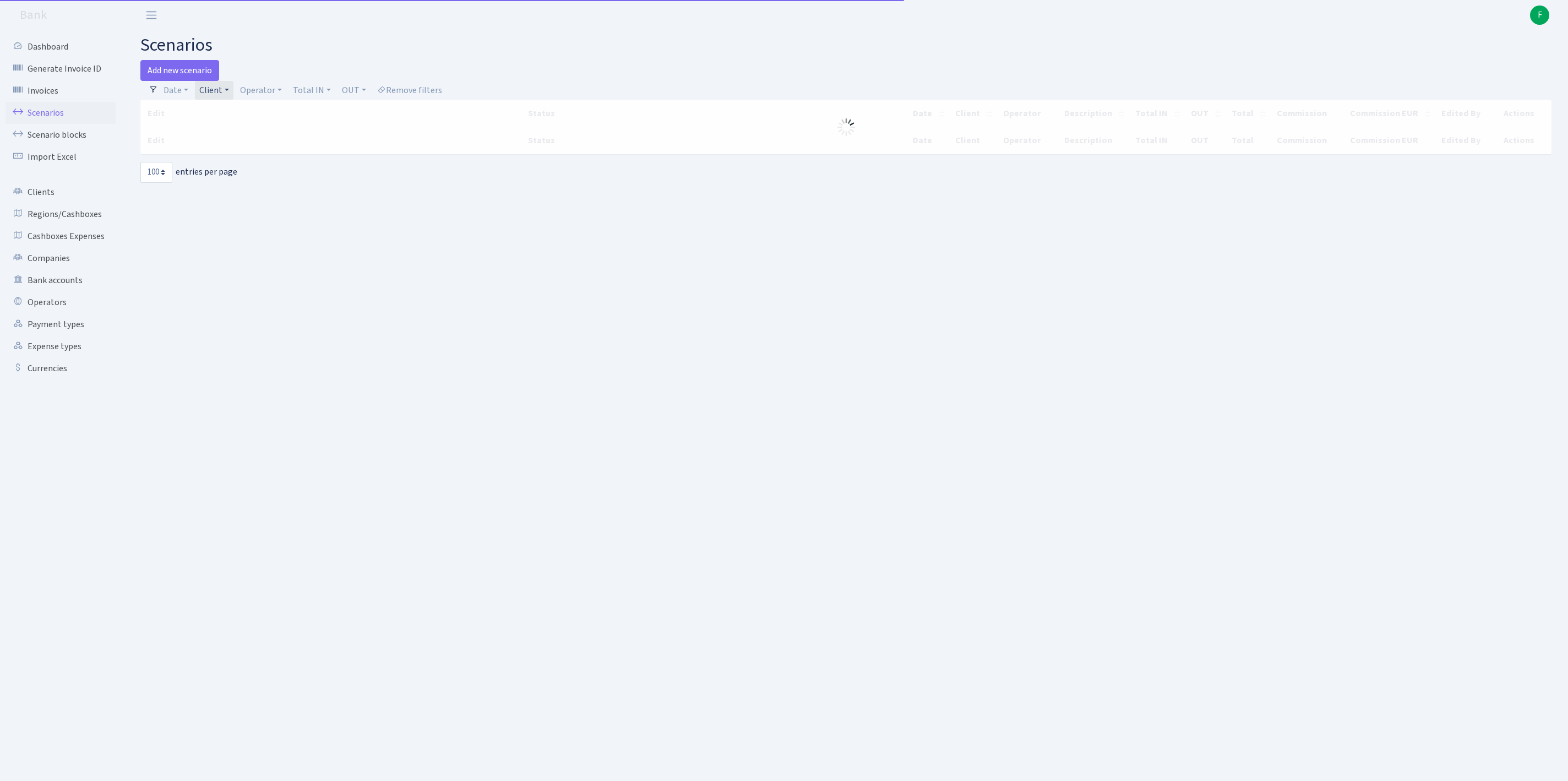
select select "100"
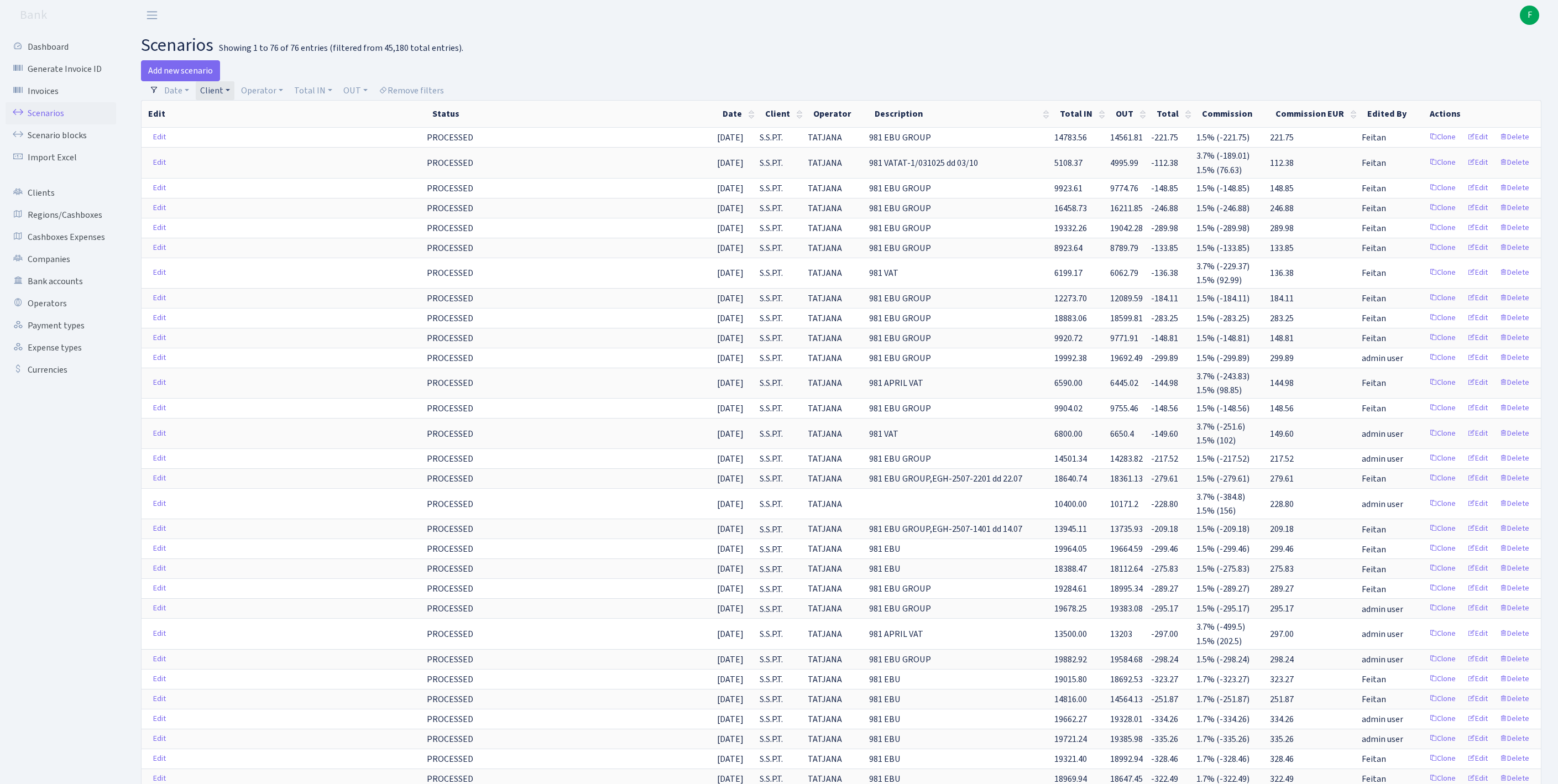
click at [235, 95] on link "Client" at bounding box center [215, 90] width 39 height 19
click at [231, 139] on input "search" at bounding box center [246, 130] width 92 height 17
type input "SEVES"
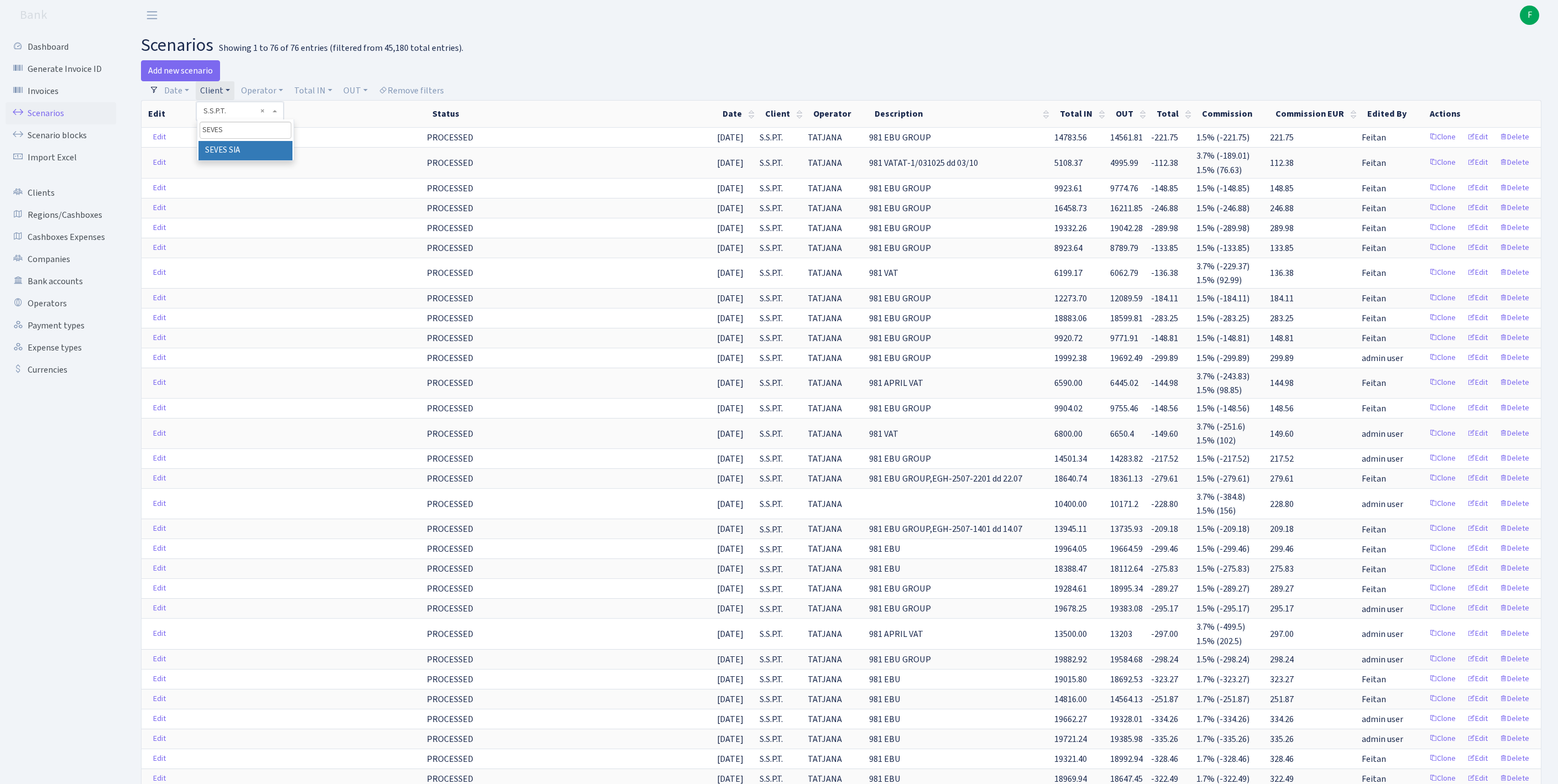
click at [279, 160] on li "SEVES SIA" at bounding box center [246, 151] width 94 height 20
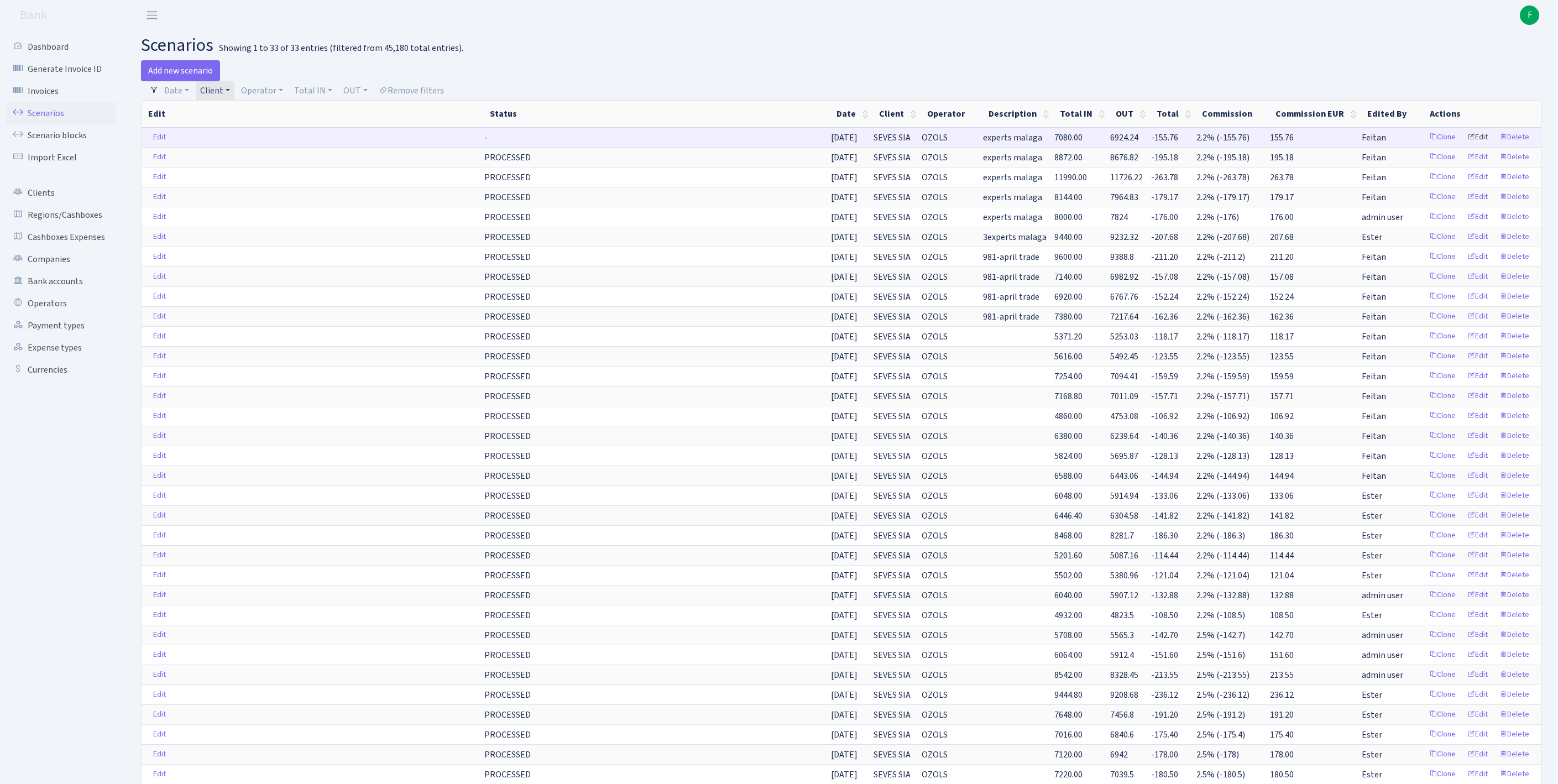
click at [1468, 146] on link "Edit" at bounding box center [1477, 137] width 31 height 17
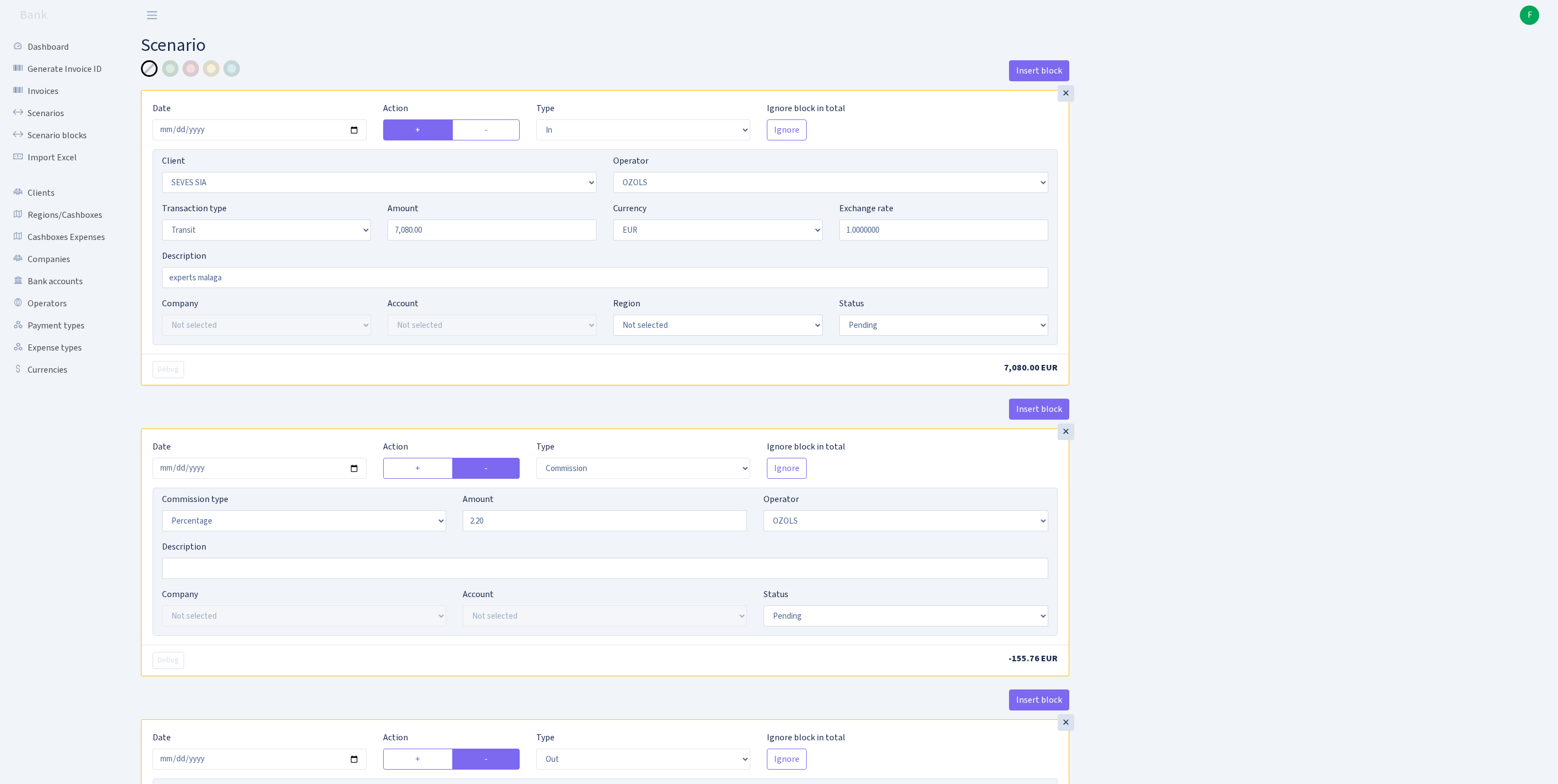
select select "in"
select select "2455"
select select "23"
select select "5"
select select "1"
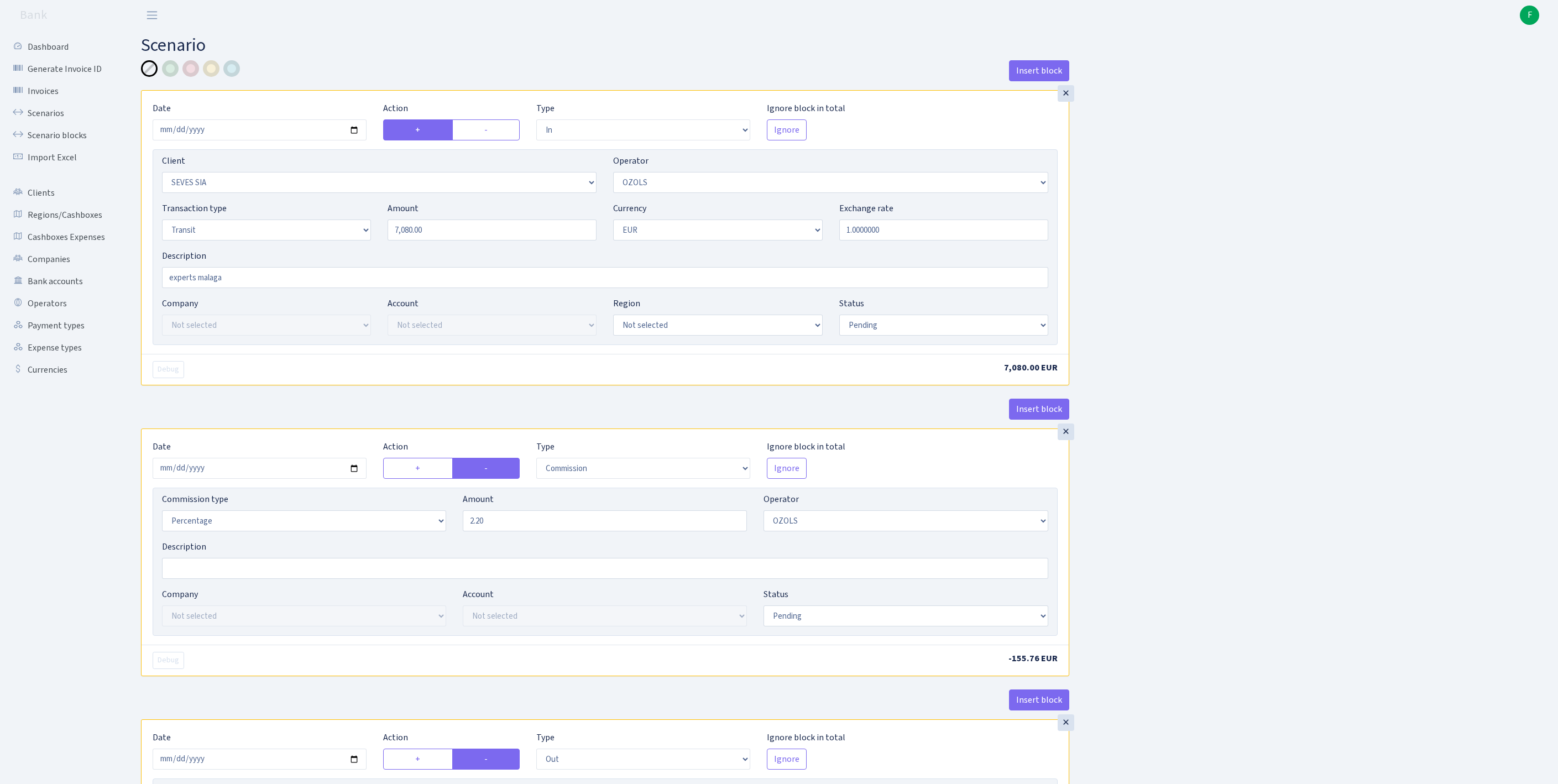
select select "pending"
select select "commission"
select select "23"
select select "pending"
select select "out"
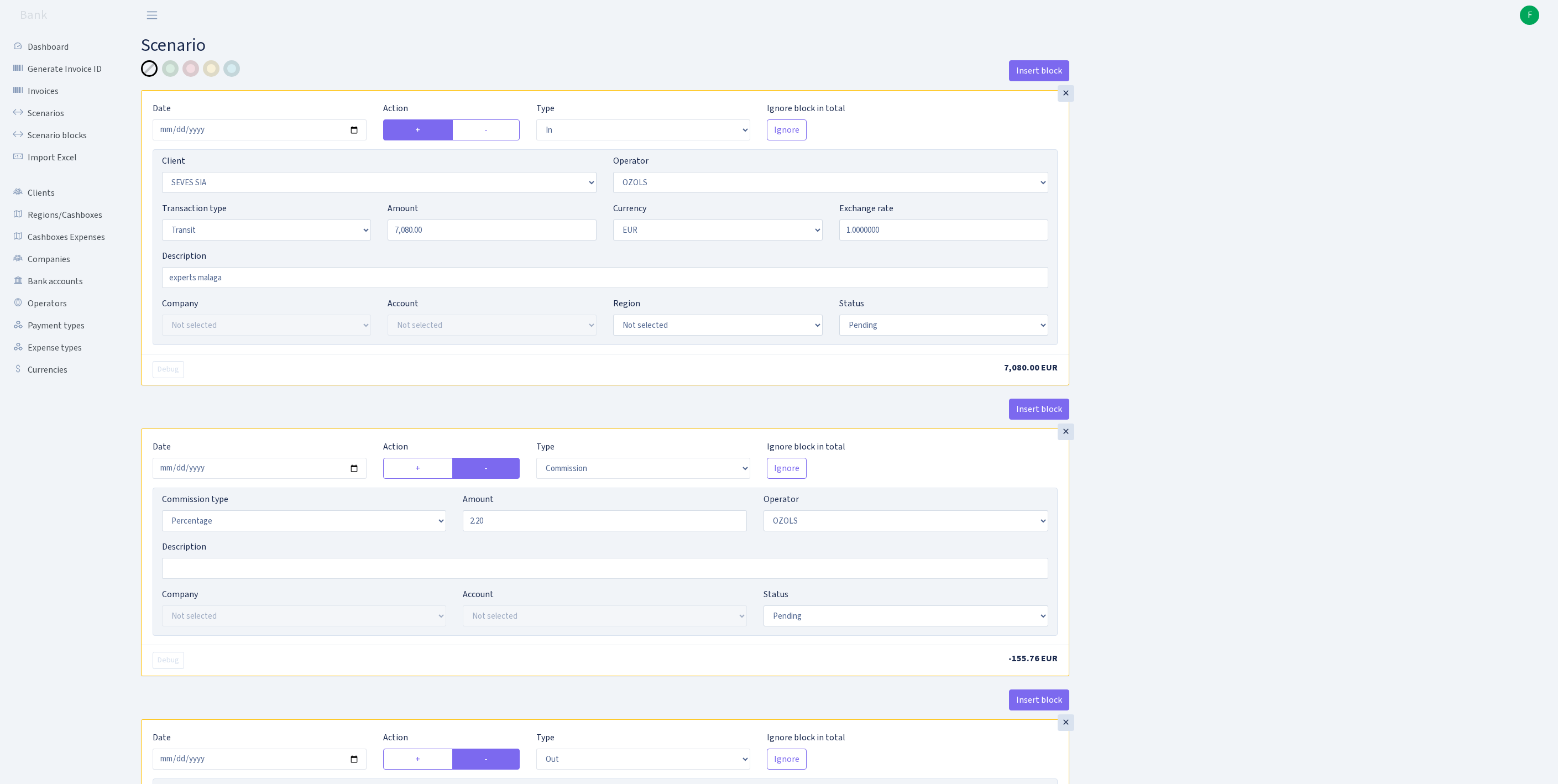
select select "2518"
select select "61"
select select "5"
select select "1"
select select "pending"
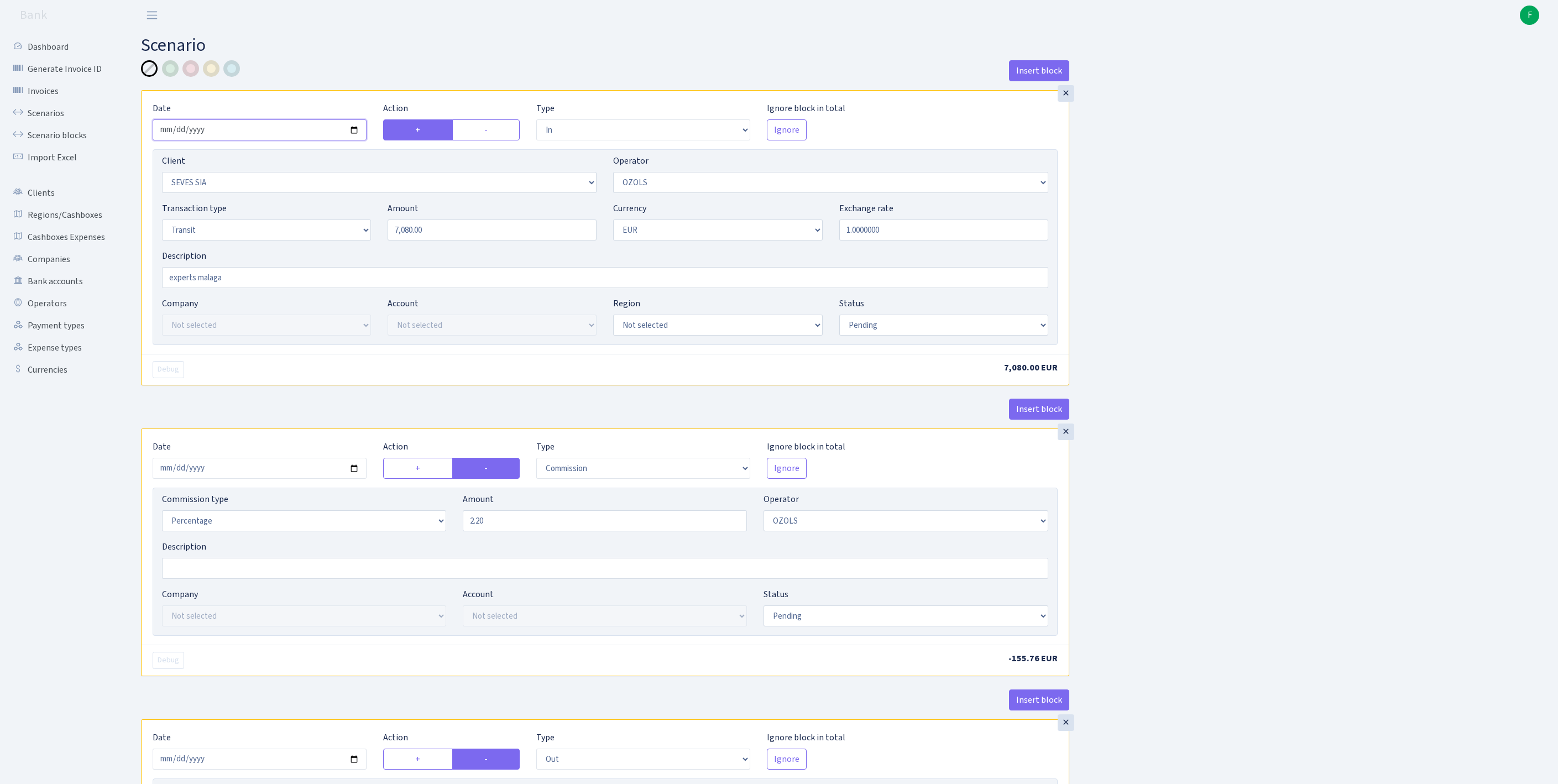
click at [230, 135] on input "2025-10-10" at bounding box center [260, 130] width 214 height 21
type input "[DATE]"
select select "processed"
click at [326, 478] on input "2025-10-09" at bounding box center [260, 468] width 214 height 21
type input "[DATE]"
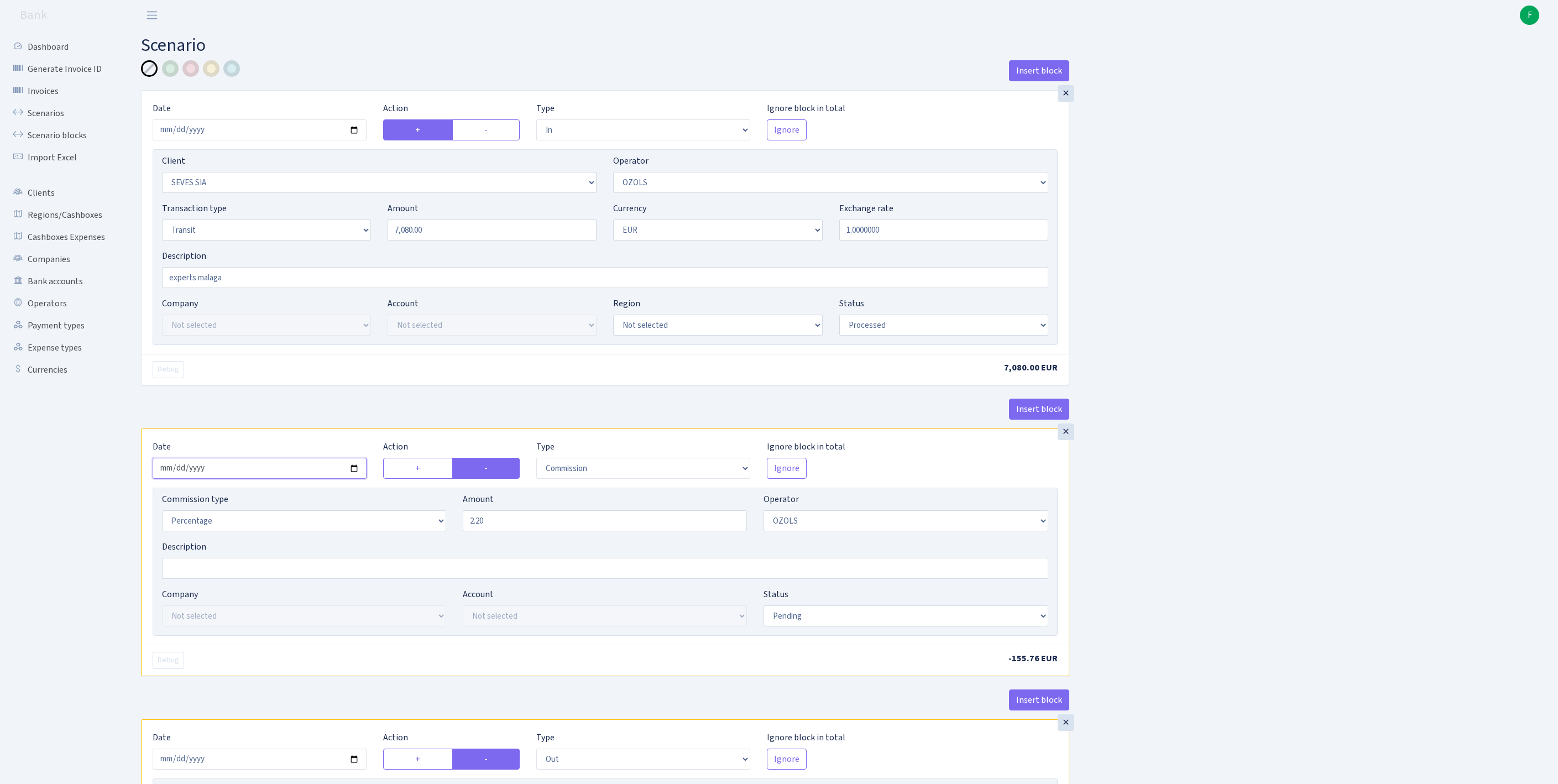
scroll to position [180, 0]
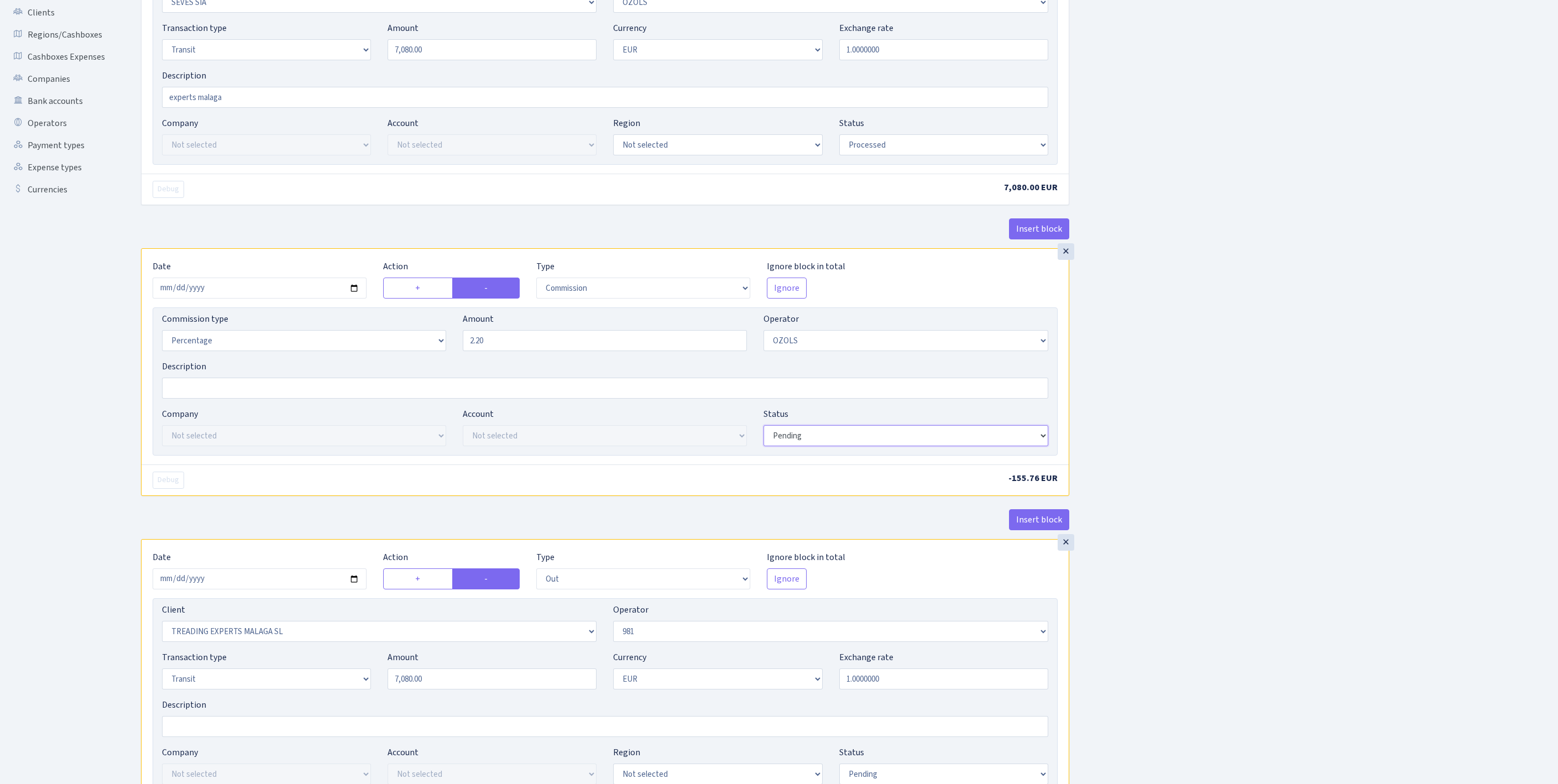
select select "processed"
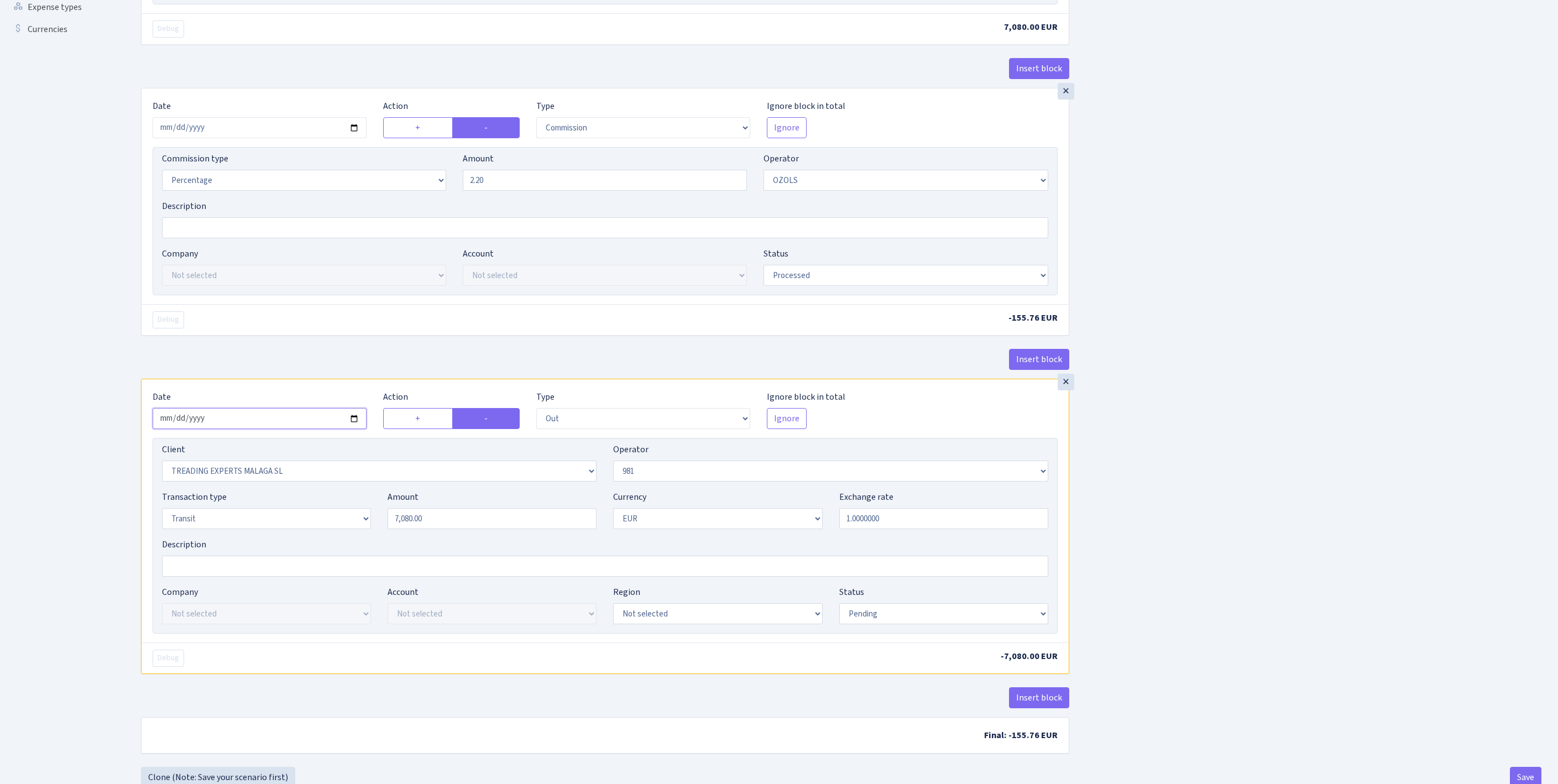
click at [264, 429] on input "2025-10-09" at bounding box center [260, 419] width 214 height 21
type input "[DATE]"
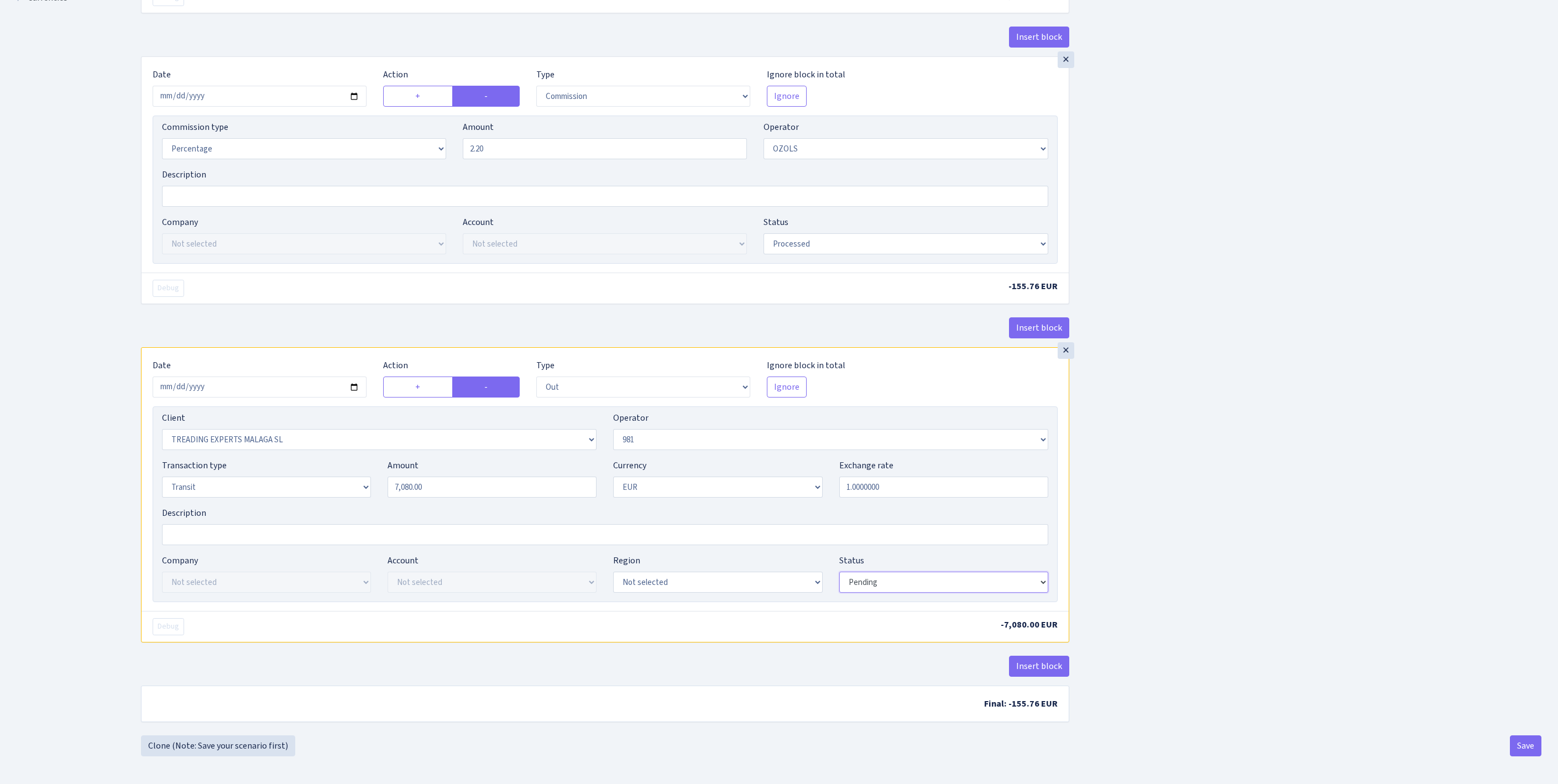
select select "processed"
click at [1523, 747] on button "Save" at bounding box center [1526, 746] width 32 height 21
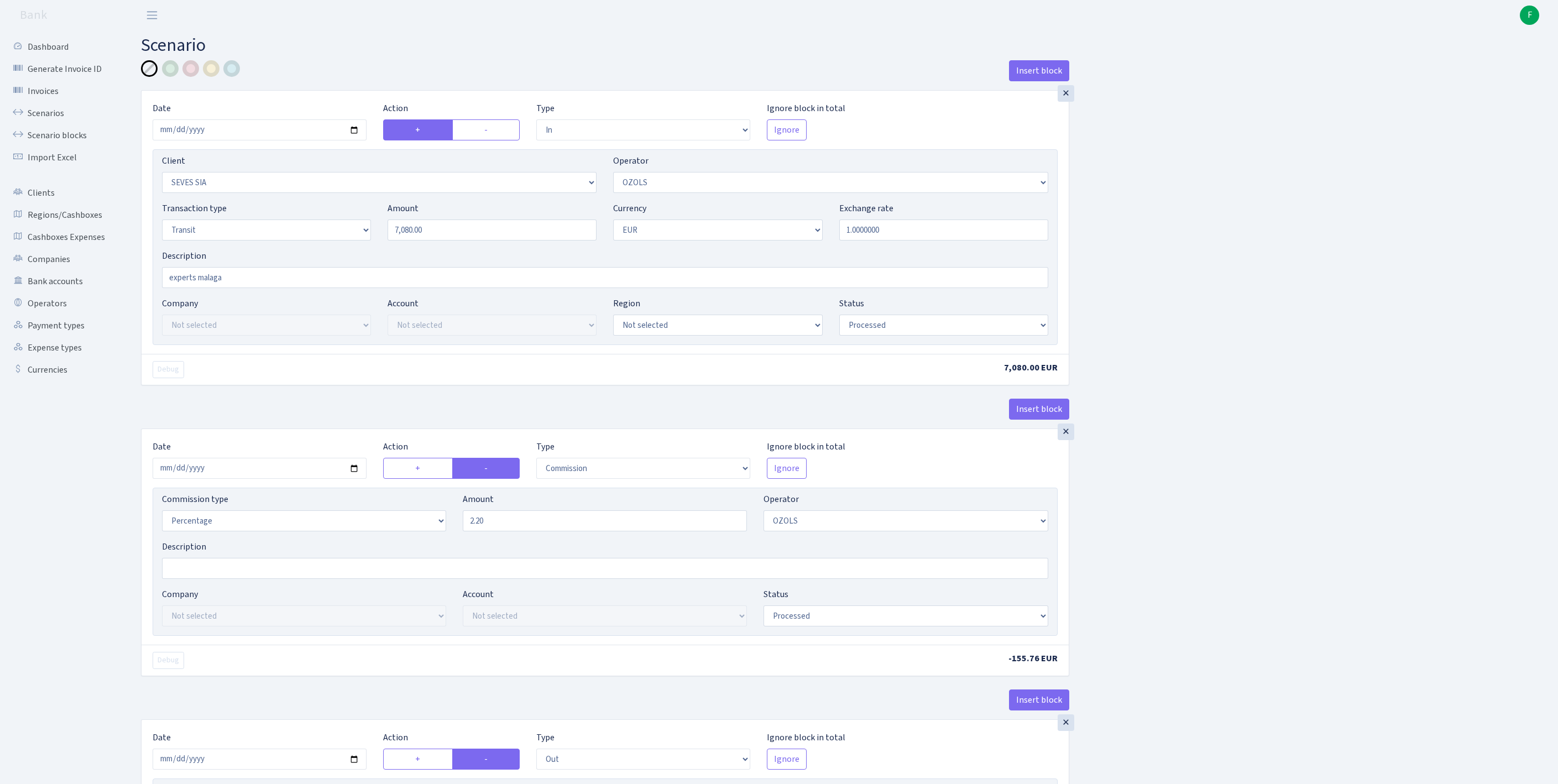
select select "in"
select select "2455"
select select "23"
select select "5"
select select "1"
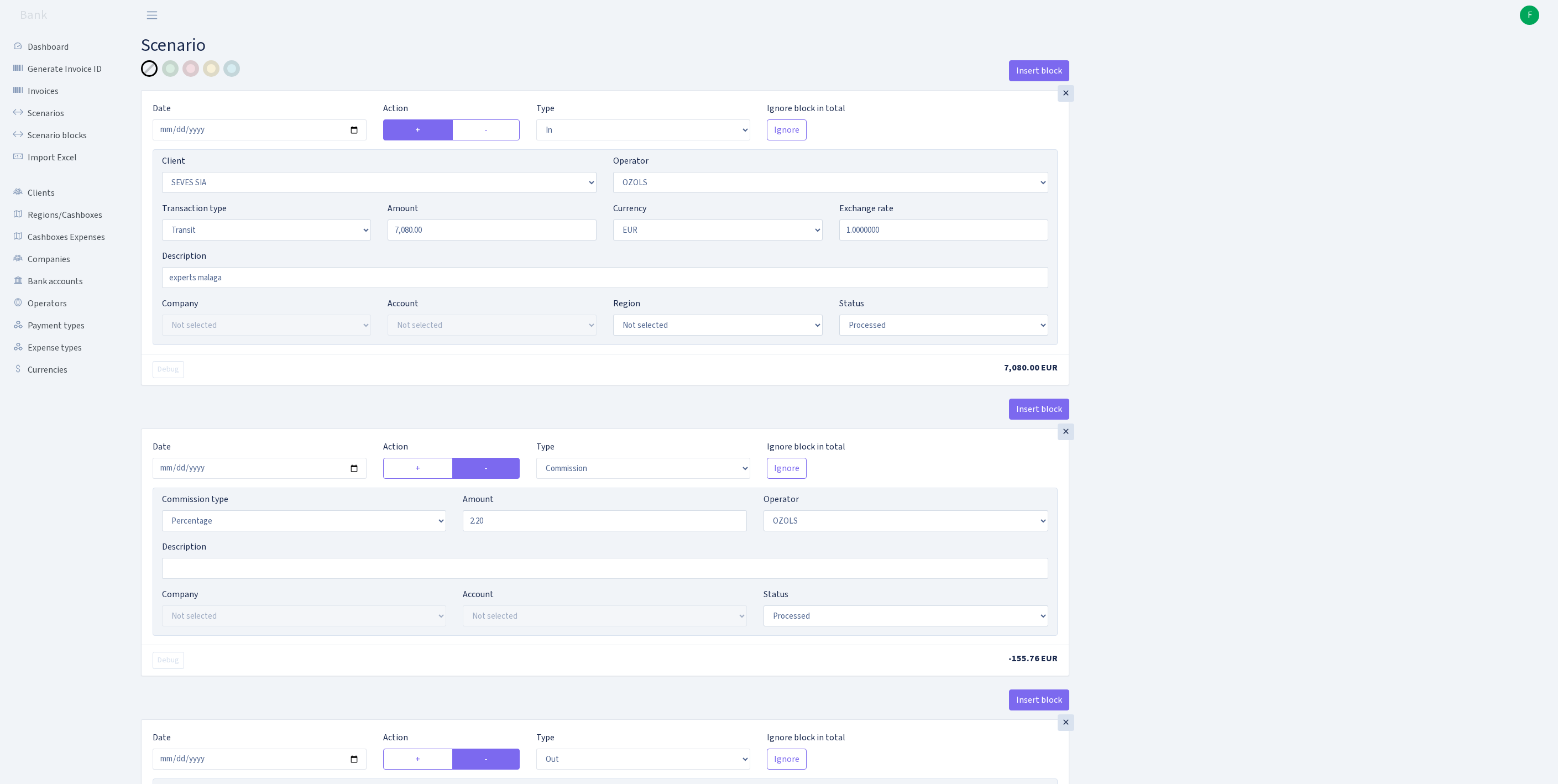
select select "processed"
select select "commission"
select select "23"
select select "processed"
select select "out"
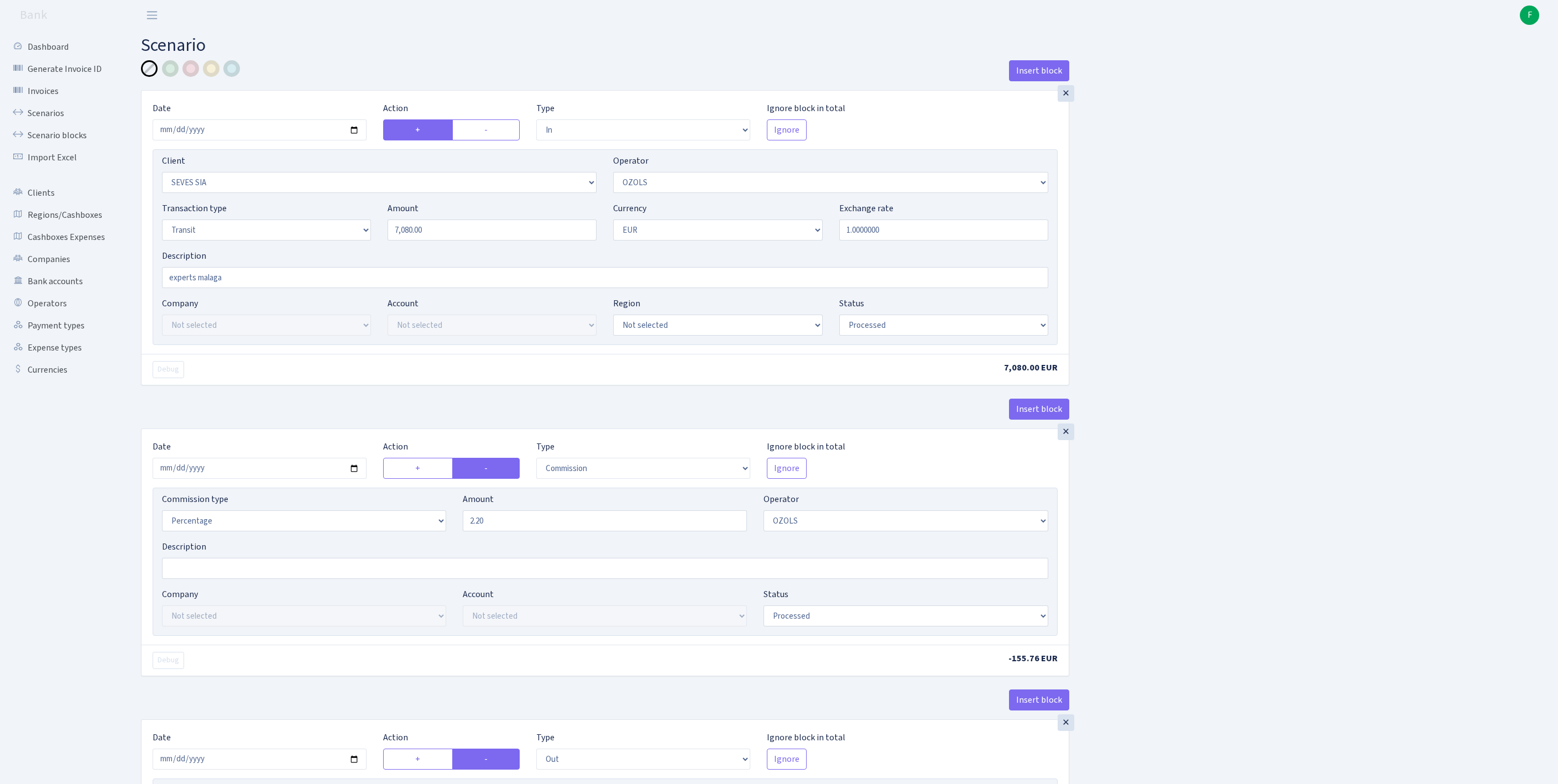
select select "2518"
select select "61"
select select "5"
select select "1"
select select "processed"
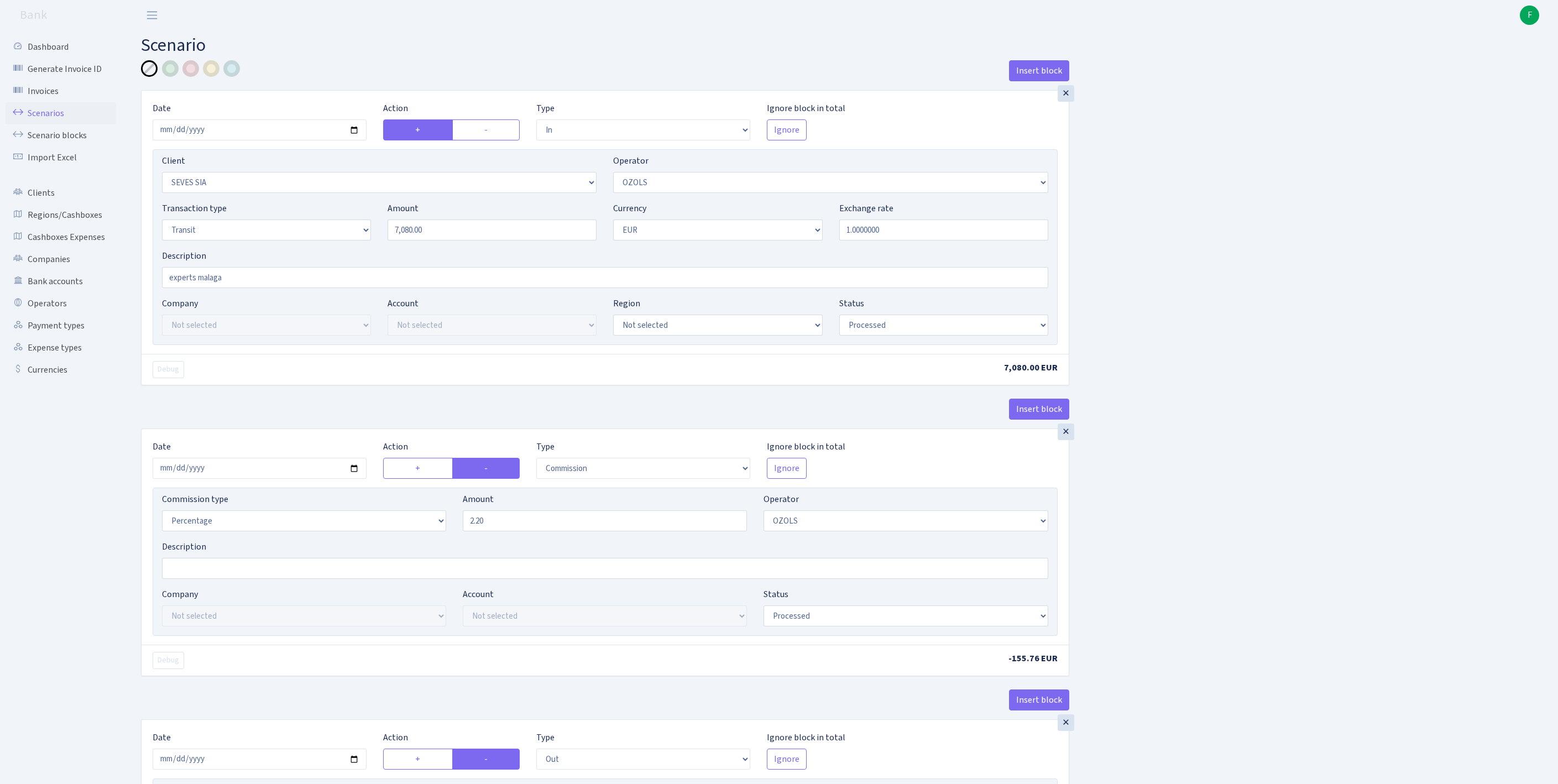
click at [52, 120] on link "Scenarios" at bounding box center [61, 113] width 111 height 22
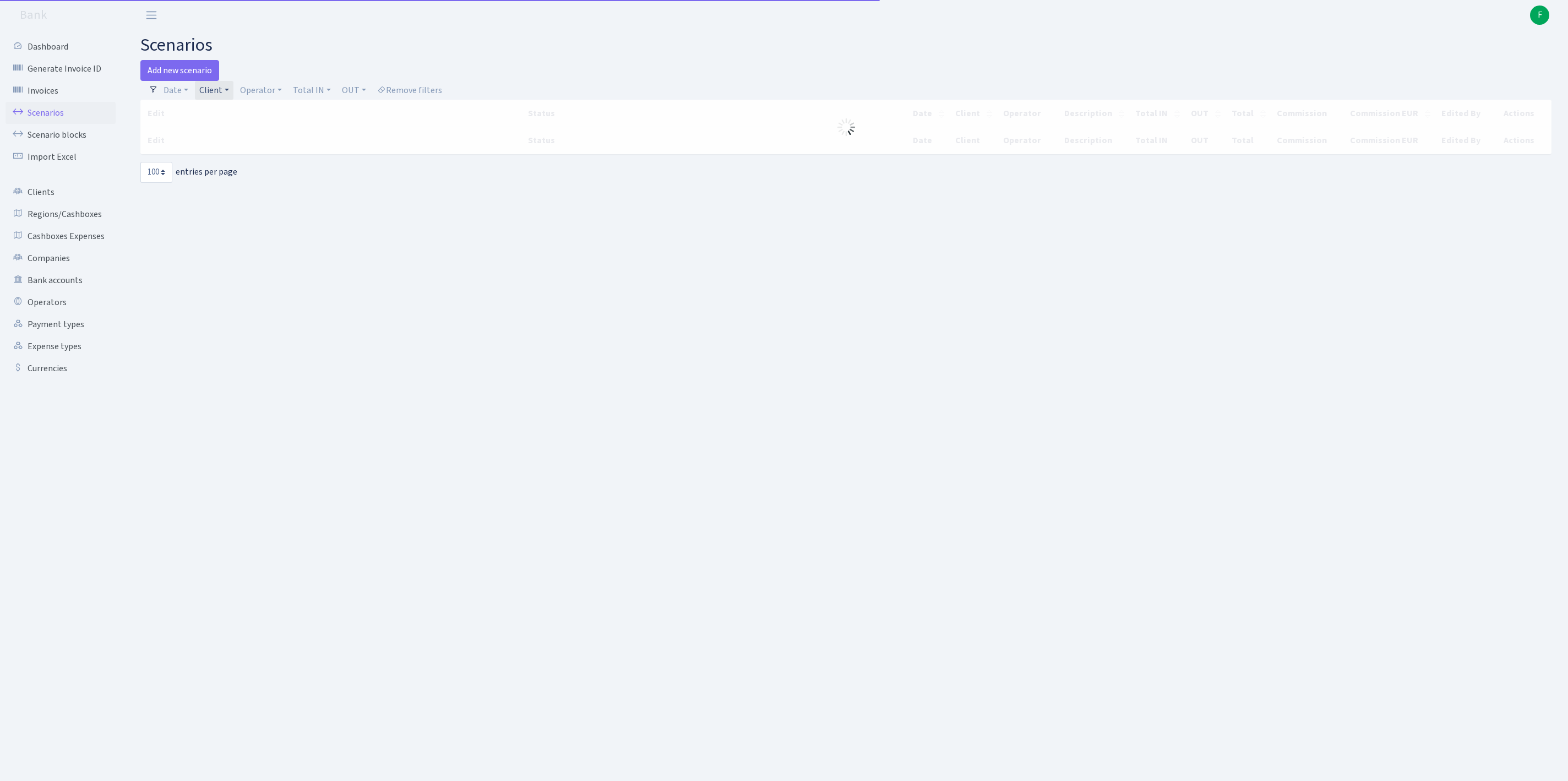
select select "100"
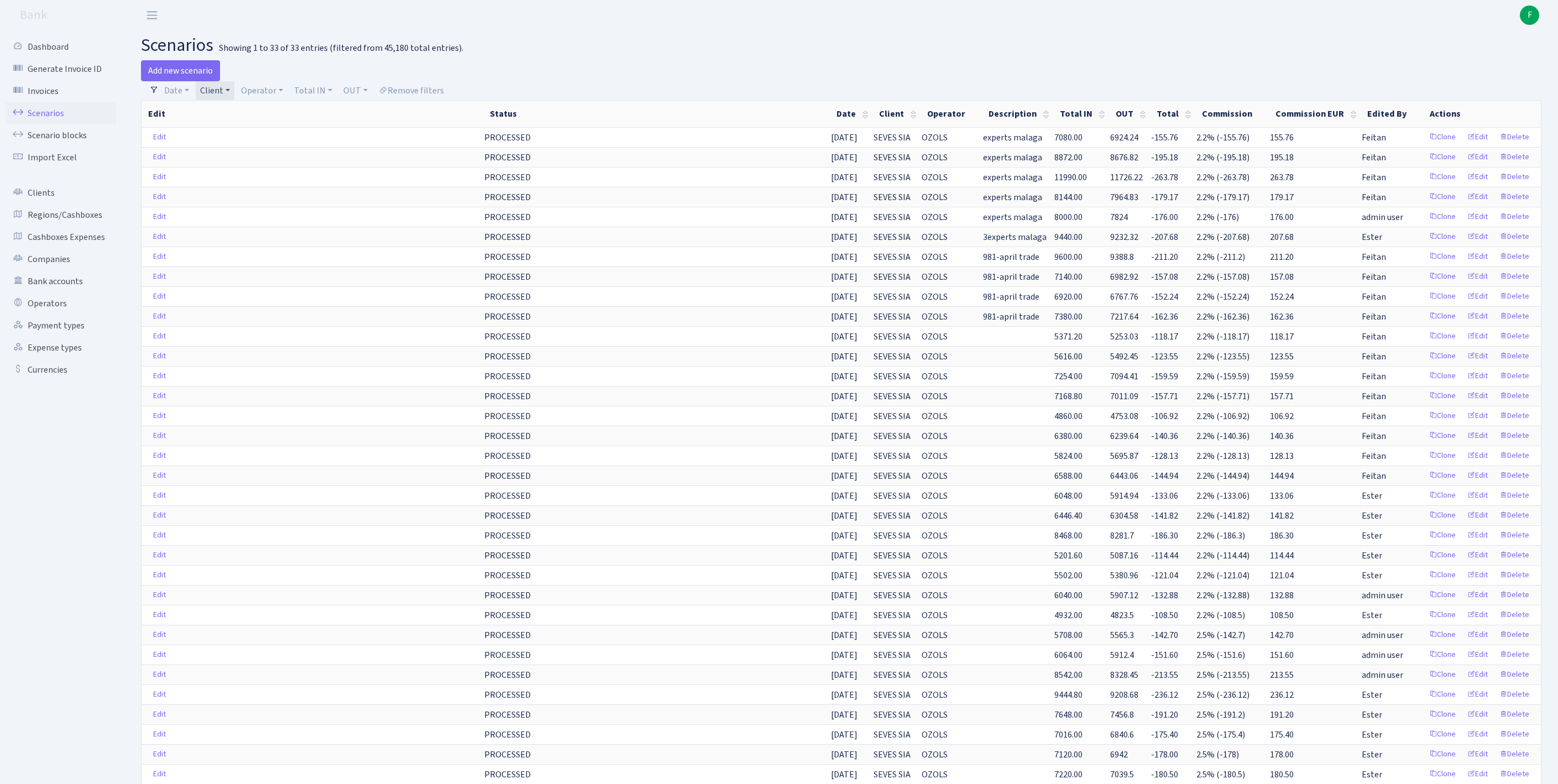
click at [235, 90] on link "Client" at bounding box center [215, 90] width 39 height 19
click at [237, 139] on input "search" at bounding box center [246, 130] width 92 height 17
type input "WINERY"
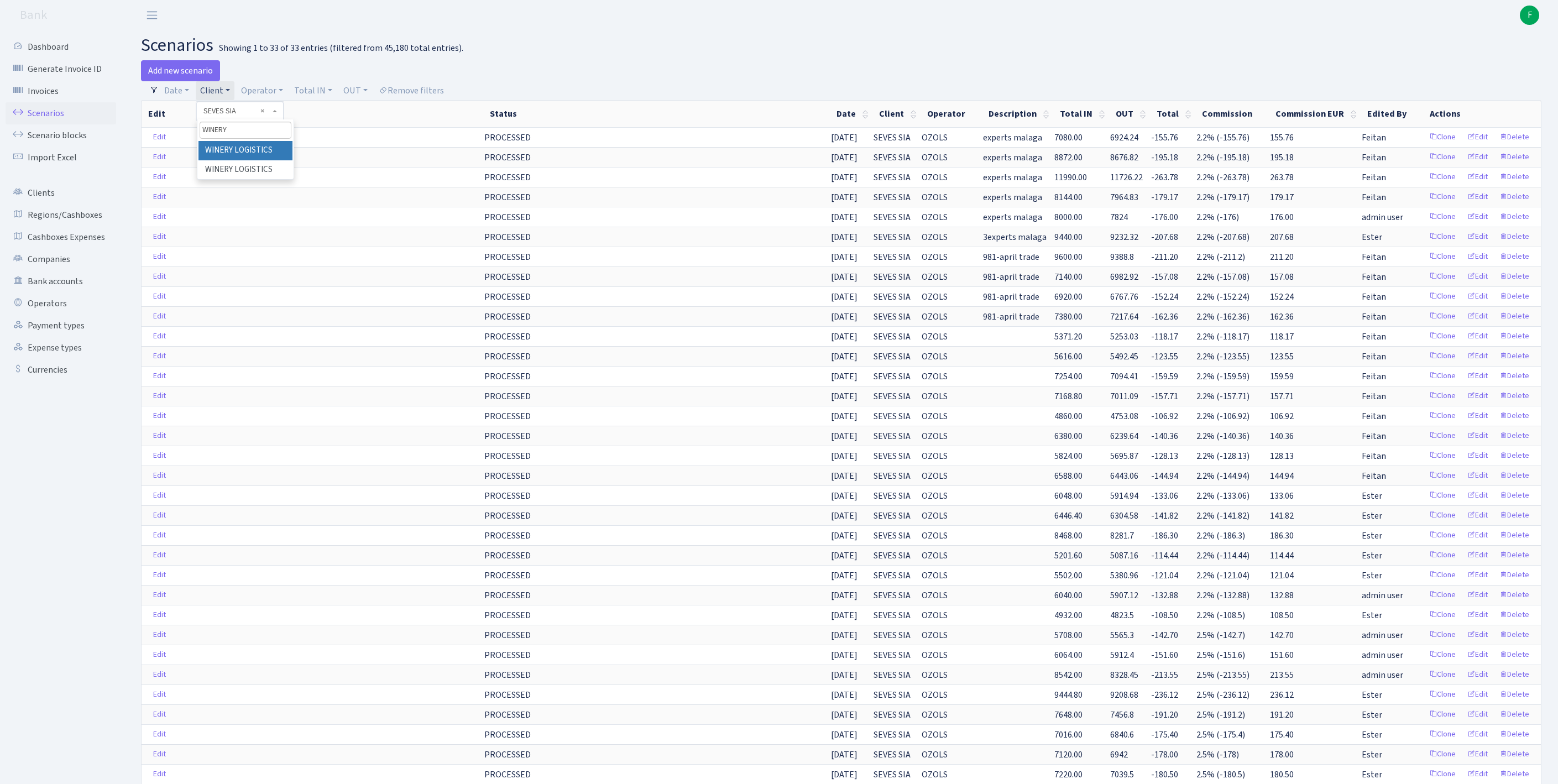
click at [280, 159] on li "WINERY LOGISTICS" at bounding box center [246, 151] width 94 height 20
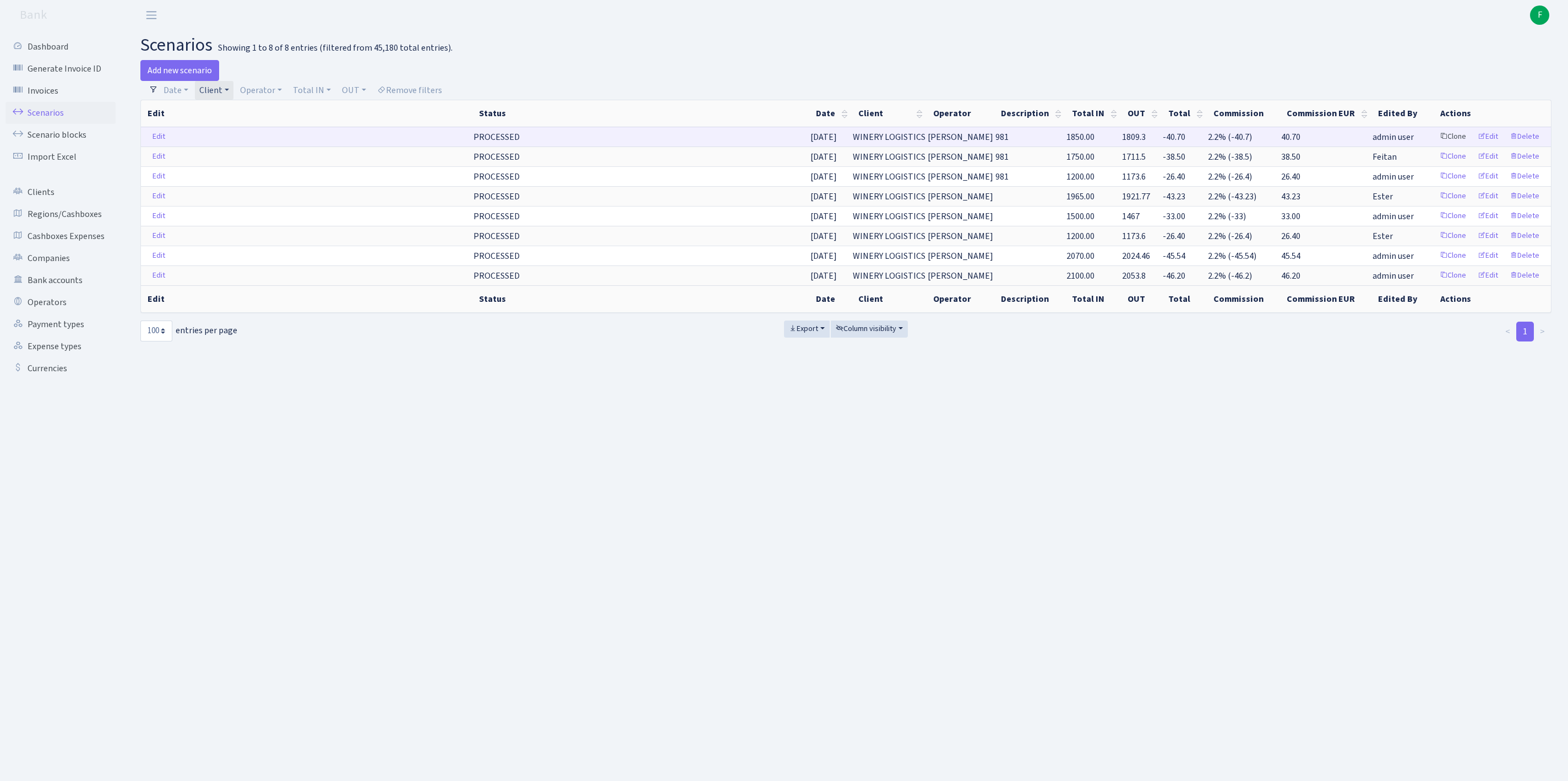
click at [1435, 145] on link "Clone" at bounding box center [1453, 137] width 37 height 17
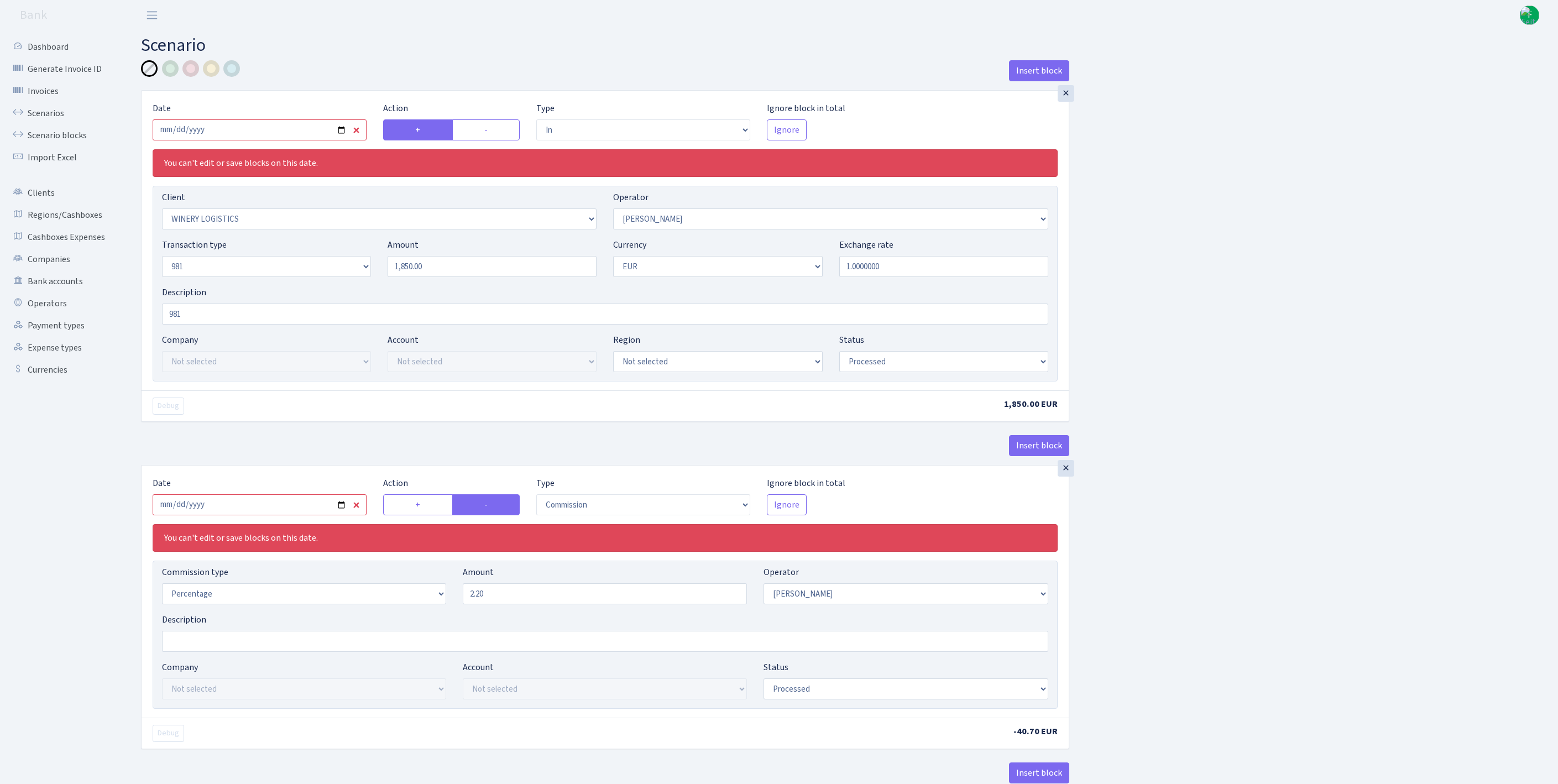
select select "in"
select select "246"
select select "14"
select select "8"
select select "1"
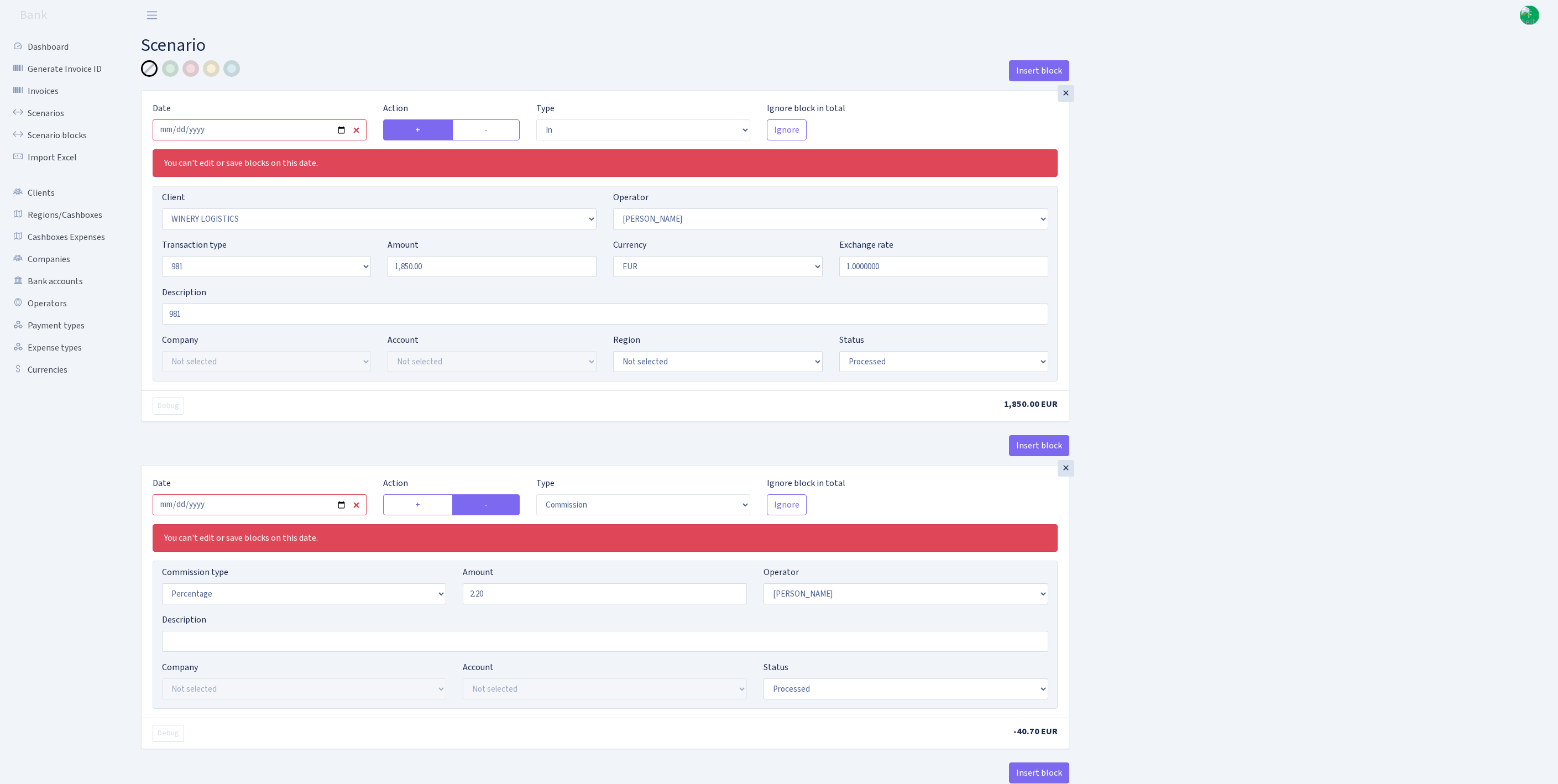
select select "processed"
select select "commission"
select select "14"
select select "processed"
select select "out"
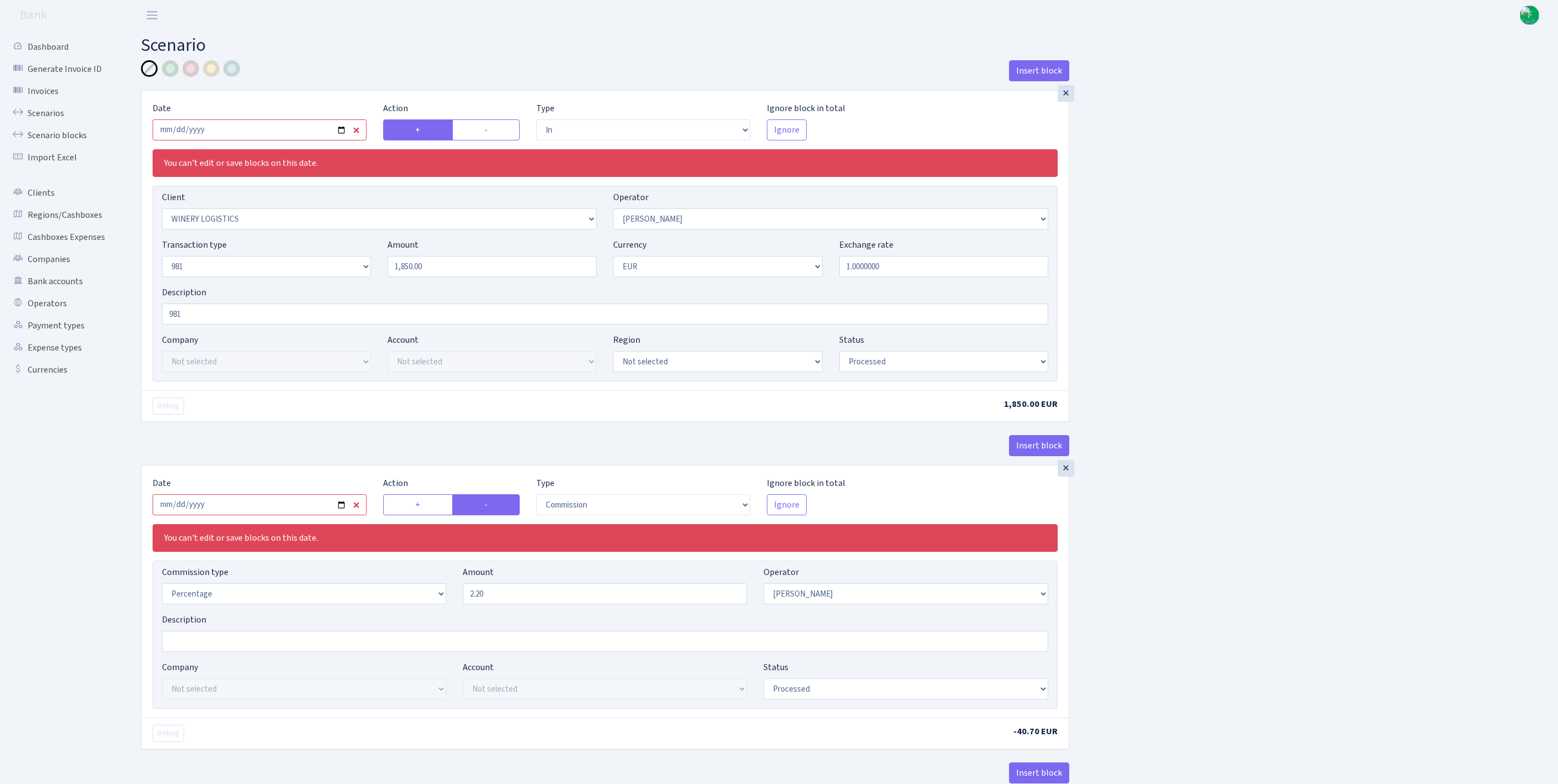
select select "2778"
select select "61"
select select "8"
select select "1"
select select "processed"
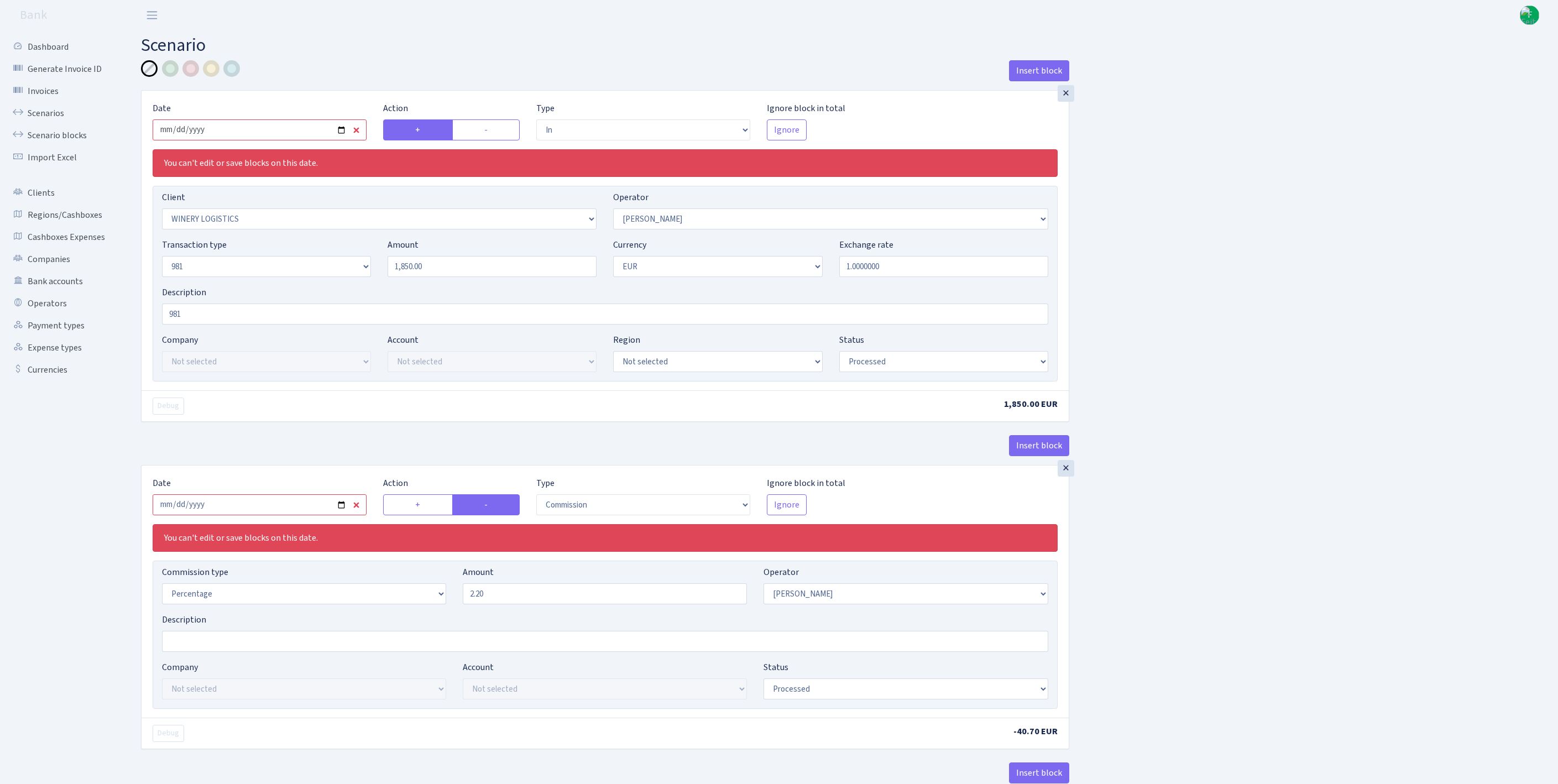
click at [314, 139] on input "2025-03-07" at bounding box center [260, 130] width 214 height 21
type input "[DATE]"
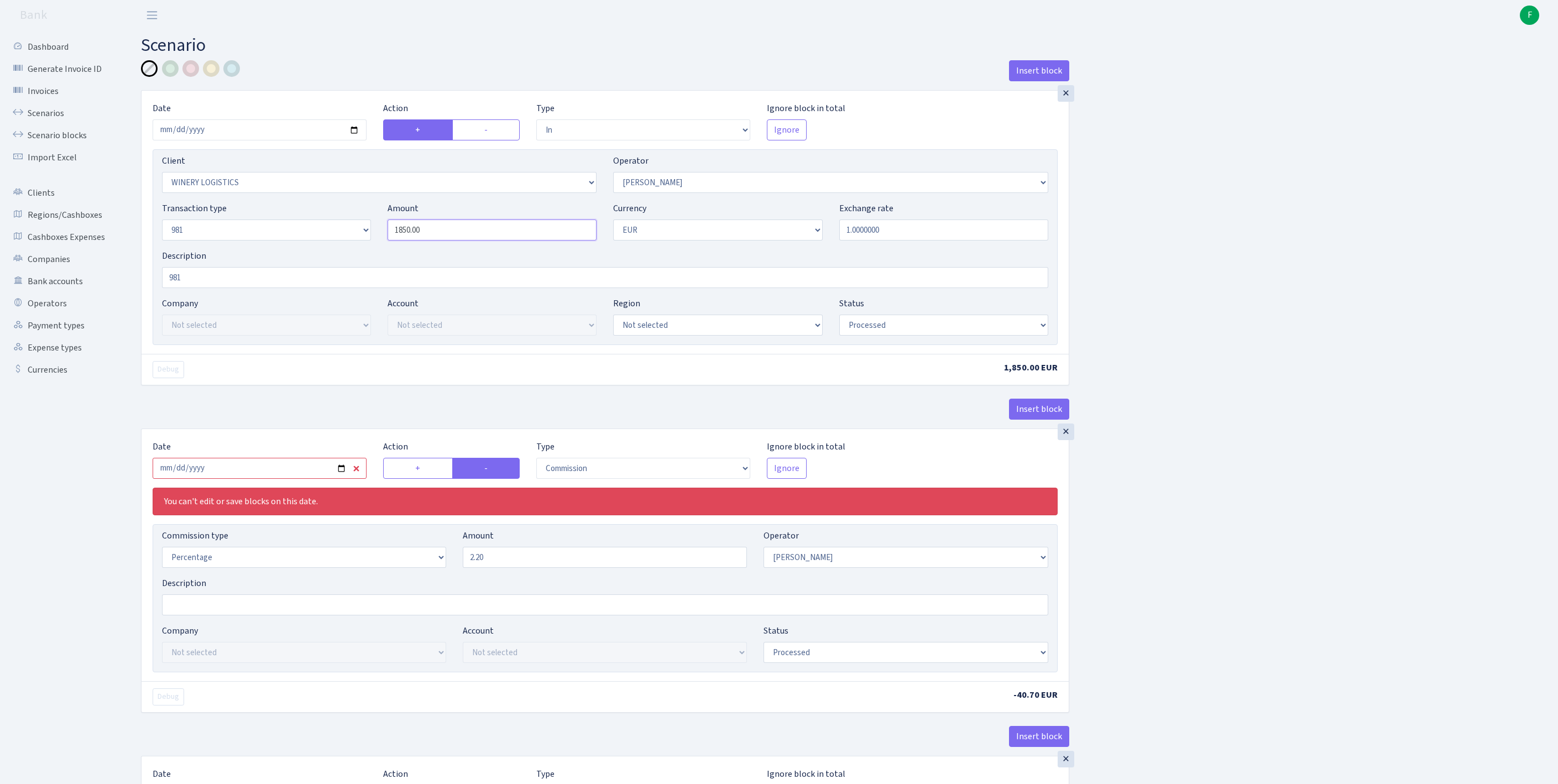
drag, startPoint x: 449, startPoint y: 253, endPoint x: 283, endPoint y: 247, distance: 166.1
click at [283, 247] on div "Transaction type Not selected 981 ELF FISH crypto GIRT IVO dekl MM-BALTIC eur U…" at bounding box center [604, 225] width 903 height 48
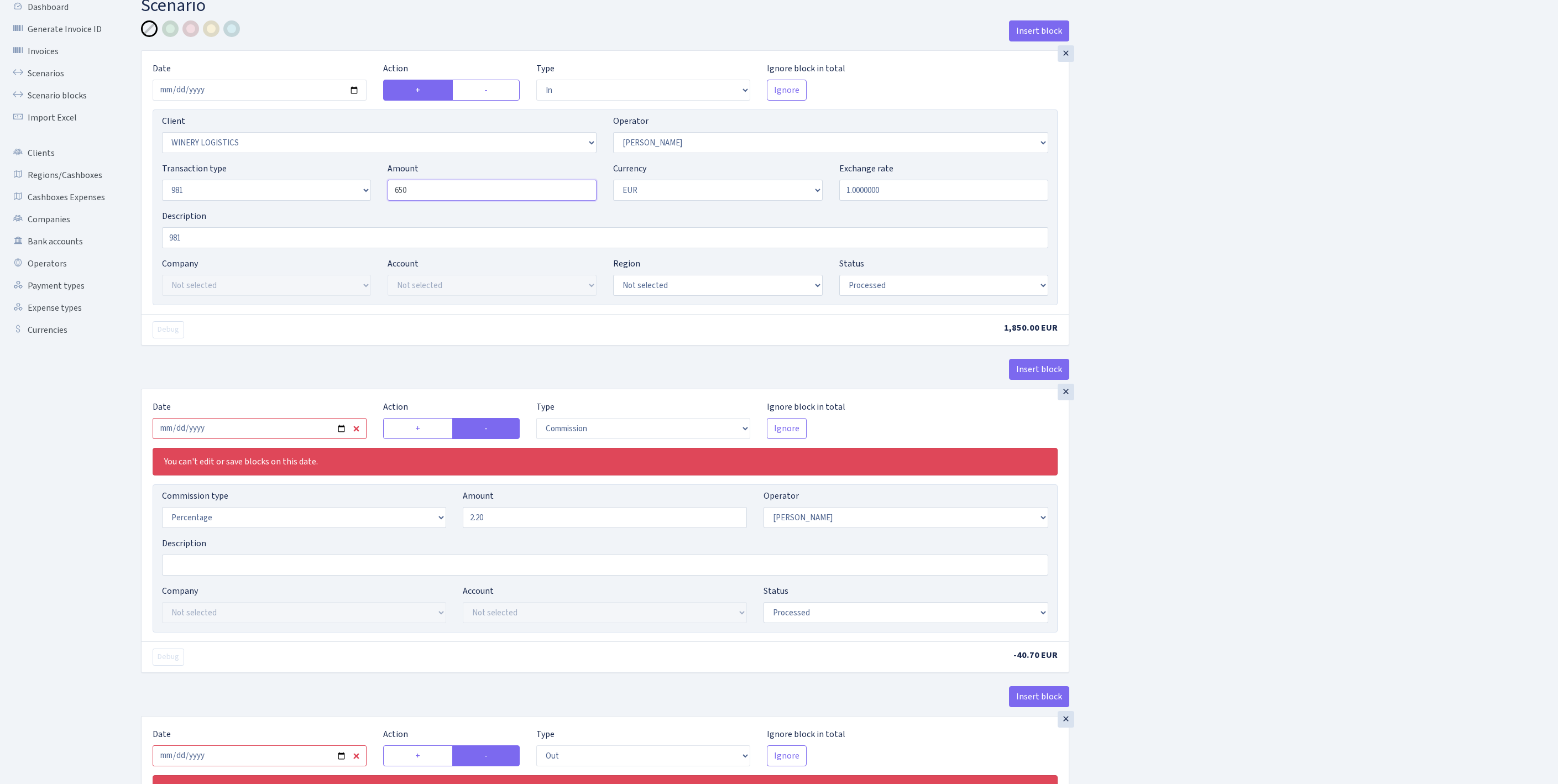
scroll to position [269, 0]
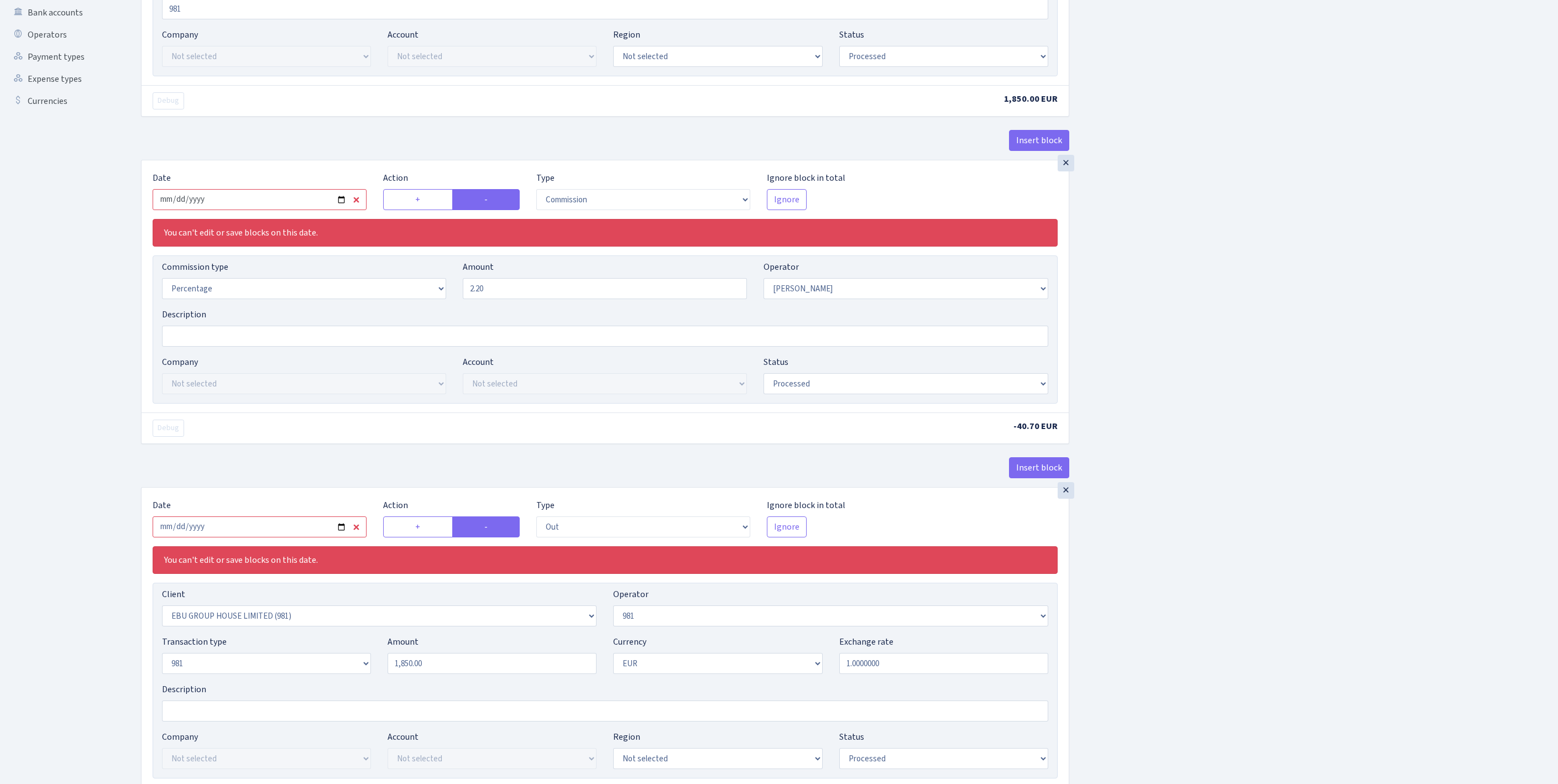
type input "650.00"
click at [251, 210] on input "2025-03-07" at bounding box center [260, 199] width 214 height 21
type input "[DATE]"
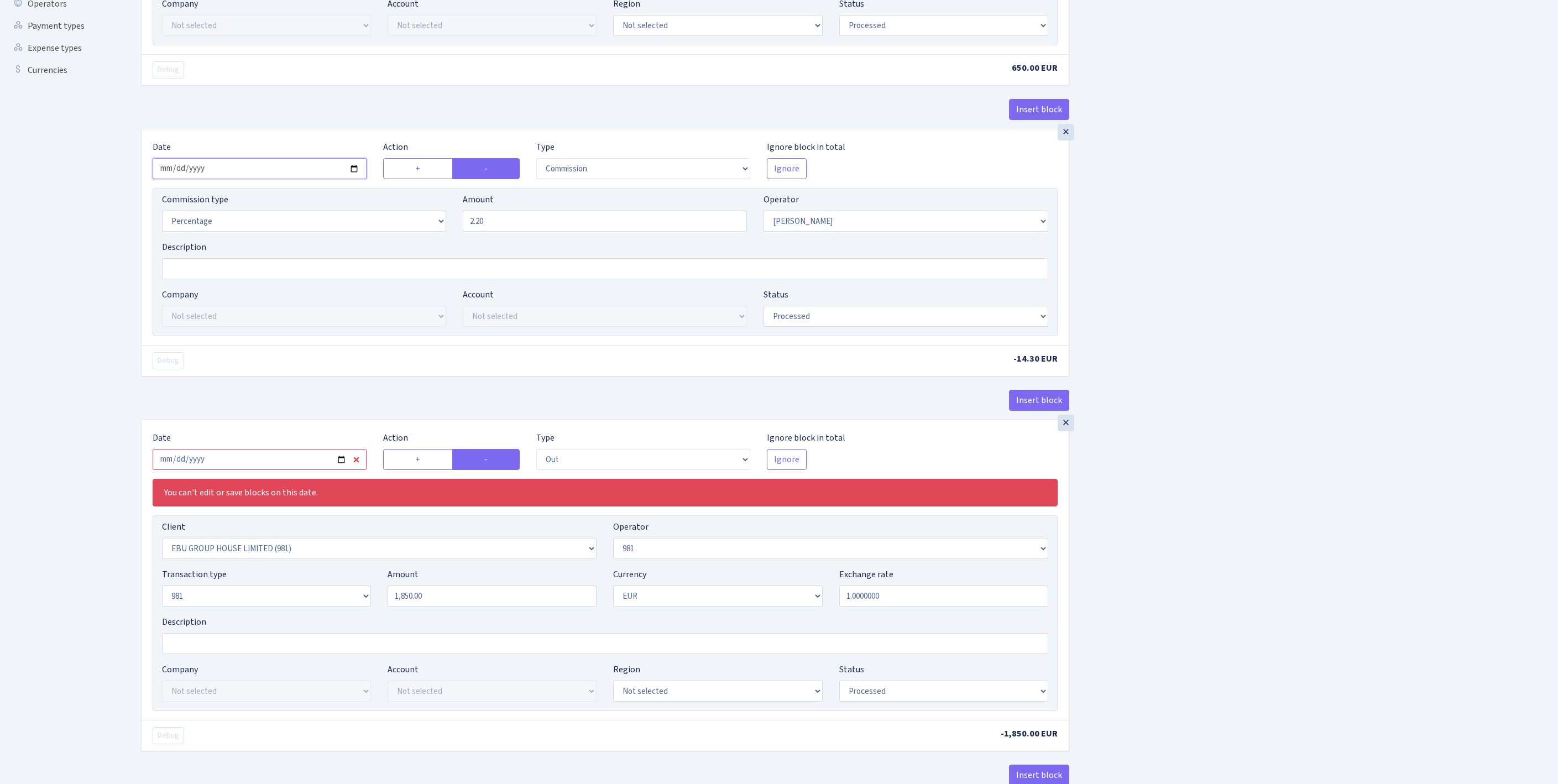
scroll to position [480, 0]
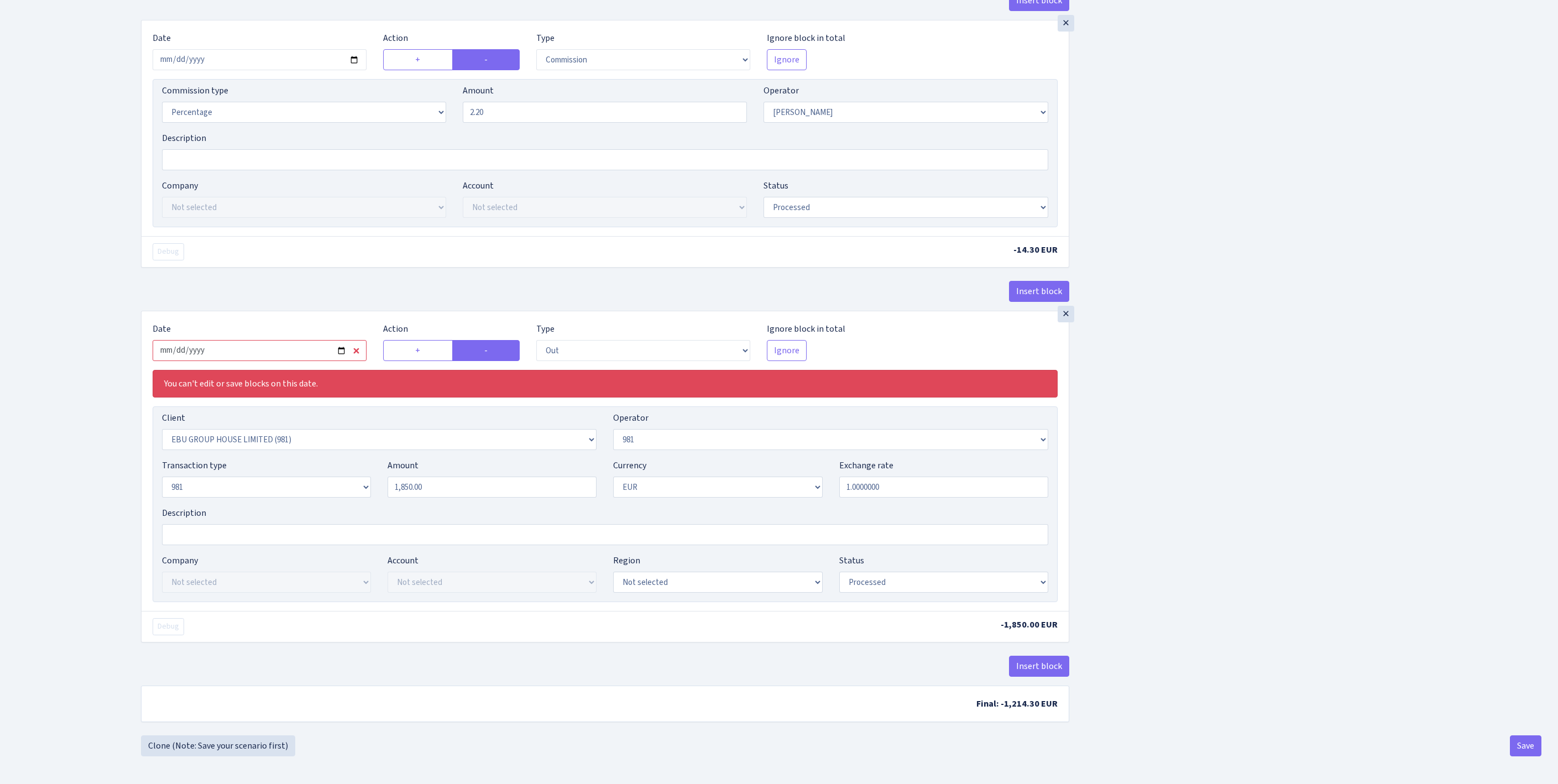
click at [294, 361] on input "2025-03-07" at bounding box center [260, 350] width 214 height 21
type input "[DATE]"
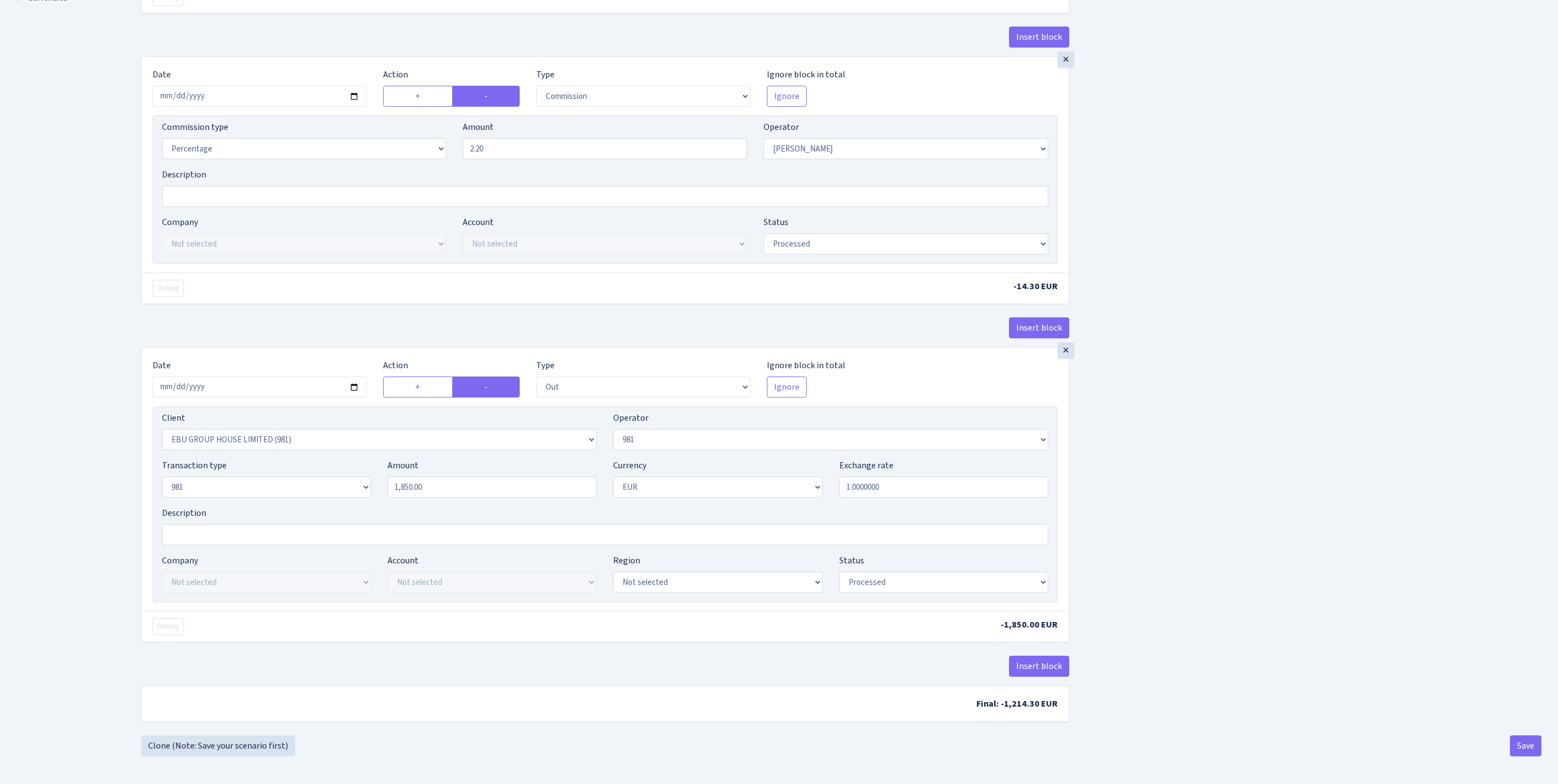
click at [1331, 515] on div "Insert block × Date 2025-10-13 Action + - Type --- In Out Commission Field requ…" at bounding box center [841, 211] width 1417 height 1047
drag, startPoint x: 462, startPoint y: 452, endPoint x: 332, endPoint y: 451, distance: 130.0
click at [324, 459] on div "Transaction type Not selected 981 ELF FISH crypto GIRT IVO dekl MM-BALTIC eur U…" at bounding box center [604, 483] width 903 height 48
paste input "4783.56"
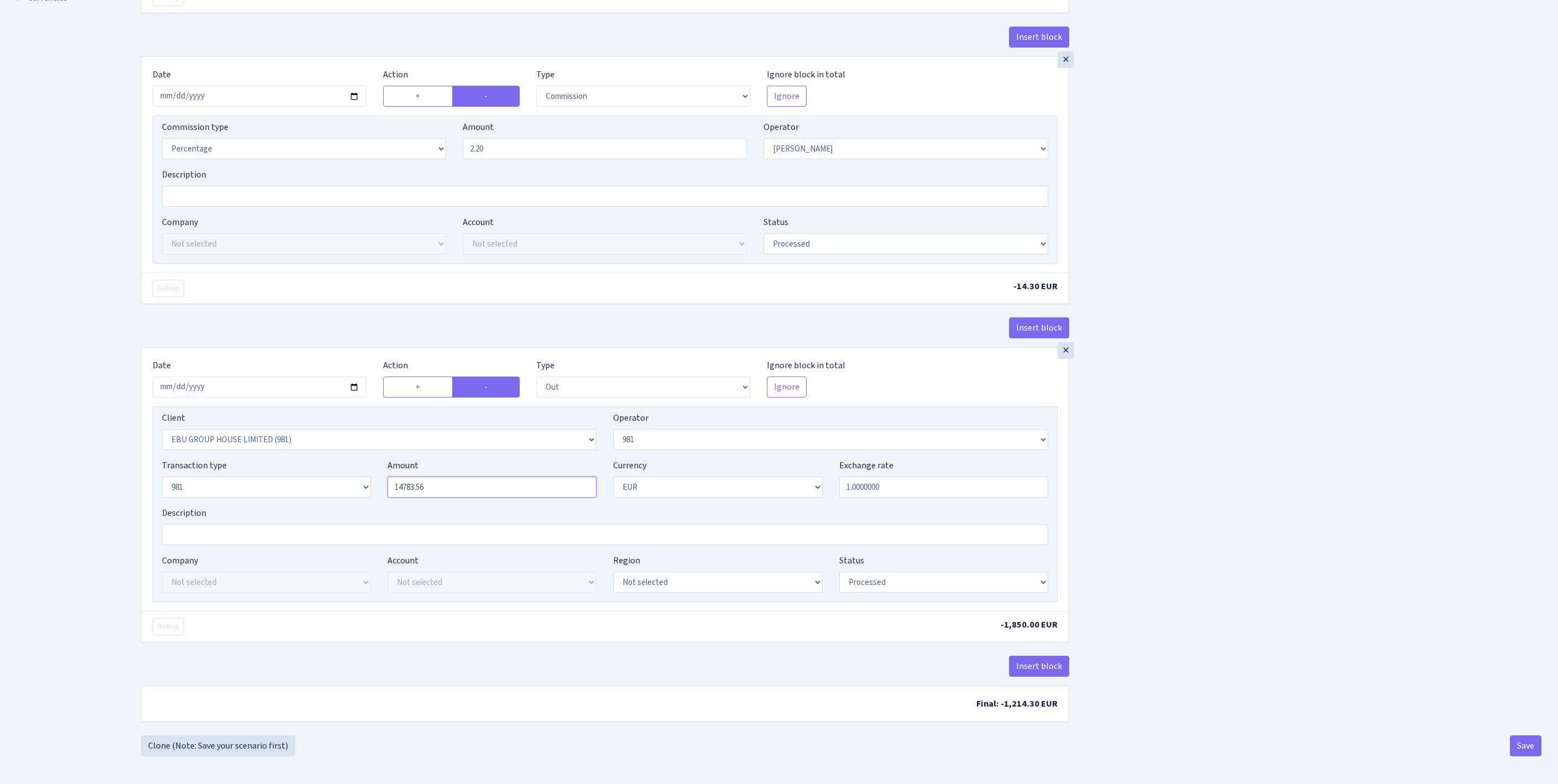
drag, startPoint x: 457, startPoint y: 454, endPoint x: 339, endPoint y: 455, distance: 118.0
click at [339, 459] on div "Transaction type Not selected 981 ELF FISH crypto GIRT IVO dekl MM-BALTIC eur U…" at bounding box center [604, 483] width 903 height 48
type input "650.00"
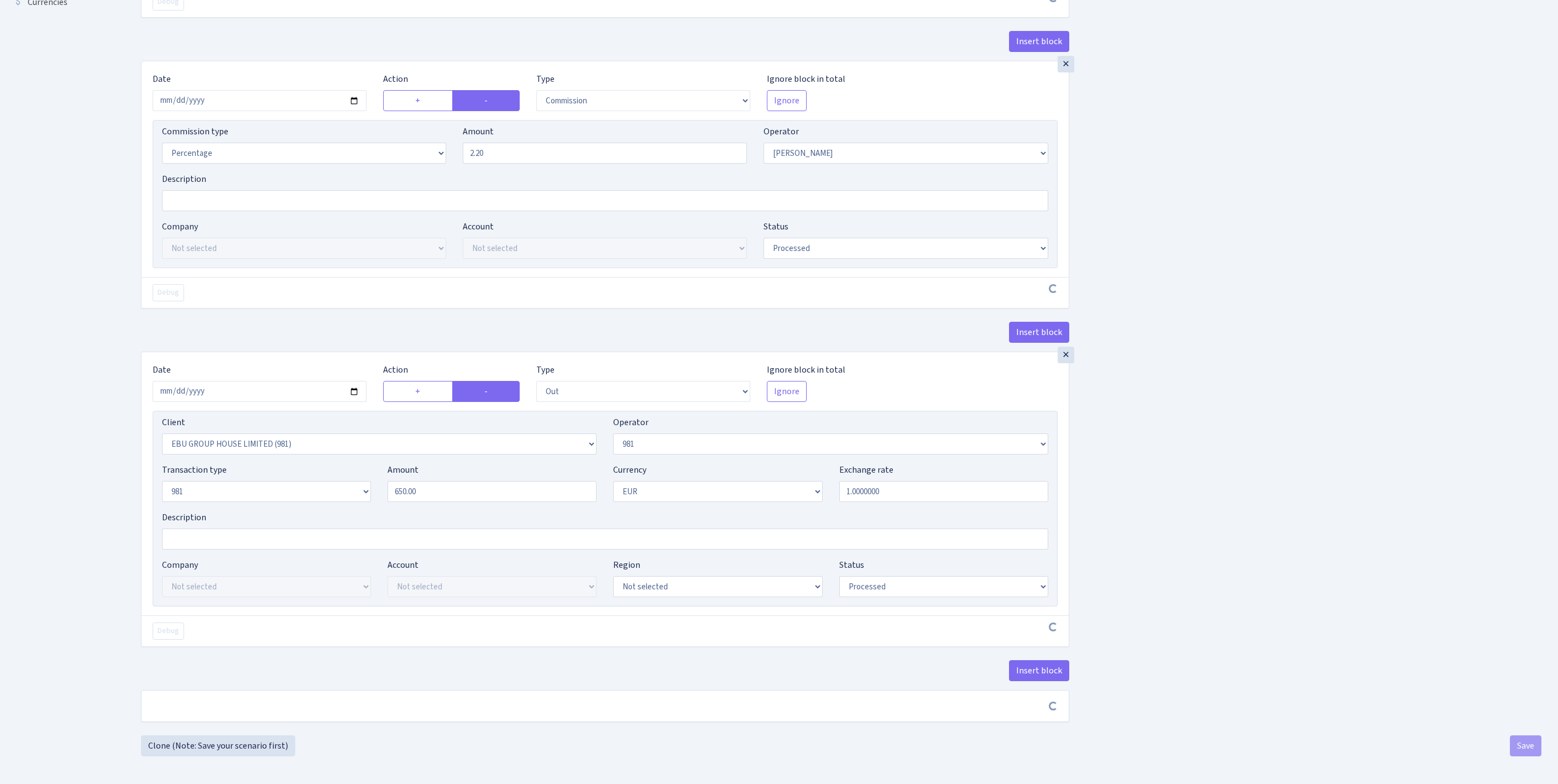
scroll to position [512, 0]
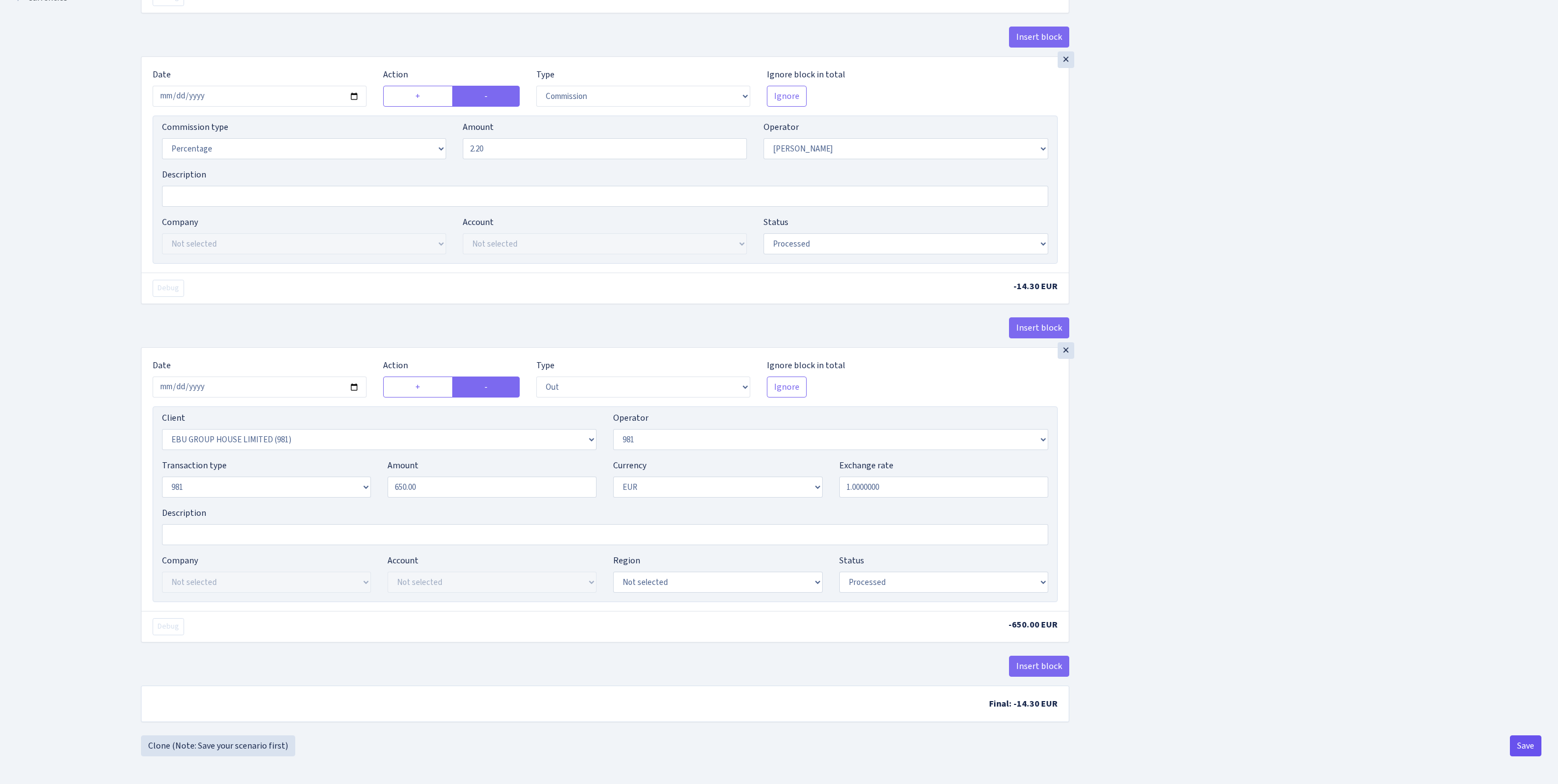
click at [1517, 746] on button "Save" at bounding box center [1526, 746] width 32 height 21
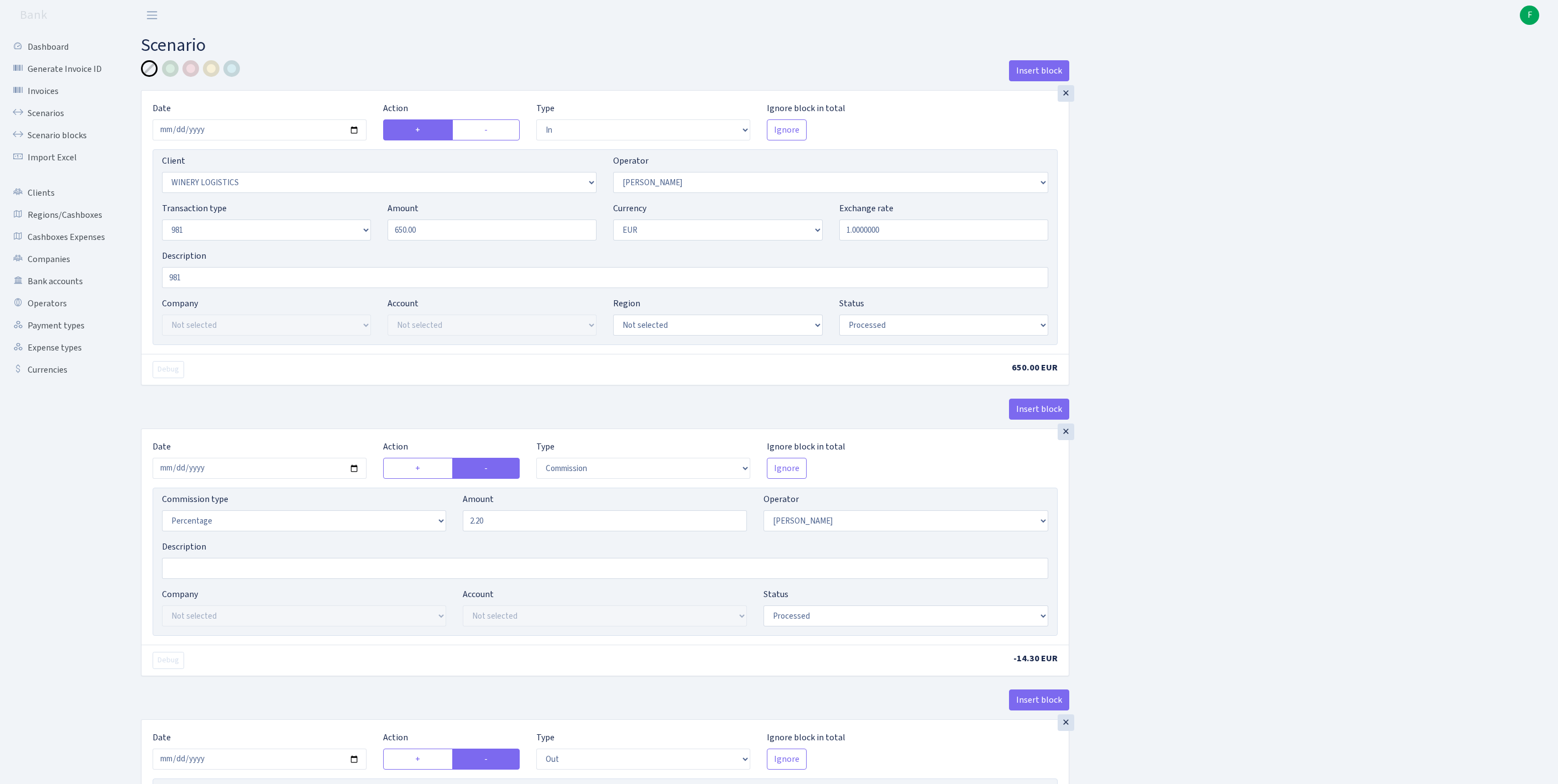
select select "in"
select select "246"
select select "14"
select select "8"
select select "1"
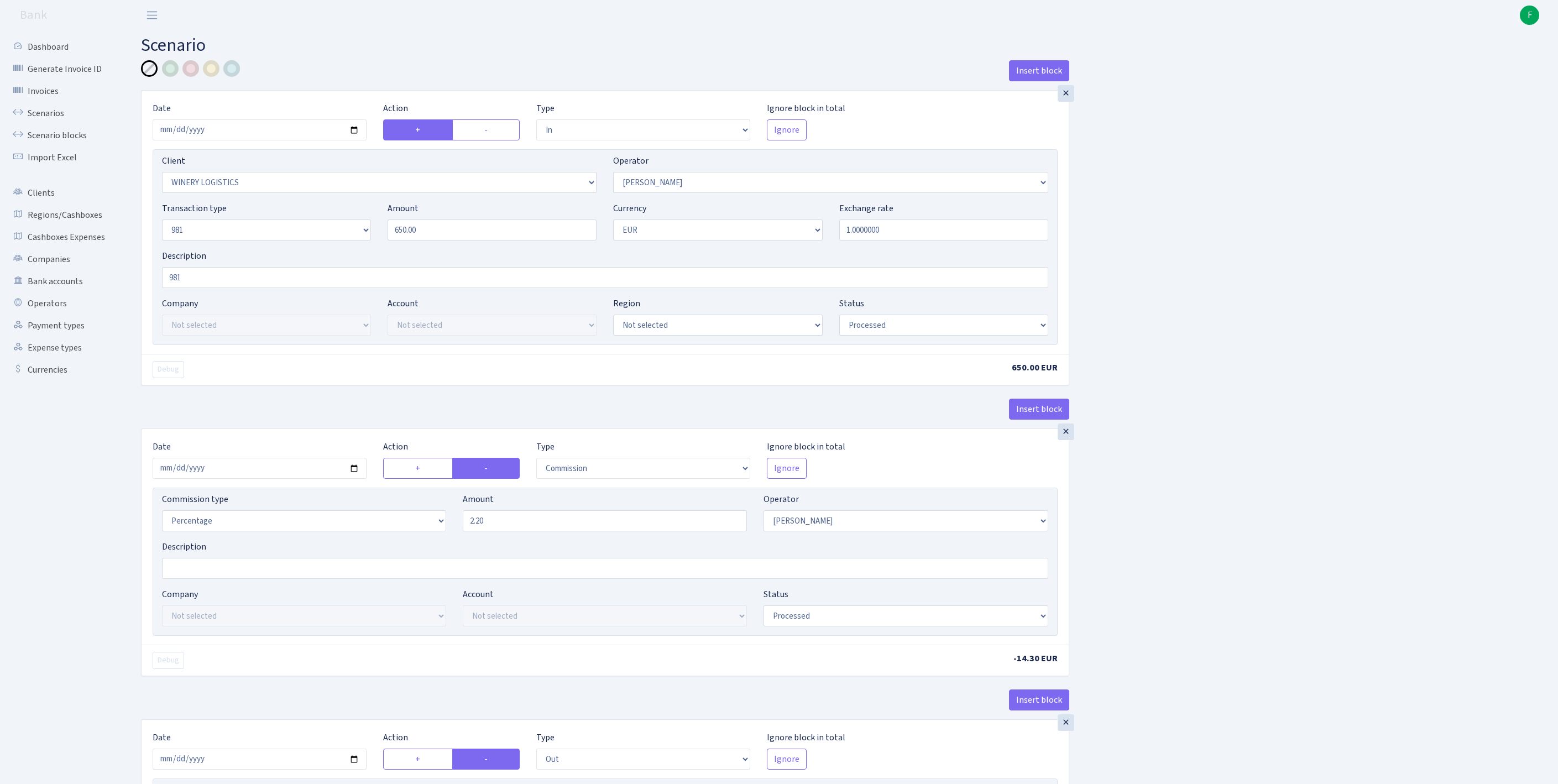
select select "processed"
select select "commission"
select select "14"
select select "processed"
select select "out"
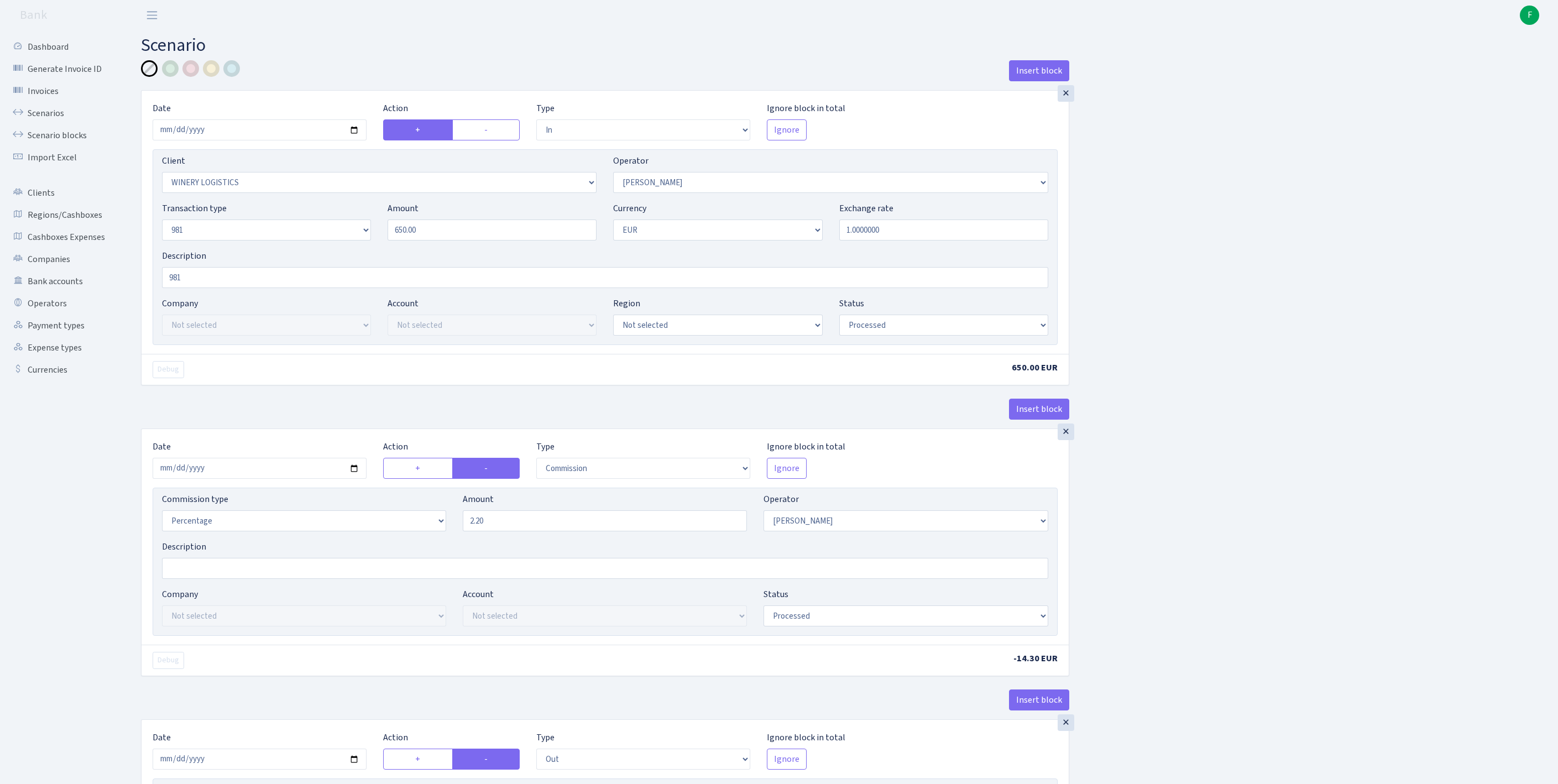
select select "2778"
select select "61"
select select "8"
select select "1"
select select "processed"
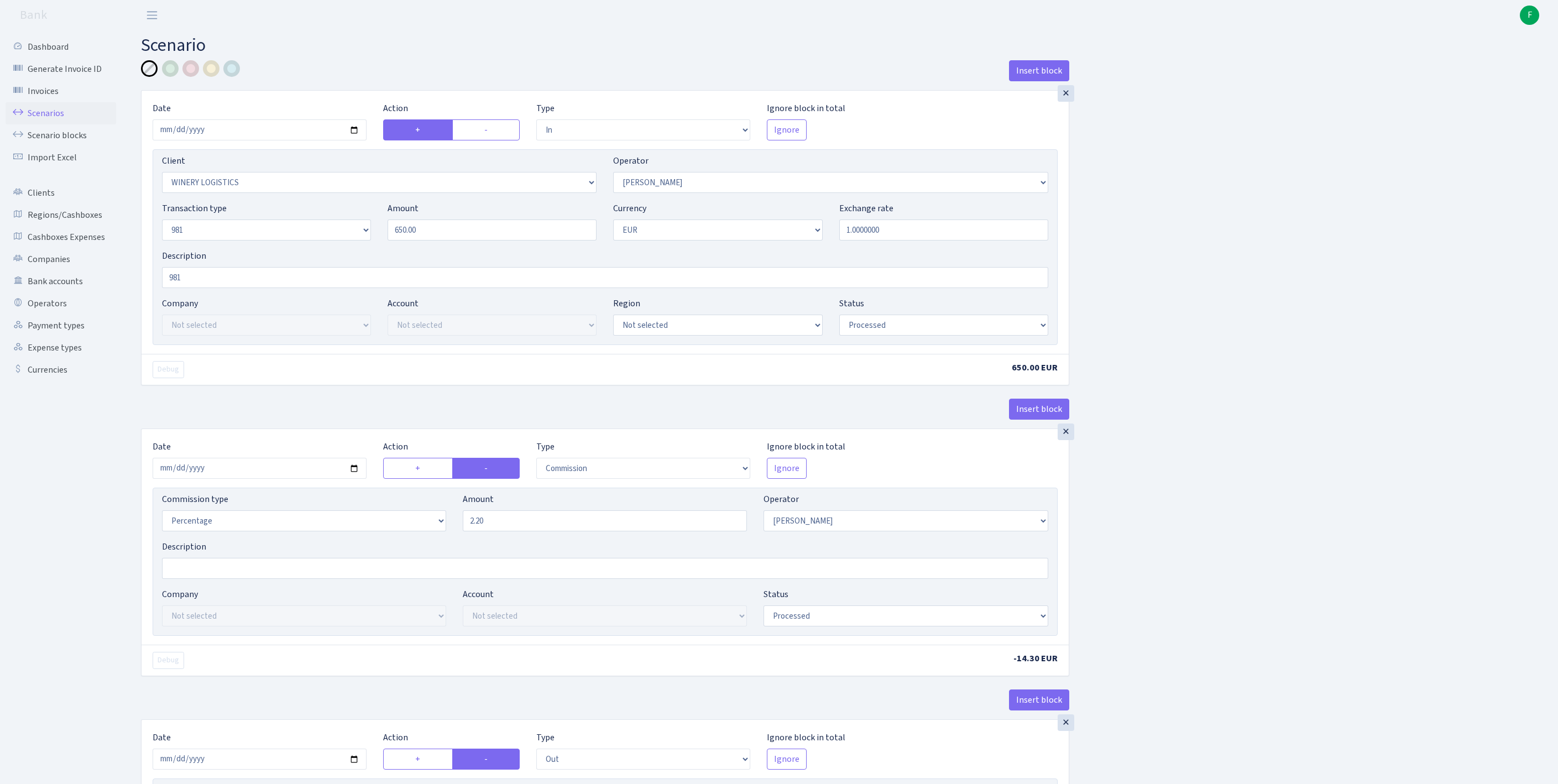
click at [48, 120] on link "Scenarios" at bounding box center [61, 113] width 111 height 22
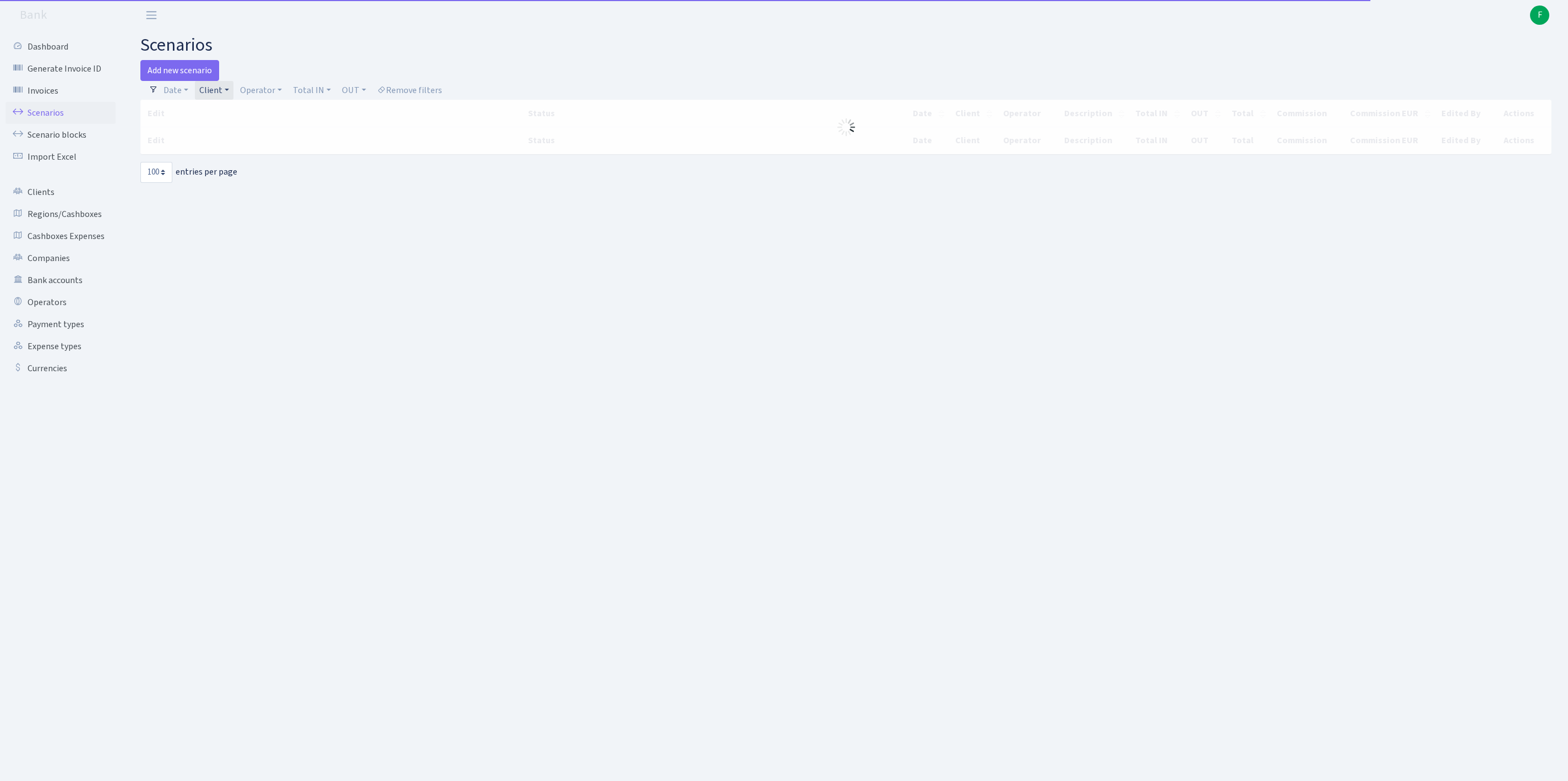
select select "100"
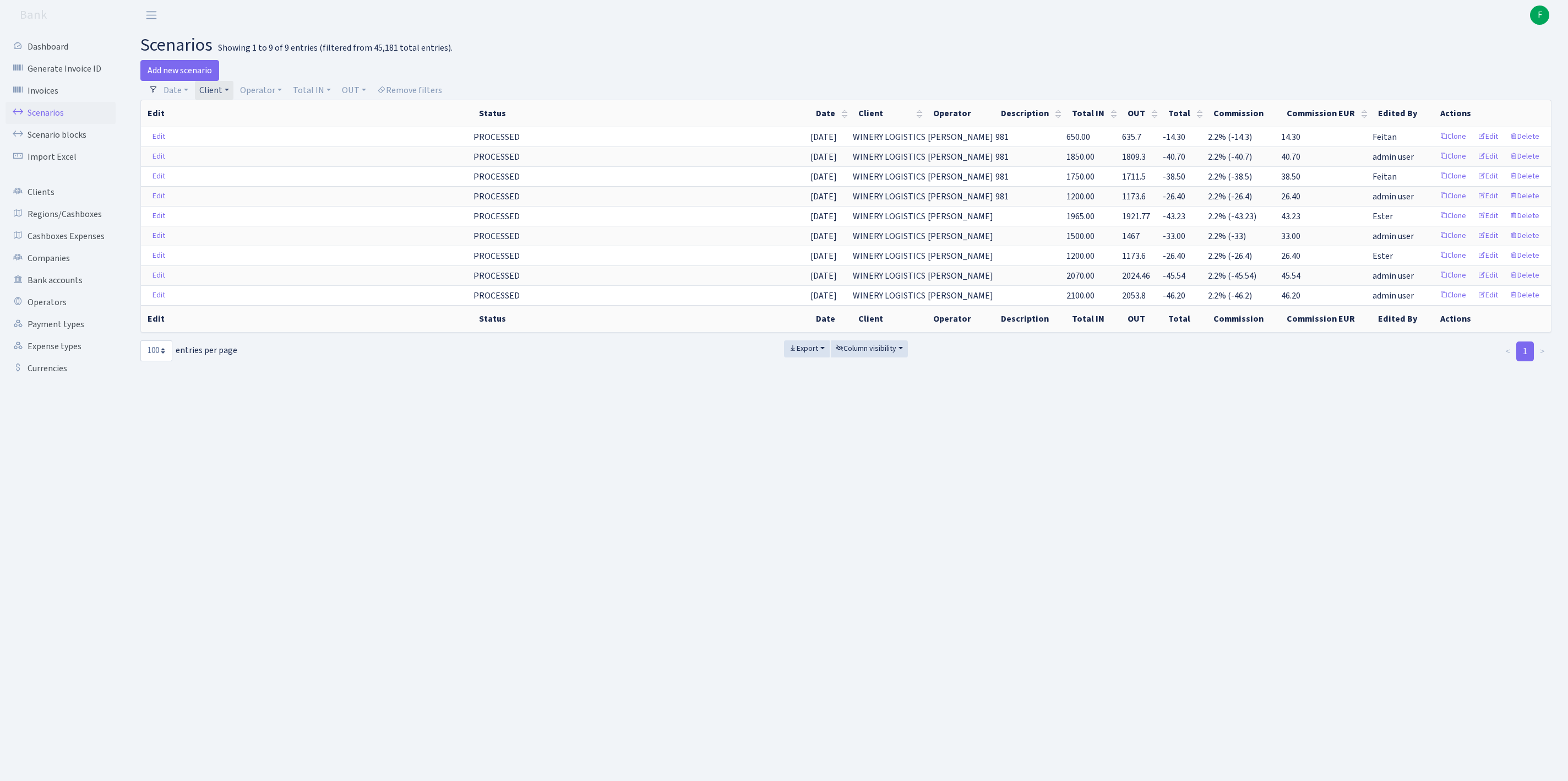
click at [234, 95] on link "Client" at bounding box center [214, 90] width 38 height 19
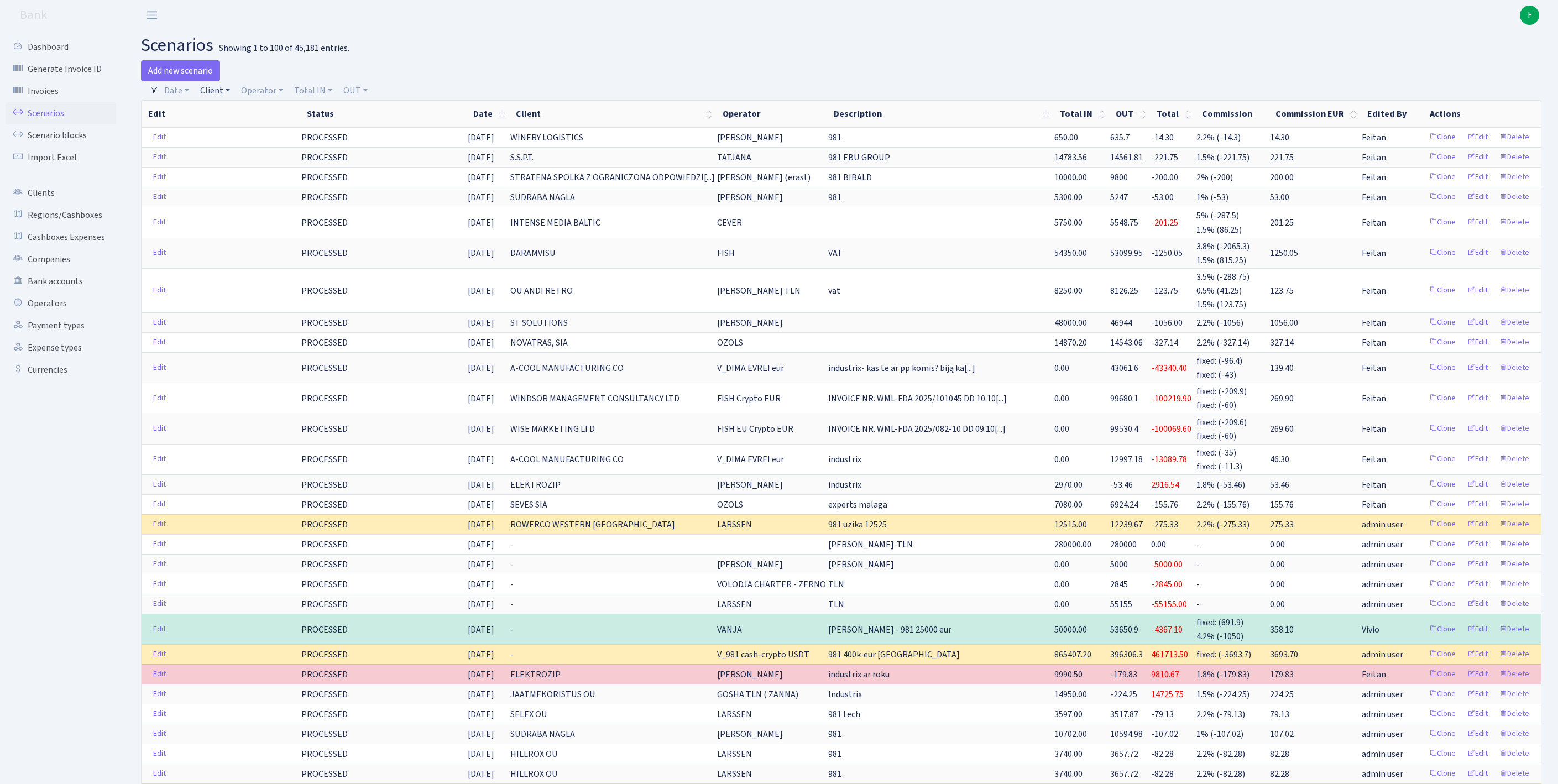
click at [226, 94] on link "Client" at bounding box center [215, 90] width 39 height 19
click at [237, 139] on input "search" at bounding box center [246, 130] width 92 height 17
type input "RIGAS TRA"
click at [226, 160] on li "RIGAS TRANZITS SIA" at bounding box center [246, 151] width 94 height 20
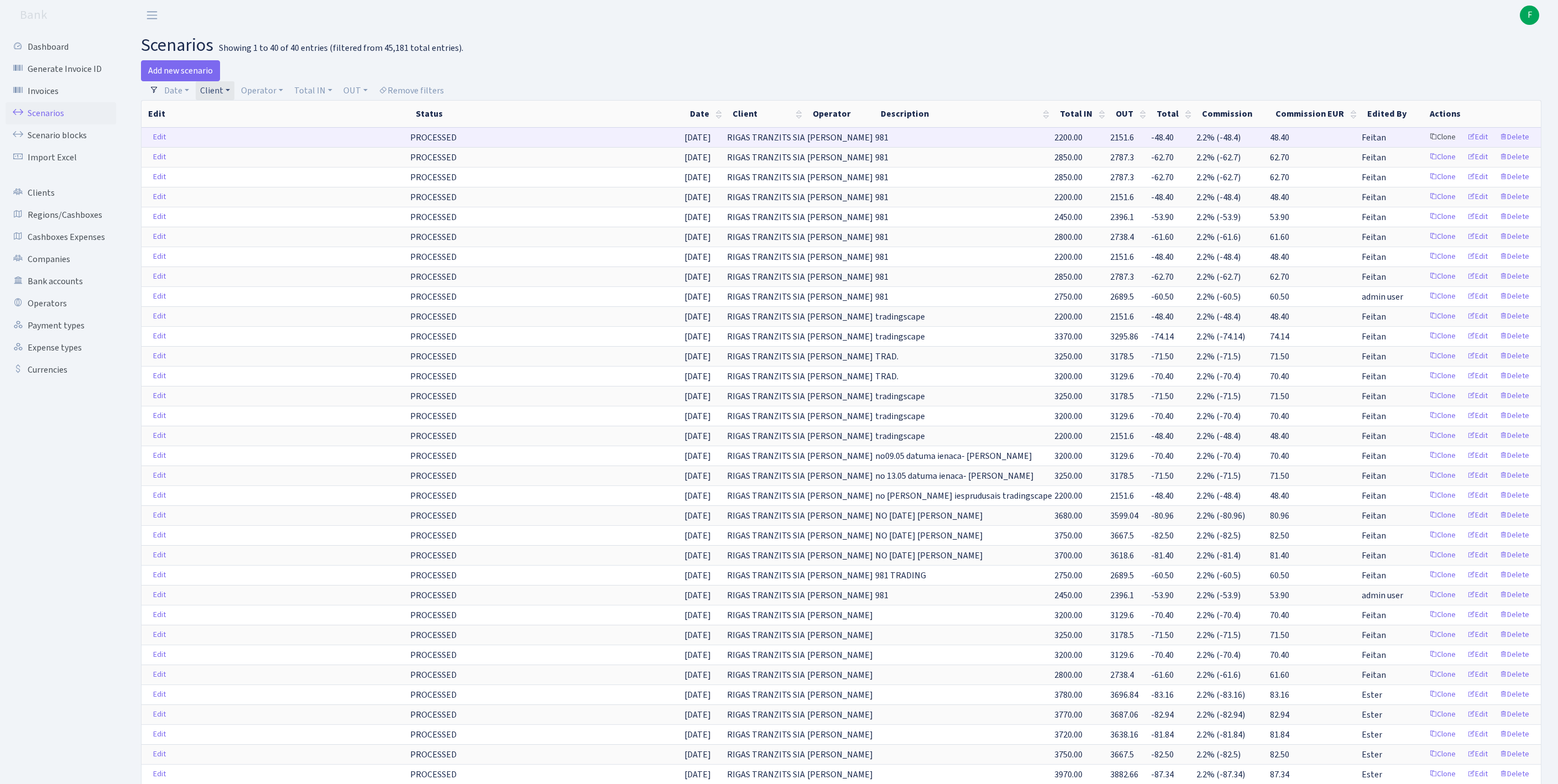
click at [1424, 146] on link "Clone" at bounding box center [1442, 137] width 37 height 17
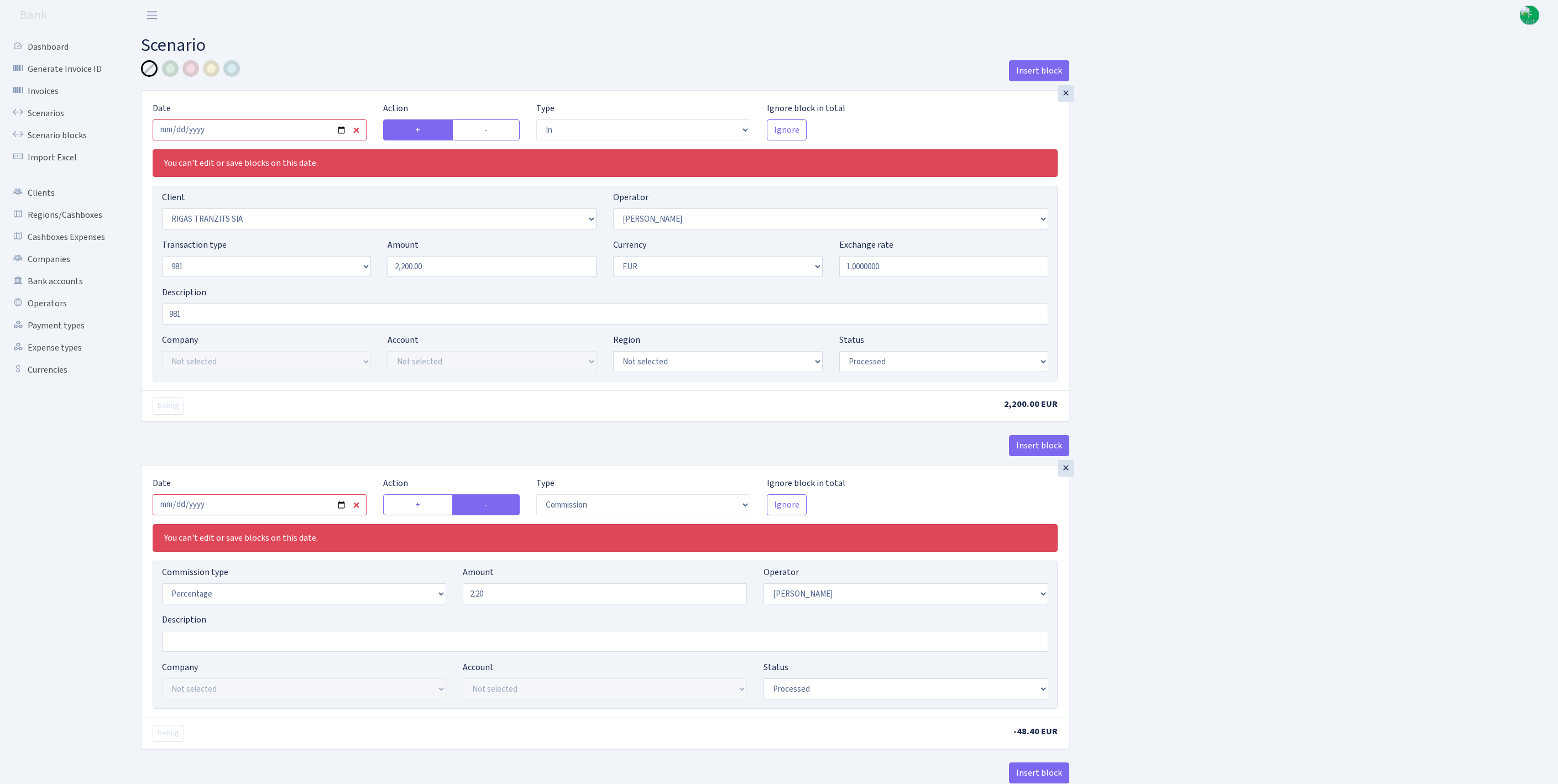
select select "in"
select select "2756"
select select "14"
select select "8"
select select "1"
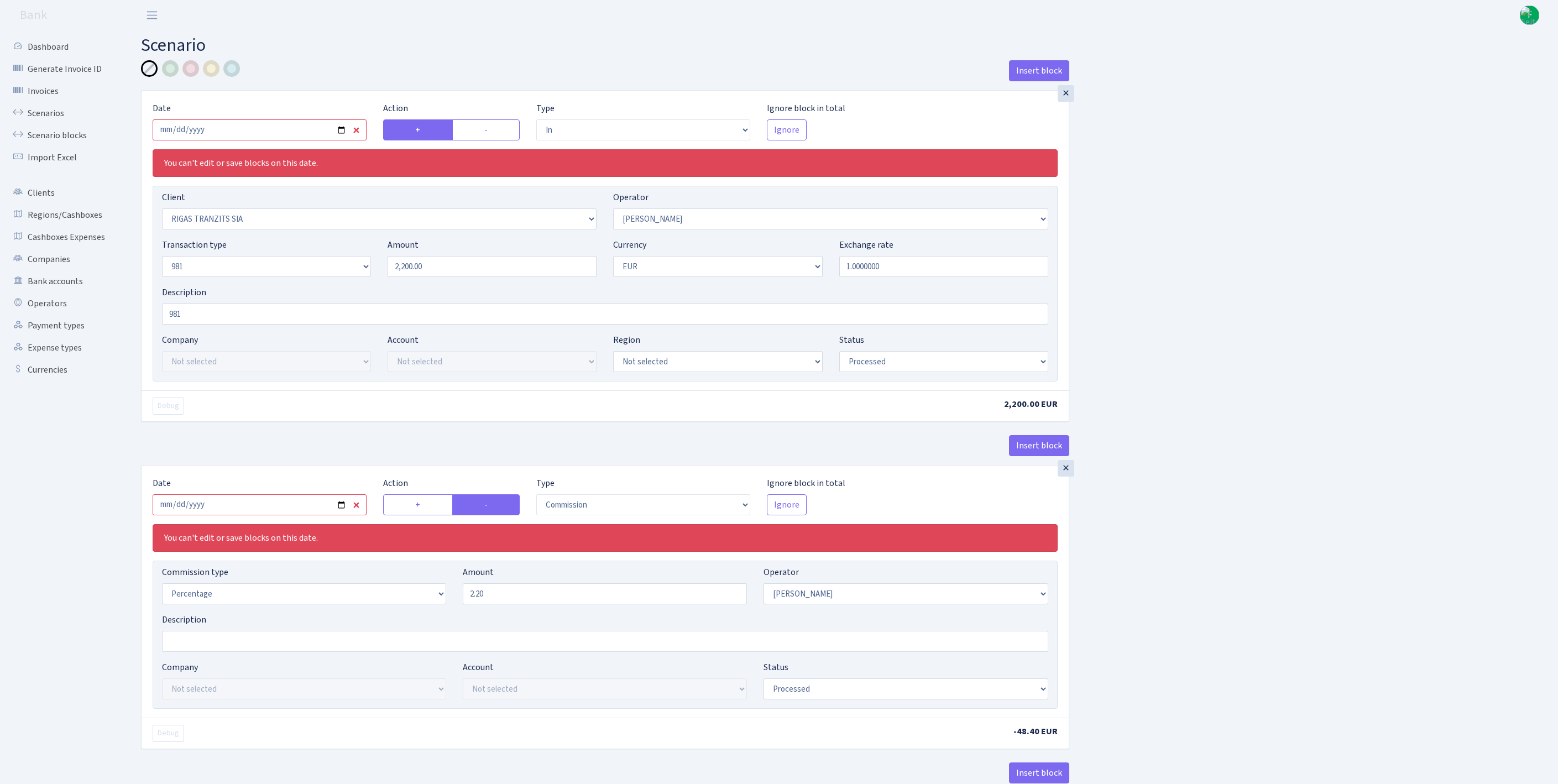
select select "processed"
select select "commission"
select select "14"
select select "processed"
select select "out"
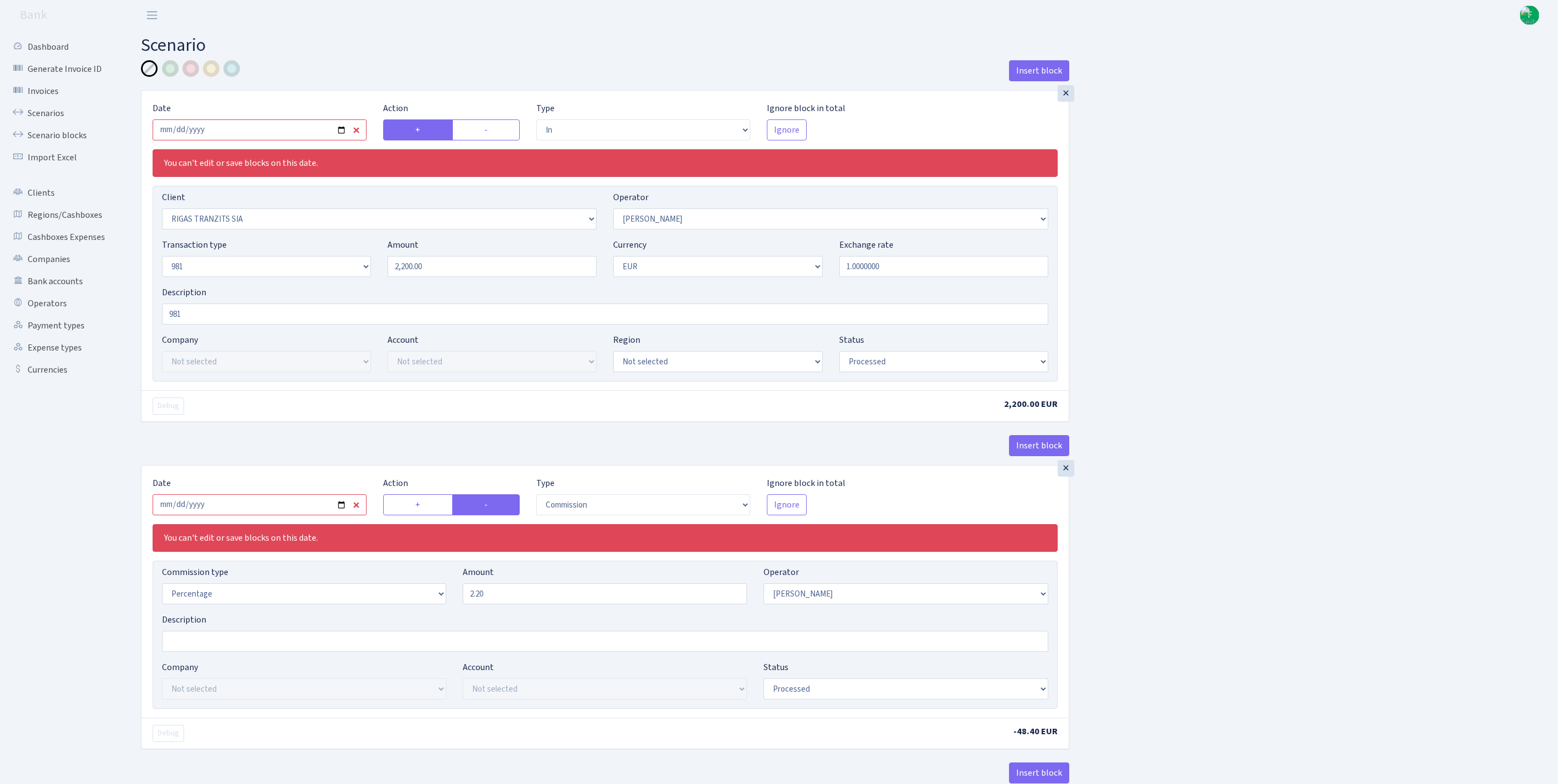
select select "2034"
select select "61"
select select "8"
select select "1"
select select "processed"
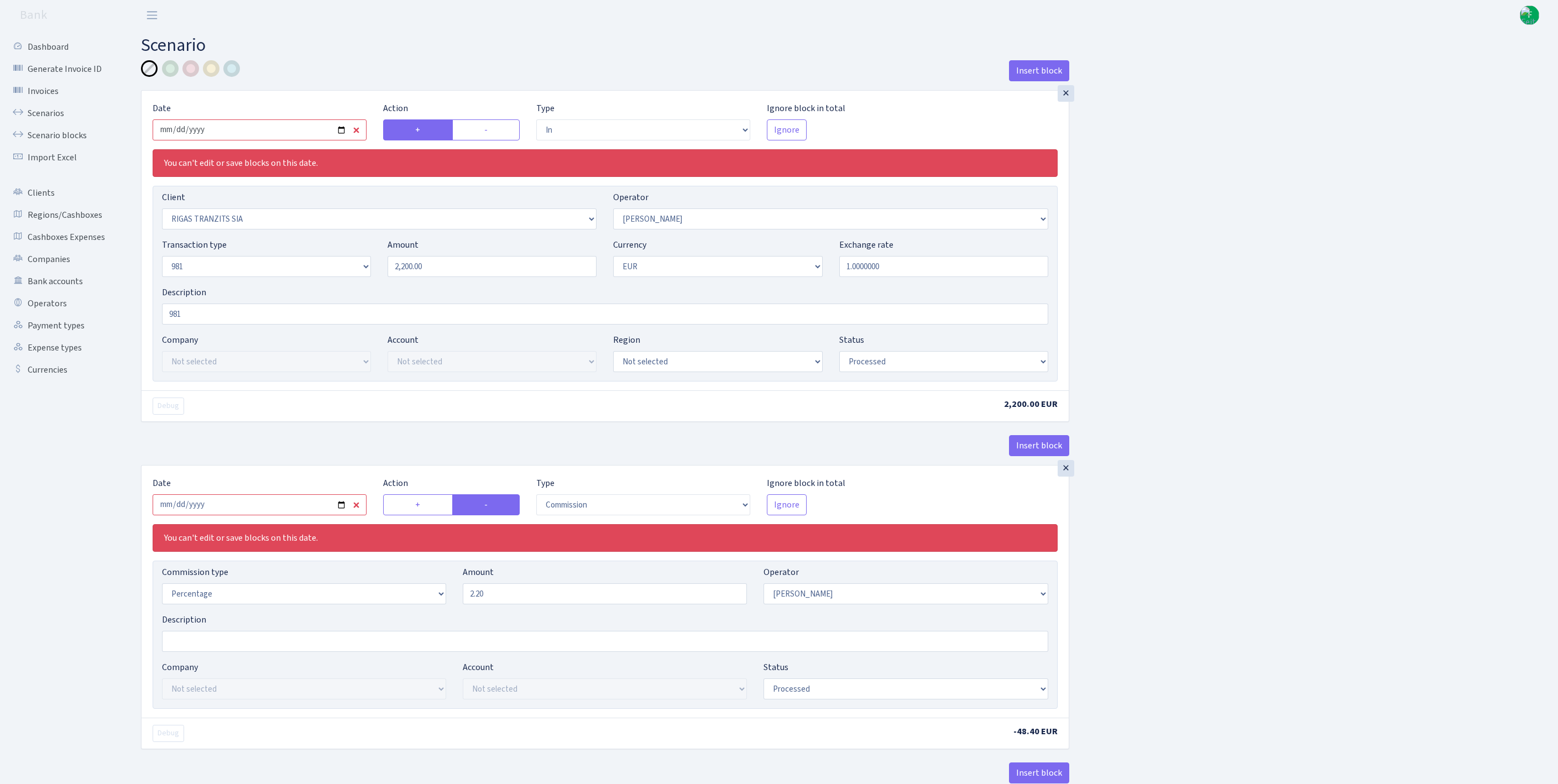
click at [252, 137] on input "[DATE]" at bounding box center [260, 130] width 214 height 21
type input "[DATE]"
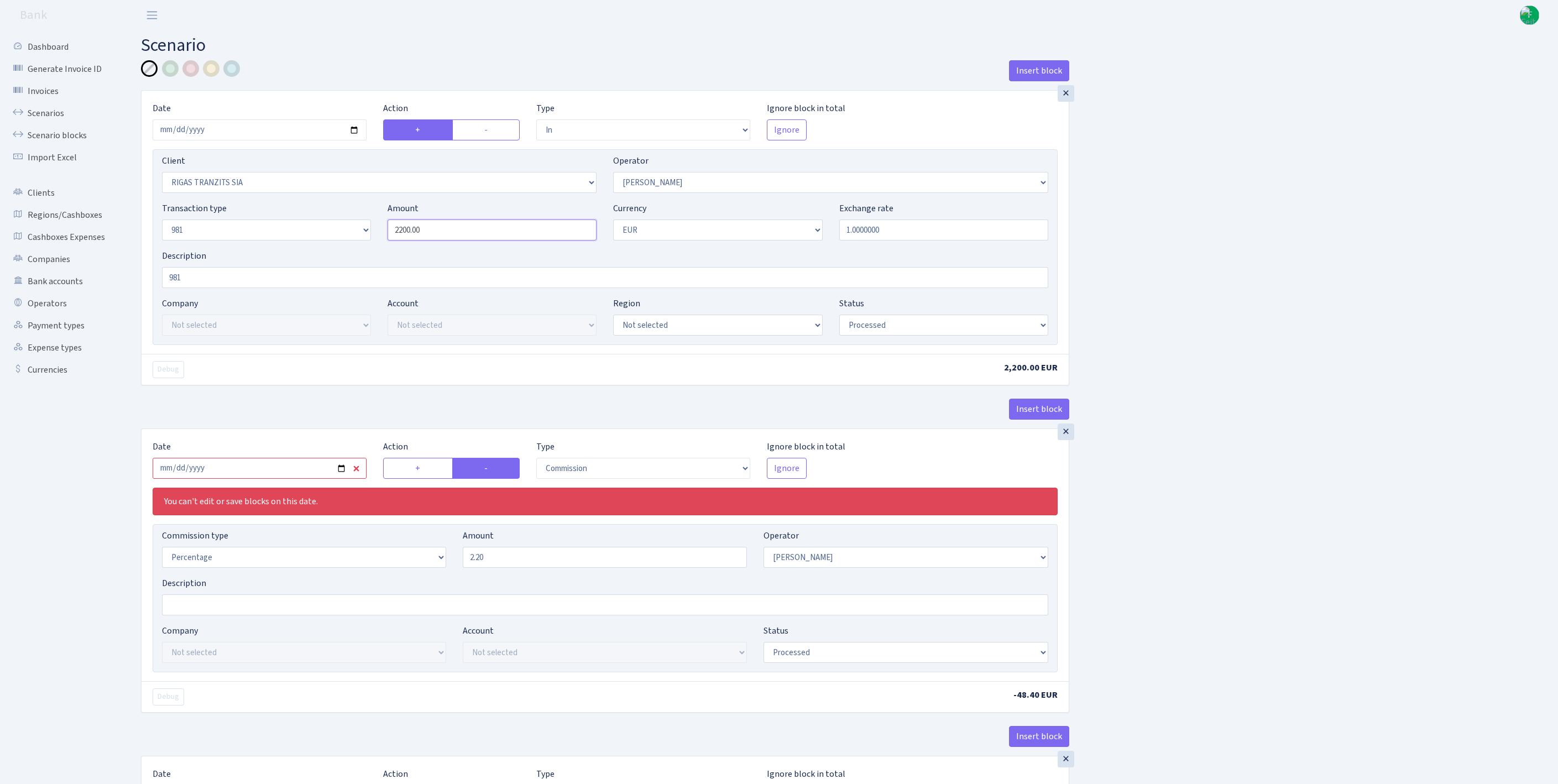
drag, startPoint x: 461, startPoint y: 251, endPoint x: 310, endPoint y: 238, distance: 151.6
click at [310, 238] on div "Transaction type Not selected 981 ELF FISH crypto [PERSON_NAME] MM-BALTIC eur U…" at bounding box center [604, 225] width 903 height 48
type input "2,850.00"
click at [295, 478] on input "[DATE]" at bounding box center [260, 468] width 214 height 21
type input "[DATE]"
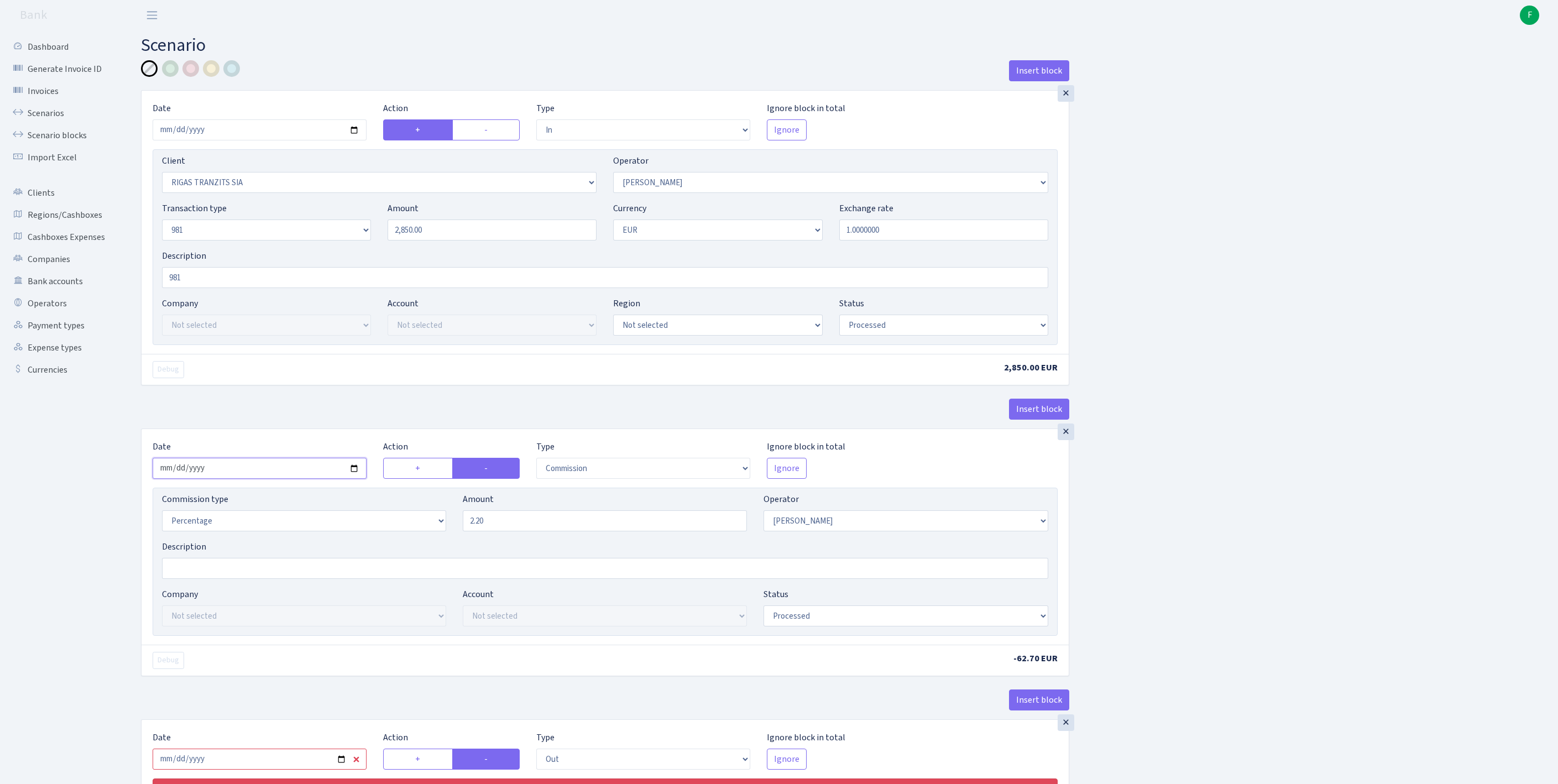
scroll to position [495, 0]
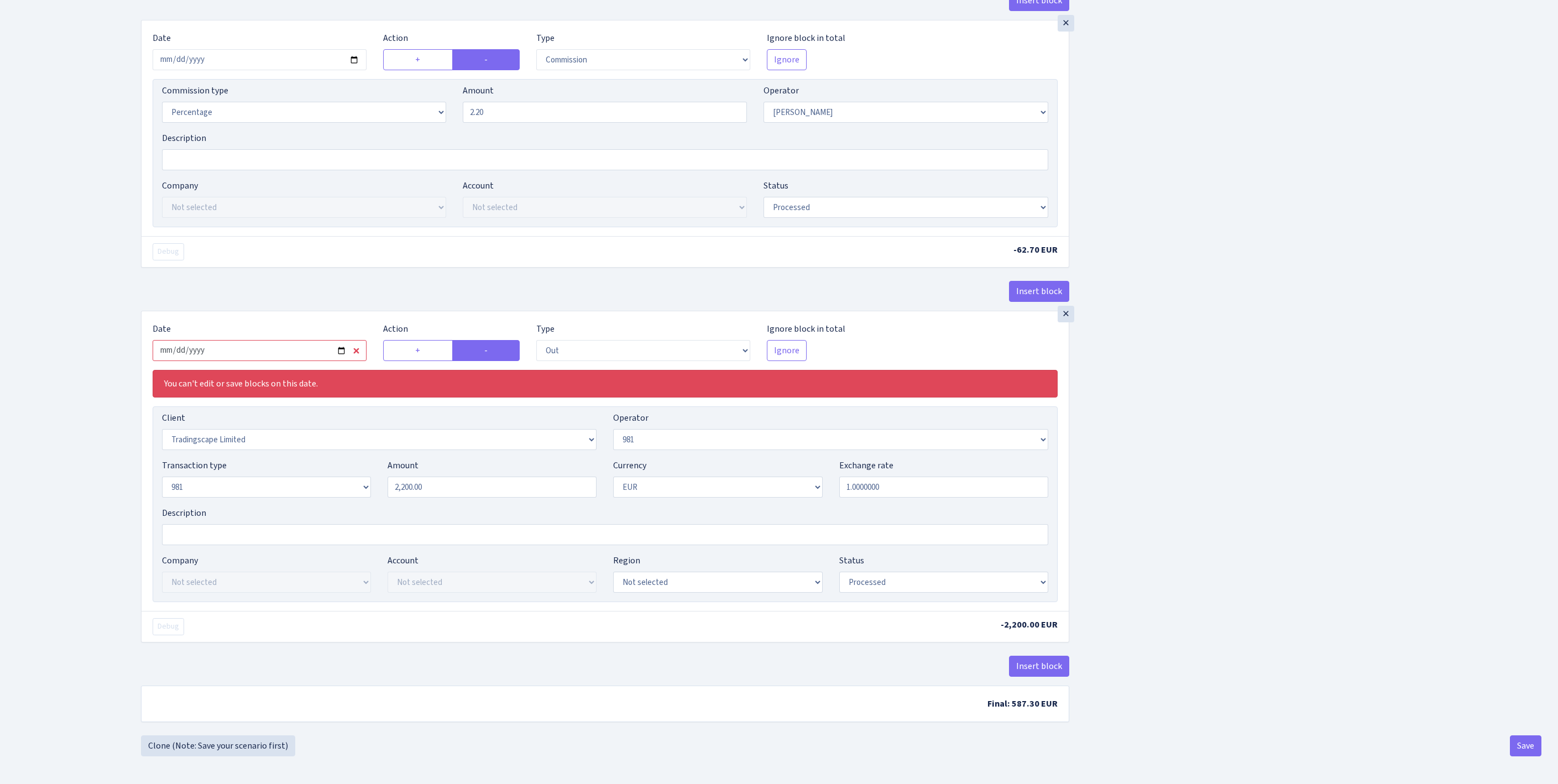
click at [277, 357] on input "2025-10-02" at bounding box center [260, 350] width 214 height 21
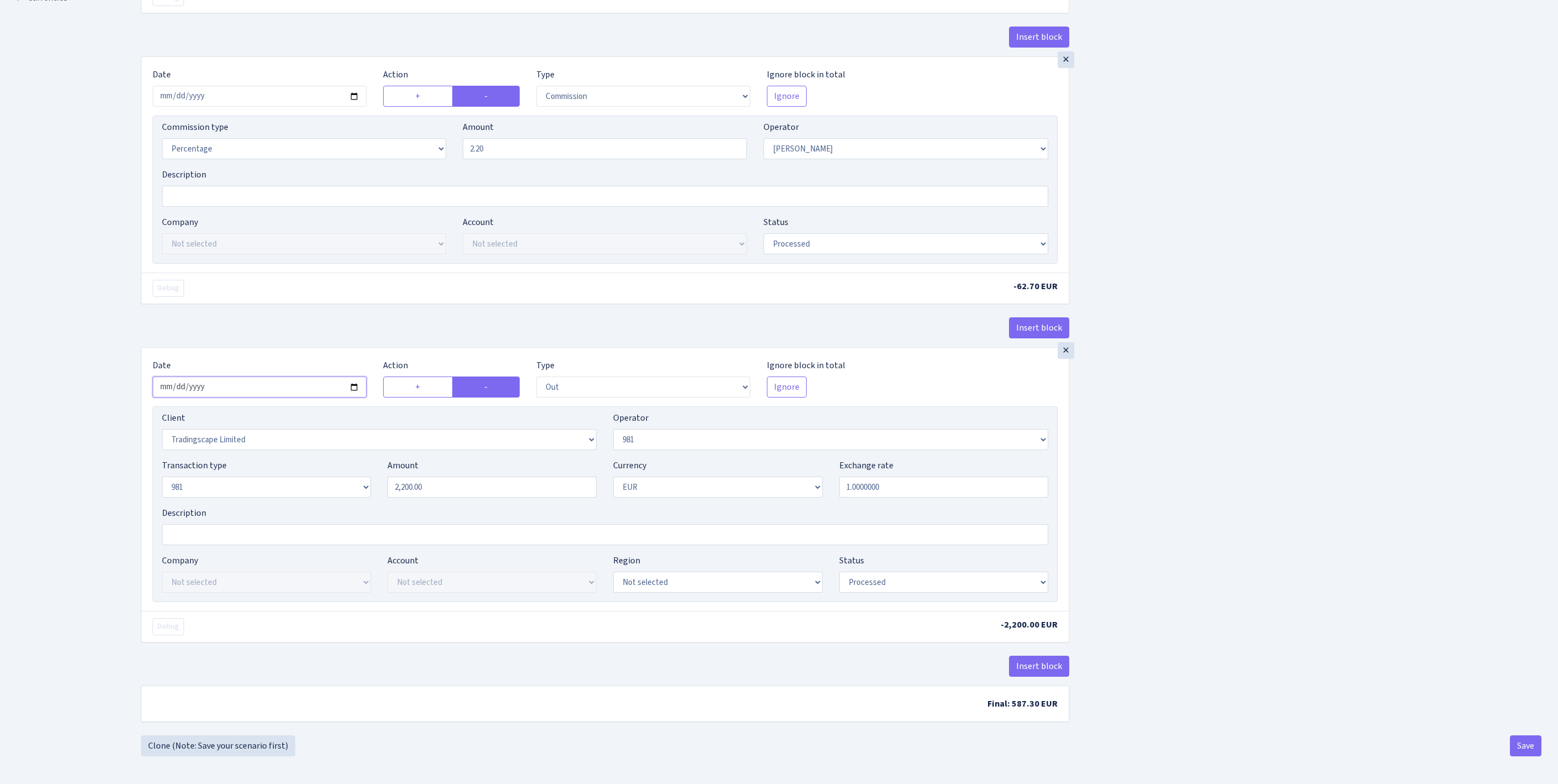
type input "2025-10-13"
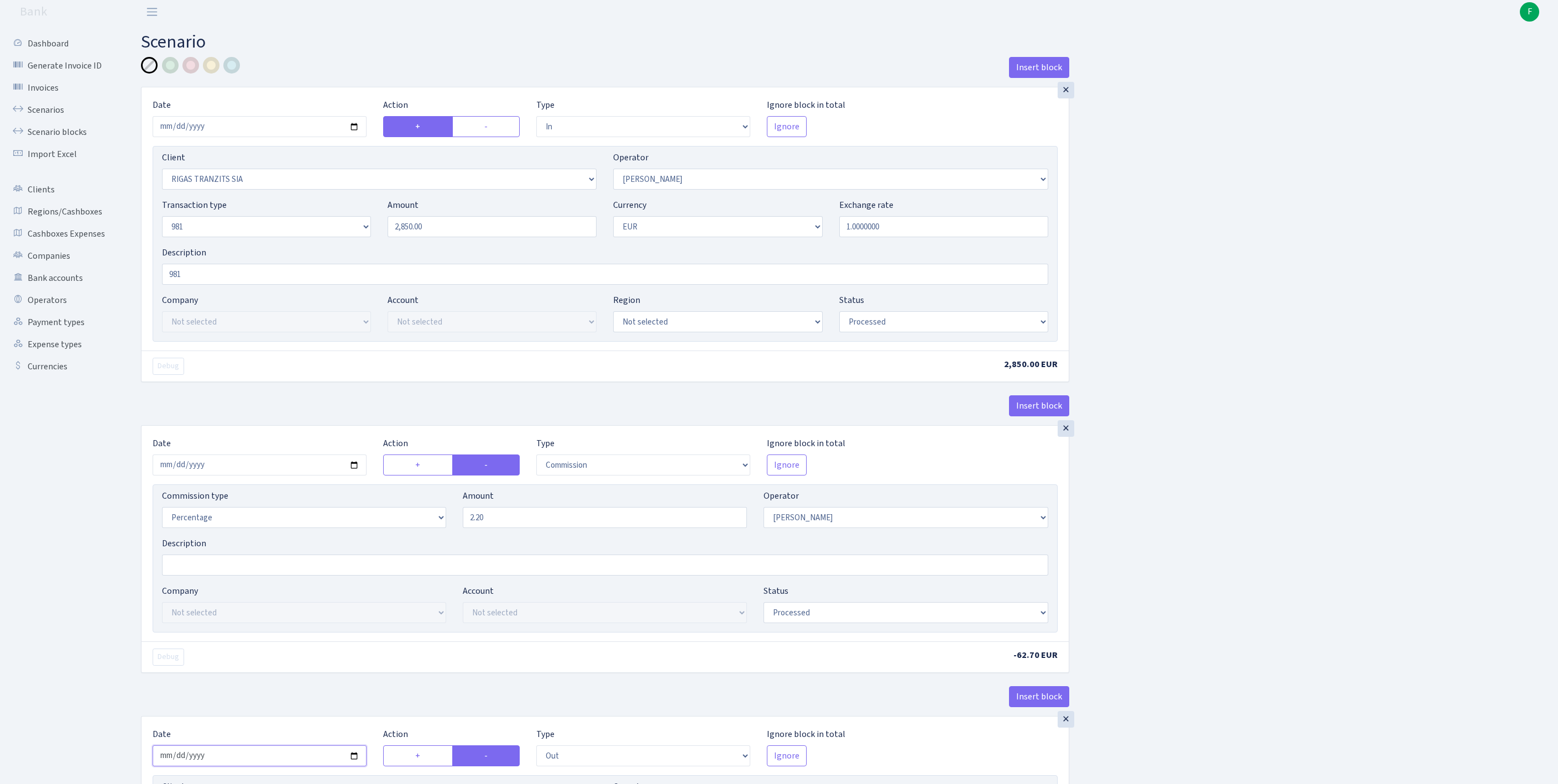
scroll to position [516, 0]
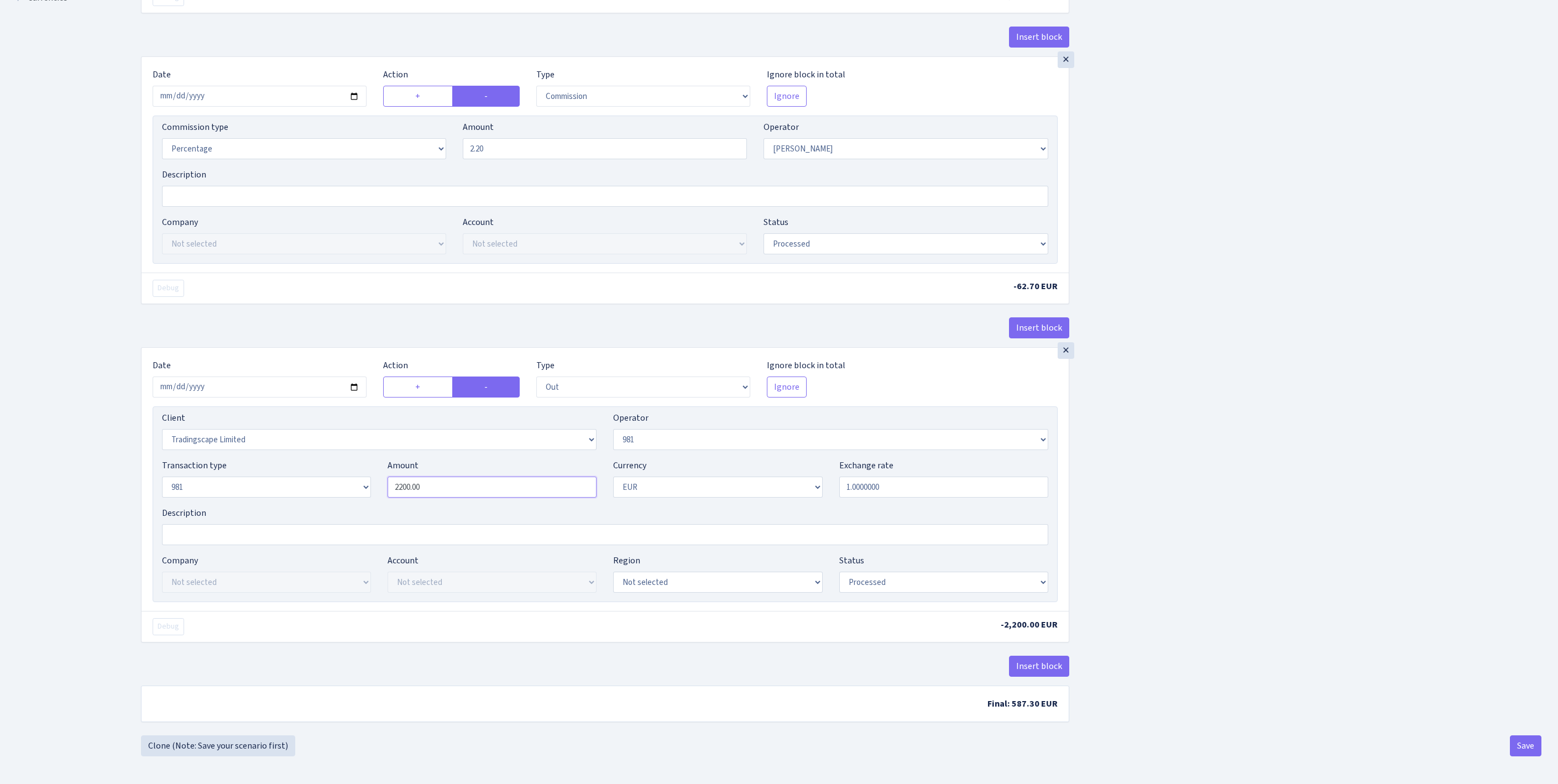
drag, startPoint x: 454, startPoint y: 449, endPoint x: 280, endPoint y: 433, distance: 174.7
click at [280, 459] on div "Transaction type Not selected 981 ELF FISH crypto GIRT IVO dekl MM-BALTIC eur U…" at bounding box center [604, 483] width 903 height 48
type input "2,850.00"
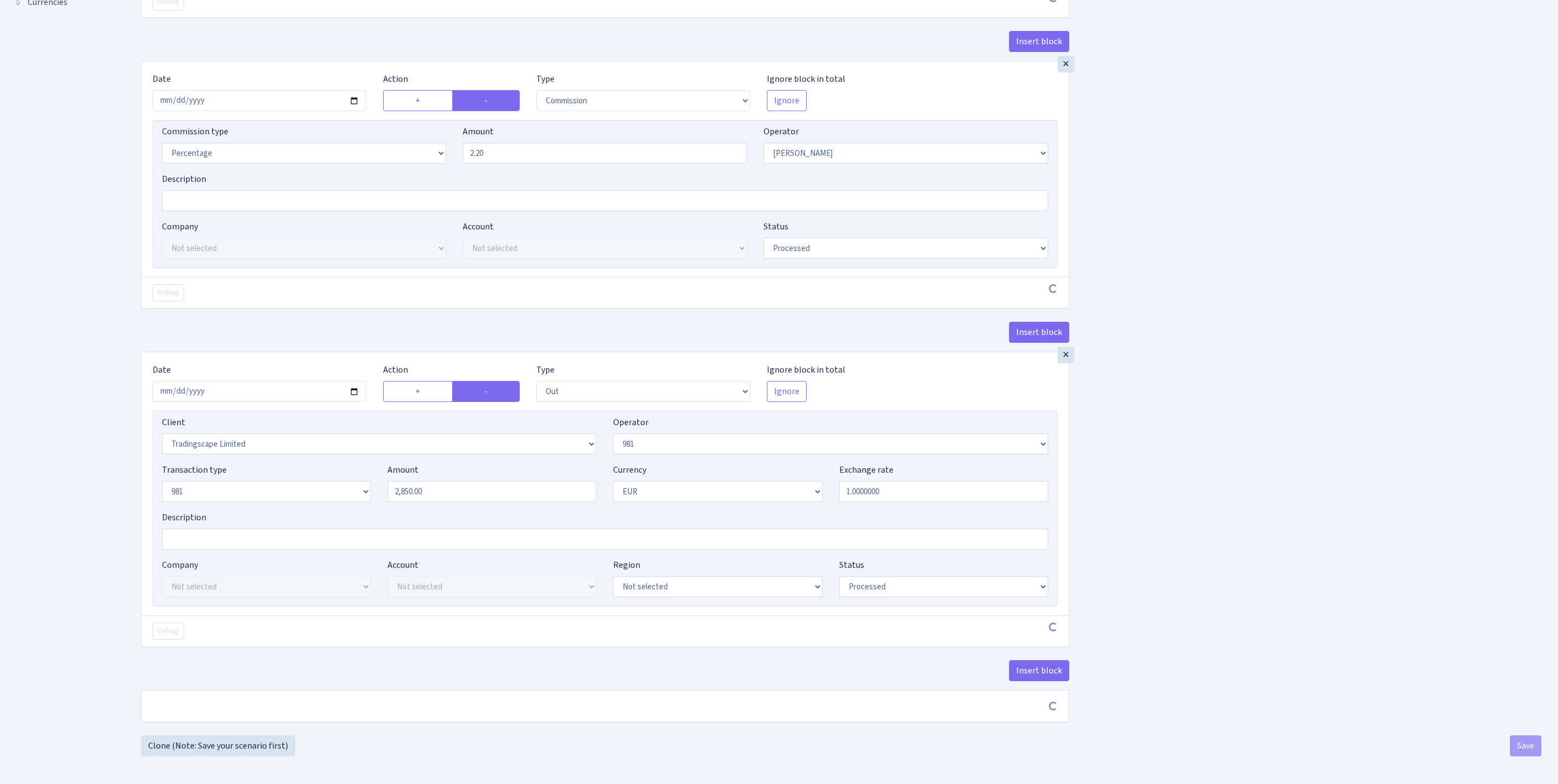
scroll to position [512, 0]
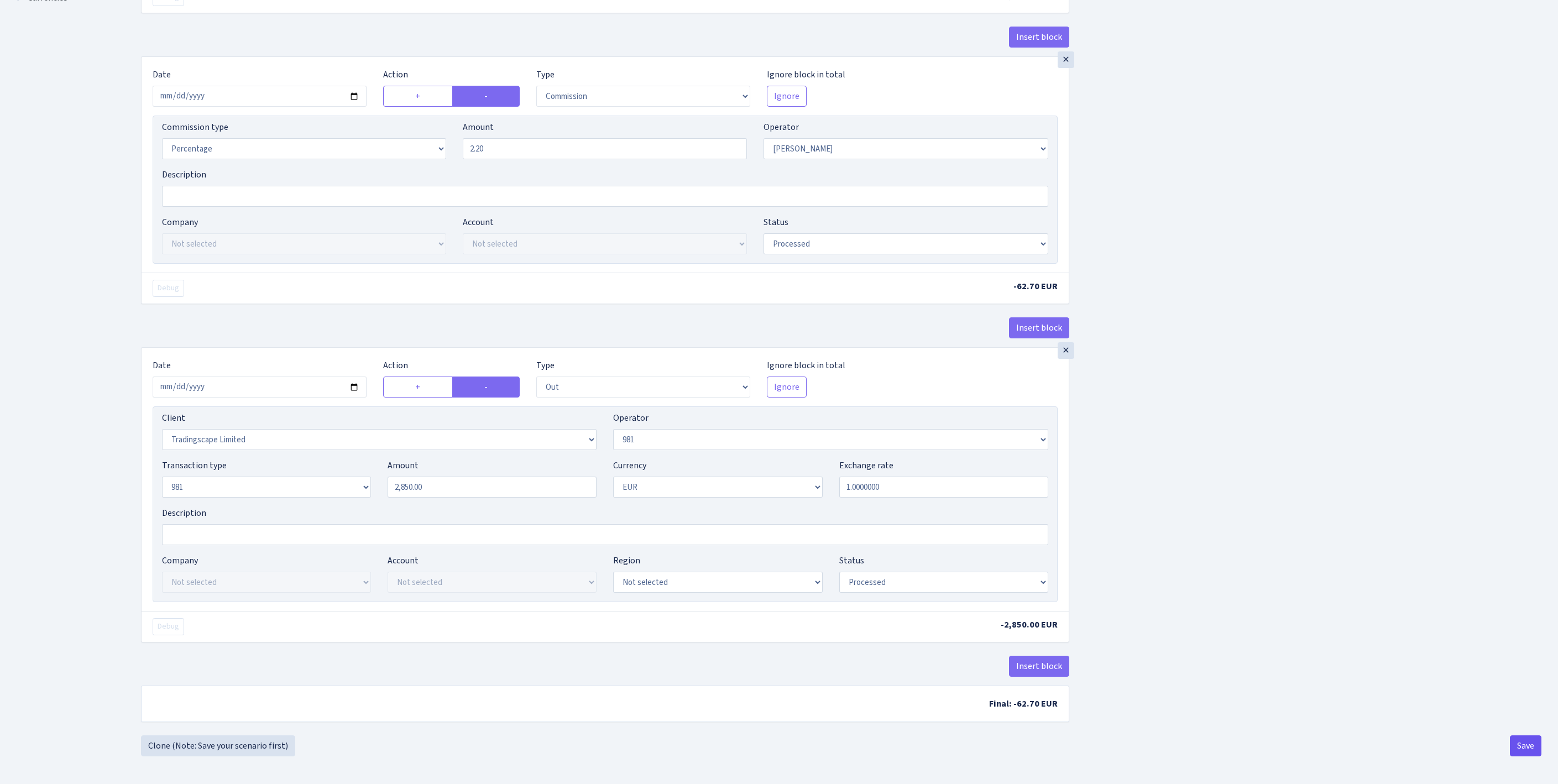
click at [1520, 745] on button "Save" at bounding box center [1526, 746] width 32 height 21
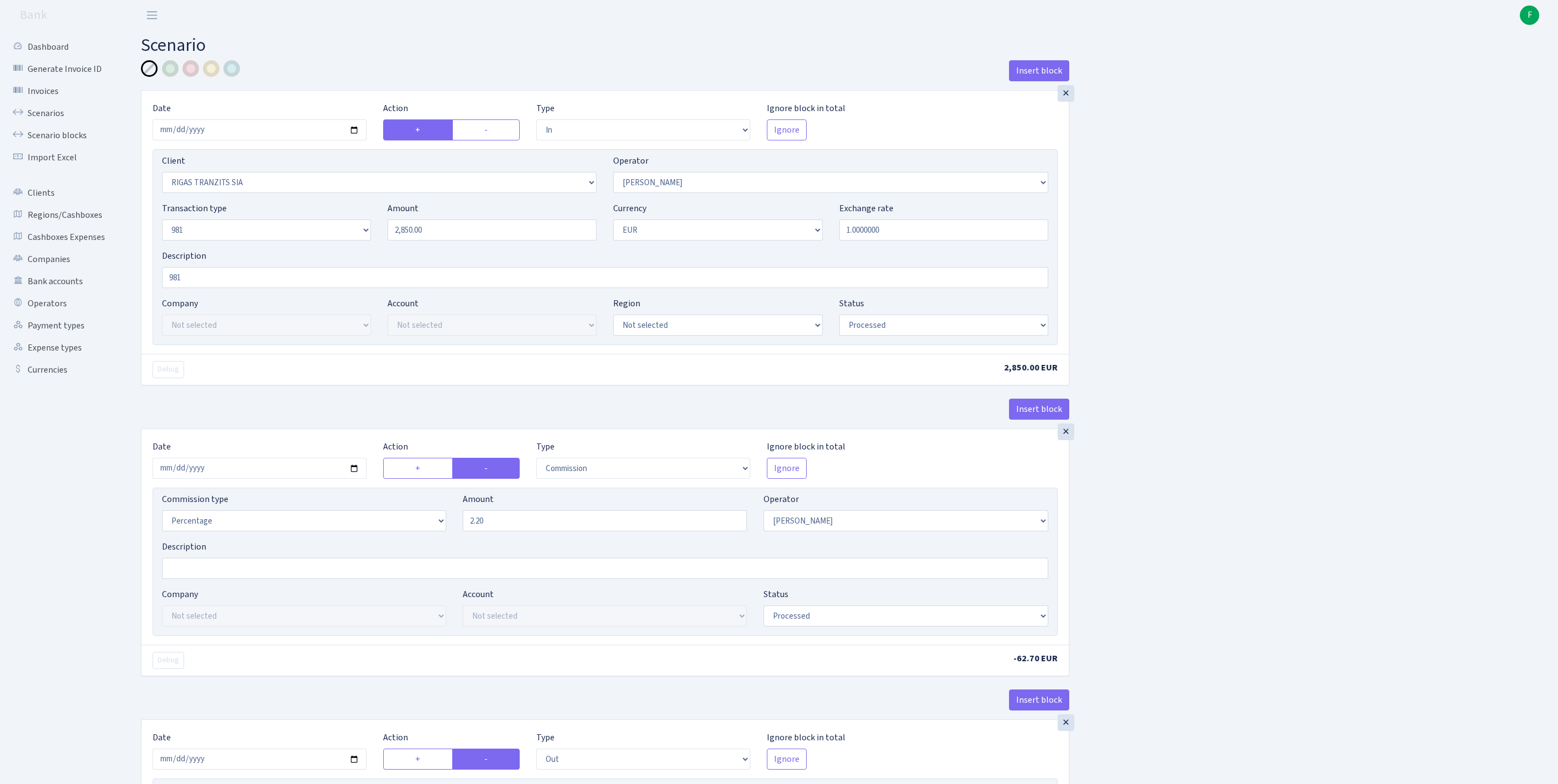
select select "in"
select select "2756"
select select "14"
select select "8"
select select "1"
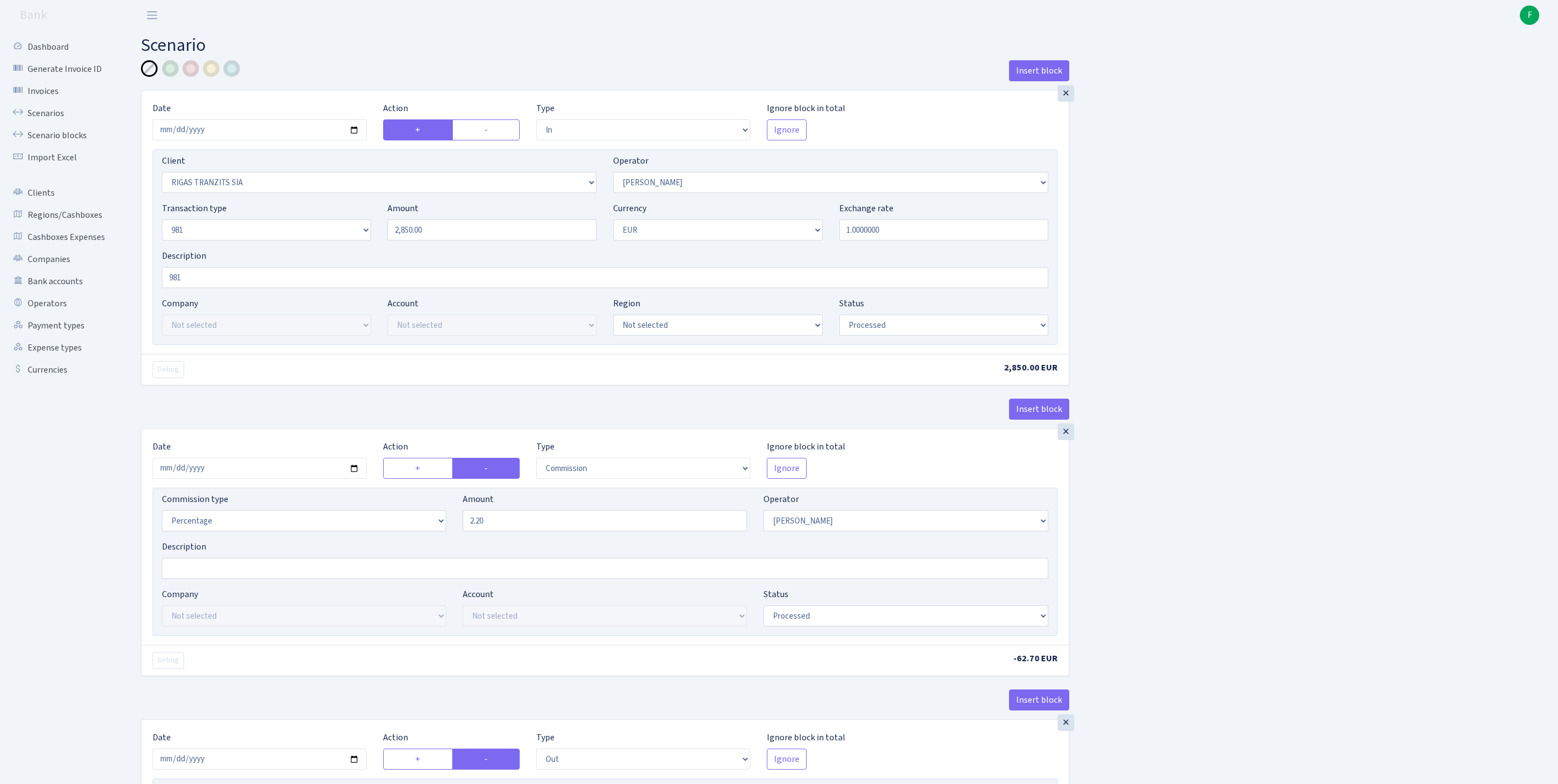
select select "processed"
select select "commission"
select select "14"
select select "processed"
select select "out"
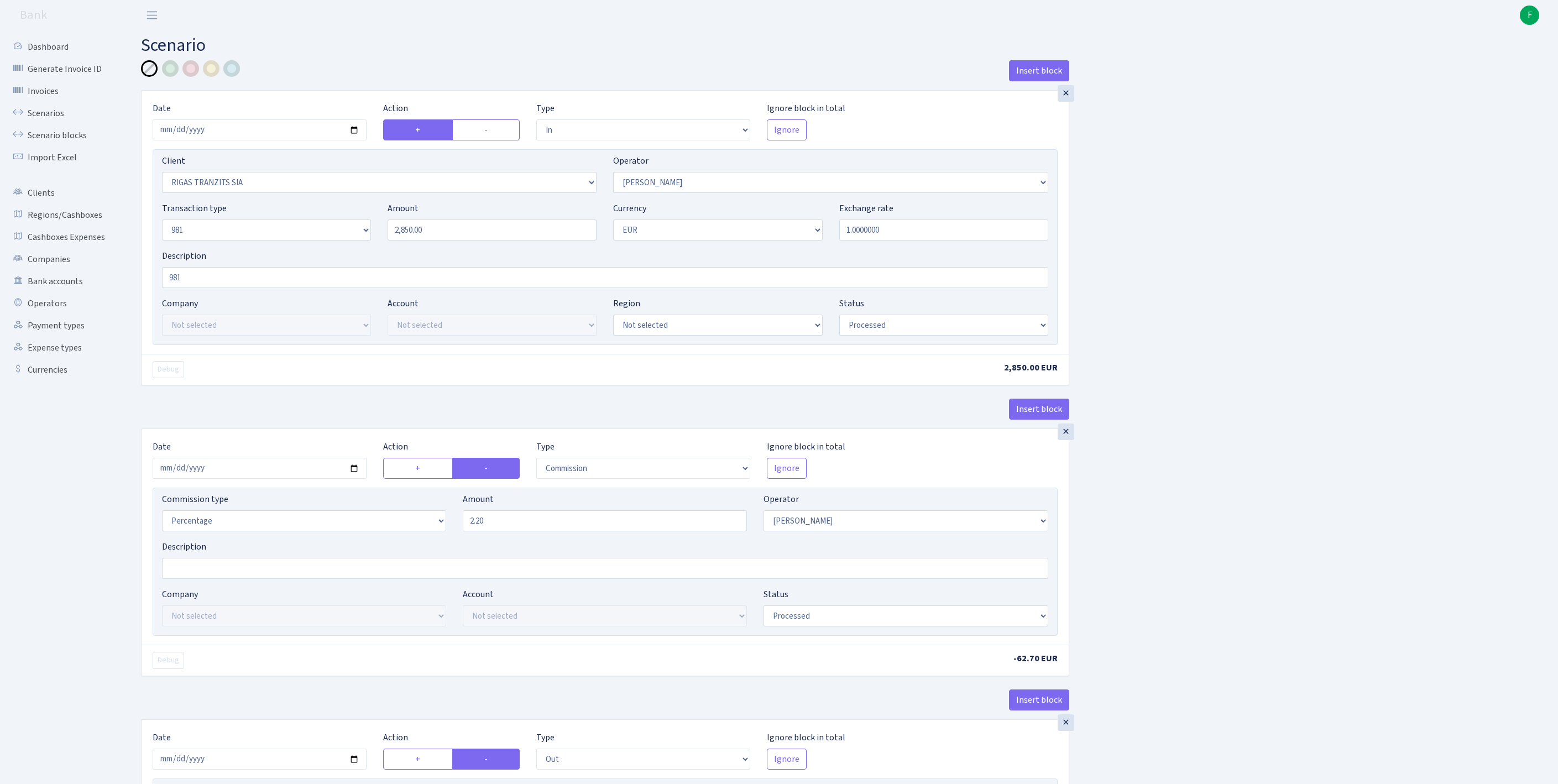
select select "2034"
select select "61"
select select "8"
select select "1"
select select "processed"
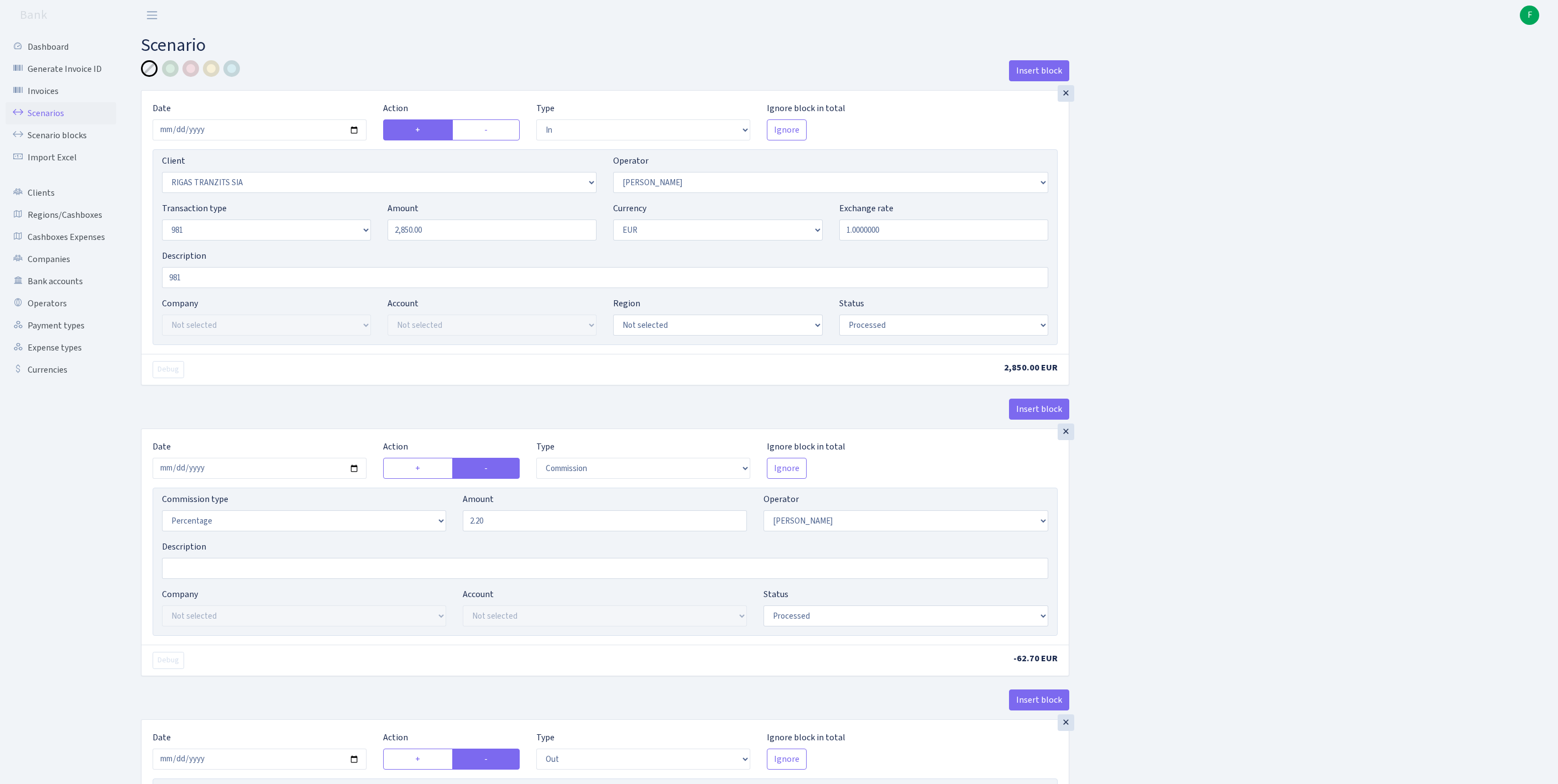
click at [54, 119] on link "Scenarios" at bounding box center [61, 113] width 111 height 22
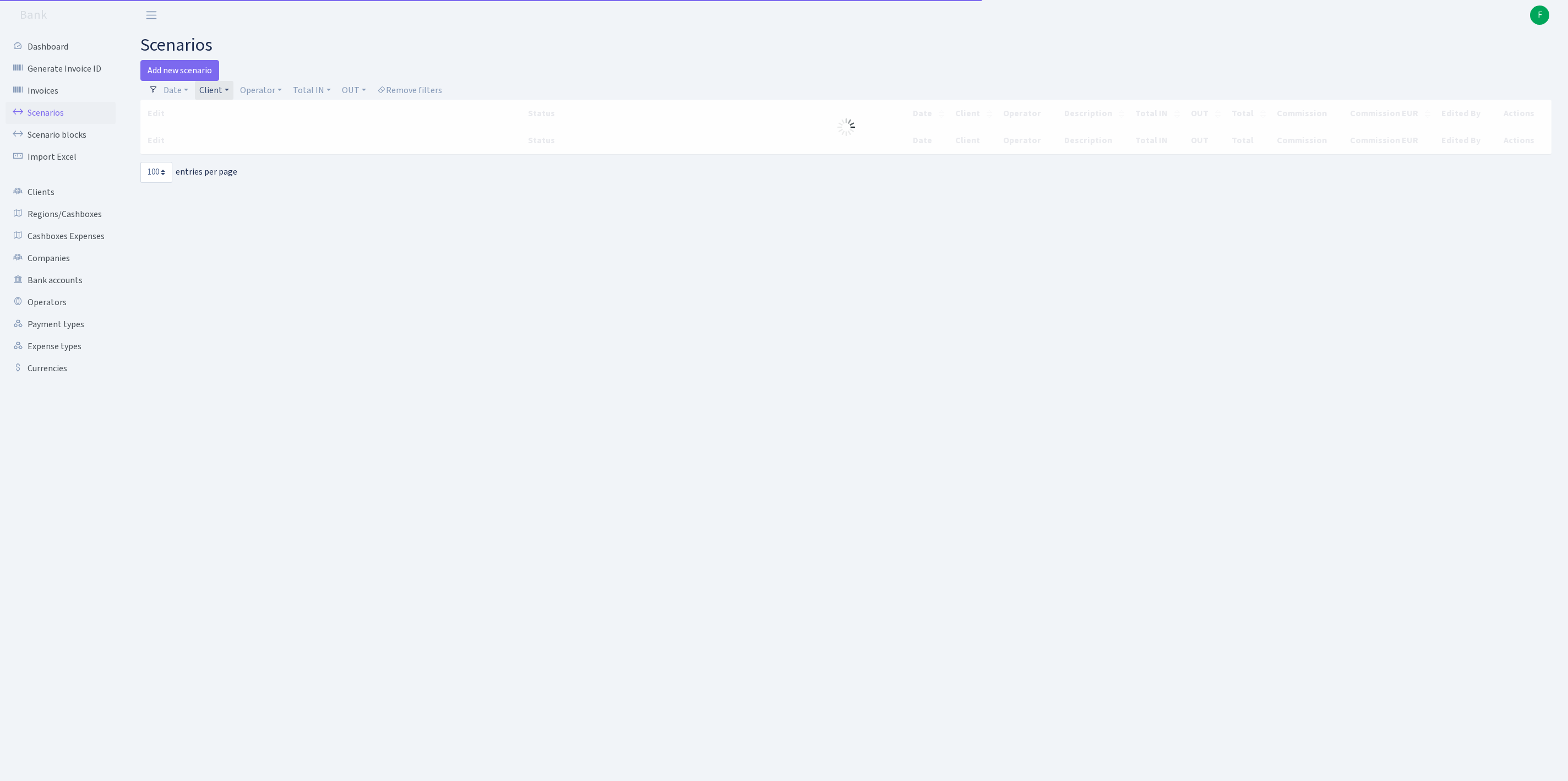
select select "100"
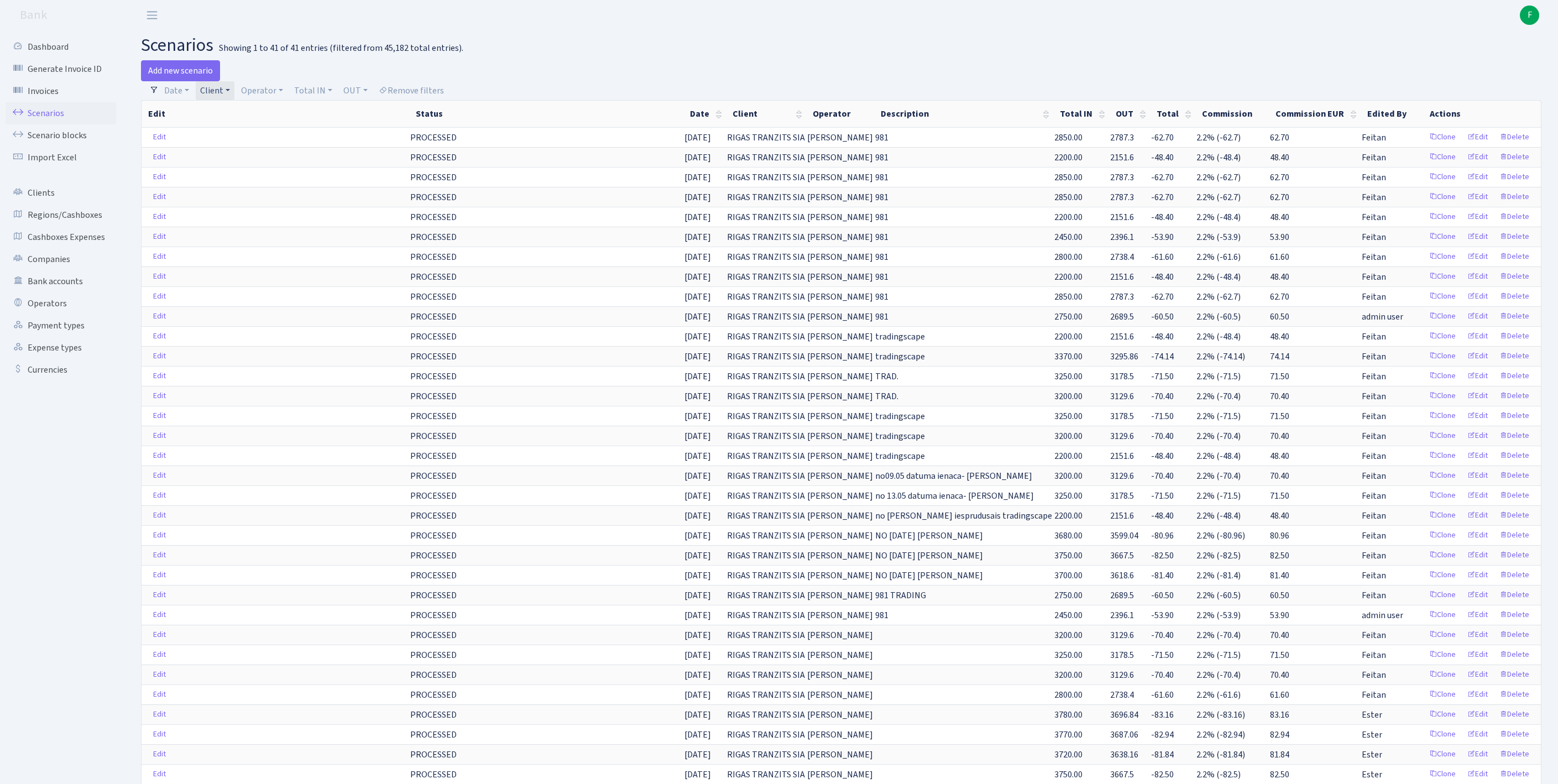
click at [235, 92] on link "Client" at bounding box center [215, 90] width 39 height 19
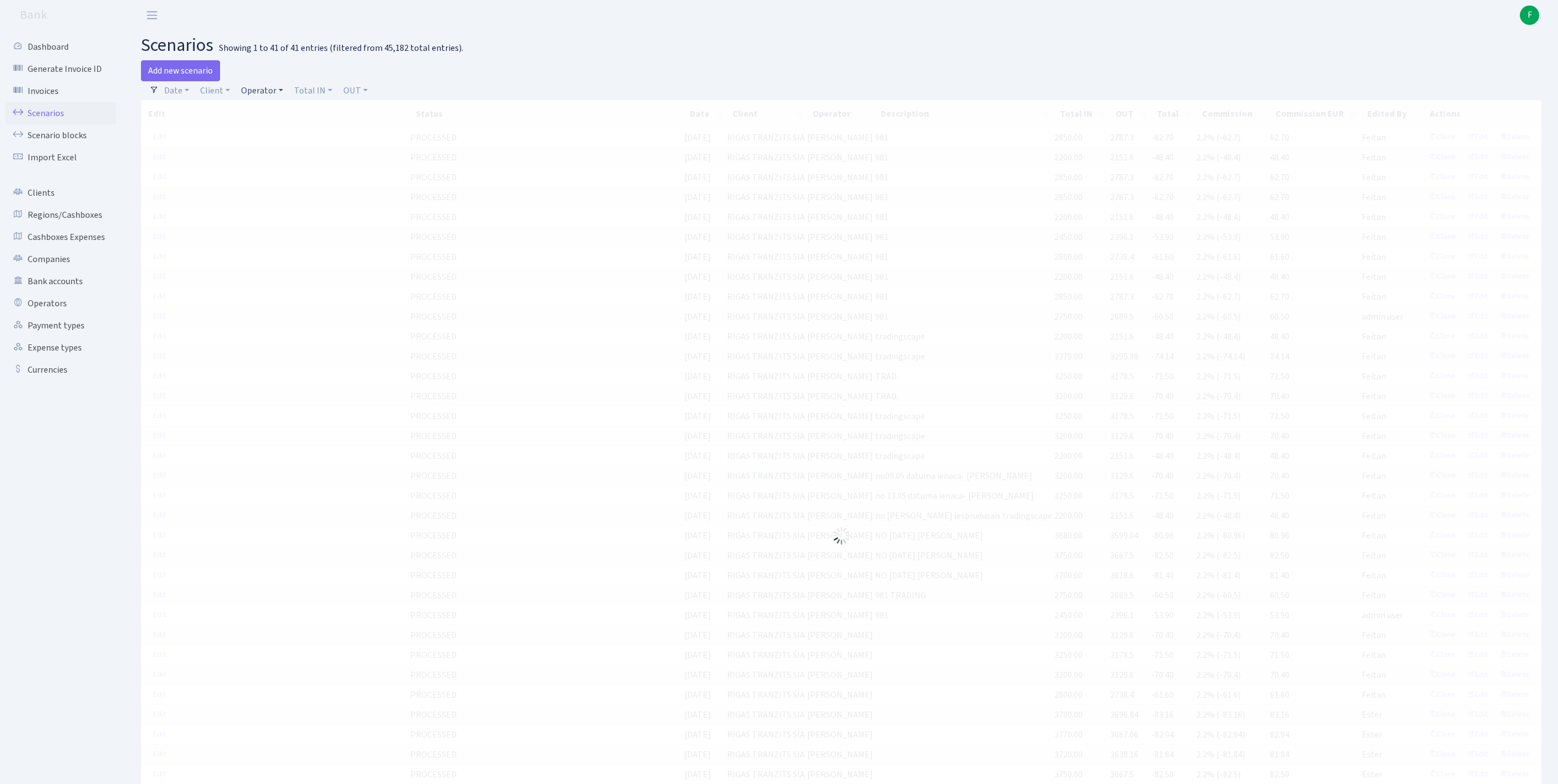
click at [281, 98] on link "Operator" at bounding box center [262, 90] width 51 height 19
click at [284, 139] on input "search" at bounding box center [286, 130] width 92 height 17
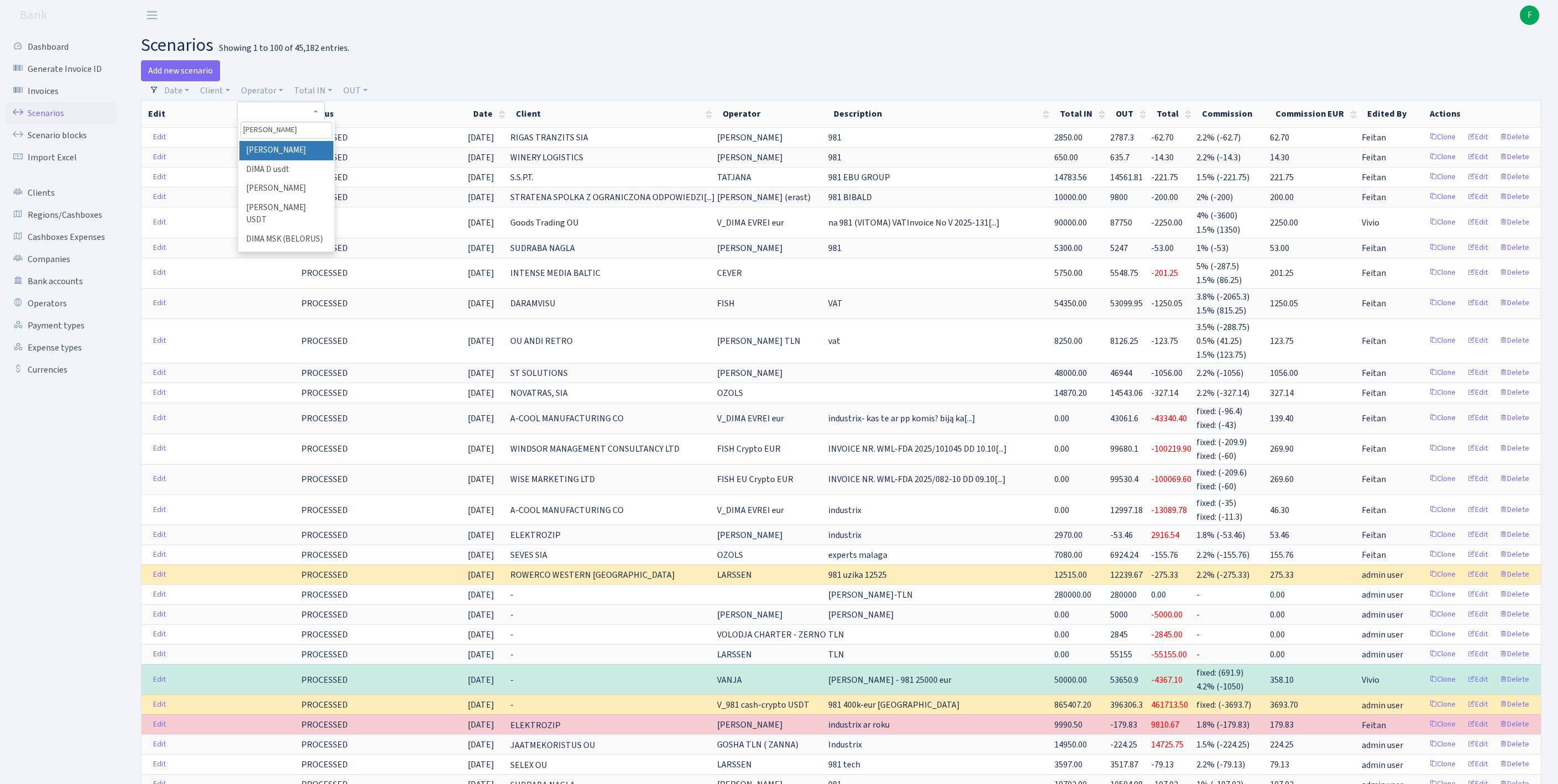
type input "DIMA"
click at [479, 37] on h2 "scenarios Showing 1 to 100 of 45,182 entries." at bounding box center [841, 45] width 1400 height 21
click at [279, 95] on link "Operator" at bounding box center [262, 90] width 51 height 19
click at [280, 139] on input "search" at bounding box center [286, 130] width 92 height 17
type input "V_DIMA"
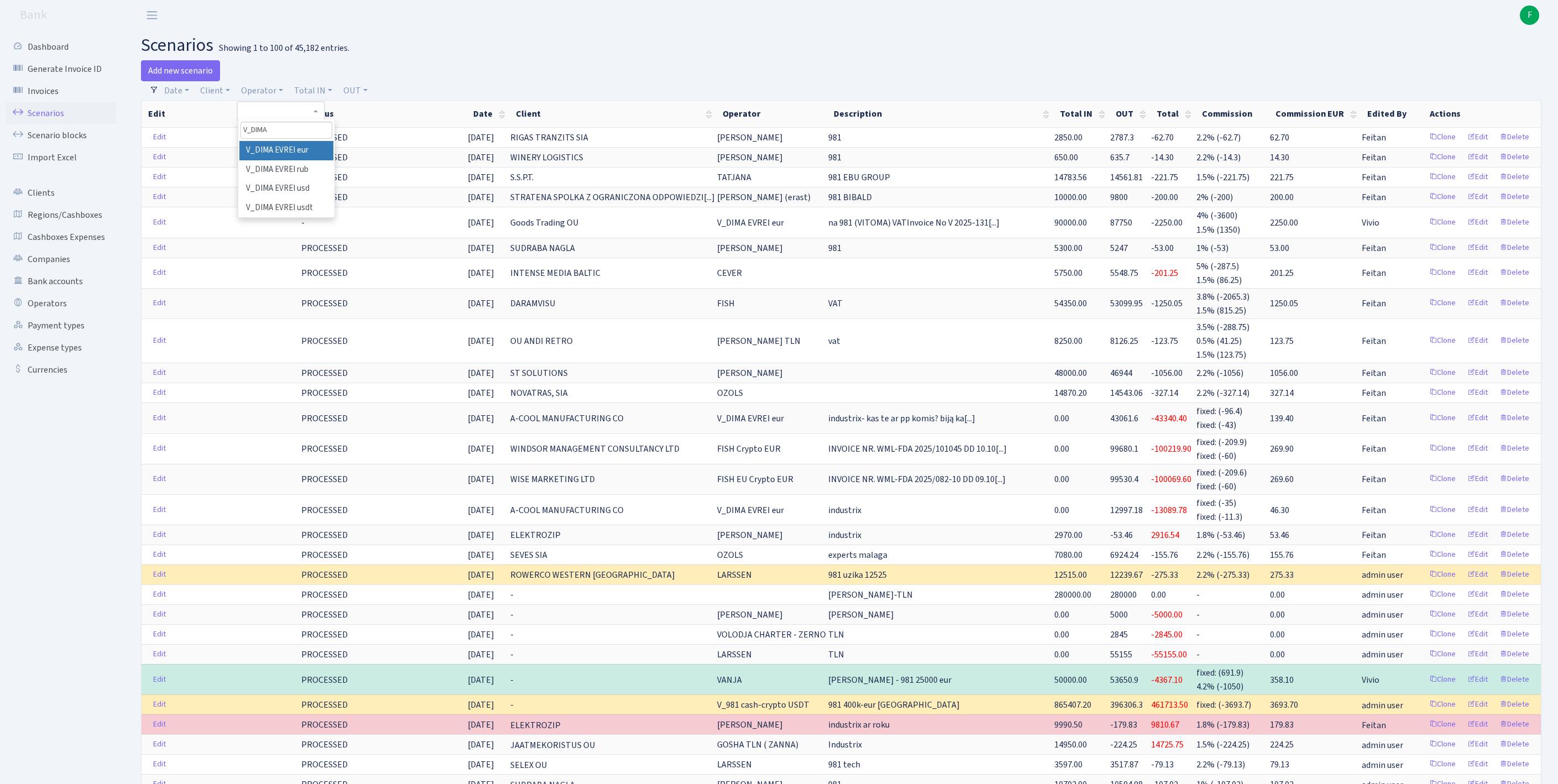
click at [307, 160] on li "V_DIMA EVREI eur" at bounding box center [287, 151] width 94 height 20
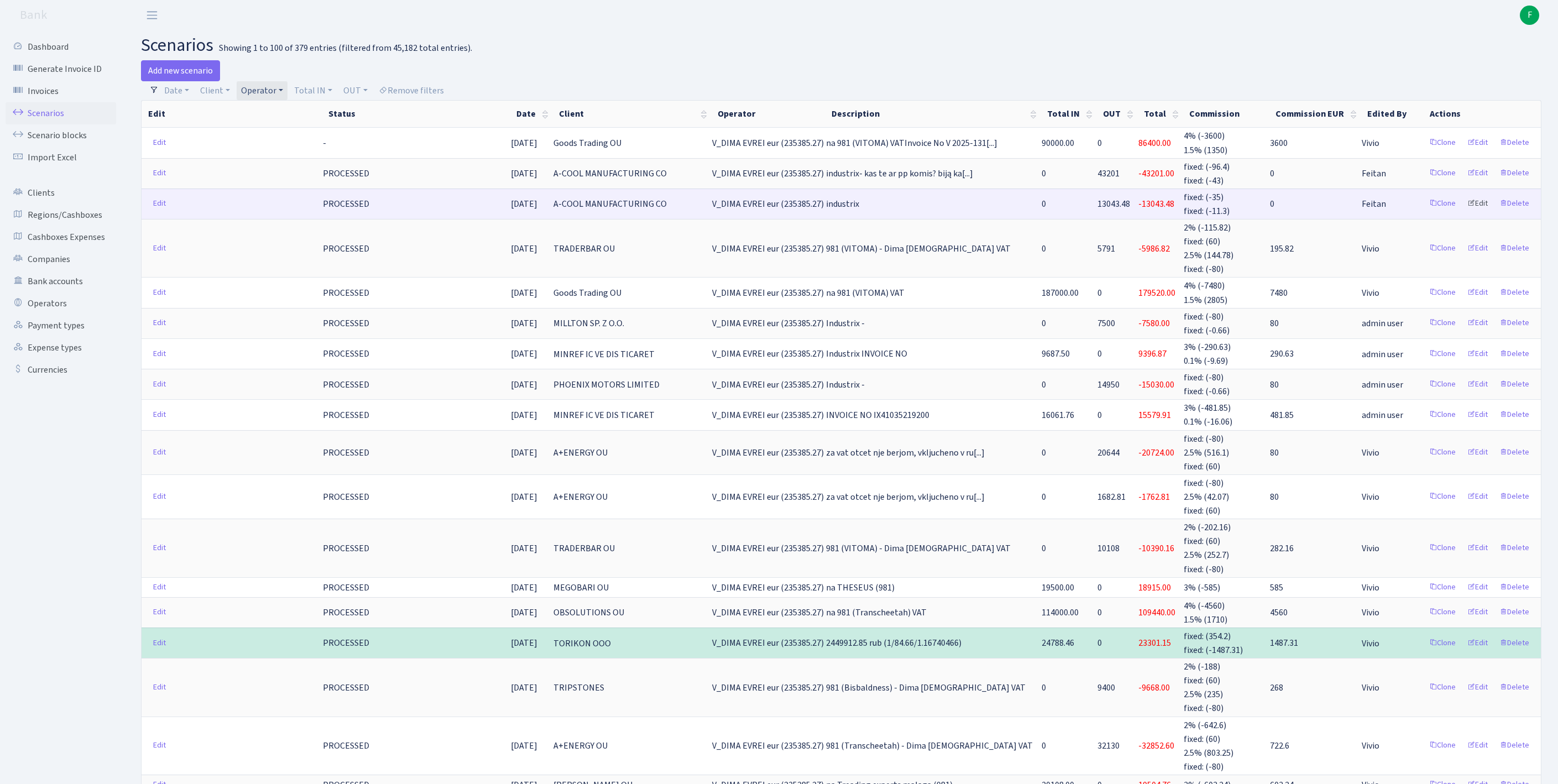
click at [1465, 212] on link "Edit" at bounding box center [1477, 203] width 31 height 17
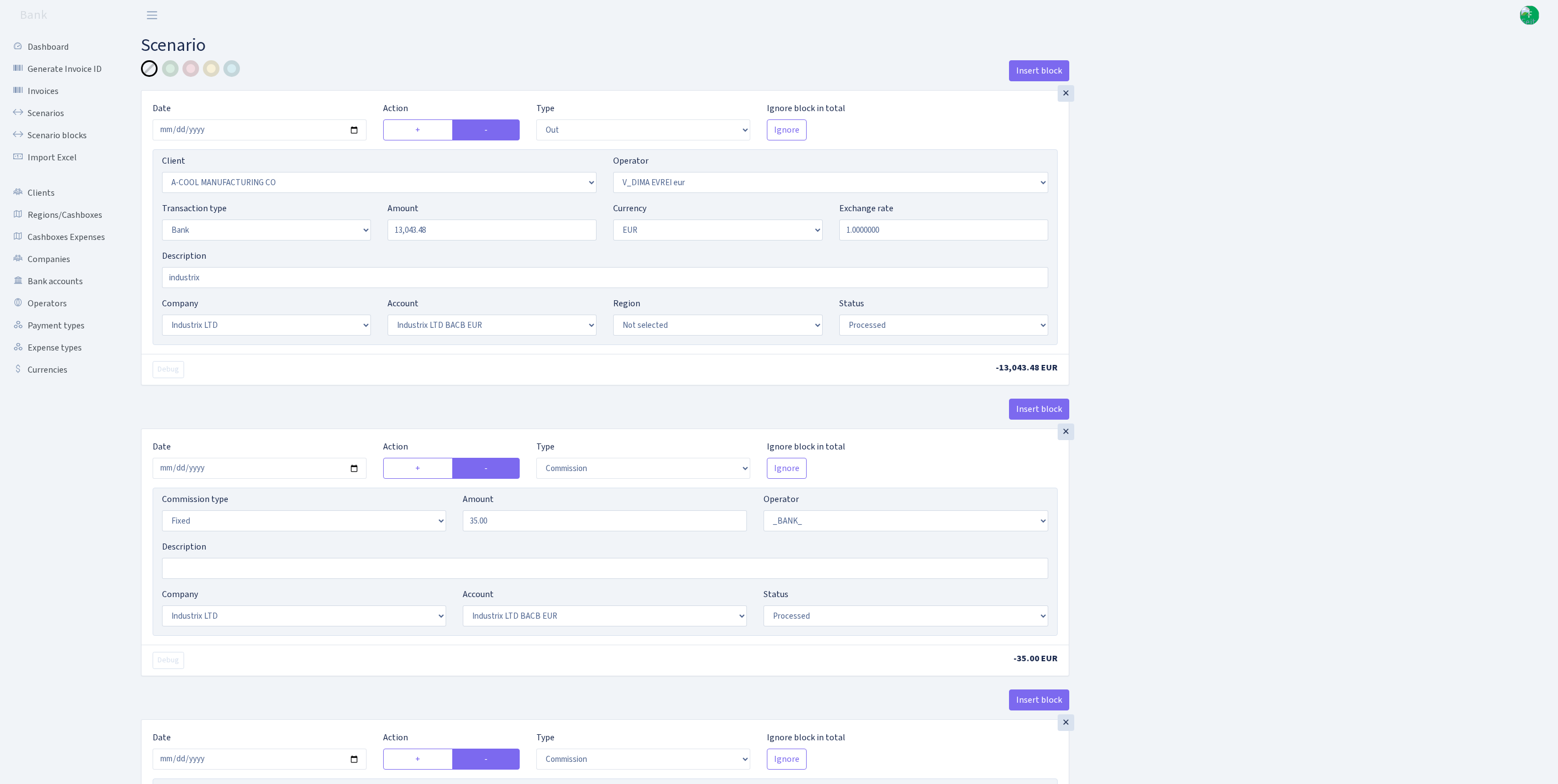
select select "out"
select select "2096"
select select "431"
select select "2"
select select "1"
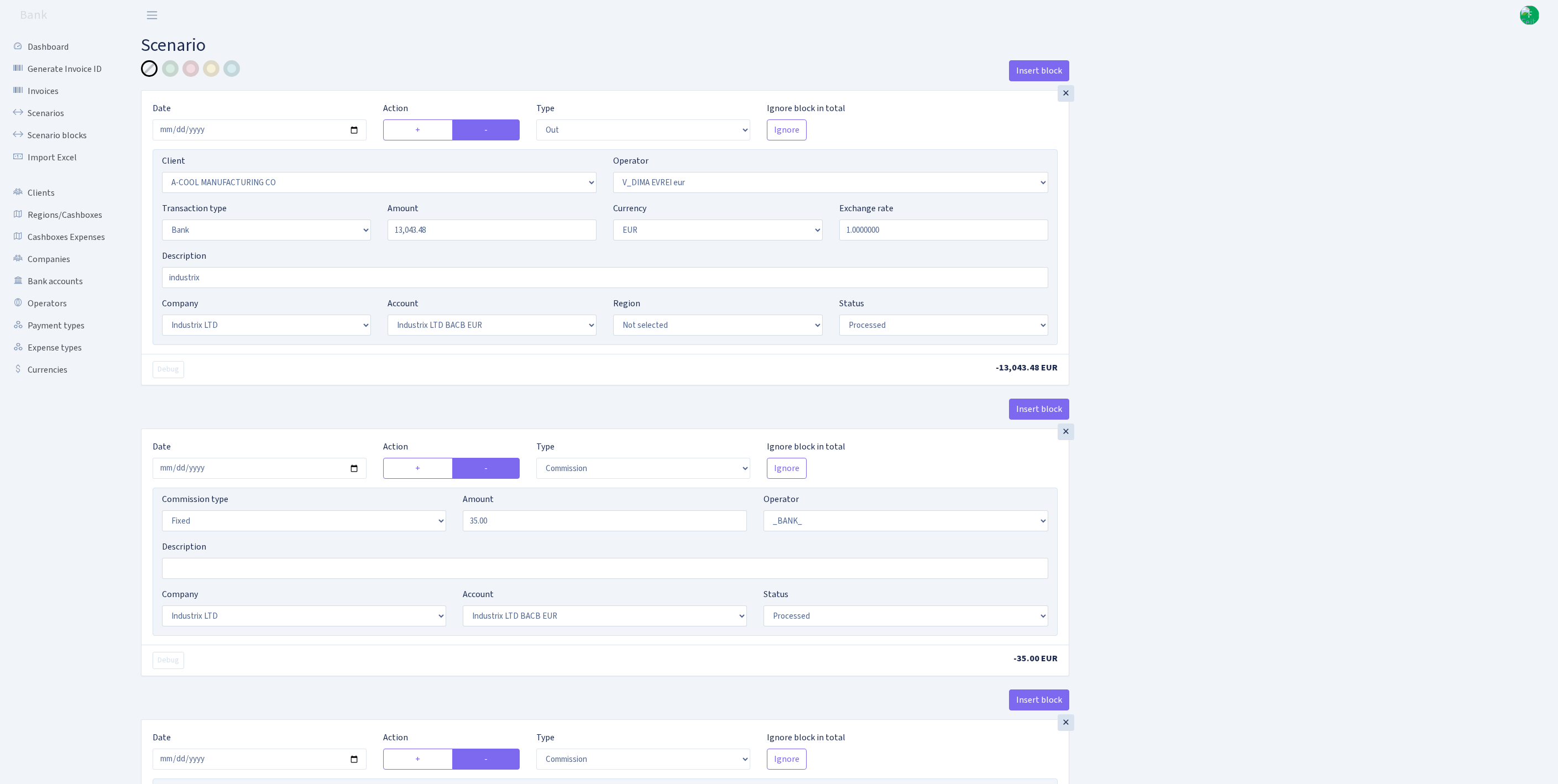
select select "17"
select select "41"
select select "processed"
select select "commission"
select select "fixed"
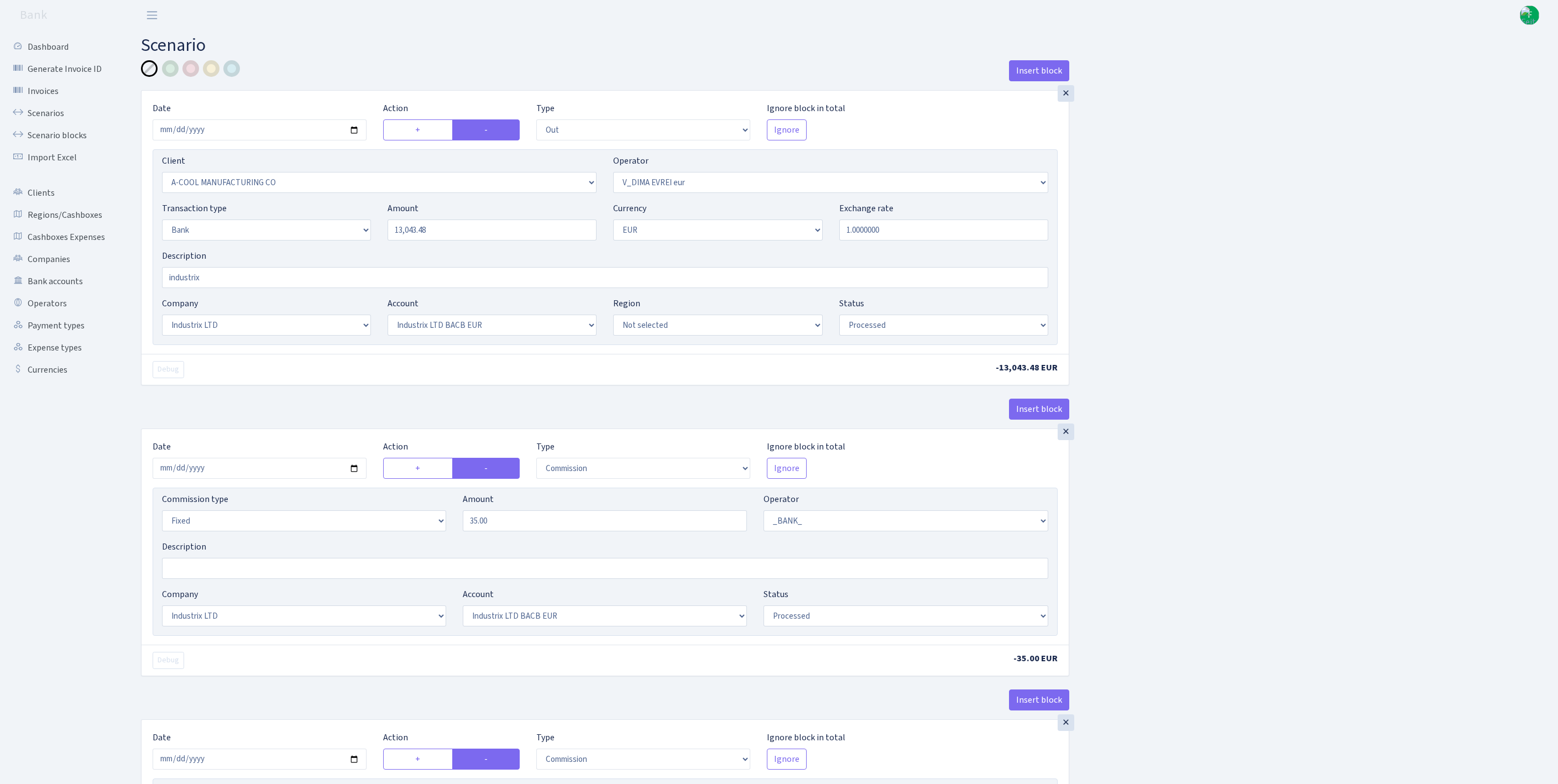
select select "1"
select select "17"
select select "41"
select select "processed"
select select "commission"
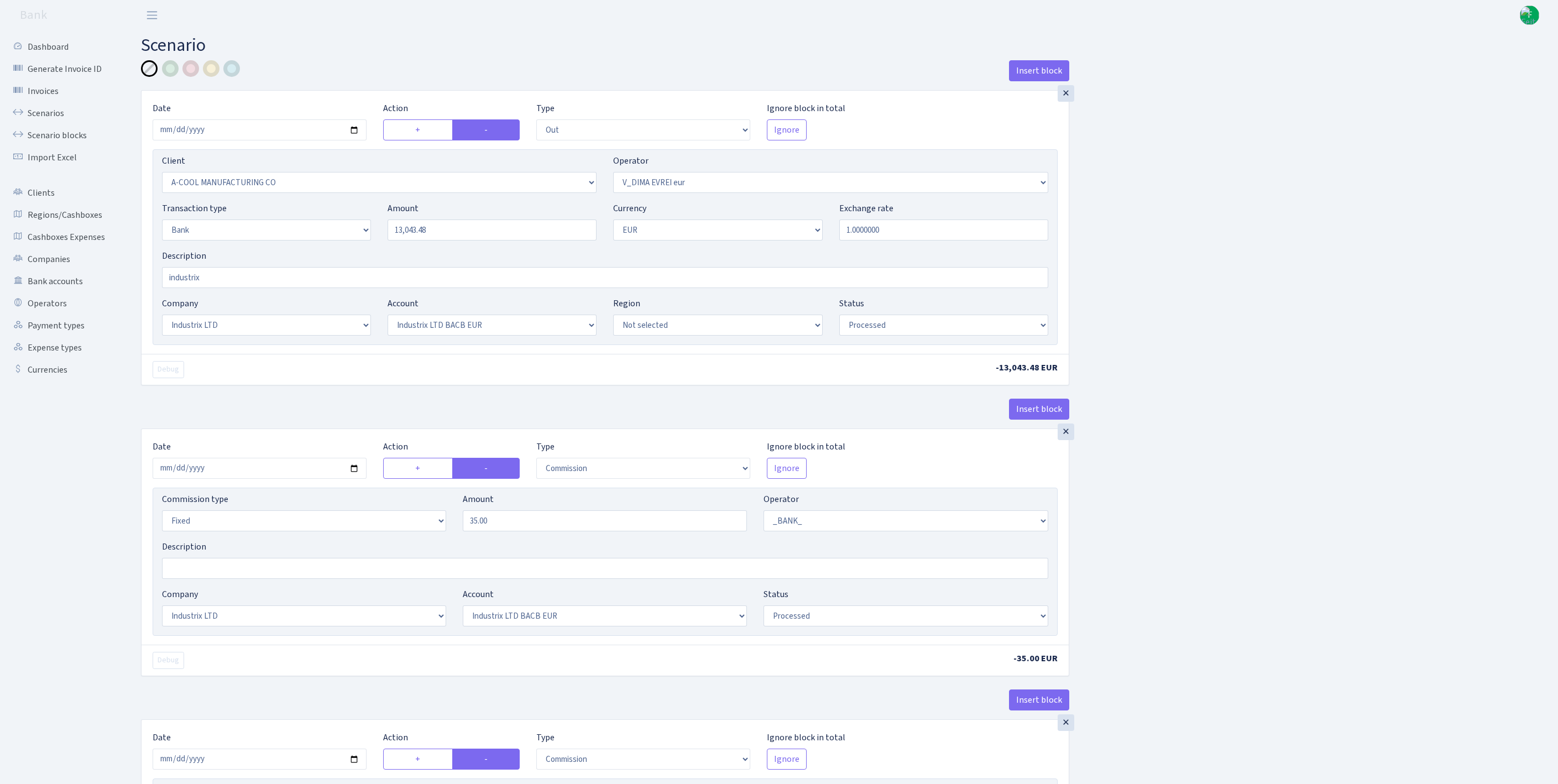
select select "fixed"
select select "1"
select select "17"
select select "41"
select select "processed"
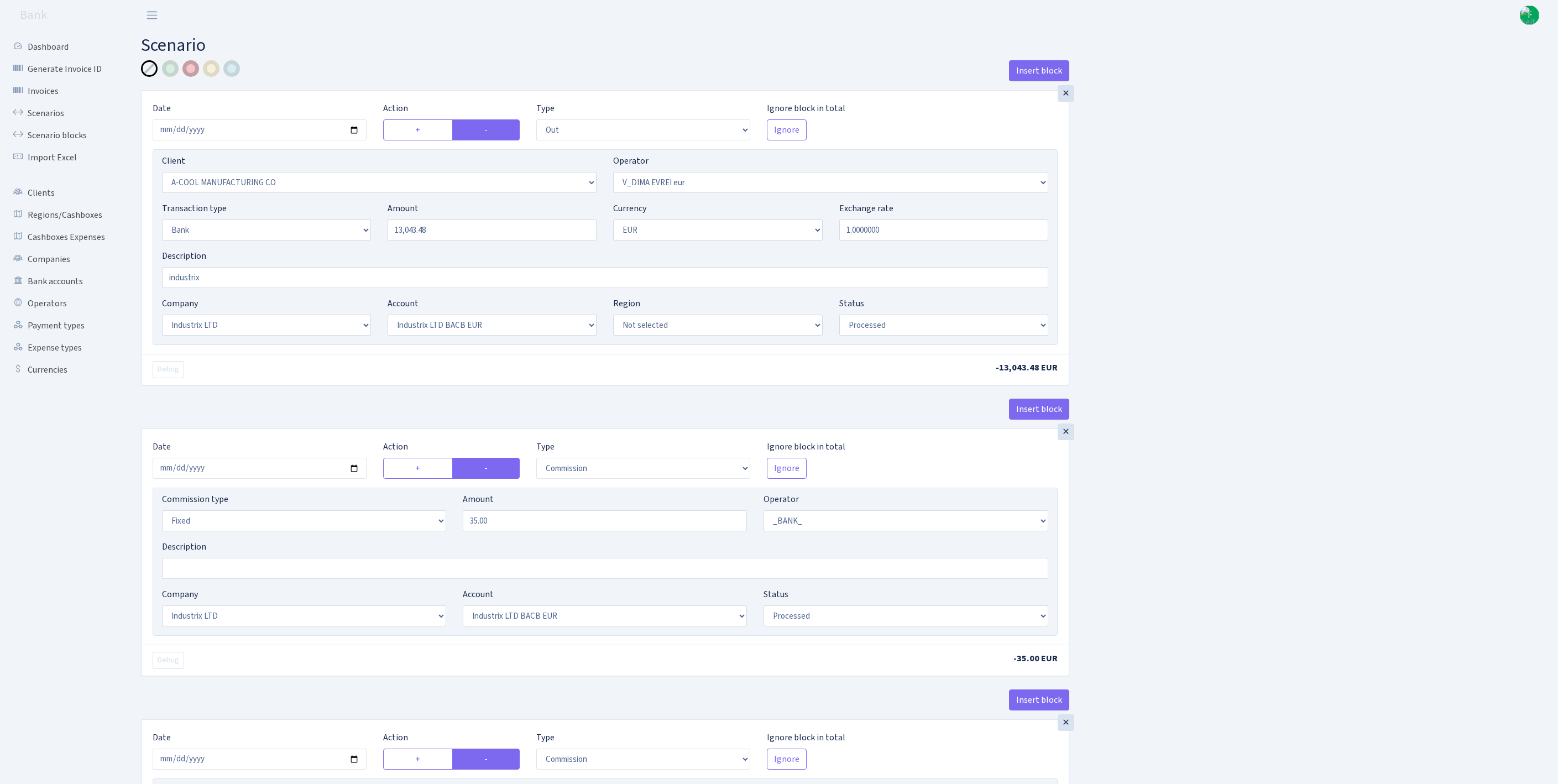
click at [194, 72] on div at bounding box center [190, 68] width 17 height 16
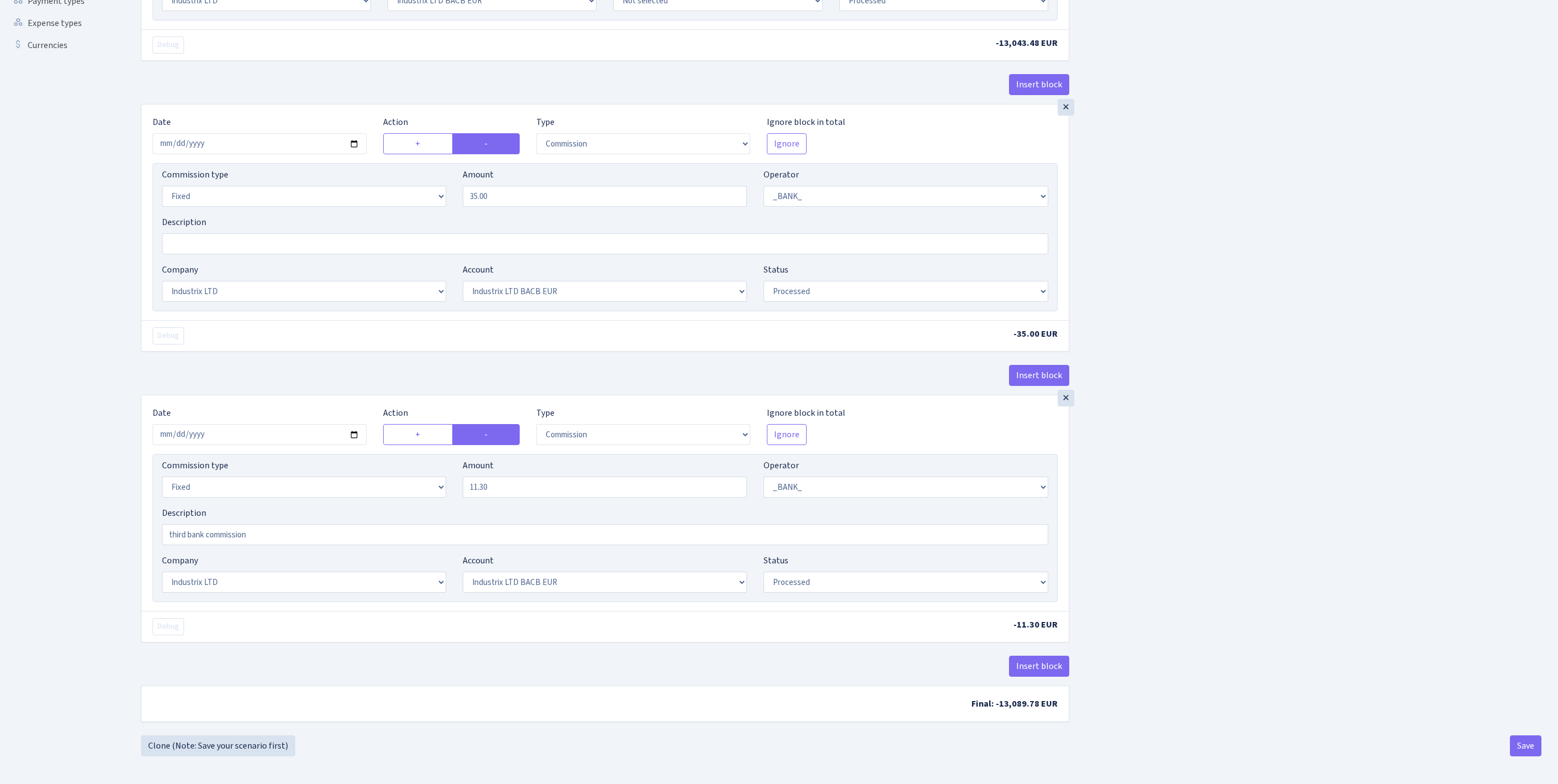
scroll to position [464, 0]
click at [1520, 747] on button "Save" at bounding box center [1526, 746] width 32 height 21
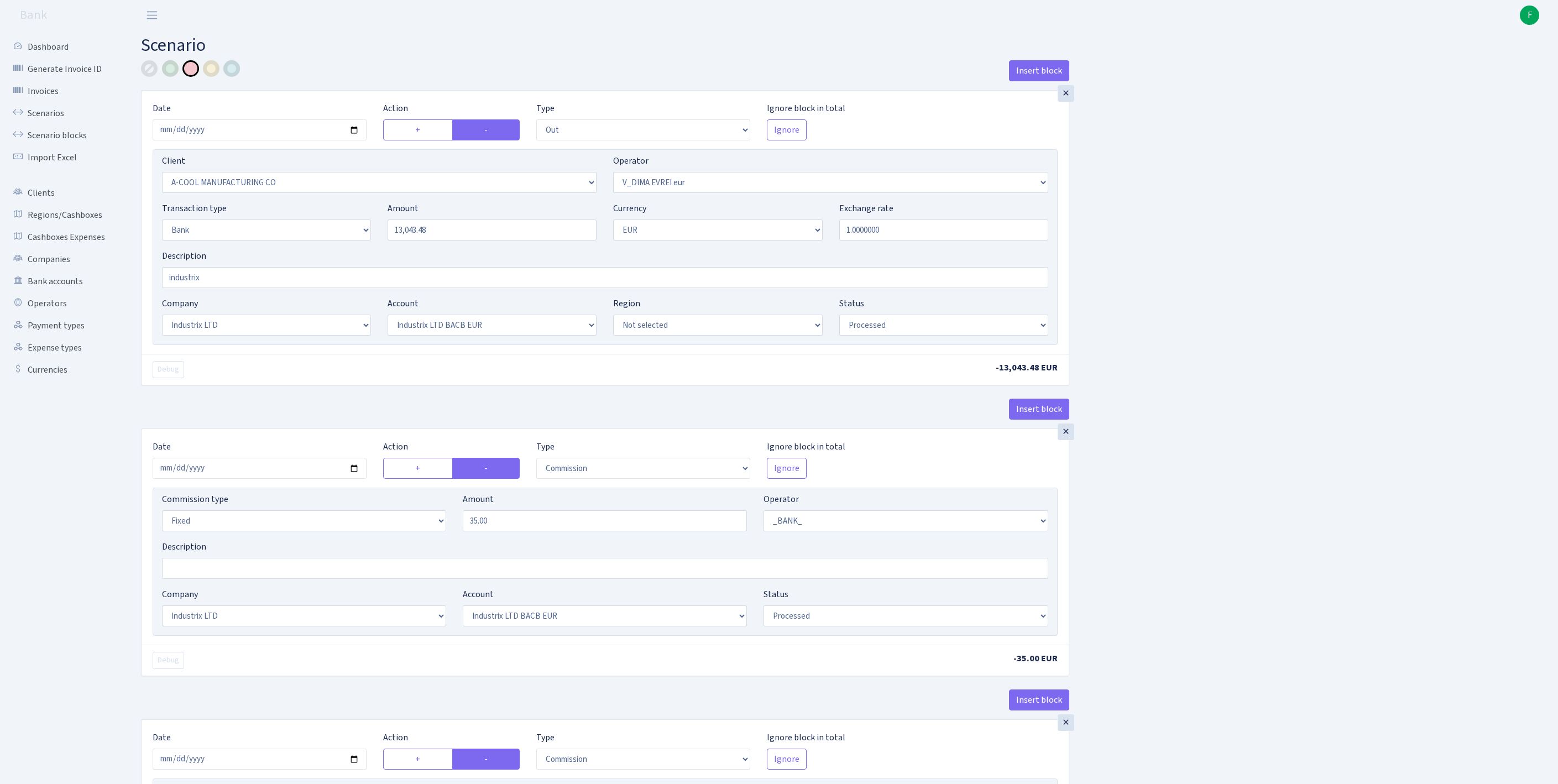
select select "out"
select select "2096"
select select "431"
select select "2"
select select "1"
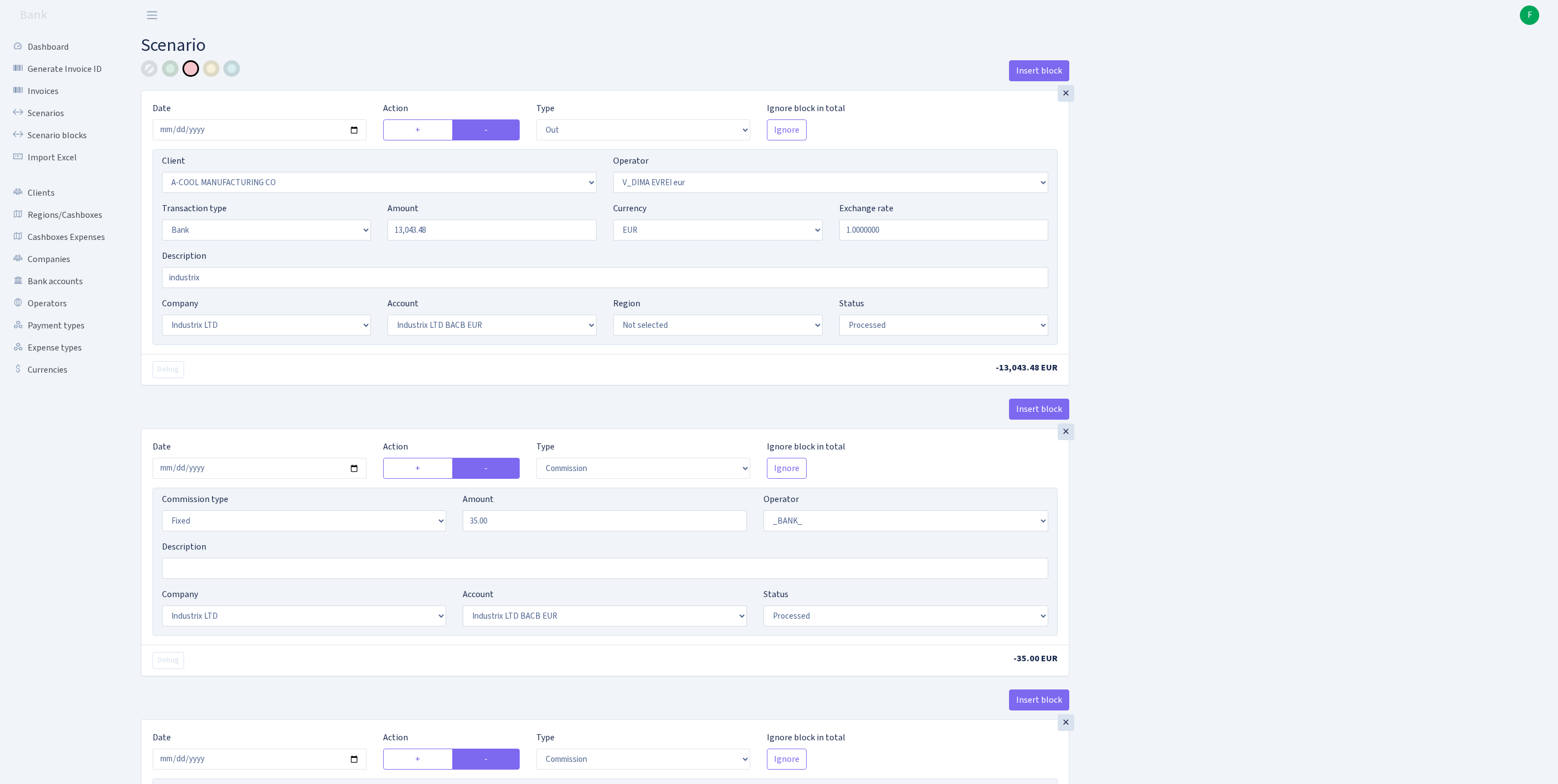
select select "17"
select select "41"
select select "processed"
select select "commission"
select select "fixed"
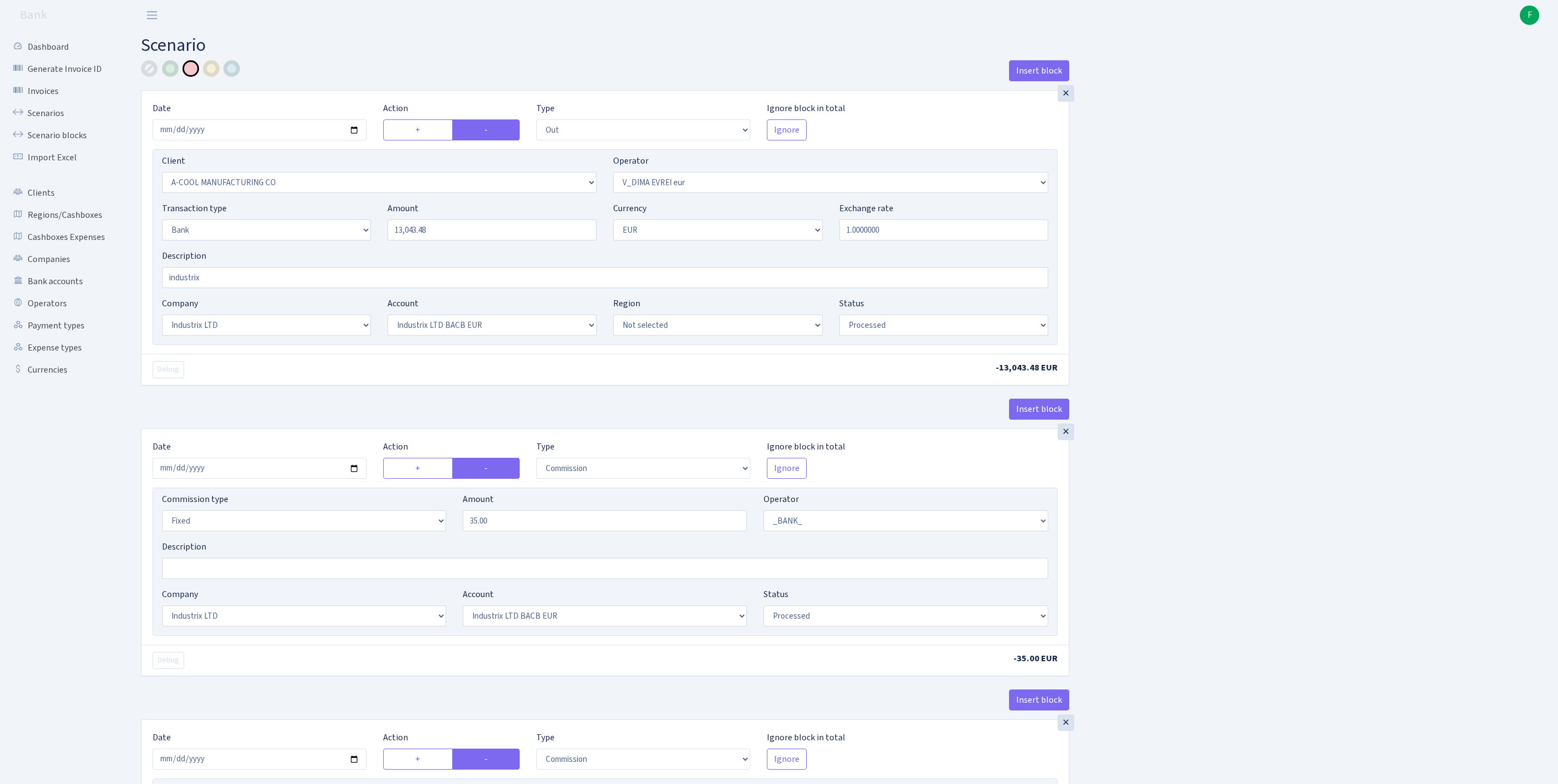
select select "1"
select select "17"
select select "41"
select select "processed"
select select "commission"
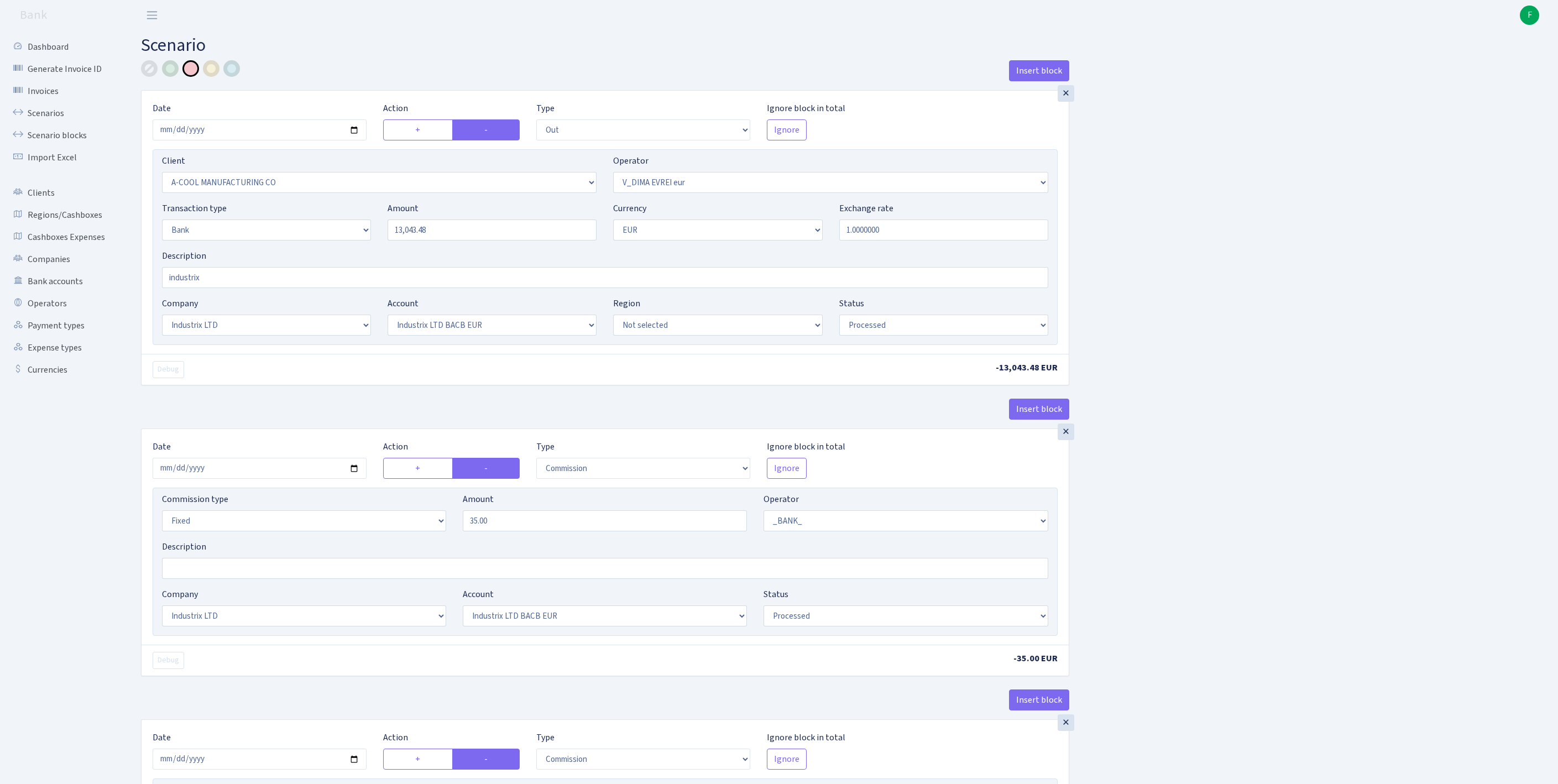
select select "fixed"
select select "1"
select select "17"
select select "41"
select select "processed"
